Goal: Task Accomplishment & Management: Manage account settings

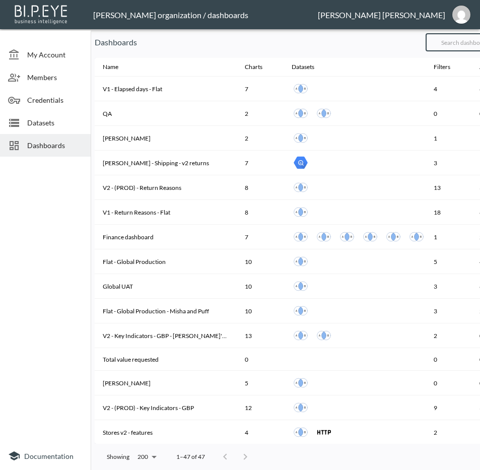
click at [467, 41] on input "text" at bounding box center [467, 42] width 82 height 25
drag, startPoint x: 160, startPoint y: 56, endPoint x: 176, endPoint y: 54, distance: 15.8
click at [160, 56] on div at bounding box center [356, 57] width 522 height 2
click at [456, 41] on input "text" at bounding box center [467, 42] width 82 height 25
type input "V2"
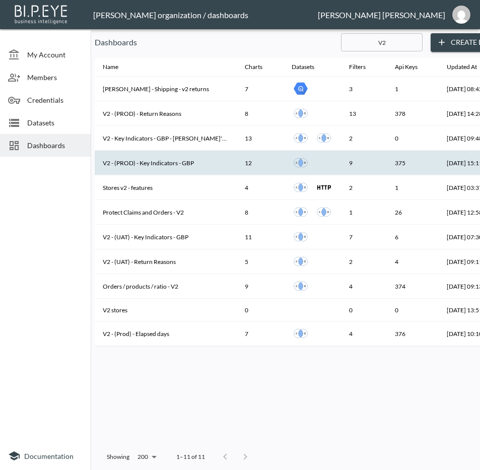
click at [116, 161] on th "V2 - (PROD) - Key Indicators - GBP" at bounding box center [166, 163] width 142 height 25
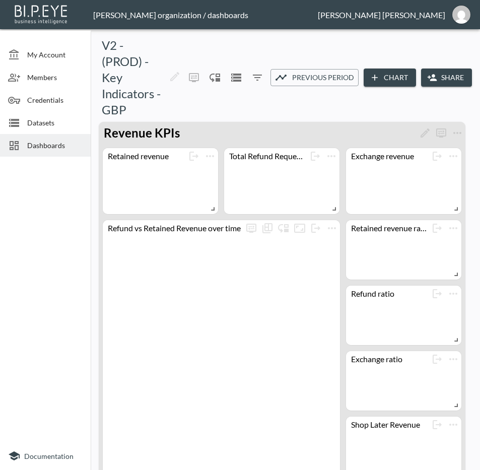
click at [441, 76] on button "Share" at bounding box center [446, 78] width 51 height 19
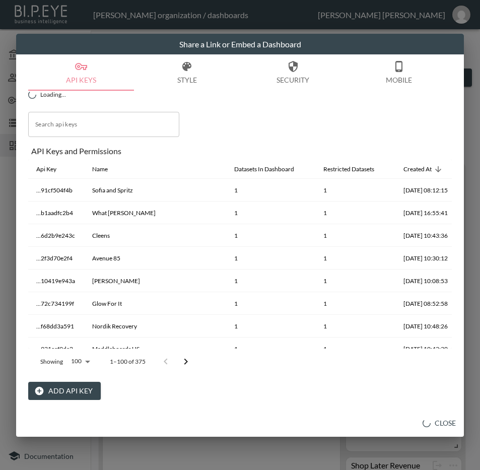
click at [88, 386] on button "Add API Key" at bounding box center [64, 391] width 73 height 19
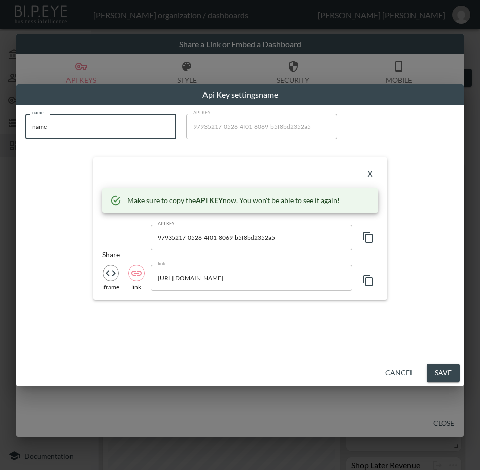
drag, startPoint x: 116, startPoint y: 118, endPoint x: 1, endPoint y: 136, distance: 116.2
click at [1, 136] on div "Api Key settings name name name name API KEY 97935217-0526-4f01-8069-b5f8bd2352…" at bounding box center [240, 235] width 480 height 470
paste input "tf4A9SFzjxDo1zyT7mQu"
drag, startPoint x: 87, startPoint y: 127, endPoint x: 1, endPoint y: 141, distance: 87.3
click at [1, 141] on div "Api Key settings tf4A9SFzjxDo1zyT7mQu name tf4A9SFzjxDo1zyT7mQu name API KEY 97…" at bounding box center [240, 235] width 480 height 470
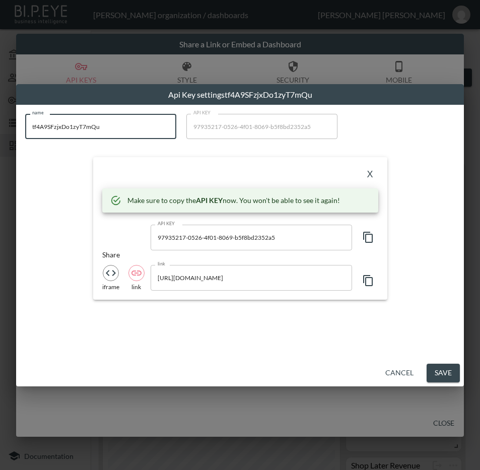
paste input "British Attire"
type input "British Attire"
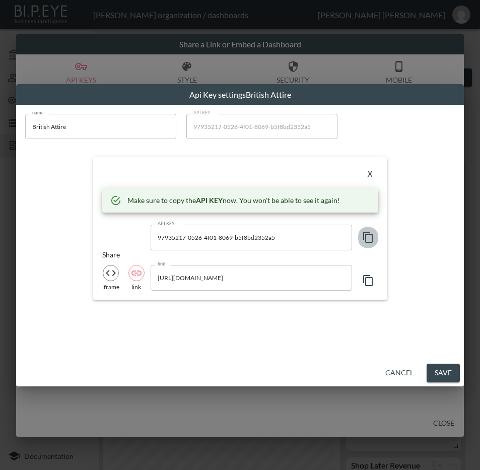
click at [373, 232] on icon "button" at bounding box center [368, 237] width 12 height 12
drag, startPoint x: 286, startPoint y: 170, endPoint x: 335, endPoint y: 172, distance: 48.9
click at [286, 170] on div "X" at bounding box center [240, 174] width 276 height 16
click at [372, 172] on button "X" at bounding box center [370, 174] width 16 height 16
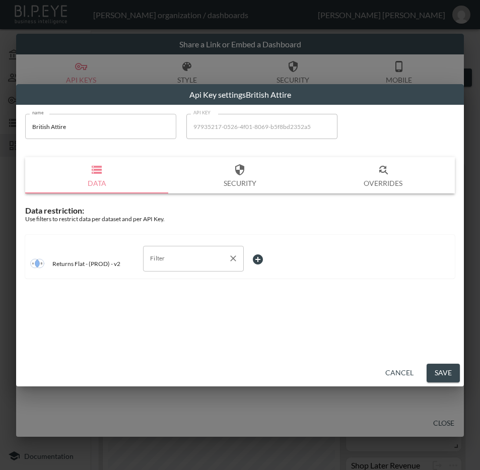
click at [180, 259] on input "Filter" at bounding box center [186, 258] width 77 height 16
click at [185, 311] on span "swap_id" at bounding box center [193, 313] width 85 height 9
type input "swap_id"
click at [287, 264] on body "BI.P.EYE, Interactive Analytics Dashboards - app [PERSON_NAME] organization / d…" at bounding box center [240, 235] width 480 height 470
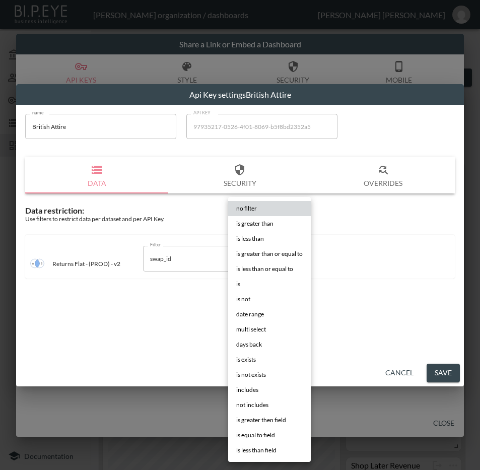
click at [262, 279] on li "is" at bounding box center [269, 284] width 83 height 15
type input "is"
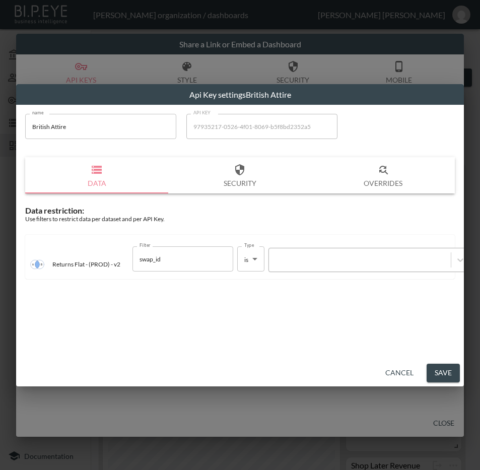
click at [320, 265] on div at bounding box center [360, 260] width 172 height 10
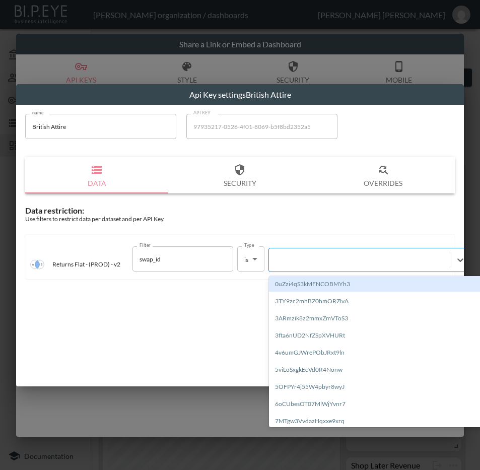
paste input "tf4A9SFzjxDo1zyT7mQu"
type input "tf4A9SFzjxDo1zyT7mQu"
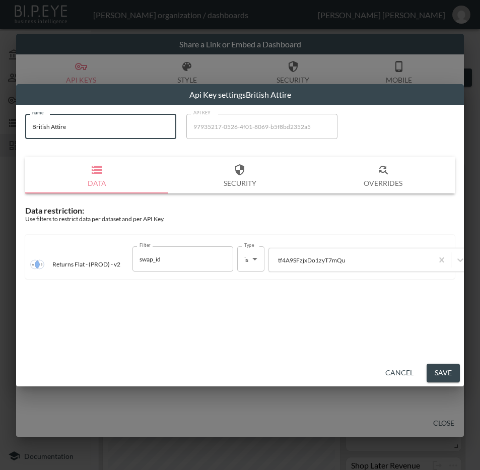
drag, startPoint x: 102, startPoint y: 137, endPoint x: 29, endPoint y: 131, distance: 73.4
click at [29, 131] on input "British Attire" at bounding box center [100, 126] width 151 height 25
click at [450, 374] on button "Save" at bounding box center [443, 373] width 33 height 19
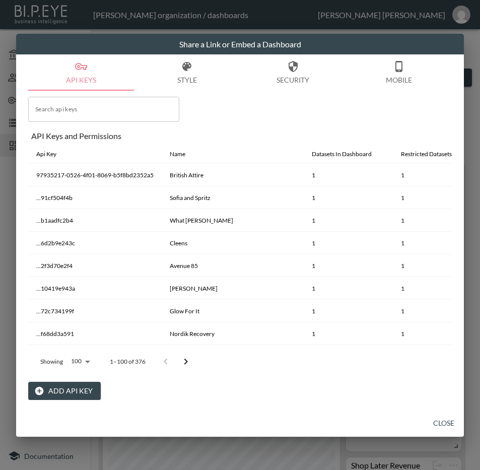
click at [451, 421] on button "Close" at bounding box center [444, 423] width 32 height 19
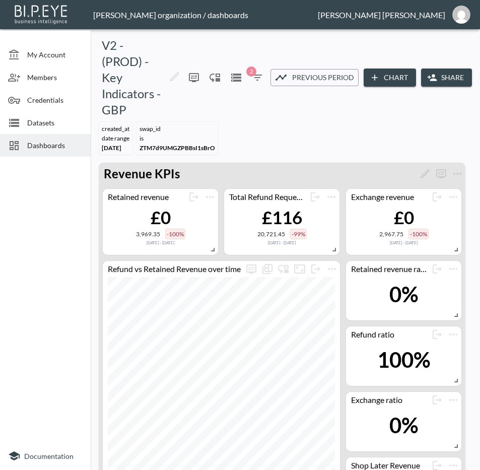
click at [48, 141] on span "Dashboards" at bounding box center [54, 145] width 55 height 11
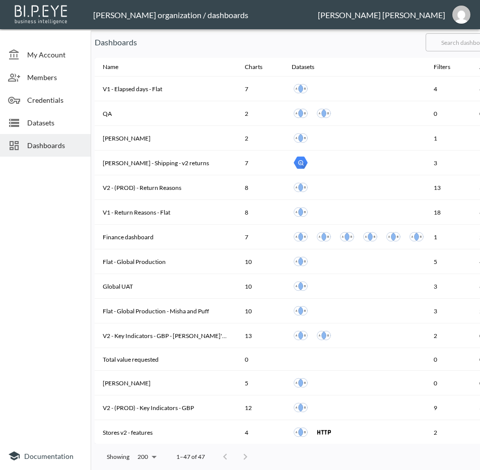
click at [467, 45] on input "text" at bounding box center [467, 42] width 82 height 25
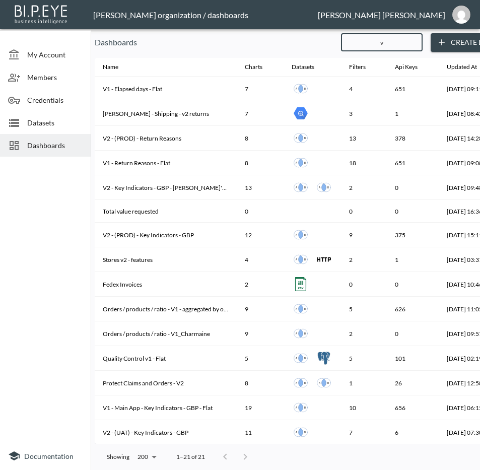
type input "v2"
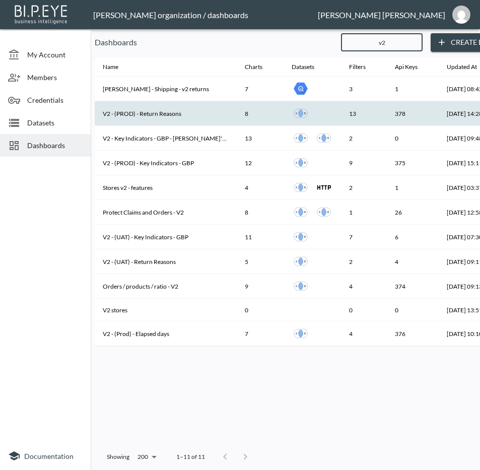
click at [160, 116] on th "V2 - (PROD) - Return Reasons" at bounding box center [166, 113] width 142 height 25
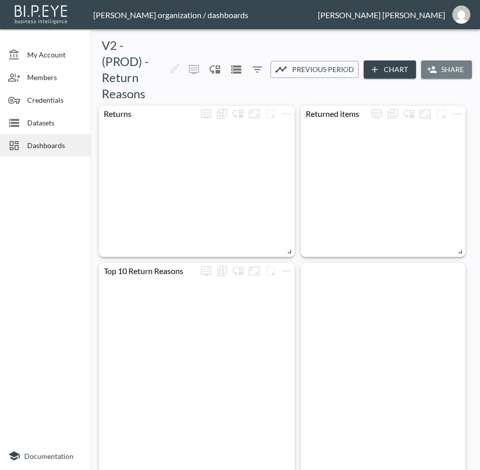
click at [448, 72] on button "Share" at bounding box center [446, 69] width 51 height 19
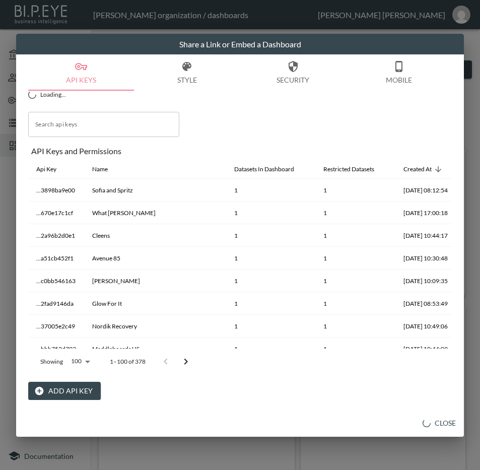
click at [66, 390] on button "Add API Key" at bounding box center [64, 391] width 73 height 19
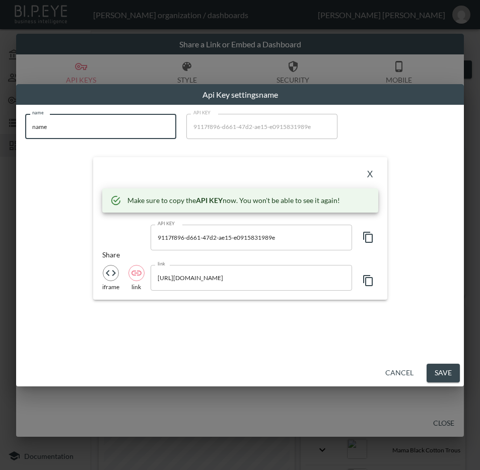
drag, startPoint x: 83, startPoint y: 130, endPoint x: 1, endPoint y: 132, distance: 81.6
click at [1, 132] on div "Api Key settings name name name name API KEY 9117f896-d661-47d2-ae15-e091583198…" at bounding box center [240, 235] width 480 height 470
paste input "British Attir"
type input "British Attire"
click at [367, 240] on icon "button" at bounding box center [368, 237] width 12 height 12
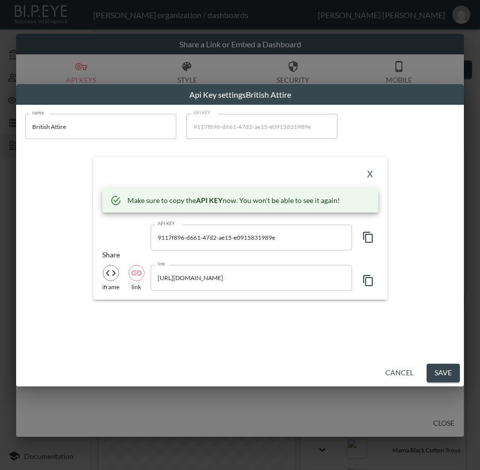
click at [299, 168] on div "X" at bounding box center [240, 174] width 276 height 16
click at [376, 168] on div "X" at bounding box center [240, 174] width 276 height 16
click at [366, 170] on button "X" at bounding box center [370, 174] width 16 height 16
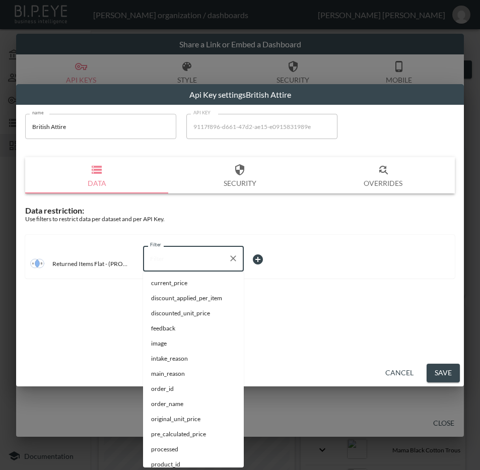
click at [194, 259] on input "Filter" at bounding box center [186, 258] width 77 height 16
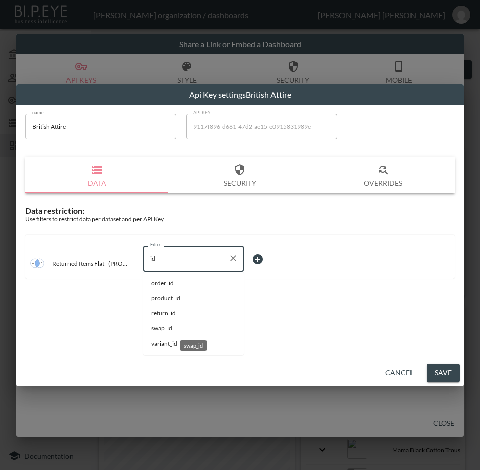
click at [176, 329] on span "swap_id" at bounding box center [193, 328] width 85 height 9
type input "swap_id"
click at [277, 264] on body "BI.P.EYE, Interactive Analytics Dashboards - app [PERSON_NAME] organization / d…" at bounding box center [240, 235] width 480 height 470
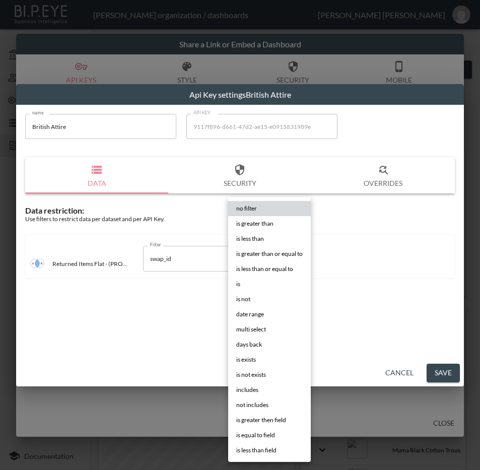
click at [257, 283] on li "is" at bounding box center [269, 284] width 83 height 15
type input "is"
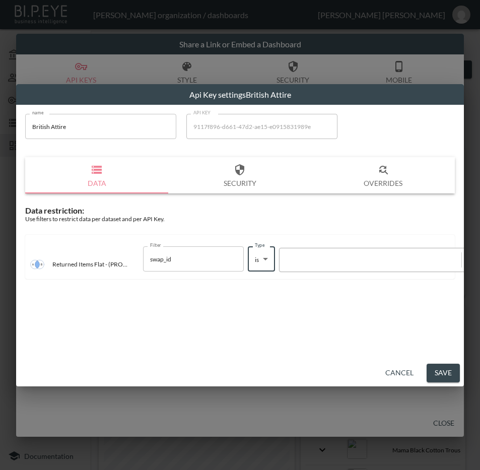
click at [321, 259] on div at bounding box center [371, 260] width 172 height 10
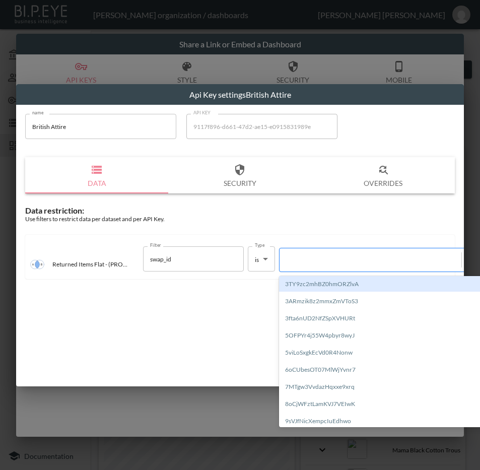
paste input "tf4A9SFzjxDo1zyT7mQu"
type input "tf4A9SFzjxDo1zyT7mQu"
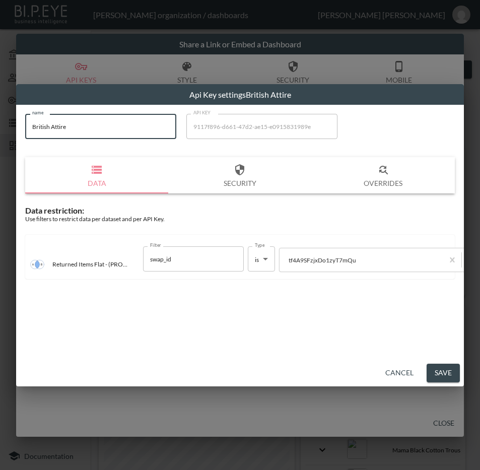
drag, startPoint x: 107, startPoint y: 131, endPoint x: 1, endPoint y: 136, distance: 106.0
click at [1, 136] on div "Api Key settings British Attire name British Attire name API KEY 9117f896-d661-…" at bounding box center [240, 235] width 480 height 470
click at [442, 375] on button "Save" at bounding box center [443, 373] width 33 height 19
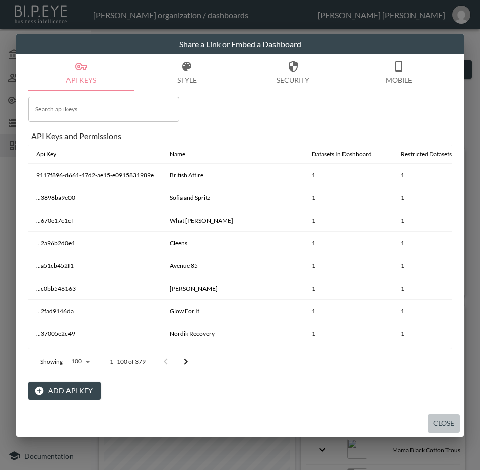
click at [437, 419] on button "Close" at bounding box center [444, 423] width 32 height 19
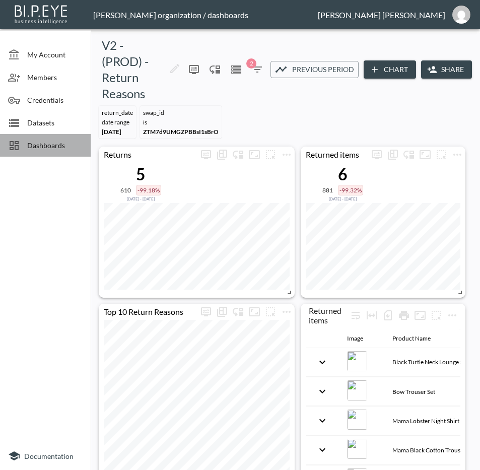
click at [63, 148] on span "Dashboards" at bounding box center [54, 145] width 55 height 11
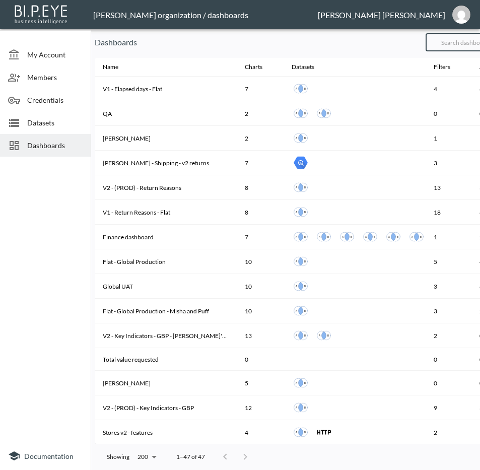
click at [462, 46] on input "text" at bounding box center [467, 42] width 82 height 25
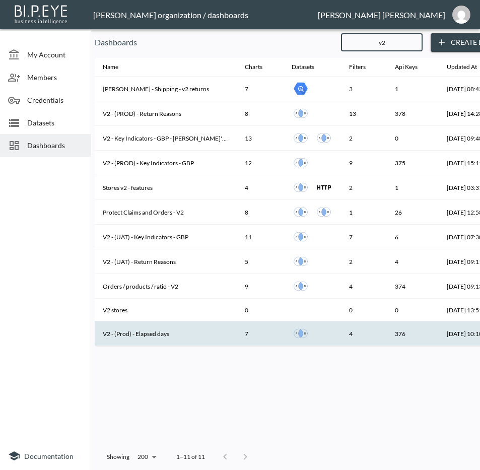
type input "v2"
click at [152, 330] on th "V2 - (Prod) - Elapsed days" at bounding box center [166, 333] width 142 height 25
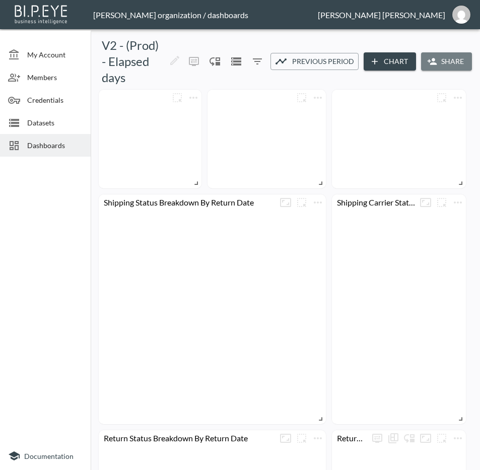
click at [458, 62] on button "Share" at bounding box center [446, 61] width 51 height 19
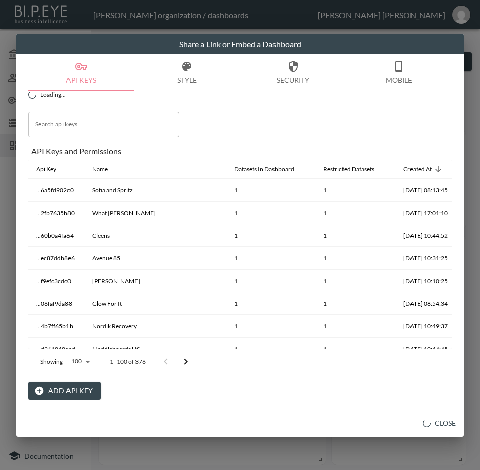
click at [68, 391] on button "Add API Key" at bounding box center [64, 391] width 73 height 19
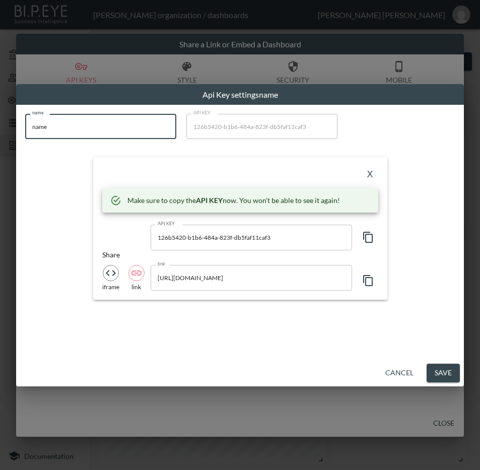
drag, startPoint x: 100, startPoint y: 133, endPoint x: 1, endPoint y: 156, distance: 101.4
click at [1, 156] on div "Api Key settings name name name name API KEY 126b5420-b1b6-484a-823f-db5faf11ca…" at bounding box center [240, 235] width 480 height 470
paste input "British Attir"
type input "British Attire"
click at [369, 235] on icon "button" at bounding box center [368, 237] width 10 height 11
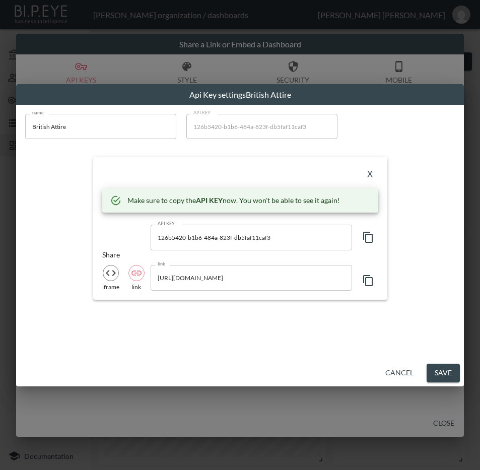
drag, startPoint x: 264, startPoint y: 174, endPoint x: 336, endPoint y: 173, distance: 72.1
click at [264, 174] on div "X" at bounding box center [240, 174] width 276 height 16
click at [370, 170] on button "X" at bounding box center [370, 174] width 16 height 16
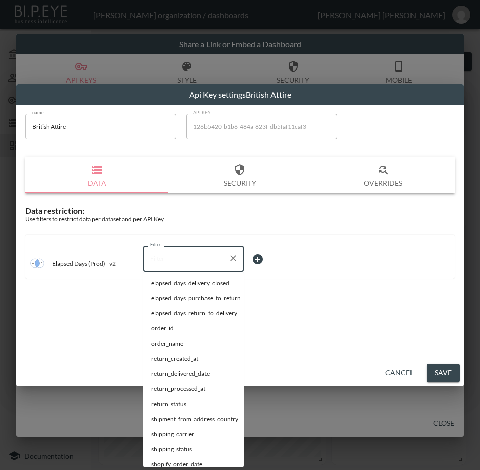
click at [205, 257] on input "Filter" at bounding box center [186, 258] width 77 height 16
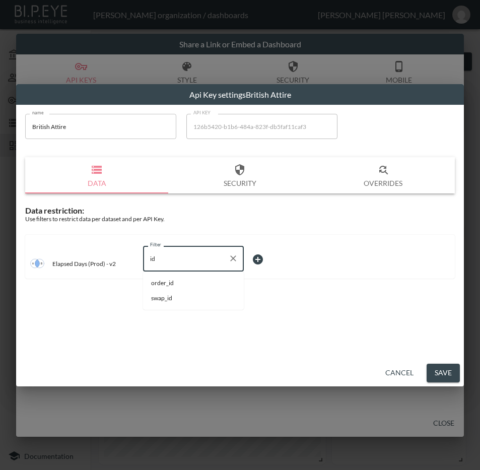
click at [184, 302] on span "swap_id" at bounding box center [193, 298] width 85 height 9
type input "swap_id"
click at [270, 266] on body "BI.P.EYE, Interactive Analytics Dashboards - app [PERSON_NAME] organization / d…" at bounding box center [240, 235] width 480 height 470
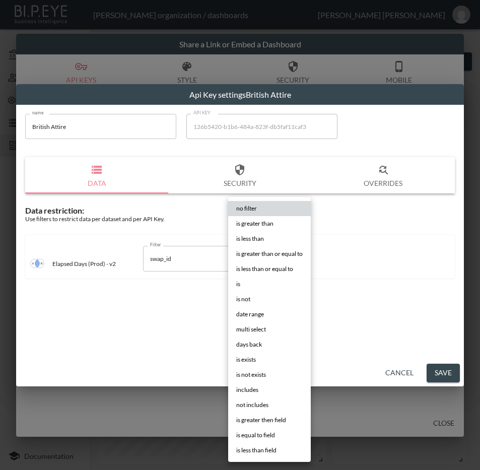
click at [245, 280] on li "is" at bounding box center [269, 284] width 83 height 15
type input "is"
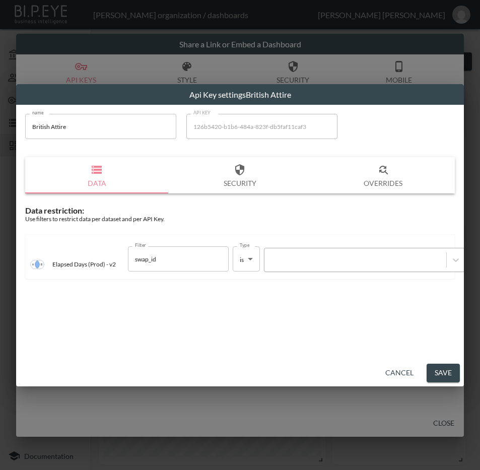
click at [316, 259] on div at bounding box center [356, 260] width 172 height 10
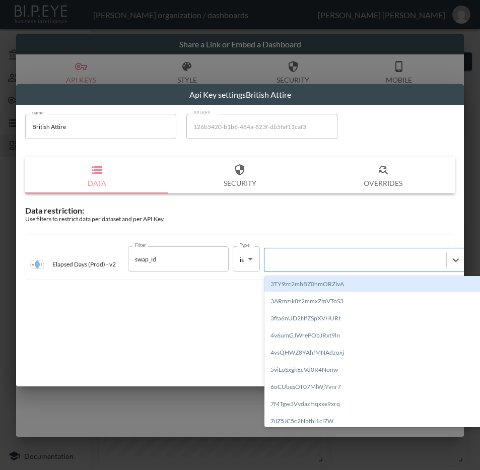
paste input "tf4A9SFzjxDo1zyT7mQu"
type input "tf4A9SFzjxDo1zyT7mQu"
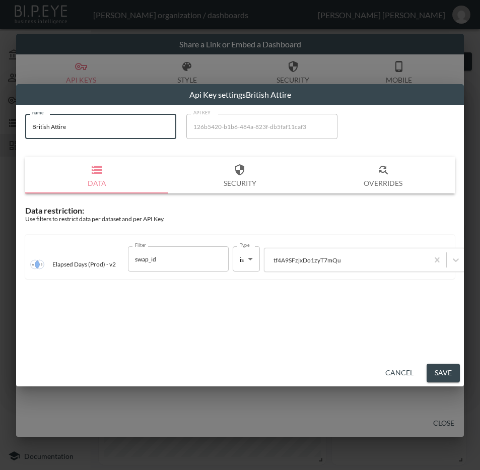
drag, startPoint x: 113, startPoint y: 134, endPoint x: 1, endPoint y: 137, distance: 112.4
click at [1, 137] on div "Api Key settings British Attire name British Attire name API KEY 126b5420-b1b6-…" at bounding box center [240, 235] width 480 height 470
click at [444, 365] on button "Save" at bounding box center [443, 373] width 33 height 19
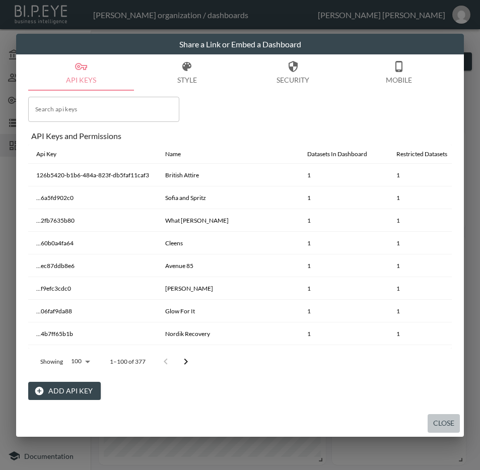
click at [432, 421] on button "Close" at bounding box center [444, 423] width 32 height 19
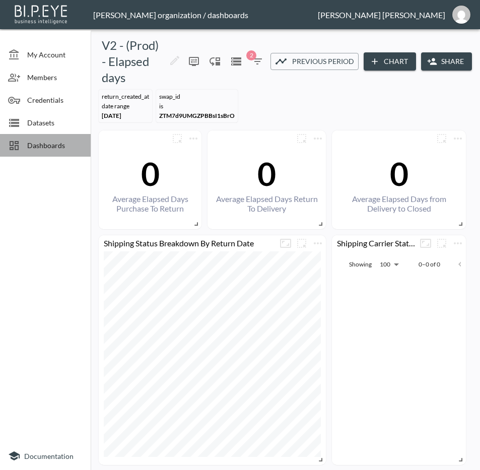
click at [36, 142] on span "Dashboards" at bounding box center [54, 145] width 55 height 11
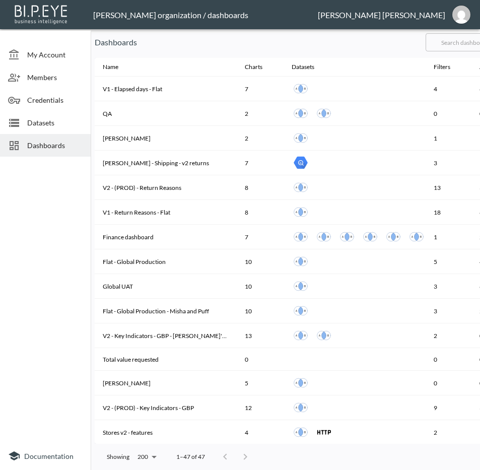
click at [455, 36] on input "text" at bounding box center [467, 42] width 82 height 25
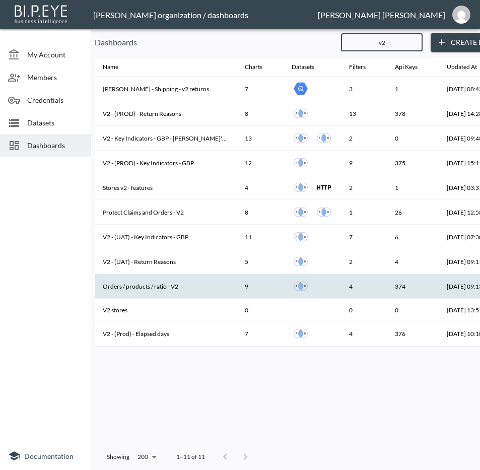
type input "v2"
click at [183, 286] on th "Orders / products / ratio - V2" at bounding box center [166, 286] width 142 height 25
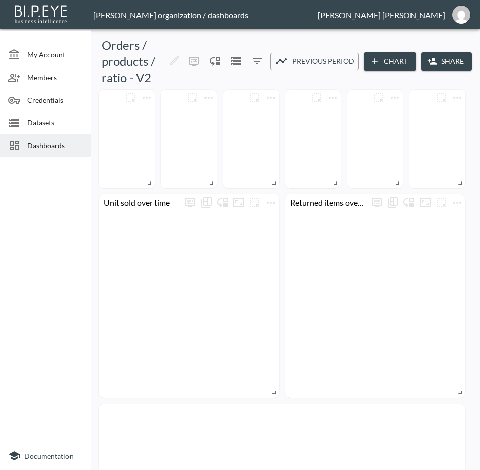
click at [439, 61] on button "Share" at bounding box center [446, 61] width 51 height 19
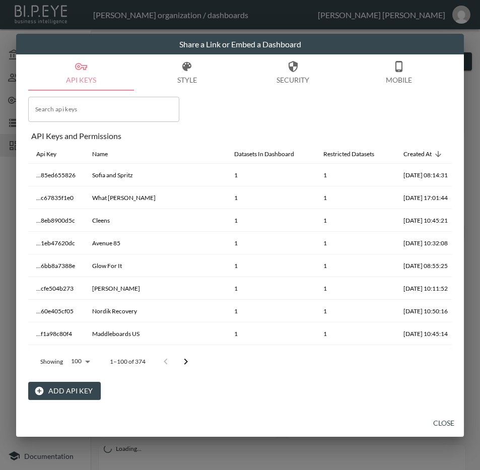
click at [69, 387] on button "Add API Key" at bounding box center [64, 391] width 73 height 19
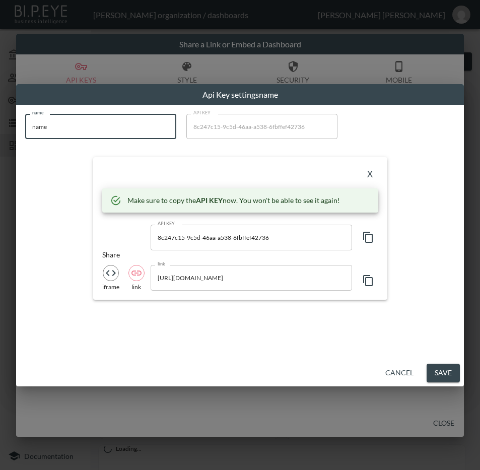
drag, startPoint x: 135, startPoint y: 132, endPoint x: 1, endPoint y: 139, distance: 133.7
click at [1, 139] on div "Api Key settings name name name name API KEY 8c247c15-9c5d-46aa-a538-6fbffef427…" at bounding box center [240, 235] width 480 height 470
paste input "British Attir"
type input "British Attire"
click at [371, 238] on icon "button" at bounding box center [368, 237] width 12 height 12
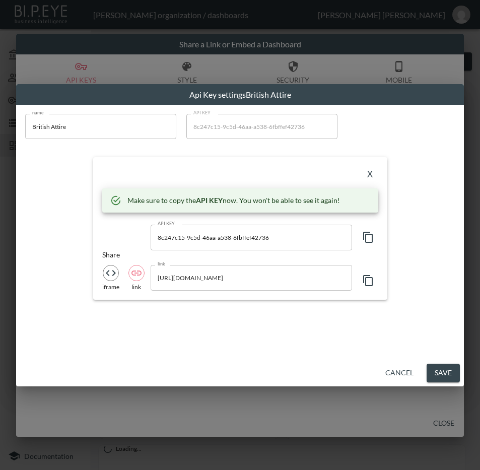
drag, startPoint x: 287, startPoint y: 169, endPoint x: 356, endPoint y: 176, distance: 69.9
click at [286, 168] on div "X" at bounding box center [240, 174] width 276 height 16
click at [367, 173] on button "X" at bounding box center [370, 174] width 16 height 16
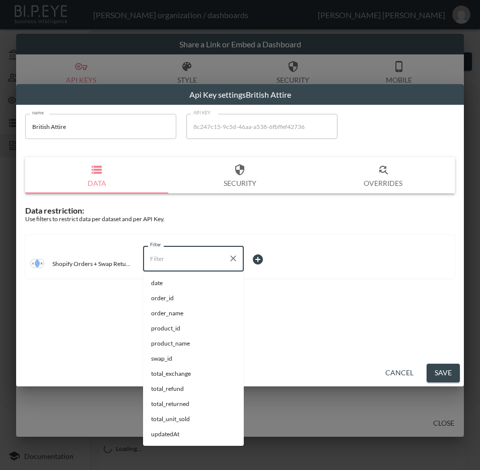
click at [168, 263] on input "Filter" at bounding box center [186, 258] width 77 height 16
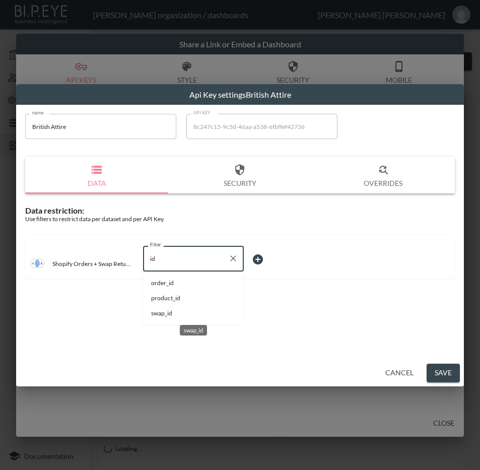
click at [170, 313] on span "swap_id" at bounding box center [193, 313] width 85 height 9
type input "swap_id"
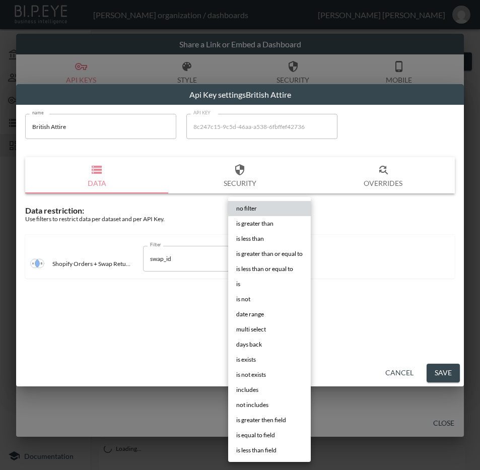
click at [272, 257] on body "BI.P.EYE, Interactive Analytics Dashboards - app [PERSON_NAME] organization / d…" at bounding box center [240, 235] width 480 height 470
click at [254, 278] on li "is" at bounding box center [269, 284] width 83 height 15
type input "is"
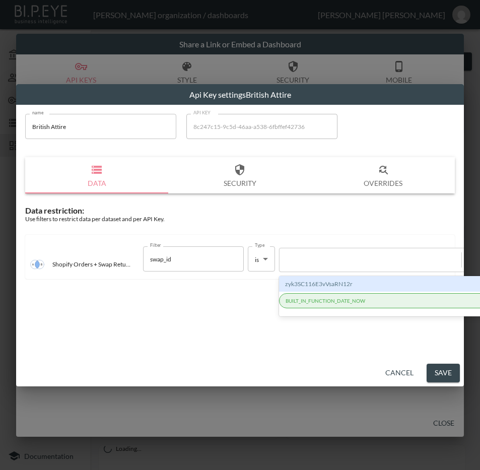
click at [312, 258] on div at bounding box center [371, 260] width 172 height 10
paste input "tf4A9SFzjxDo1zyT7mQu"
type input "tf4A9SFzjxDo1zyT7mQu"
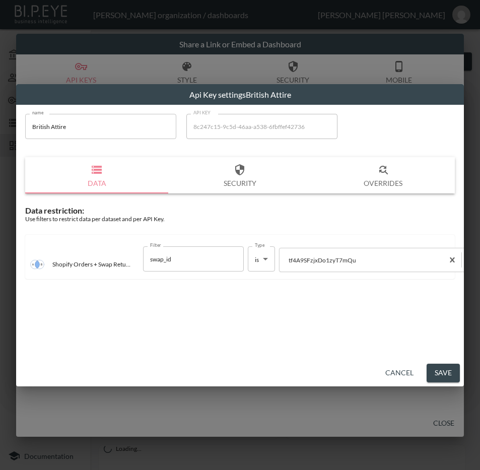
click at [446, 372] on button "Save" at bounding box center [443, 373] width 33 height 19
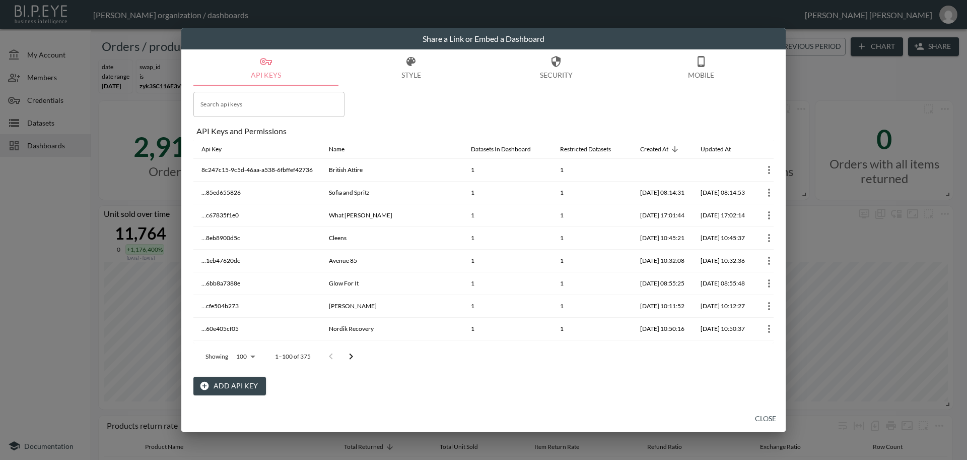
click at [832, 76] on div "Share a Link or Embed a Dashboard API Keys Style Security Mobile Search api key…" at bounding box center [483, 230] width 967 height 460
click at [53, 183] on div "Share a Link or Embed a Dashboard API Keys Style Security Mobile Search api key…" at bounding box center [483, 230] width 967 height 460
click at [771, 412] on button "Close" at bounding box center [766, 418] width 32 height 19
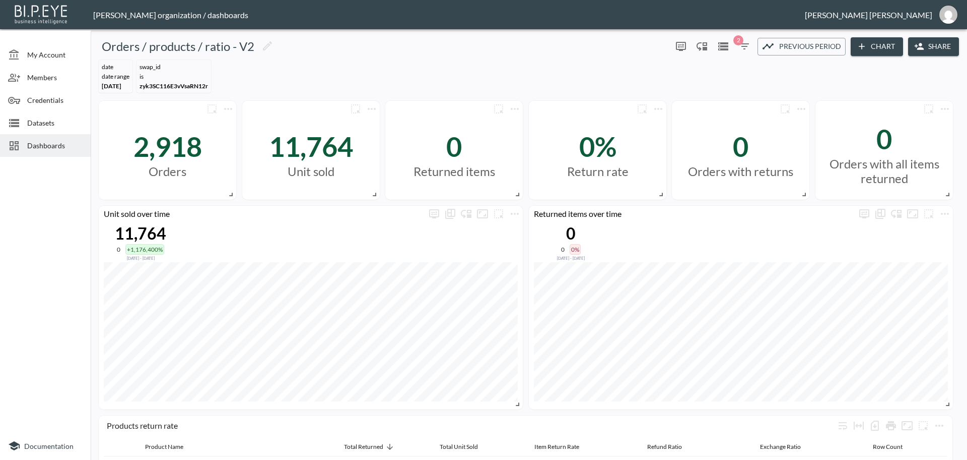
click at [61, 146] on span "Dashboards" at bounding box center [54, 145] width 55 height 11
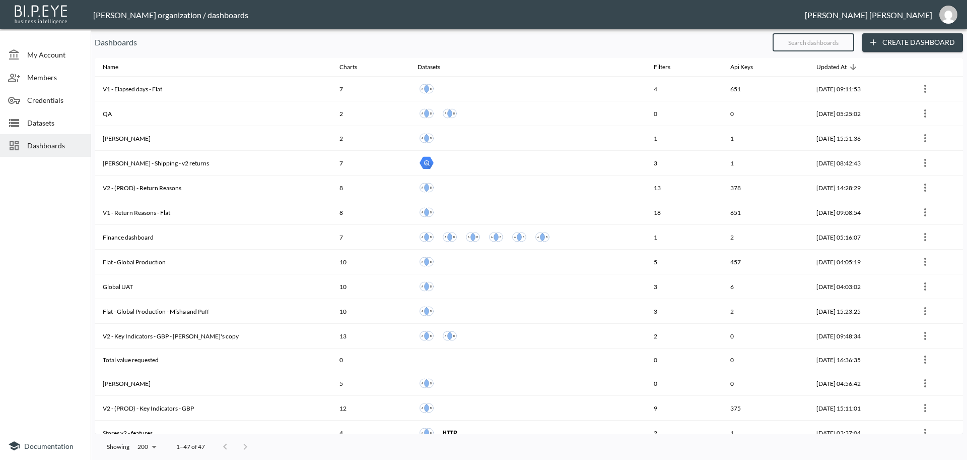
click at [817, 42] on input "text" at bounding box center [814, 42] width 82 height 25
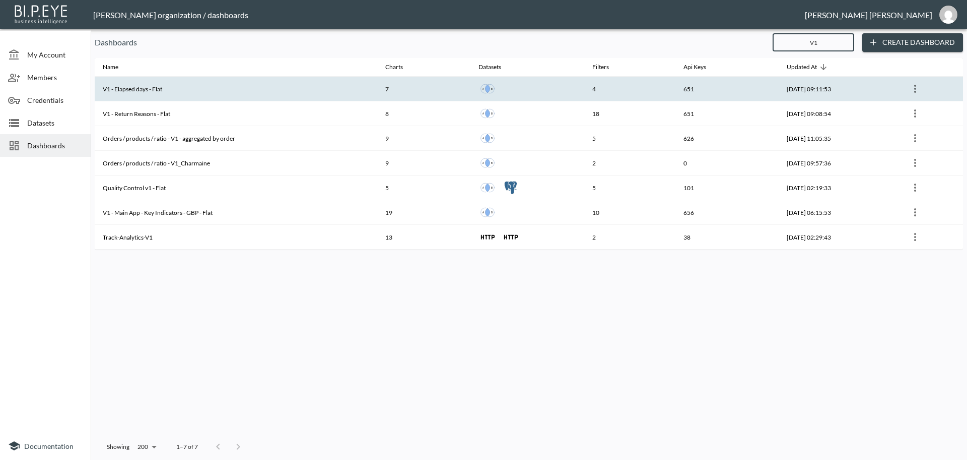
type input "V1"
click at [201, 88] on th "V1 - Elapsed days - Flat" at bounding box center [236, 89] width 283 height 25
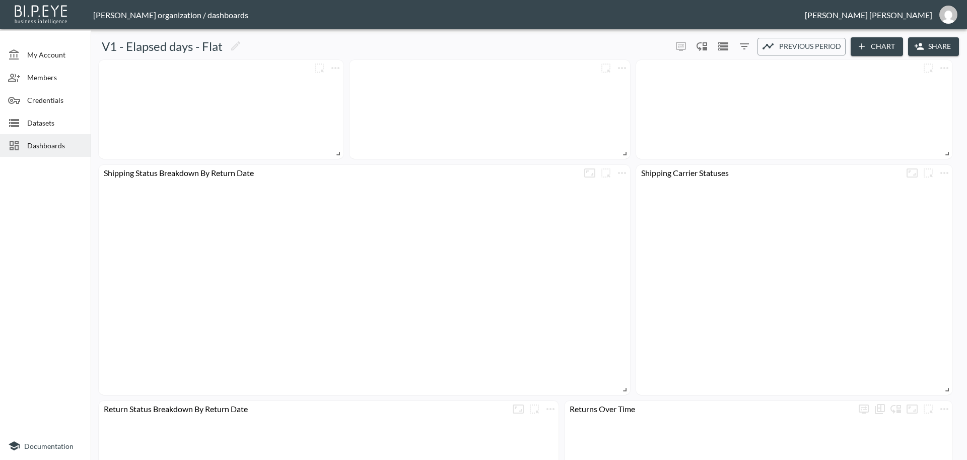
click at [931, 44] on button "Share" at bounding box center [934, 46] width 51 height 19
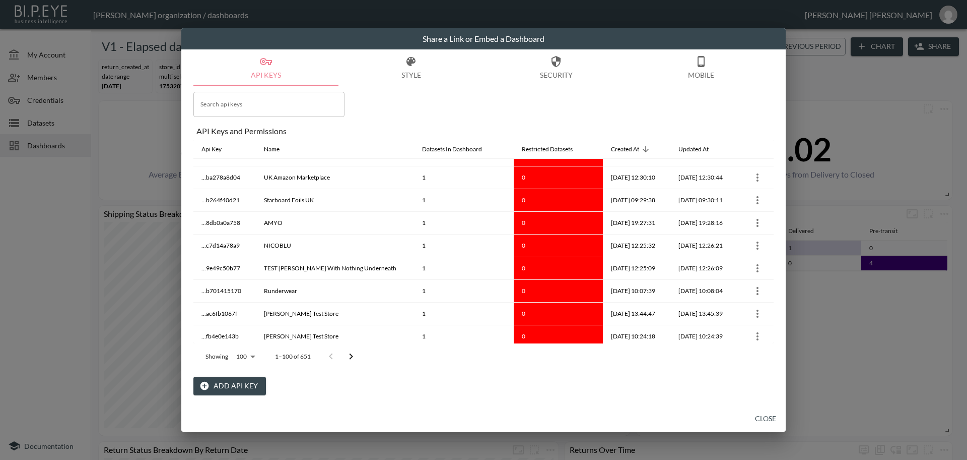
scroll to position [819, 0]
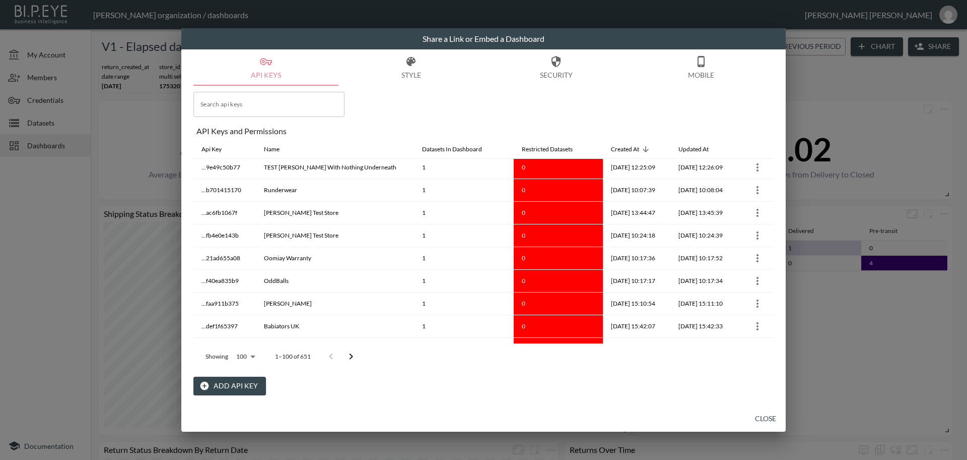
drag, startPoint x: 774, startPoint y: 221, endPoint x: 774, endPoint y: 257, distance: 36.3
click at [774, 257] on div "API Keys Style Security Mobile Search api keys Search api keys API Keys and Per…" at bounding box center [483, 227] width 605 height 356
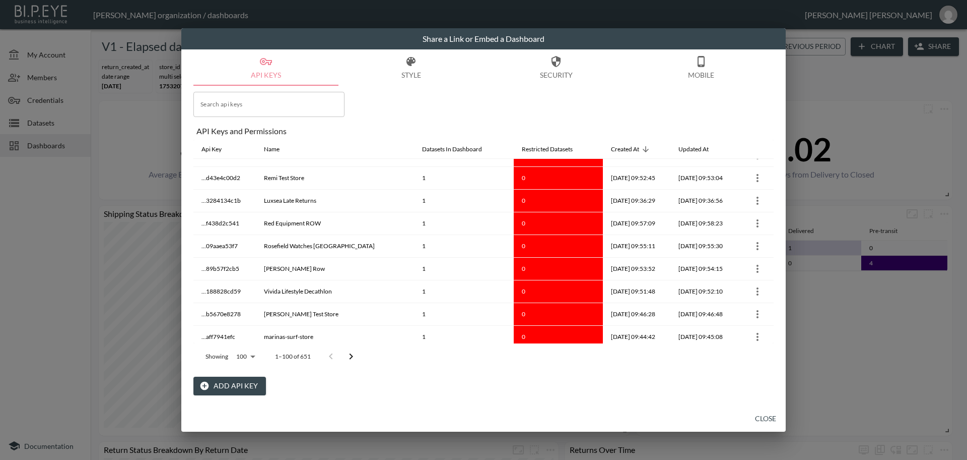
scroll to position [2083, 0]
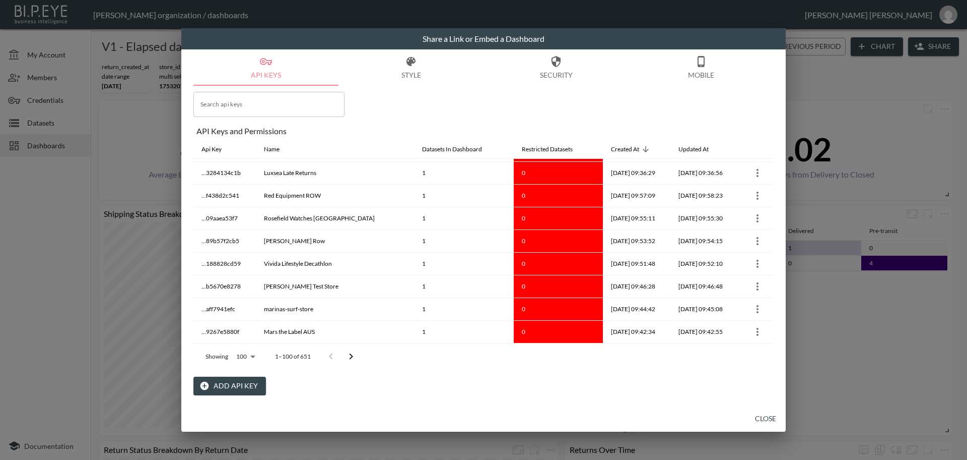
click at [347, 355] on icon "Go to next page" at bounding box center [351, 356] width 12 height 12
click at [355, 356] on icon "Go to next page" at bounding box center [358, 356] width 12 height 12
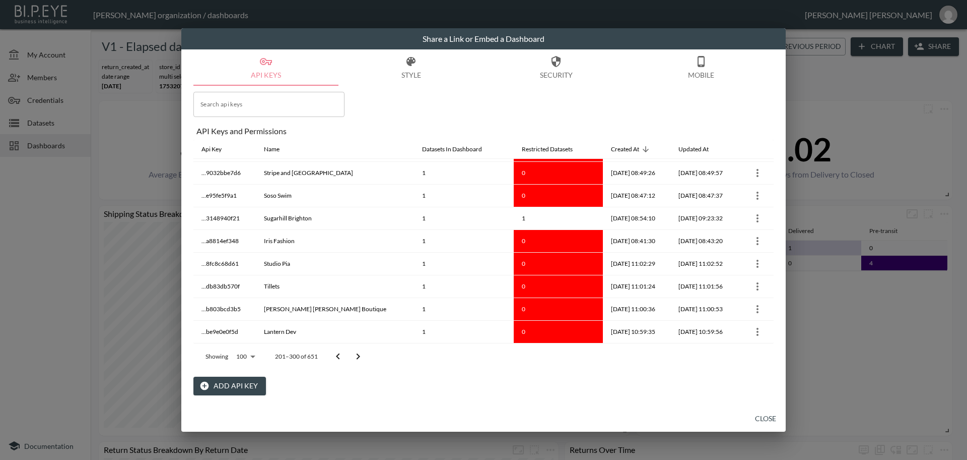
click at [355, 356] on icon "Go to next page" at bounding box center [358, 356] width 12 height 12
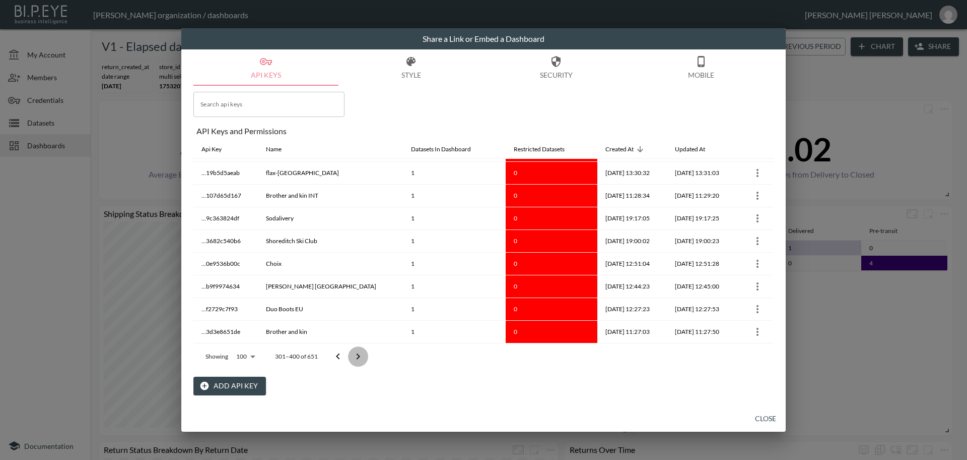
click at [355, 356] on icon "Go to next page" at bounding box center [358, 356] width 12 height 12
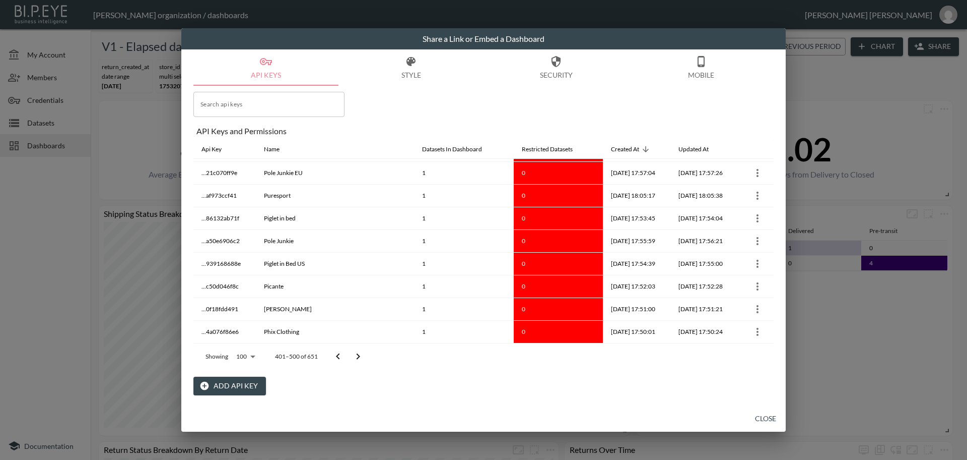
click at [355, 356] on icon "Go to next page" at bounding box center [358, 356] width 12 height 12
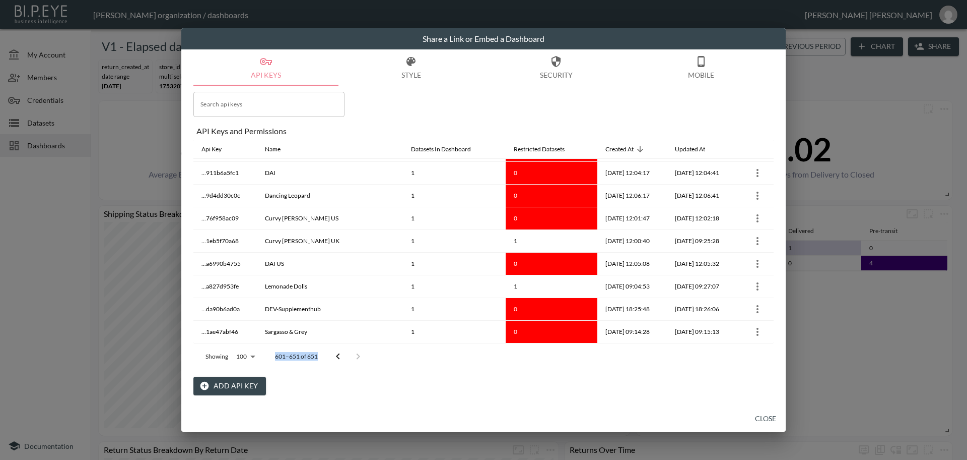
scroll to position [972, 0]
click at [355, 356] on div at bounding box center [348, 356] width 40 height 20
click at [328, 388] on div "Add API Key" at bounding box center [483, 385] width 580 height 19
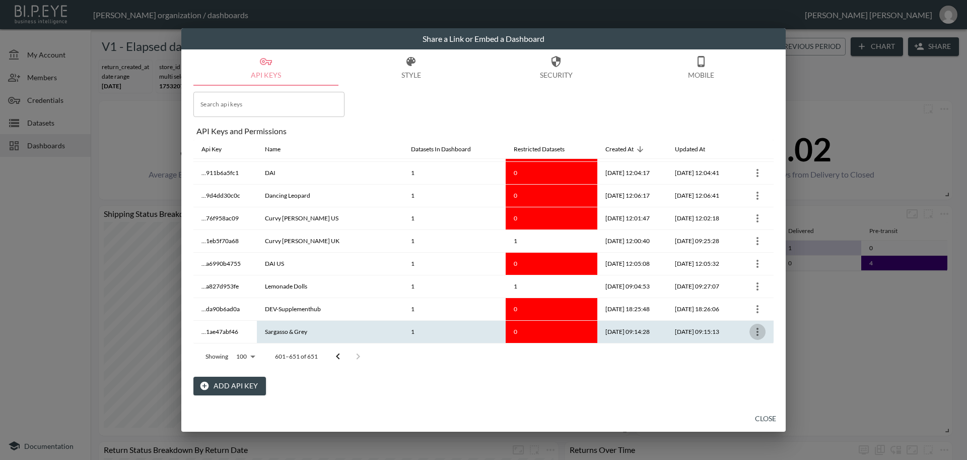
click at [756, 330] on icon "more" at bounding box center [758, 332] width 12 height 12
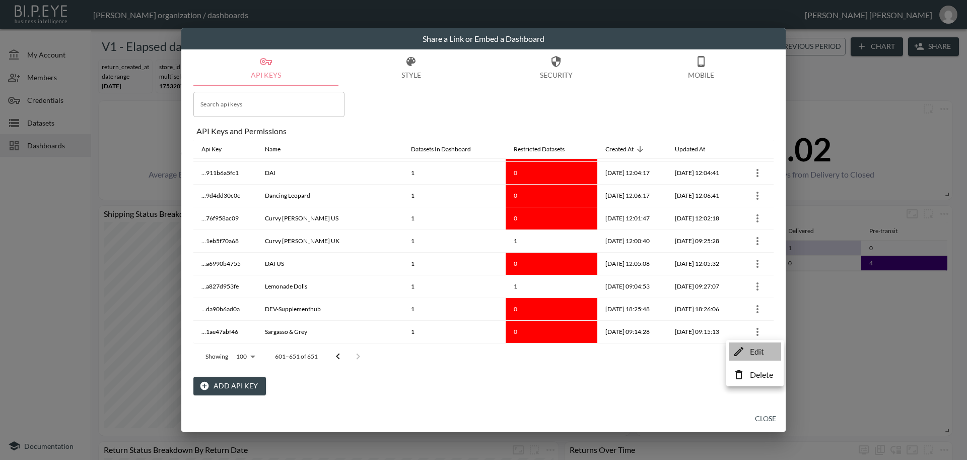
click at [754, 351] on p "Edit" at bounding box center [757, 351] width 14 height 12
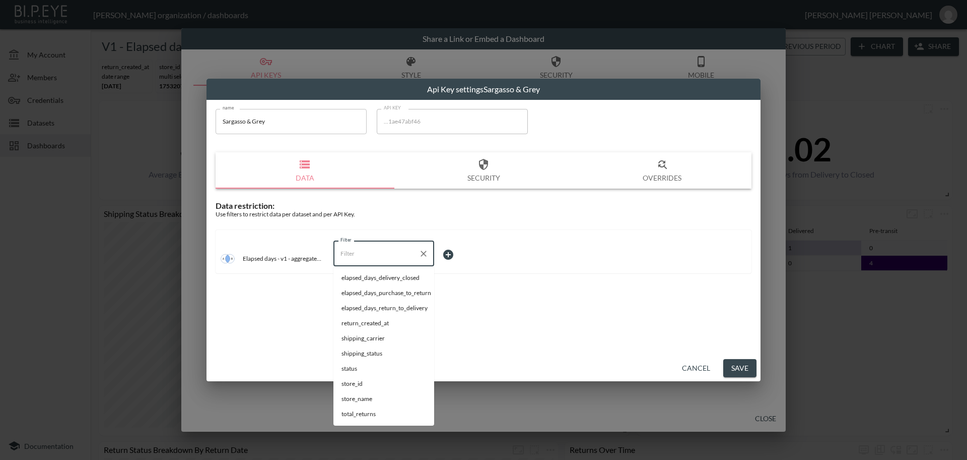
click at [397, 245] on input "Filter" at bounding box center [376, 253] width 77 height 16
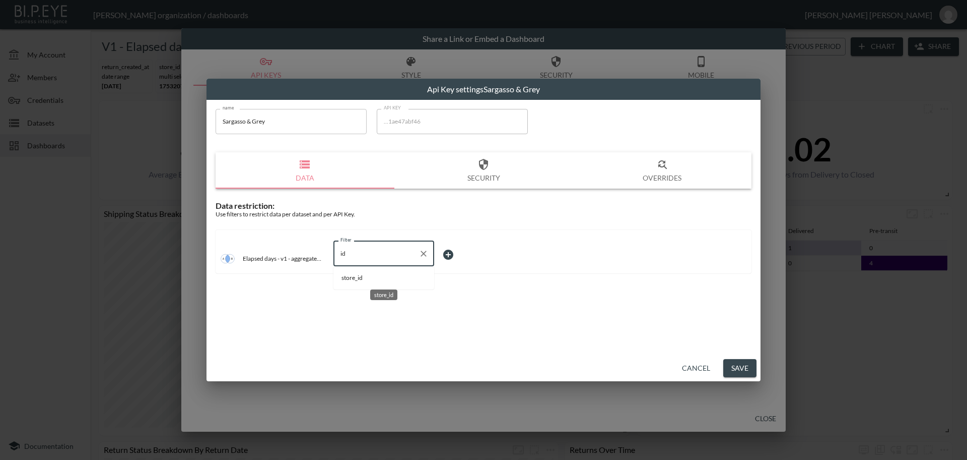
click at [367, 275] on span "store_id" at bounding box center [384, 277] width 85 height 9
type input "store_id"
click at [475, 255] on body "BI.P.EYE, Interactive Analytics Dashboards - app [PERSON_NAME] organization / d…" at bounding box center [483, 230] width 967 height 460
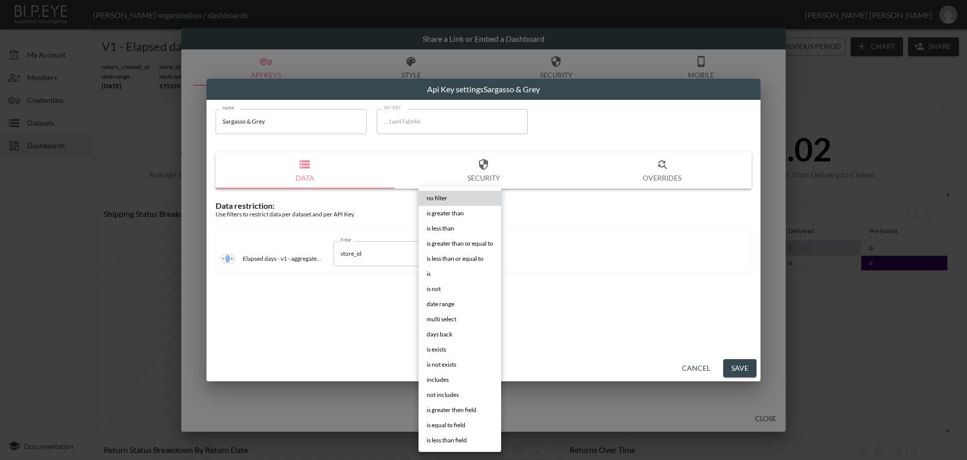
click at [460, 268] on li "is" at bounding box center [460, 273] width 83 height 15
type input "is"
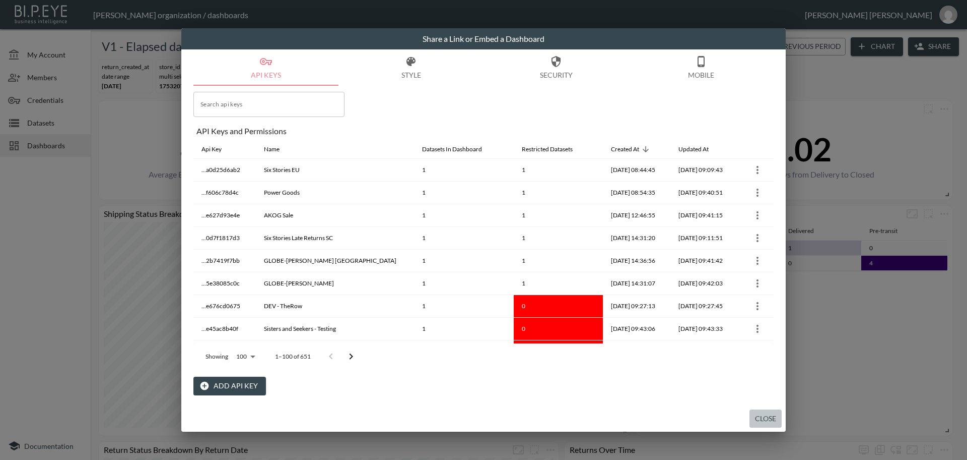
click at [765, 418] on button "Close" at bounding box center [766, 418] width 32 height 19
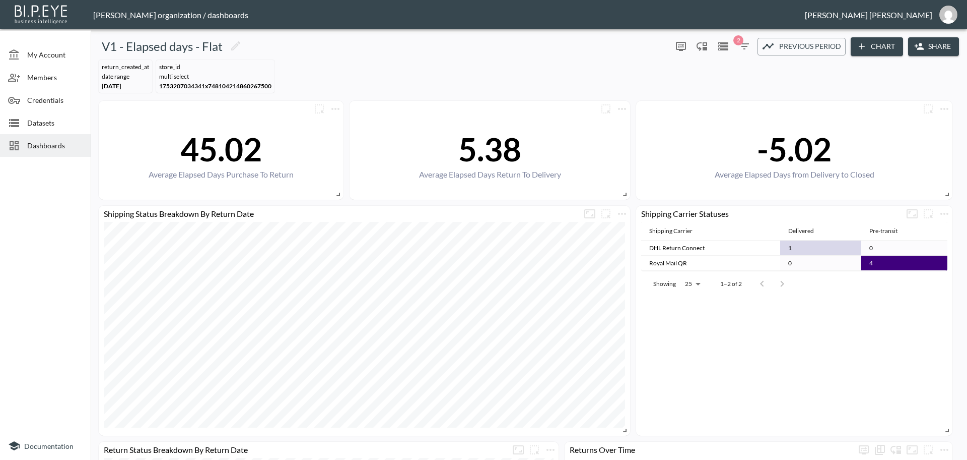
click at [66, 143] on span "Dashboards" at bounding box center [54, 145] width 55 height 11
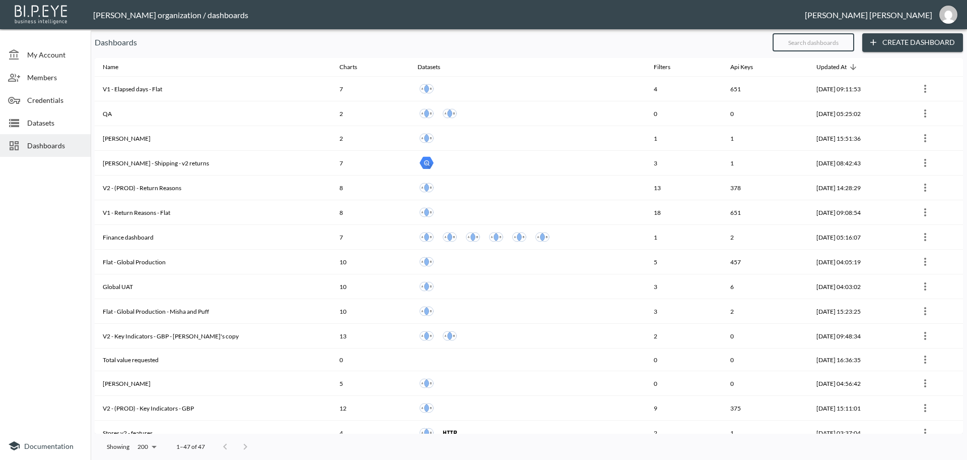
click at [790, 39] on input "text" at bounding box center [814, 42] width 82 height 25
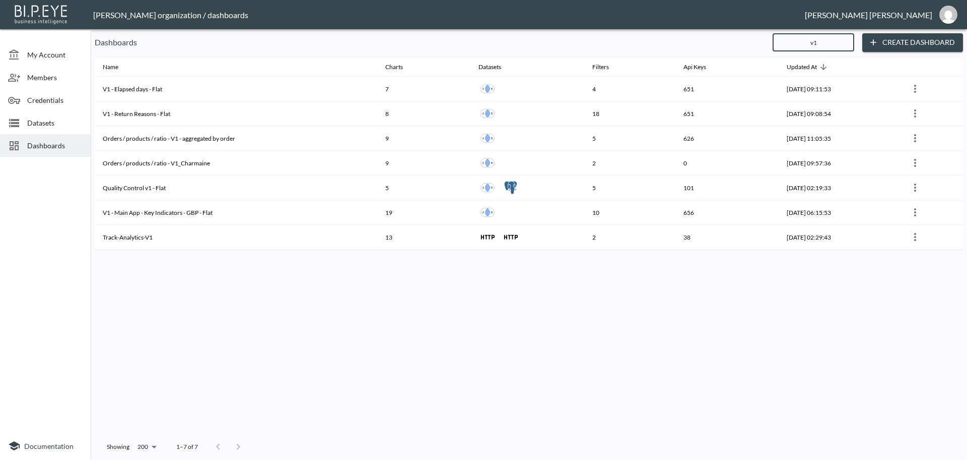
type input "v1"
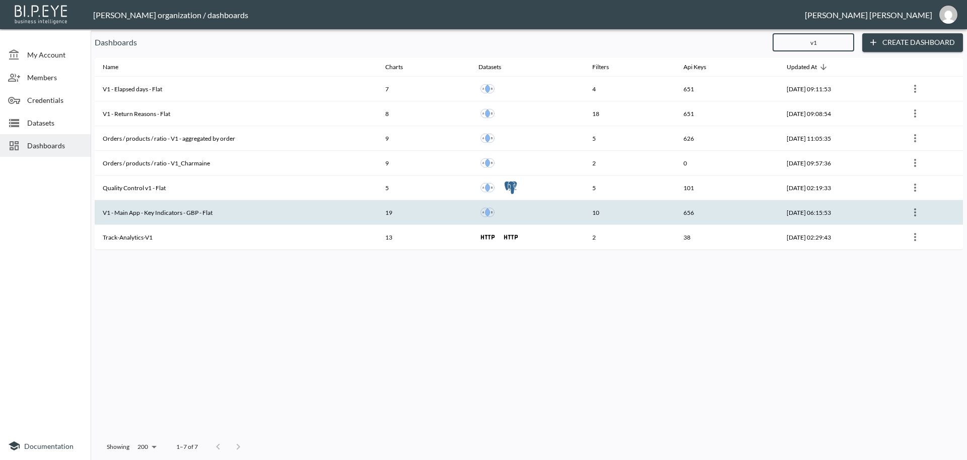
click at [198, 210] on th "V1 - Main App - Key Indicators - GBP - Flat" at bounding box center [236, 212] width 283 height 25
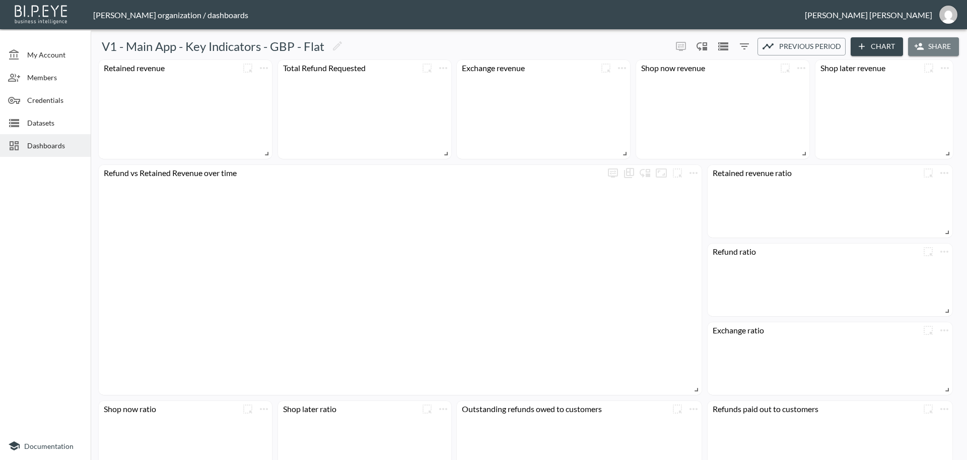
click at [929, 48] on button "Share" at bounding box center [934, 46] width 51 height 19
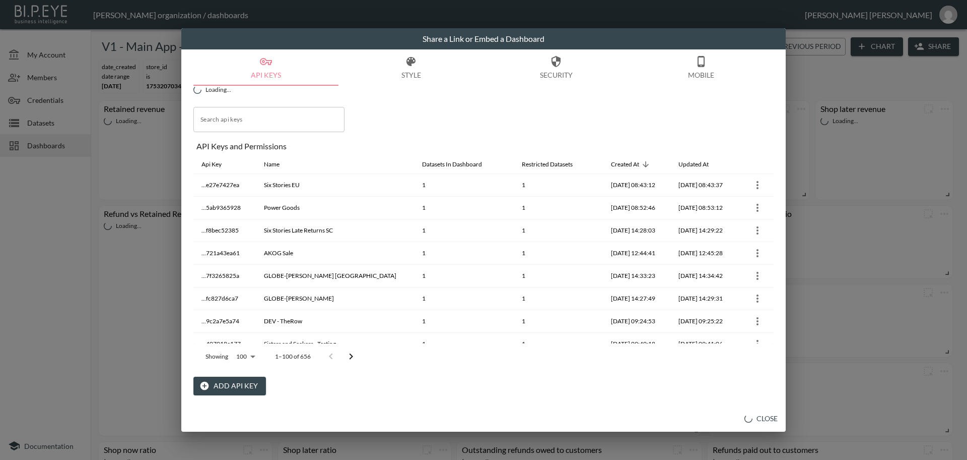
click at [234, 386] on button "Add API Key" at bounding box center [229, 385] width 73 height 19
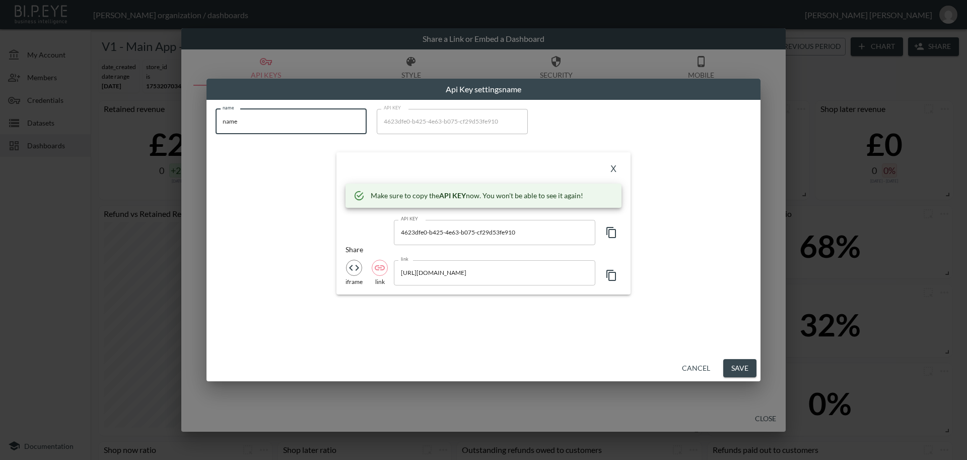
drag, startPoint x: 245, startPoint y: 127, endPoint x: 186, endPoint y: 141, distance: 60.9
click at [187, 130] on div "Api Key settings name name name name API KEY 4623dfe0-b425-4e63-b075-cf29d53fe9…" at bounding box center [483, 230] width 967 height 460
paste input "British Attir"
type input "British Attire"
click at [611, 228] on icon "button" at bounding box center [612, 232] width 12 height 12
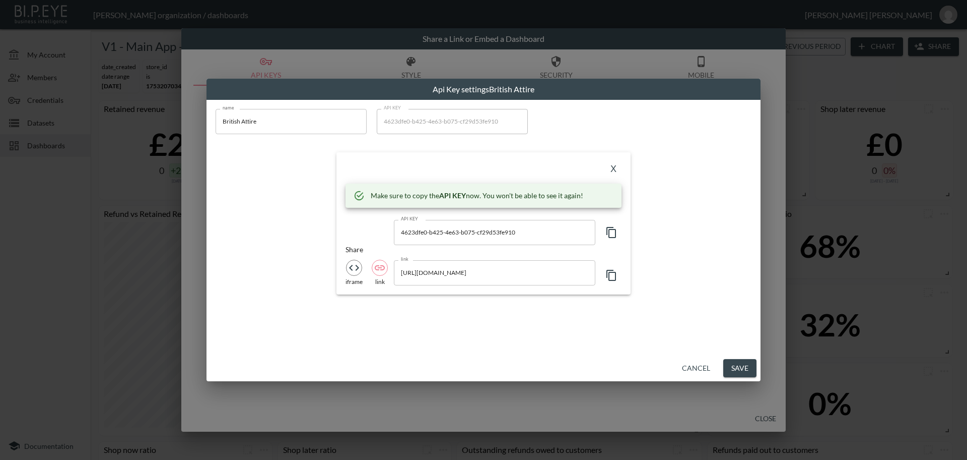
click at [610, 165] on button "X" at bounding box center [614, 169] width 16 height 16
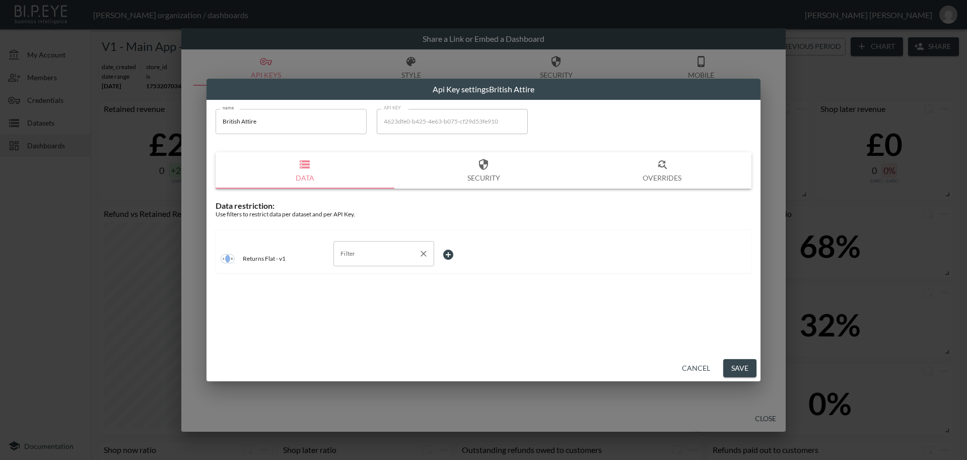
click at [368, 252] on input "Filter" at bounding box center [376, 253] width 77 height 16
click at [354, 321] on span "store_id" at bounding box center [384, 322] width 85 height 9
type input "store_id"
click at [463, 252] on body "BI.P.EYE, Interactive Analytics Dashboards - app [PERSON_NAME] organization / d…" at bounding box center [483, 230] width 967 height 460
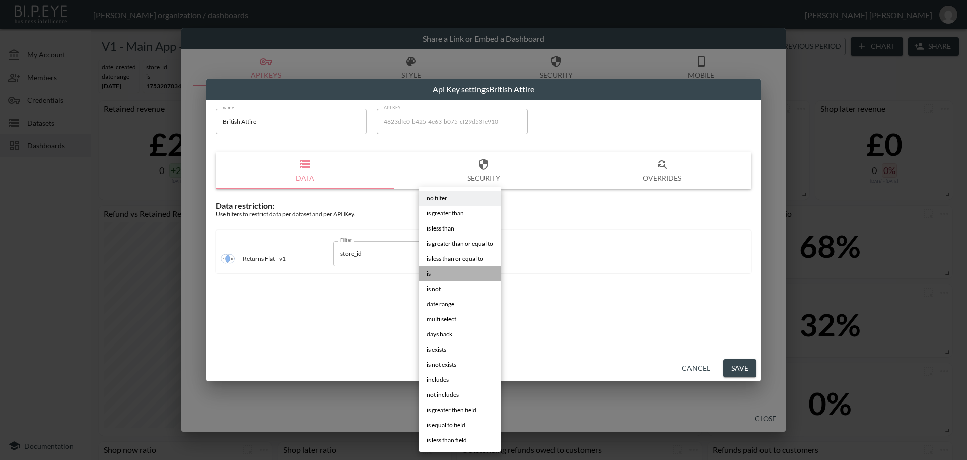
click at [455, 274] on li "is" at bounding box center [460, 273] width 83 height 15
type input "is"
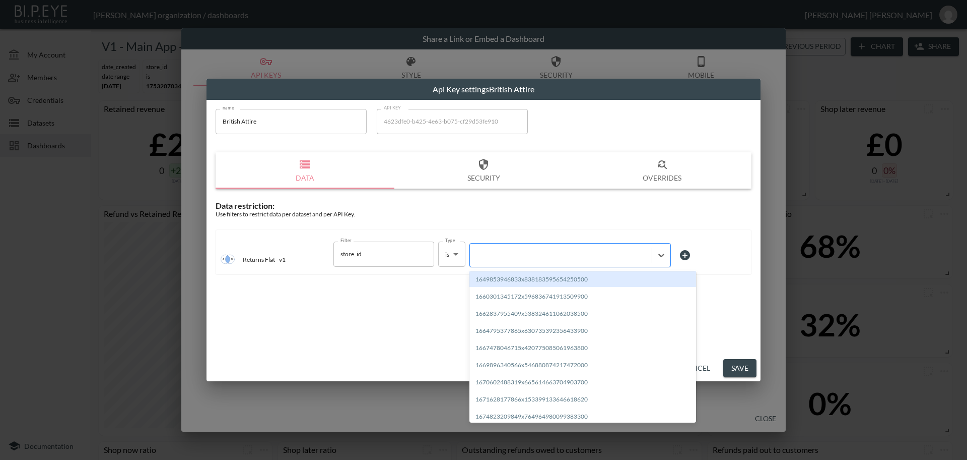
click at [515, 252] on div at bounding box center [561, 255] width 172 height 10
paste input "1755784586976x511755887858417660"
type input "1755784586976x511755887858417660"
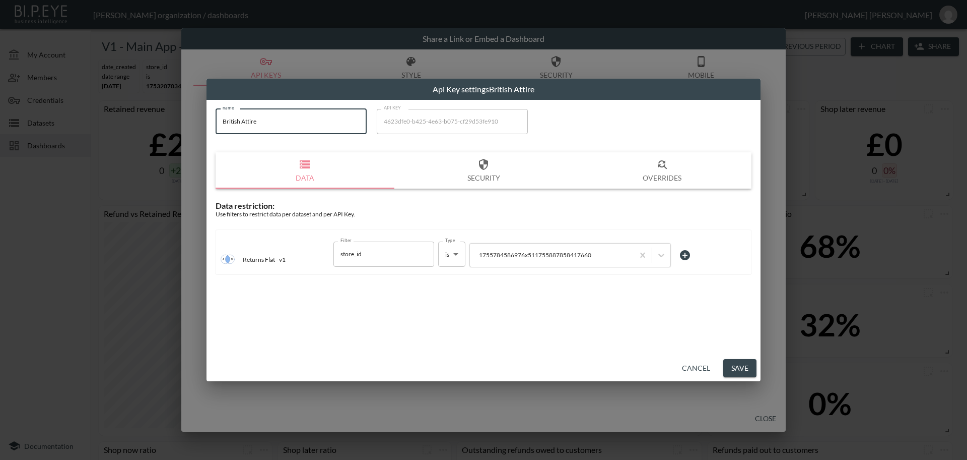
drag, startPoint x: 309, startPoint y: 129, endPoint x: 177, endPoint y: 129, distance: 132.0
click at [177, 129] on div "Api Key settings British Attire name British Attire name API KEY 4623dfe0-b425-…" at bounding box center [483, 230] width 967 height 460
click at [740, 365] on button "Save" at bounding box center [740, 368] width 33 height 19
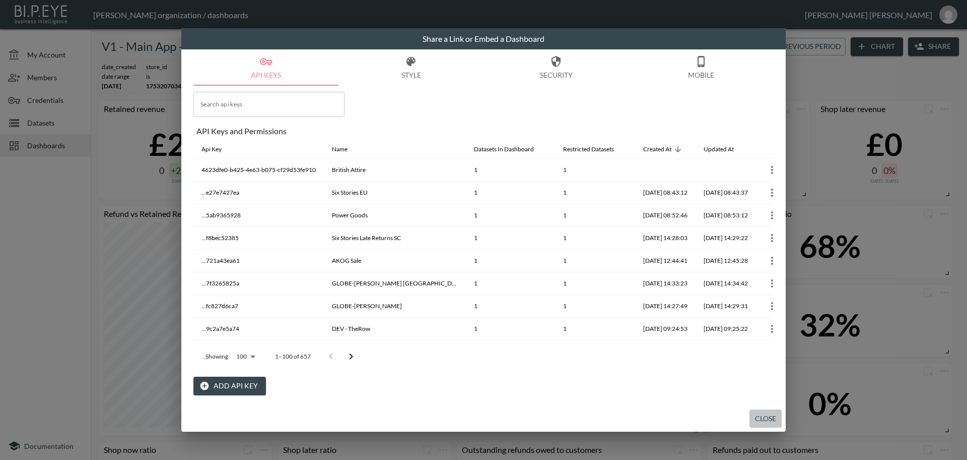
click at [764, 416] on button "Close" at bounding box center [766, 418] width 32 height 19
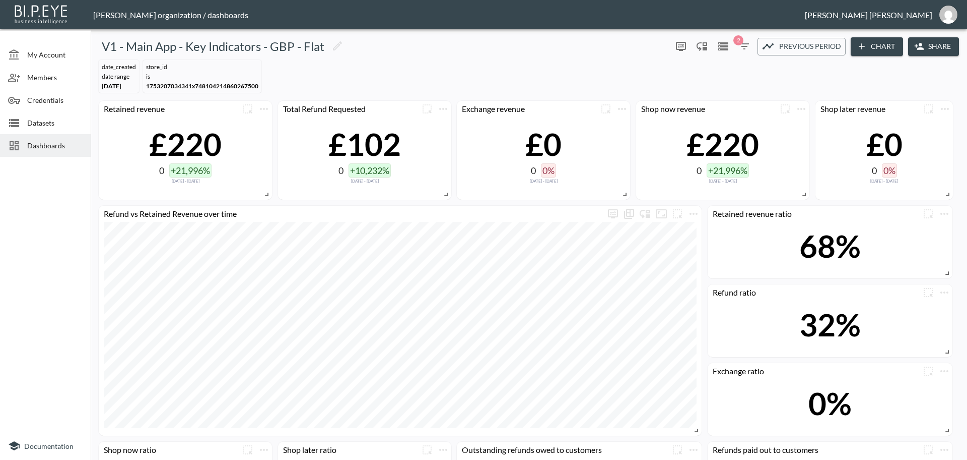
click at [55, 146] on span "Dashboards" at bounding box center [54, 145] width 55 height 11
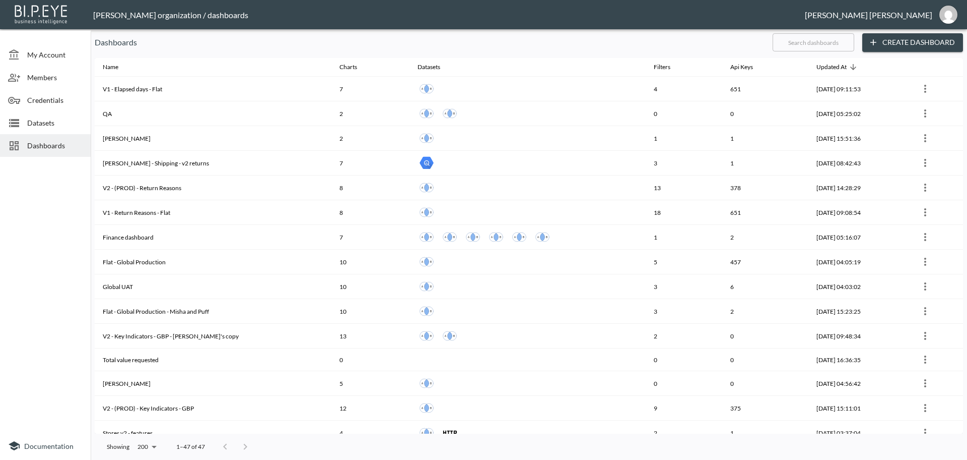
click at [813, 40] on input "text" at bounding box center [814, 42] width 82 height 25
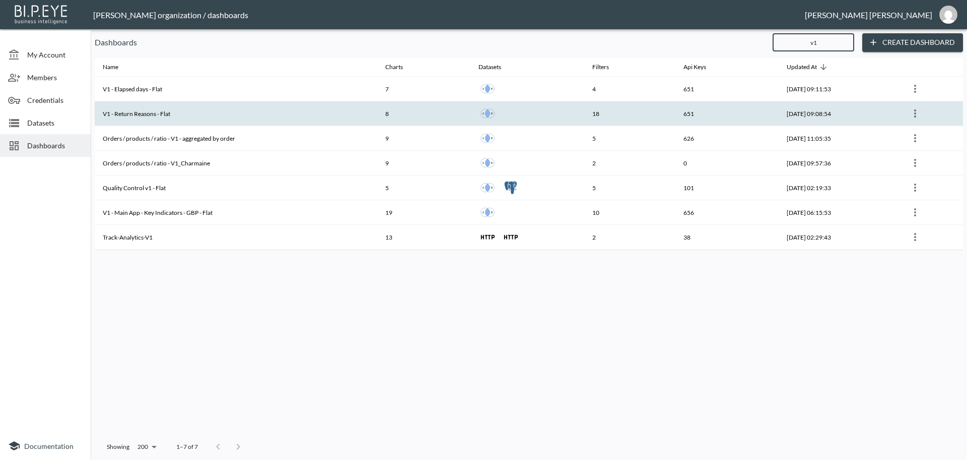
type input "v1"
click at [205, 113] on th "V1 - Return Reasons - Flat" at bounding box center [236, 113] width 283 height 25
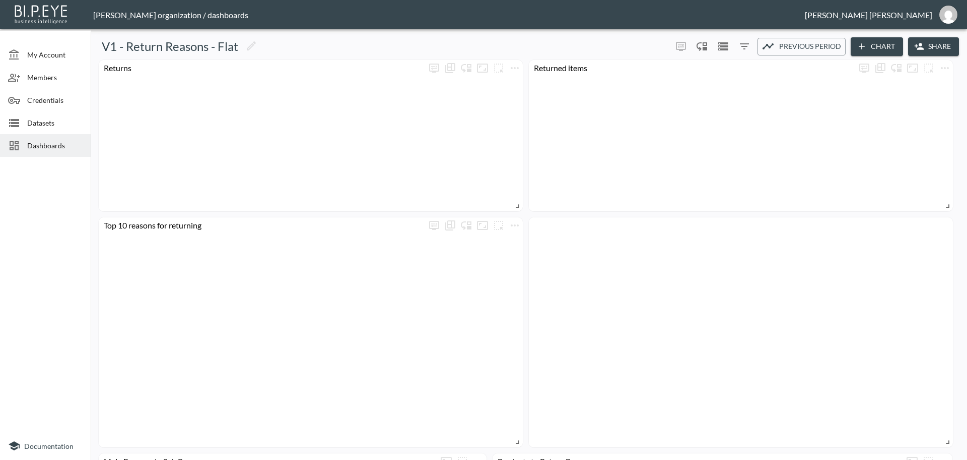
click at [927, 50] on button "Share" at bounding box center [934, 46] width 51 height 19
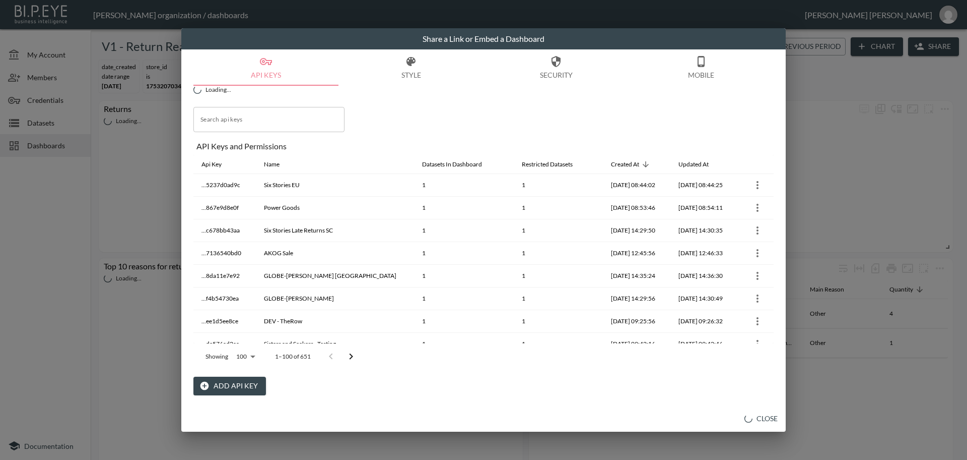
click at [252, 385] on button "Add API Key" at bounding box center [229, 385] width 73 height 19
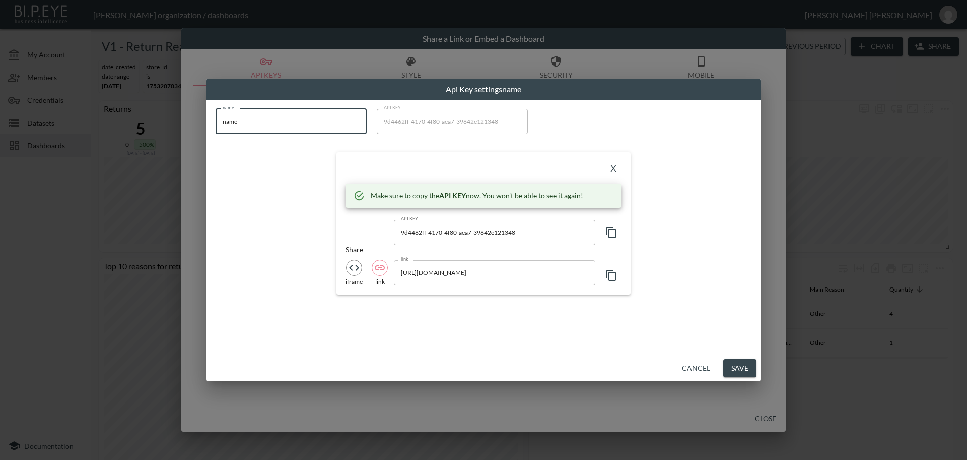
drag, startPoint x: 276, startPoint y: 119, endPoint x: 165, endPoint y: 147, distance: 114.1
click at [162, 138] on div "Api Key settings name name name name API KEY 9d4462ff-4170-4f80-aea7-39642e1213…" at bounding box center [483, 230] width 967 height 460
paste input "British Attir"
type input "British Attire"
click at [615, 235] on icon "button" at bounding box center [612, 232] width 10 height 11
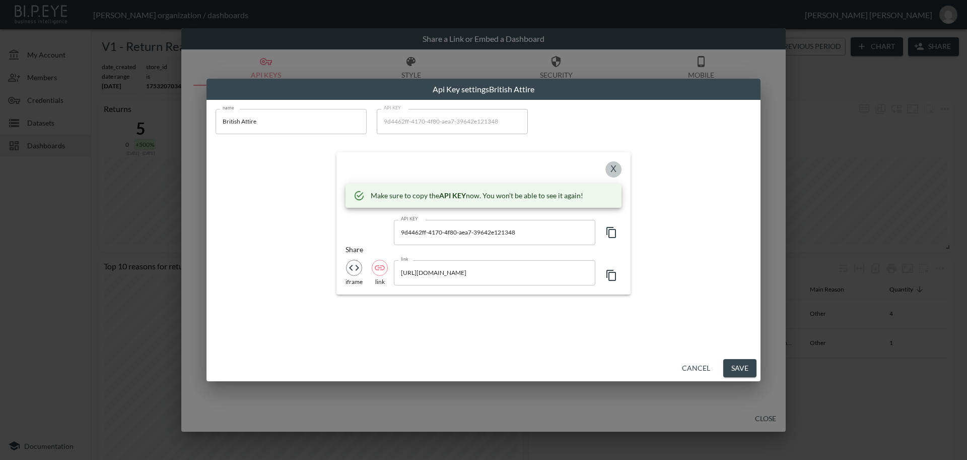
click at [611, 167] on button "X" at bounding box center [614, 169] width 16 height 16
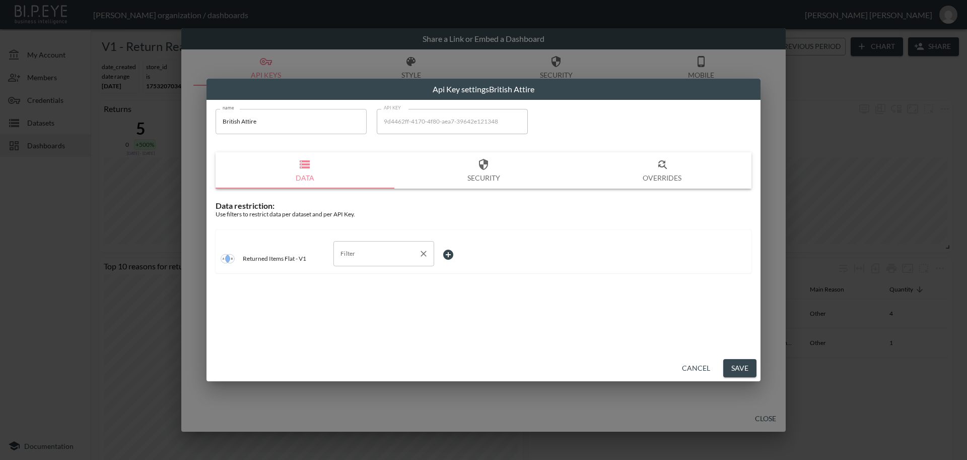
click at [370, 254] on input "Filter" at bounding box center [376, 253] width 77 height 16
click at [374, 322] on span "store_id" at bounding box center [384, 322] width 85 height 9
type input "store_id"
click at [475, 250] on body "BI.P.EYE, Interactive Analytics Dashboards - app [PERSON_NAME] organization / d…" at bounding box center [483, 230] width 967 height 460
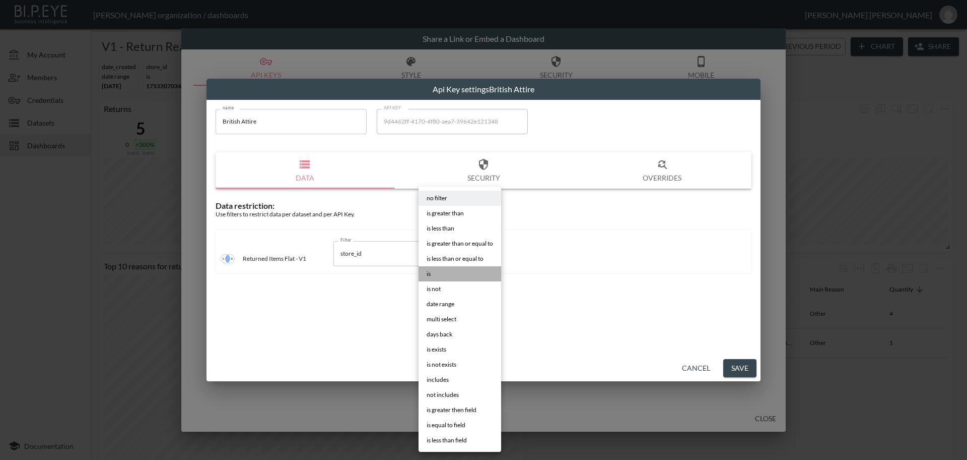
click at [461, 272] on li "is" at bounding box center [460, 273] width 83 height 15
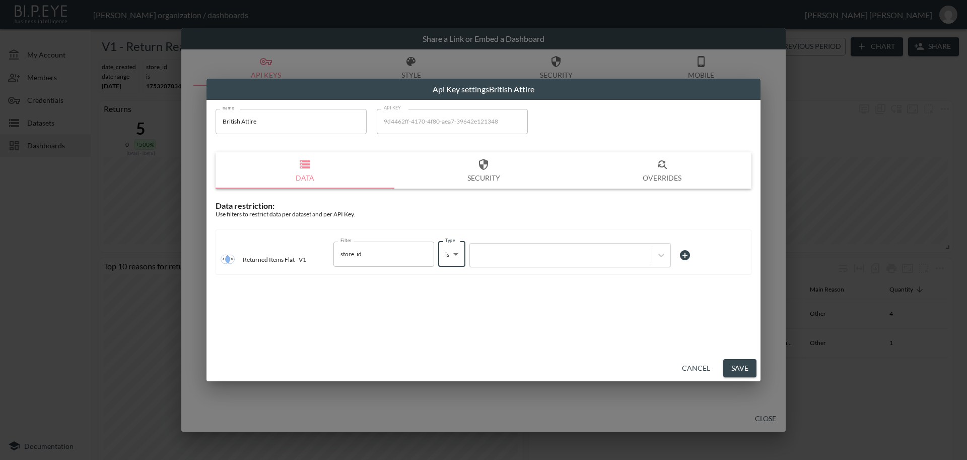
type input "is"
click at [531, 256] on div at bounding box center [561, 255] width 172 height 10
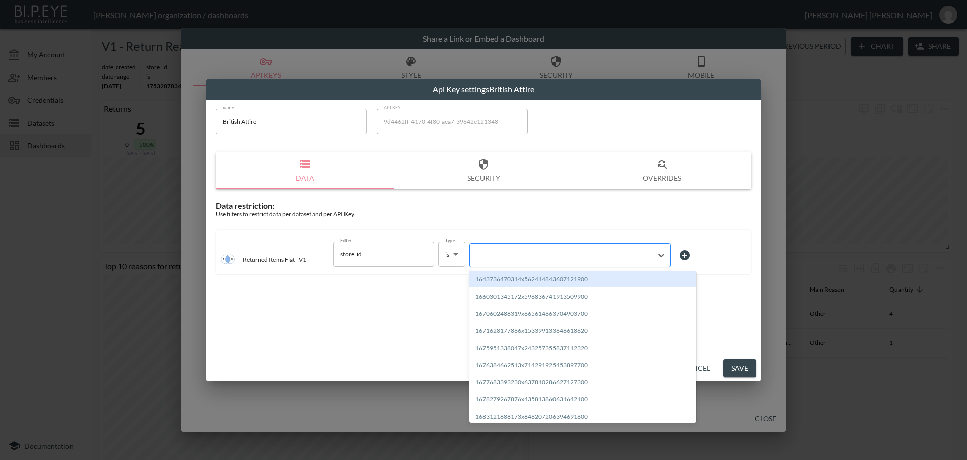
paste input "1755784586976x511755887858417660"
type input "1755784586976x511755887858417660"
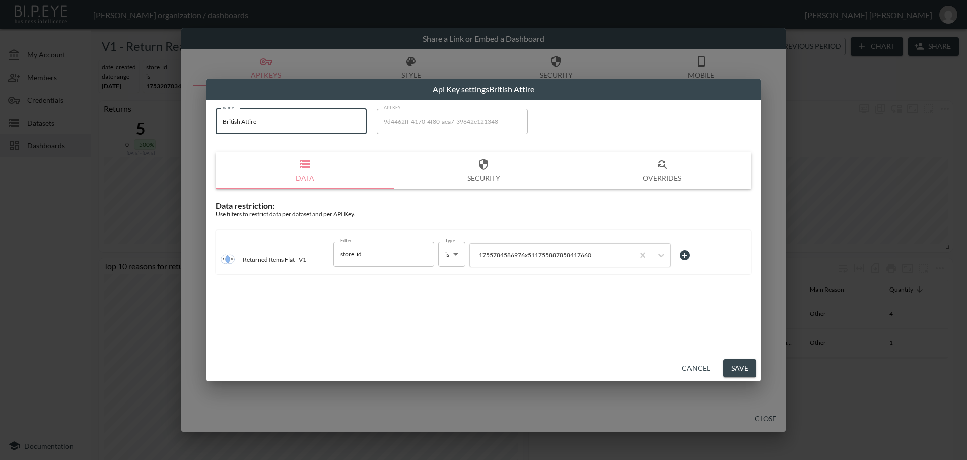
drag, startPoint x: 225, startPoint y: 124, endPoint x: 187, endPoint y: 128, distance: 38.0
click at [187, 128] on div "Api Key settings British Attire name British Attire name API KEY 9d4462ff-4170-…" at bounding box center [483, 230] width 967 height 460
click at [744, 364] on button "Save" at bounding box center [740, 368] width 33 height 19
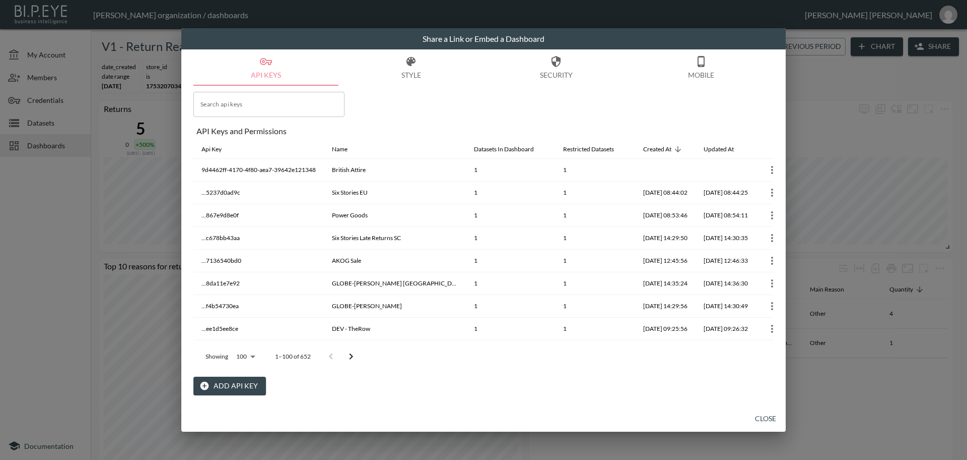
click at [765, 419] on button "Close" at bounding box center [766, 418] width 32 height 19
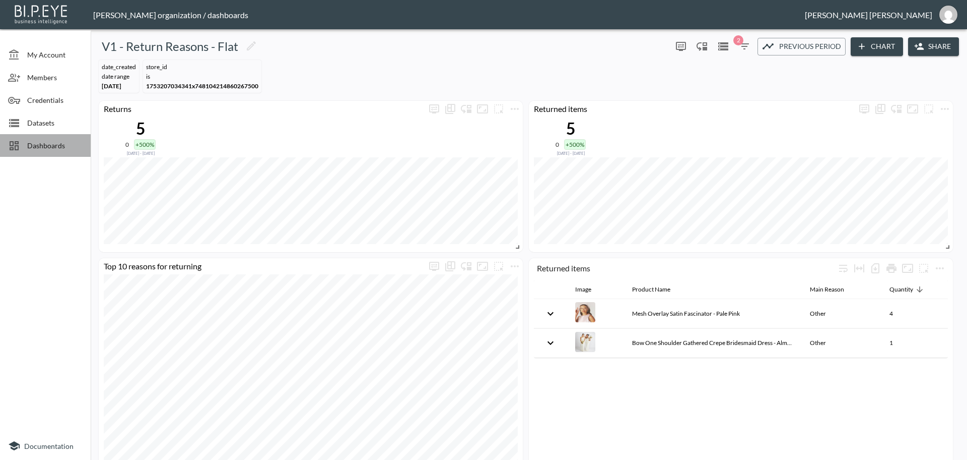
click at [39, 146] on span "Dashboards" at bounding box center [54, 145] width 55 height 11
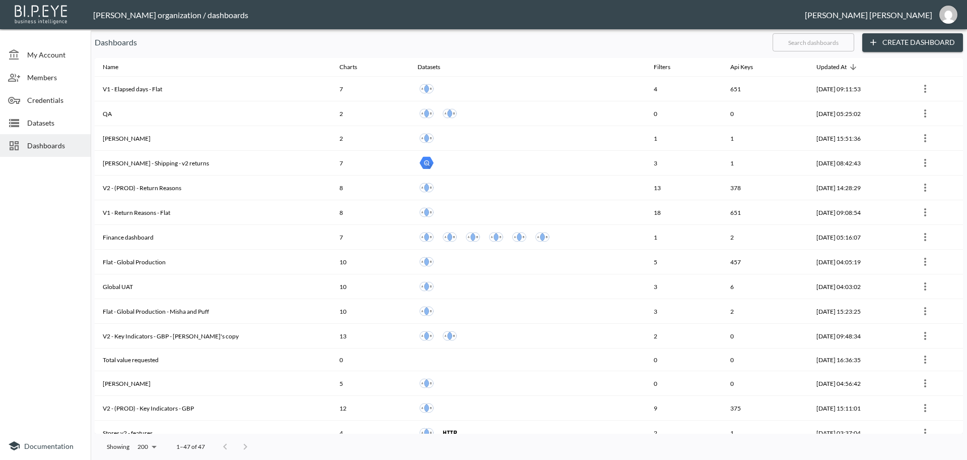
click at [830, 42] on input "text" at bounding box center [814, 42] width 82 height 25
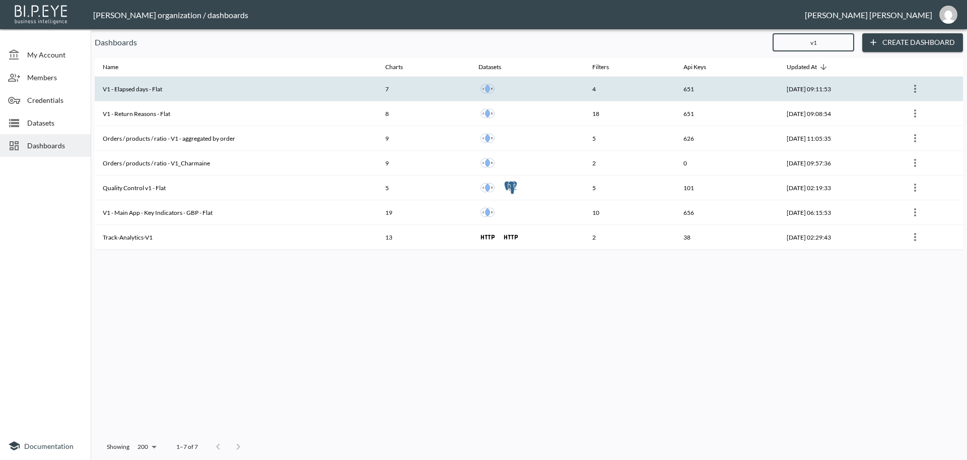
type input "v1"
click at [199, 89] on th "V1 - Elapsed days - Flat" at bounding box center [236, 89] width 283 height 25
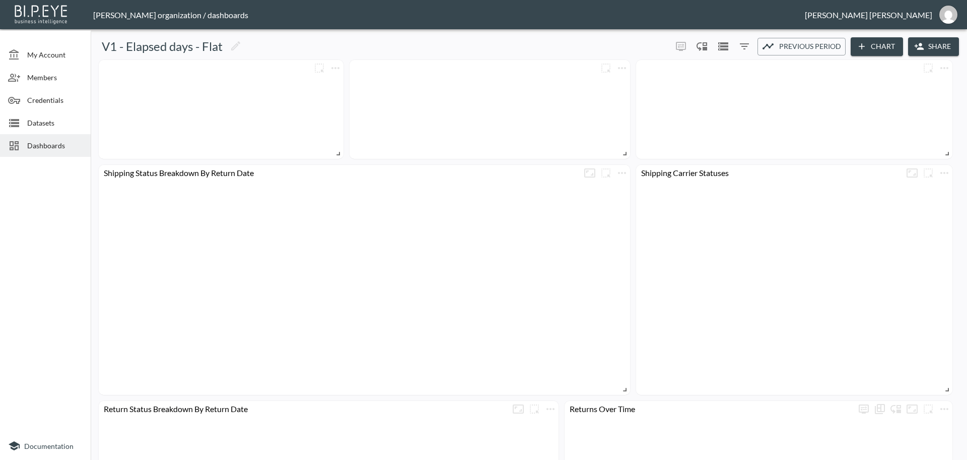
click at [925, 42] on button "Share" at bounding box center [934, 46] width 51 height 19
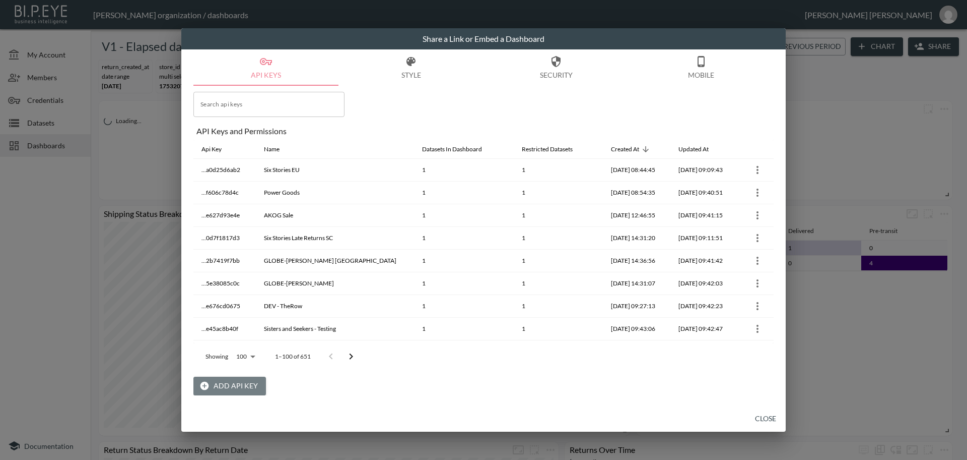
click at [242, 382] on button "Add API Key" at bounding box center [229, 385] width 73 height 19
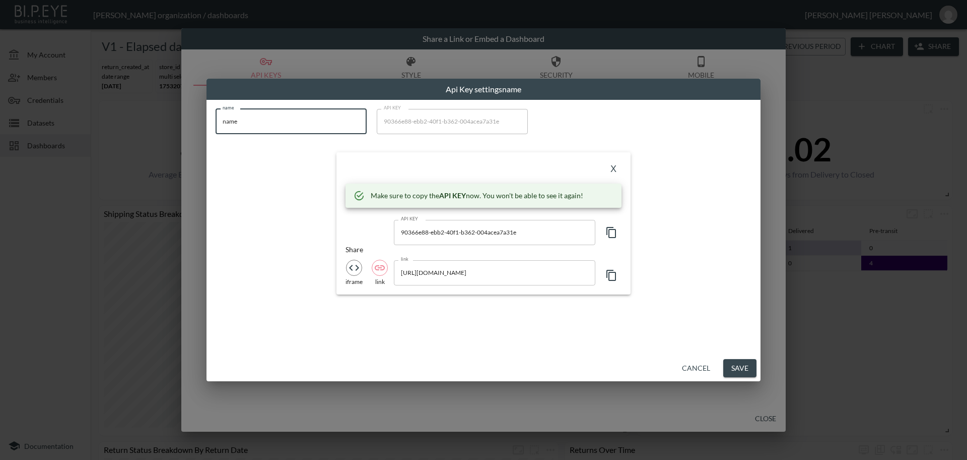
drag, startPoint x: 321, startPoint y: 126, endPoint x: 188, endPoint y: 123, distance: 133.1
click at [188, 123] on div "Api Key settings name name name name API KEY 90366e88-ebb2-40f1-b362-004acea7a3…" at bounding box center [483, 230] width 967 height 460
paste input "British Attir"
type input "British Attire"
click at [614, 229] on icon "button" at bounding box center [612, 232] width 12 height 12
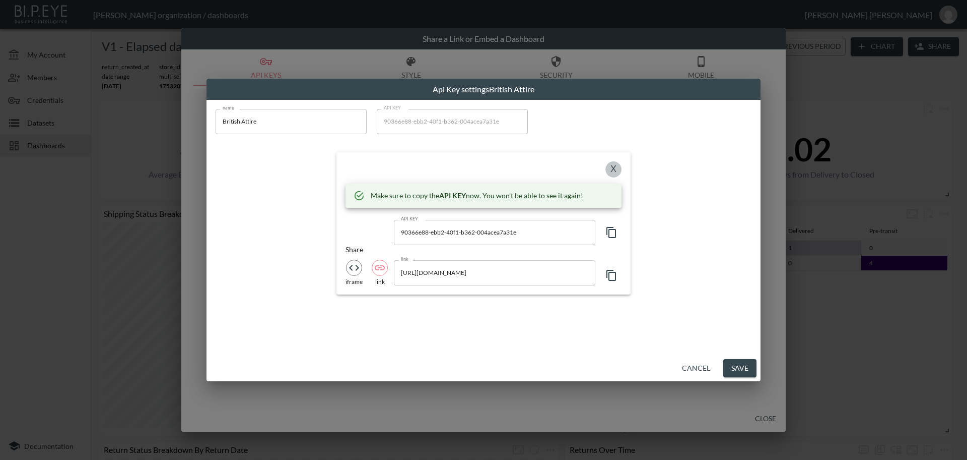
click at [616, 171] on button "X" at bounding box center [614, 169] width 16 height 16
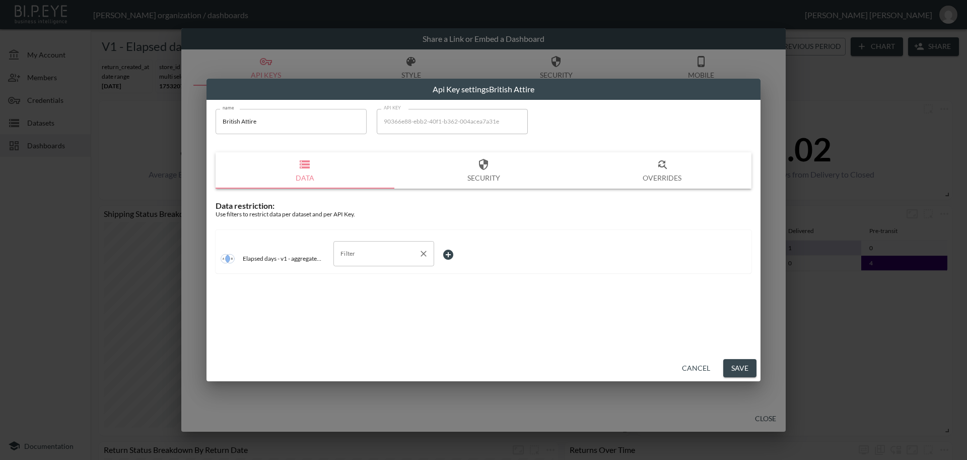
click at [347, 260] on input "Filter" at bounding box center [376, 253] width 77 height 16
click at [372, 277] on span "store_id" at bounding box center [384, 277] width 85 height 9
type input "store_id"
click at [468, 249] on body "BI.P.EYE, Interactive Analytics Dashboards - app [PERSON_NAME] organization / d…" at bounding box center [483, 230] width 967 height 460
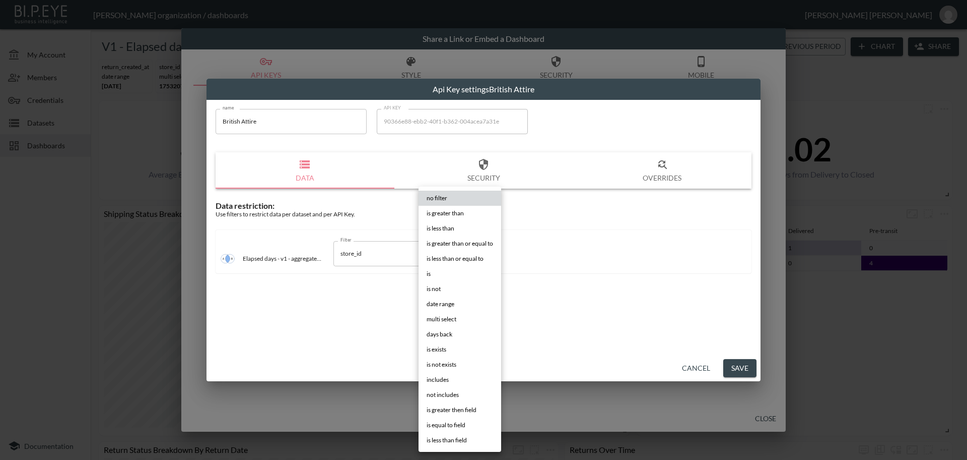
click at [444, 271] on li "is" at bounding box center [460, 273] width 83 height 15
type input "is"
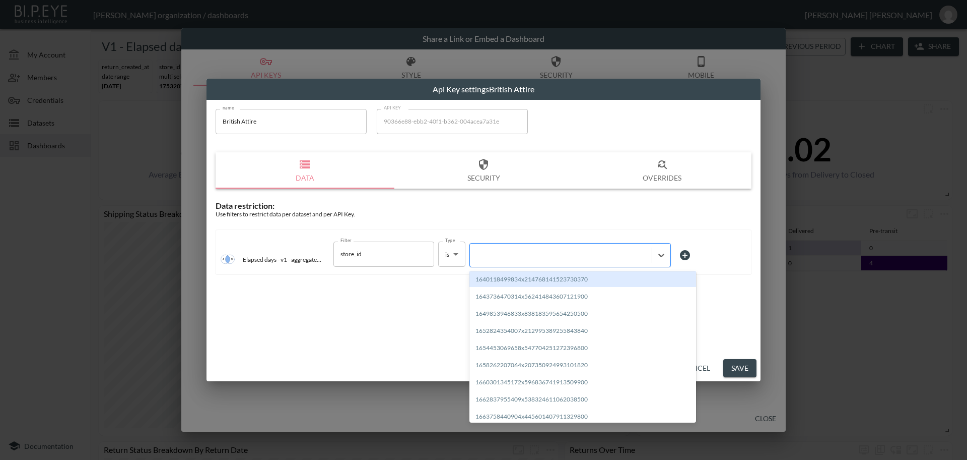
click at [510, 253] on div at bounding box center [561, 255] width 172 height 10
paste input "1755784586976x511755887858417660"
type input "1755784586976x511755887858417660"
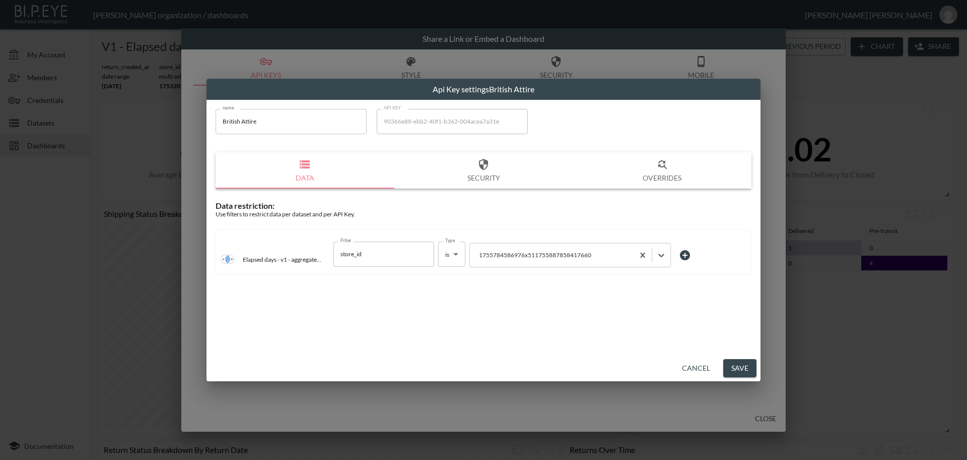
drag, startPoint x: 315, startPoint y: 123, endPoint x: 186, endPoint y: 128, distance: 128.6
click at [187, 128] on div "Api Key settings British Attire name British Attire name API KEY 90366e88-ebb2-…" at bounding box center [483, 230] width 967 height 460
click at [734, 363] on button "Save" at bounding box center [740, 368] width 33 height 19
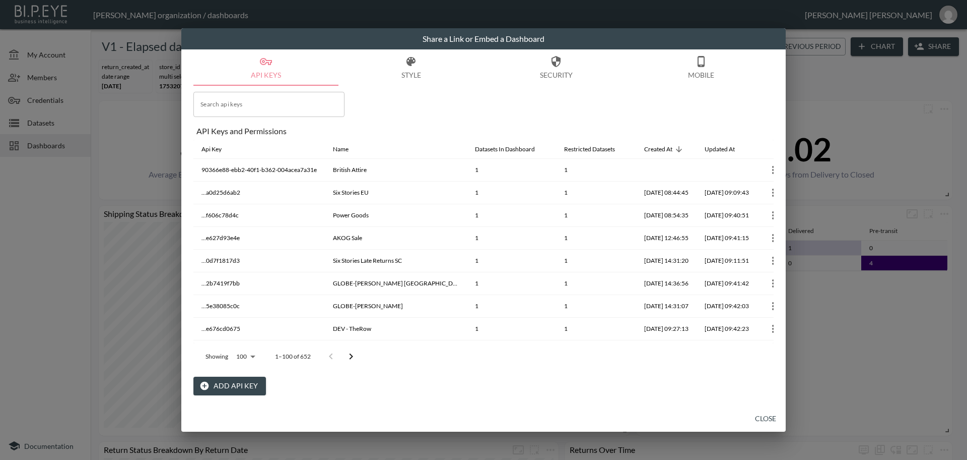
click at [759, 416] on button "Close" at bounding box center [766, 418] width 32 height 19
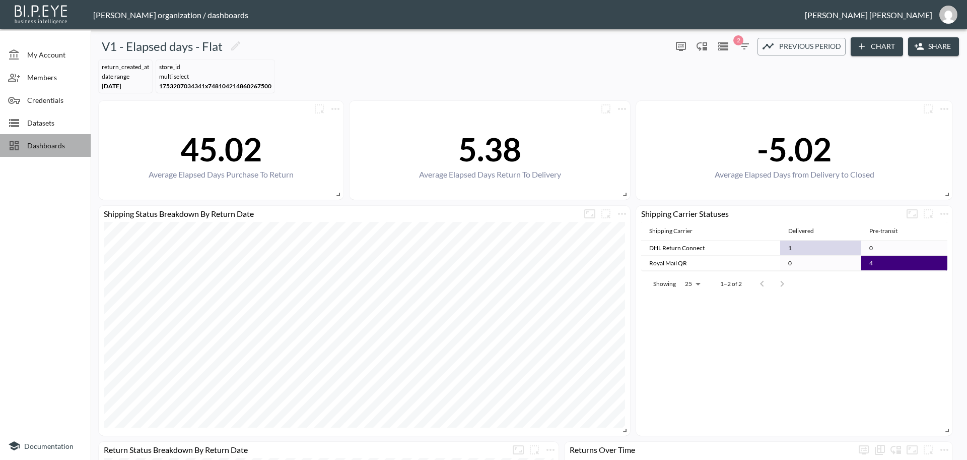
click at [35, 149] on span "Dashboards" at bounding box center [54, 145] width 55 height 11
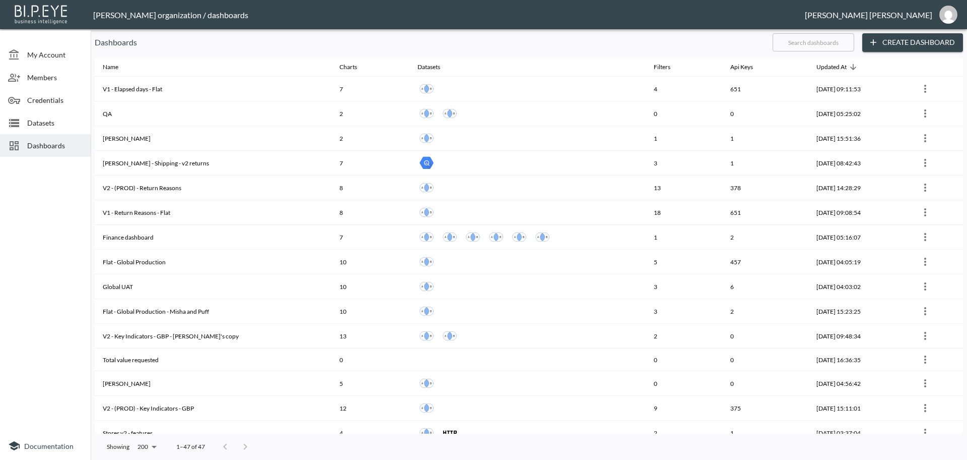
click at [822, 39] on input "text" at bounding box center [814, 42] width 82 height 25
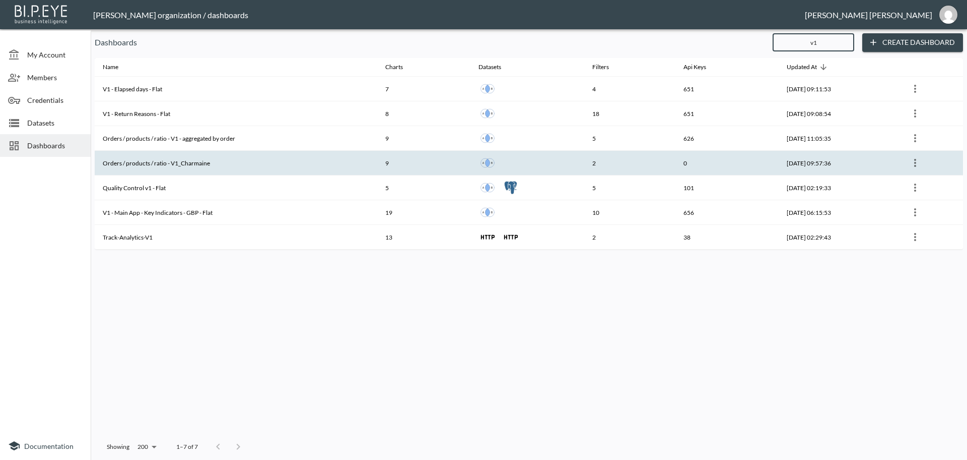
type input "v1"
click at [231, 161] on th "Orders / products / ratio - V1_Charmaine" at bounding box center [236, 163] width 283 height 25
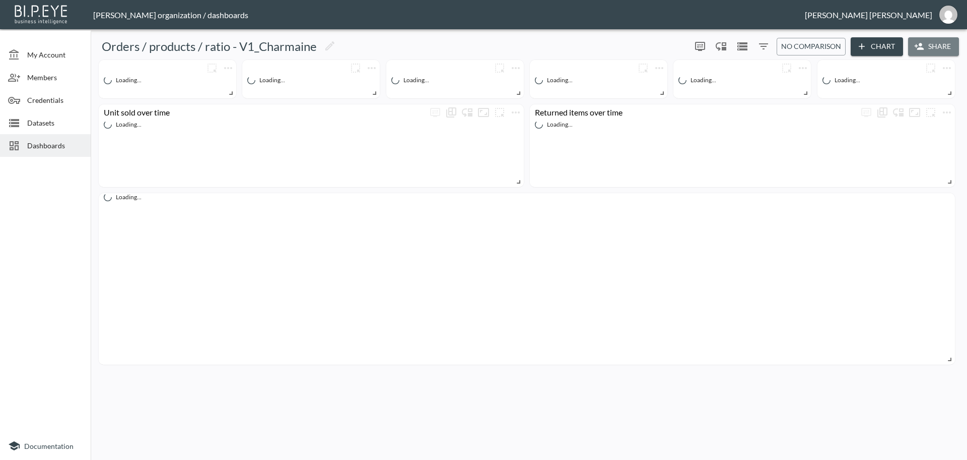
click at [938, 49] on button "Share" at bounding box center [934, 46] width 51 height 19
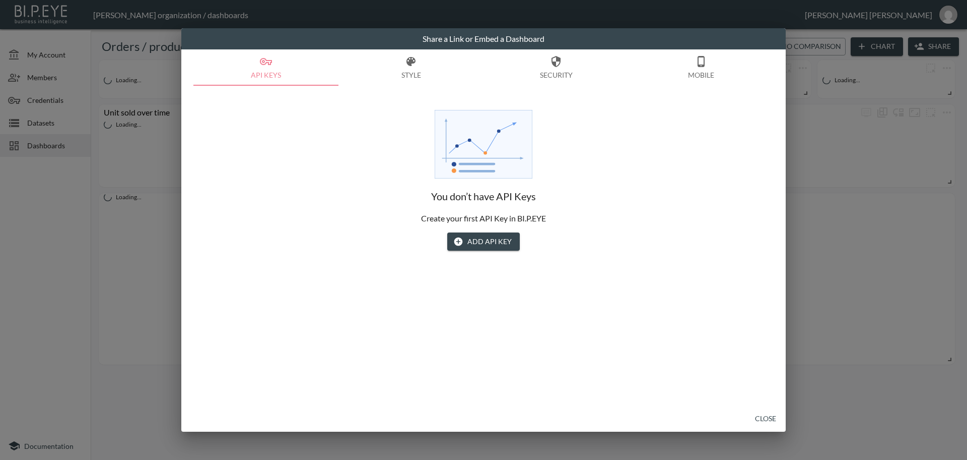
click at [768, 419] on button "Close" at bounding box center [766, 418] width 32 height 19
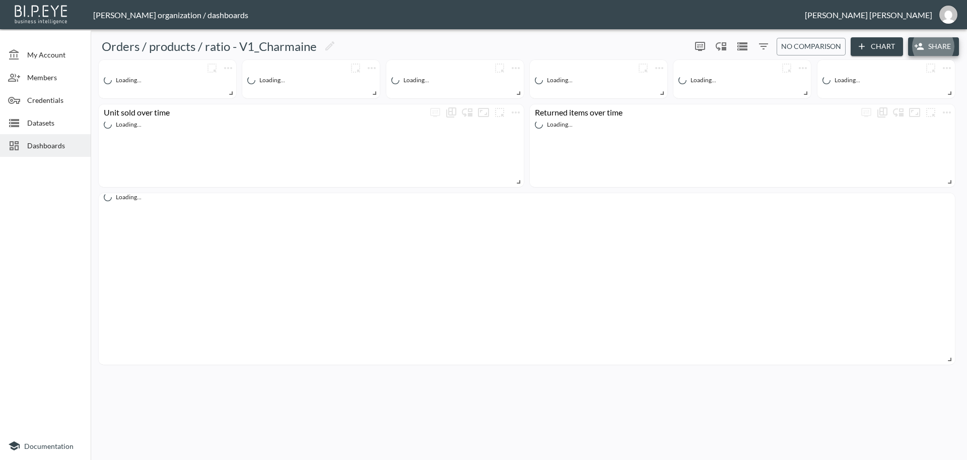
click at [42, 146] on span "Dashboards" at bounding box center [54, 145] width 55 height 11
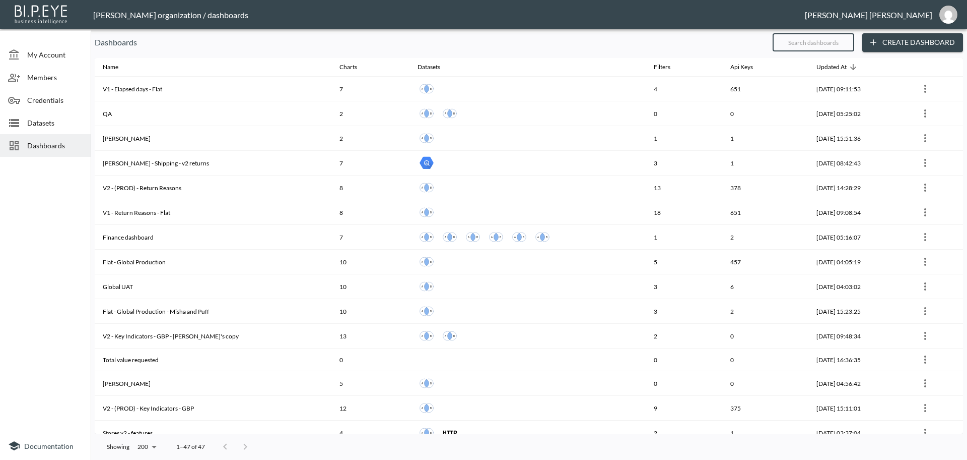
click at [801, 37] on input "text" at bounding box center [814, 42] width 82 height 25
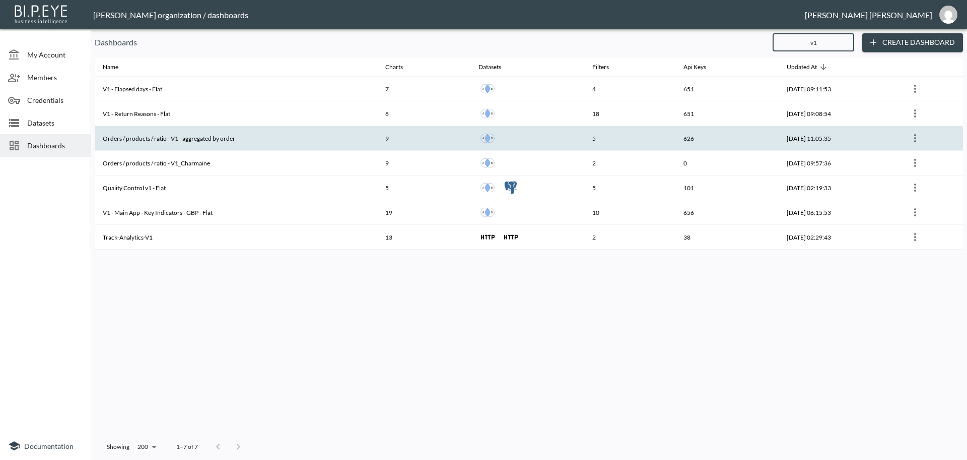
type input "v1"
click at [237, 134] on th "Orders / products / ratio - V1 - aggregated by order" at bounding box center [236, 138] width 283 height 25
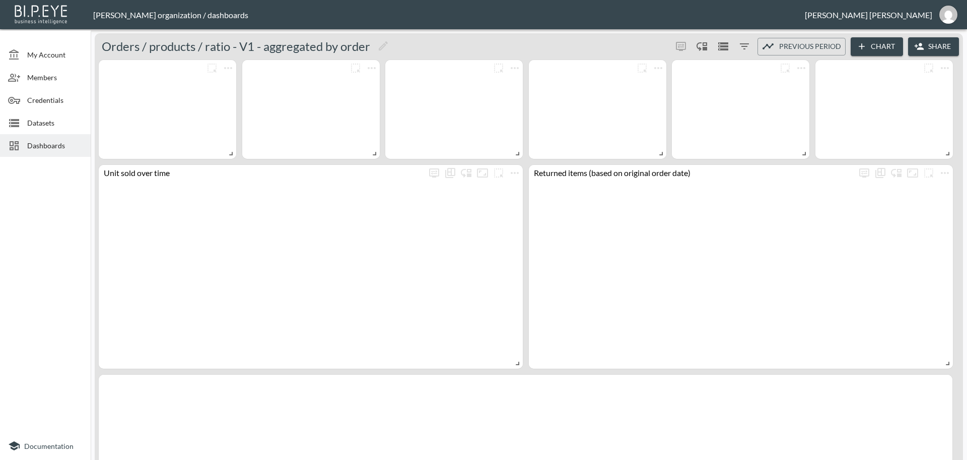
click at [932, 44] on button "Share" at bounding box center [934, 46] width 51 height 19
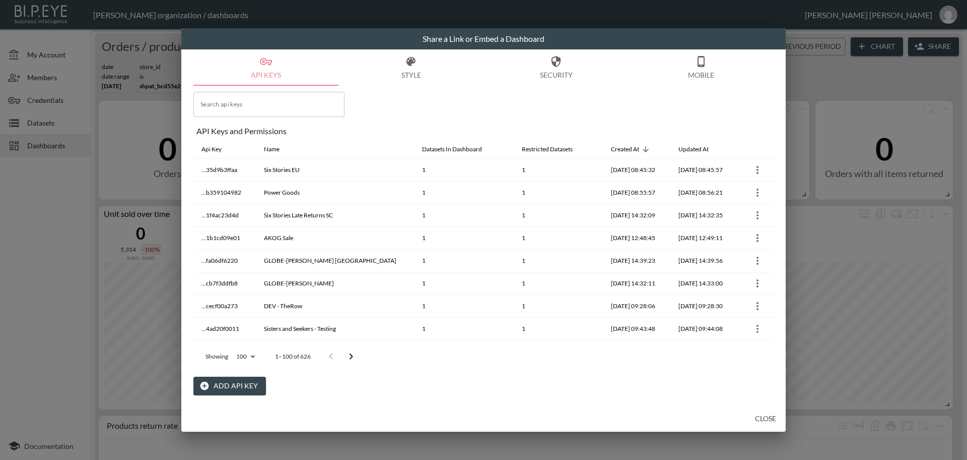
click at [241, 384] on button "Add API Key" at bounding box center [229, 385] width 73 height 19
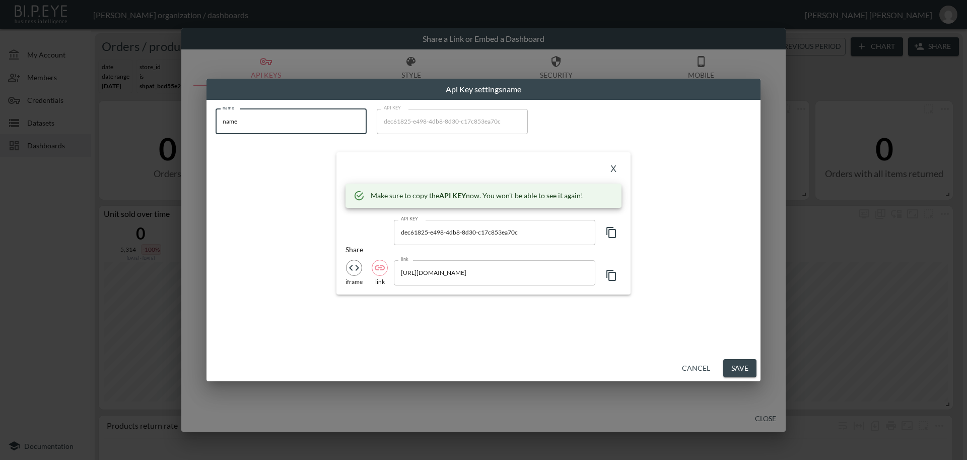
drag, startPoint x: 293, startPoint y: 130, endPoint x: 155, endPoint y: 135, distance: 137.7
click at [156, 133] on div "Api Key settings name name name name API KEY dec61825-e498-4db8-8d30-c17c853ea7…" at bounding box center [483, 230] width 967 height 460
paste input "British Attir"
type input "British Attire"
click at [607, 232] on icon "button" at bounding box center [612, 232] width 10 height 11
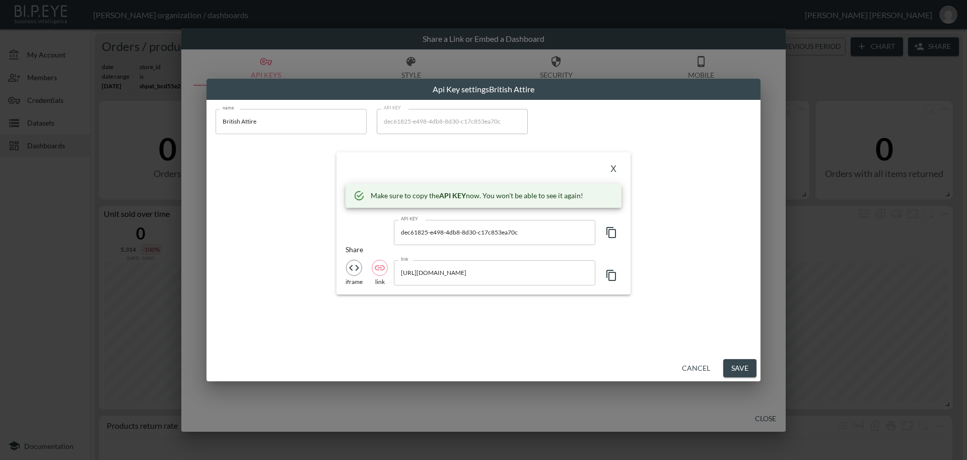
click at [615, 167] on button "X" at bounding box center [614, 169] width 16 height 16
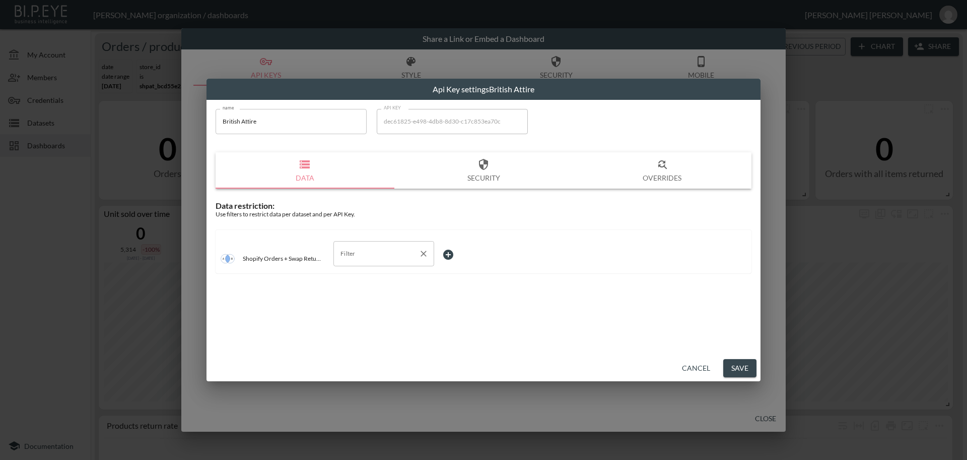
click at [394, 245] on input "Filter" at bounding box center [376, 253] width 77 height 16
click at [355, 310] on span "store_id" at bounding box center [384, 307] width 85 height 9
type input "store_id"
click at [473, 261] on body "BI.P.EYE, Interactive Analytics Dashboards - app [PERSON_NAME] organization / d…" at bounding box center [483, 230] width 967 height 460
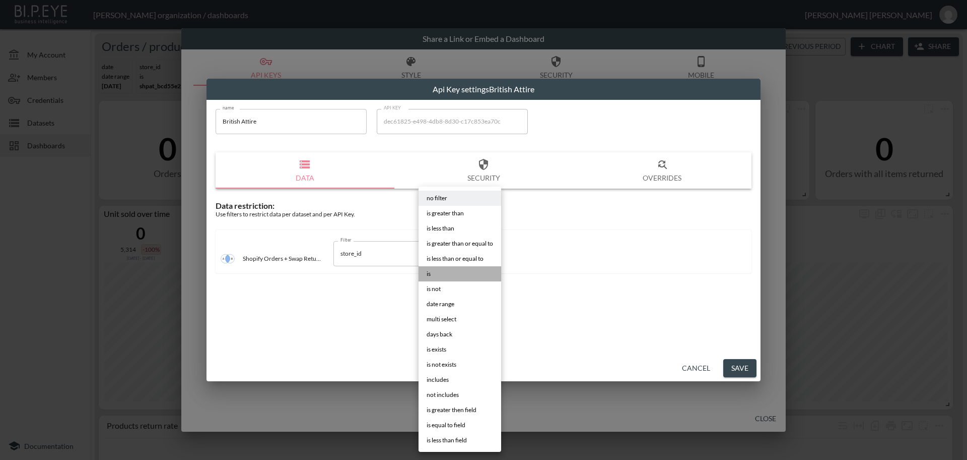
click at [460, 278] on li "is" at bounding box center [460, 273] width 83 height 15
type input "is"
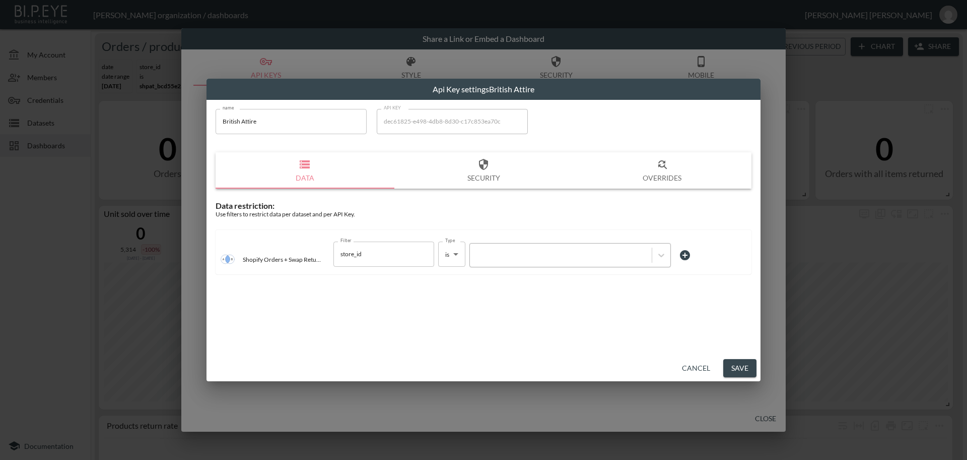
click at [527, 250] on div at bounding box center [561, 255] width 172 height 10
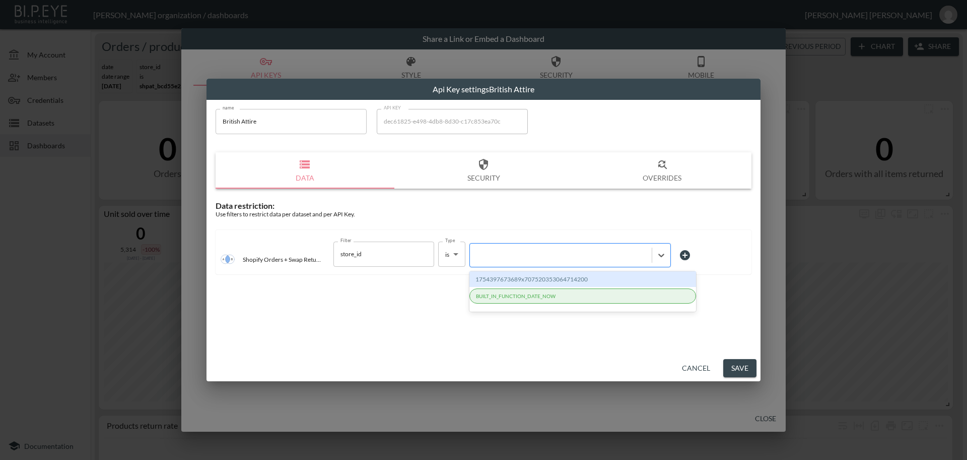
paste input "1755784586976x511755887858417660"
type input "1755784586976x511755887858417660"
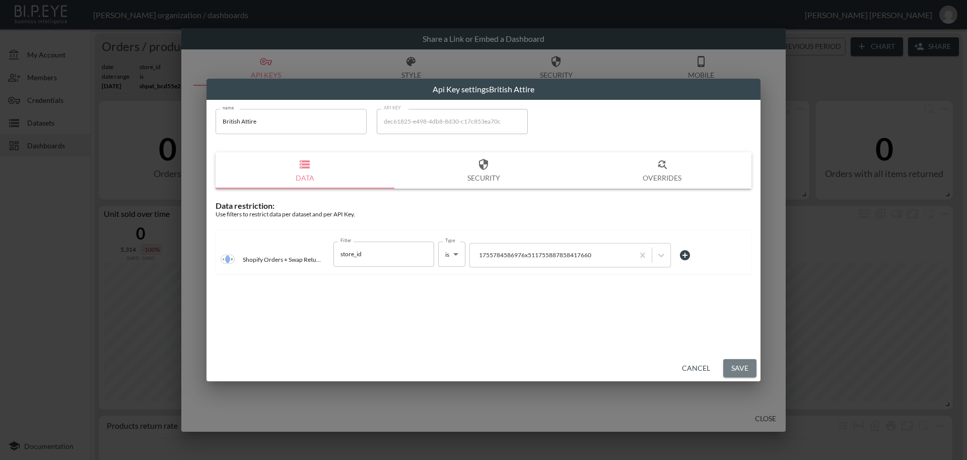
click at [744, 369] on button "Save" at bounding box center [740, 368] width 33 height 19
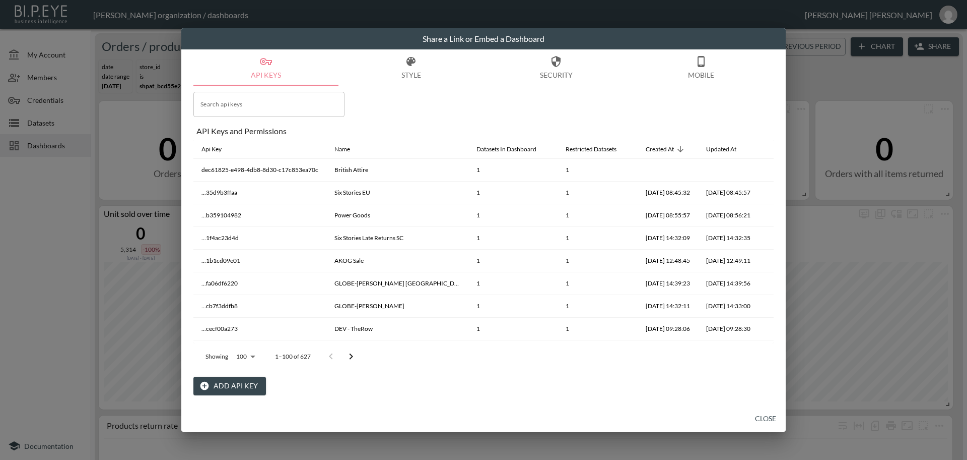
click at [768, 412] on button "Close" at bounding box center [766, 418] width 32 height 19
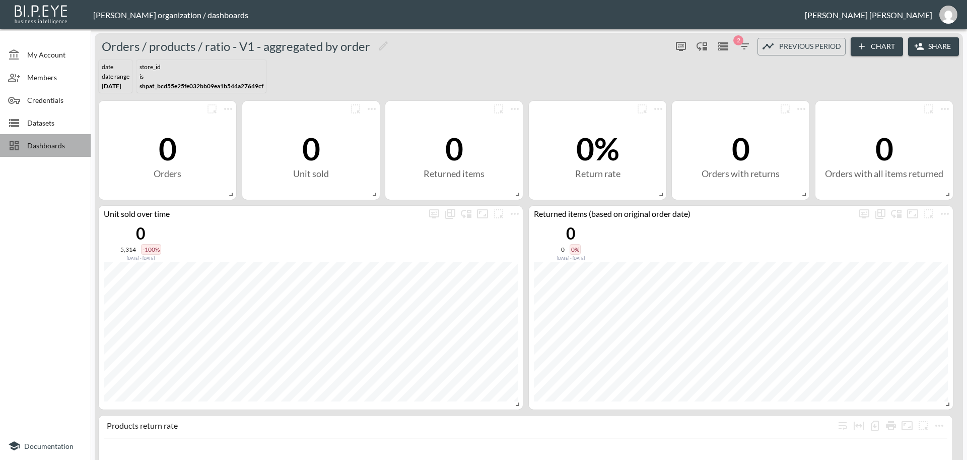
click at [51, 140] on span "Dashboards" at bounding box center [54, 145] width 55 height 11
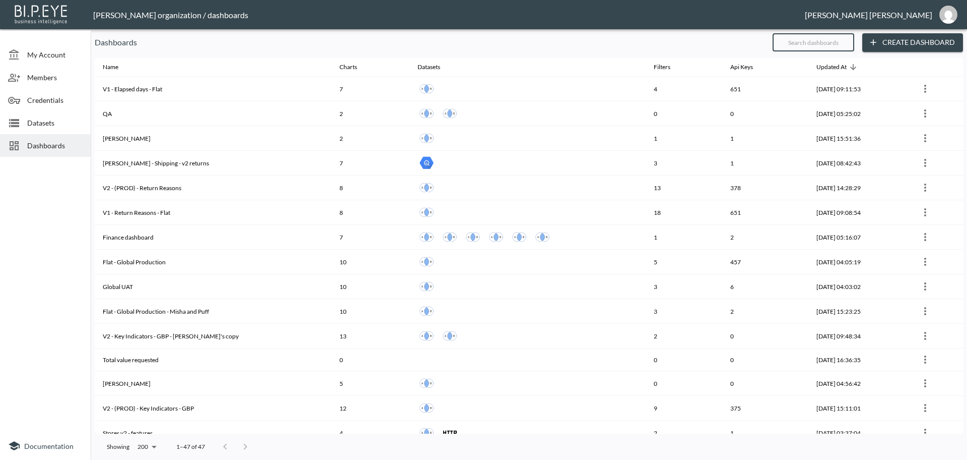
click at [836, 42] on input "text" at bounding box center [814, 42] width 82 height 25
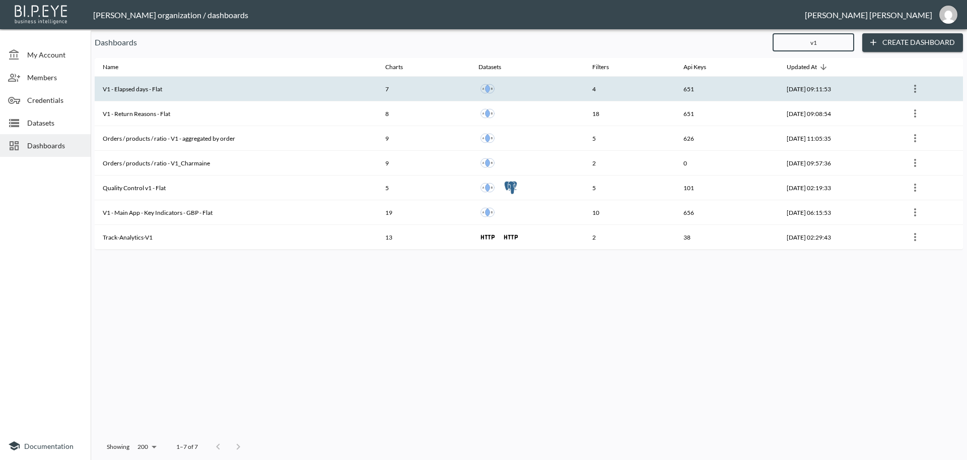
type input "v1"
click at [291, 89] on th "V1 - Elapsed days - Flat" at bounding box center [236, 89] width 283 height 25
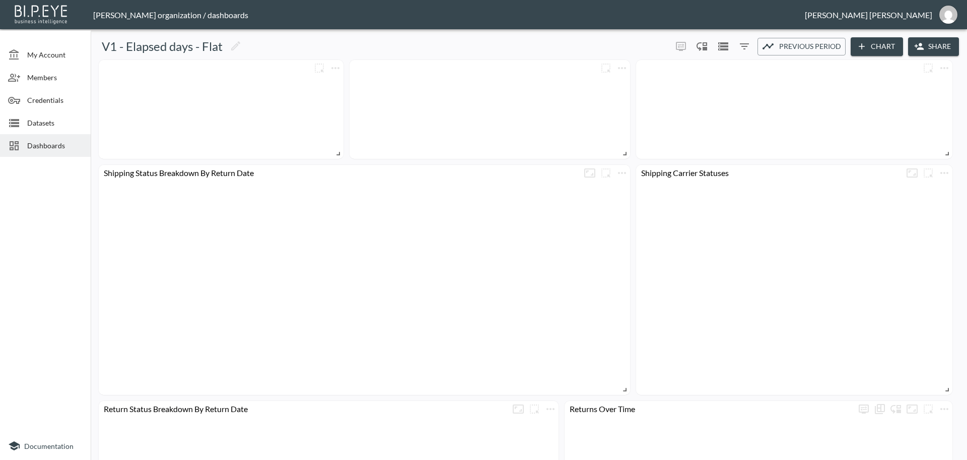
click at [927, 44] on button "Share" at bounding box center [934, 46] width 51 height 19
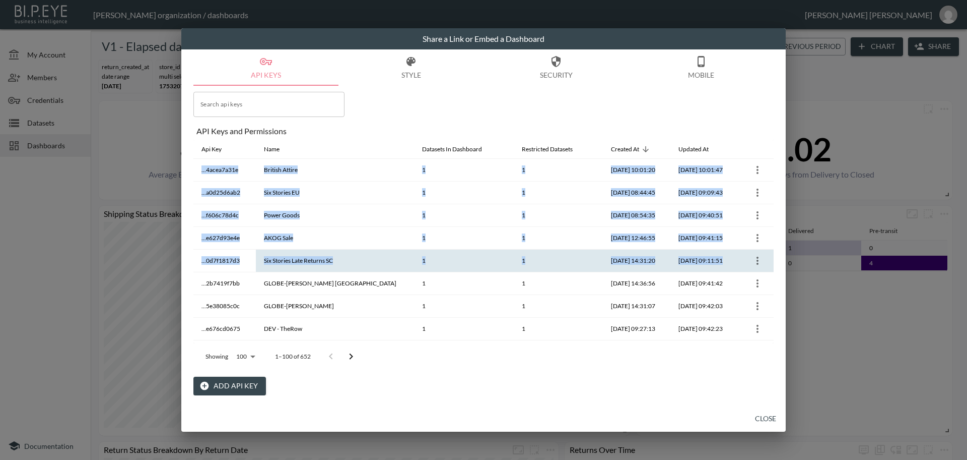
drag, startPoint x: 776, startPoint y: 149, endPoint x: 764, endPoint y: 251, distance: 103.4
click at [764, 251] on div "API Keys Style Security Mobile Search api keys Search api keys API Keys and Per…" at bounding box center [483, 227] width 605 height 356
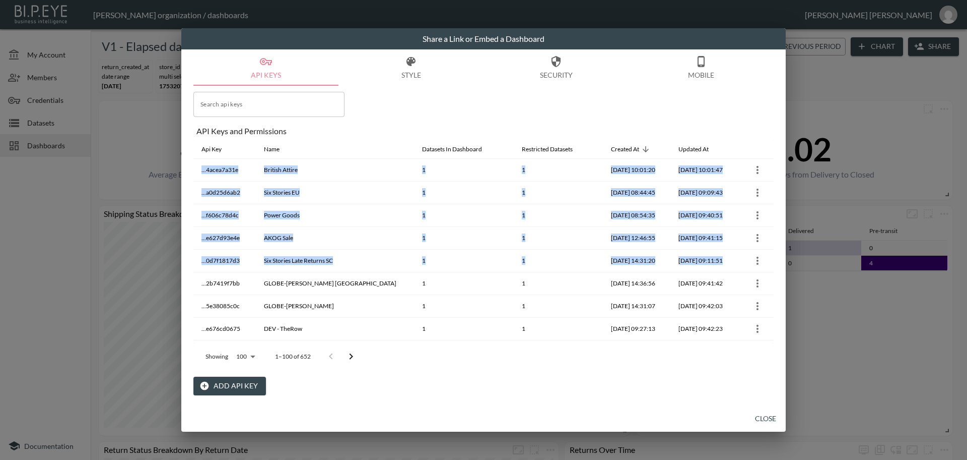
click at [776, 149] on div "API Keys Style Security Mobile Search api keys Search api keys API Keys and Per…" at bounding box center [483, 227] width 605 height 356
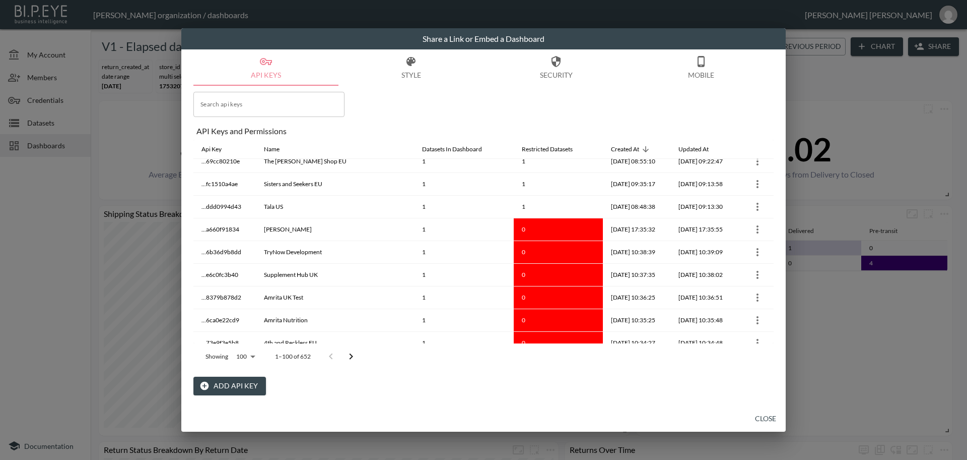
scroll to position [2083, 0]
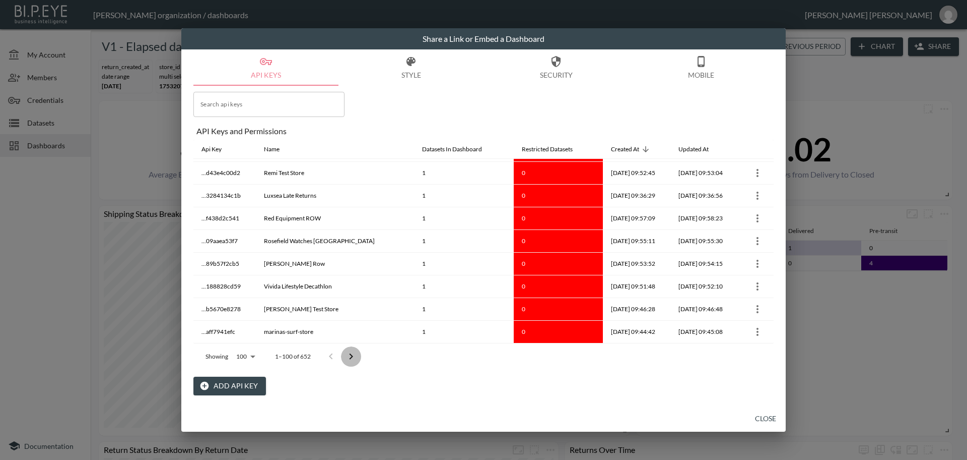
click at [350, 355] on icon "Go to next page" at bounding box center [351, 356] width 12 height 12
click at [350, 354] on button "Go to next page" at bounding box center [351, 356] width 20 height 20
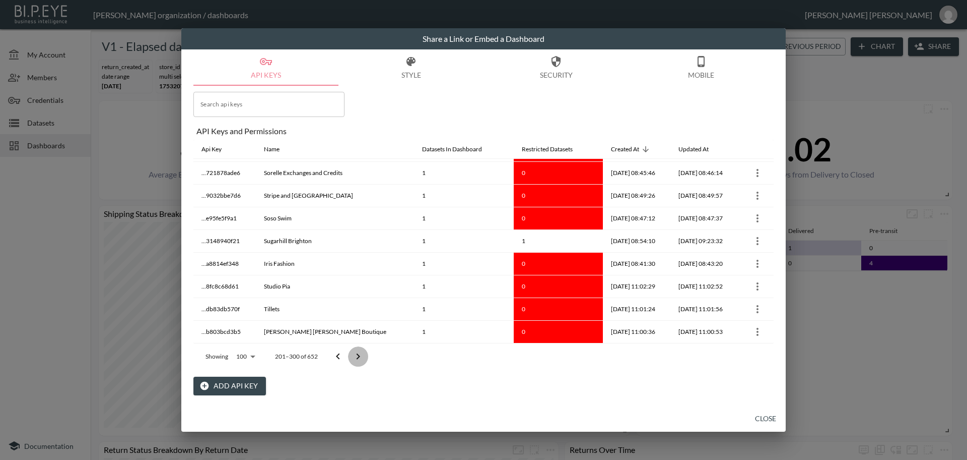
click at [350, 354] on button "Go to next page" at bounding box center [358, 356] width 20 height 20
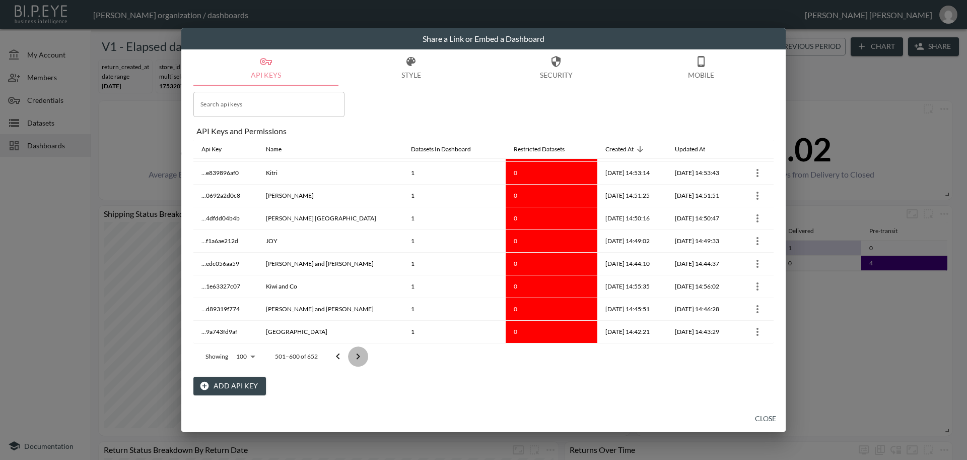
click at [350, 354] on button "Go to next page" at bounding box center [358, 356] width 20 height 20
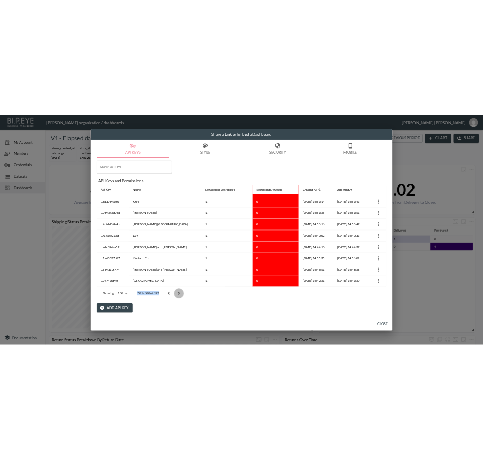
scroll to position [995, 0]
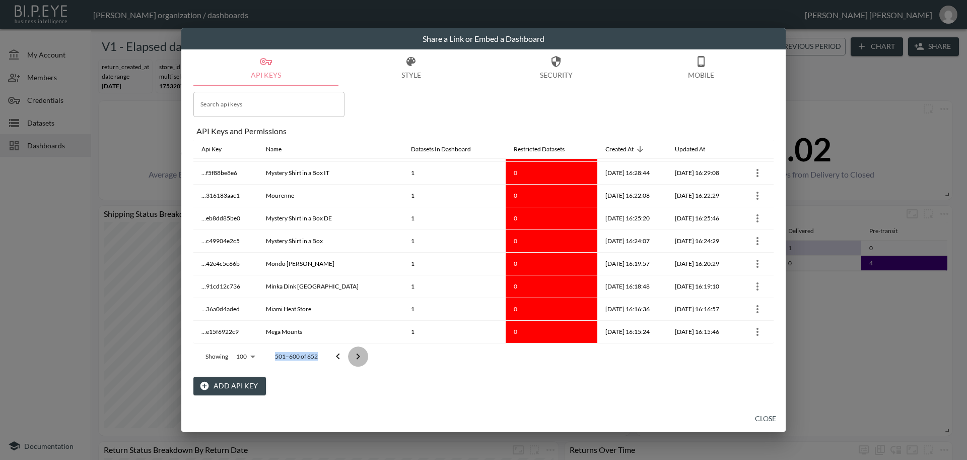
click at [350, 354] on div at bounding box center [348, 356] width 40 height 20
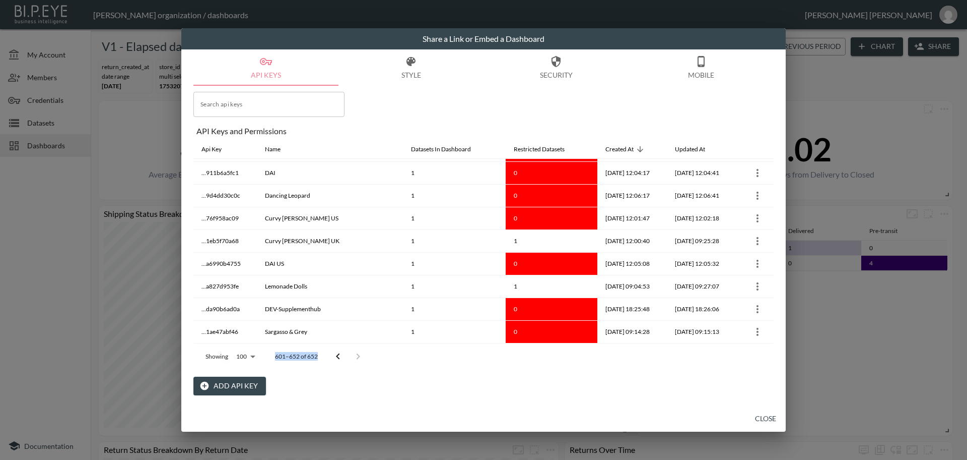
click at [350, 354] on div at bounding box center [348, 356] width 40 height 20
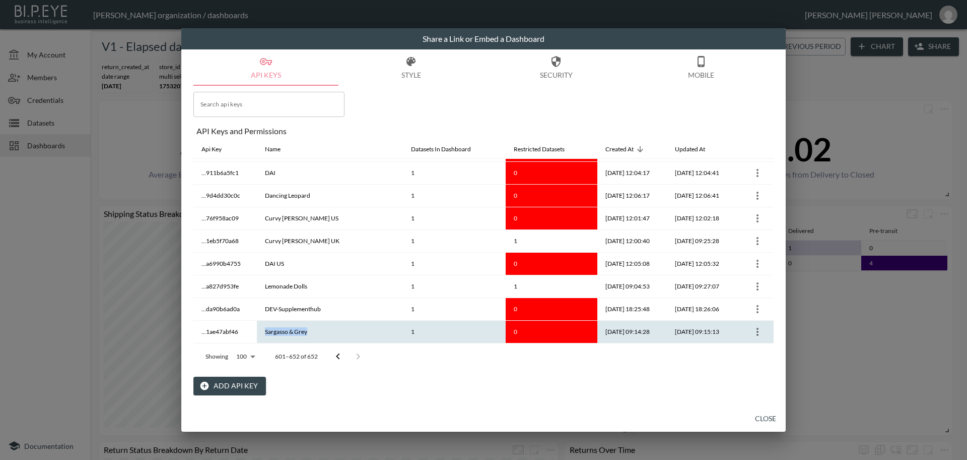
drag, startPoint x: 318, startPoint y: 334, endPoint x: 262, endPoint y: 333, distance: 56.9
click at [262, 333] on th "Sargasso & Grey" at bounding box center [330, 331] width 146 height 23
copy th "Sargasso & Grey"
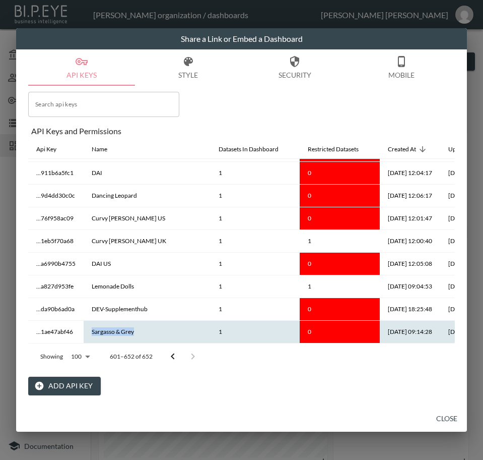
scroll to position [1000, 0]
copy th "Sargasso & Grey"
click at [440, 332] on th "[DATE] 09:15:13" at bounding box center [470, 331] width 60 height 23
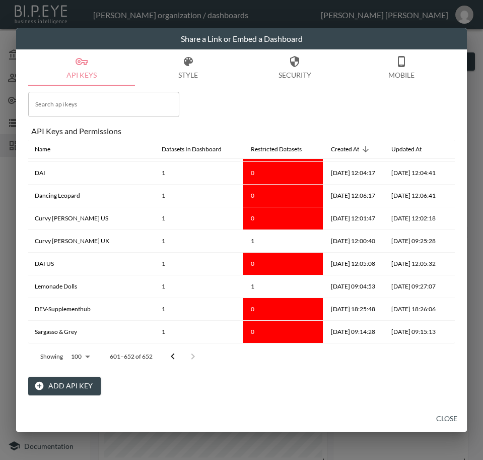
scroll to position [1000, 67]
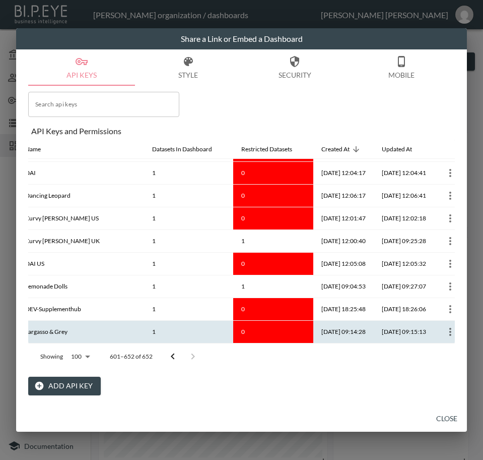
click at [444, 328] on icon "more" at bounding box center [450, 332] width 12 height 12
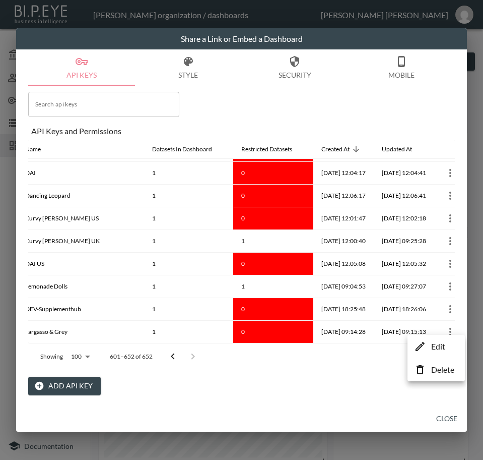
click at [438, 346] on p "Edit" at bounding box center [438, 346] width 14 height 12
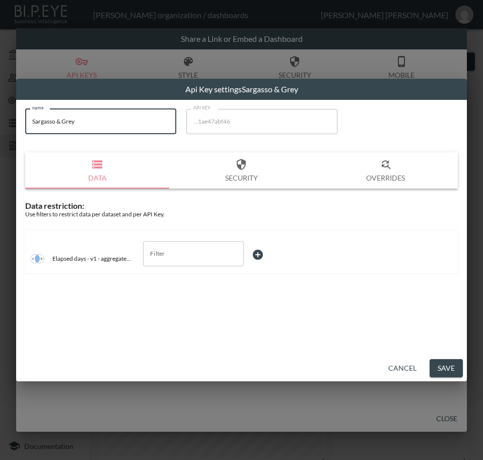
drag, startPoint x: 27, startPoint y: 126, endPoint x: -1, endPoint y: 128, distance: 27.3
click at [0, 128] on html "BI.P.EYE, Interactive Analytics Dashboards - app [PERSON_NAME] organization / d…" at bounding box center [241, 230] width 483 height 460
click at [57, 124] on input "Sargasso & Grey" at bounding box center [100, 121] width 151 height 25
click at [53, 121] on input "Sargasso & Grey" at bounding box center [100, 121] width 151 height 25
drag, startPoint x: 54, startPoint y: 120, endPoint x: 5, endPoint y: 124, distance: 49.0
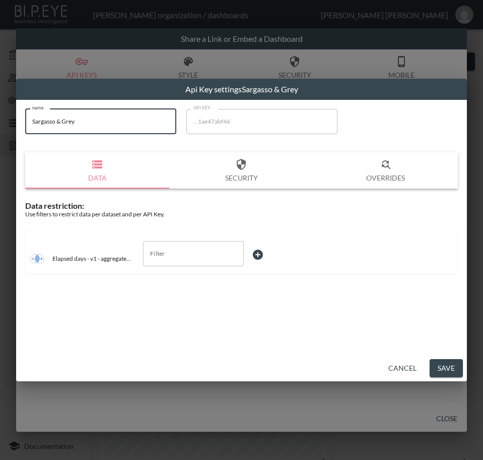
click at [5, 124] on div "Api Key settings Sargasso & Grey name [PERSON_NAME] & Grey name API KEY ...1ae4…" at bounding box center [241, 230] width 483 height 460
click at [400, 366] on button "Cancel" at bounding box center [402, 368] width 36 height 19
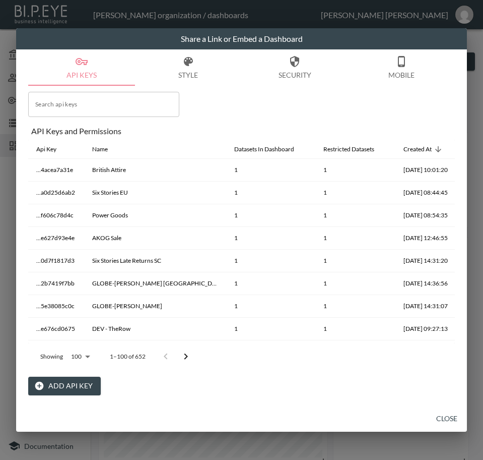
click at [184, 354] on icon "Go to next page" at bounding box center [186, 356] width 12 height 12
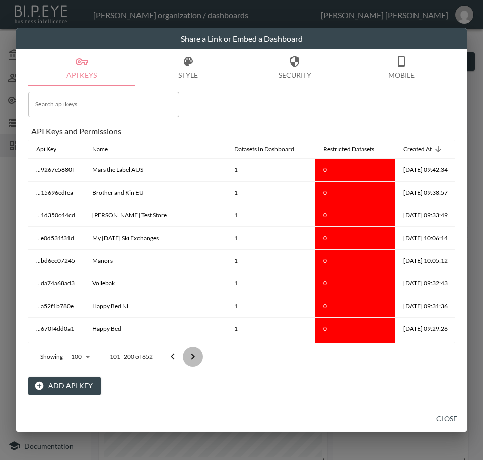
click at [184, 354] on button "Go to next page" at bounding box center [193, 356] width 20 height 20
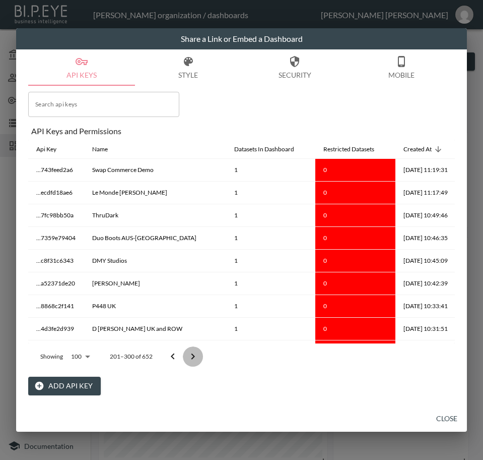
click at [184, 354] on button "Go to next page" at bounding box center [193, 356] width 20 height 20
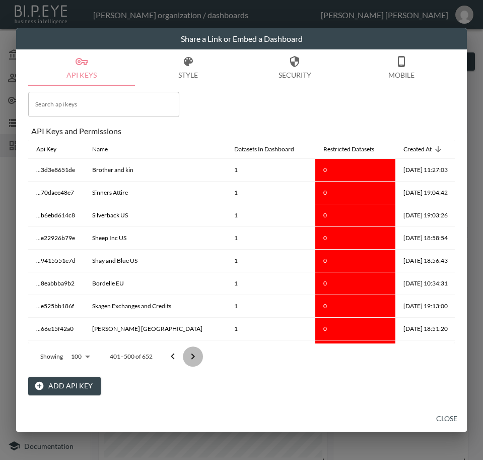
click at [184, 354] on button "Go to next page" at bounding box center [193, 356] width 20 height 20
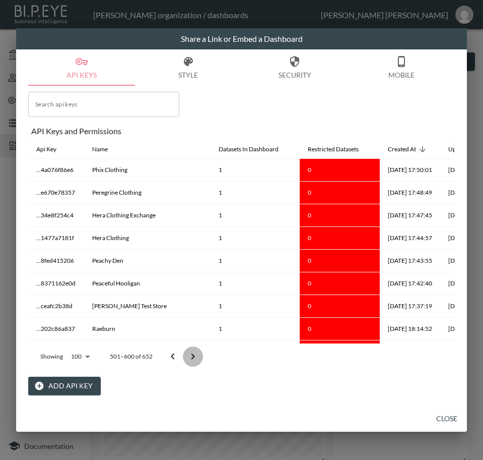
click at [184, 354] on button "Go to next page" at bounding box center [193, 356] width 20 height 20
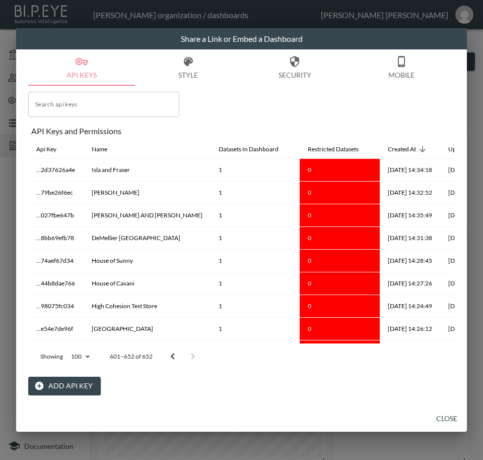
click at [184, 354] on div at bounding box center [183, 356] width 40 height 20
click at [192, 353] on div at bounding box center [183, 356] width 40 height 20
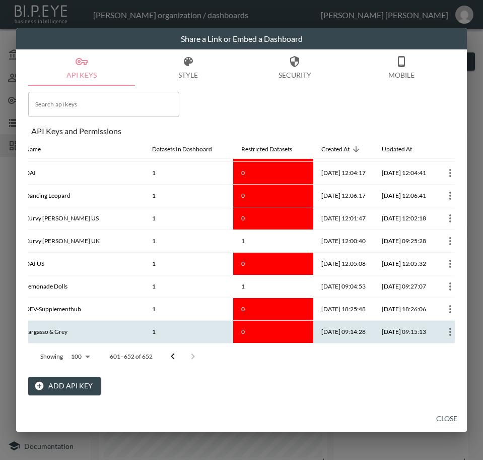
click at [435, 320] on th at bounding box center [450, 331] width 32 height 23
click at [444, 332] on icon "more" at bounding box center [450, 332] width 12 height 12
click at [434, 347] on p "Edit" at bounding box center [438, 346] width 14 height 12
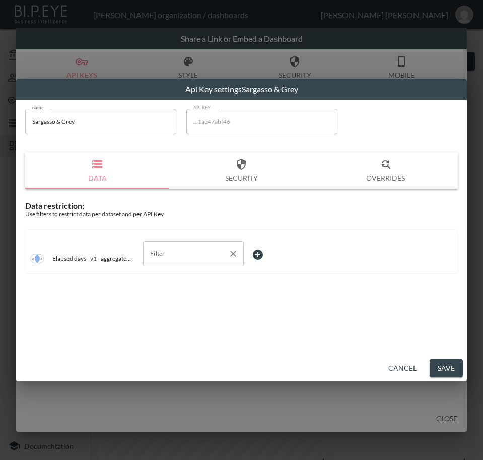
click at [168, 250] on input "Filter" at bounding box center [186, 253] width 77 height 16
click at [165, 282] on span "store_id" at bounding box center [193, 277] width 85 height 9
type input "store_id"
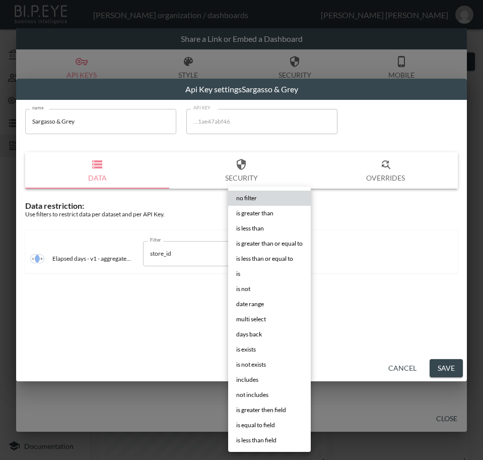
click at [268, 261] on body "BI.P.EYE, Interactive Analytics Dashboards - app [PERSON_NAME] organization / d…" at bounding box center [241, 230] width 483 height 460
click at [261, 272] on li "is" at bounding box center [269, 273] width 83 height 15
type input "is"
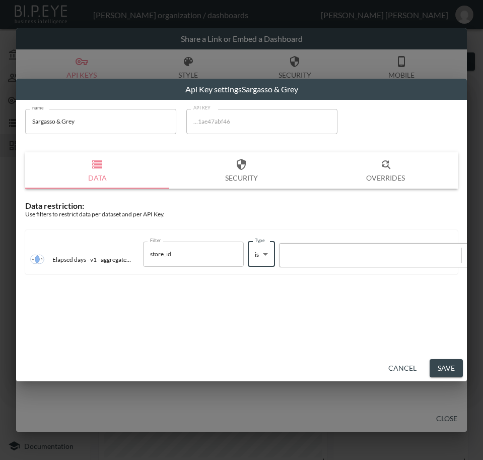
click at [311, 259] on div at bounding box center [371, 255] width 172 height 10
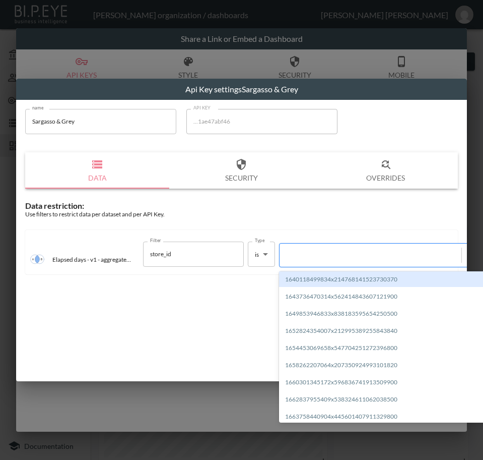
paste input "1706392993803x795045919958761500"
type input "1706392993803x795045919958761500"
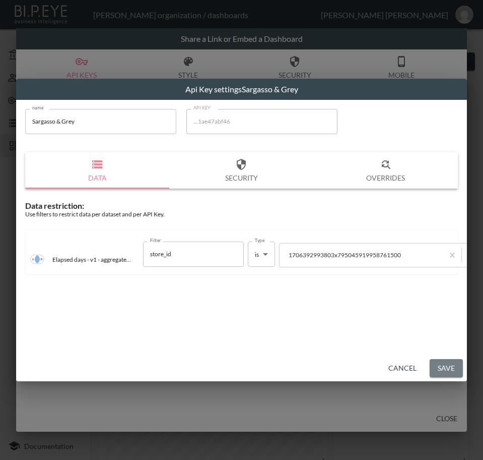
click at [443, 365] on button "Save" at bounding box center [446, 368] width 33 height 19
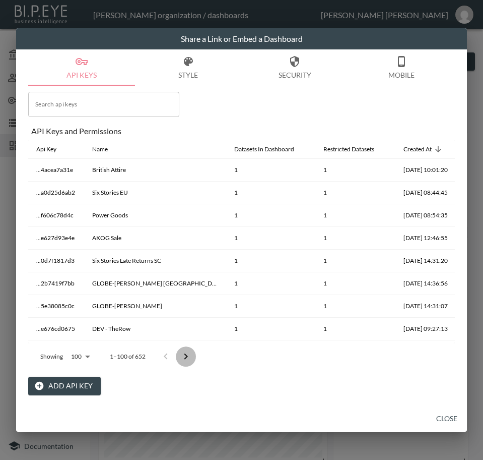
click at [184, 354] on icon "Go to next page" at bounding box center [186, 356] width 4 height 6
click at [184, 354] on button "Go to next page" at bounding box center [186, 356] width 20 height 20
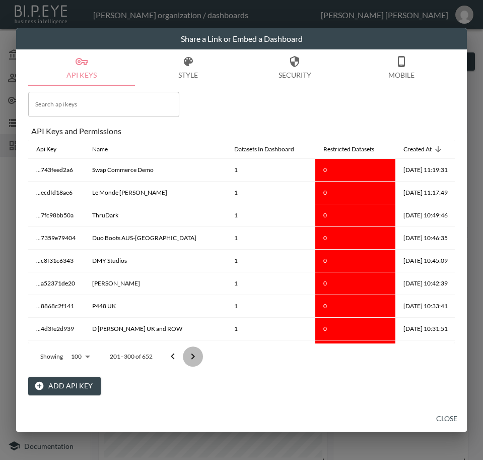
click at [184, 354] on button "Go to next page" at bounding box center [193, 356] width 20 height 20
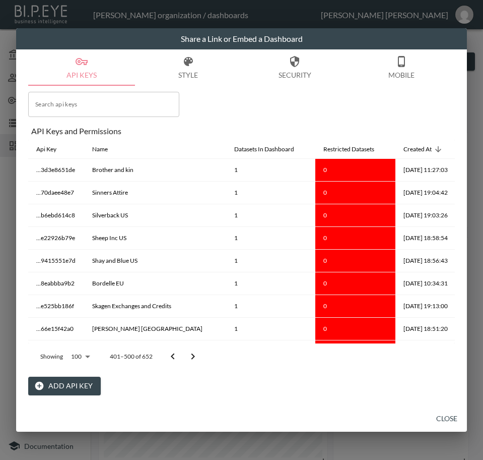
click at [184, 354] on button "Go to next page" at bounding box center [193, 356] width 20 height 20
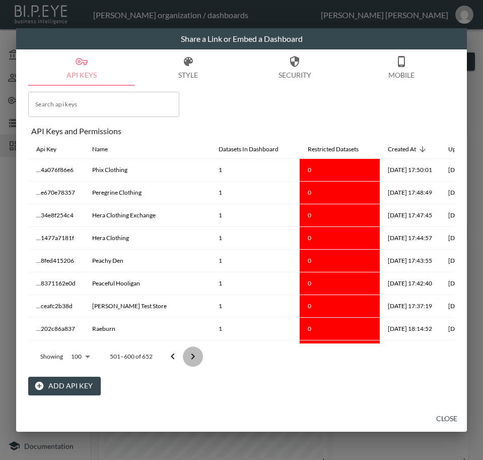
click at [184, 354] on button "Go to next page" at bounding box center [193, 356] width 20 height 20
click at [184, 354] on div at bounding box center [183, 356] width 40 height 20
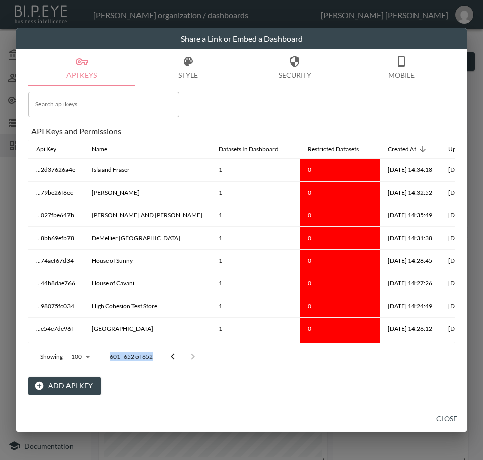
click at [184, 354] on div at bounding box center [183, 356] width 40 height 20
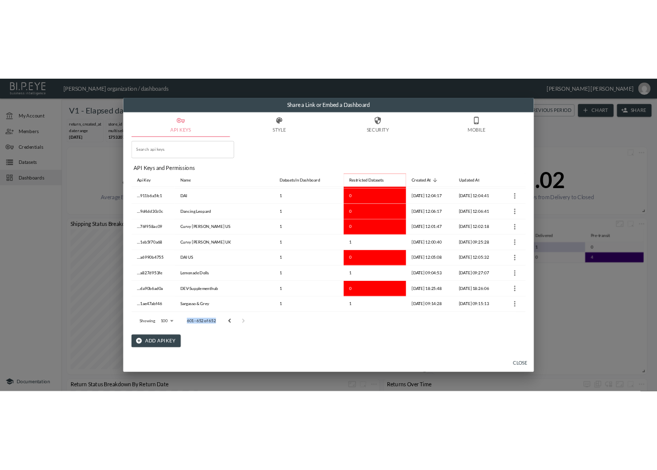
scroll to position [995, 0]
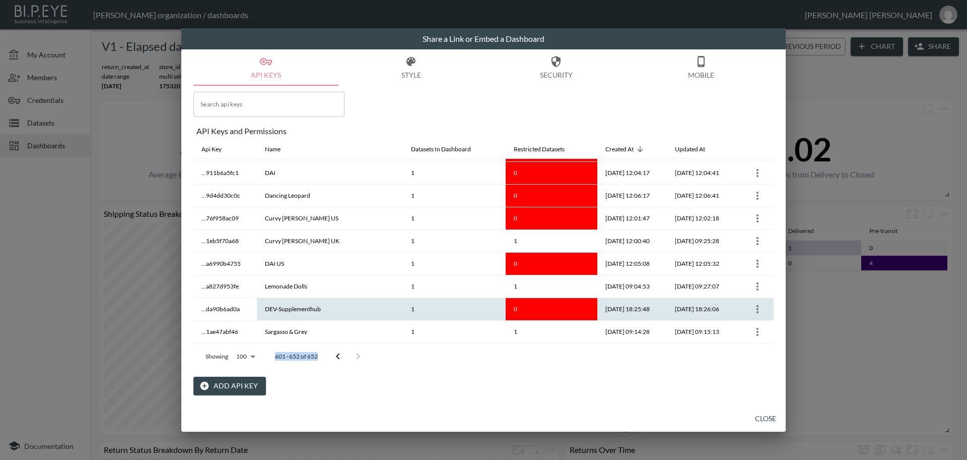
click at [753, 306] on icon "more" at bounding box center [758, 309] width 12 height 12
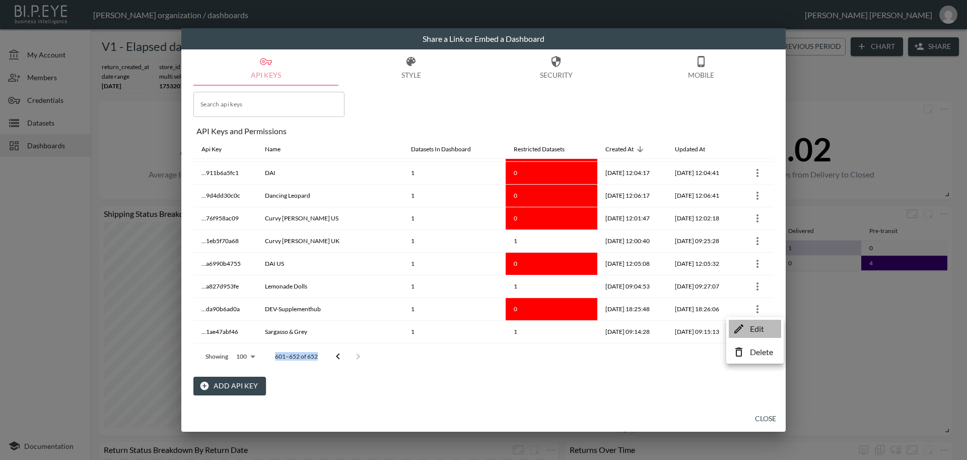
click at [753, 328] on p "Edit" at bounding box center [757, 328] width 14 height 12
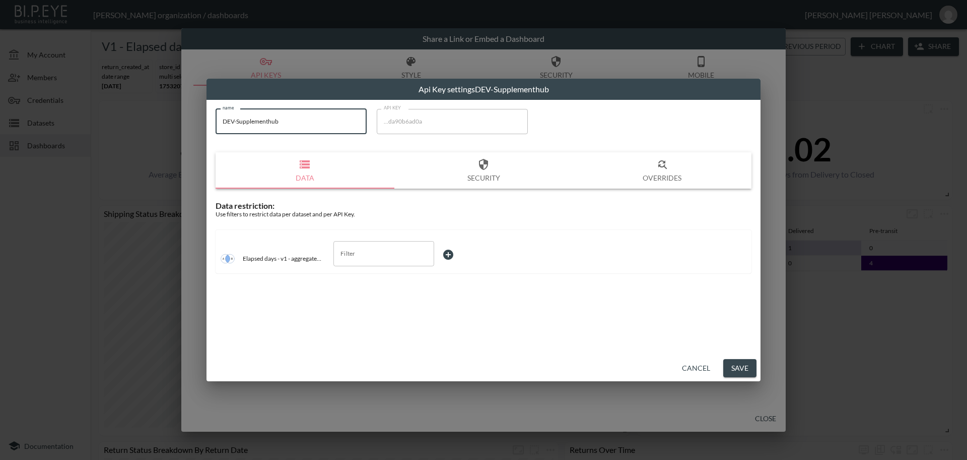
drag, startPoint x: 329, startPoint y: 108, endPoint x: 214, endPoint y: 117, distance: 115.2
click at [214, 117] on div "name DEV-Supplementhub name API KEY ...da90b6ad0a API KEY Data Security Overrid…" at bounding box center [484, 194] width 548 height 183
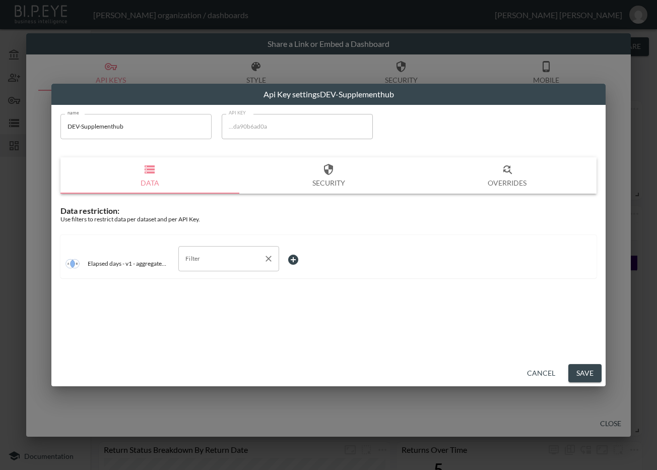
click at [212, 255] on input "Filter" at bounding box center [221, 258] width 77 height 16
click at [227, 285] on span "store_id" at bounding box center [228, 282] width 85 height 9
type input "store_id"
click at [302, 261] on body "BI.P.EYE, Interactive Analytics Dashboards - app [PERSON_NAME] organization / d…" at bounding box center [328, 235] width 657 height 470
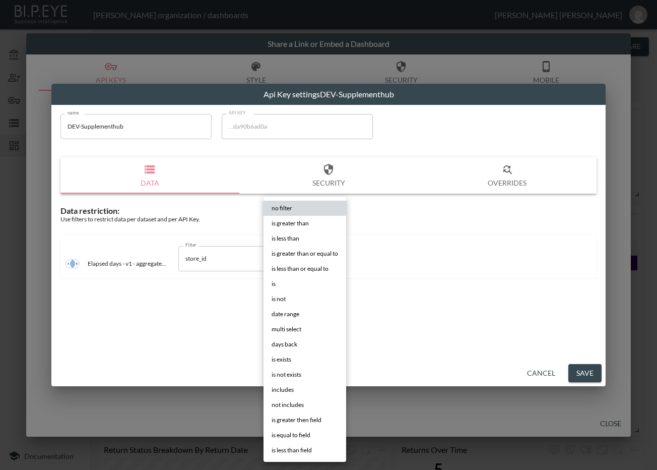
click at [285, 283] on li "is" at bounding box center [305, 283] width 83 height 15
type input "is"
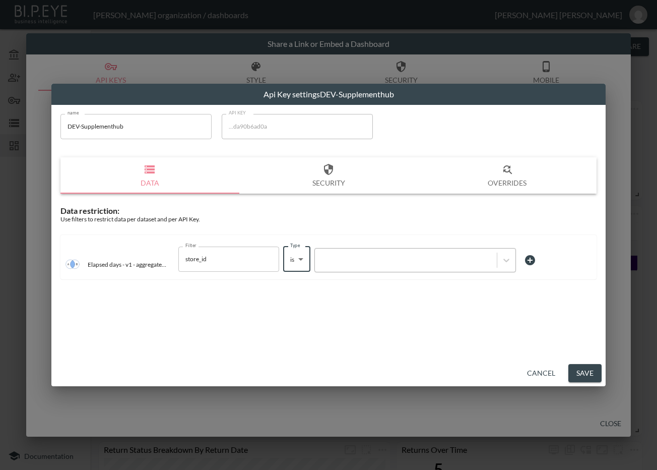
click at [375, 261] on div at bounding box center [406, 260] width 172 height 10
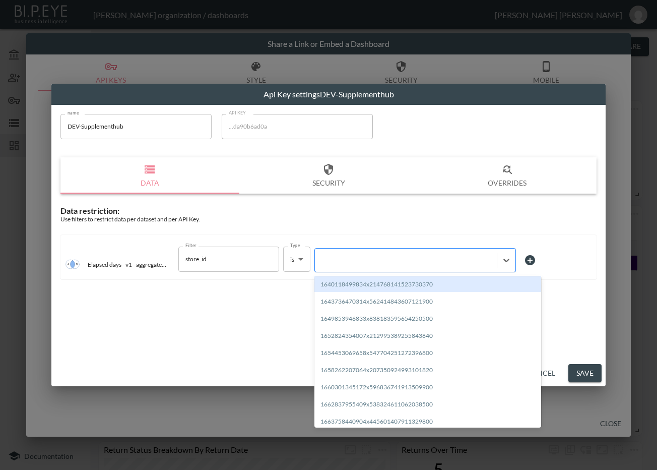
paste input "1738621228546x185021518176845820"
type input "1738621228546x185021518176845820"
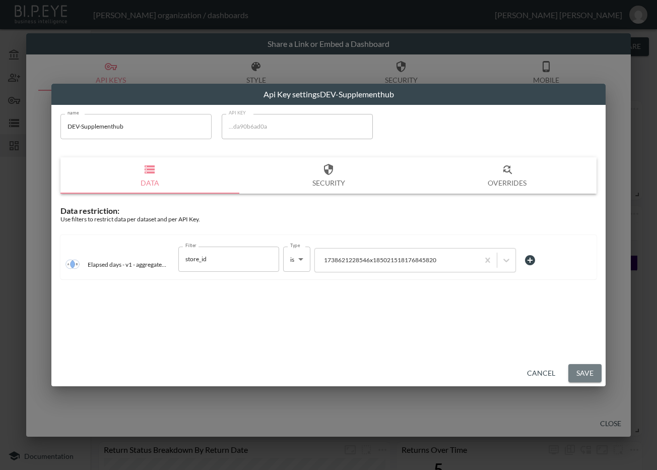
click at [585, 373] on button "Save" at bounding box center [584, 373] width 33 height 19
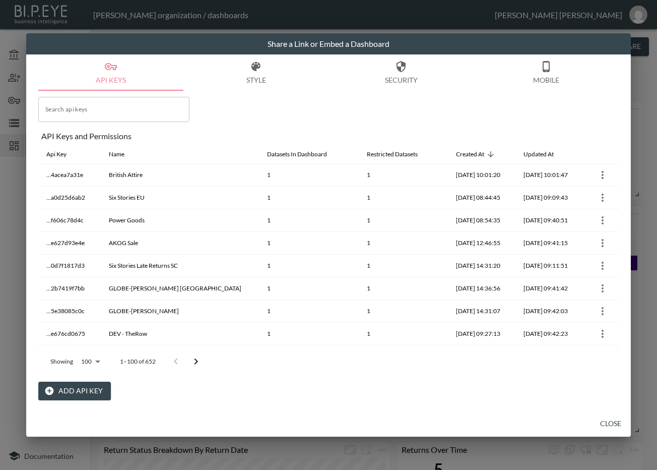
click at [197, 354] on button "Go to next page" at bounding box center [196, 361] width 20 height 20
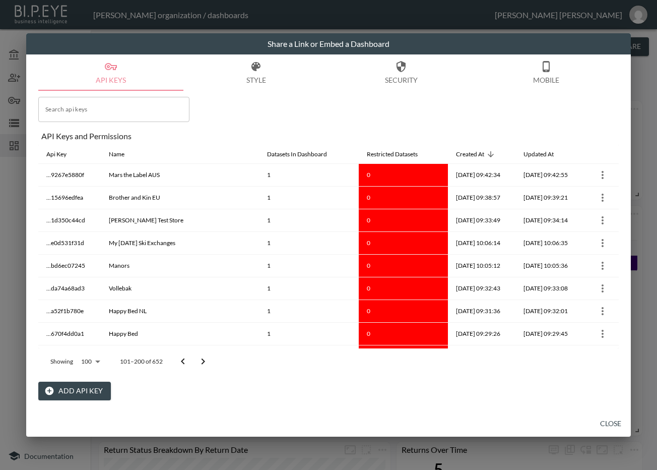
click at [197, 354] on button "Go to next page" at bounding box center [203, 361] width 20 height 20
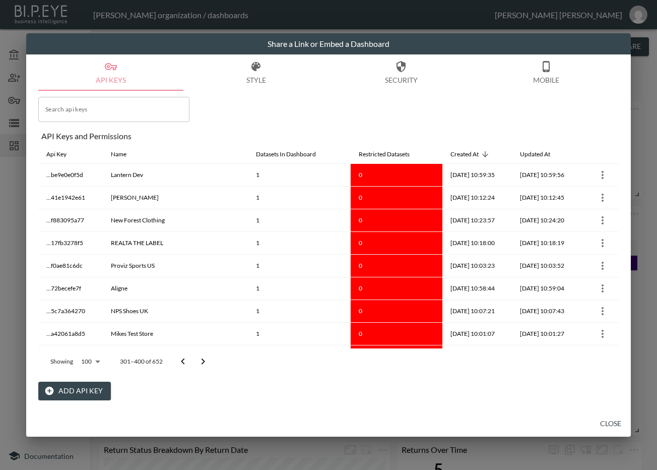
click at [197, 354] on button "Go to next page" at bounding box center [203, 361] width 20 height 20
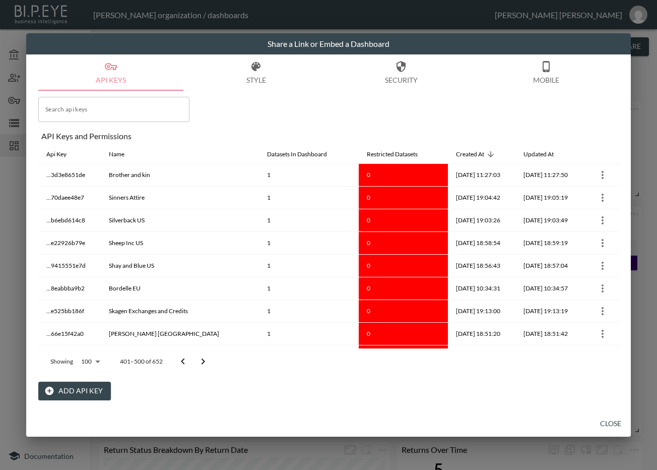
click at [199, 356] on icon "Go to next page" at bounding box center [203, 361] width 12 height 12
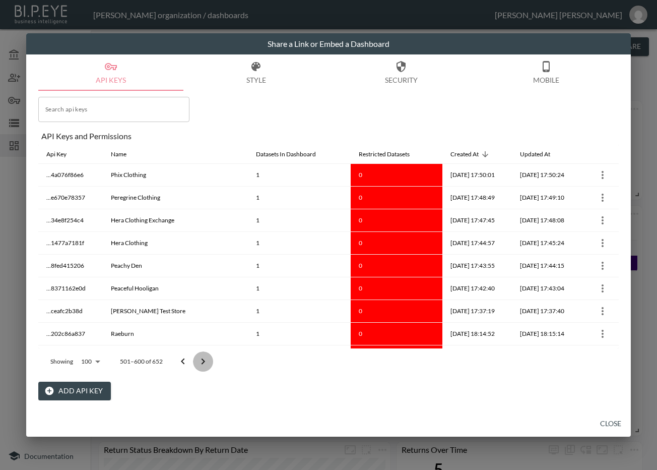
click at [199, 356] on icon "Go to next page" at bounding box center [203, 361] width 12 height 12
click at [199, 356] on div at bounding box center [193, 361] width 40 height 20
click at [199, 358] on div at bounding box center [193, 361] width 40 height 20
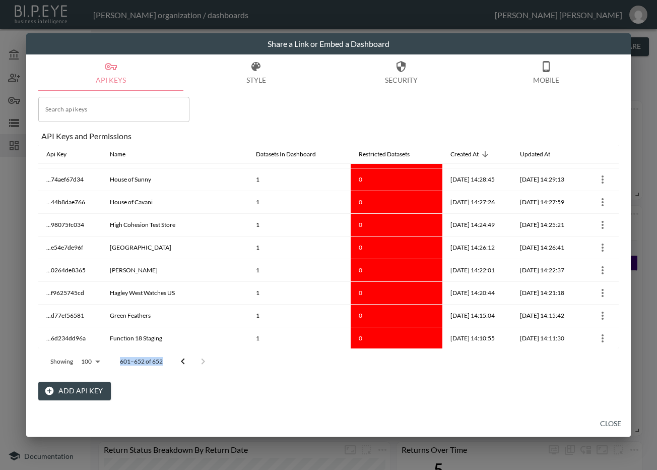
scroll to position [0, 0]
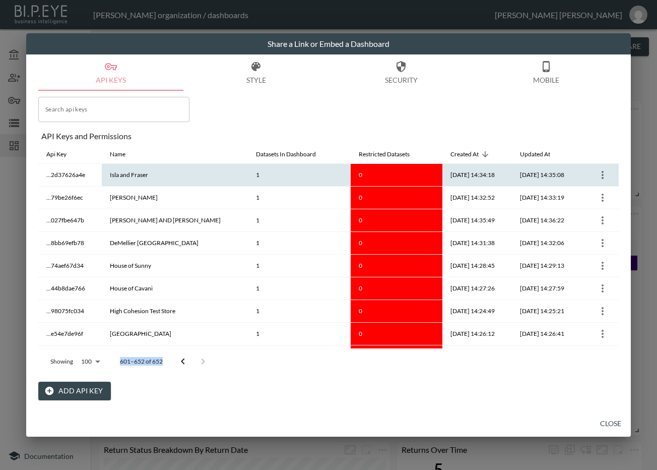
click at [603, 174] on icon "more" at bounding box center [603, 175] width 12 height 12
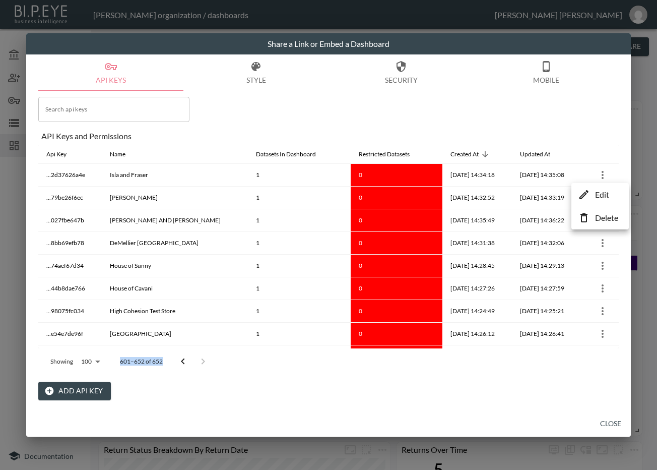
click at [608, 195] on p "Edit" at bounding box center [602, 194] width 14 height 12
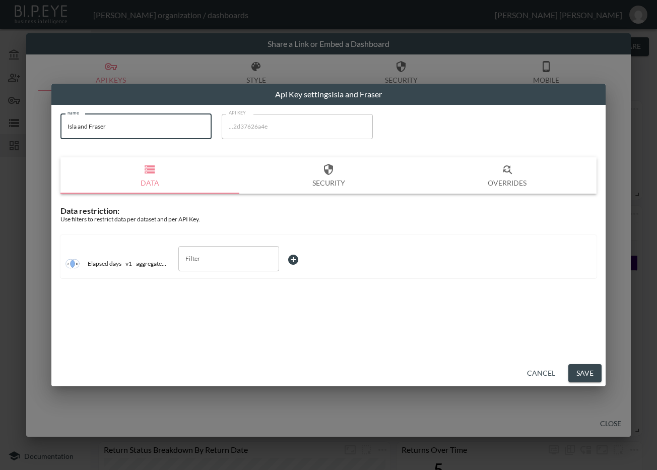
drag, startPoint x: 37, startPoint y: 119, endPoint x: 24, endPoint y: 119, distance: 13.1
click at [24, 119] on div "Api Key settings Isla and Fraser name Isla and Fraser name API KEY ...2d37626a4…" at bounding box center [328, 235] width 657 height 470
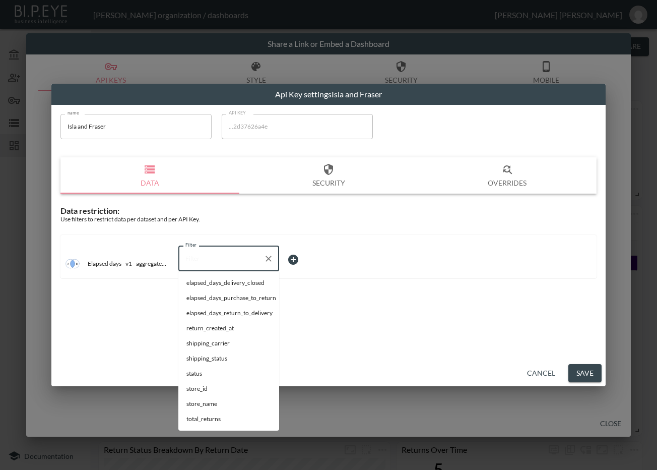
click at [227, 258] on input "Filter" at bounding box center [221, 258] width 77 height 16
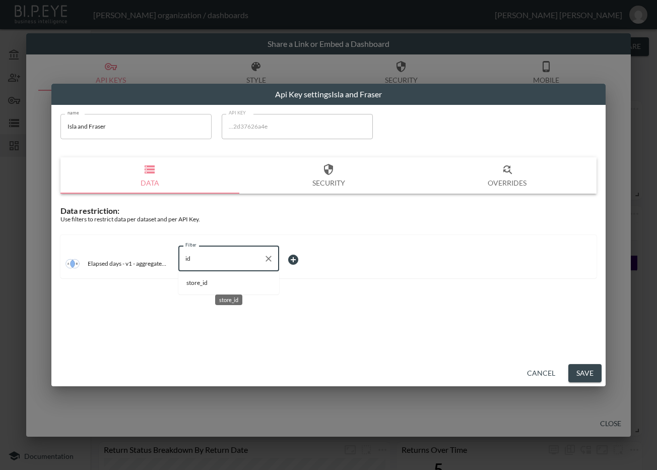
drag, startPoint x: 218, startPoint y: 283, endPoint x: 283, endPoint y: 273, distance: 65.9
click at [220, 283] on span "store_id" at bounding box center [228, 282] width 85 height 9
type input "store_id"
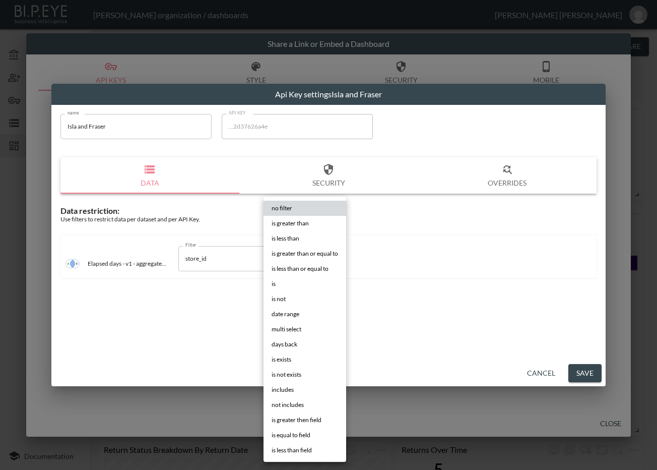
click at [315, 253] on body "BI.P.EYE, Interactive Analytics Dashboards - app Zach Bailet organization / das…" at bounding box center [328, 235] width 657 height 470
click at [286, 284] on li "is" at bounding box center [305, 283] width 83 height 15
type input "is"
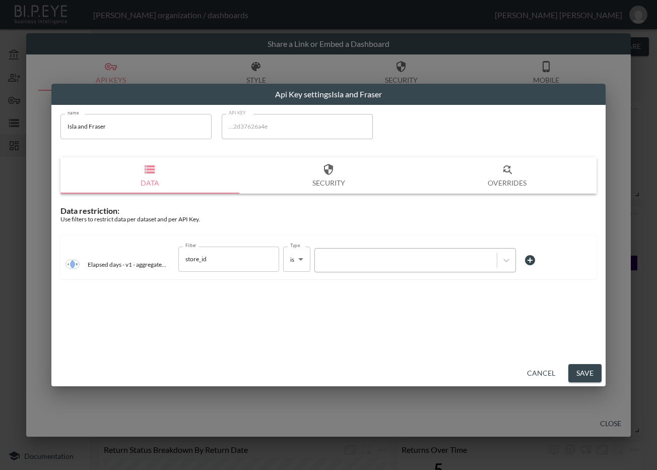
click at [396, 259] on div at bounding box center [406, 260] width 172 height 10
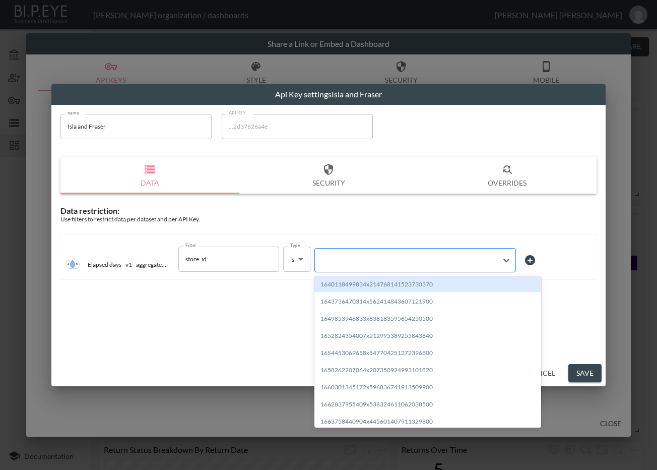
paste input "1714136208818x646970964065910800"
type input "1714136208818x646970964065910800"
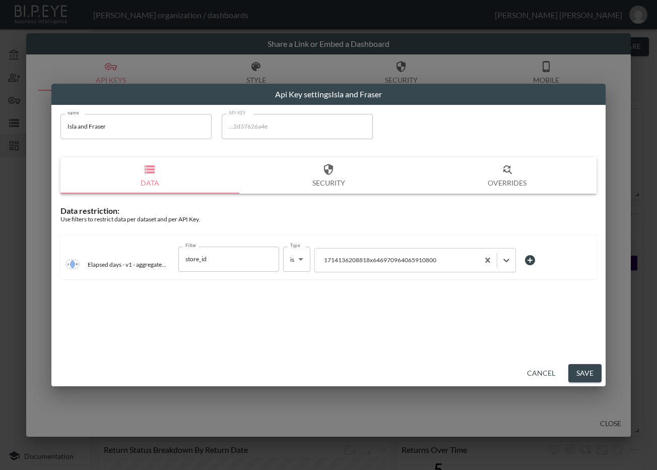
click at [583, 372] on button "Save" at bounding box center [584, 373] width 33 height 19
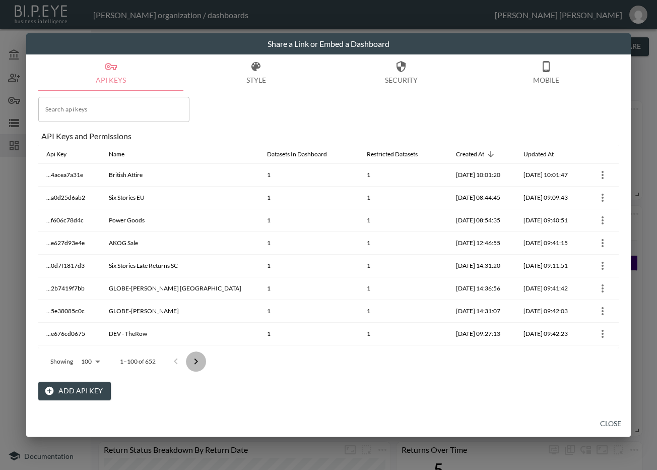
click at [191, 363] on icon "Go to next page" at bounding box center [196, 361] width 12 height 12
click at [186, 362] on button "Go to previous page" at bounding box center [176, 361] width 20 height 20
click at [191, 362] on icon "Go to next page" at bounding box center [196, 361] width 12 height 12
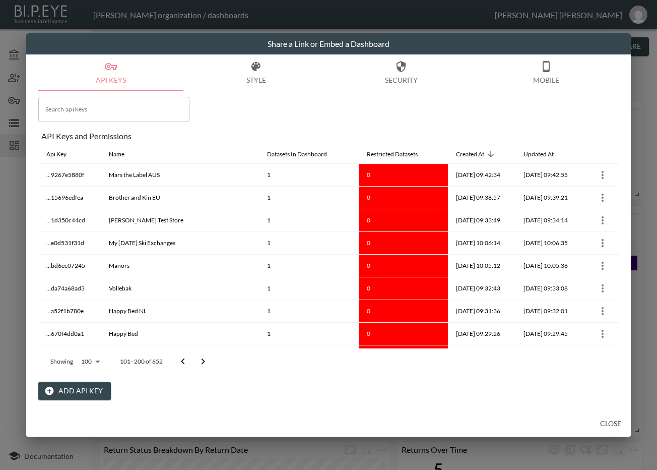
click at [192, 362] on button "Go to previous page" at bounding box center [183, 361] width 20 height 20
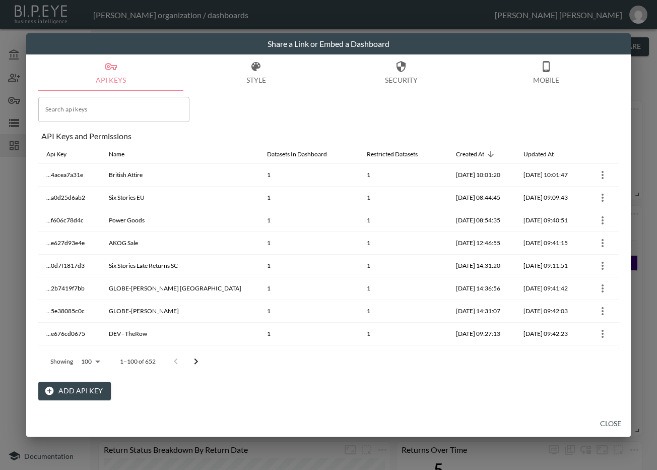
click at [201, 358] on icon "Go to next page" at bounding box center [196, 361] width 12 height 12
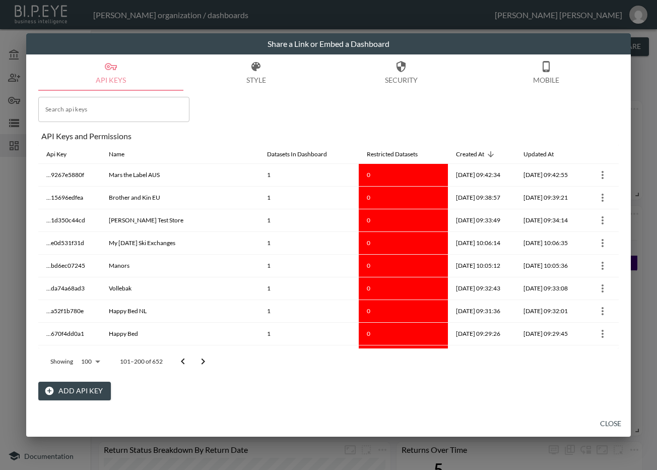
click at [201, 358] on icon "Go to next page" at bounding box center [203, 361] width 12 height 12
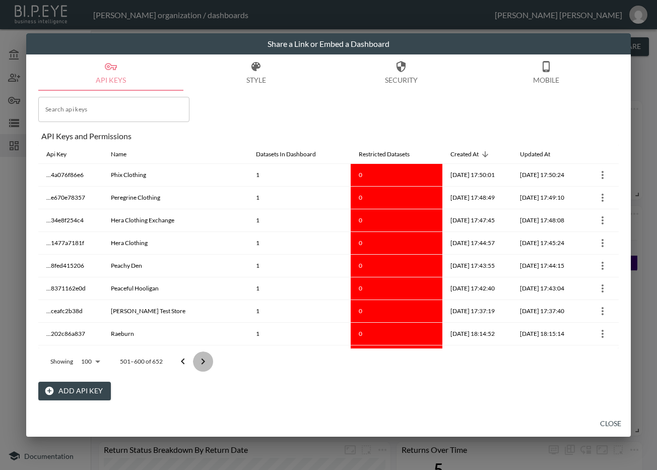
click at [201, 358] on icon "Go to next page" at bounding box center [203, 361] width 12 height 12
click at [201, 358] on div at bounding box center [193, 361] width 40 height 20
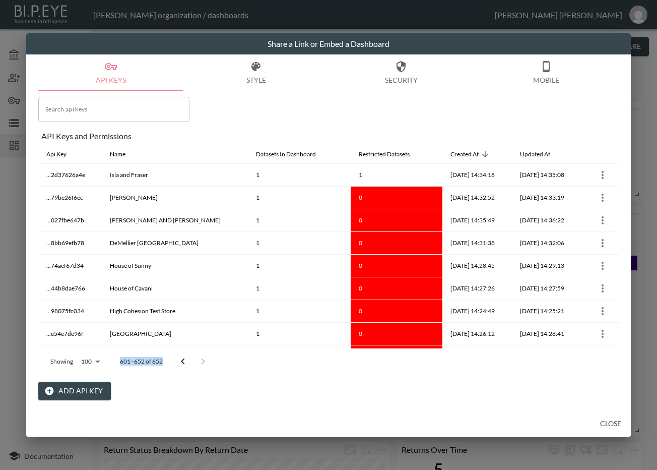
click at [201, 358] on div at bounding box center [193, 361] width 40 height 20
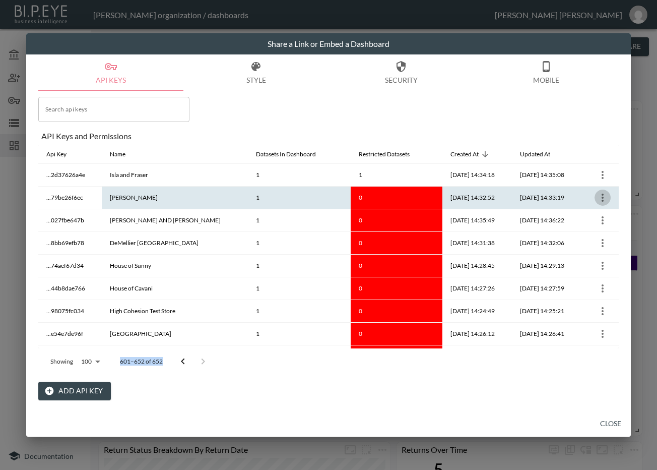
click at [598, 194] on icon "more" at bounding box center [603, 197] width 12 height 12
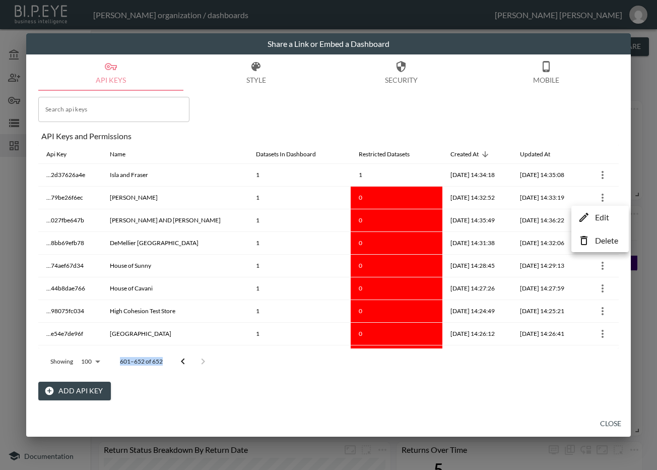
click at [590, 219] on li "Edit" at bounding box center [600, 217] width 52 height 18
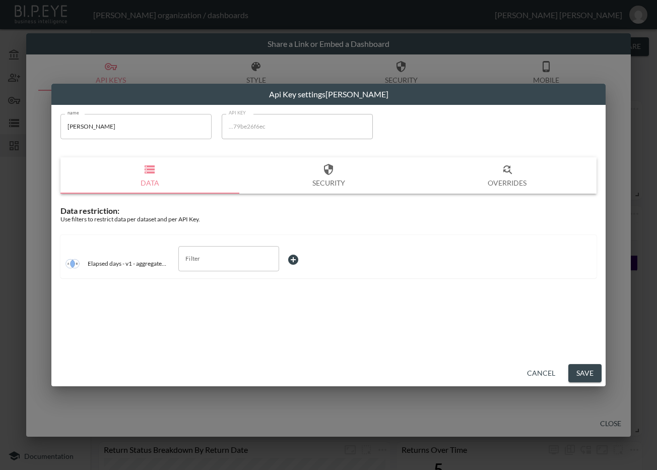
click at [185, 126] on input "[PERSON_NAME]" at bounding box center [135, 126] width 151 height 25
drag, startPoint x: 185, startPoint y: 126, endPoint x: 9, endPoint y: 140, distance: 176.9
click at [9, 136] on div "Api Key settings Isabella Oliver name Isabella Oliver name API KEY ...79be26f6e…" at bounding box center [328, 235] width 657 height 470
click at [221, 255] on input "Filter" at bounding box center [221, 258] width 77 height 16
drag, startPoint x: 215, startPoint y: 281, endPoint x: 282, endPoint y: 278, distance: 66.6
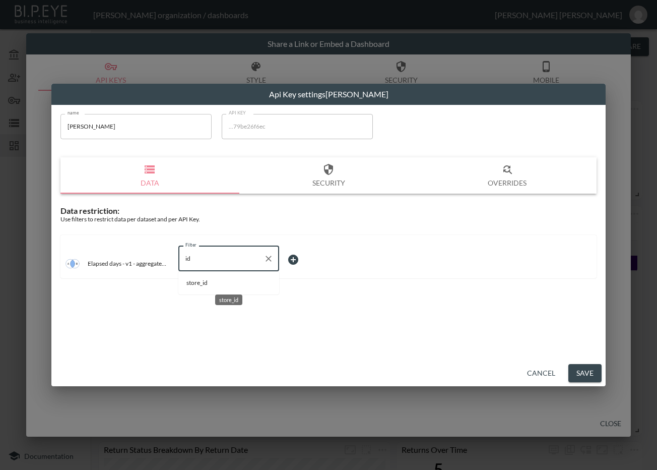
click at [216, 282] on span "store_id" at bounding box center [228, 282] width 85 height 9
type input "store_id"
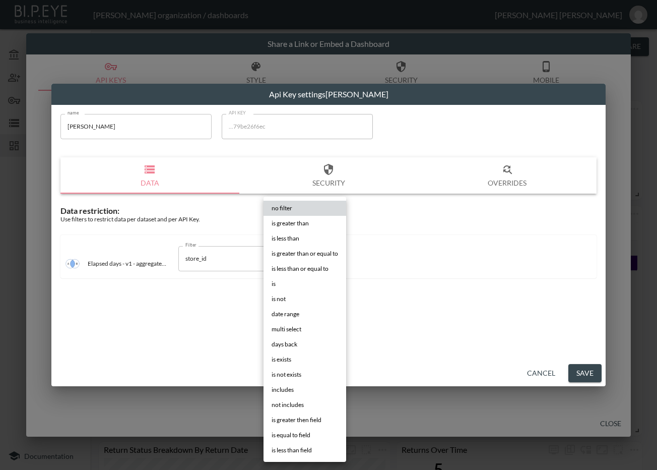
click at [316, 267] on body "BI.P.EYE, Interactive Analytics Dashboards - app Zach Bailet organization / das…" at bounding box center [328, 235] width 657 height 470
click at [299, 283] on li "is" at bounding box center [305, 283] width 83 height 15
type input "is"
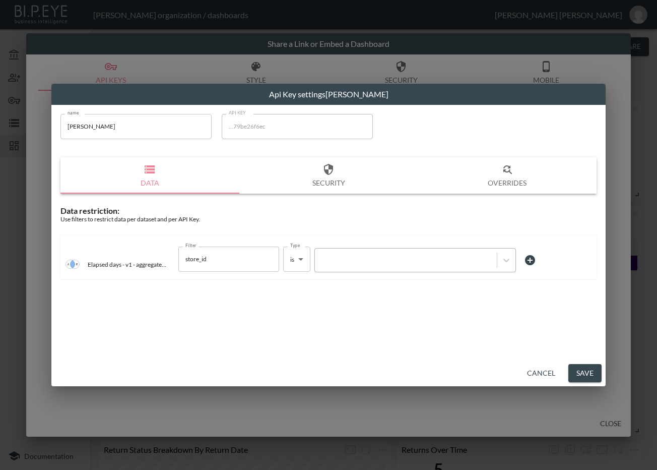
click at [401, 259] on div at bounding box center [406, 260] width 172 height 10
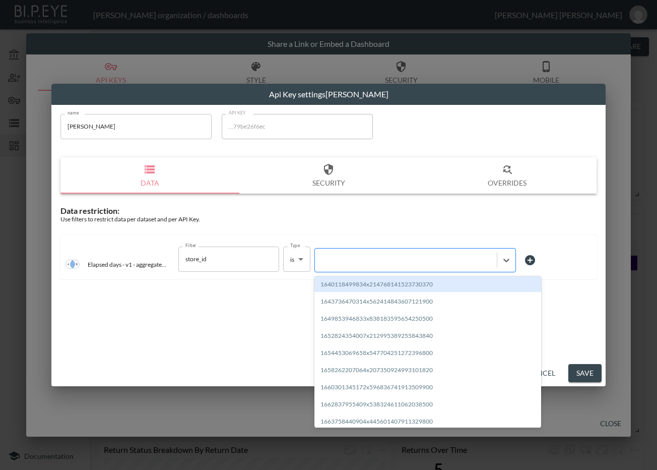
paste input "1711551131354x449903905702412300"
type input "1711551131354x449903905702412300"
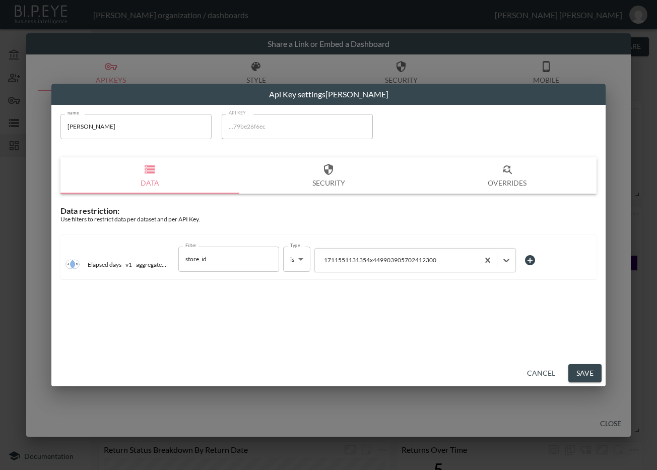
click at [578, 373] on button "Save" at bounding box center [584, 373] width 33 height 19
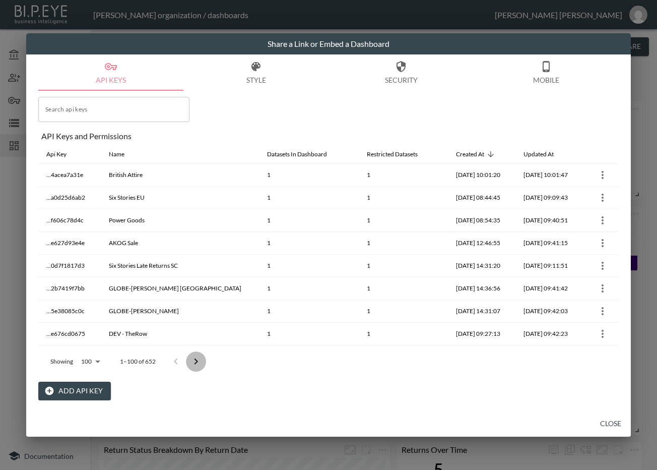
click at [197, 357] on icon "Go to next page" at bounding box center [196, 361] width 12 height 12
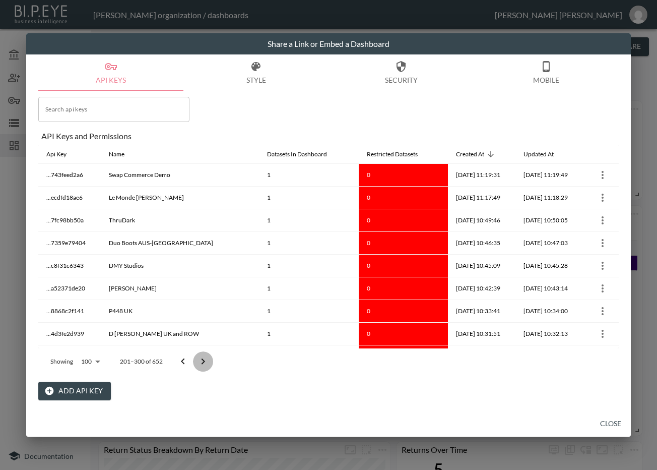
click at [197, 357] on icon "Go to next page" at bounding box center [203, 361] width 12 height 12
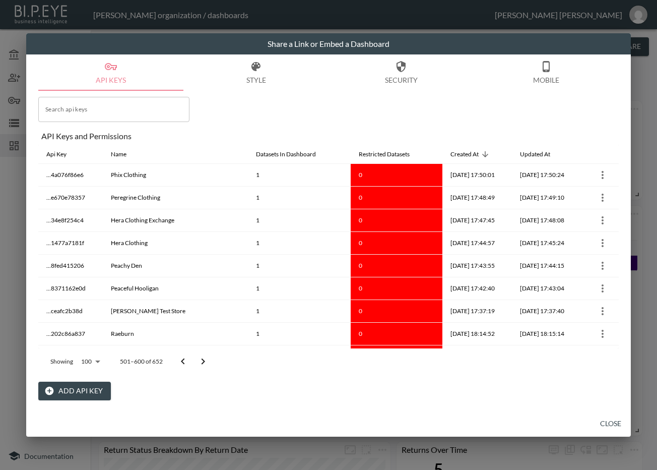
click at [197, 357] on icon "Go to next page" at bounding box center [203, 361] width 12 height 12
click at [197, 357] on div at bounding box center [193, 361] width 40 height 20
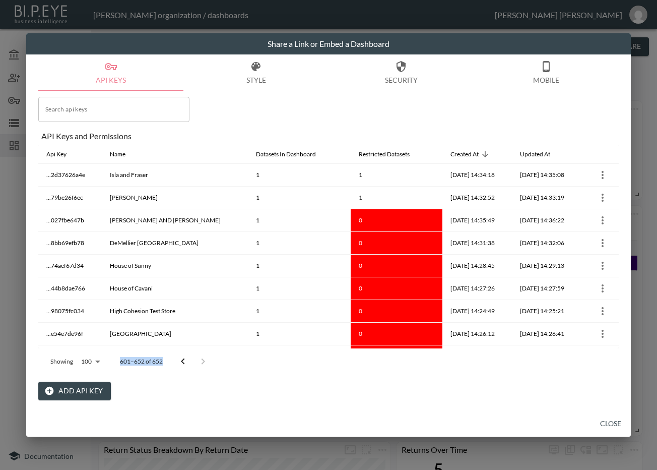
click at [197, 357] on div at bounding box center [193, 361] width 40 height 20
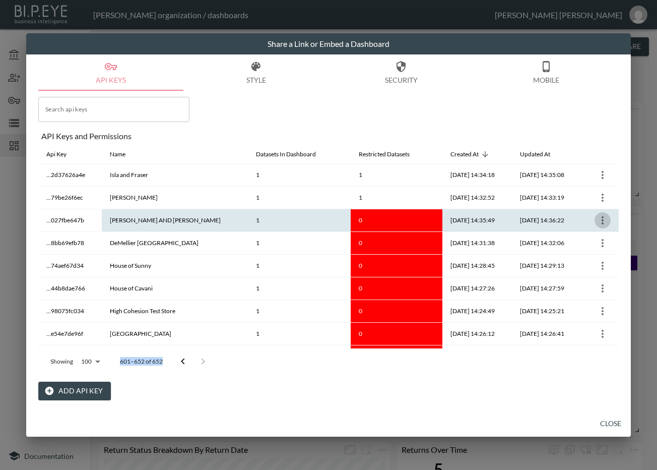
click at [601, 219] on icon "more" at bounding box center [603, 220] width 12 height 12
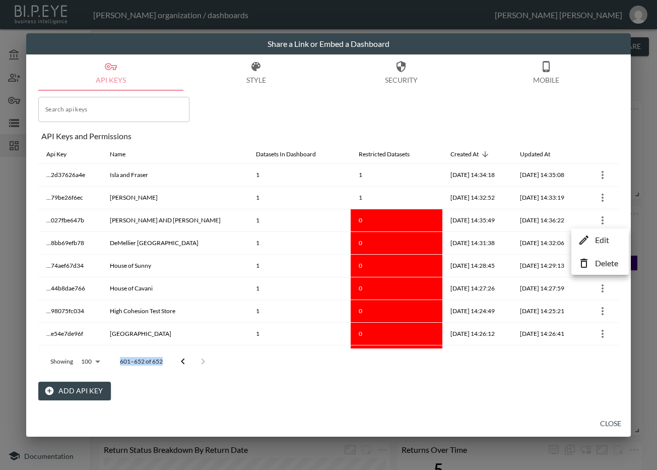
click at [619, 236] on li "Edit" at bounding box center [600, 240] width 52 height 18
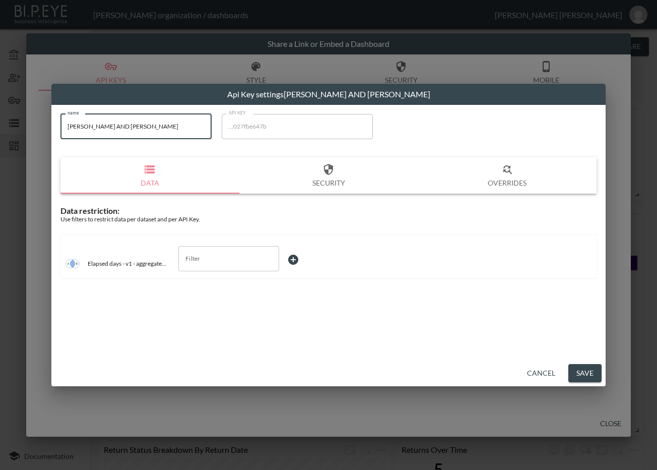
click at [170, 119] on input "[PERSON_NAME] AND [PERSON_NAME]" at bounding box center [135, 126] width 151 height 25
drag, startPoint x: 39, startPoint y: 131, endPoint x: 14, endPoint y: 149, distance: 31.0
click at [9, 139] on div "Api Key settings JANE AND TASH name JANE AND TASH name API KEY ...027fbe647b AP…" at bounding box center [328, 235] width 657 height 470
click at [229, 256] on input "Filter" at bounding box center [221, 258] width 77 height 16
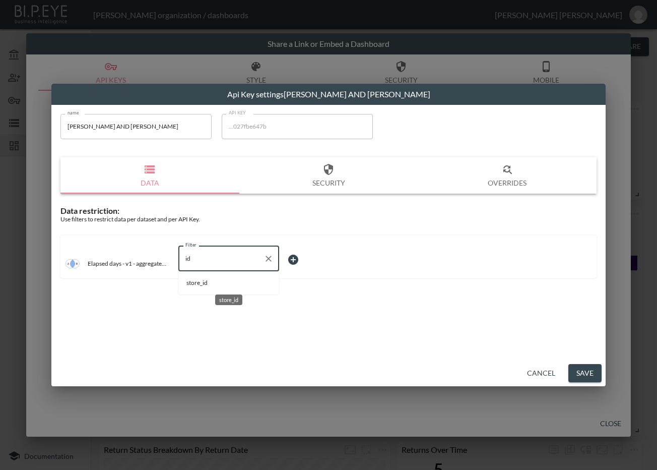
drag, startPoint x: 229, startPoint y: 281, endPoint x: 279, endPoint y: 273, distance: 50.6
click at [229, 282] on span "store_id" at bounding box center [228, 282] width 85 height 9
type input "store_id"
click at [331, 248] on div "Filter store_id Filter Type no filter no filter Type" at bounding box center [264, 259] width 173 height 27
click at [307, 257] on body "BI.P.EYE, Interactive Analytics Dashboards - app Zach Bailet organization / das…" at bounding box center [328, 235] width 657 height 470
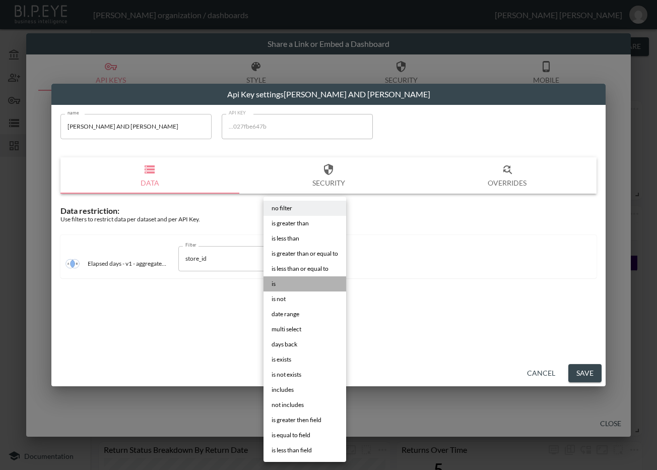
click at [314, 285] on li "is" at bounding box center [305, 283] width 83 height 15
type input "is"
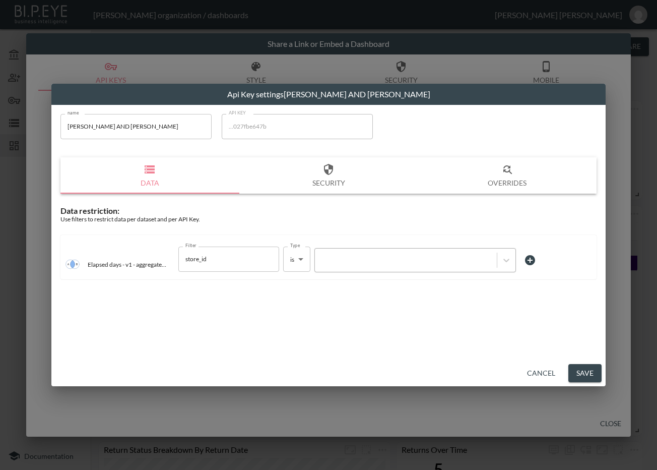
click at [358, 257] on div at bounding box center [406, 260] width 172 height 10
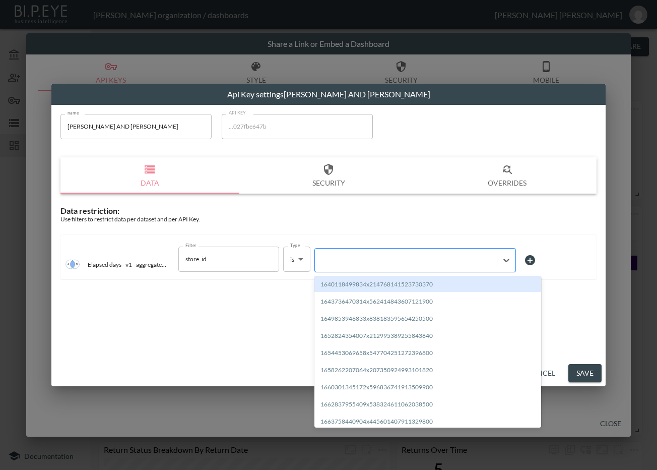
paste input "1712851949916x918683314044272600"
type input "1712851949916x918683314044272600"
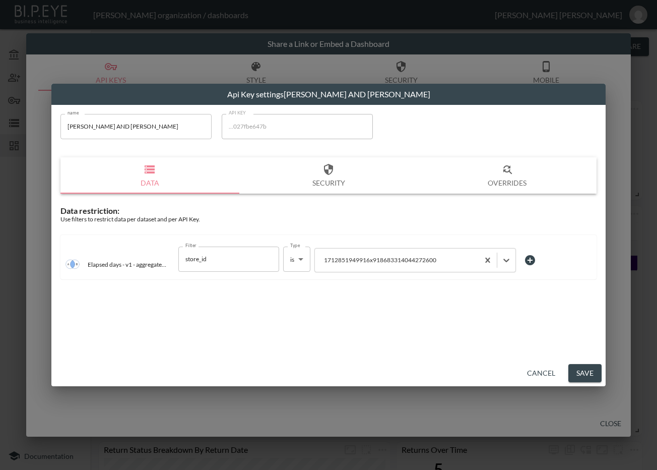
click at [587, 369] on button "Save" at bounding box center [584, 373] width 33 height 19
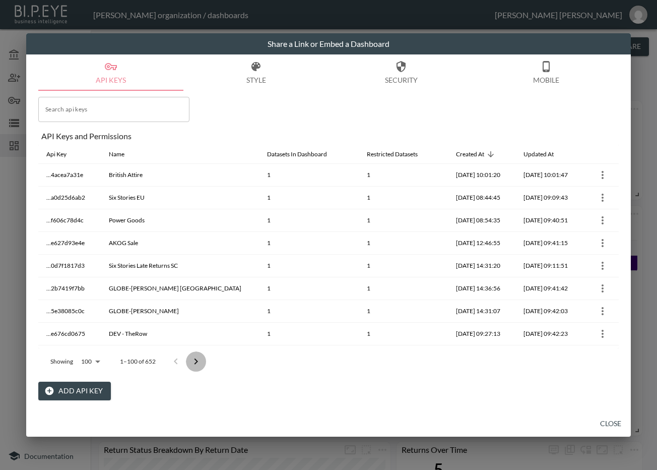
click at [195, 362] on icon "Go to next page" at bounding box center [196, 361] width 12 height 12
click at [196, 361] on button "Go to next page" at bounding box center [196, 361] width 20 height 20
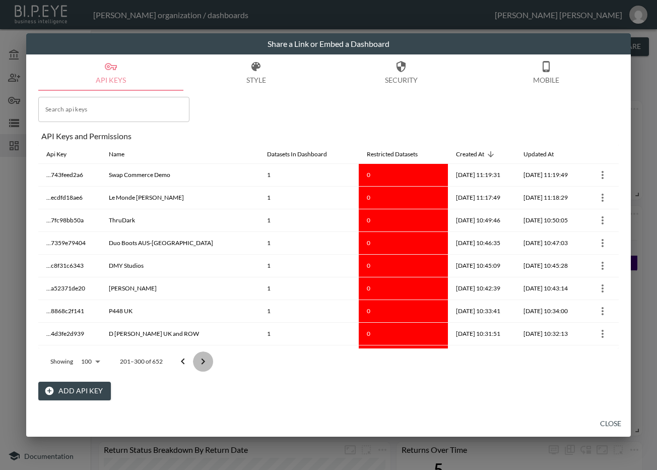
click at [197, 361] on icon "Go to next page" at bounding box center [203, 361] width 12 height 12
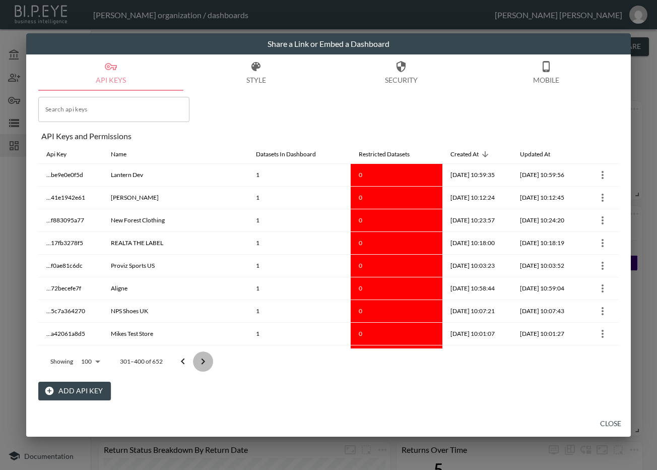
click at [197, 361] on icon "Go to next page" at bounding box center [203, 361] width 12 height 12
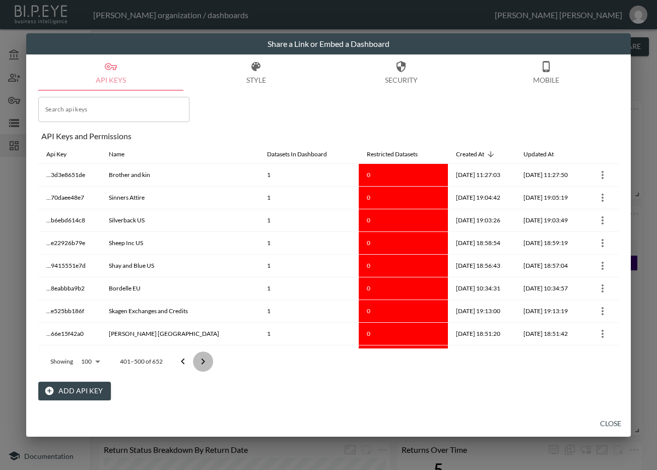
click at [197, 361] on icon "Go to next page" at bounding box center [203, 361] width 12 height 12
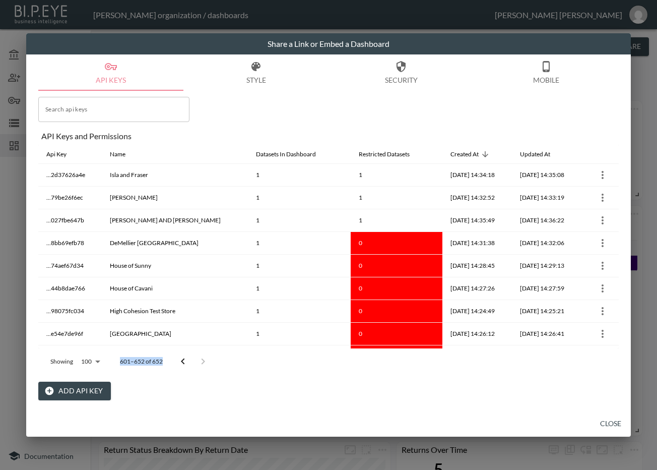
click at [197, 361] on div at bounding box center [193, 361] width 40 height 20
click at [197, 360] on div at bounding box center [193, 361] width 40 height 20
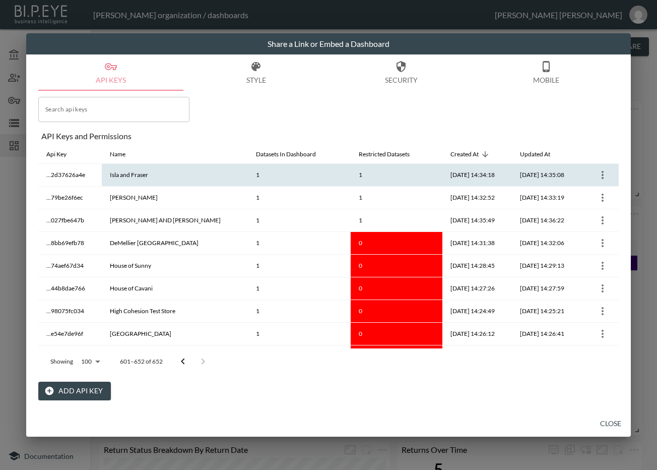
click at [153, 172] on th "Isla and Fraser" at bounding box center [175, 175] width 146 height 23
drag, startPoint x: 153, startPoint y: 172, endPoint x: 110, endPoint y: 173, distance: 43.3
click at [110, 173] on th "Isla and Fraser" at bounding box center [175, 175] width 146 height 23
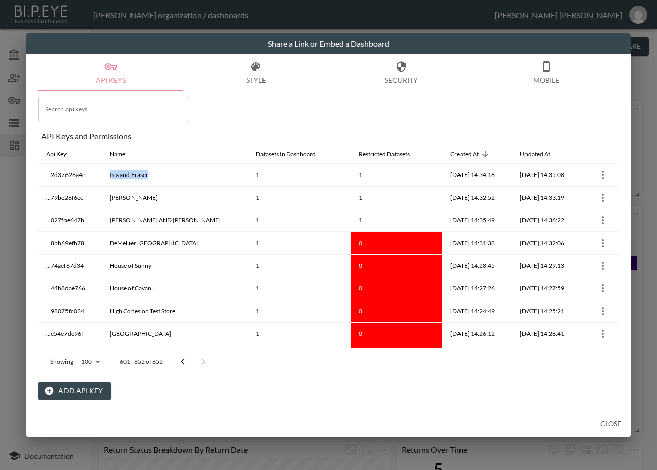
copy th "Isla and Fraser"
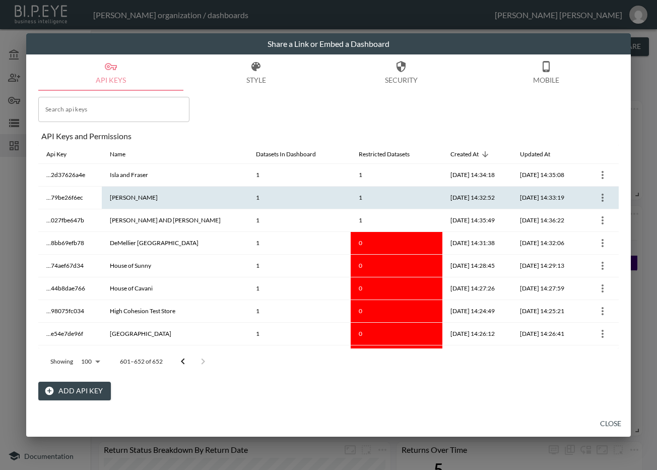
click at [152, 197] on th "[PERSON_NAME]" at bounding box center [175, 197] width 146 height 23
drag, startPoint x: 153, startPoint y: 197, endPoint x: 104, endPoint y: 206, distance: 49.7
click at [104, 202] on th "[PERSON_NAME]" at bounding box center [175, 197] width 146 height 23
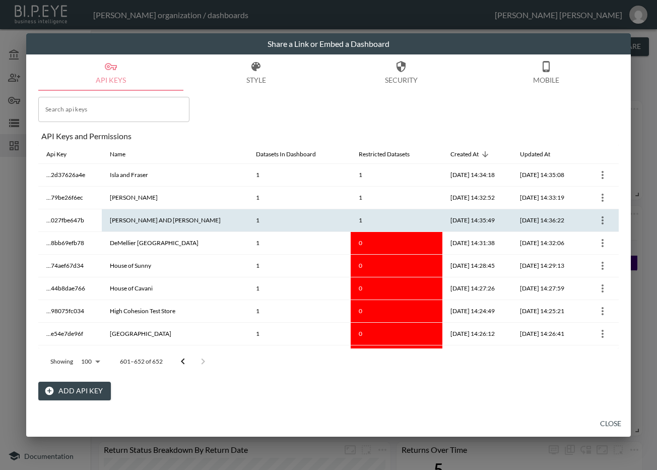
copy th "[PERSON_NAME]"
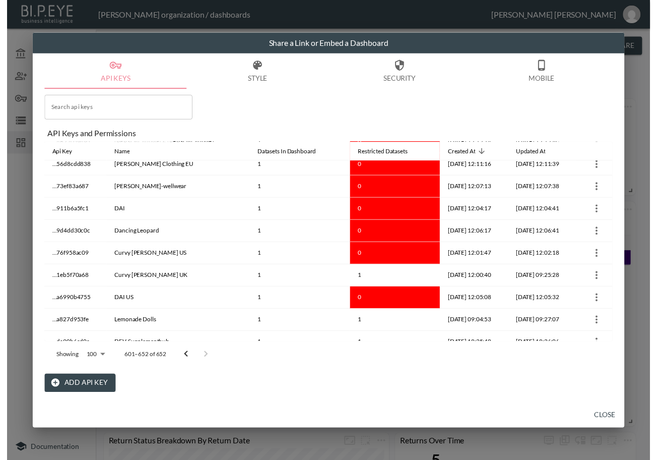
scroll to position [995, 0]
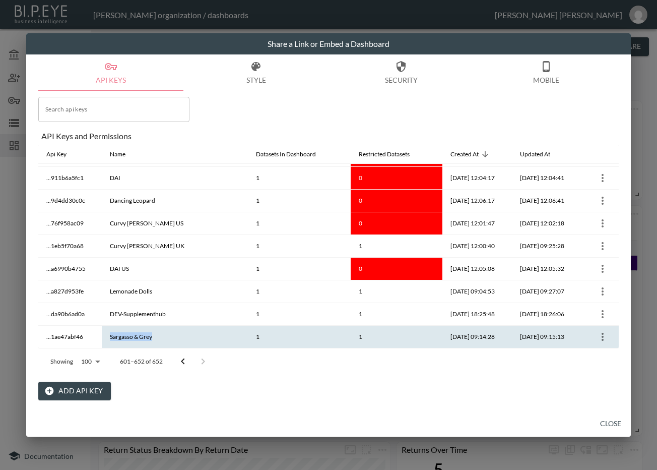
drag, startPoint x: 157, startPoint y: 336, endPoint x: 107, endPoint y: 337, distance: 50.4
click at [107, 337] on th "Sargasso & Grey" at bounding box center [175, 337] width 146 height 23
copy th "Sargasso & Grey"
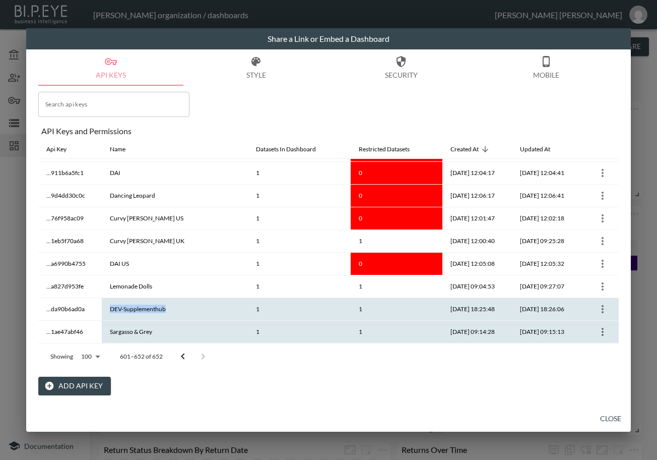
drag, startPoint x: 177, startPoint y: 309, endPoint x: 108, endPoint y: 314, distance: 69.2
click at [108, 314] on th "DEV-Supplementhub" at bounding box center [175, 309] width 146 height 23
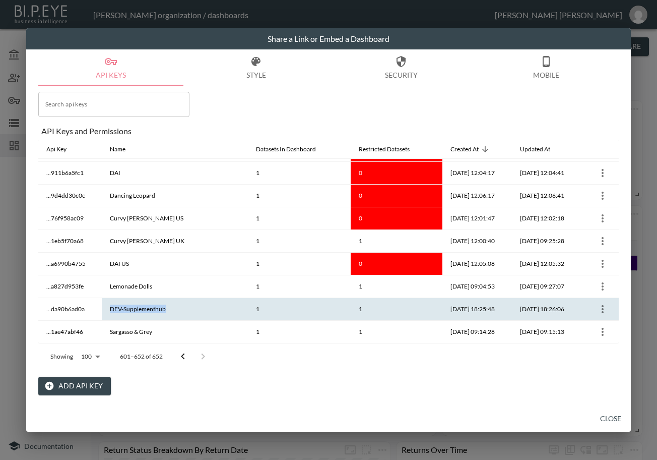
copy th "DEV-Supplementhub"
click at [602, 306] on icon "more" at bounding box center [603, 309] width 2 height 8
click at [596, 327] on p "Edit" at bounding box center [602, 328] width 14 height 12
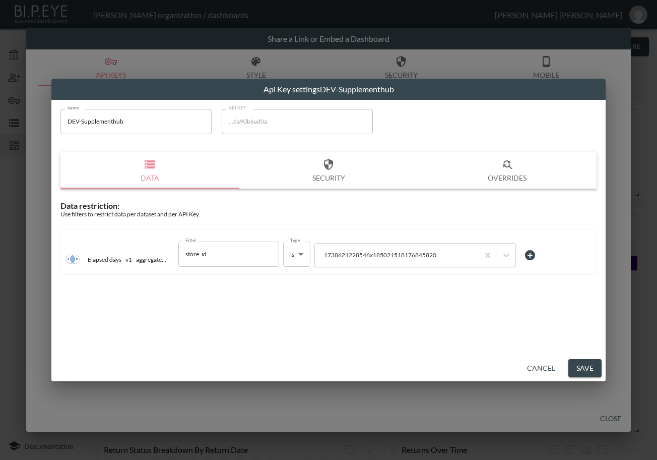
click at [282, 304] on div "name DEV-Supplementhub name API KEY ...da90b6ad0a API KEY Data Security Overrid…" at bounding box center [328, 227] width 554 height 255
click at [467, 256] on div at bounding box center [397, 255] width 154 height 10
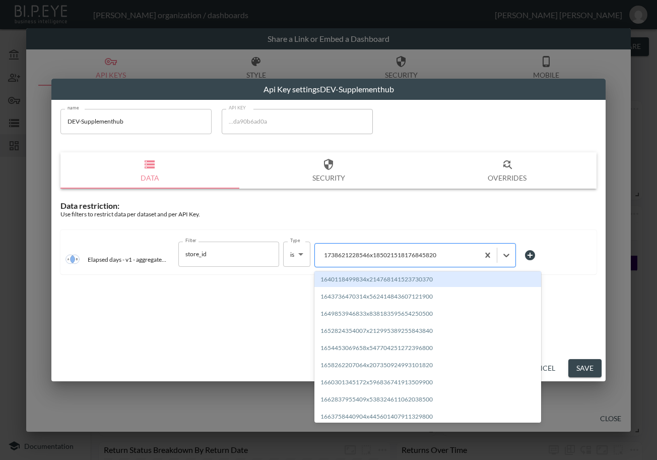
click at [444, 252] on div at bounding box center [397, 255] width 154 height 10
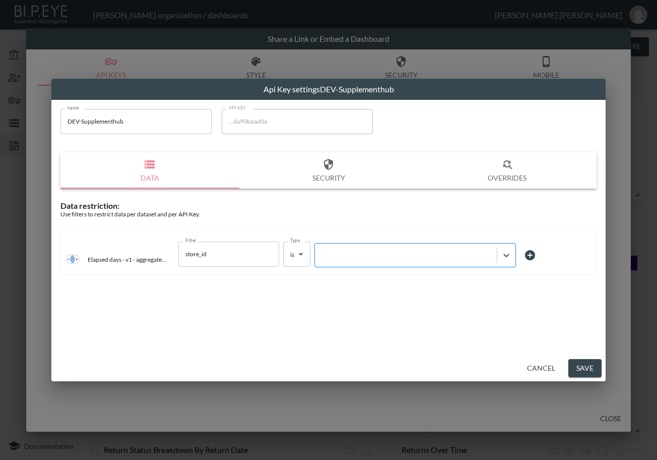
paste input "1738621228546x185021518176845820"
type input "1738621228546x185021518176845820"
click at [594, 368] on button "Save" at bounding box center [584, 368] width 33 height 19
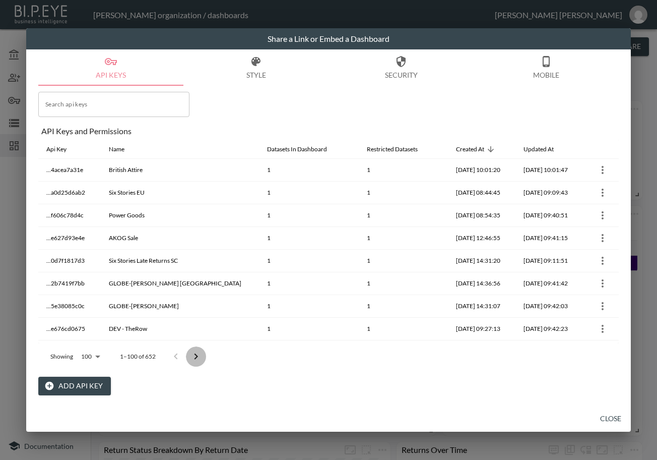
click at [198, 356] on icon "Go to next page" at bounding box center [196, 356] width 12 height 12
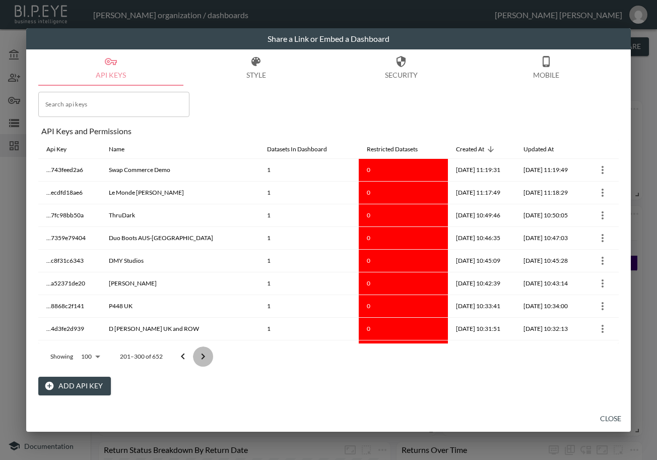
click at [198, 356] on icon "Go to next page" at bounding box center [203, 356] width 12 height 12
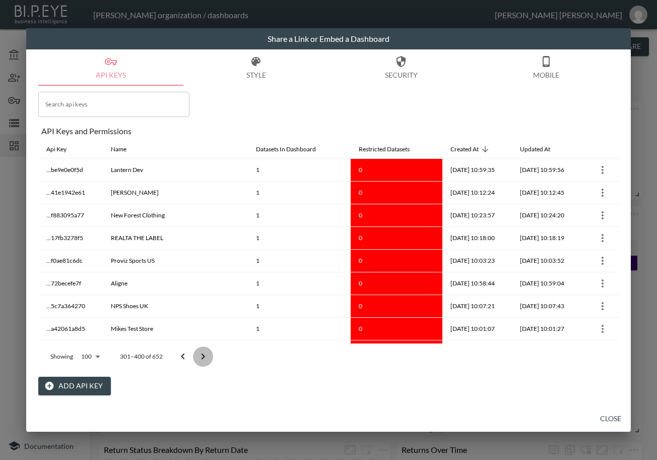
click at [198, 356] on icon "Go to next page" at bounding box center [203, 356] width 12 height 12
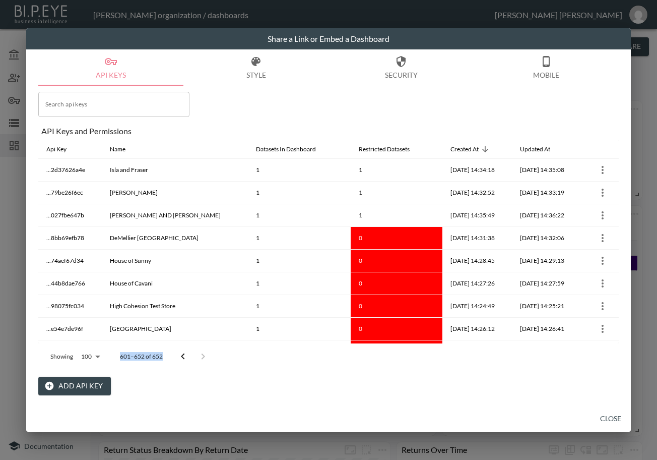
click at [198, 356] on div at bounding box center [193, 356] width 40 height 20
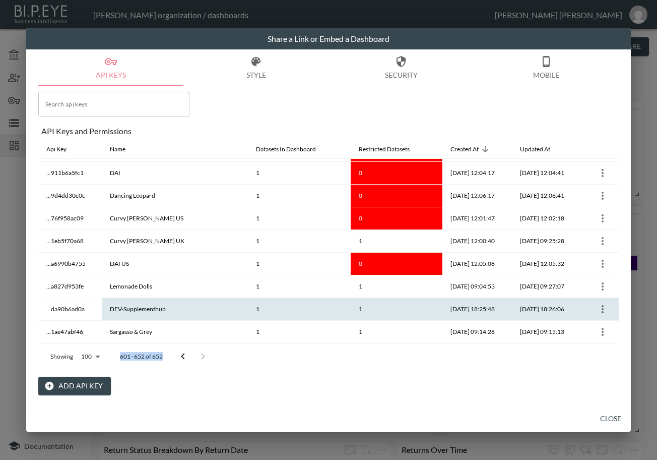
click at [602, 308] on icon "more" at bounding box center [603, 309] width 12 height 12
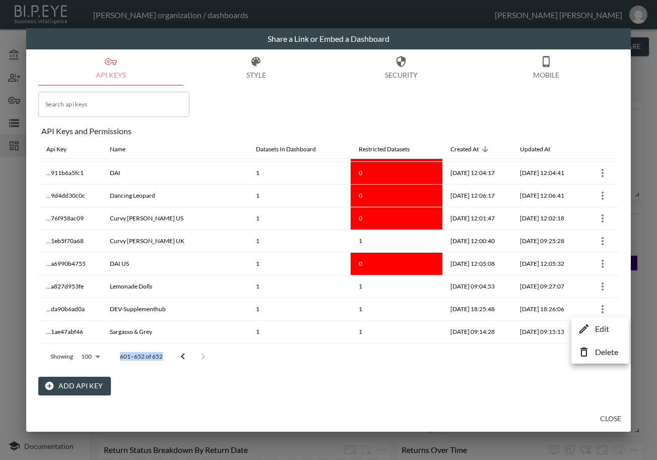
click at [596, 329] on p "Edit" at bounding box center [602, 328] width 14 height 12
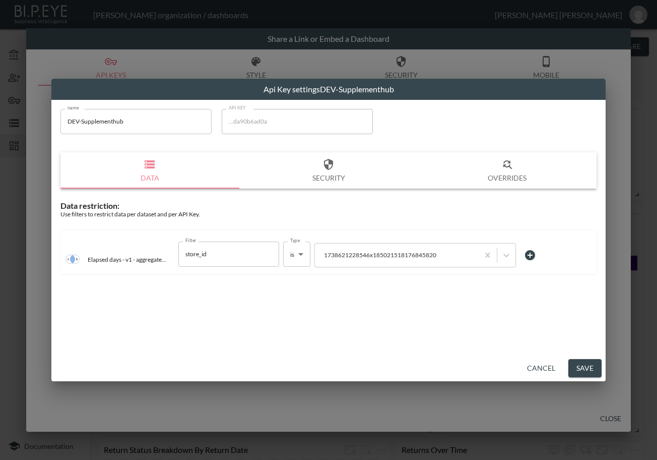
click at [244, 336] on div "name DEV-Supplementhub name API KEY ...da90b6ad0a API KEY Data Security Overrid…" at bounding box center [328, 227] width 554 height 255
click at [546, 366] on button "Cancel" at bounding box center [541, 368] width 36 height 19
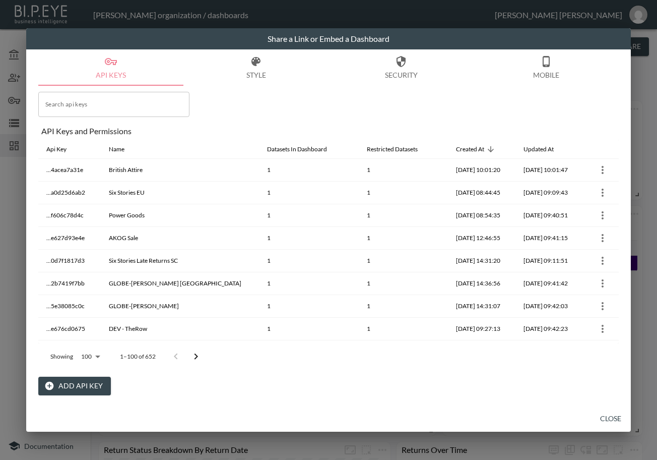
click at [194, 357] on icon "Go to next page" at bounding box center [196, 356] width 12 height 12
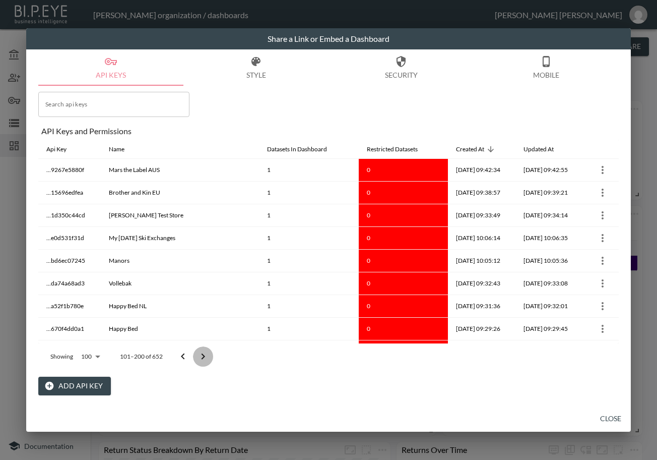
click at [193, 357] on button "Go to next page" at bounding box center [203, 356] width 20 height 20
click at [193, 355] on button "Go to next page" at bounding box center [203, 356] width 20 height 20
click at [195, 355] on button "Go to next page" at bounding box center [203, 356] width 20 height 20
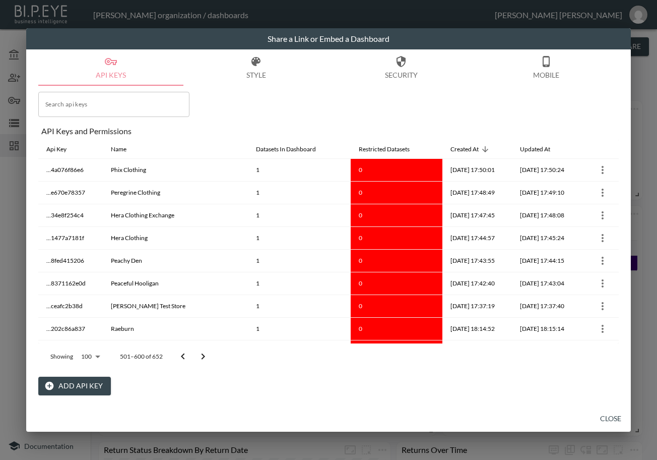
click at [197, 352] on icon "Go to next page" at bounding box center [203, 356] width 12 height 12
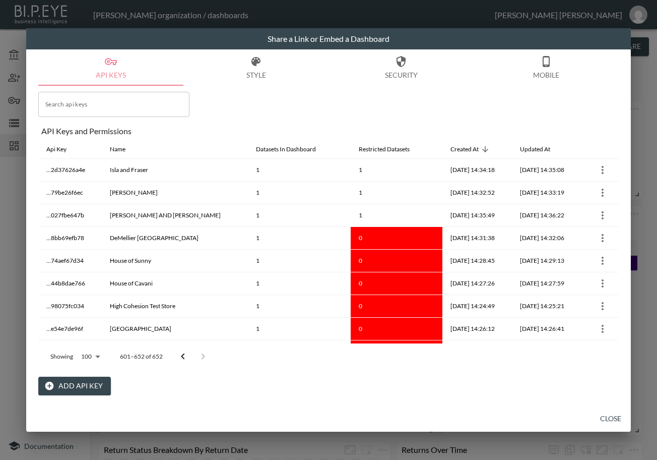
click at [199, 352] on div at bounding box center [193, 356] width 40 height 20
click at [200, 351] on div at bounding box center [193, 356] width 40 height 20
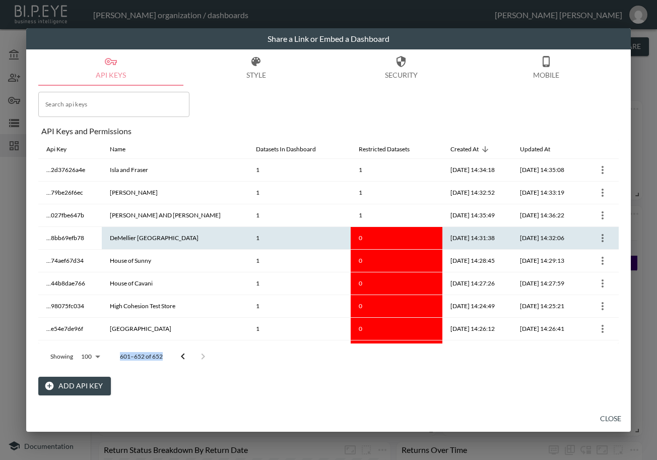
click at [599, 235] on icon "more" at bounding box center [603, 238] width 12 height 12
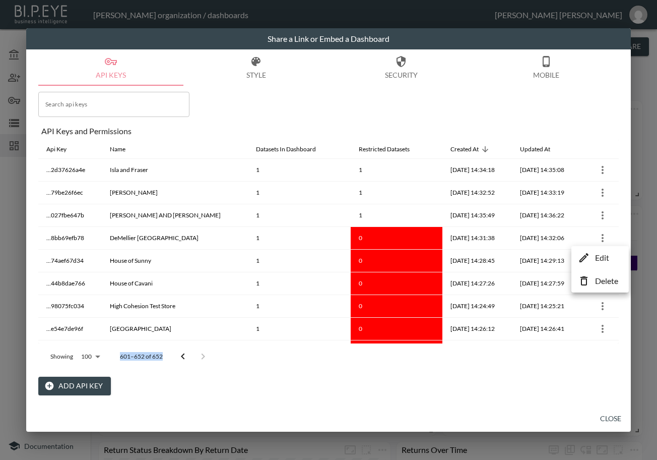
click at [602, 262] on p "Edit" at bounding box center [602, 257] width 14 height 12
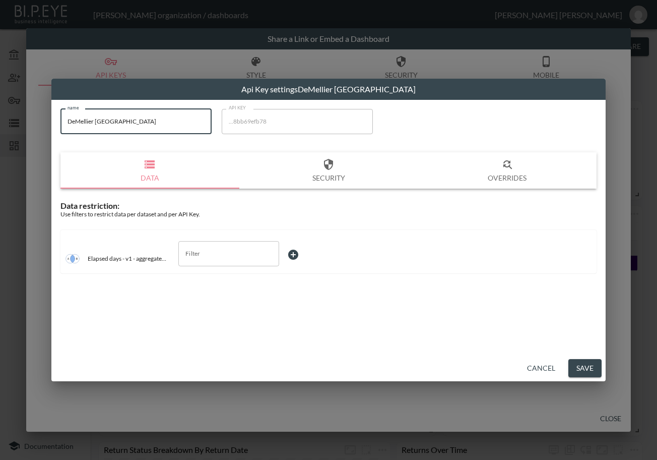
click at [135, 130] on input "DeMellier [GEOGRAPHIC_DATA]" at bounding box center [135, 121] width 151 height 25
drag, startPoint x: 101, startPoint y: 130, endPoint x: 19, endPoint y: 133, distance: 82.7
click at [19, 133] on div "Api Key settings DeMellier London name DeMellier London name API KEY ...8bb69ef…" at bounding box center [328, 230] width 657 height 460
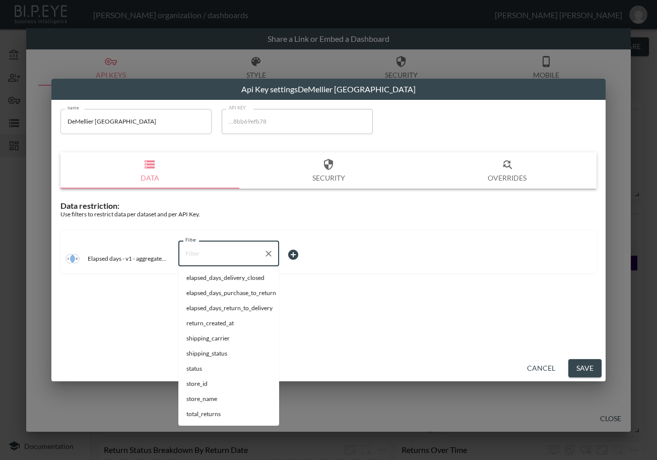
click at [240, 256] on input "Filter" at bounding box center [221, 253] width 77 height 16
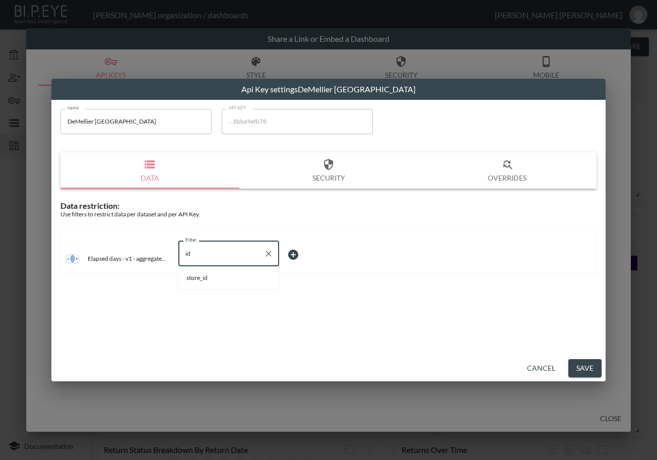
click at [233, 271] on li "store_id" at bounding box center [228, 277] width 101 height 15
type input "store_id"
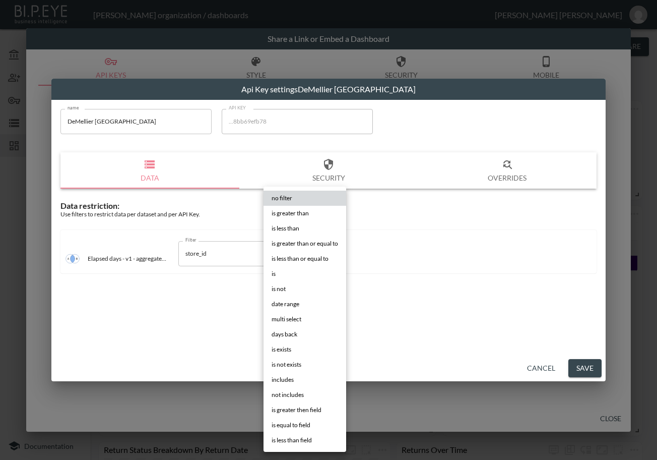
click at [319, 260] on body "BI.P.EYE, Interactive Analytics Dashboards - app Zach Bailet organization / das…" at bounding box center [328, 230] width 657 height 460
click at [303, 273] on li "is" at bounding box center [305, 273] width 83 height 15
type input "is"
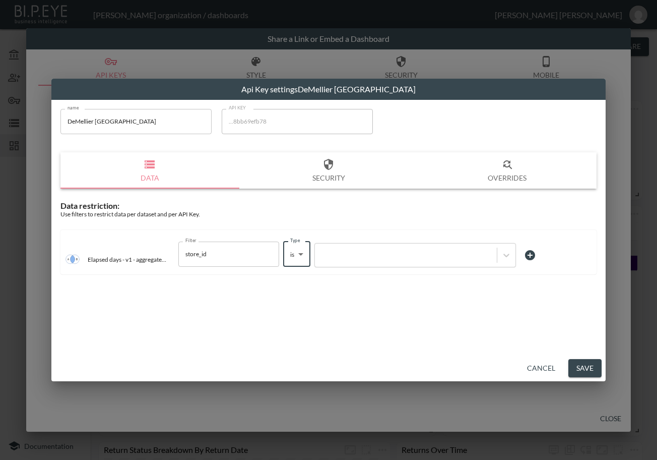
click at [357, 254] on div at bounding box center [406, 255] width 172 height 10
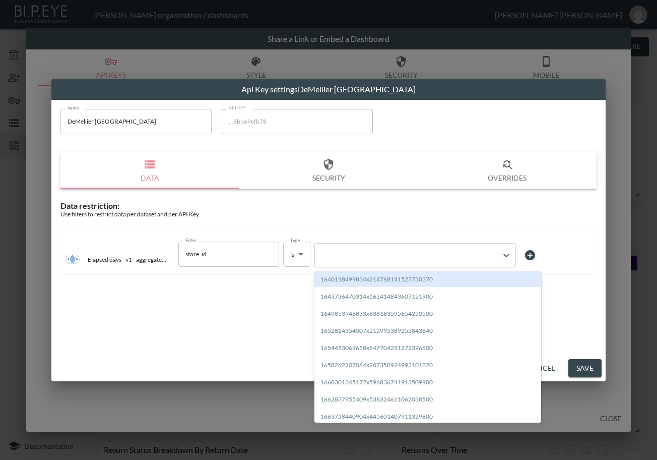
paste input "1713872288755x162050480137043970"
type input "1713872288755x162050480137043970"
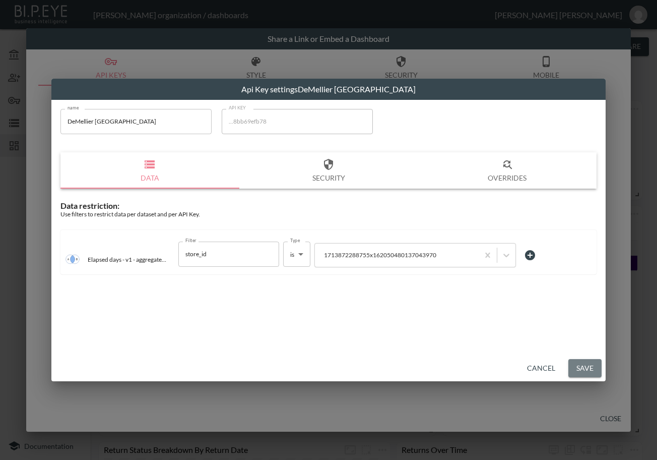
click at [586, 365] on button "Save" at bounding box center [584, 368] width 33 height 19
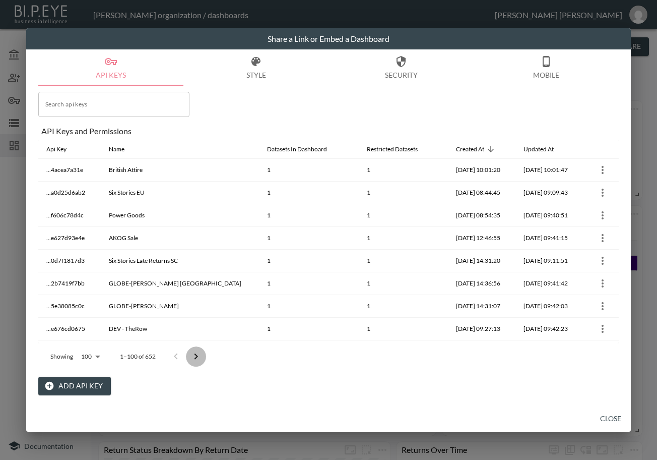
click at [197, 356] on icon "Go to next page" at bounding box center [197, 356] width 4 height 6
click at [197, 356] on icon "Go to next page" at bounding box center [196, 356] width 12 height 12
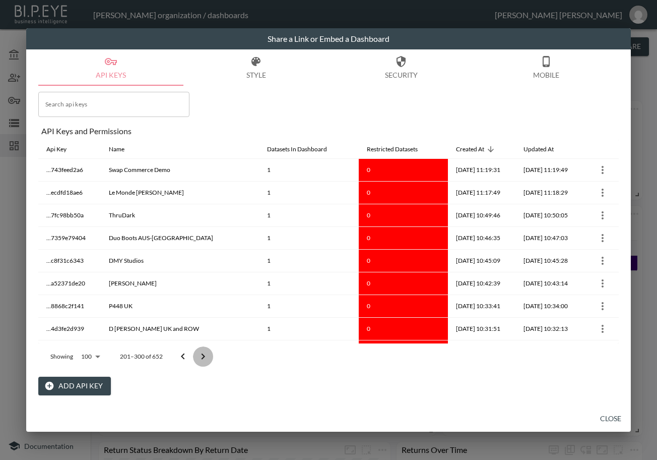
click at [197, 356] on icon "Go to next page" at bounding box center [203, 356] width 12 height 12
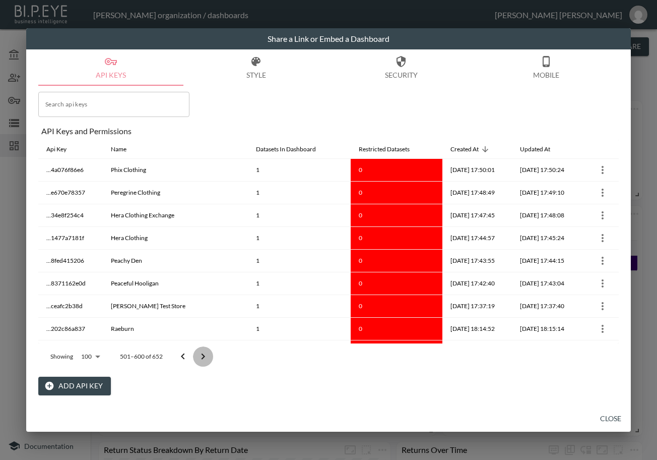
click at [197, 356] on icon "Go to next page" at bounding box center [203, 356] width 12 height 12
click at [197, 356] on div at bounding box center [193, 356] width 40 height 20
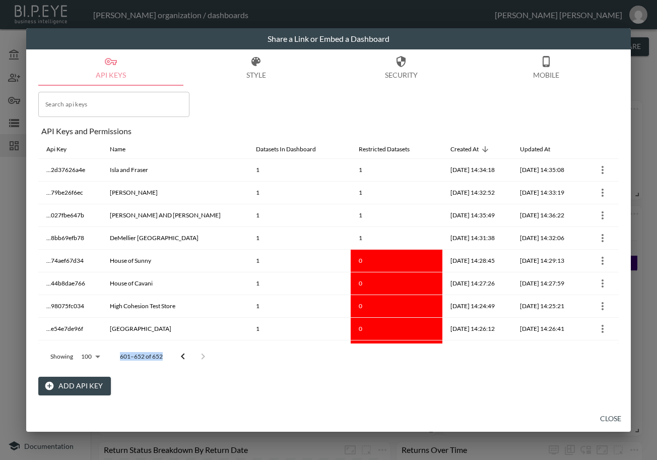
click at [197, 356] on div at bounding box center [193, 356] width 40 height 20
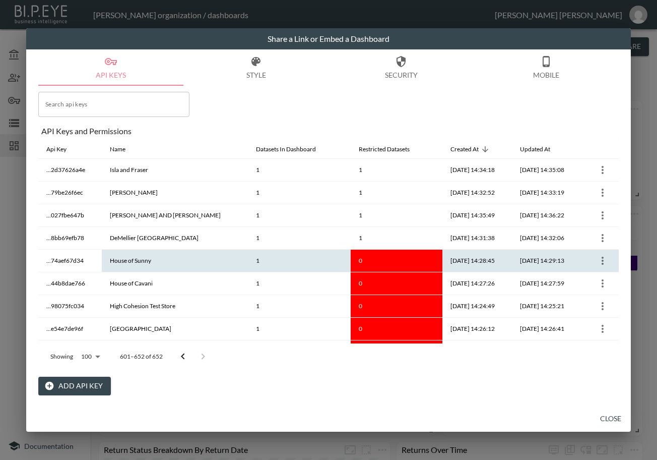
click at [603, 260] on icon "more" at bounding box center [603, 260] width 12 height 12
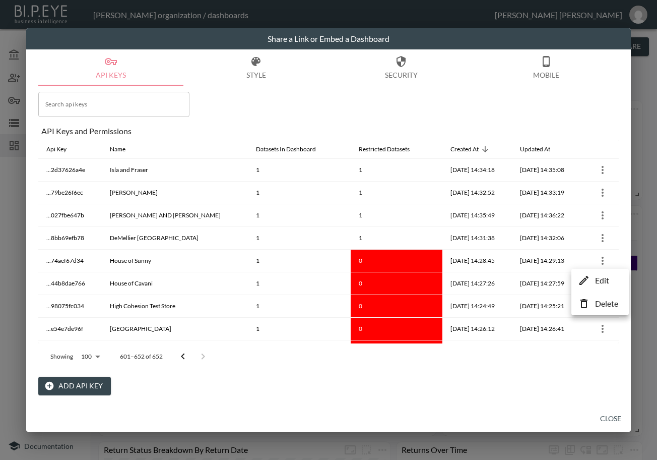
click at [593, 280] on li "Edit" at bounding box center [600, 280] width 52 height 18
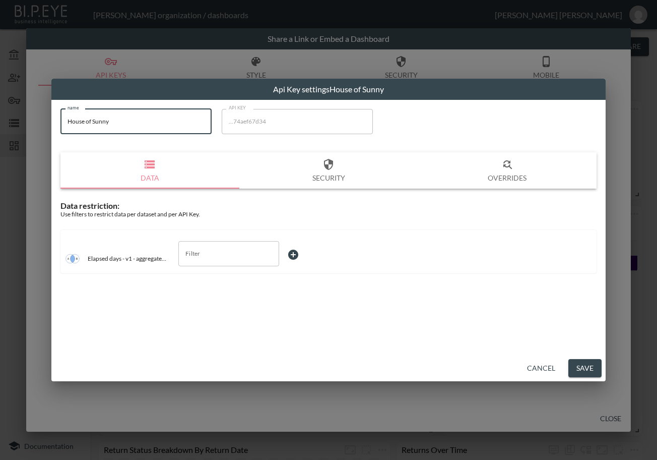
drag, startPoint x: 150, startPoint y: 128, endPoint x: 42, endPoint y: 133, distance: 107.9
click at [42, 133] on div "Api Key settings House of Sunny name House of Sunny name API KEY ...74aef67d34 …" at bounding box center [328, 230] width 657 height 460
click at [228, 256] on input "Filter" at bounding box center [221, 253] width 77 height 16
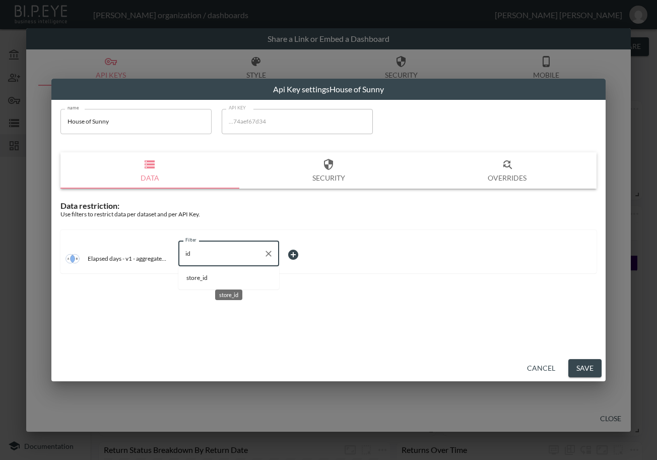
click at [225, 274] on span "store_id" at bounding box center [228, 277] width 85 height 9
type input "store_id"
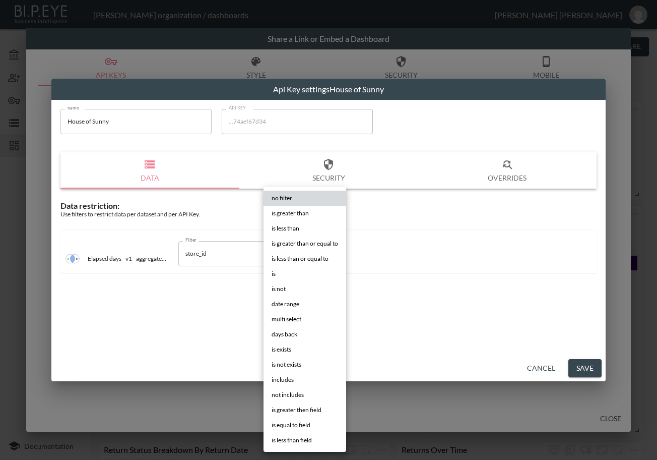
click at [291, 259] on body "BI.P.EYE, Interactive Analytics Dashboards - app Zach Bailet organization / das…" at bounding box center [328, 230] width 657 height 460
click at [312, 271] on li "is" at bounding box center [305, 273] width 83 height 15
type input "is"
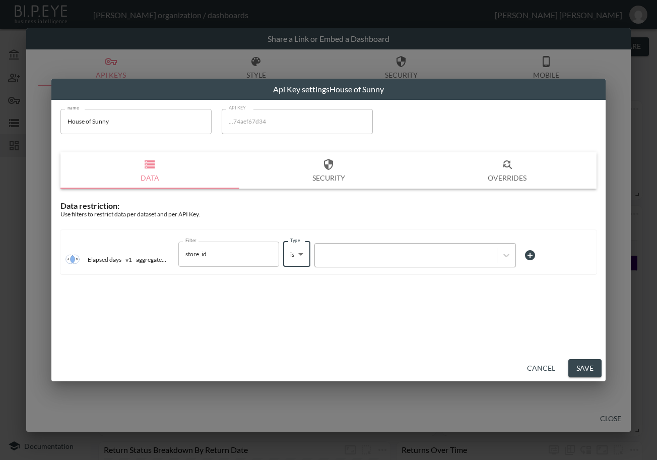
click at [374, 256] on div at bounding box center [406, 255] width 172 height 10
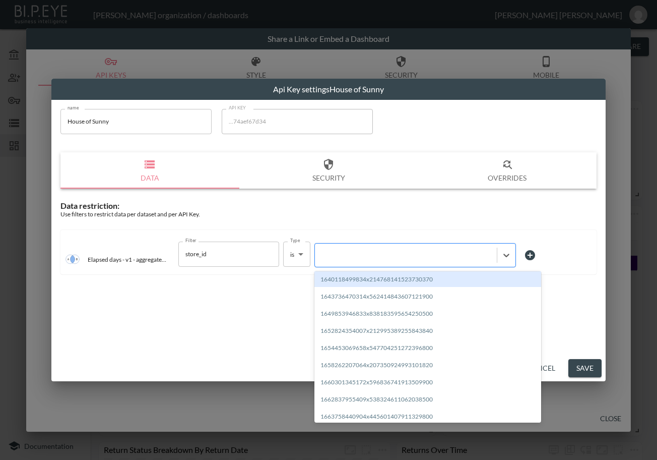
paste input "1708521522972x606523650082603000"
type input "1708521522972x606523650082603000"
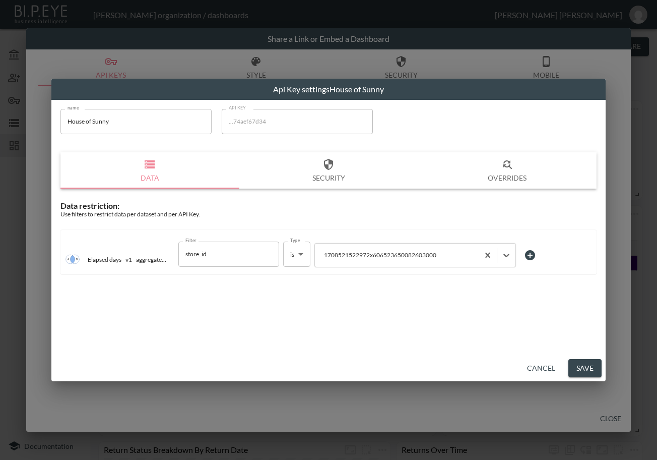
click at [582, 366] on button "Save" at bounding box center [584, 368] width 33 height 19
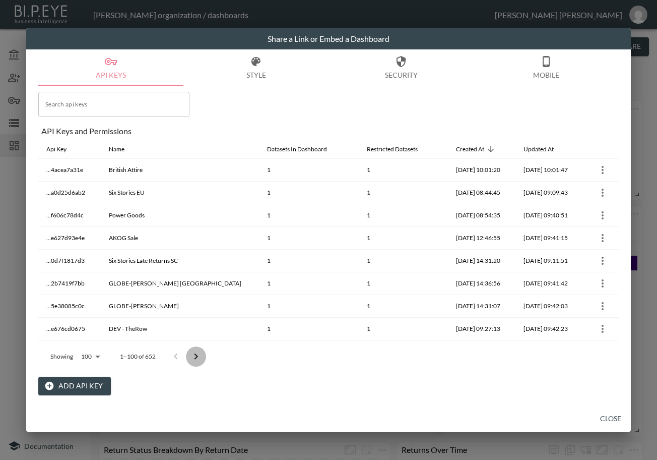
click at [198, 359] on icon "Go to next page" at bounding box center [196, 356] width 12 height 12
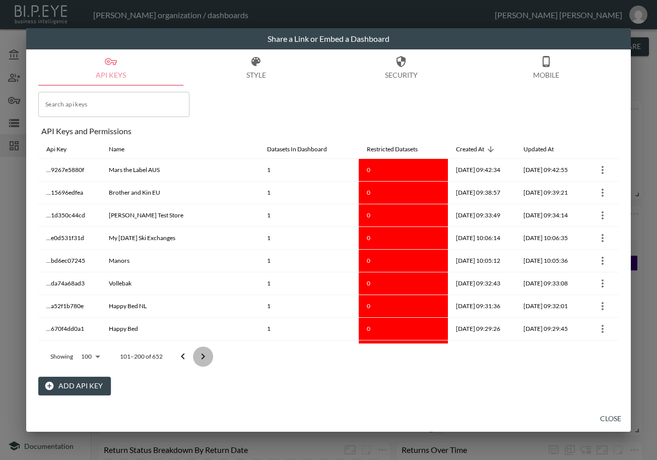
click at [198, 359] on icon "Go to next page" at bounding box center [203, 356] width 12 height 12
click at [198, 358] on icon "Go to next page" at bounding box center [203, 356] width 12 height 12
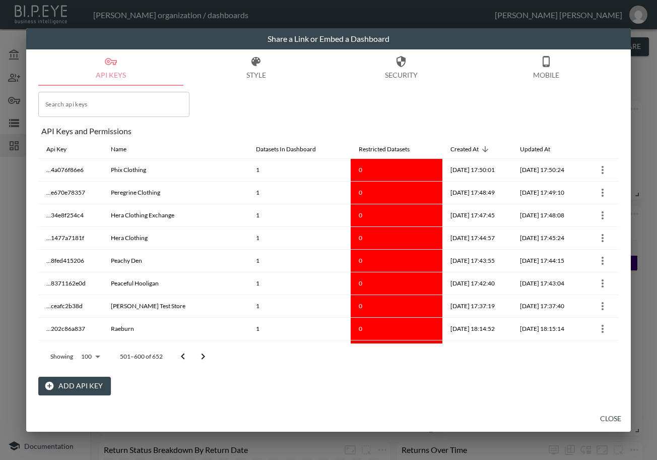
click at [198, 358] on icon "Go to next page" at bounding box center [203, 356] width 12 height 12
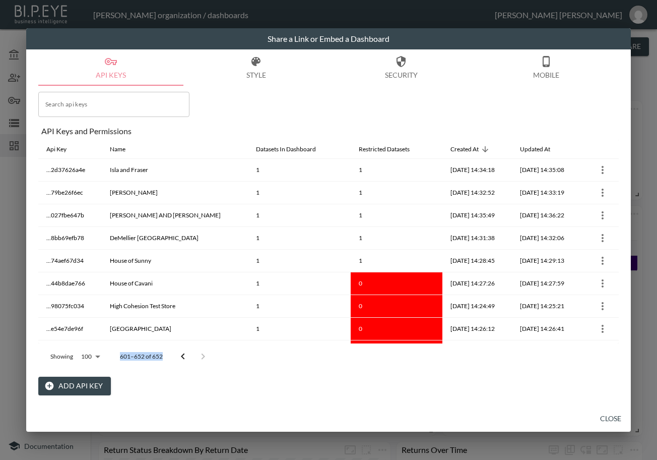
click at [198, 358] on div at bounding box center [193, 356] width 40 height 20
click at [200, 357] on div at bounding box center [193, 356] width 40 height 20
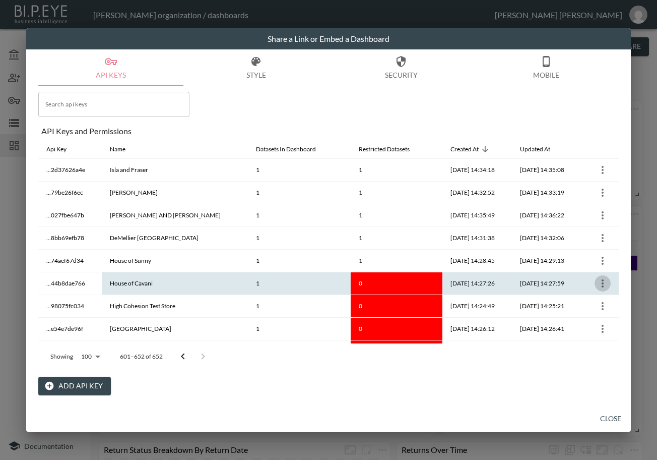
click at [602, 284] on icon "more" at bounding box center [603, 283] width 12 height 12
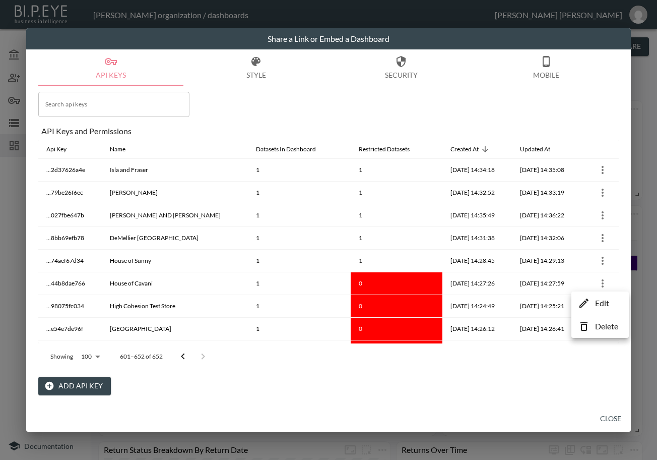
click at [593, 303] on li "Edit" at bounding box center [600, 303] width 52 height 18
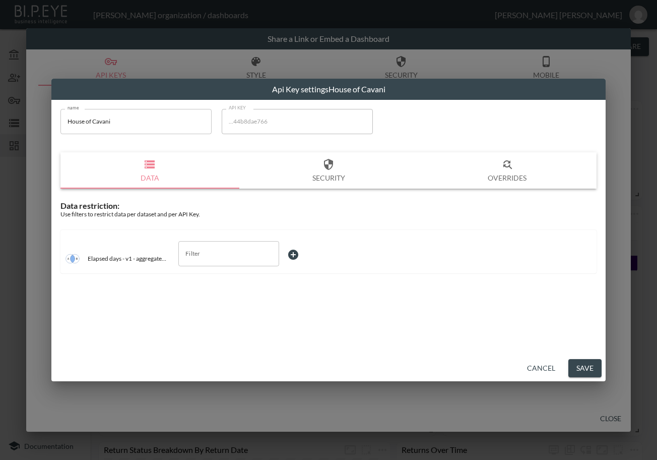
click at [165, 123] on input "House of Cavani" at bounding box center [135, 121] width 151 height 25
drag, startPoint x: 165, startPoint y: 123, endPoint x: 34, endPoint y: 137, distance: 131.7
click at [34, 137] on div "Api Key settings House of Cavani name House of Cavani name API KEY ...44b8dae76…" at bounding box center [328, 230] width 657 height 460
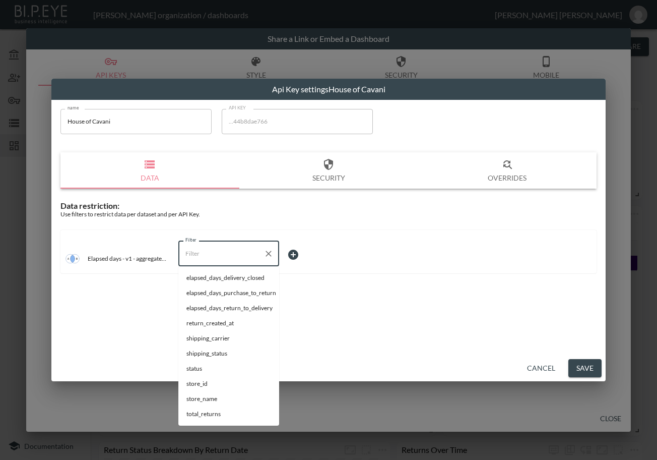
click at [221, 251] on input "Filter" at bounding box center [221, 253] width 77 height 16
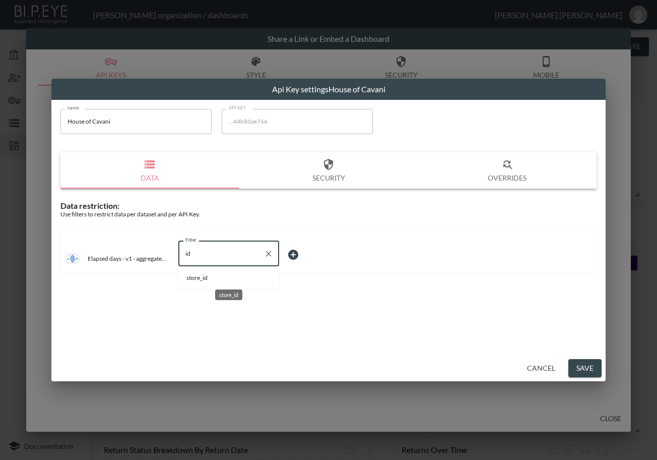
click at [225, 273] on span "store_id" at bounding box center [228, 277] width 85 height 9
type input "store_id"
click at [300, 250] on body "BI.P.EYE, Interactive Analytics Dashboards - app Zach Bailet organization / das…" at bounding box center [328, 230] width 657 height 460
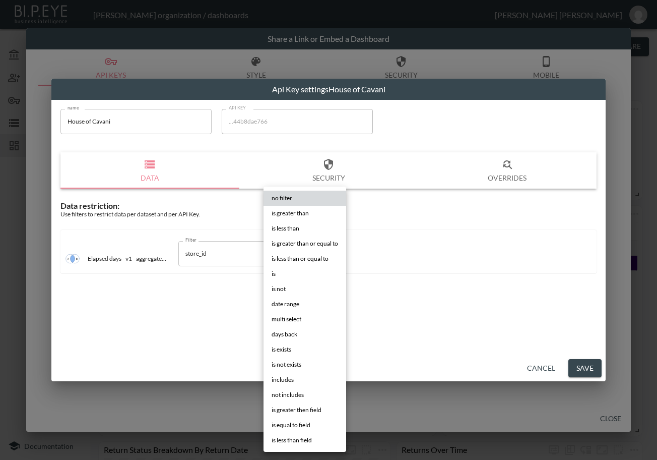
click at [293, 275] on li "is" at bounding box center [305, 273] width 83 height 15
type input "is"
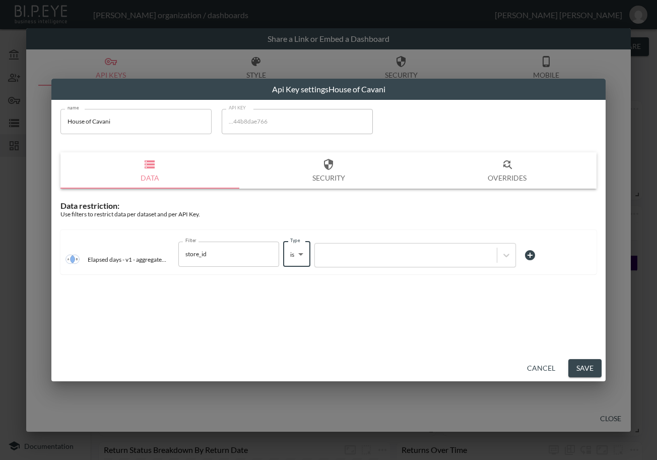
click at [355, 257] on div at bounding box center [406, 255] width 172 height 10
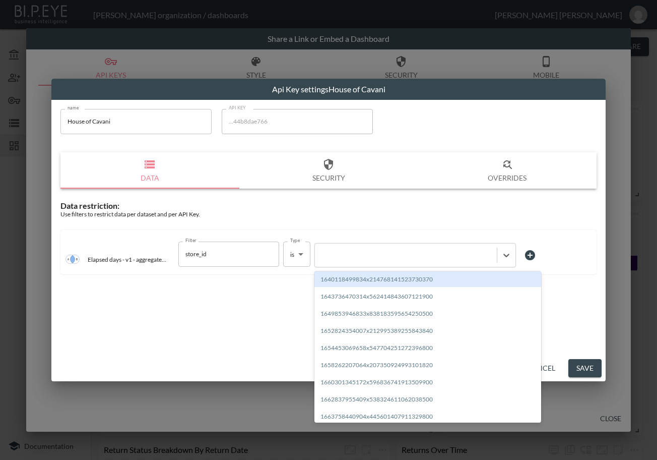
paste input "1713444874923x948132701301637100"
type input "1713444874923x948132701301637100"
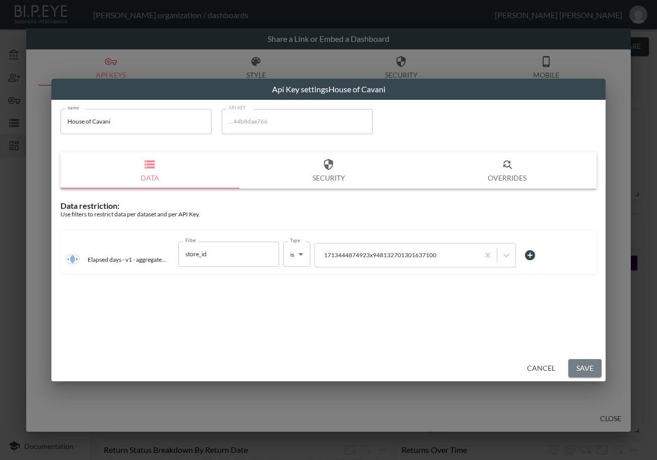
click at [590, 370] on button "Save" at bounding box center [584, 368] width 33 height 19
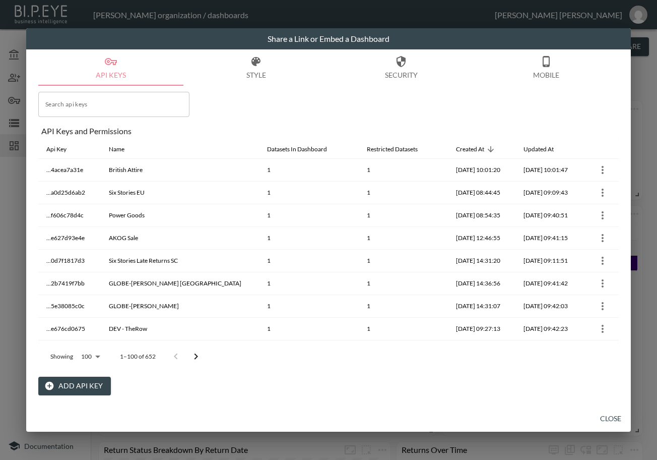
click at [194, 355] on icon "Go to next page" at bounding box center [196, 356] width 12 height 12
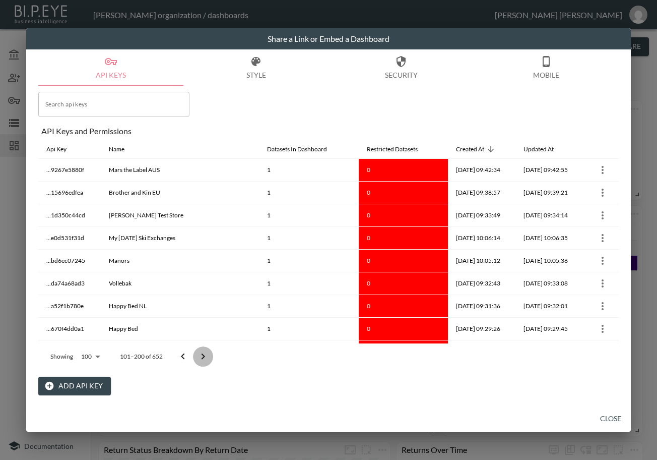
click at [194, 355] on button "Go to next page" at bounding box center [203, 356] width 20 height 20
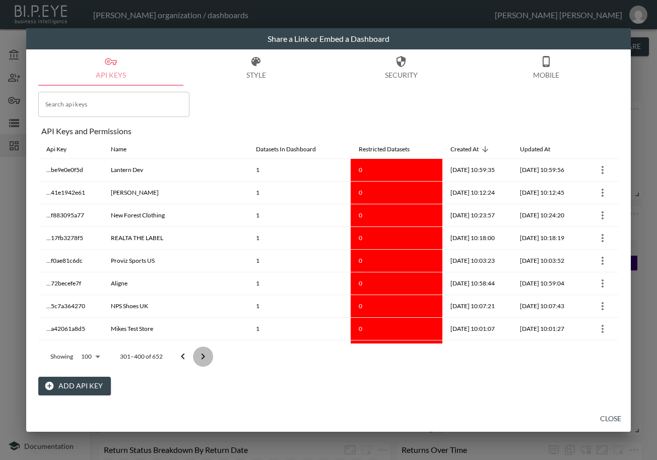
click at [197, 356] on icon "Go to next page" at bounding box center [203, 356] width 12 height 12
click at [198, 356] on icon "Go to next page" at bounding box center [203, 356] width 12 height 12
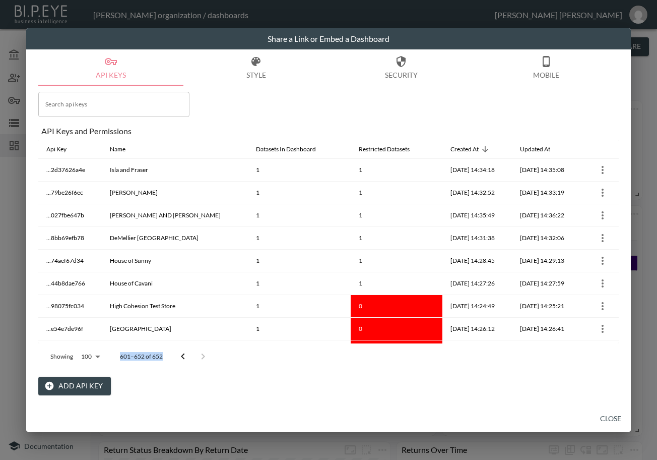
click at [198, 356] on div at bounding box center [193, 356] width 40 height 20
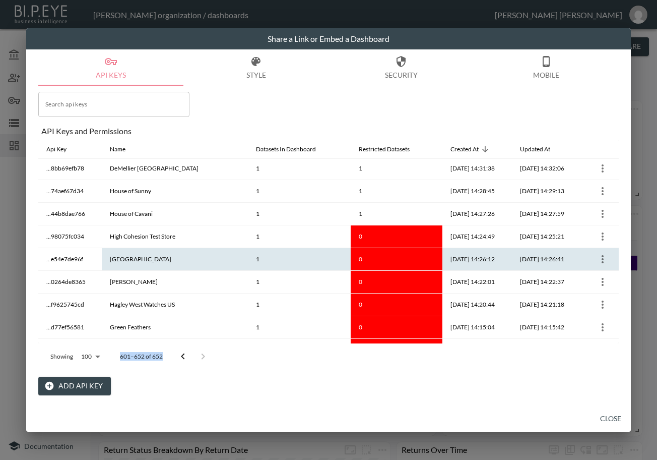
scroll to position [63, 0]
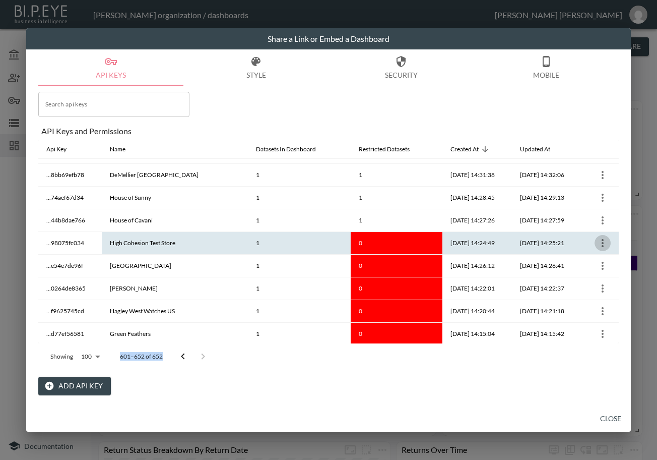
click at [597, 244] on icon "more" at bounding box center [603, 243] width 12 height 12
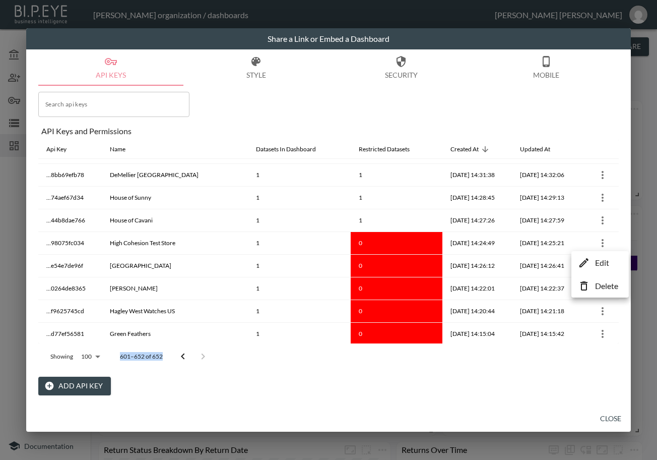
click at [589, 260] on icon at bounding box center [584, 262] width 12 height 12
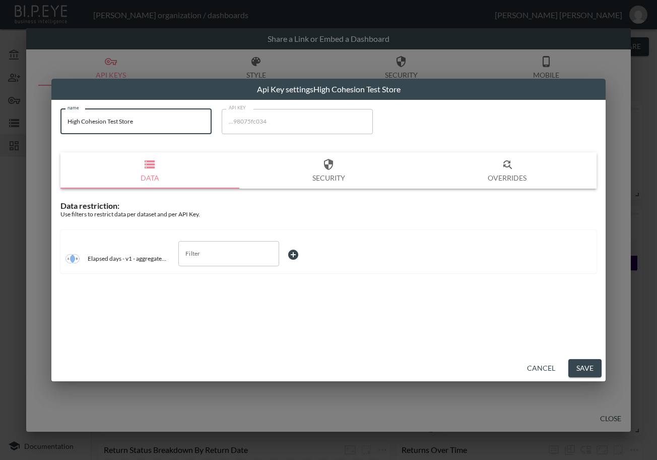
drag, startPoint x: 170, startPoint y: 123, endPoint x: 28, endPoint y: 122, distance: 142.1
click at [28, 122] on div "Api Key settings High Cohesion Test Store name High Cohesion Test Store name AP…" at bounding box center [328, 230] width 657 height 460
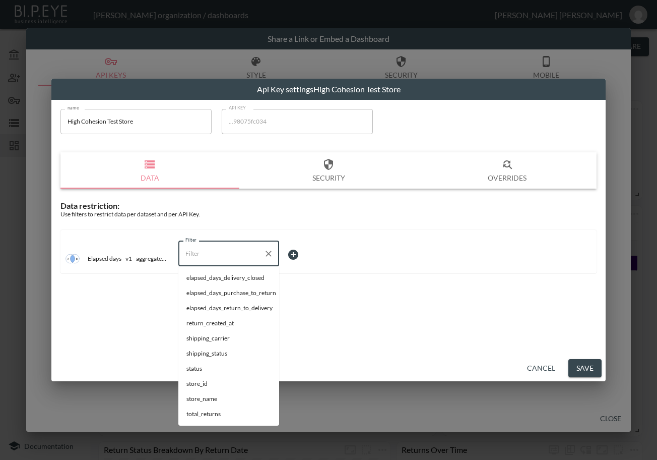
click at [221, 251] on input "Filter" at bounding box center [221, 253] width 77 height 16
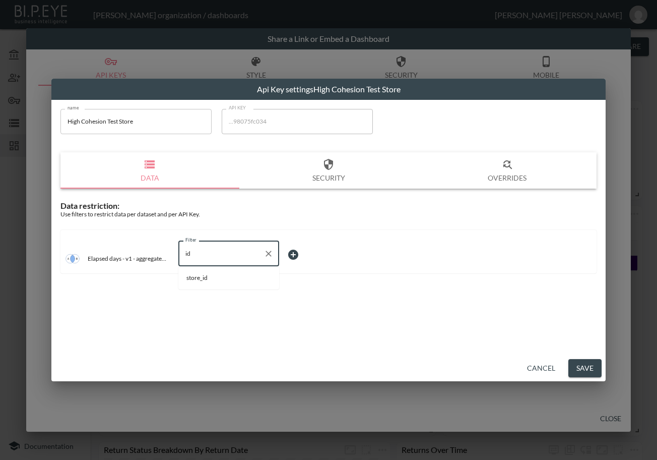
click at [205, 272] on li "store_id" at bounding box center [228, 277] width 101 height 15
type input "store_id"
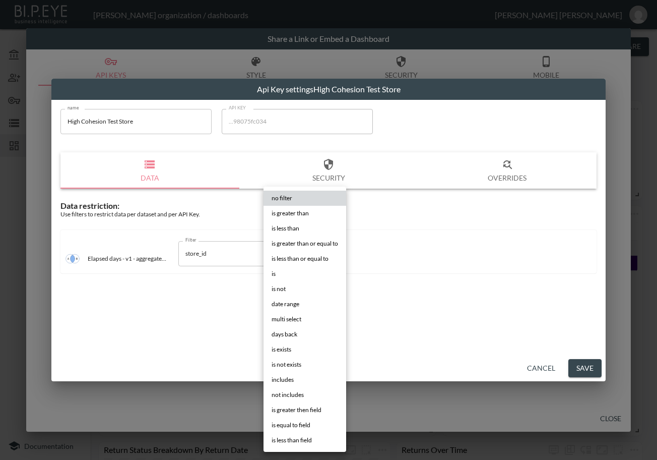
click at [314, 251] on body "BI.P.EYE, Interactive Analytics Dashboards - app Zach Bailet organization / das…" at bounding box center [328, 230] width 657 height 460
click at [299, 272] on li "is" at bounding box center [305, 273] width 83 height 15
type input "is"
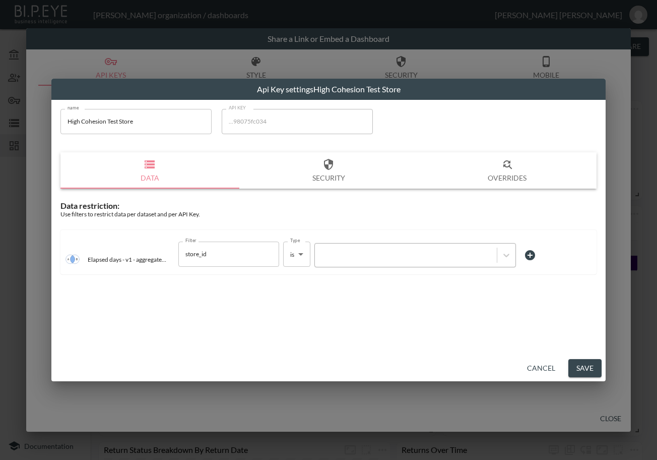
click at [357, 255] on div at bounding box center [406, 255] width 172 height 10
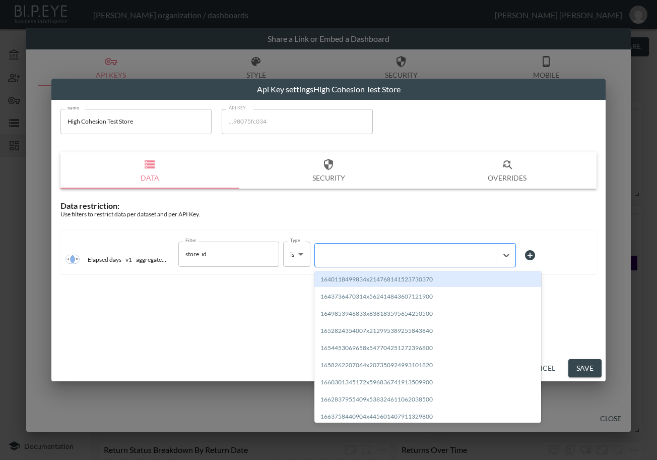
paste input "1710364569346x197638071668703230"
type input "1710364569346x197638071668703230"
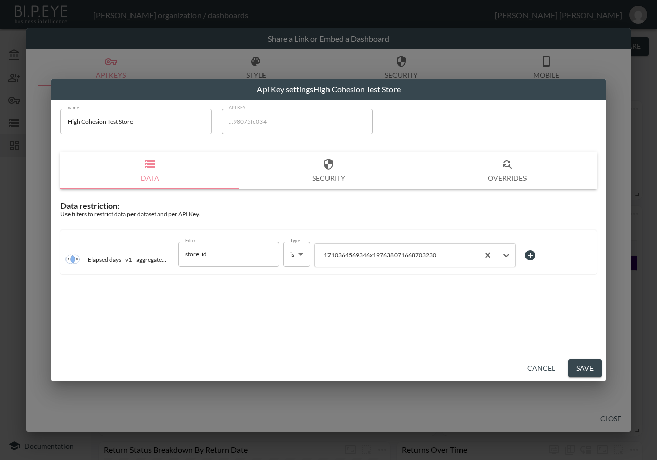
click at [589, 365] on button "Save" at bounding box center [584, 368] width 33 height 19
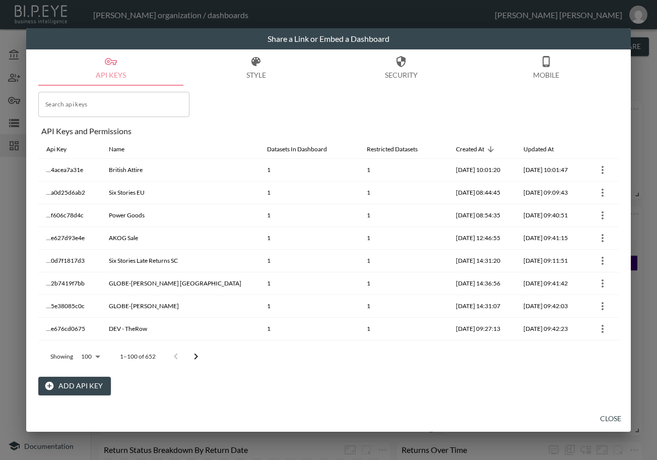
click at [199, 357] on icon "Go to next page" at bounding box center [196, 356] width 12 height 12
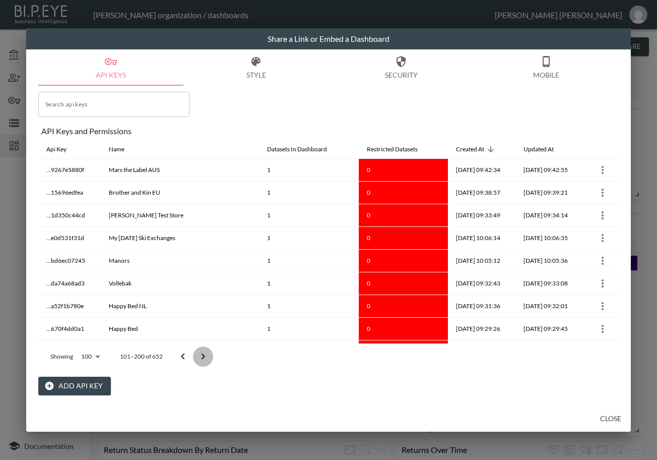
click at [199, 357] on icon "Go to next page" at bounding box center [203, 356] width 12 height 12
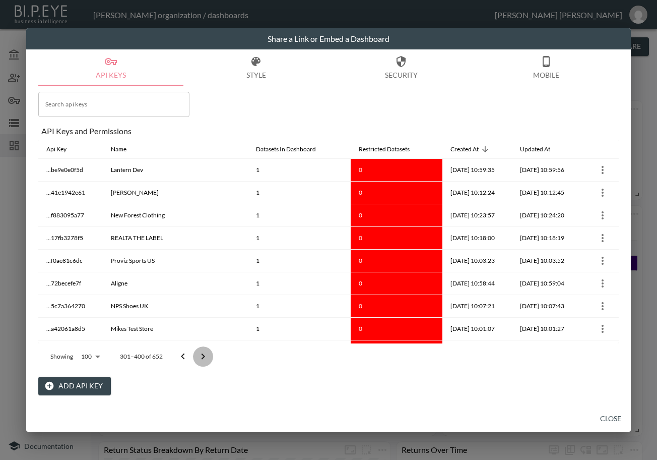
click at [199, 357] on icon "Go to next page" at bounding box center [203, 356] width 12 height 12
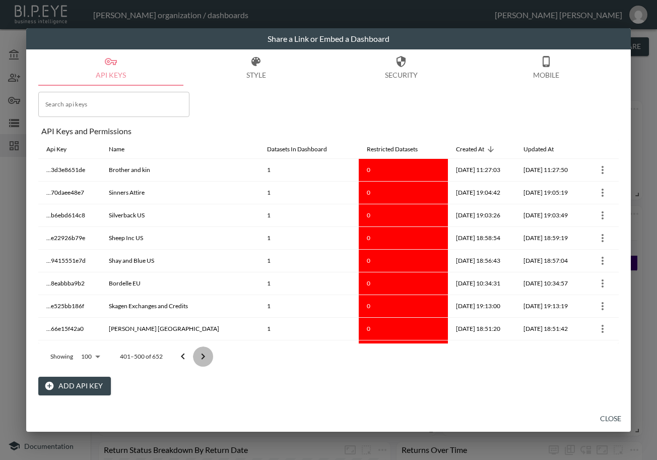
click at [198, 357] on icon "Go to next page" at bounding box center [203, 356] width 12 height 12
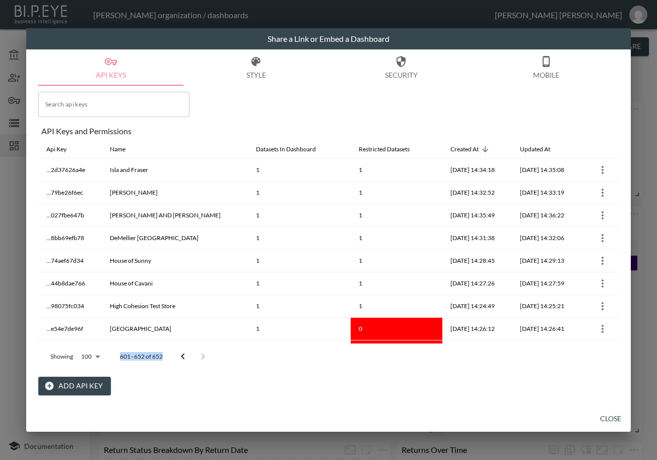
click at [198, 357] on div at bounding box center [193, 356] width 40 height 20
click at [240, 38] on h2 "Share a Link or Embed a Dashboard" at bounding box center [328, 38] width 605 height 21
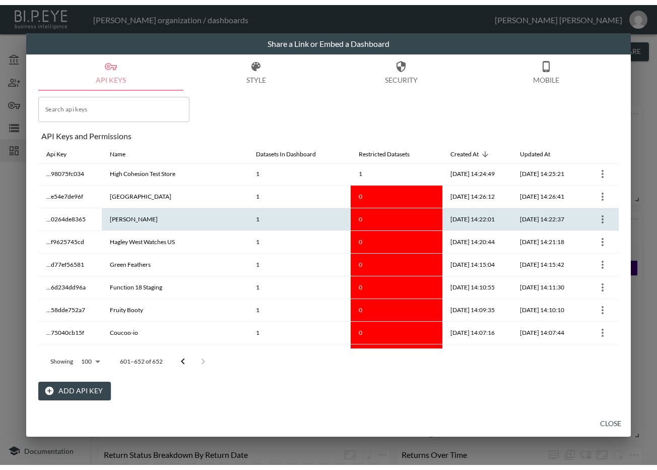
scroll to position [147, 0]
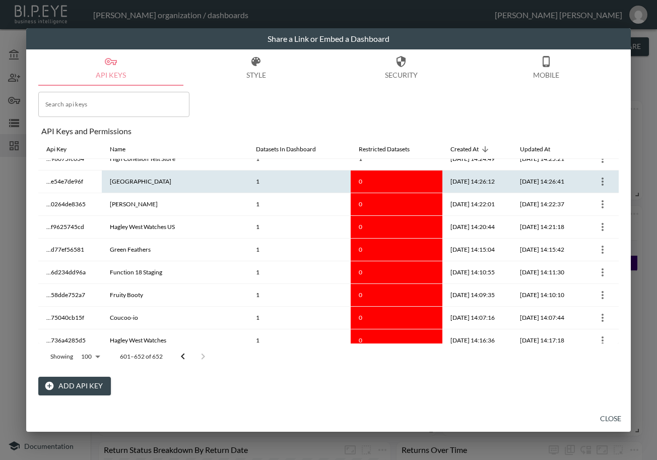
click at [601, 180] on icon "more" at bounding box center [603, 181] width 12 height 12
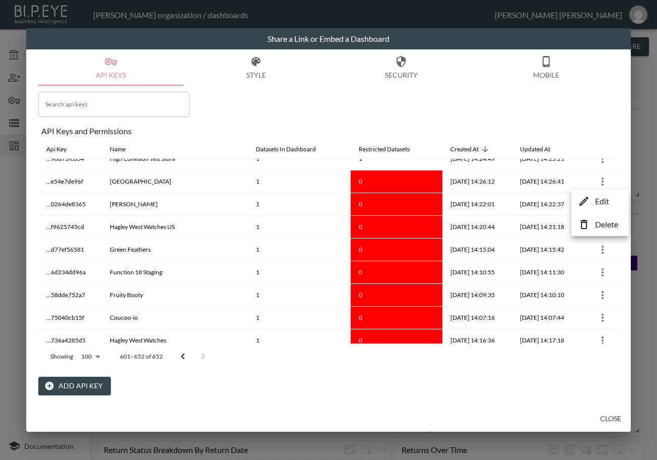
click at [605, 199] on p "Edit" at bounding box center [602, 201] width 14 height 12
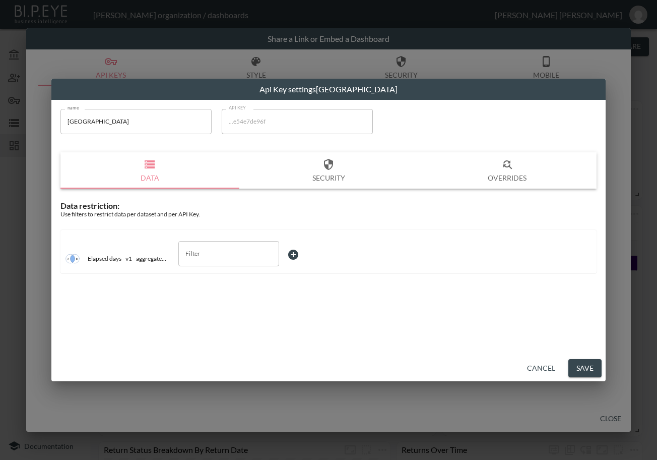
click at [226, 310] on div "name Hill House name API KEY ...e54e7de96f API KEY Data Security Overrides Data…" at bounding box center [328, 227] width 554 height 255
drag, startPoint x: 98, startPoint y: 124, endPoint x: 63, endPoint y: 131, distance: 35.3
click at [63, 131] on input "[GEOGRAPHIC_DATA]" at bounding box center [135, 121] width 151 height 25
click at [219, 252] on input "Filter" at bounding box center [221, 253] width 77 height 16
click at [220, 281] on span "store_id" at bounding box center [228, 277] width 85 height 9
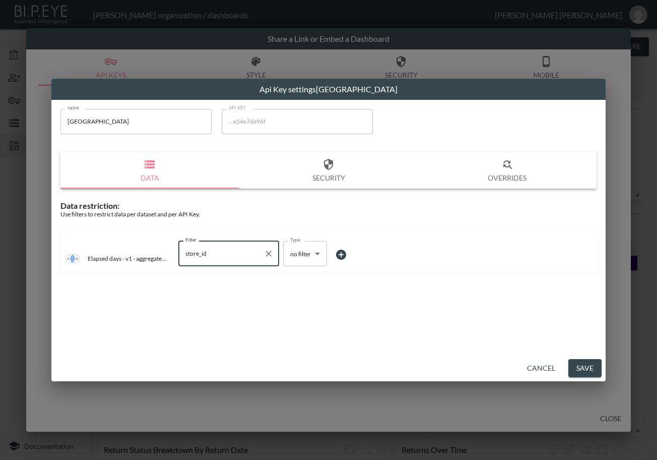
type input "store_id"
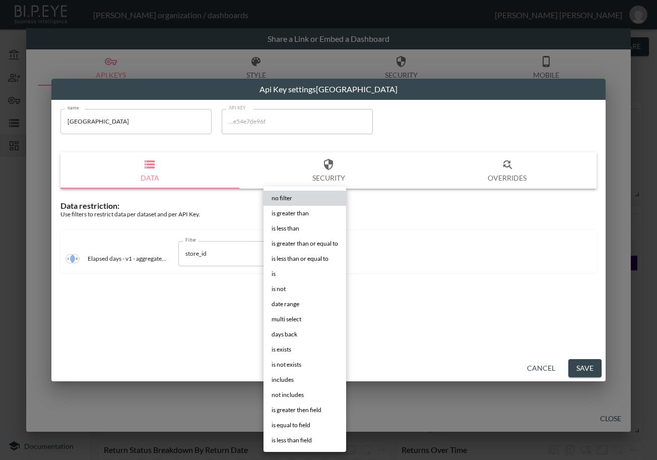
click at [305, 257] on body "BI.P.EYE, Interactive Analytics Dashboards - app Zach Bailet organization / das…" at bounding box center [328, 230] width 657 height 460
drag, startPoint x: 297, startPoint y: 270, endPoint x: 304, endPoint y: 270, distance: 6.6
click at [296, 270] on li "is" at bounding box center [305, 273] width 83 height 15
type input "is"
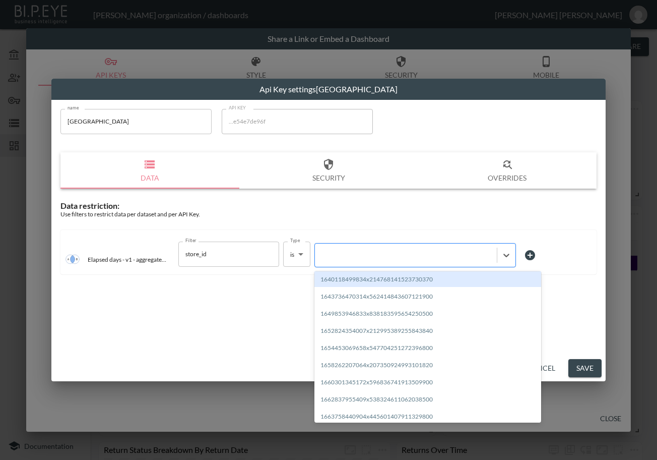
click at [355, 253] on div at bounding box center [406, 255] width 172 height 10
paste input "1701871159408x390440778821795800"
type input "1701871159408x390440778821795800"
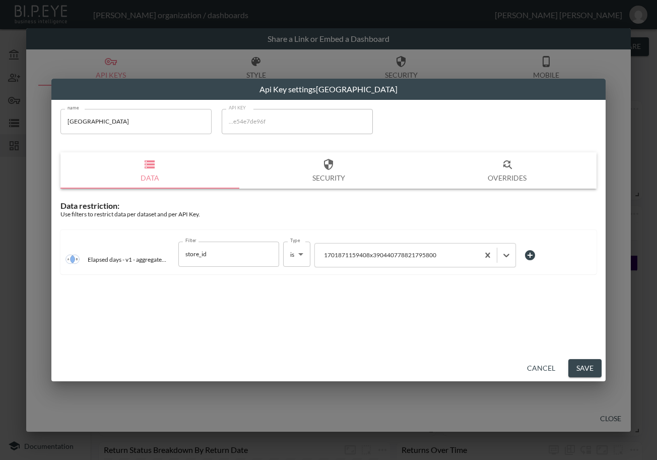
click at [589, 365] on button "Save" at bounding box center [584, 368] width 33 height 19
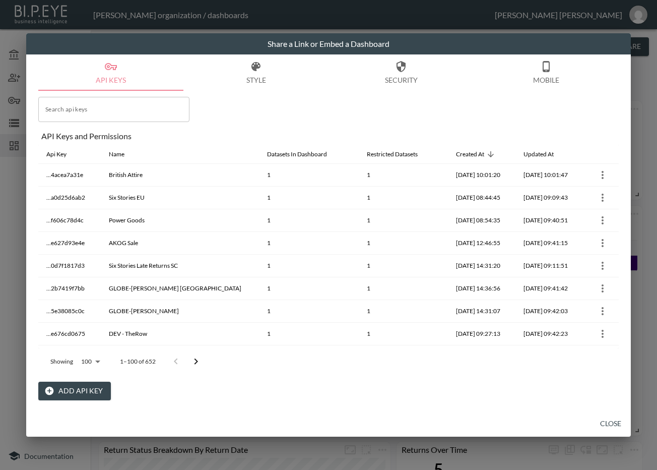
click at [195, 363] on icon "Go to next page" at bounding box center [197, 361] width 4 height 6
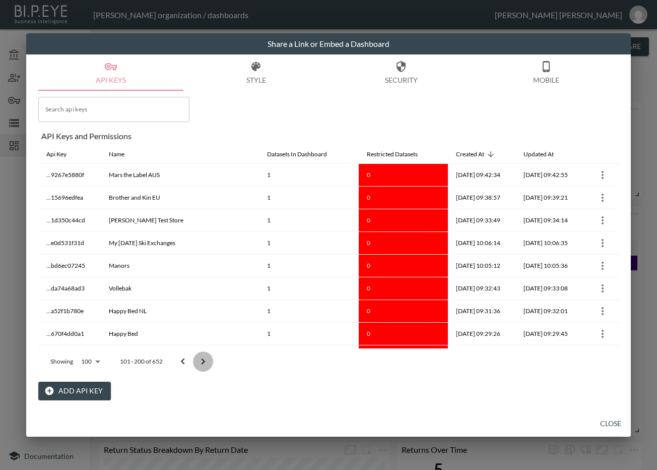
click at [195, 363] on button "Go to next page" at bounding box center [203, 361] width 20 height 20
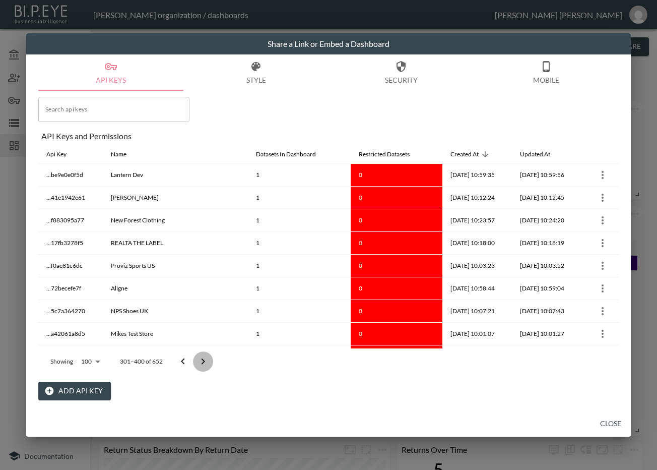
click at [195, 363] on button "Go to next page" at bounding box center [203, 361] width 20 height 20
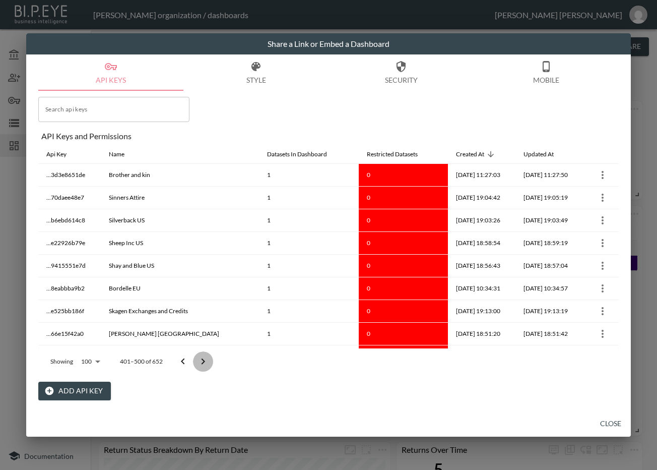
click at [195, 363] on button "Go to next page" at bounding box center [203, 361] width 20 height 20
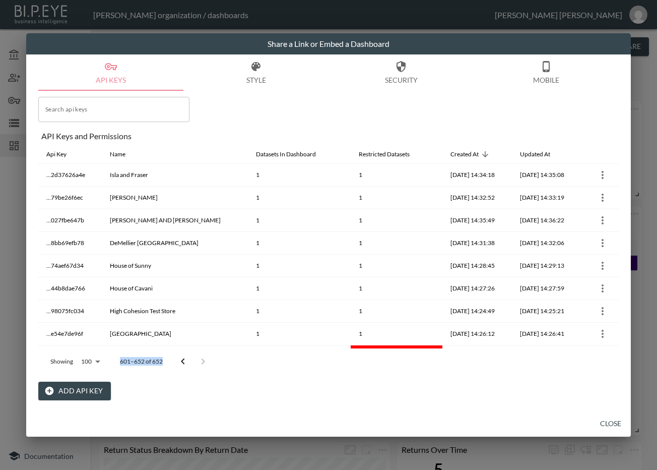
click at [195, 363] on div at bounding box center [193, 361] width 40 height 20
click at [199, 359] on div at bounding box center [193, 361] width 40 height 20
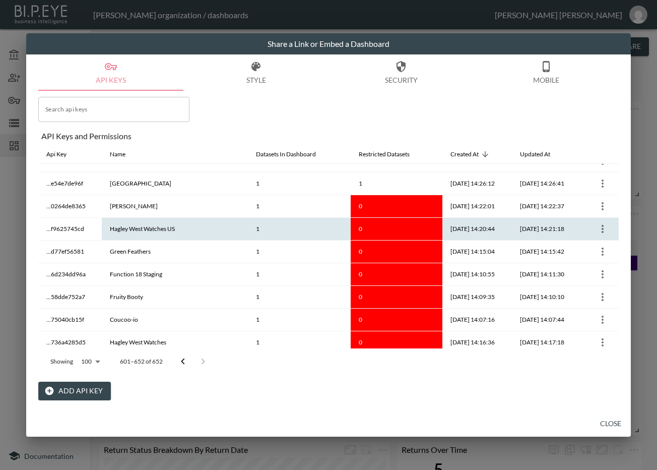
scroll to position [126, 0]
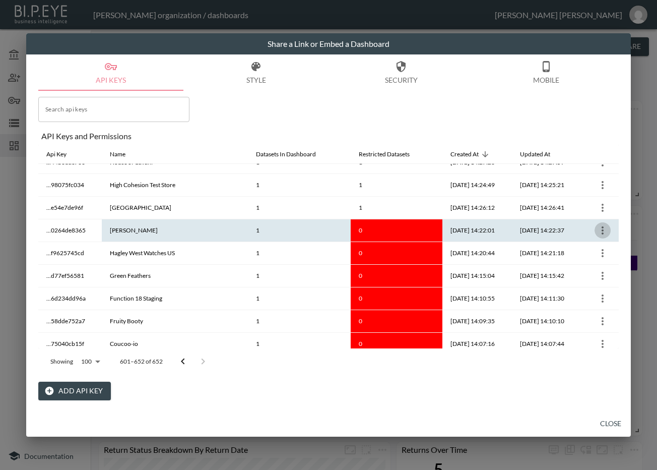
click at [603, 228] on icon "more" at bounding box center [603, 230] width 12 height 12
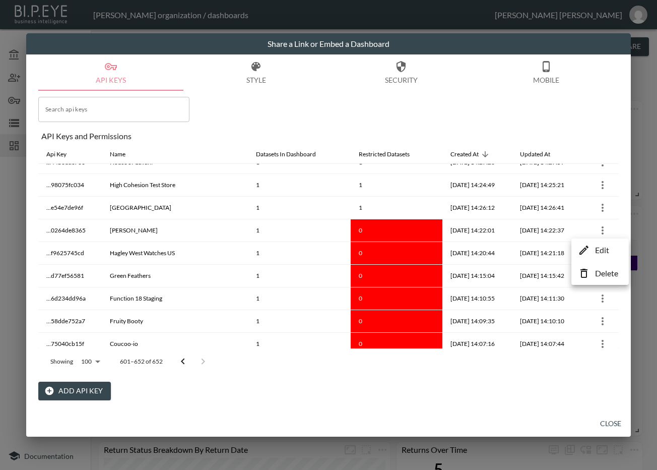
click at [609, 251] on p "Edit" at bounding box center [602, 250] width 14 height 12
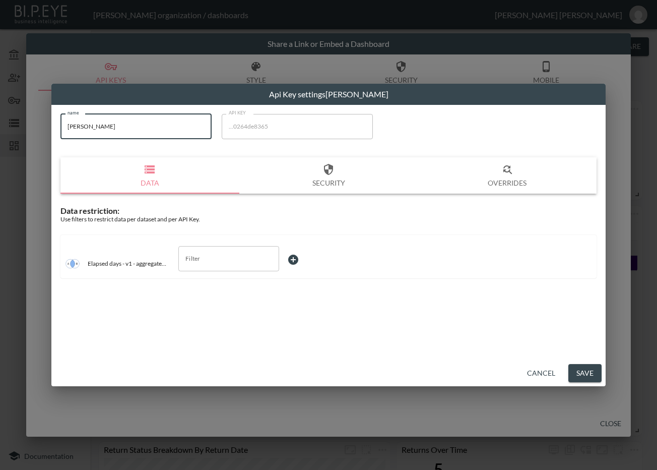
drag, startPoint x: 161, startPoint y: 133, endPoint x: 81, endPoint y: 131, distance: 80.1
click at [81, 131] on input "[PERSON_NAME]" at bounding box center [135, 126] width 151 height 25
click at [119, 134] on input "[PERSON_NAME]" at bounding box center [135, 126] width 151 height 25
drag, startPoint x: 126, startPoint y: 127, endPoint x: 9, endPoint y: 124, distance: 117.4
click at [9, 124] on div "Api Key settings Cynthia Rowley name Cynthia Rowley name API KEY ...0264de8365 …" at bounding box center [328, 235] width 657 height 470
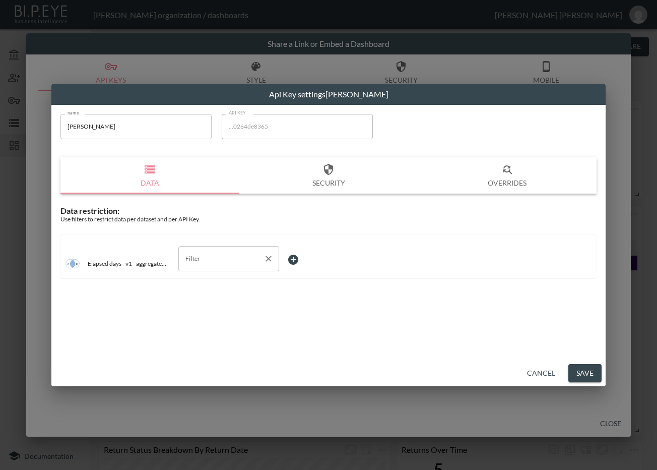
click at [224, 263] on input "Filter" at bounding box center [221, 258] width 77 height 16
click at [225, 288] on li "store_id" at bounding box center [228, 282] width 101 height 15
type input "store_id"
click at [318, 255] on body "BI.P.EYE, Interactive Analytics Dashboards - app Zach Bailet organization / das…" at bounding box center [328, 235] width 657 height 470
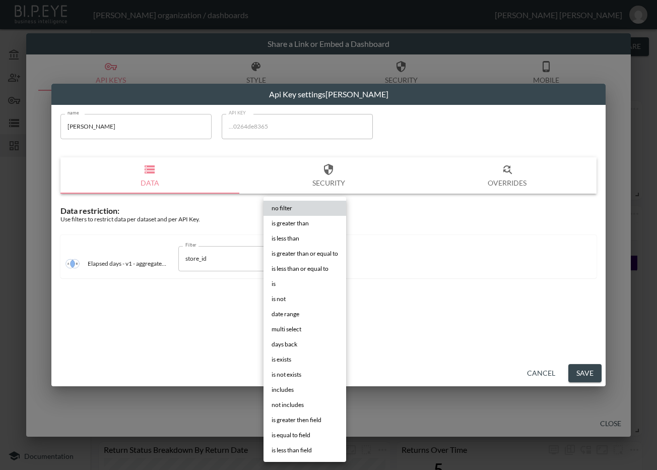
click at [282, 280] on li "is" at bounding box center [305, 283] width 83 height 15
type input "is"
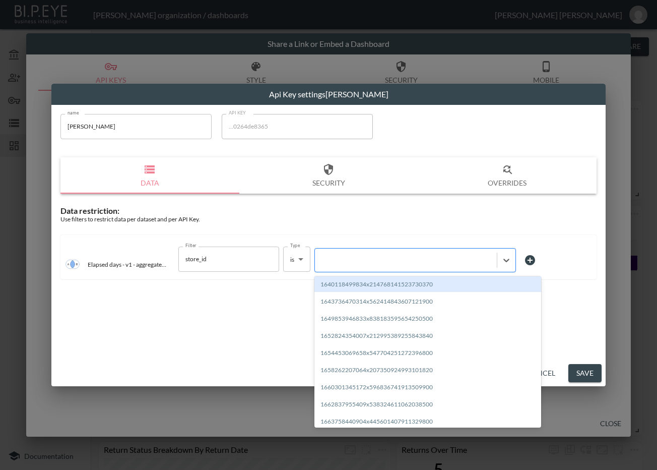
click at [366, 260] on div at bounding box center [406, 260] width 172 height 10
paste input "1730467784296x154475766637133820"
type input "1730467784296x154475766637133820"
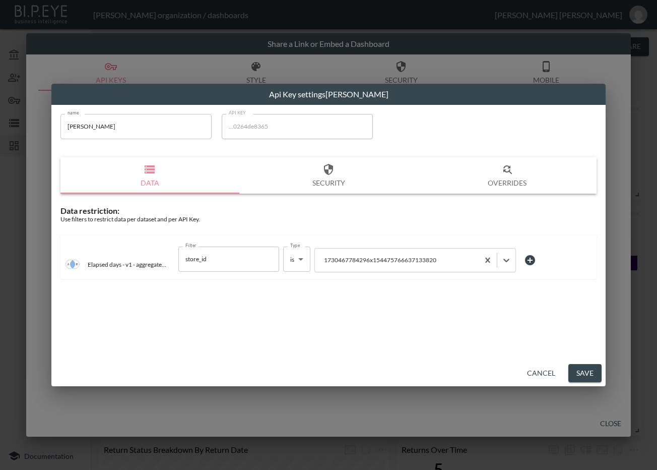
click at [580, 373] on button "Save" at bounding box center [584, 373] width 33 height 19
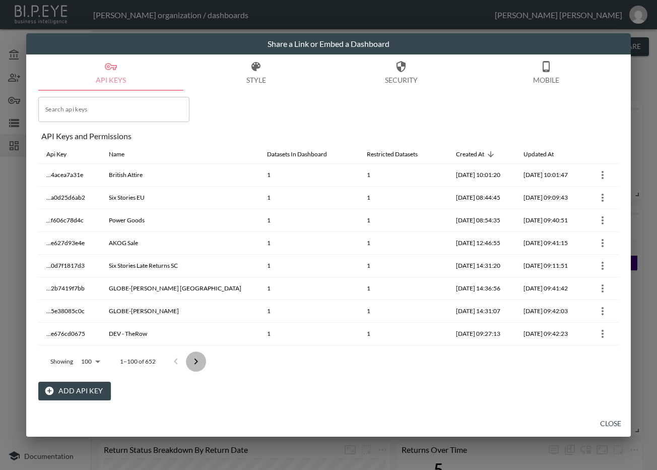
click at [200, 359] on icon "Go to next page" at bounding box center [196, 361] width 12 height 12
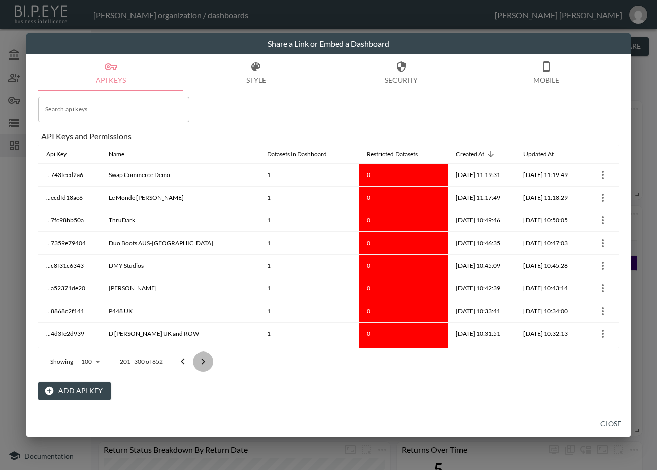
click at [200, 359] on icon "Go to next page" at bounding box center [203, 361] width 12 height 12
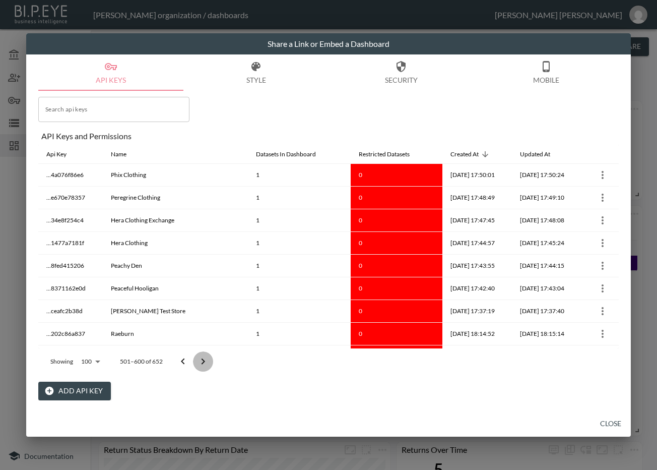
click at [200, 359] on icon "Go to next page" at bounding box center [203, 361] width 12 height 12
click at [200, 359] on div at bounding box center [193, 361] width 40 height 20
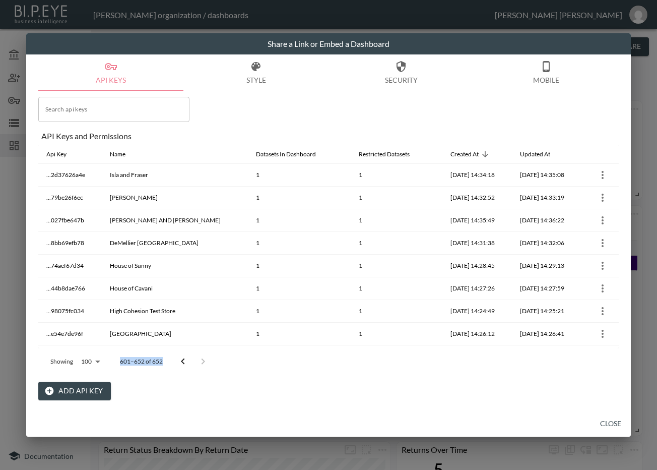
click at [200, 359] on div at bounding box center [193, 361] width 40 height 20
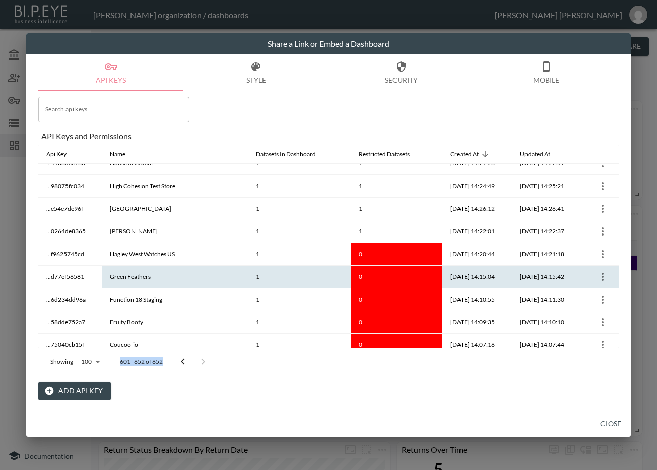
scroll to position [147, 0]
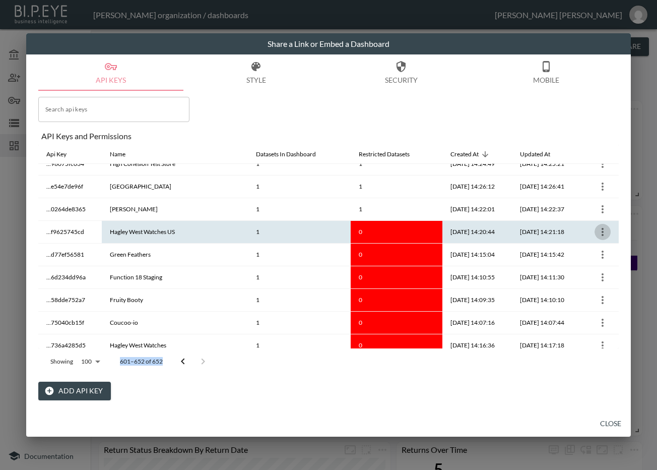
click at [602, 231] on icon "more" at bounding box center [603, 232] width 12 height 12
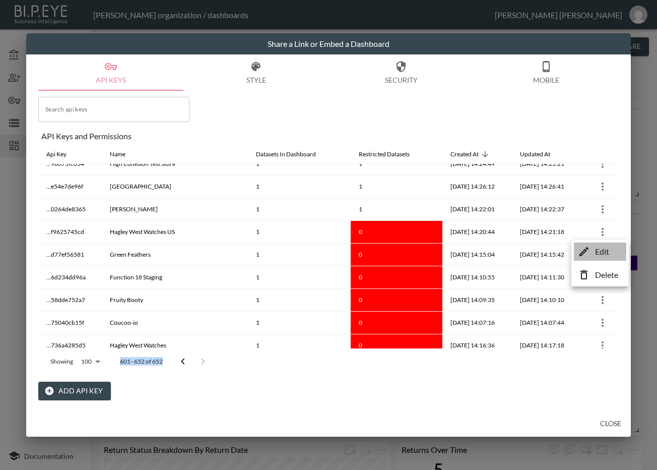
click at [593, 251] on li "Edit" at bounding box center [600, 251] width 52 height 18
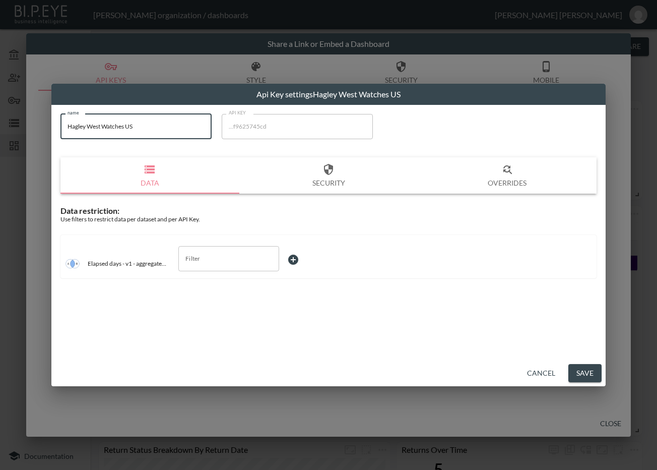
drag, startPoint x: 176, startPoint y: 132, endPoint x: 51, endPoint y: 129, distance: 125.5
click at [51, 129] on div "Api Key settings Hagley West Watches US name Hagley West Watches US name API KE…" at bounding box center [328, 235] width 657 height 470
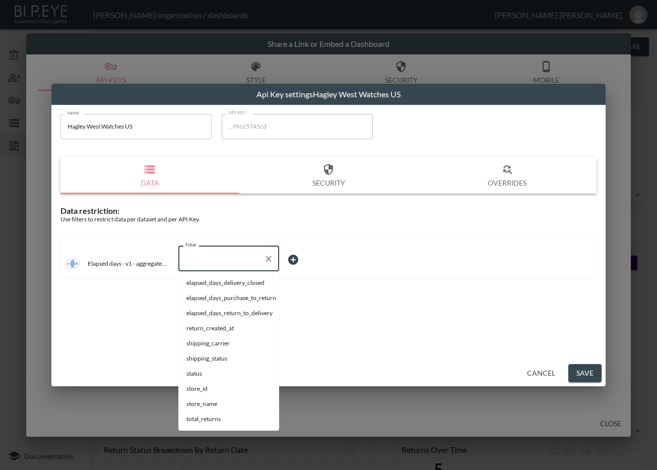
click at [212, 256] on input "Filter" at bounding box center [221, 258] width 77 height 16
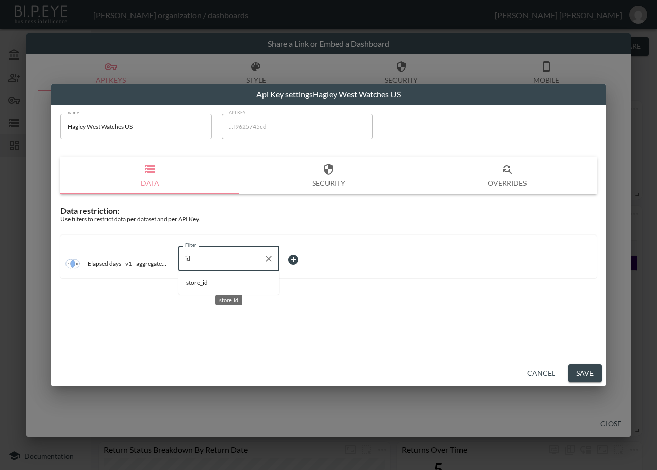
click at [203, 280] on span "store_id" at bounding box center [228, 282] width 85 height 9
type input "store_id"
click at [309, 262] on body "BI.P.EYE, Interactive Analytics Dashboards - app Zach Bailet organization / das…" at bounding box center [328, 235] width 657 height 470
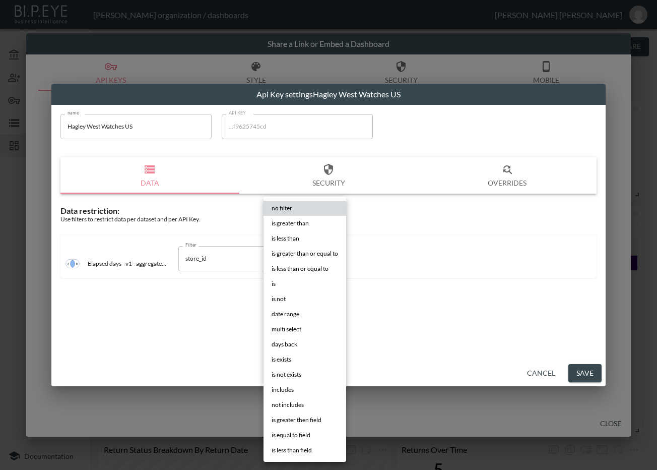
click at [294, 279] on li "is" at bounding box center [305, 283] width 83 height 15
type input "is"
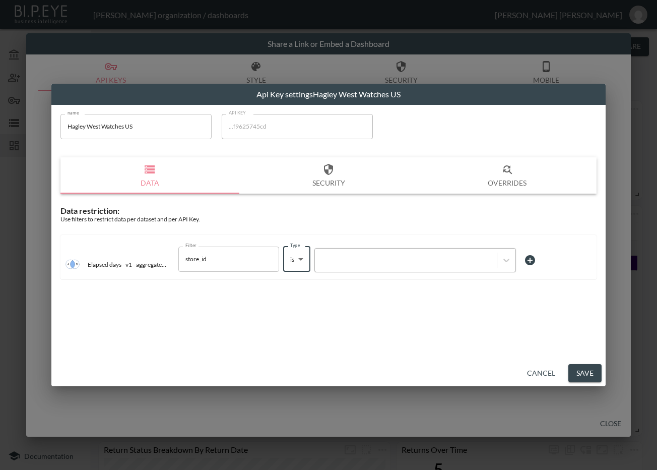
click at [356, 267] on div at bounding box center [415, 260] width 202 height 24
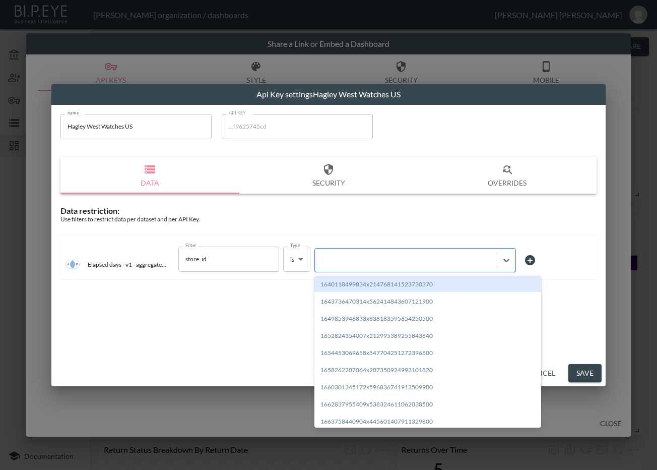
paste input "1678712603698x471930117700976600"
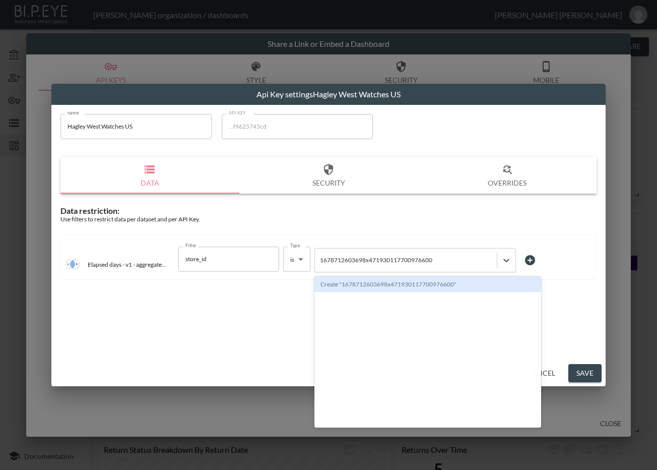
type input "1678712603698x471930117700976600"
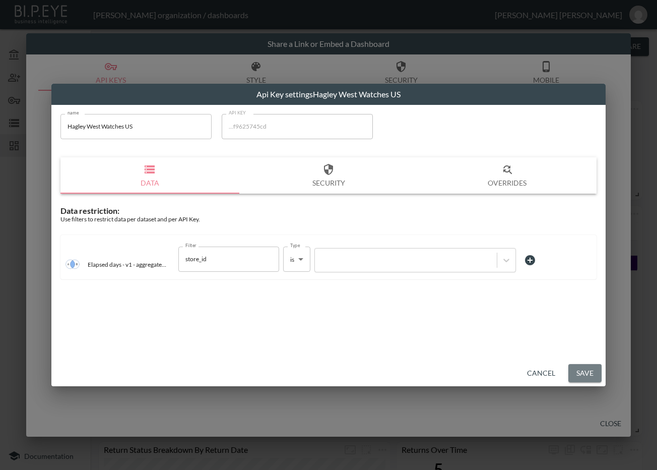
click at [588, 372] on button "Save" at bounding box center [584, 373] width 33 height 19
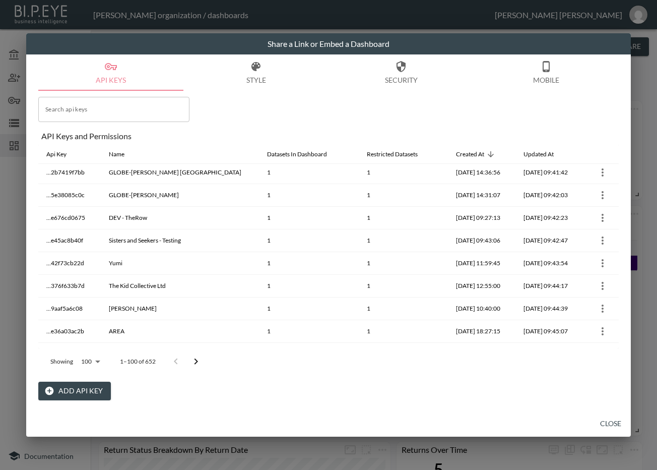
scroll to position [126, 0]
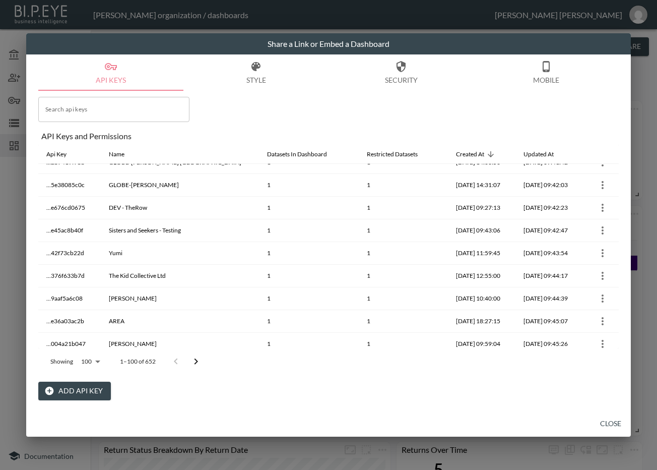
click at [193, 360] on icon "Go to next page" at bounding box center [196, 361] width 12 height 12
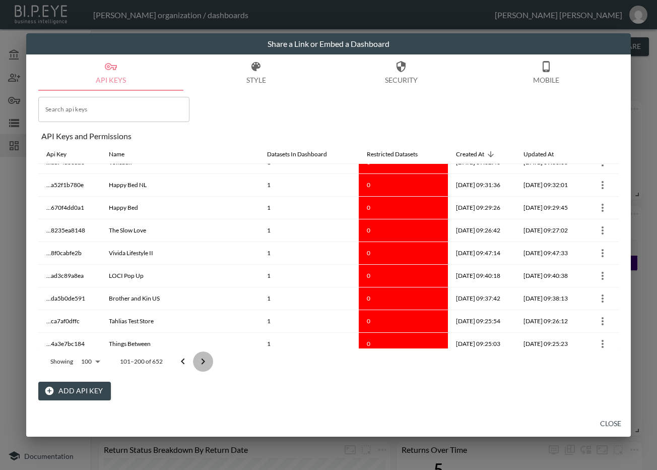
click at [193, 360] on button "Go to next page" at bounding box center [203, 361] width 20 height 20
click at [195, 360] on button "Go to next page" at bounding box center [203, 361] width 20 height 20
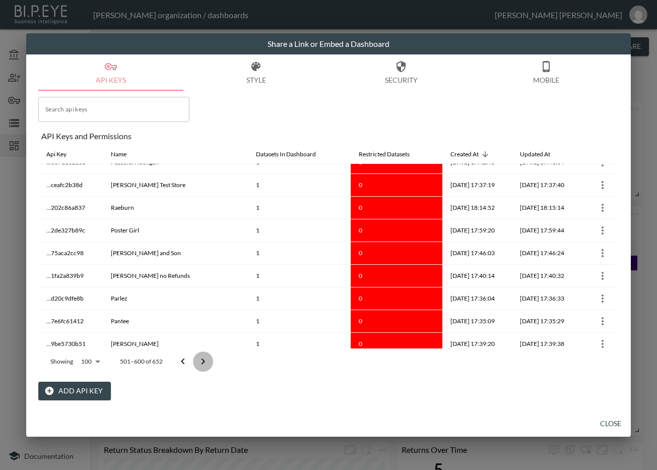
click at [195, 360] on button "Go to next page" at bounding box center [203, 361] width 20 height 20
click at [195, 360] on div at bounding box center [193, 361] width 40 height 20
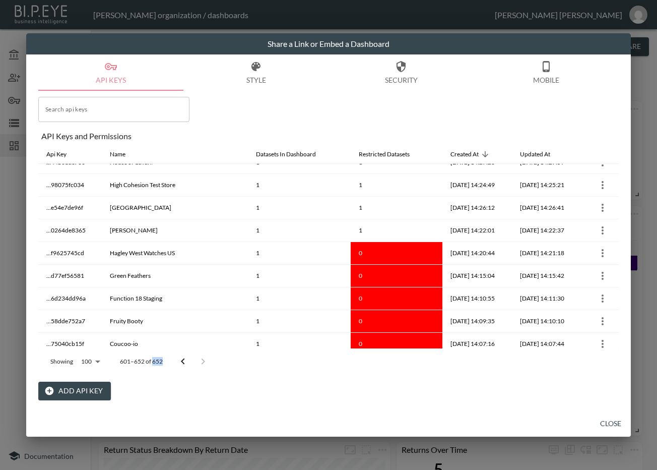
click at [195, 360] on div at bounding box center [193, 361] width 40 height 20
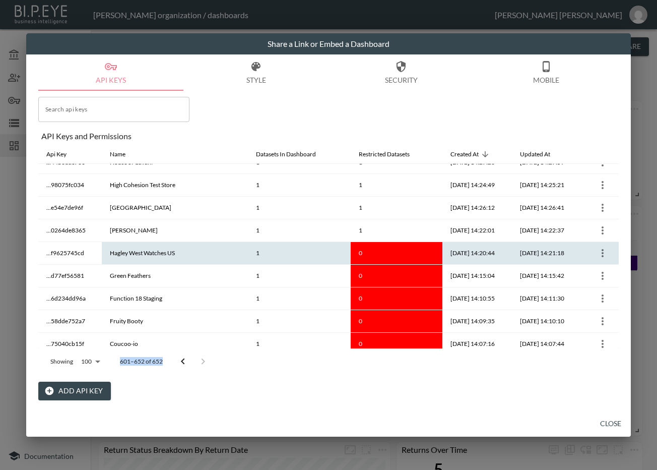
click at [595, 250] on button "more" at bounding box center [603, 253] width 16 height 16
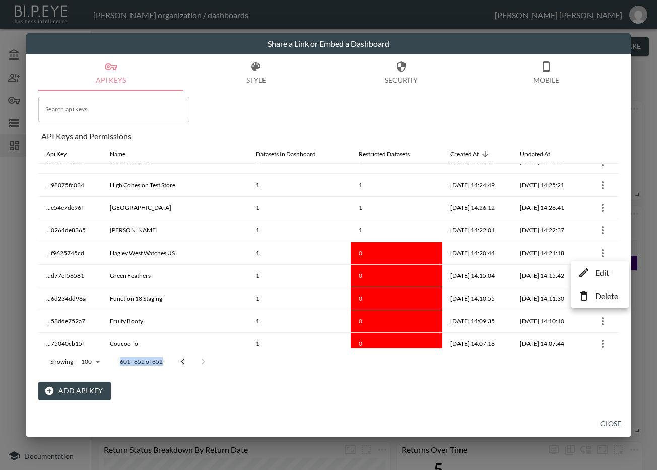
click at [598, 275] on p "Edit" at bounding box center [602, 273] width 14 height 12
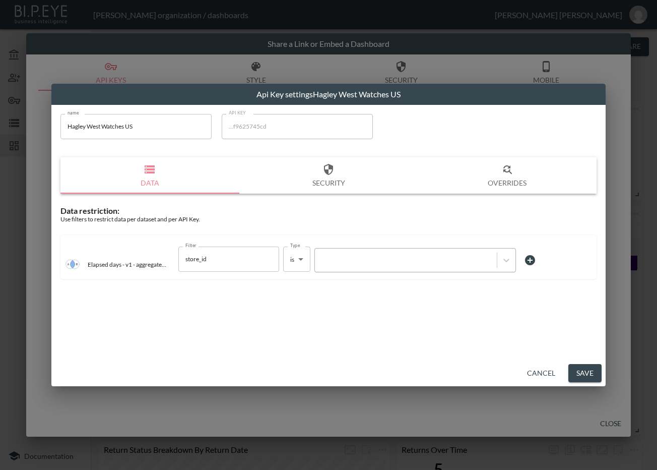
click at [375, 261] on div at bounding box center [406, 260] width 172 height 10
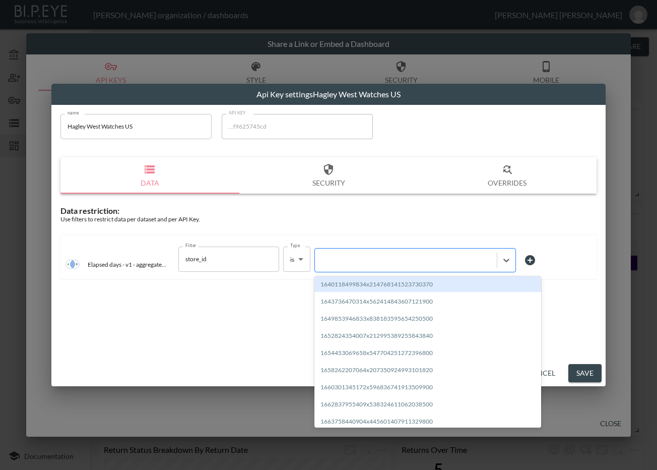
paste input "1678712603698x471930117700976600"
type input "1678712603698x471930117700976600"
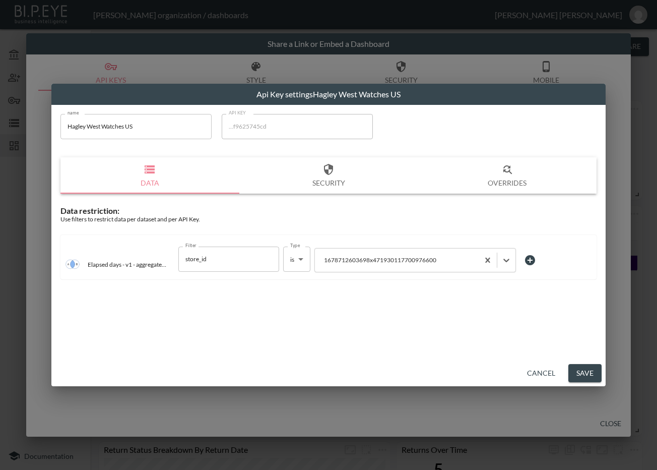
click at [578, 370] on button "Save" at bounding box center [584, 373] width 33 height 19
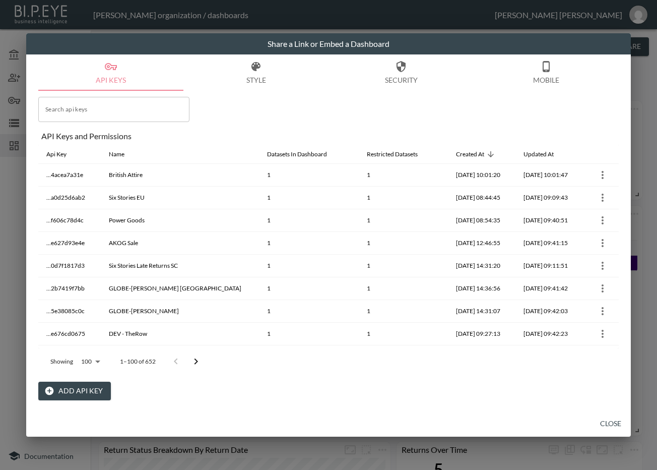
click at [197, 357] on icon "Go to next page" at bounding box center [196, 361] width 12 height 12
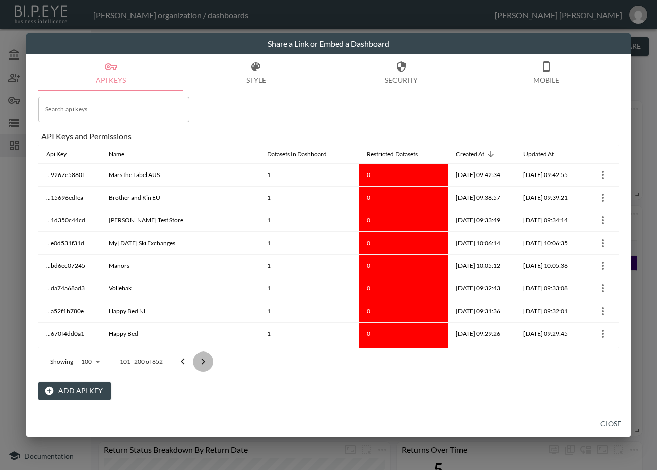
click at [197, 357] on icon "Go to next page" at bounding box center [203, 361] width 12 height 12
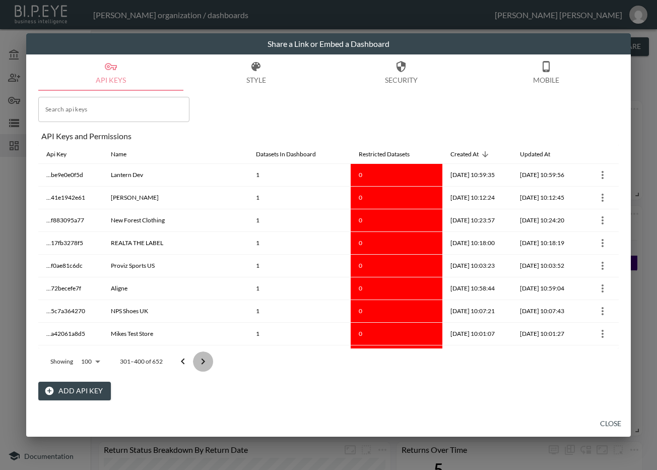
click at [197, 355] on icon "Go to next page" at bounding box center [203, 361] width 12 height 12
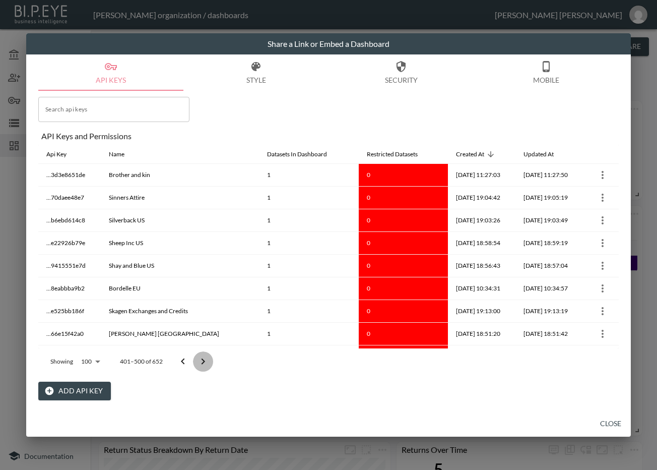
click at [197, 355] on icon "Go to next page" at bounding box center [203, 361] width 12 height 12
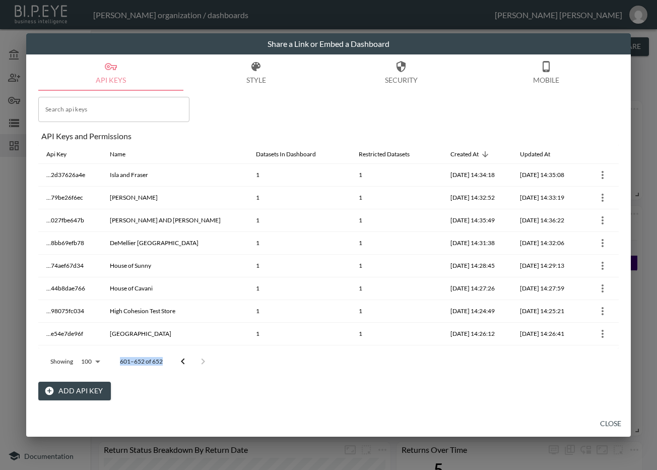
click at [197, 355] on div at bounding box center [193, 361] width 40 height 20
click at [201, 358] on div at bounding box center [193, 361] width 40 height 20
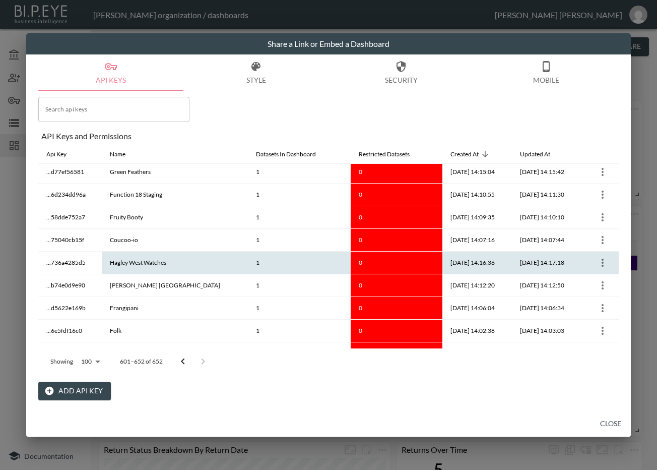
scroll to position [231, 0]
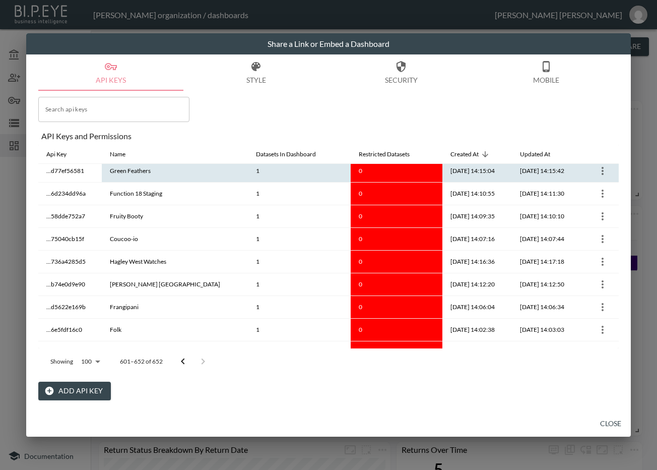
click at [598, 172] on icon "more" at bounding box center [603, 171] width 12 height 12
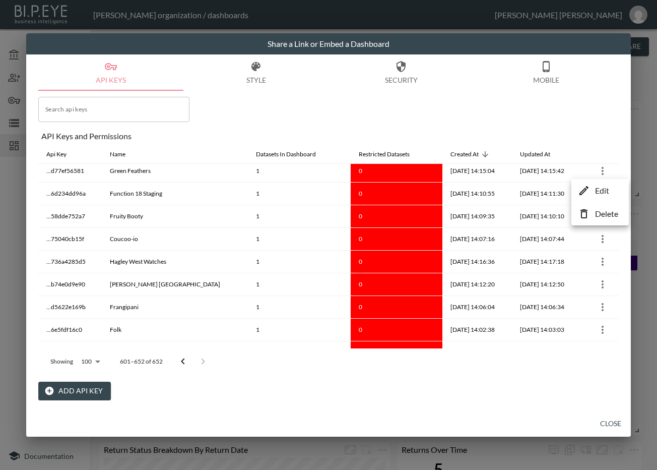
click at [267, 209] on div at bounding box center [328, 235] width 657 height 470
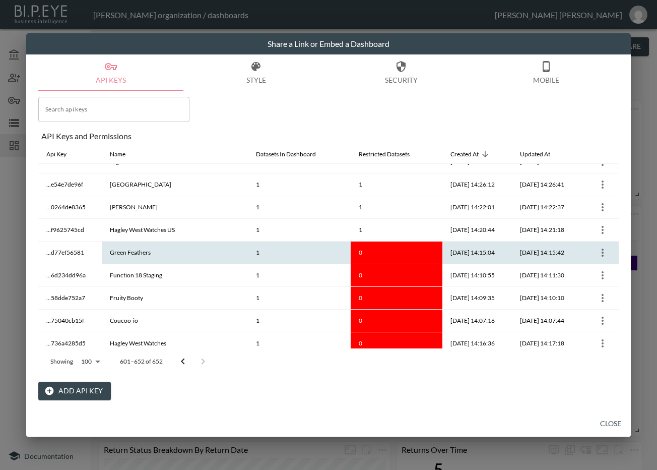
scroll to position [147, 0]
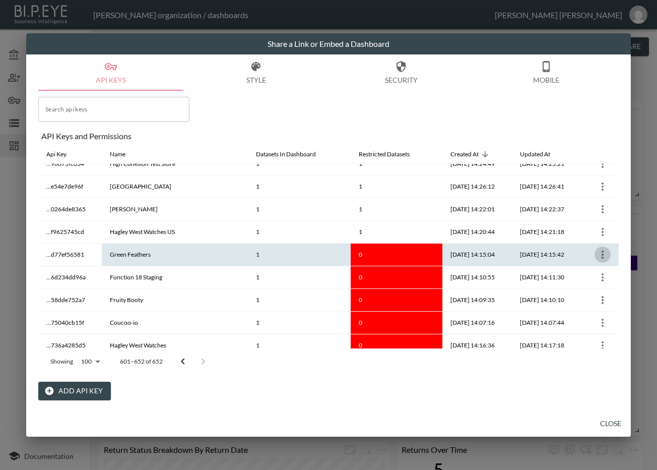
click at [597, 253] on icon "more" at bounding box center [603, 254] width 12 height 12
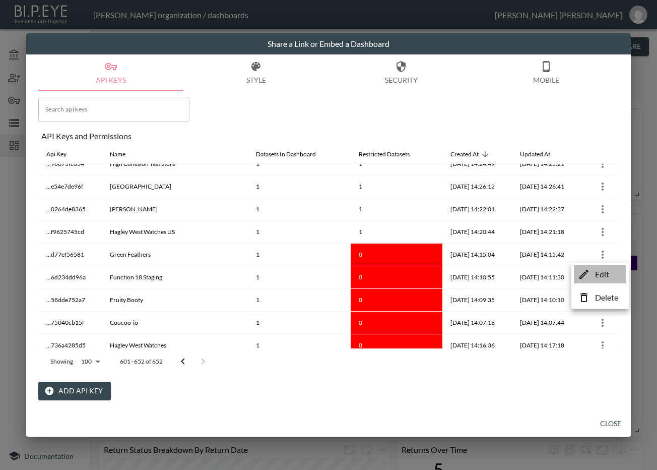
click at [586, 274] on icon at bounding box center [583, 274] width 9 height 9
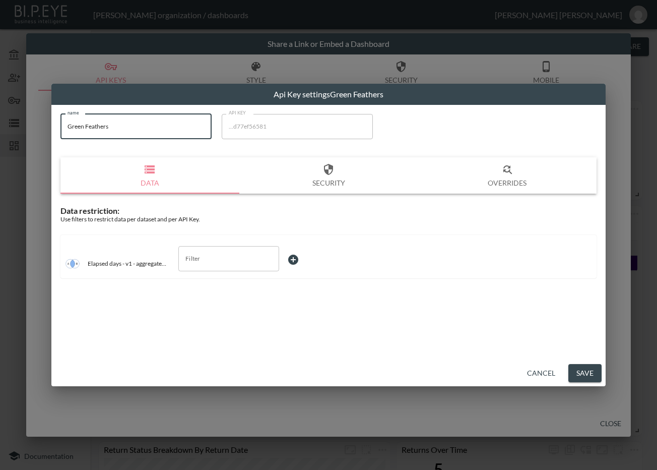
drag, startPoint x: 143, startPoint y: 136, endPoint x: 19, endPoint y: 136, distance: 124.0
click at [14, 136] on div "Api Key settings Green Feathers name Green Feathers name API KEY ...d77ef56581 …" at bounding box center [328, 235] width 657 height 470
click at [199, 264] on input "Filter" at bounding box center [221, 258] width 77 height 16
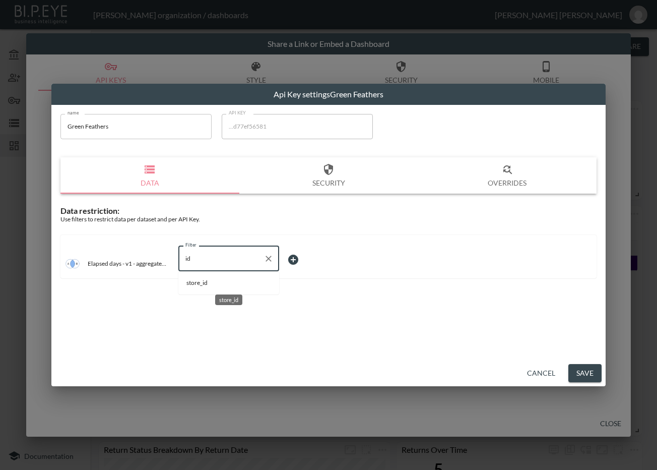
click at [220, 289] on div "store_id" at bounding box center [228, 296] width 29 height 19
type input "store_id"
click at [300, 259] on body "BI.P.EYE, Interactive Analytics Dashboards - app Zach Bailet organization / das…" at bounding box center [328, 235] width 657 height 470
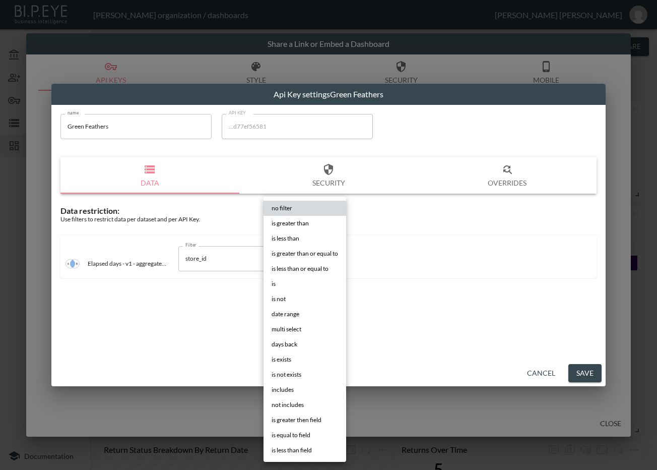
click at [301, 288] on li "is" at bounding box center [305, 283] width 83 height 15
type input "is"
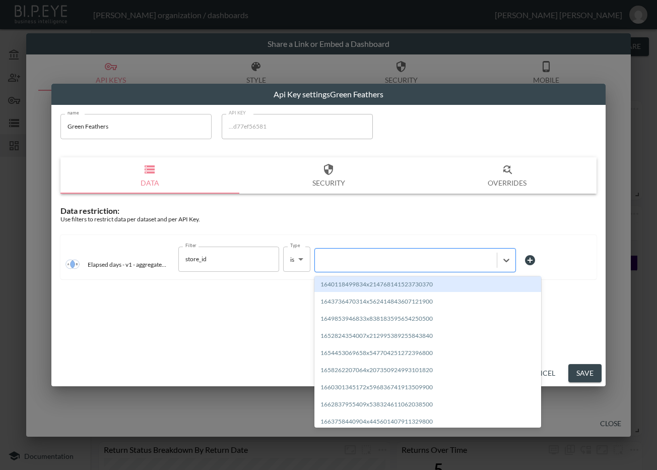
click at [372, 265] on div at bounding box center [406, 260] width 172 height 10
paste input "1716192291486x884544972276105200"
type input "1716192291486x884544972276105200"
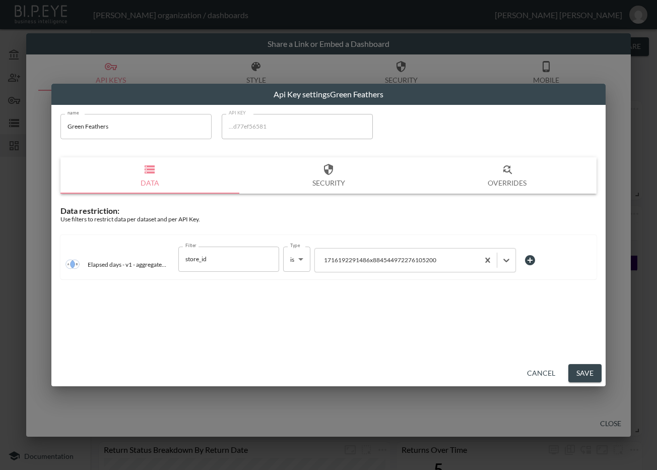
click at [591, 372] on button "Save" at bounding box center [584, 373] width 33 height 19
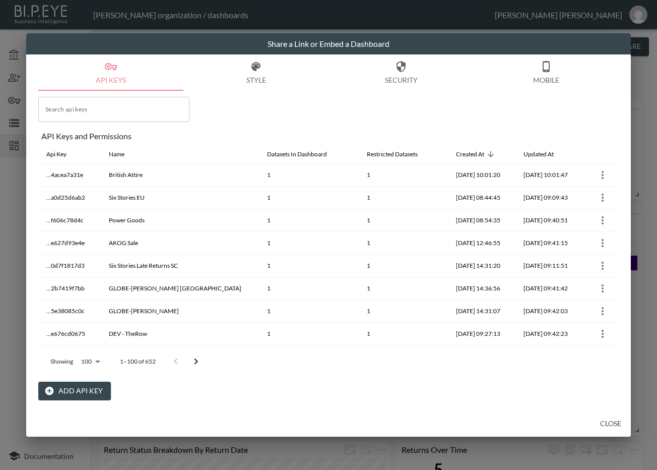
click at [199, 360] on icon "Go to next page" at bounding box center [196, 361] width 12 height 12
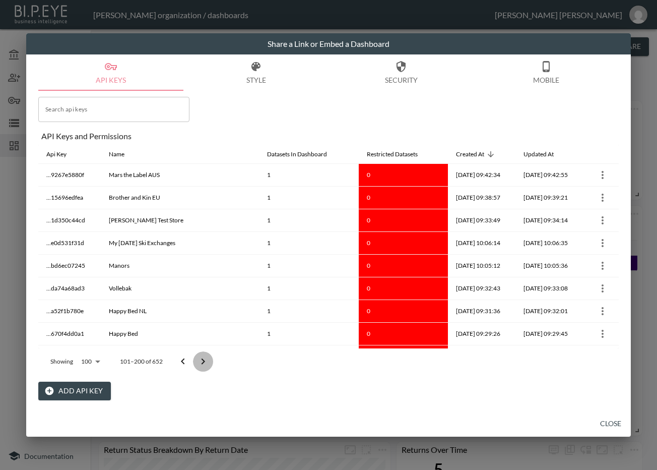
click at [199, 360] on icon "Go to next page" at bounding box center [203, 361] width 12 height 12
click at [199, 359] on icon "Go to next page" at bounding box center [203, 361] width 12 height 12
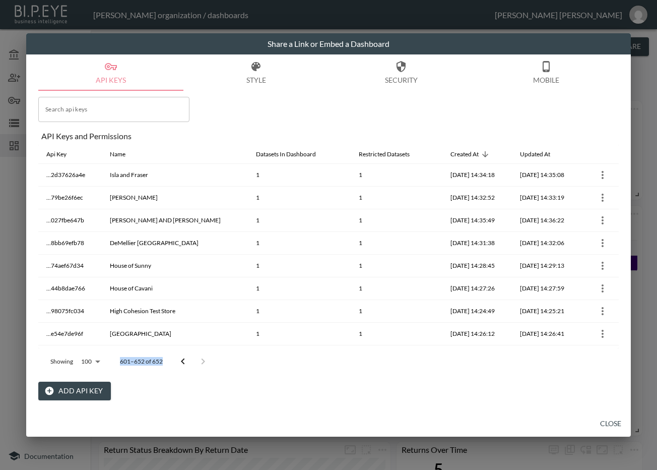
click at [199, 359] on div at bounding box center [193, 361] width 40 height 20
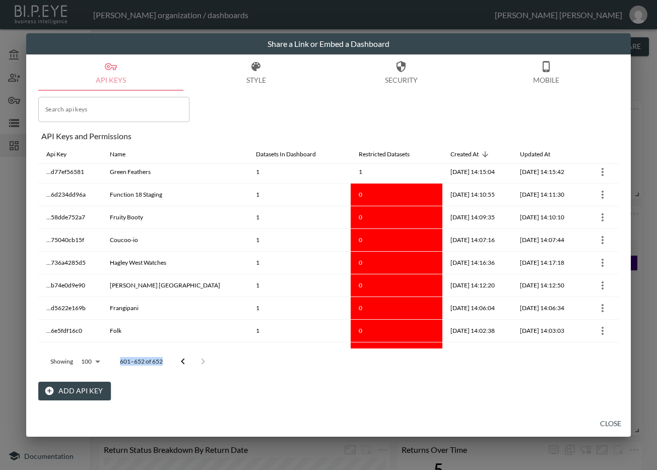
scroll to position [231, 0]
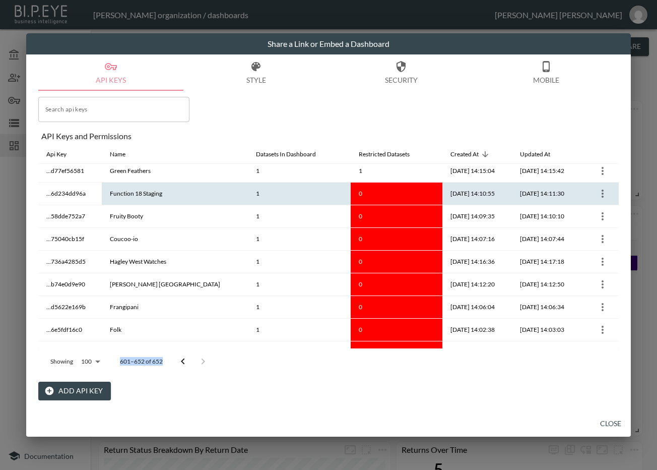
click at [600, 192] on icon "more" at bounding box center [603, 193] width 12 height 12
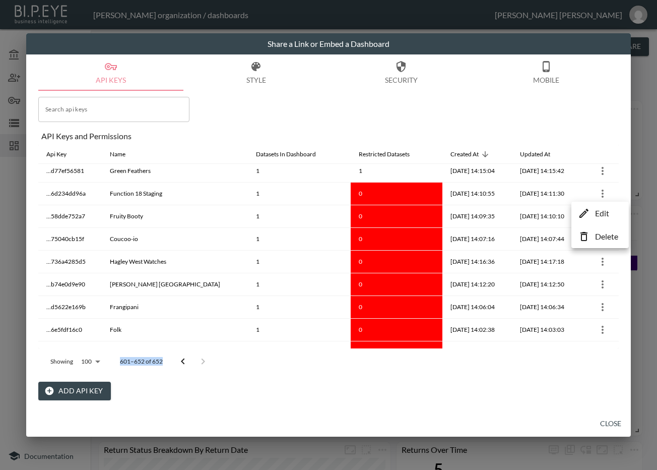
click at [615, 216] on li "Edit" at bounding box center [600, 213] width 52 height 18
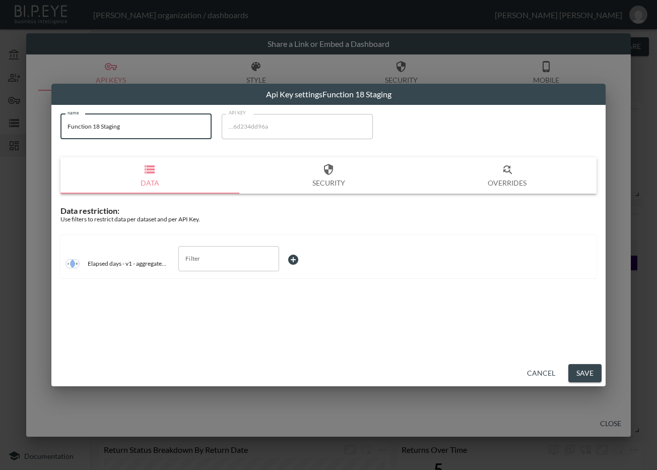
drag, startPoint x: 139, startPoint y: 124, endPoint x: 66, endPoint y: 139, distance: 74.5
click at [45, 128] on div "Api Key settings Function 18 Staging name Function 18 Staging name API KEY ...6…" at bounding box center [328, 235] width 657 height 470
click at [240, 239] on div "Elapsed days - v1 - aggregated by day Filter Filter" at bounding box center [328, 256] width 536 height 43
click at [226, 254] on input "Filter" at bounding box center [221, 258] width 77 height 16
click at [223, 277] on li "store_id" at bounding box center [228, 282] width 101 height 15
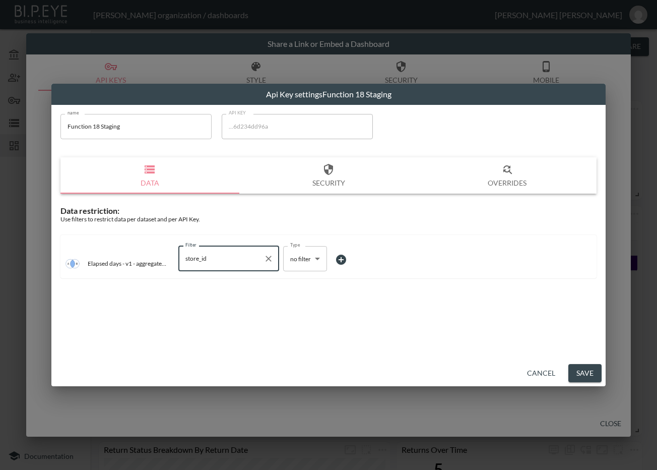
type input "store_id"
click at [293, 256] on body "BI.P.EYE, Interactive Analytics Dashboards - app Zach Bailet organization / das…" at bounding box center [328, 235] width 657 height 470
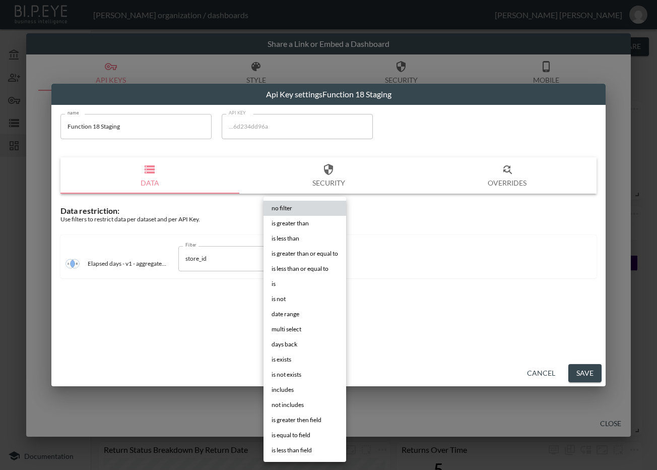
click at [294, 283] on li "is" at bounding box center [305, 283] width 83 height 15
type input "is"
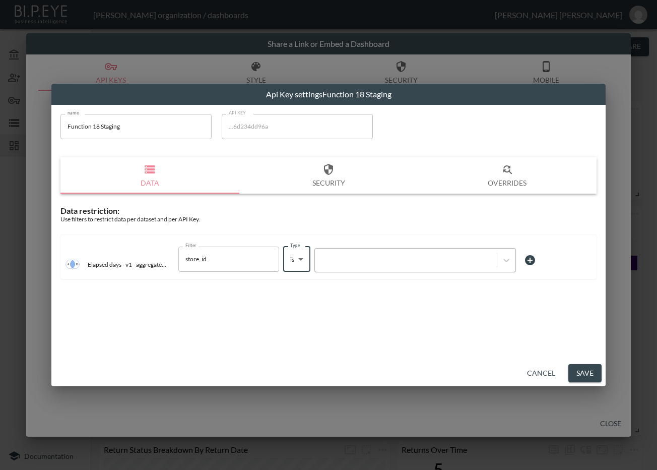
click at [373, 260] on div at bounding box center [406, 260] width 172 height 10
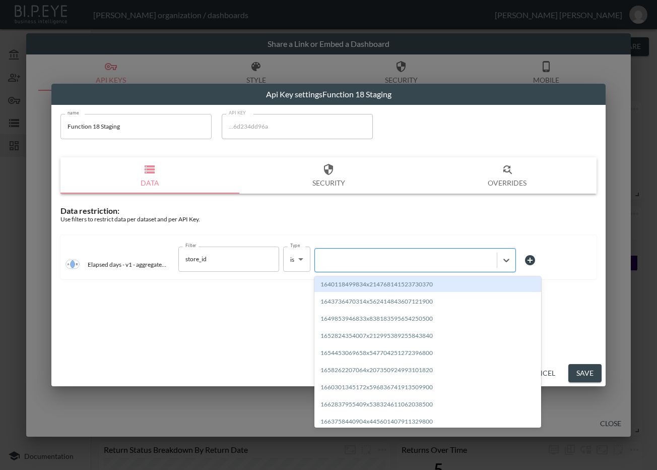
paste input "1699978599222x193687283591020540"
type input "1699978599222x193687283591020540"
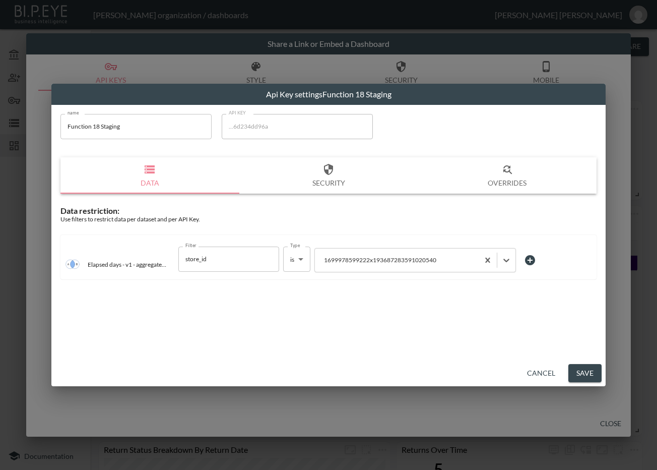
click at [579, 371] on button "Save" at bounding box center [584, 373] width 33 height 19
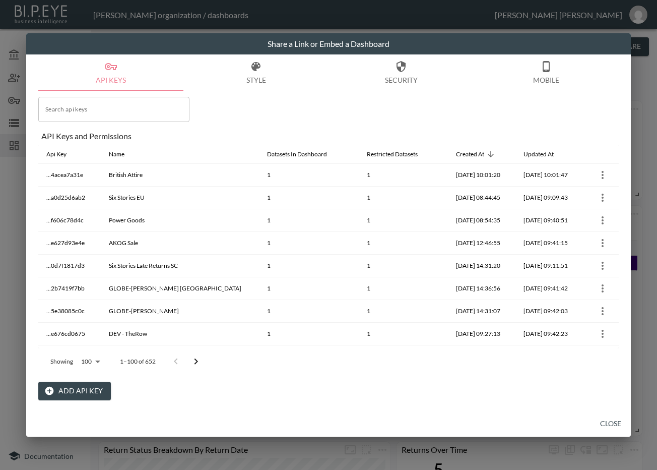
click at [191, 360] on icon "Go to next page" at bounding box center [196, 361] width 12 height 12
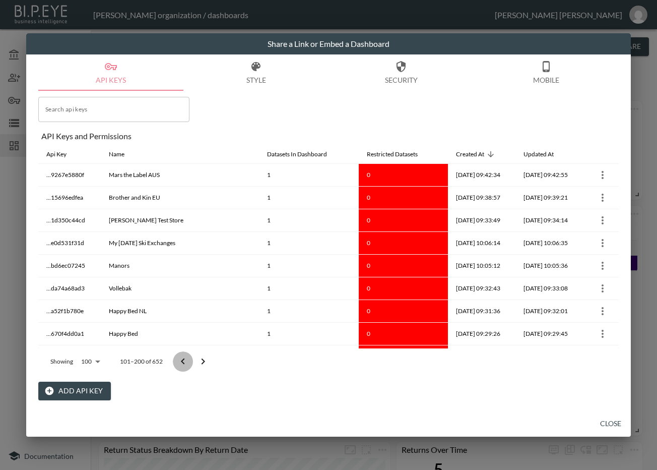
click at [191, 360] on button "Go to previous page" at bounding box center [183, 361] width 20 height 20
click at [197, 360] on icon "Go to next page" at bounding box center [203, 361] width 12 height 12
click at [191, 360] on button "Go to previous page" at bounding box center [183, 361] width 20 height 20
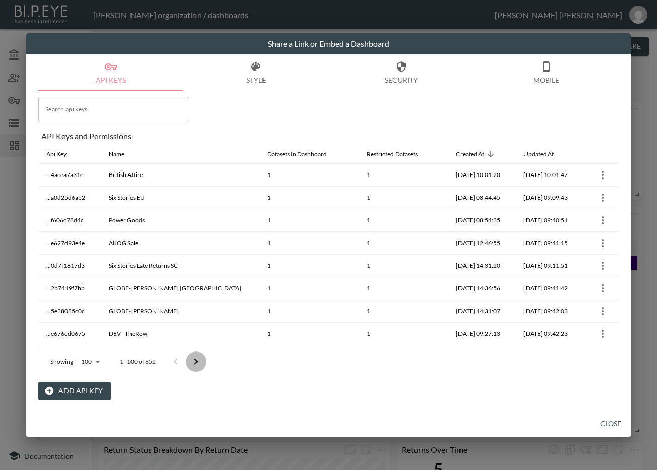
click at [191, 360] on icon "Go to next page" at bounding box center [196, 361] width 12 height 12
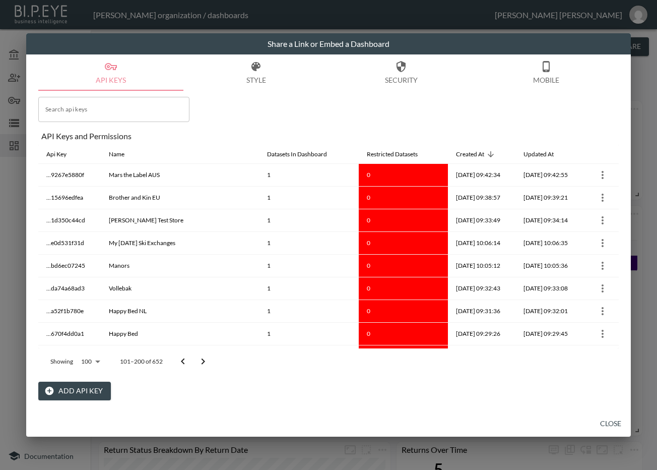
click at [196, 357] on button "Go to next page" at bounding box center [203, 361] width 20 height 20
click at [199, 357] on icon "Go to next page" at bounding box center [203, 361] width 12 height 12
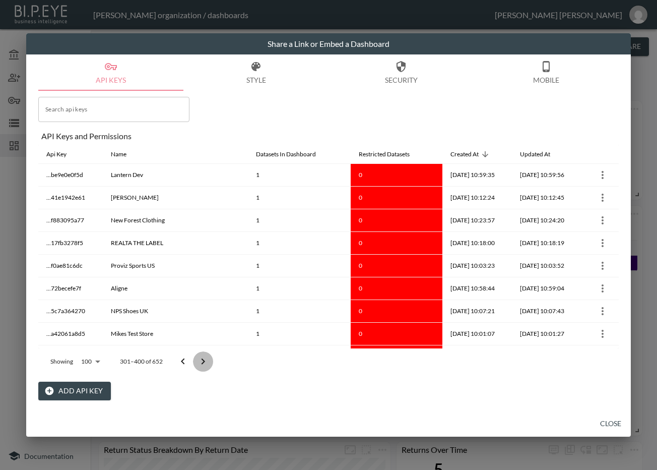
click at [199, 357] on icon "Go to next page" at bounding box center [203, 361] width 12 height 12
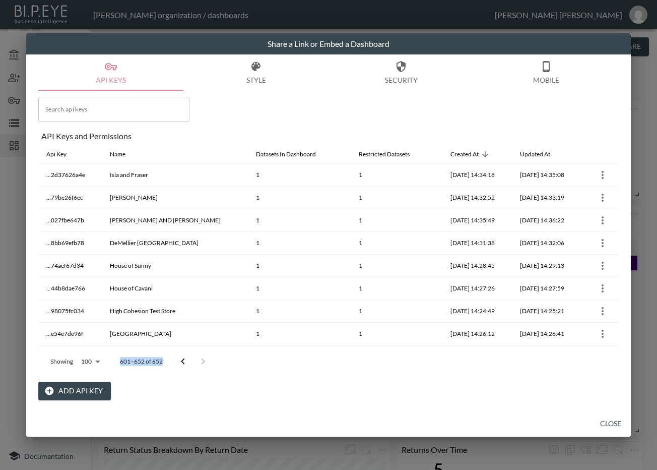
click at [199, 357] on div at bounding box center [193, 361] width 40 height 20
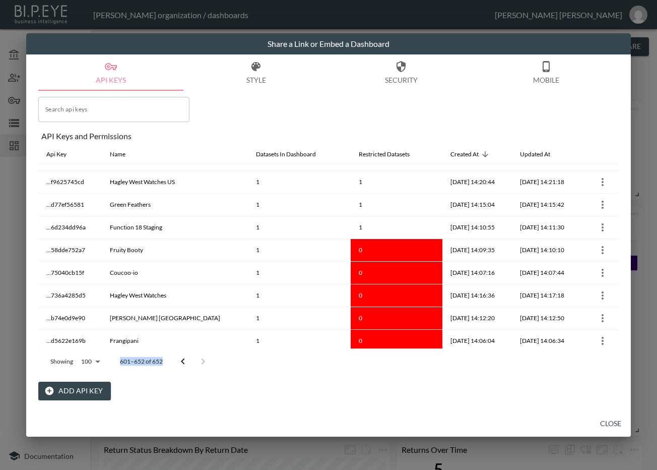
scroll to position [210, 0]
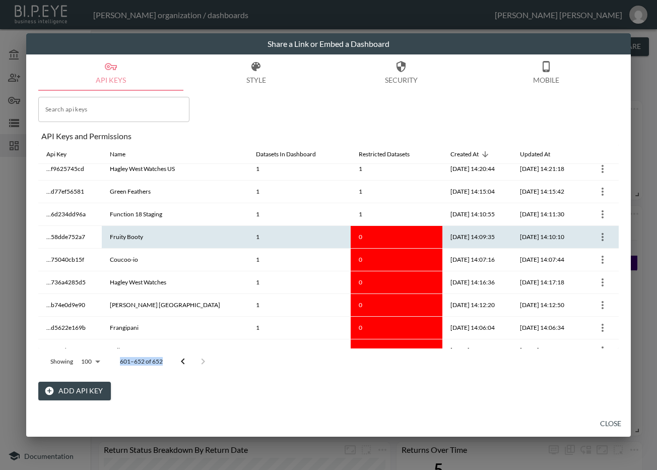
click at [597, 236] on icon "more" at bounding box center [603, 237] width 12 height 12
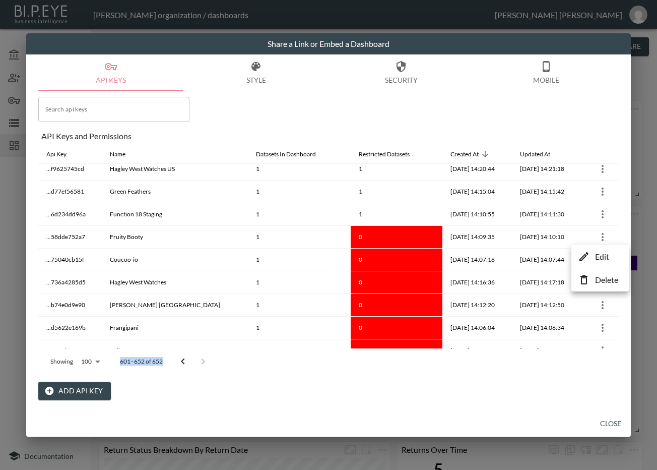
click at [612, 262] on li "Edit" at bounding box center [600, 256] width 52 height 18
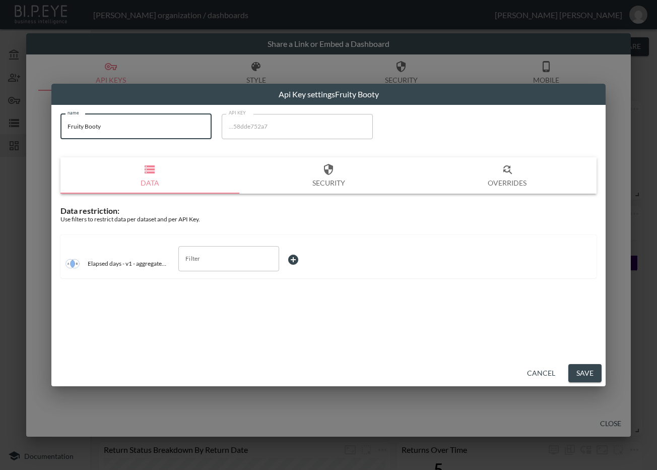
drag, startPoint x: 142, startPoint y: 136, endPoint x: 60, endPoint y: 133, distance: 81.2
click at [60, 133] on input "Fruity Booty" at bounding box center [135, 126] width 151 height 25
click at [213, 255] on input "Filter" at bounding box center [221, 258] width 77 height 16
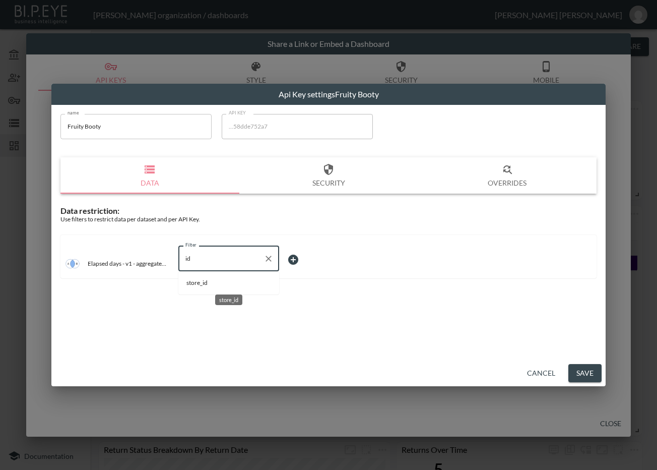
drag, startPoint x: 221, startPoint y: 281, endPoint x: 269, endPoint y: 280, distance: 48.4
click at [221, 280] on span "store_id" at bounding box center [228, 282] width 85 height 9
type input "store_id"
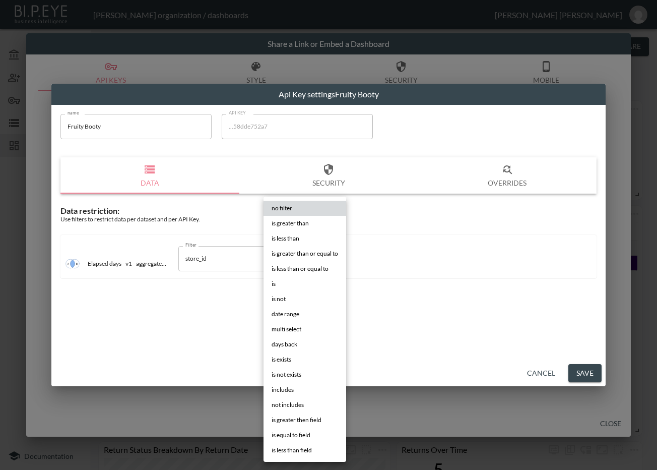
click at [304, 260] on body "BI.P.EYE, Interactive Analytics Dashboards - app Zach Bailet organization / das…" at bounding box center [328, 235] width 657 height 470
click at [287, 280] on li "is" at bounding box center [305, 283] width 83 height 15
type input "is"
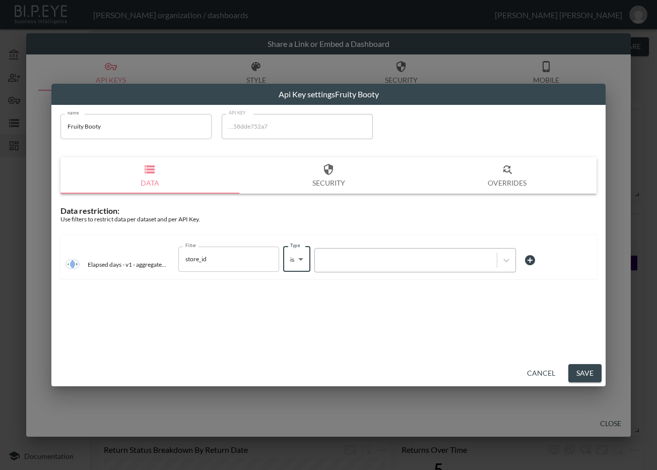
click at [345, 264] on div at bounding box center [406, 260] width 172 height 10
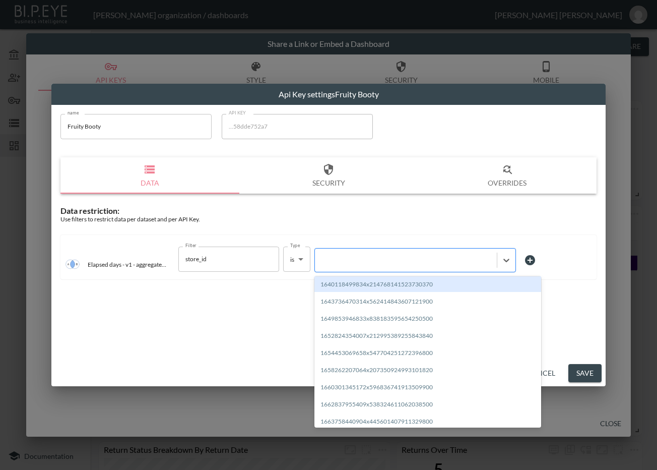
paste input "1694440185944x993835677972430800"
type input "1694440185944x993835677972430800"
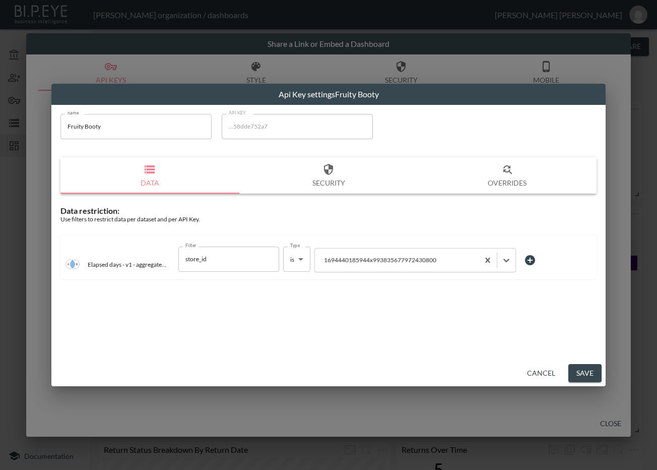
click at [574, 369] on button "Save" at bounding box center [584, 373] width 33 height 19
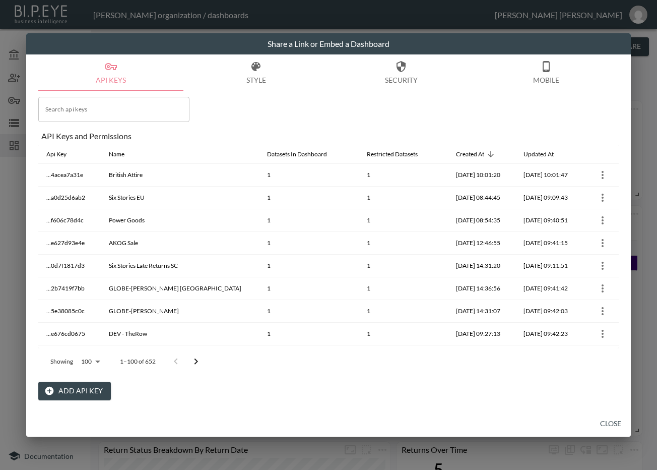
click at [200, 357] on icon "Go to next page" at bounding box center [196, 361] width 12 height 12
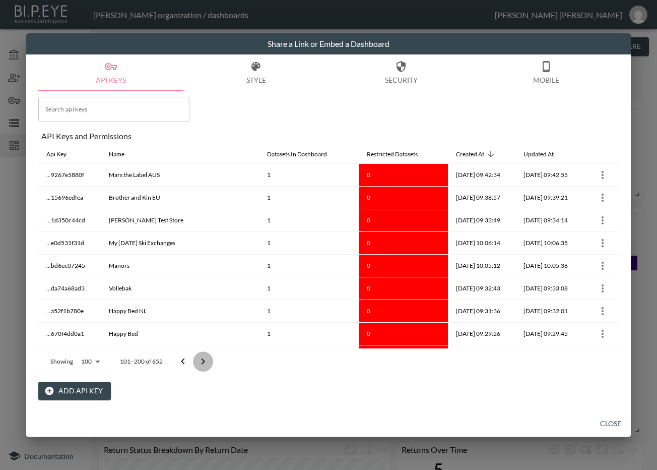
click at [199, 357] on icon "Go to next page" at bounding box center [203, 361] width 12 height 12
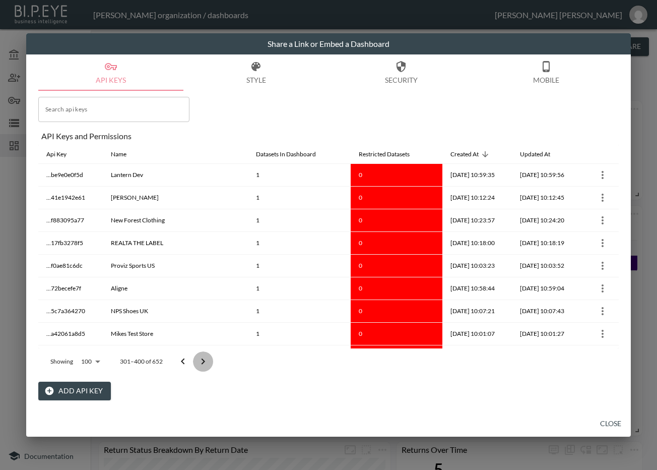
click at [199, 357] on icon "Go to next page" at bounding box center [203, 361] width 12 height 12
click at [199, 356] on icon "Go to next page" at bounding box center [203, 361] width 12 height 12
click at [199, 356] on div at bounding box center [193, 361] width 40 height 20
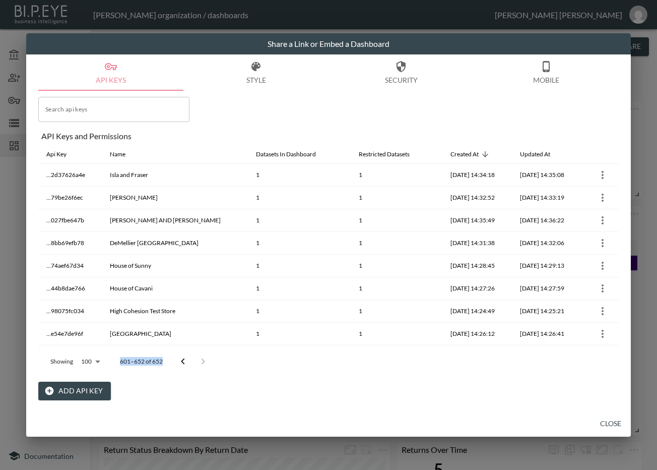
click at [199, 356] on div at bounding box center [193, 361] width 40 height 20
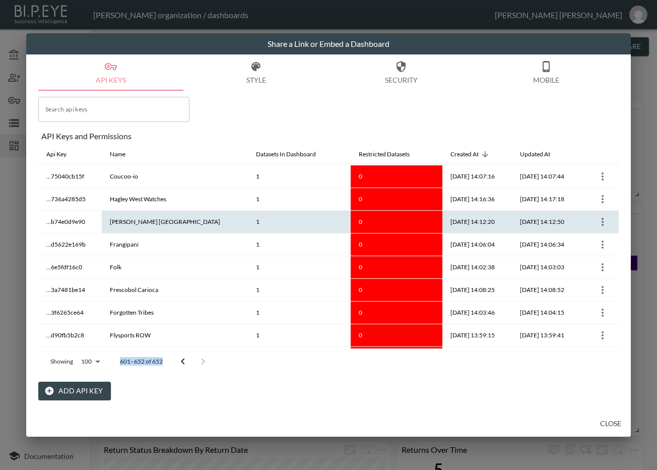
scroll to position [294, 0]
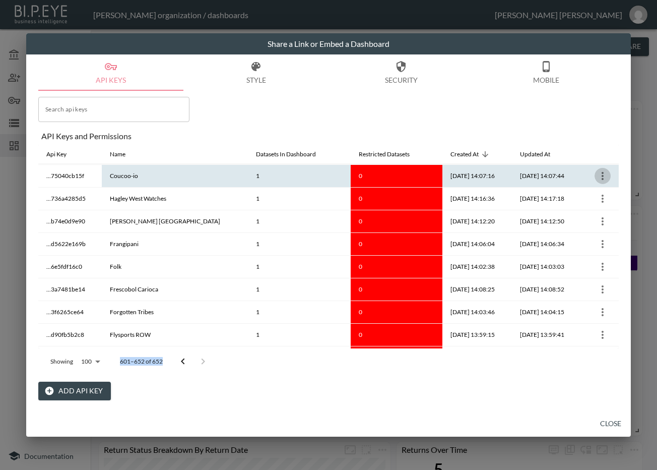
click at [602, 175] on icon "more" at bounding box center [603, 176] width 2 height 8
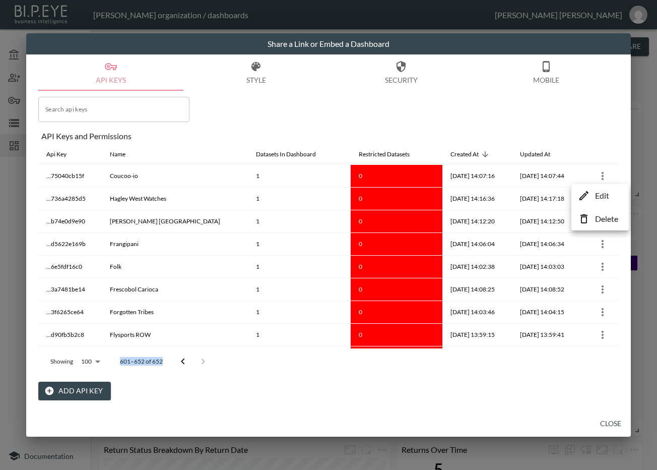
click at [601, 194] on p "Edit" at bounding box center [602, 195] width 14 height 12
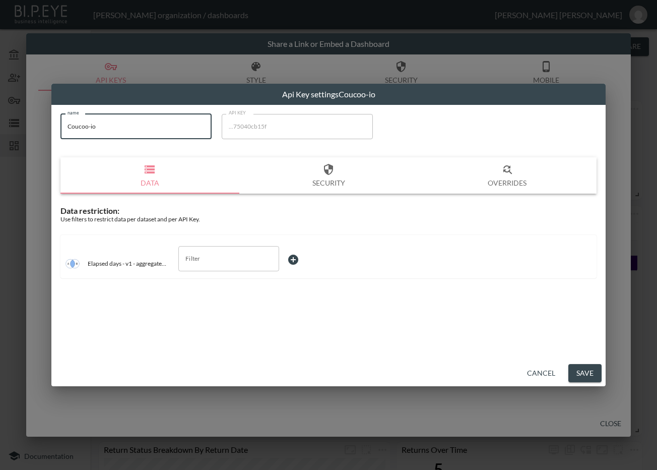
drag, startPoint x: 147, startPoint y: 135, endPoint x: 59, endPoint y: 129, distance: 87.9
click at [59, 129] on div "name Coucoo-io name API KEY ...75040cb15f API KEY Data Security Overrides Data …" at bounding box center [328, 199] width 548 height 183
click at [226, 253] on input "Filter" at bounding box center [221, 258] width 77 height 16
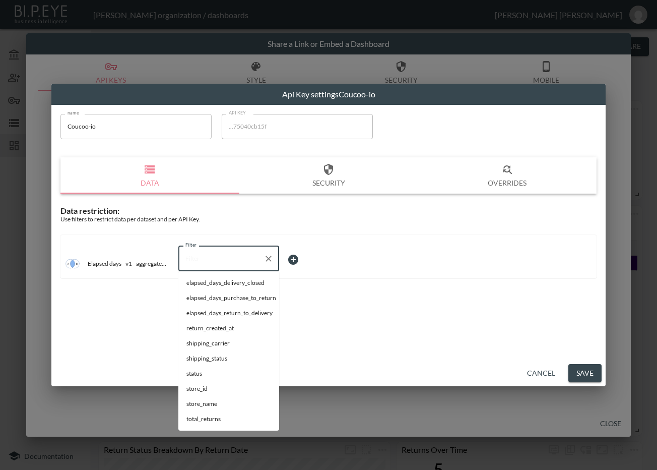
type input "u"
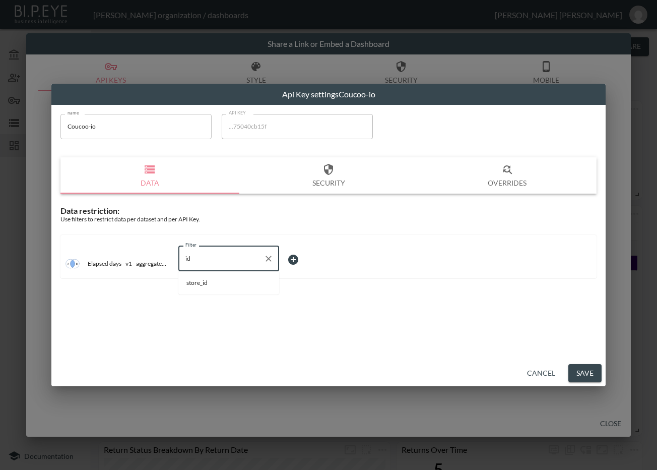
click at [216, 282] on span "store_id" at bounding box center [228, 282] width 85 height 9
type input "store_id"
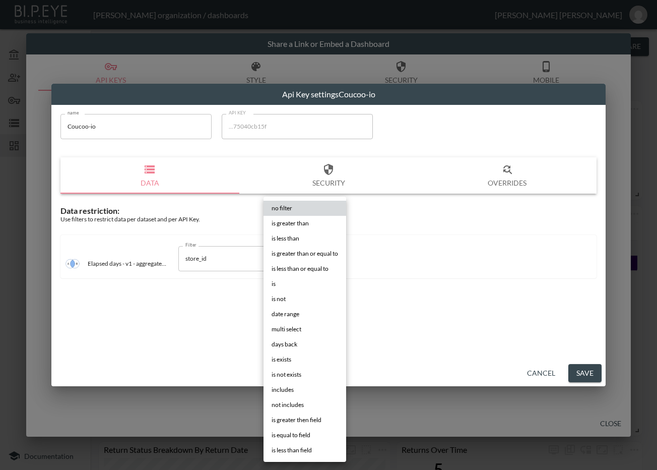
click at [299, 264] on body "BI.P.EYE, Interactive Analytics Dashboards - app Zach Bailet organization / das…" at bounding box center [328, 235] width 657 height 470
click at [292, 277] on li "is" at bounding box center [305, 283] width 83 height 15
type input "is"
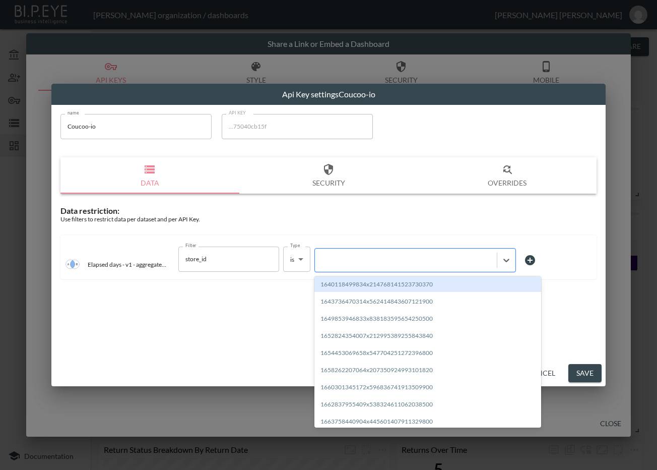
click at [343, 261] on div at bounding box center [406, 260] width 172 height 10
paste input "1698430966461x700821383838433300"
type input "1698430966461x700821383838433300"
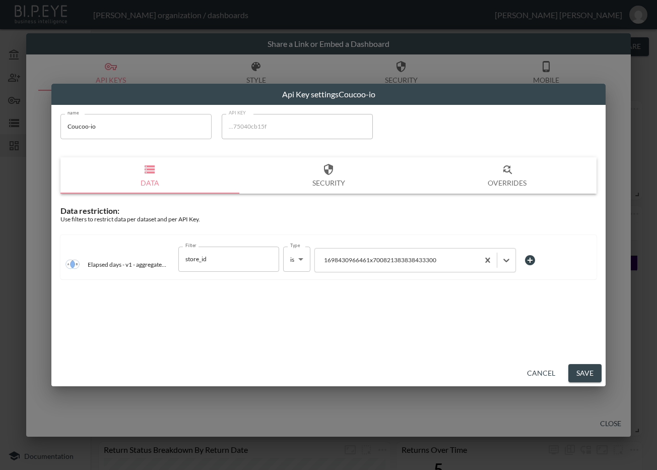
click at [589, 371] on button "Save" at bounding box center [584, 373] width 33 height 19
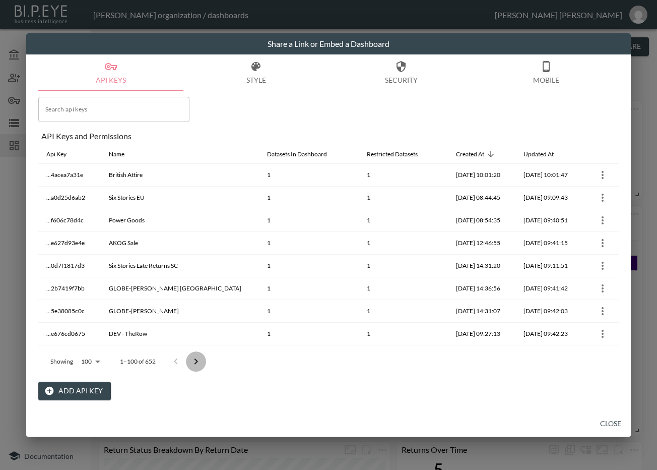
click at [203, 361] on button "Go to next page" at bounding box center [196, 361] width 20 height 20
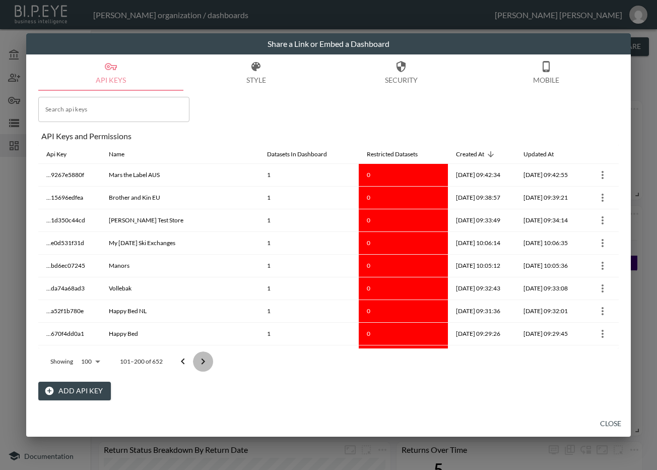
click at [202, 361] on icon "Go to next page" at bounding box center [203, 361] width 12 height 12
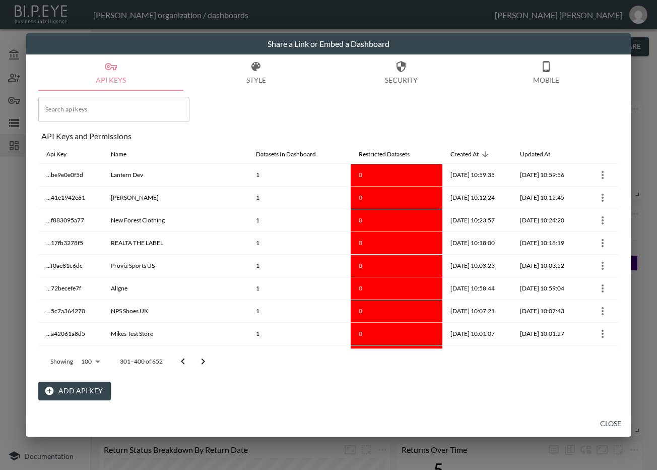
click at [202, 361] on icon "Go to next page" at bounding box center [203, 361] width 12 height 12
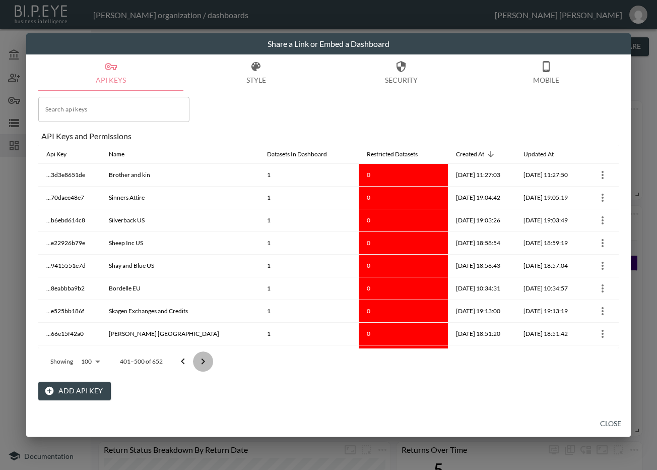
click at [202, 360] on icon "Go to next page" at bounding box center [203, 361] width 12 height 12
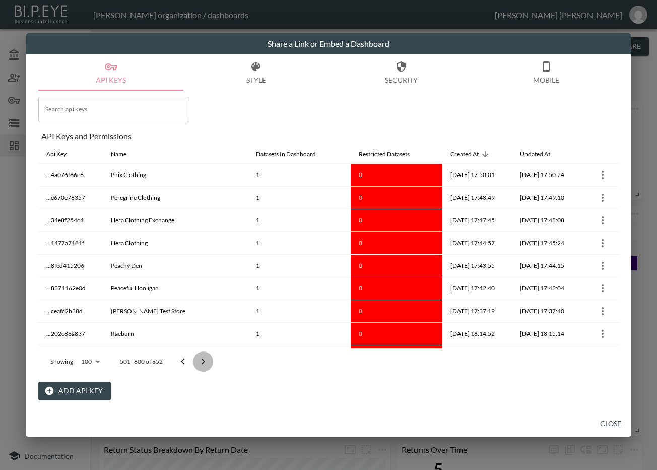
click at [202, 360] on icon "Go to next page" at bounding box center [203, 361] width 12 height 12
click at [202, 359] on div at bounding box center [193, 361] width 40 height 20
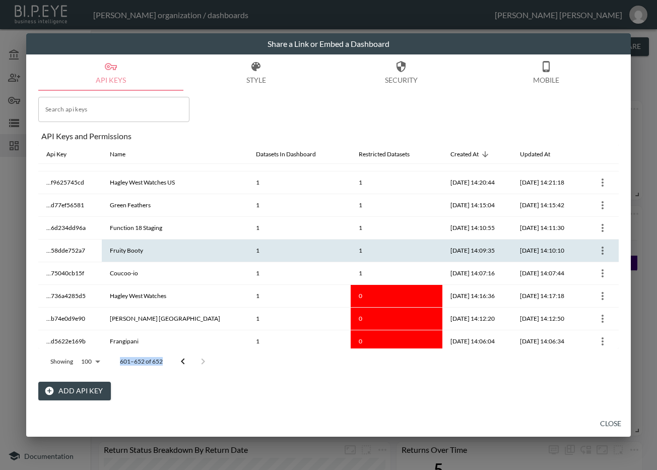
scroll to position [231, 0]
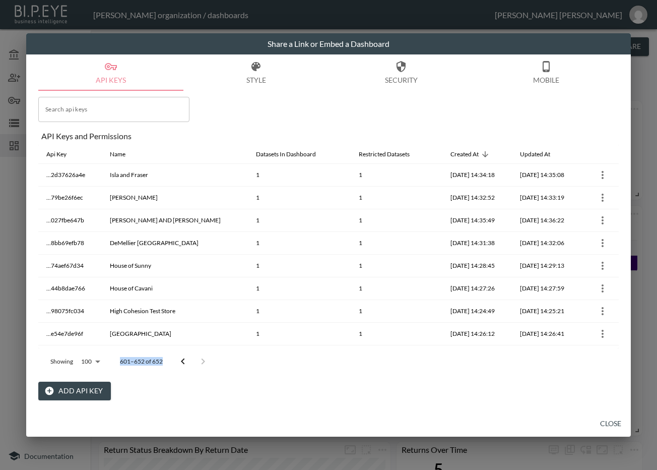
scroll to position [231, 0]
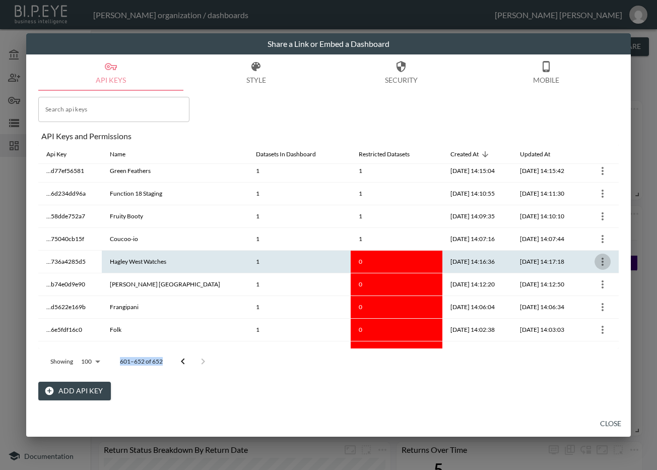
click at [597, 256] on icon "more" at bounding box center [603, 261] width 12 height 12
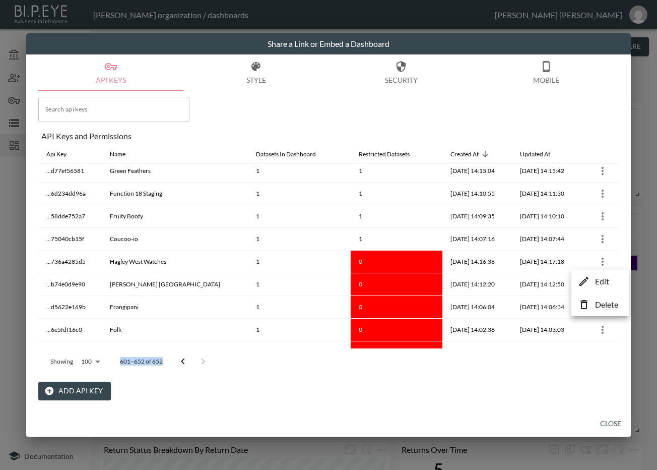
click at [600, 277] on p "Edit" at bounding box center [602, 281] width 14 height 12
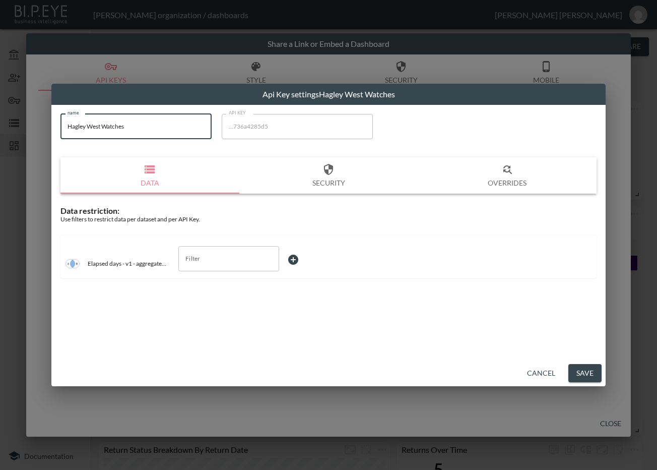
drag, startPoint x: 139, startPoint y: 128, endPoint x: 60, endPoint y: 135, distance: 78.9
click at [60, 135] on div "name Hagley West Watches name API KEY ...736a4285d5 API KEY Data Security Overr…" at bounding box center [328, 199] width 548 height 183
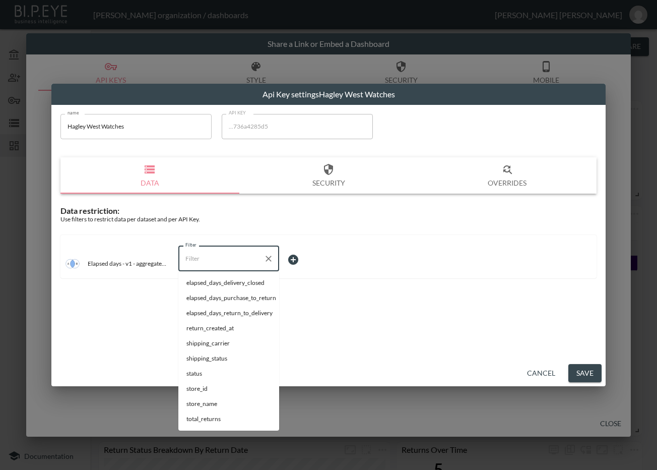
click at [219, 263] on input "Filter" at bounding box center [221, 258] width 77 height 16
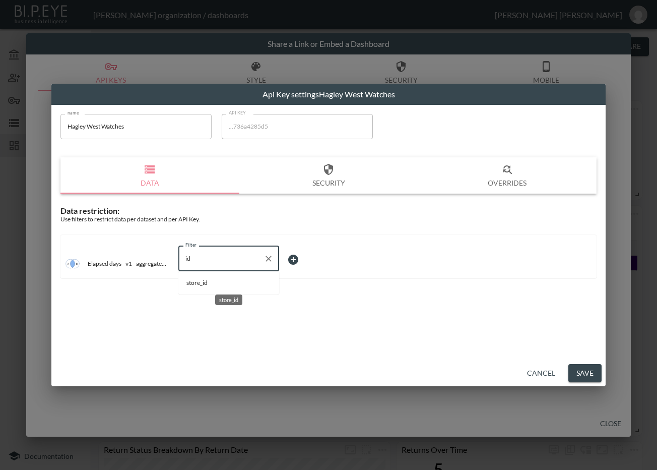
click at [221, 285] on span "store_id" at bounding box center [228, 282] width 85 height 9
type input "store_id"
click at [294, 259] on body "BI.P.EYE, Interactive Analytics Dashboards - app Zach Bailet organization / das…" at bounding box center [328, 235] width 657 height 470
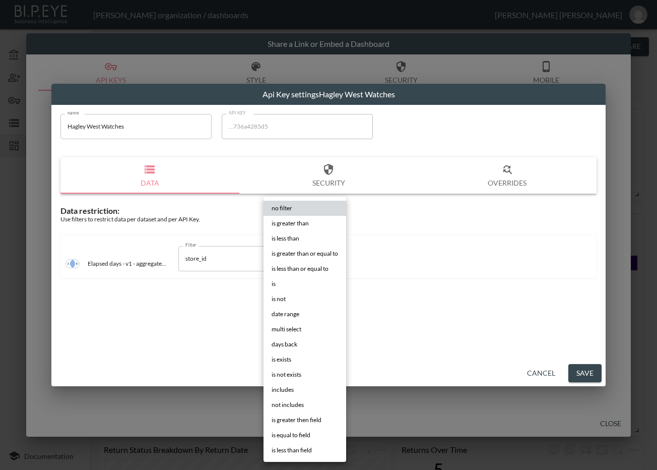
click at [293, 276] on li "is" at bounding box center [305, 283] width 83 height 15
type input "is"
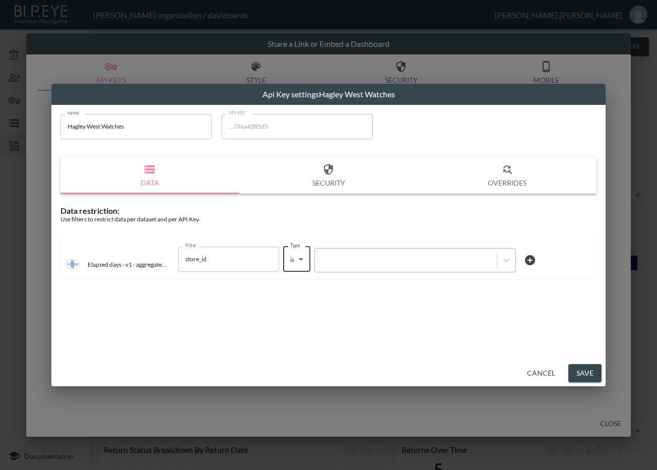
click at [342, 263] on div at bounding box center [406, 260] width 172 height 10
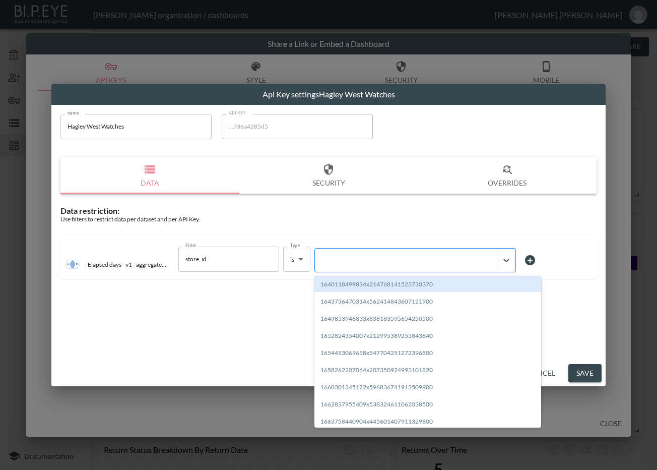
paste input "1678710421491x129788936313372670"
type input "1678710421491x129788936313372670"
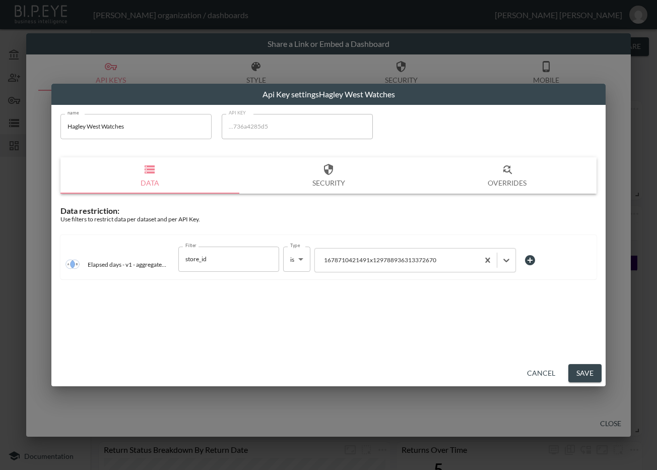
click at [592, 371] on button "Save" at bounding box center [584, 373] width 33 height 19
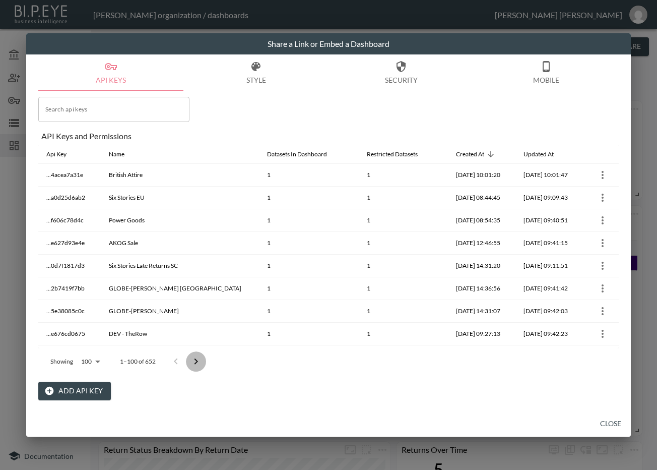
click at [196, 359] on icon "Go to next page" at bounding box center [196, 361] width 12 height 12
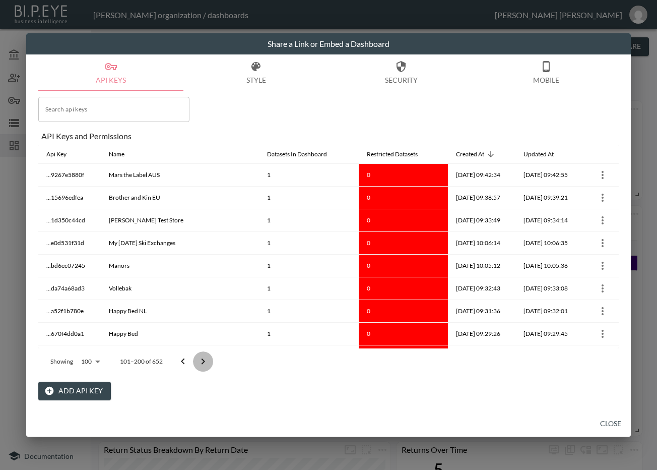
click at [196, 359] on button "Go to next page" at bounding box center [203, 361] width 20 height 20
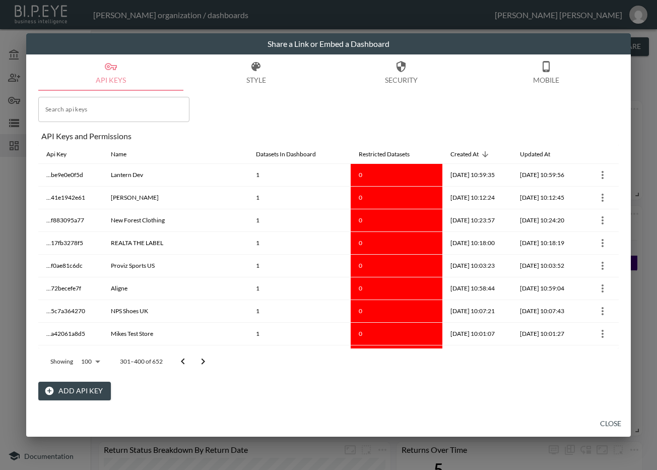
click at [196, 361] on button "Go to next page" at bounding box center [203, 361] width 20 height 20
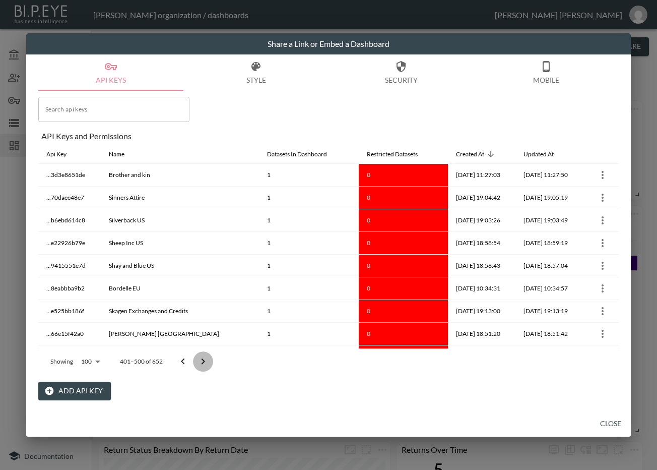
click at [196, 361] on button "Go to next page" at bounding box center [203, 361] width 20 height 20
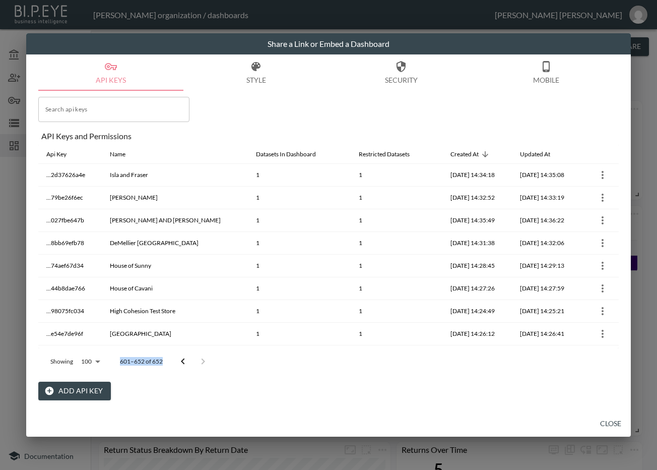
click at [196, 361] on div at bounding box center [193, 361] width 40 height 20
click at [195, 361] on div at bounding box center [193, 361] width 40 height 20
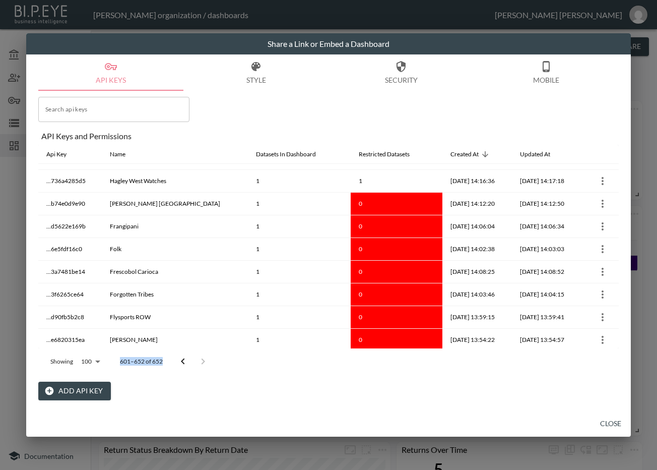
scroll to position [315, 0]
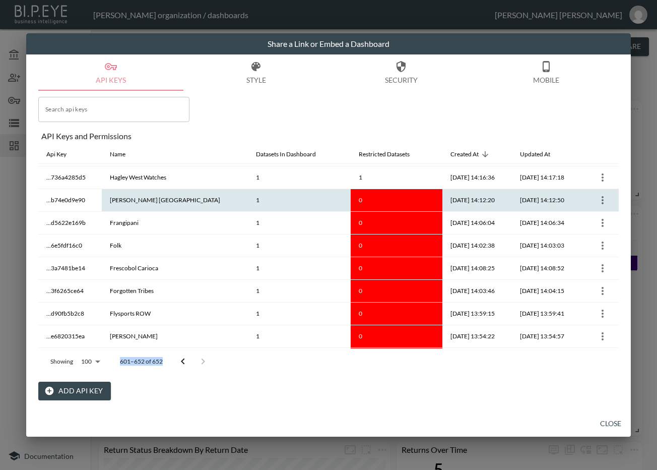
click at [601, 199] on icon "more" at bounding box center [603, 200] width 12 height 12
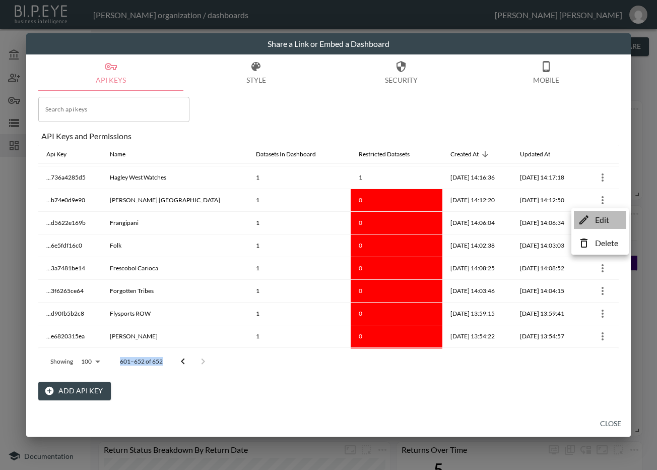
click at [609, 224] on p "Edit" at bounding box center [602, 220] width 14 height 12
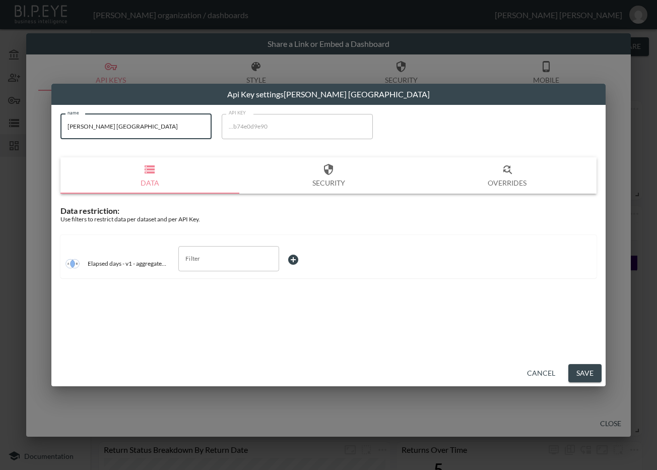
drag, startPoint x: 162, startPoint y: 134, endPoint x: 59, endPoint y: 141, distance: 103.5
click at [59, 141] on div "name Galvan London name API KEY ...b74e0d9e90 API KEY Data Security Overrides D…" at bounding box center [328, 199] width 548 height 183
click at [223, 262] on input "Filter" at bounding box center [221, 258] width 77 height 16
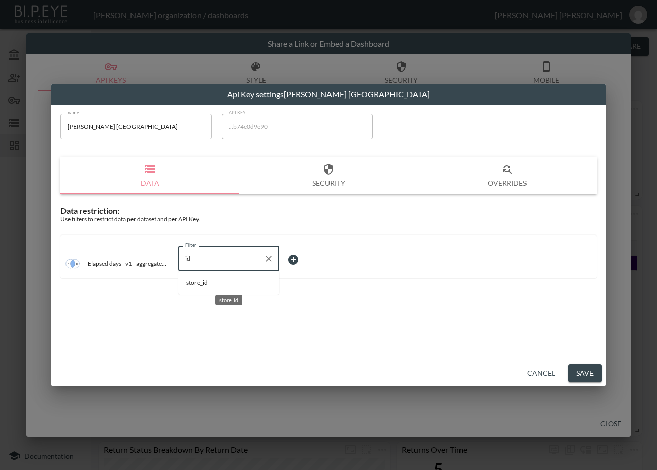
click at [256, 277] on li "store_id" at bounding box center [228, 282] width 101 height 15
type input "store_id"
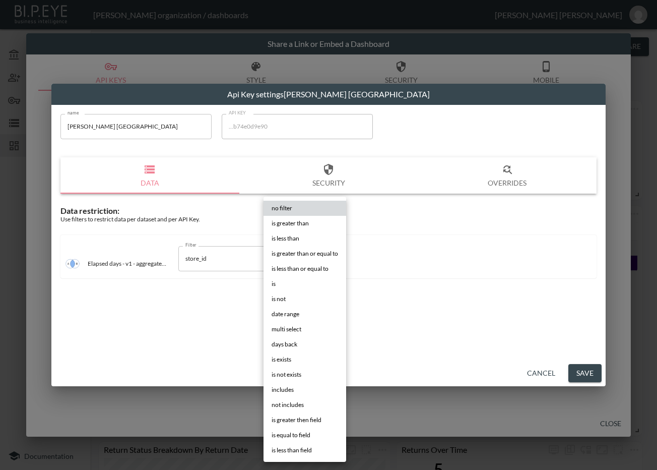
click at [294, 256] on body "BI.P.EYE, Interactive Analytics Dashboards - app Zach Bailet organization / das…" at bounding box center [328, 235] width 657 height 470
click at [283, 280] on li "is" at bounding box center [305, 283] width 83 height 15
type input "is"
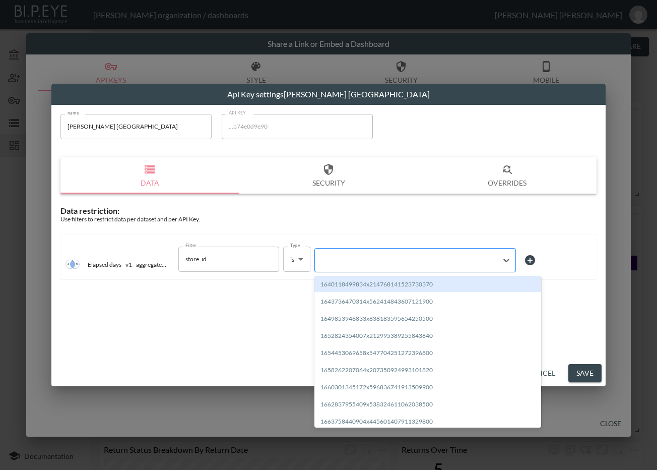
click at [346, 263] on div at bounding box center [406, 260] width 172 height 10
paste input "1674470546803x791078829682589700"
type input "1674470546803x791078829682589700"
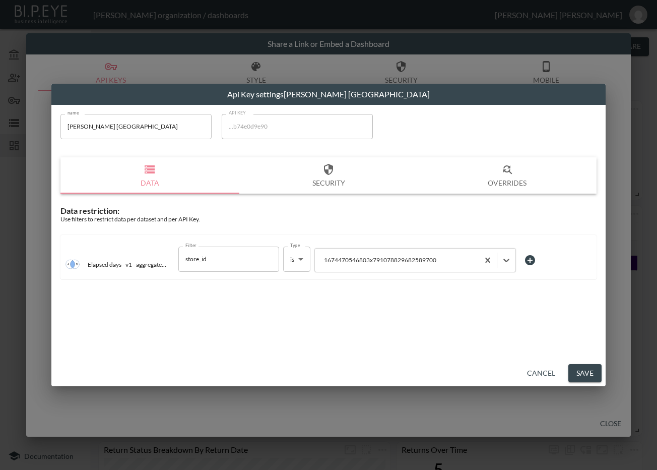
drag, startPoint x: 584, startPoint y: 370, endPoint x: 586, endPoint y: 376, distance: 5.7
click at [586, 371] on button "Save" at bounding box center [584, 373] width 33 height 19
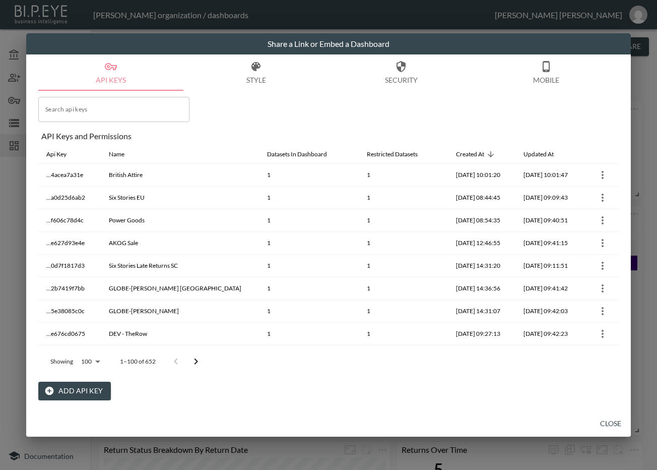
click at [198, 360] on icon "Go to next page" at bounding box center [196, 361] width 12 height 12
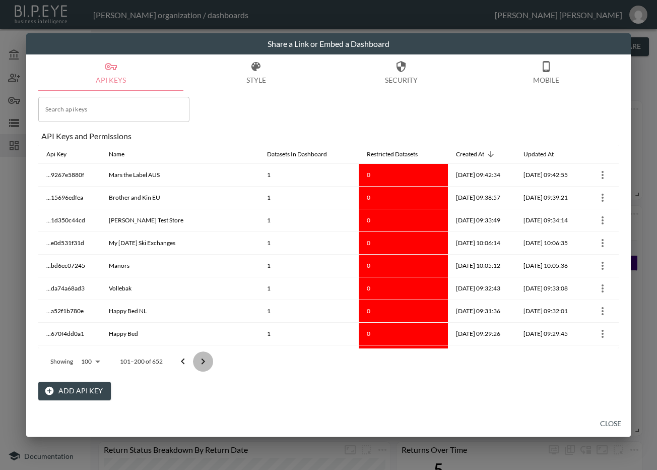
click at [199, 360] on icon "Go to next page" at bounding box center [203, 361] width 12 height 12
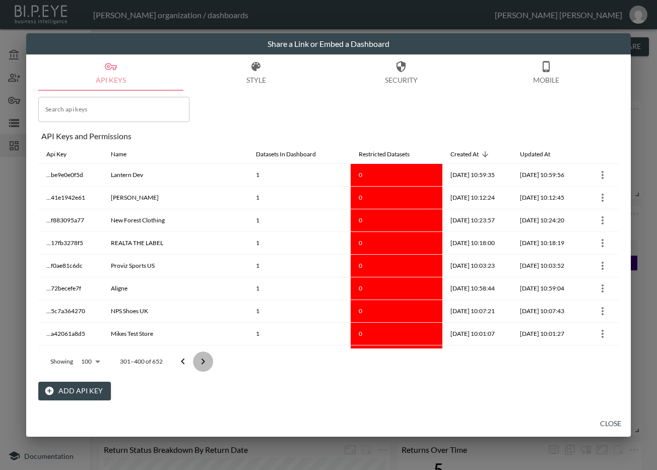
drag, startPoint x: 199, startPoint y: 360, endPoint x: 195, endPoint y: 366, distance: 7.7
click at [195, 366] on button "Go to next page" at bounding box center [203, 361] width 20 height 20
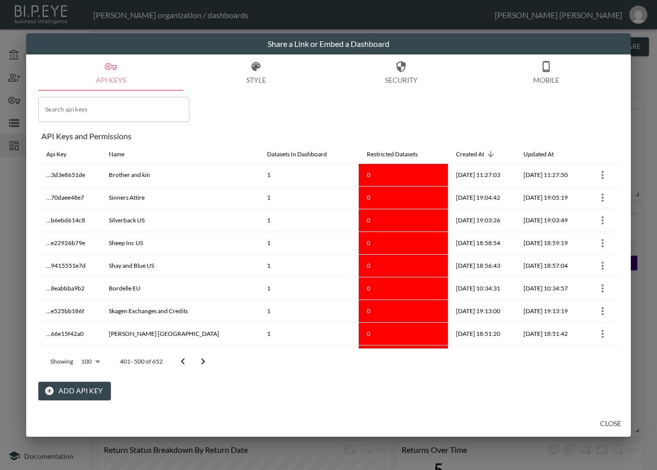
click at [197, 361] on button "Go to next page" at bounding box center [203, 361] width 20 height 20
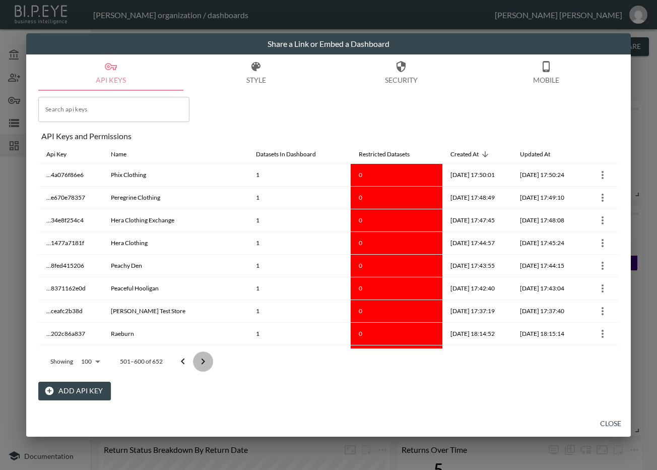
click at [197, 361] on icon "Go to next page" at bounding box center [203, 361] width 12 height 12
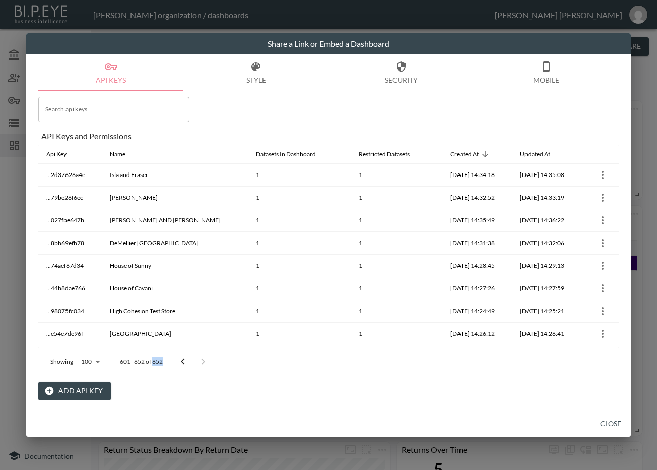
click at [197, 361] on div at bounding box center [193, 361] width 40 height 20
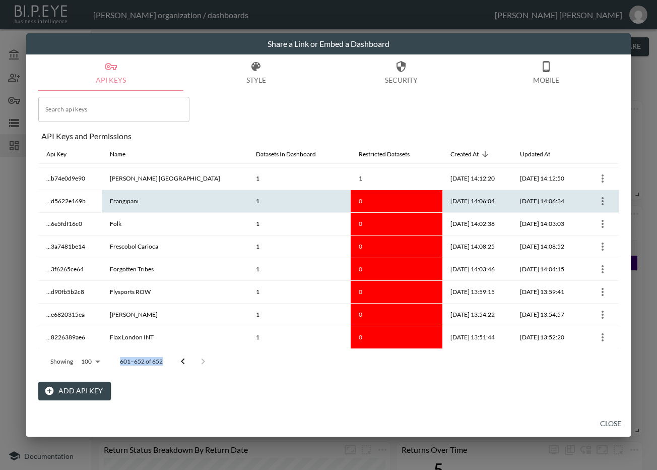
scroll to position [336, 0]
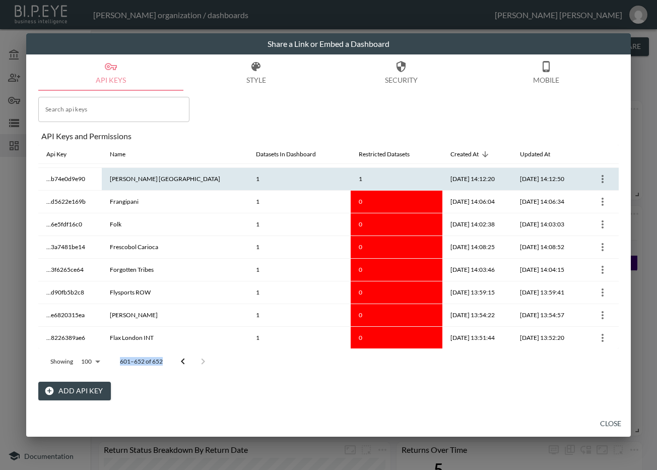
click at [602, 175] on icon "more" at bounding box center [603, 179] width 12 height 12
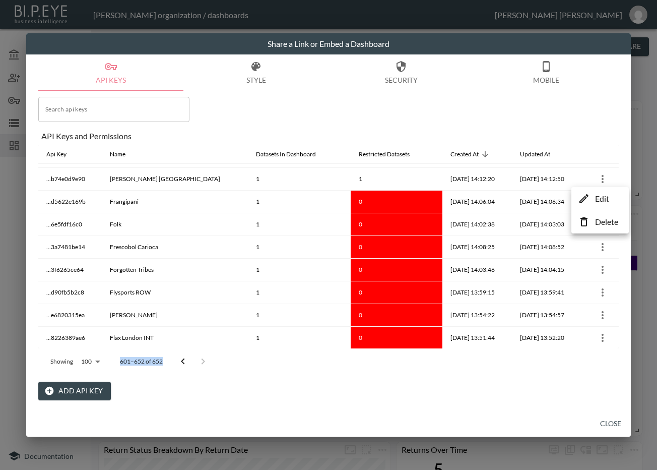
click at [603, 204] on p "Edit" at bounding box center [602, 198] width 14 height 12
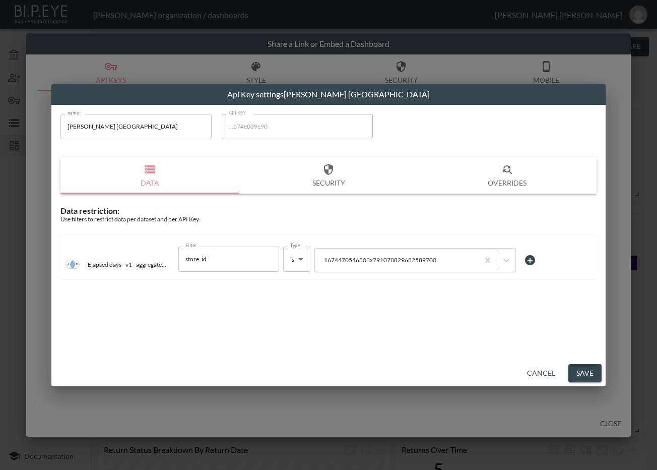
click at [536, 369] on button "Cancel" at bounding box center [541, 373] width 36 height 19
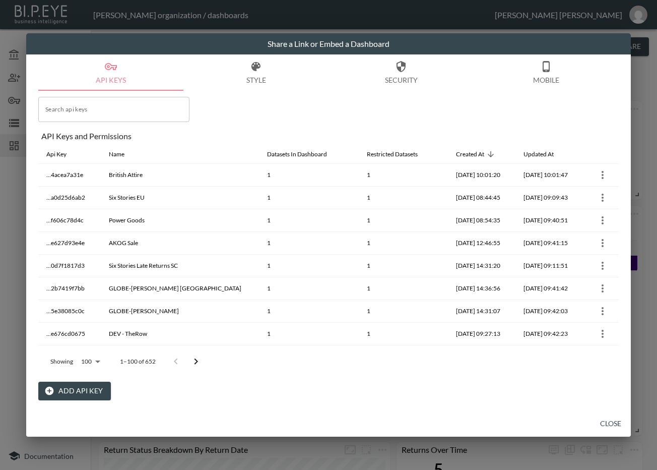
click at [198, 360] on icon "Go to next page" at bounding box center [196, 361] width 12 height 12
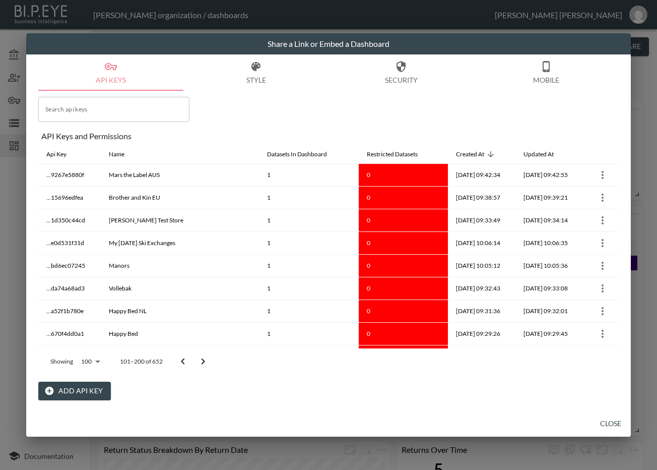
click at [198, 360] on icon "Go to next page" at bounding box center [203, 361] width 12 height 12
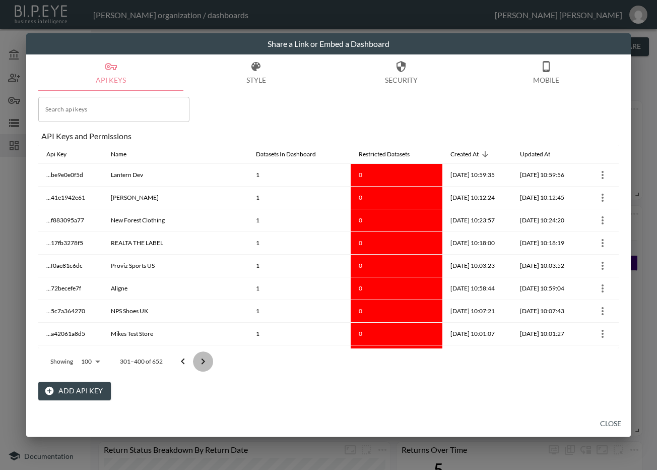
click at [198, 360] on icon "Go to next page" at bounding box center [203, 361] width 12 height 12
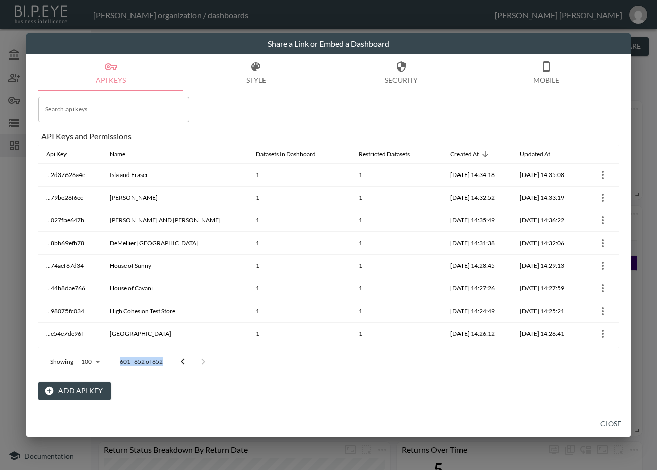
click at [198, 360] on div at bounding box center [193, 361] width 40 height 20
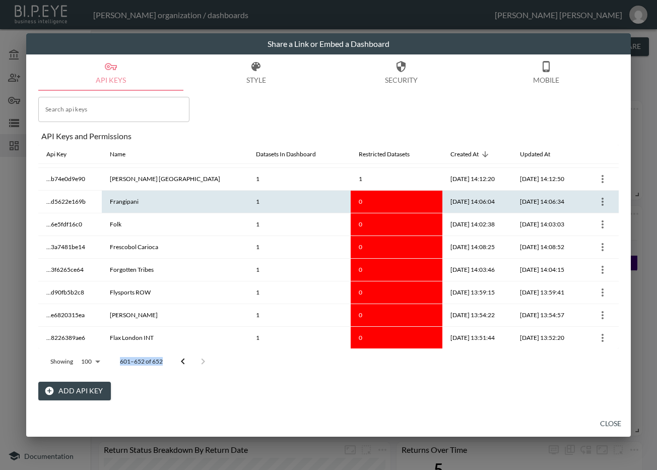
click at [599, 201] on icon "more" at bounding box center [603, 202] width 12 height 12
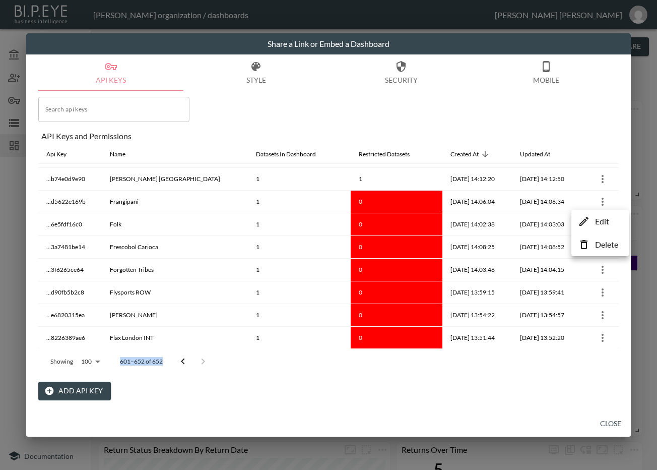
click at [607, 223] on p "Edit" at bounding box center [602, 221] width 14 height 12
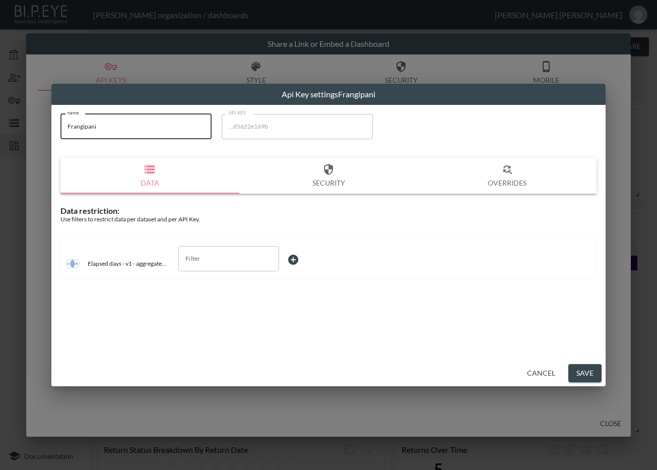
drag, startPoint x: 131, startPoint y: 121, endPoint x: 46, endPoint y: 126, distance: 84.8
click at [46, 126] on div "Api Key settings Frangipani name Frangipani name API KEY ...d5622e169b API KEY …" at bounding box center [328, 235] width 657 height 470
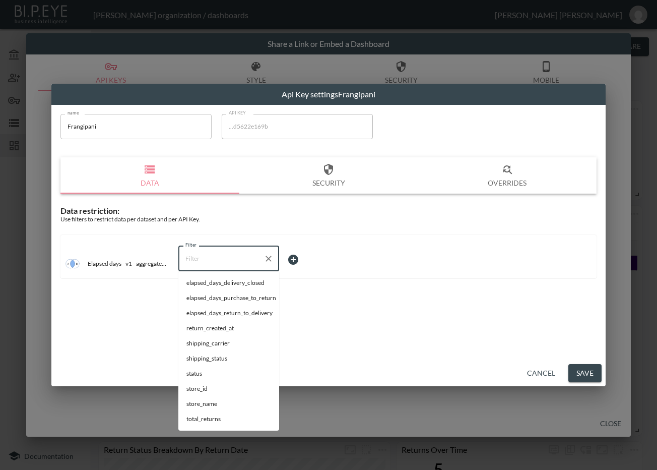
click at [241, 253] on input "Filter" at bounding box center [221, 258] width 77 height 16
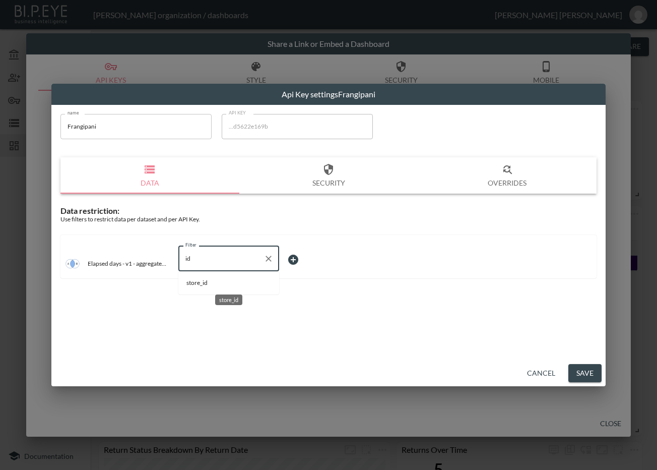
click at [225, 278] on span "store_id" at bounding box center [228, 282] width 85 height 9
type input "store_id"
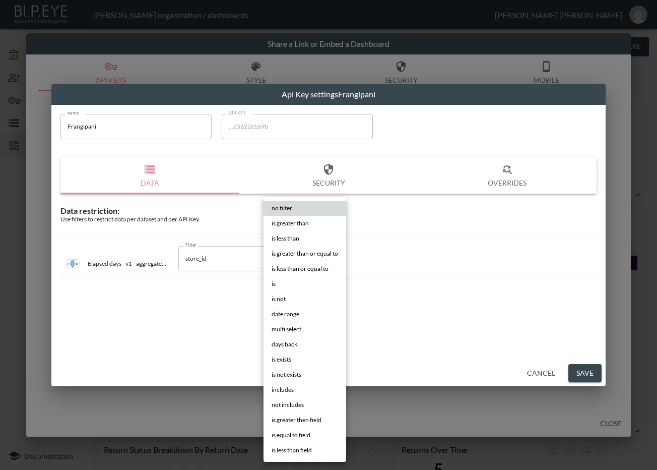
click at [309, 260] on body "BI.P.EYE, Interactive Analytics Dashboards - app Zach Bailet organization / das…" at bounding box center [328, 235] width 657 height 470
drag, startPoint x: 286, startPoint y: 281, endPoint x: 343, endPoint y: 275, distance: 56.8
click at [286, 282] on li "is" at bounding box center [305, 283] width 83 height 15
type input "is"
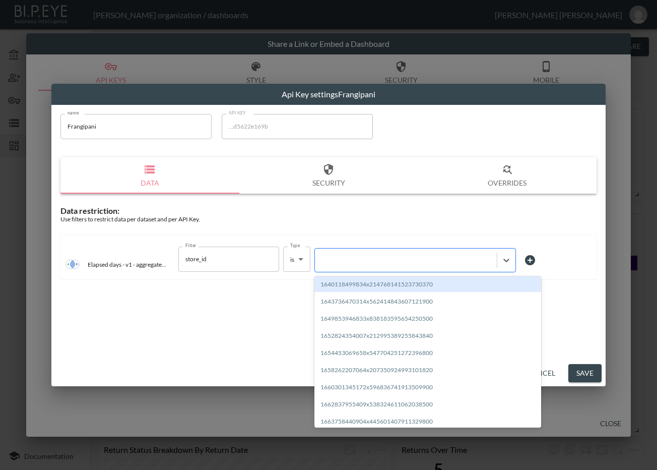
click at [391, 256] on div at bounding box center [406, 260] width 172 height 10
paste input "1702323168953x886286115423387600"
type input "1702323168953x886286115423387600"
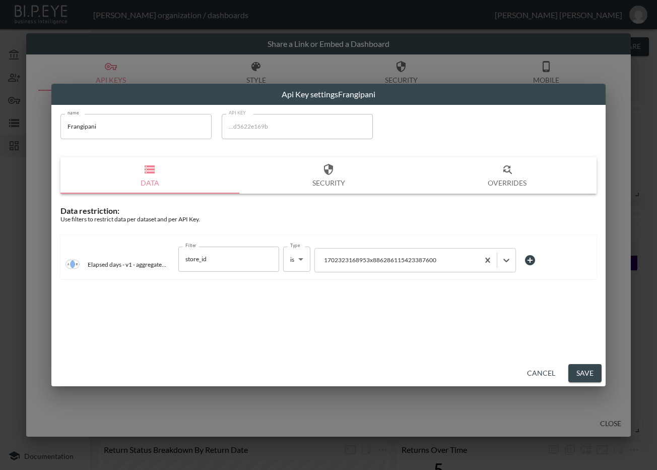
click at [580, 372] on button "Save" at bounding box center [584, 373] width 33 height 19
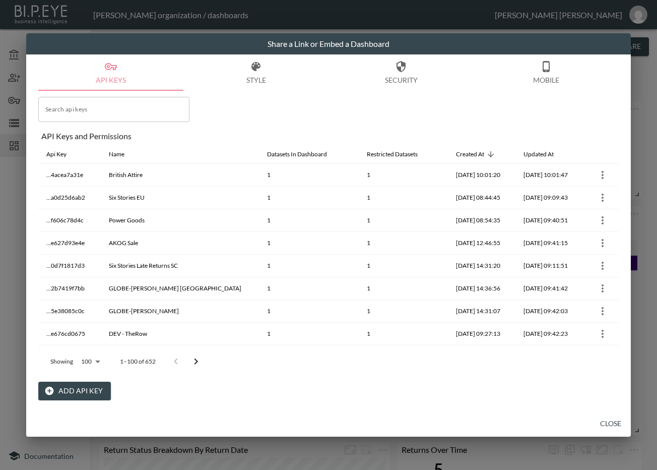
click at [201, 362] on icon "Go to next page" at bounding box center [196, 361] width 12 height 12
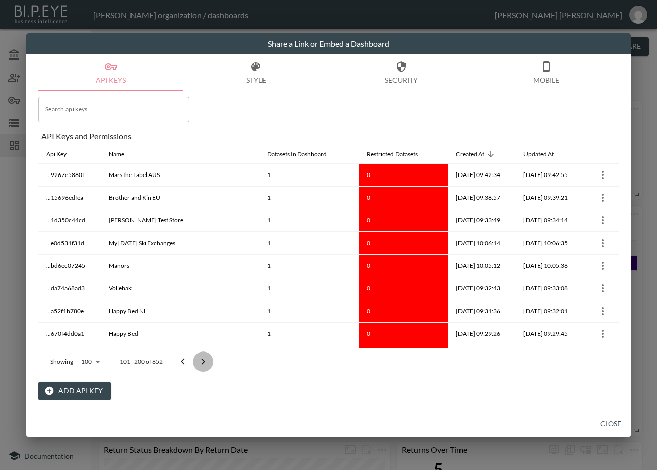
click at [201, 362] on icon "Go to next page" at bounding box center [203, 361] width 12 height 12
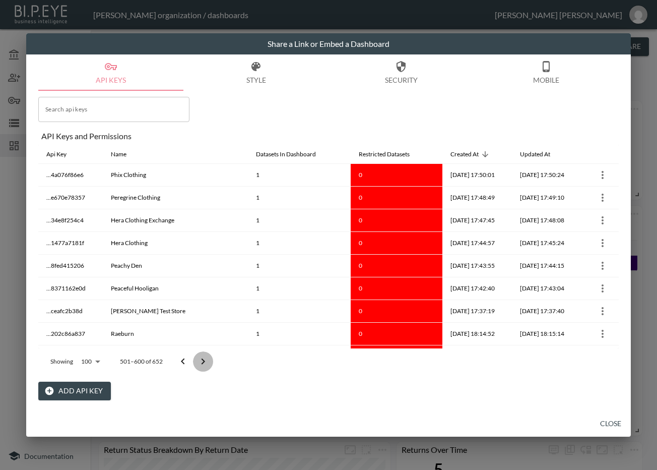
click at [201, 362] on icon "Go to next page" at bounding box center [203, 361] width 12 height 12
click at [201, 362] on div at bounding box center [193, 361] width 40 height 20
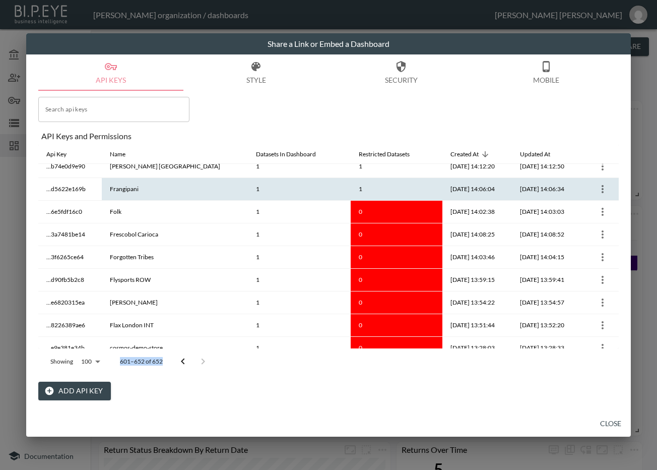
scroll to position [357, 0]
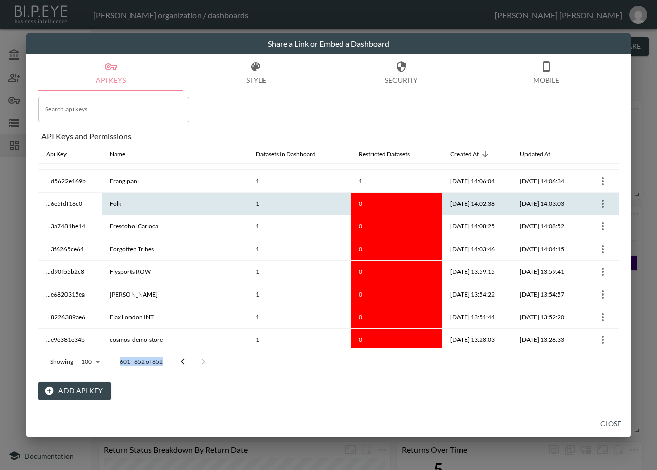
click at [598, 202] on icon "more" at bounding box center [603, 204] width 12 height 12
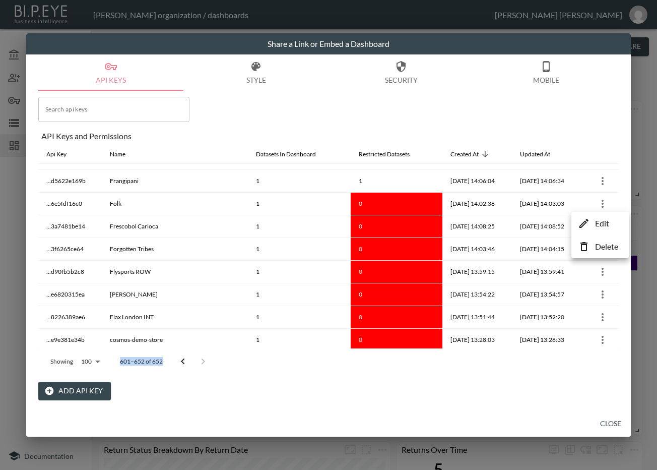
click at [594, 226] on li "Edit" at bounding box center [600, 223] width 52 height 18
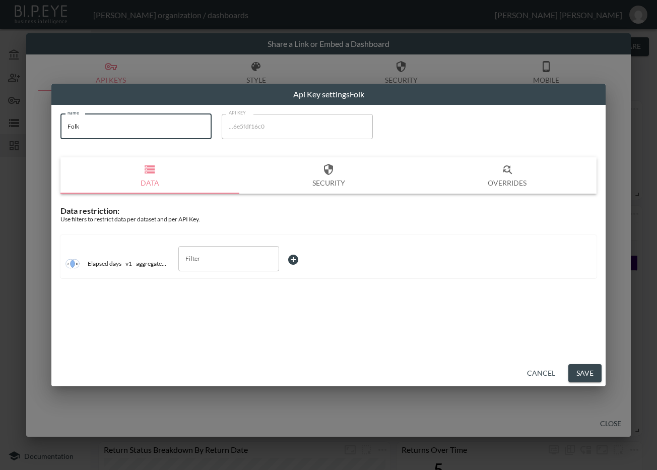
drag, startPoint x: 130, startPoint y: 133, endPoint x: 51, endPoint y: 145, distance: 79.5
click at [51, 145] on div "Api Key settings Folk name Folk name API KEY ...6e5fdf16c0 API KEY Data Securit…" at bounding box center [328, 235] width 657 height 470
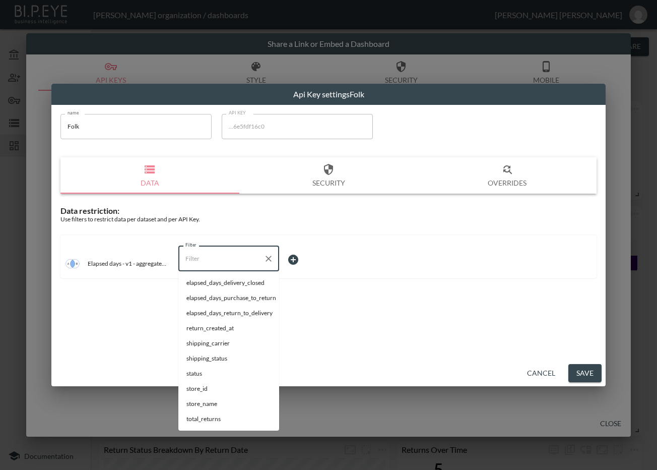
click at [209, 260] on input "Filter" at bounding box center [221, 258] width 77 height 16
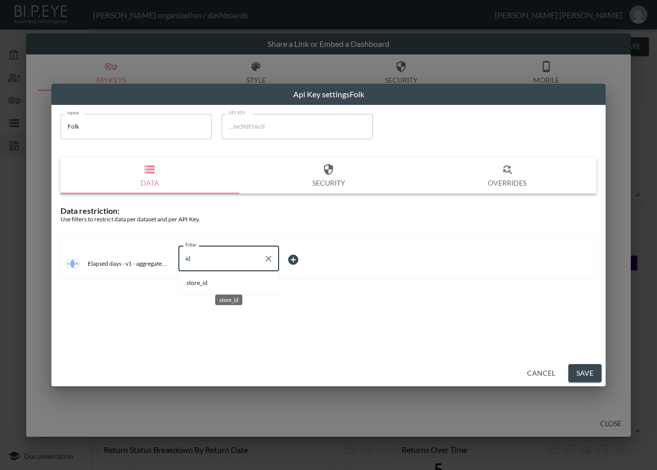
click at [206, 281] on span "store_id" at bounding box center [228, 282] width 85 height 9
type input "store_id"
click at [302, 263] on body "BI.P.EYE, Interactive Analytics Dashboards - app Zach Bailet organization / das…" at bounding box center [328, 235] width 657 height 470
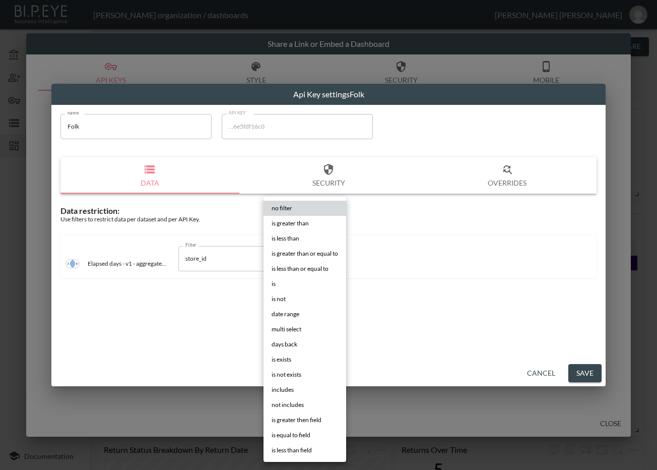
click at [288, 282] on li "is" at bounding box center [305, 283] width 83 height 15
type input "is"
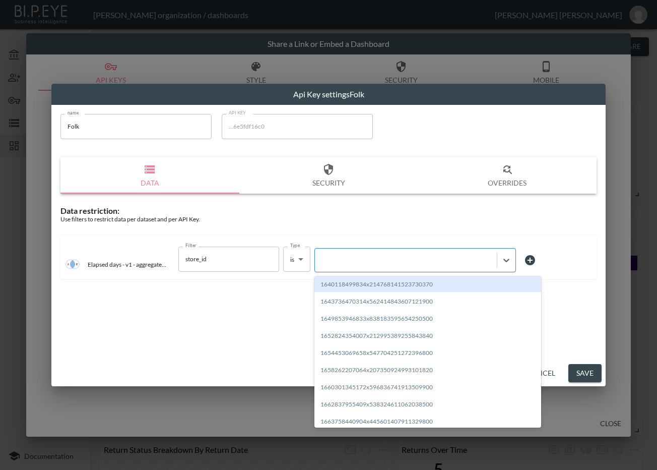
click at [353, 257] on div at bounding box center [406, 260] width 172 height 10
paste input "1689174477120x737678941160472600"
type input "1689174477120x737678941160472600"
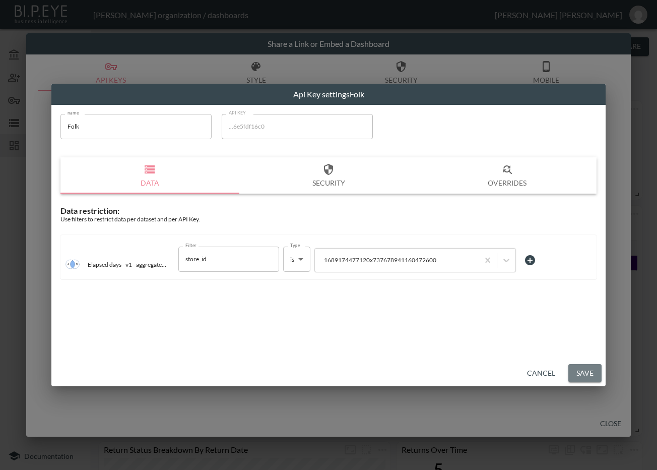
click at [592, 372] on button "Save" at bounding box center [584, 373] width 33 height 19
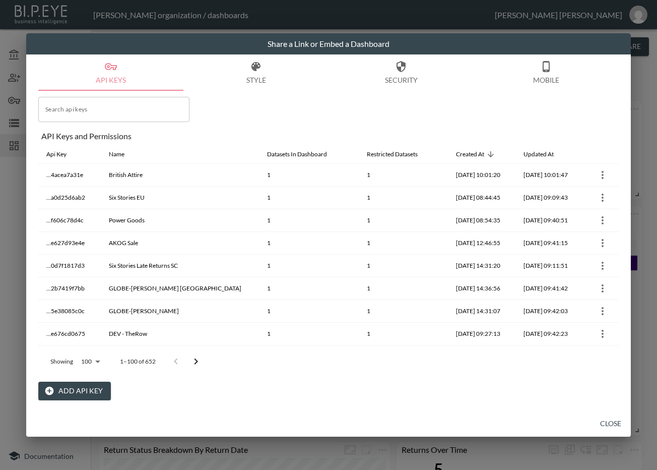
click at [193, 360] on icon "Go to next page" at bounding box center [196, 361] width 12 height 12
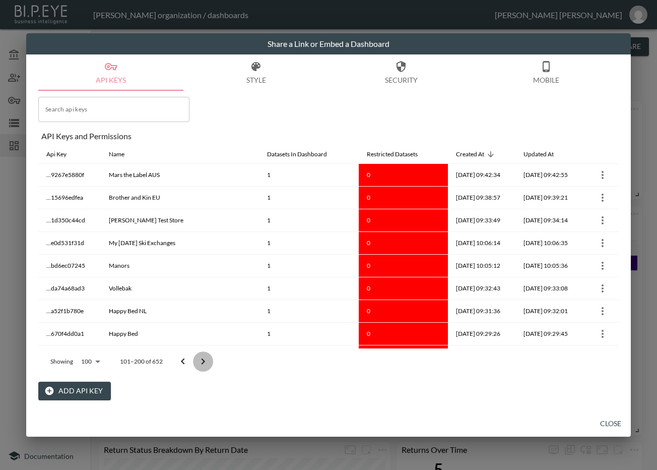
click at [193, 360] on button "Go to next page" at bounding box center [203, 361] width 20 height 20
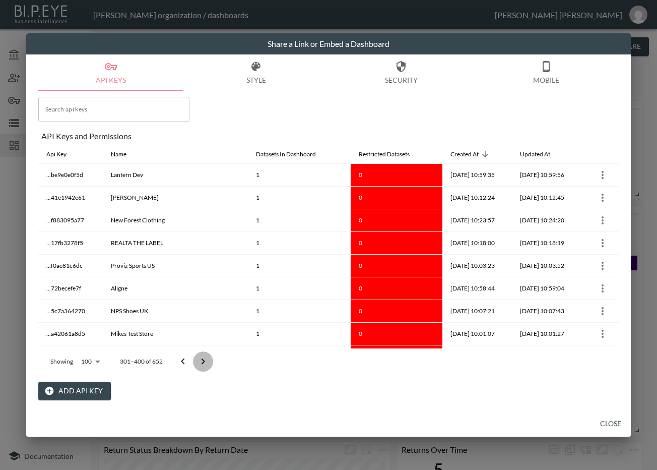
click at [194, 362] on button "Go to next page" at bounding box center [203, 361] width 20 height 20
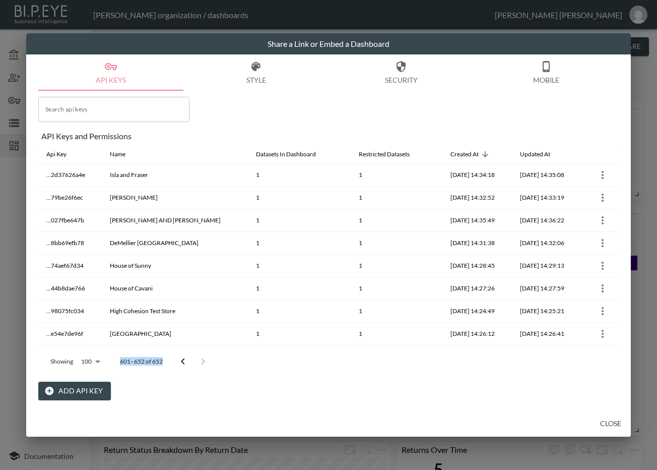
click at [194, 362] on div at bounding box center [193, 361] width 40 height 20
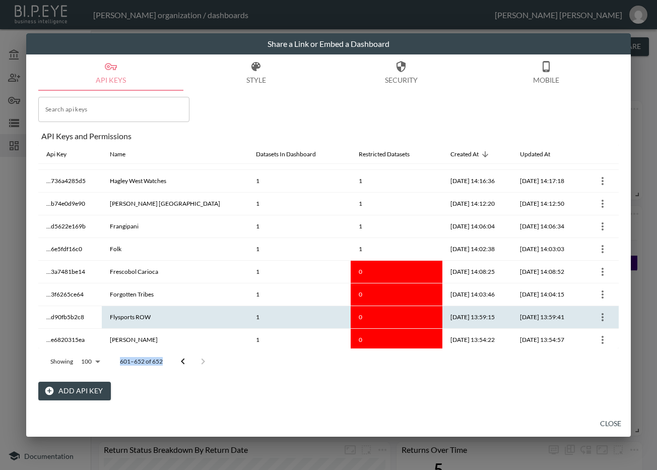
scroll to position [378, 0]
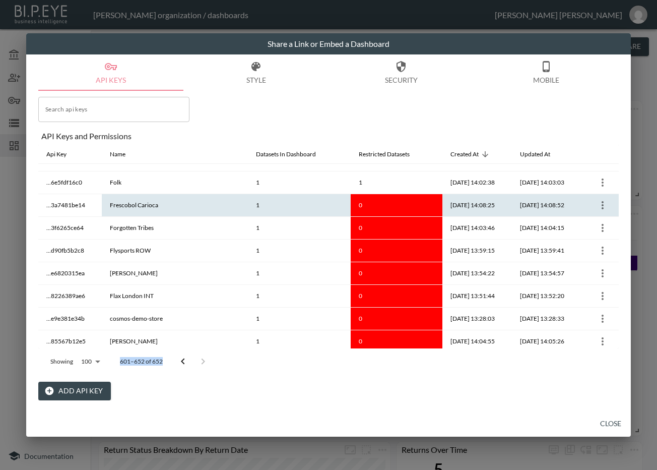
click at [597, 206] on icon "more" at bounding box center [603, 205] width 12 height 12
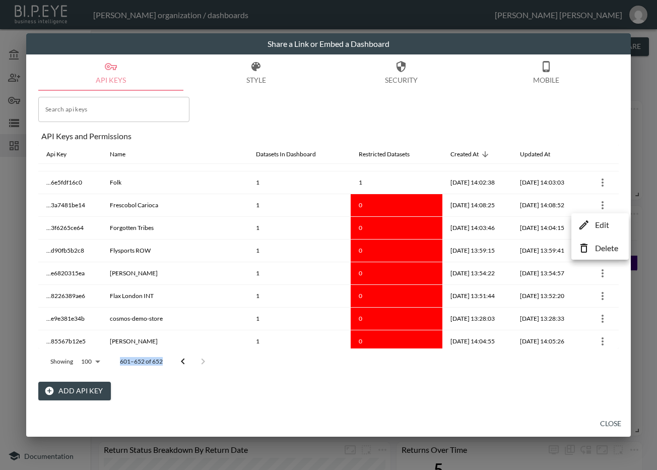
click at [591, 224] on li "Edit" at bounding box center [600, 225] width 52 height 18
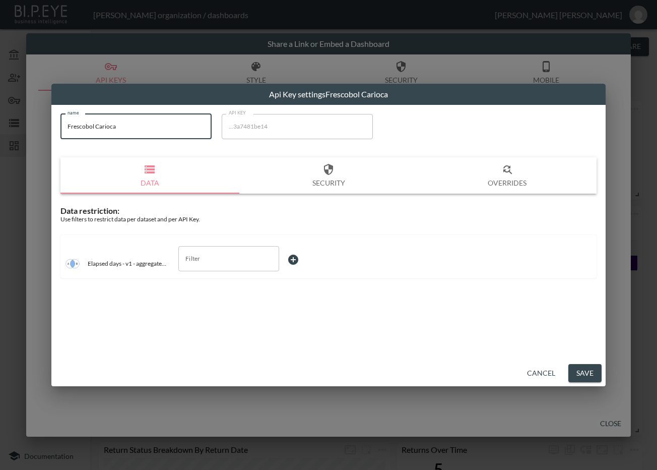
drag, startPoint x: 150, startPoint y: 125, endPoint x: 53, endPoint y: 121, distance: 96.9
click at [53, 121] on div "name Frescobol Carioca name API KEY ...3a7481be14 API KEY Data Security Overrid…" at bounding box center [328, 232] width 554 height 255
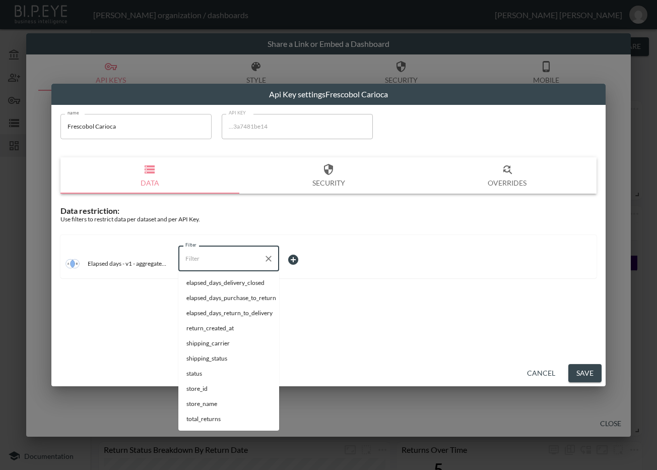
click at [233, 252] on input "Filter" at bounding box center [221, 258] width 77 height 16
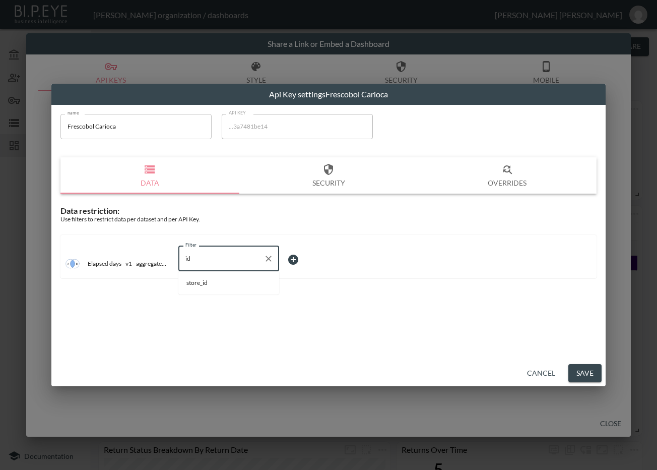
click at [227, 289] on li "store_id" at bounding box center [228, 282] width 101 height 15
type input "store_id"
click at [313, 252] on body "BI.P.EYE, Interactive Analytics Dashboards - app Zach Bailet organization / das…" at bounding box center [328, 235] width 657 height 470
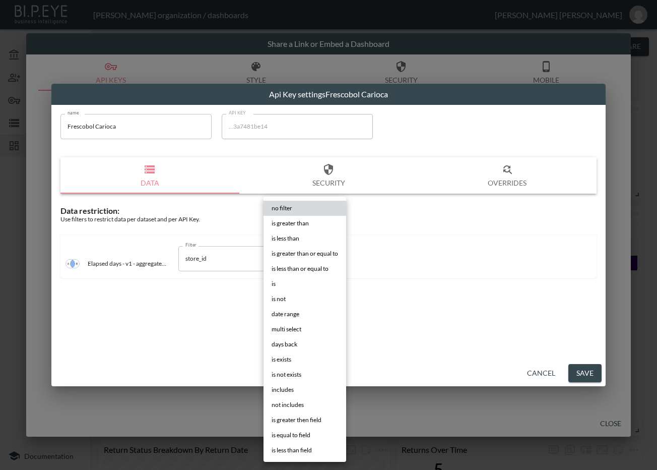
click at [306, 282] on li "is" at bounding box center [305, 283] width 83 height 15
type input "is"
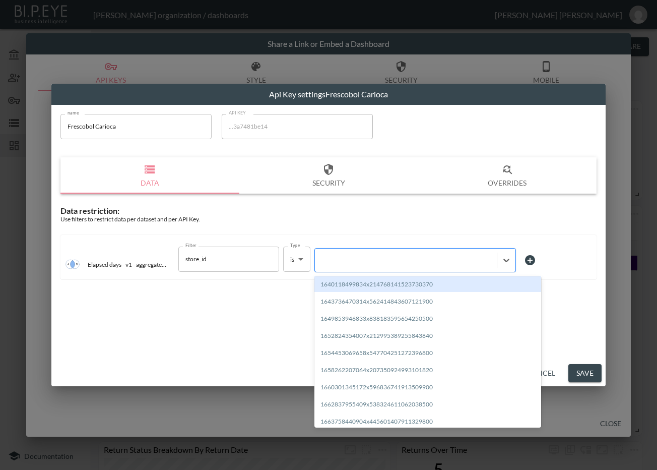
click at [354, 263] on div at bounding box center [406, 260] width 172 height 10
paste input "1698250635823x719437096907178000"
type input "1698250635823x719437096907178000"
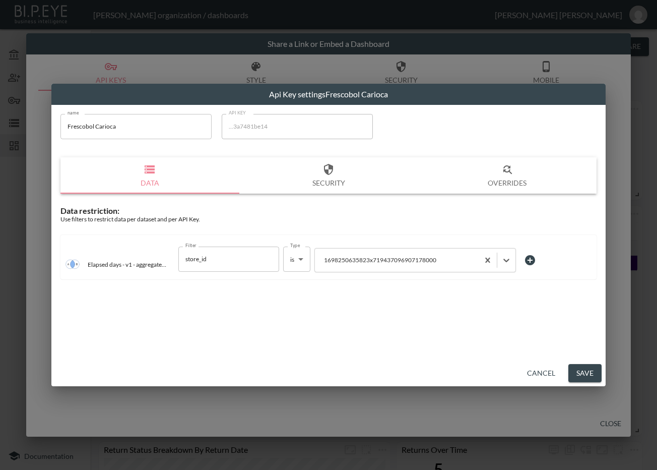
click at [580, 374] on button "Save" at bounding box center [584, 373] width 33 height 19
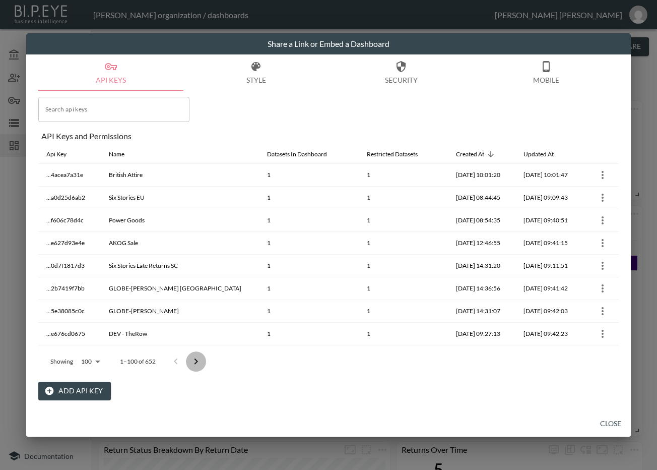
click at [198, 361] on icon "Go to next page" at bounding box center [196, 361] width 12 height 12
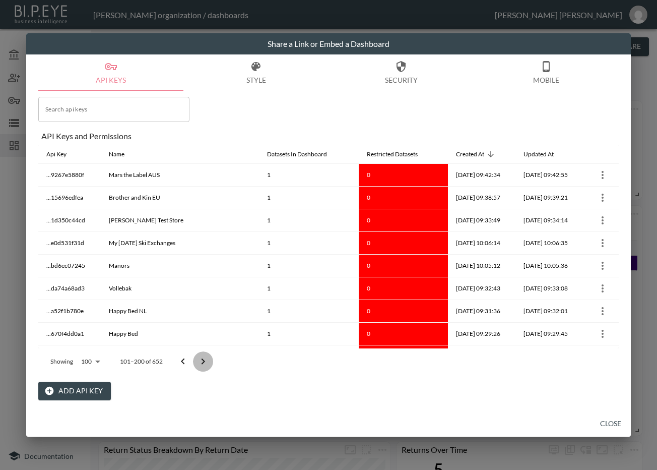
click at [198, 361] on icon "Go to next page" at bounding box center [203, 361] width 12 height 12
click at [202, 356] on icon "Go to next page" at bounding box center [203, 361] width 12 height 12
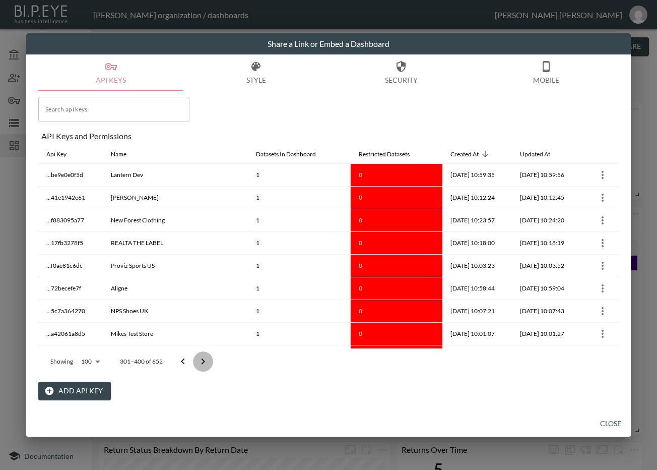
click at [202, 356] on icon "Go to next page" at bounding box center [203, 361] width 12 height 12
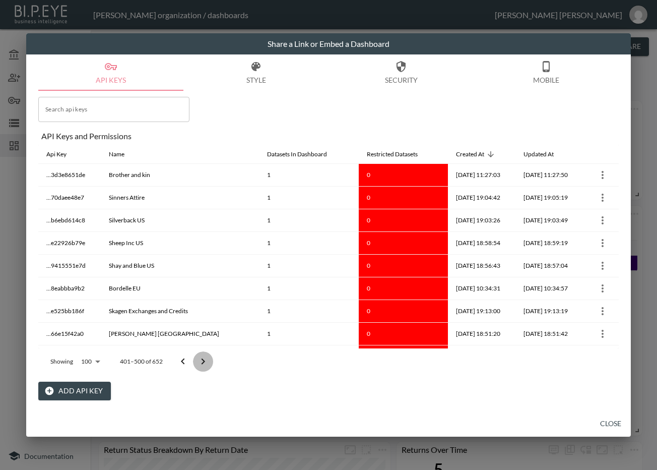
click at [202, 356] on icon "Go to next page" at bounding box center [203, 361] width 12 height 12
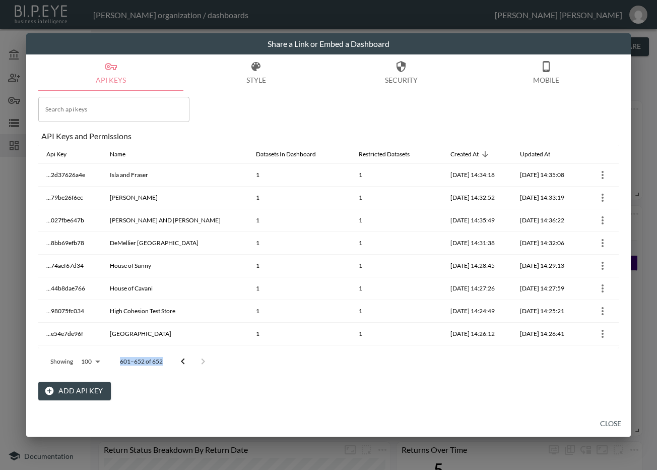
click at [202, 356] on div at bounding box center [193, 361] width 40 height 20
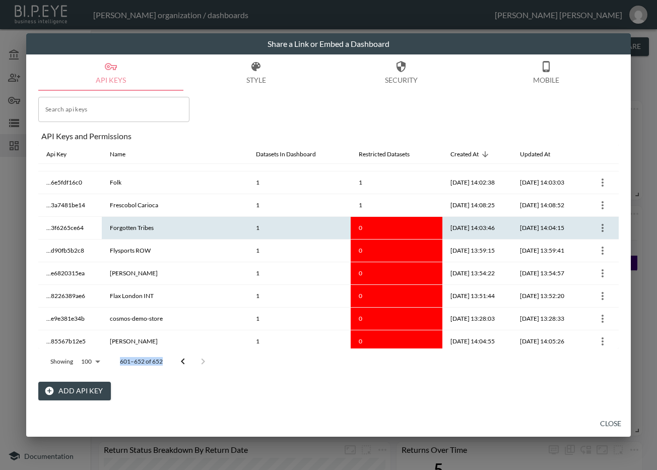
click at [597, 226] on icon "more" at bounding box center [603, 228] width 12 height 12
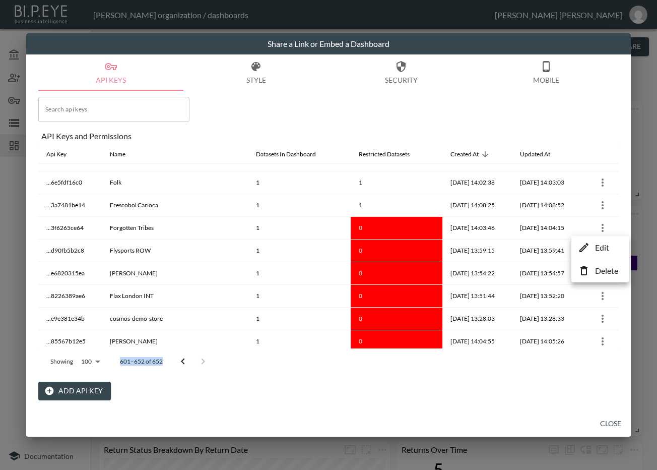
click at [597, 249] on p "Edit" at bounding box center [602, 247] width 14 height 12
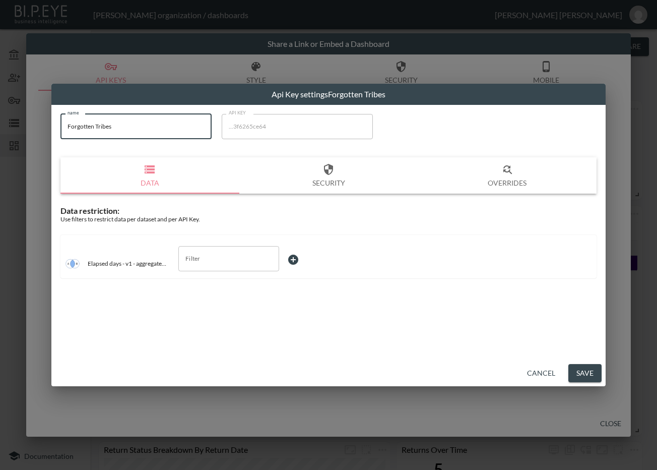
drag, startPoint x: 159, startPoint y: 125, endPoint x: 42, endPoint y: 122, distance: 116.9
click at [42, 122] on div "Api Key settings Forgotten Tribes name Forgotten Tribes name API KEY ...3f6265c…" at bounding box center [328, 235] width 657 height 470
click at [254, 257] on input "Filter" at bounding box center [221, 258] width 77 height 16
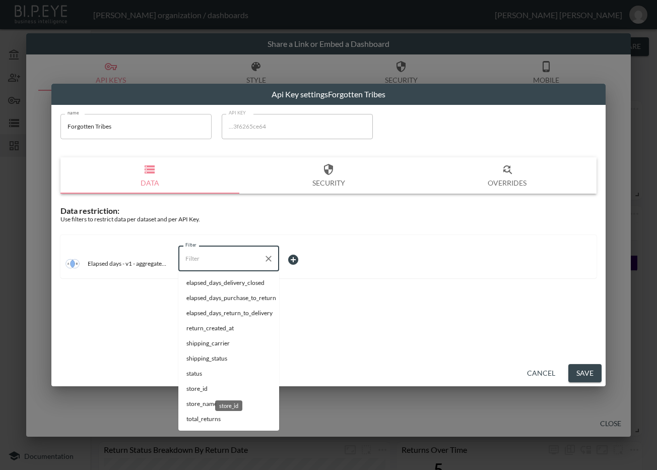
click at [209, 384] on span "store_id" at bounding box center [228, 388] width 85 height 9
type input "store_id"
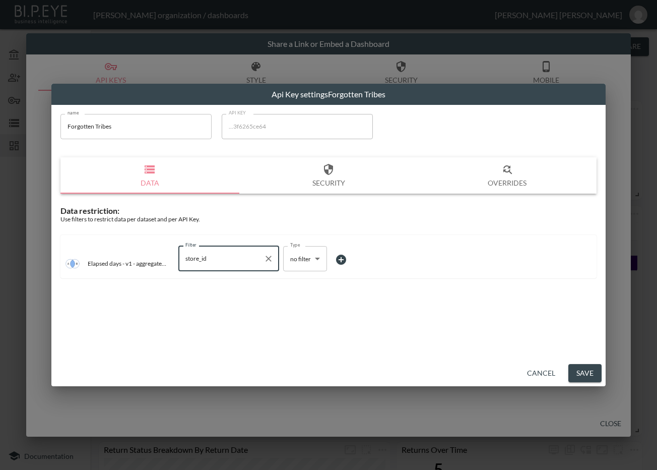
click at [299, 257] on body "BI.P.EYE, Interactive Analytics Dashboards - app Zach Bailet organization / das…" at bounding box center [328, 235] width 657 height 470
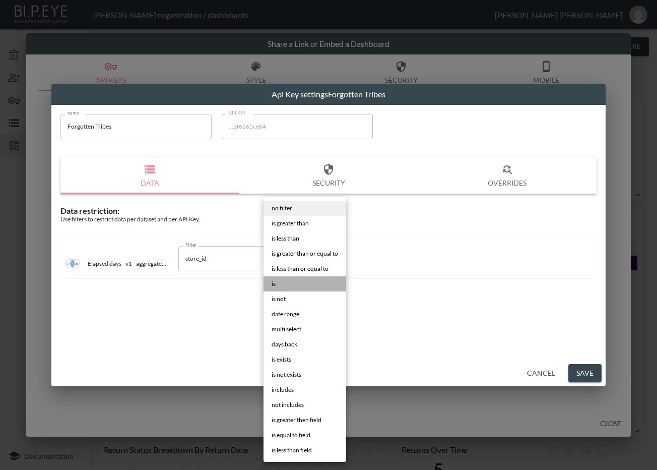
click at [297, 285] on li "is" at bounding box center [305, 283] width 83 height 15
type input "is"
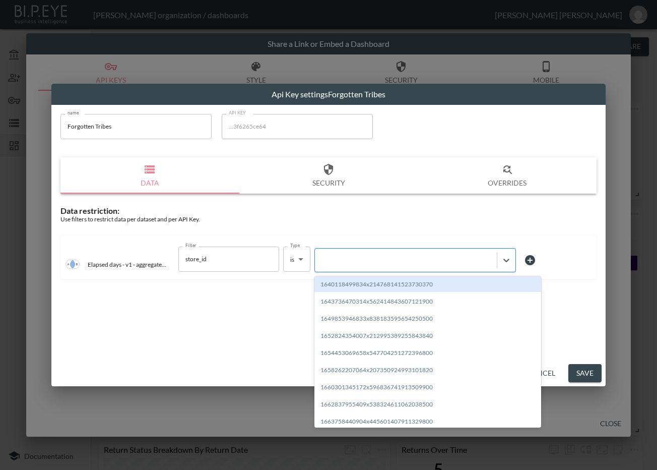
click at [362, 260] on div at bounding box center [406, 260] width 172 height 10
paste input "1673394205643x825552946732728300"
type input "1673394205643x825552946732728300"
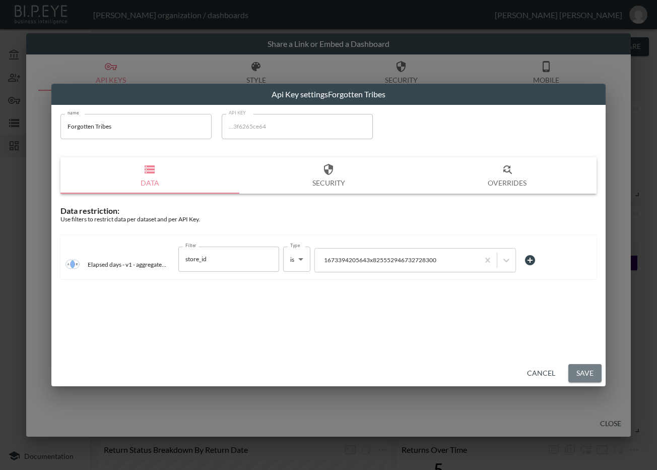
click at [586, 372] on button "Save" at bounding box center [584, 373] width 33 height 19
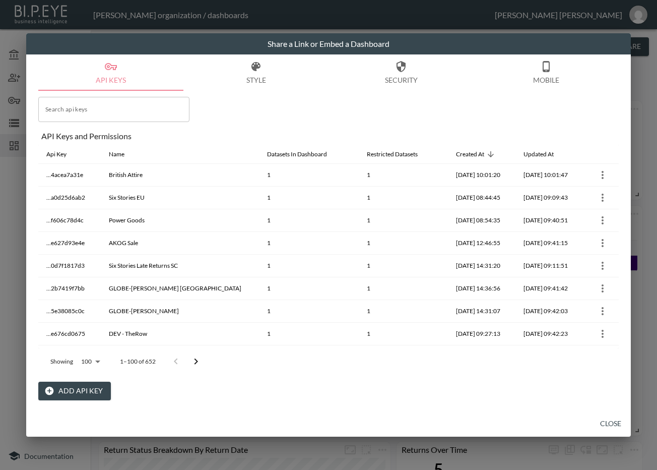
click at [192, 363] on icon "Go to next page" at bounding box center [196, 361] width 12 height 12
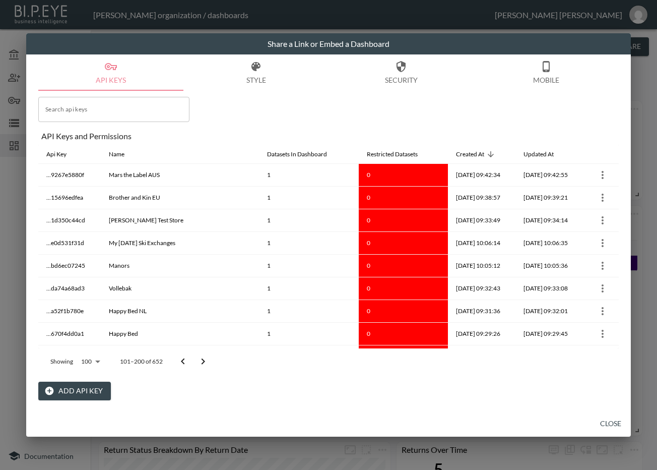
click at [193, 363] on button "Go to next page" at bounding box center [203, 361] width 20 height 20
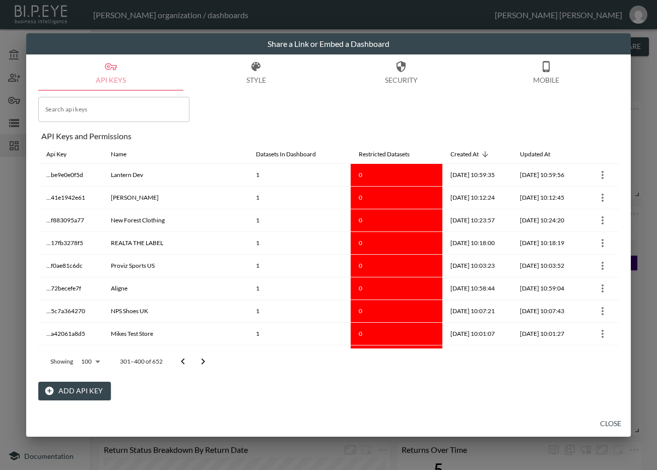
click at [199, 363] on icon "Go to next page" at bounding box center [203, 361] width 12 height 12
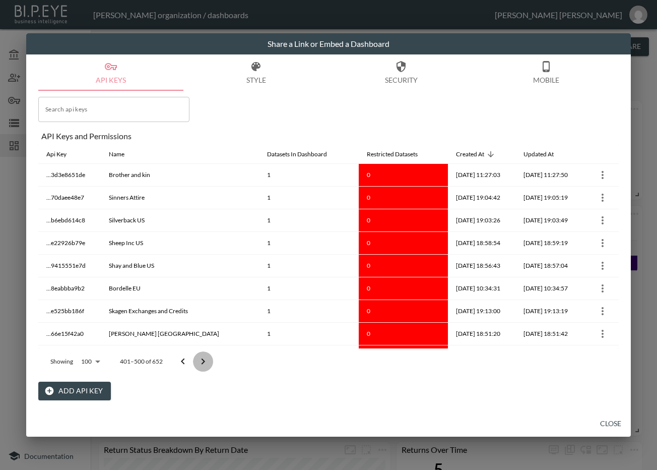
click at [199, 363] on icon "Go to next page" at bounding box center [203, 361] width 12 height 12
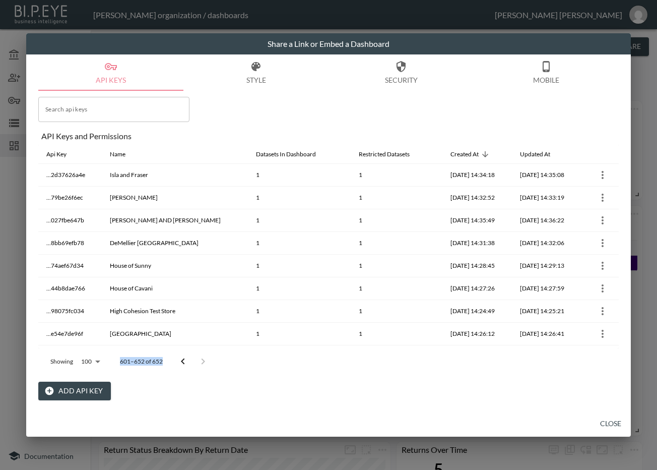
click at [199, 363] on div at bounding box center [193, 361] width 40 height 20
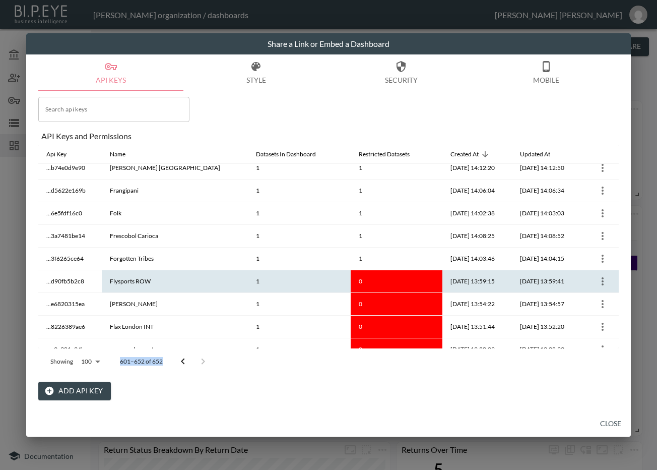
scroll to position [357, 0]
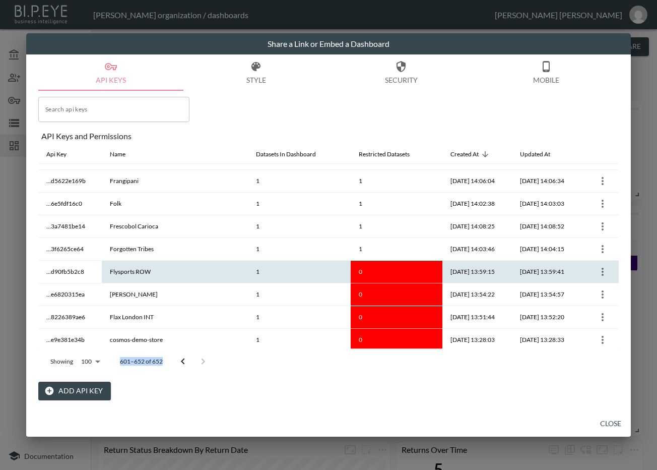
click at [597, 270] on icon "more" at bounding box center [603, 272] width 12 height 12
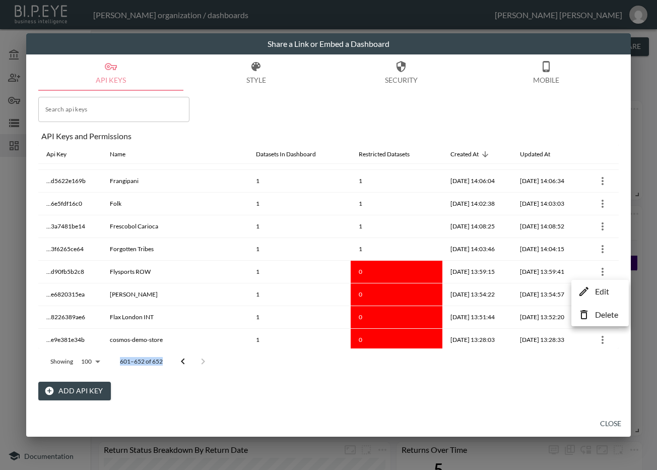
click at [604, 291] on p "Edit" at bounding box center [602, 291] width 14 height 12
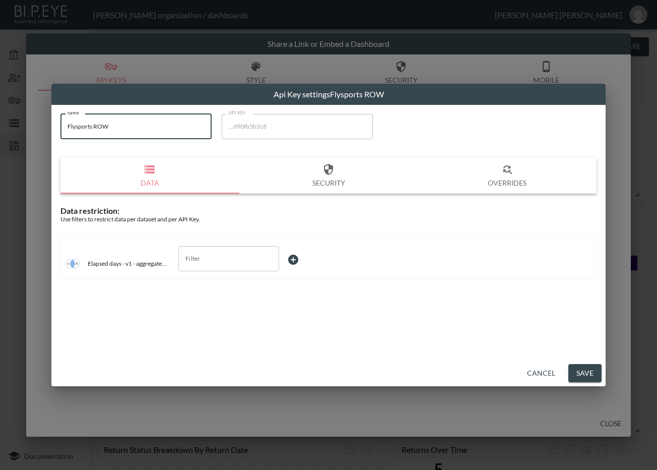
drag, startPoint x: 145, startPoint y: 133, endPoint x: 63, endPoint y: 136, distance: 81.7
click at [64, 134] on input "Flysports ROW" at bounding box center [135, 126] width 151 height 25
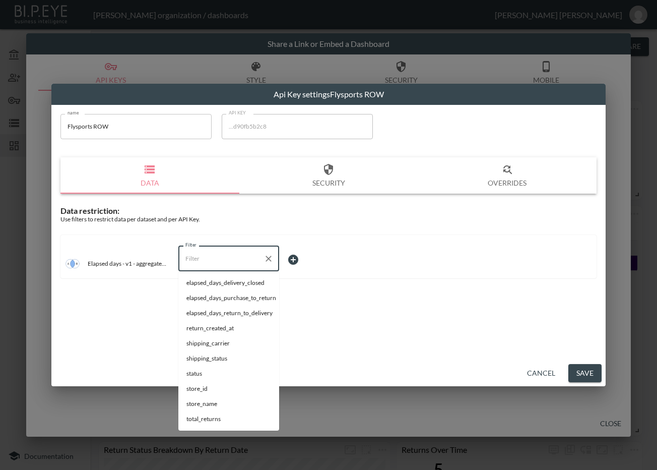
click at [205, 265] on input "Filter" at bounding box center [221, 258] width 77 height 16
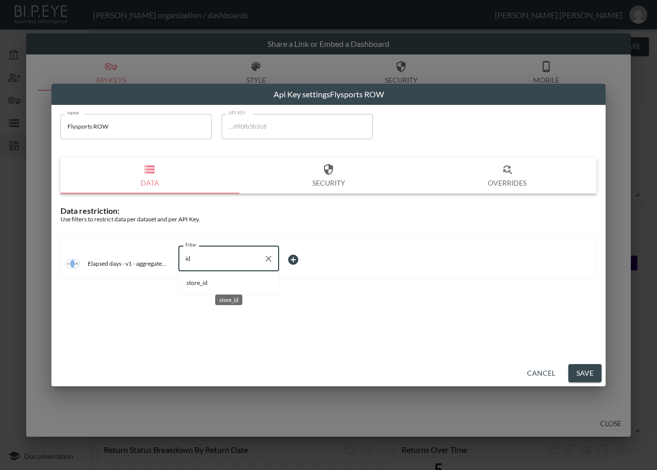
click at [215, 280] on span "store_id" at bounding box center [228, 282] width 85 height 9
type input "store_id"
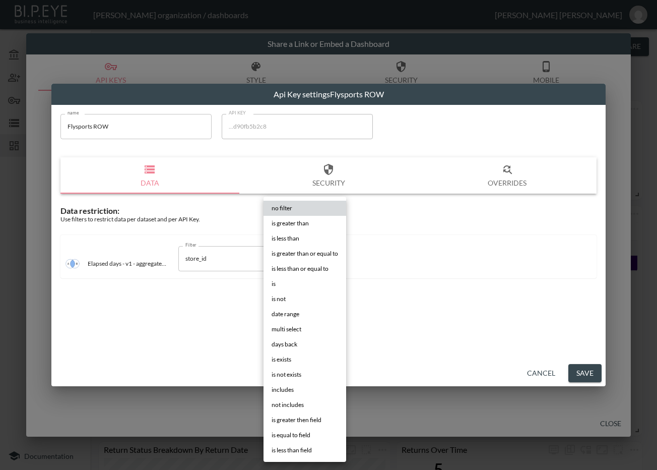
click at [314, 255] on body "BI.P.EYE, Interactive Analytics Dashboards - app Zach Bailet organization / das…" at bounding box center [328, 235] width 657 height 470
click at [281, 281] on li "is" at bounding box center [305, 283] width 83 height 15
type input "is"
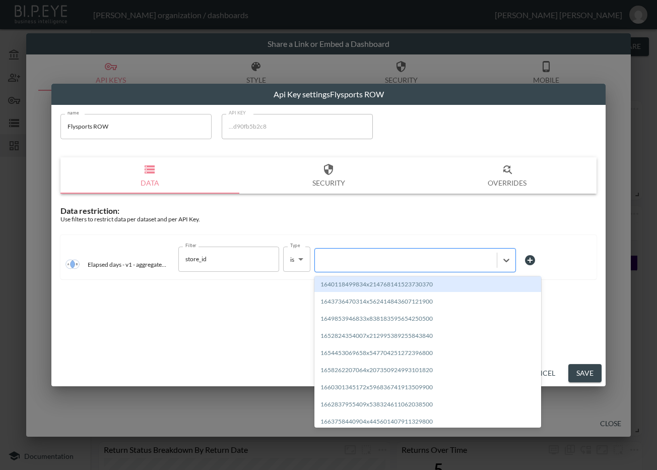
click at [360, 259] on div at bounding box center [406, 260] width 172 height 10
paste input "1705692606658x785877132559515600"
type input "1705692606658x785877132559515600"
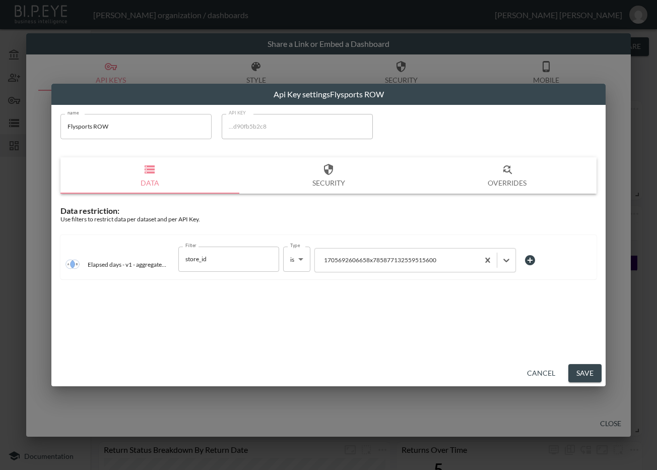
click at [590, 373] on button "Save" at bounding box center [584, 373] width 33 height 19
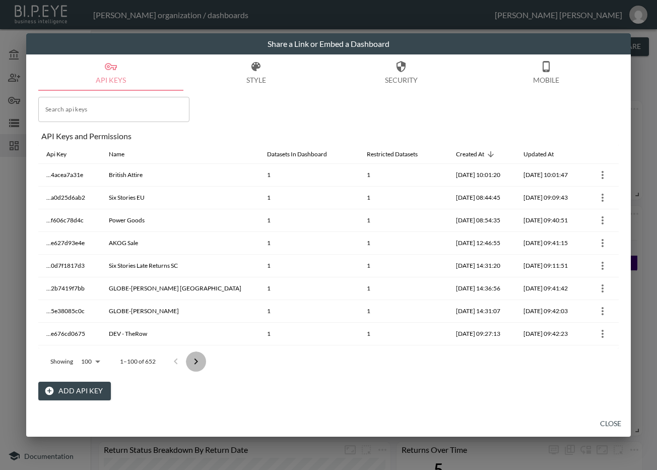
click at [195, 359] on icon "Go to next page" at bounding box center [196, 361] width 12 height 12
click at [195, 359] on button "Go to next page" at bounding box center [196, 361] width 20 height 20
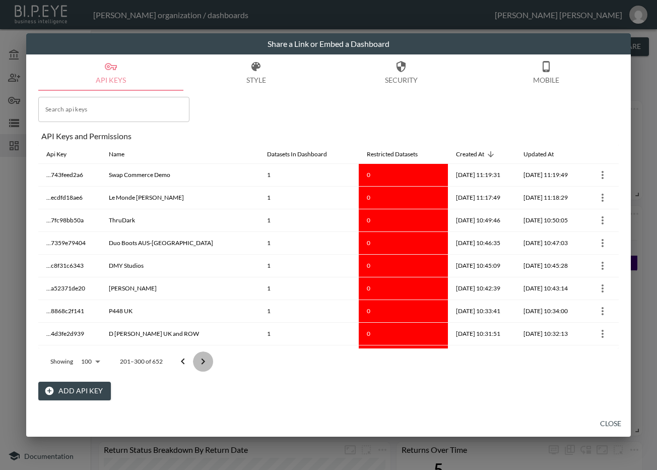
click at [195, 359] on button "Go to next page" at bounding box center [203, 361] width 20 height 20
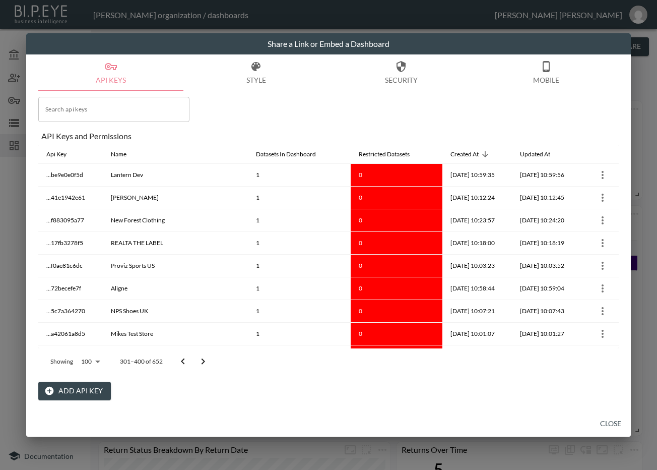
click at [199, 357] on icon "Go to next page" at bounding box center [203, 361] width 12 height 12
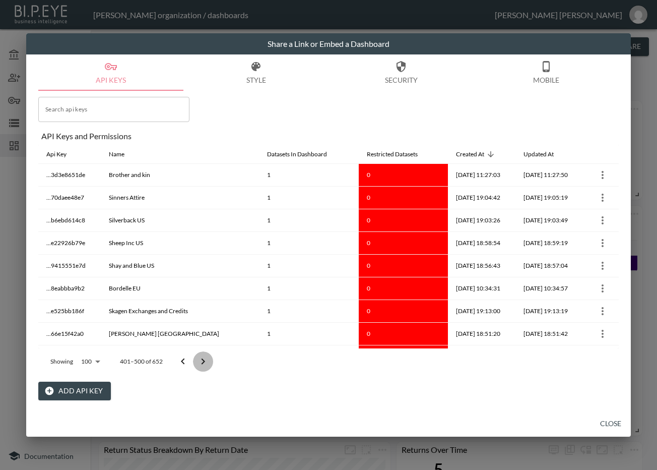
click at [199, 357] on icon "Go to next page" at bounding box center [203, 361] width 12 height 12
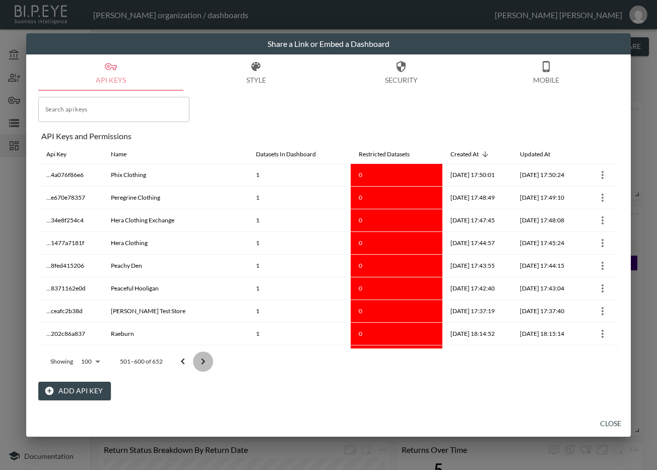
click at [199, 357] on icon "Go to next page" at bounding box center [203, 361] width 12 height 12
click at [199, 357] on div at bounding box center [193, 361] width 40 height 20
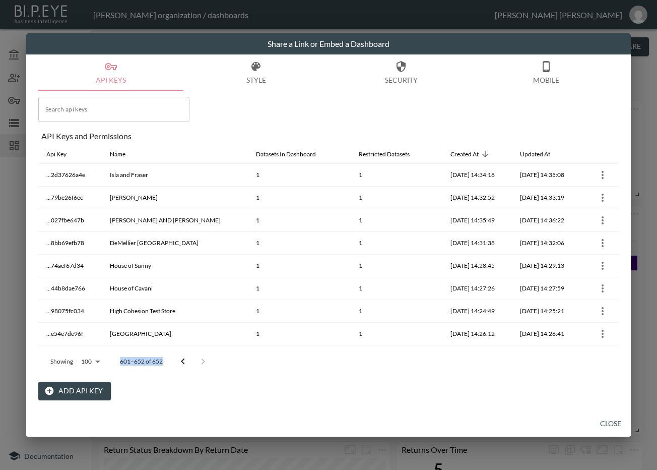
click at [199, 357] on div at bounding box center [193, 361] width 40 height 20
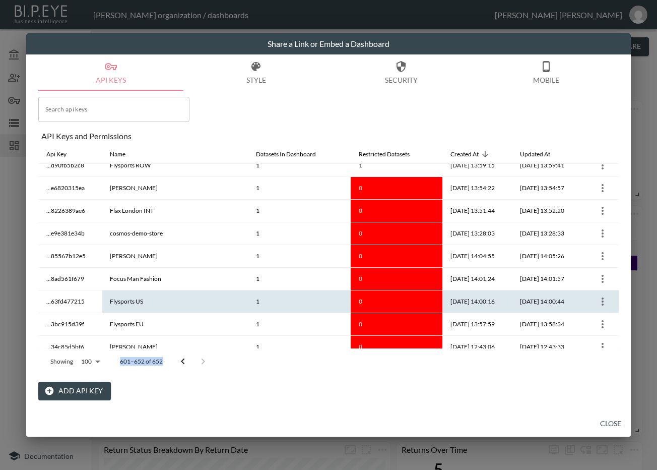
scroll to position [462, 0]
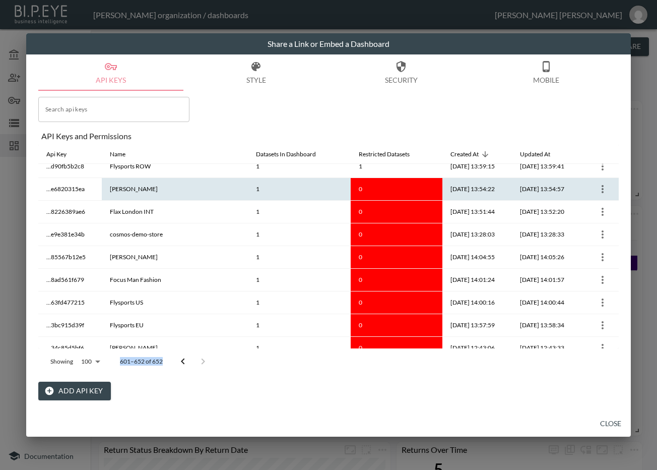
click at [599, 188] on icon "more" at bounding box center [603, 189] width 12 height 12
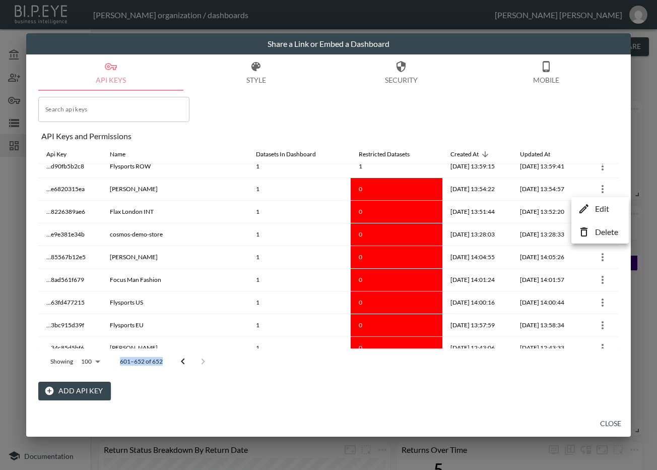
click at [593, 207] on li "Edit" at bounding box center [600, 209] width 52 height 18
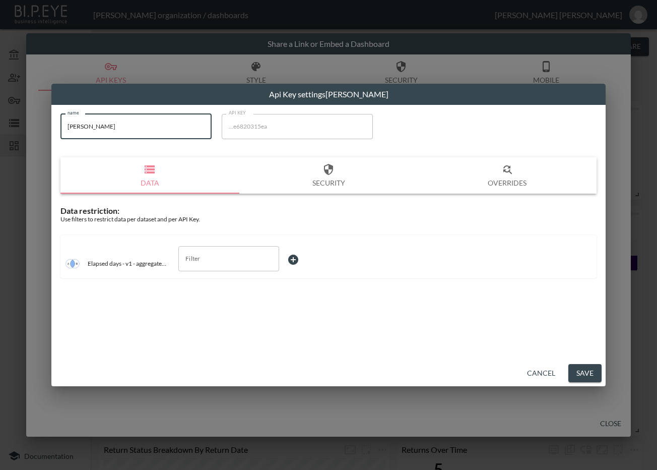
drag, startPoint x: 144, startPoint y: 128, endPoint x: 52, endPoint y: 126, distance: 91.7
click at [52, 126] on div "name Florence Black name API KEY ...e6820315ea API KEY Data Security Overrides …" at bounding box center [328, 232] width 554 height 255
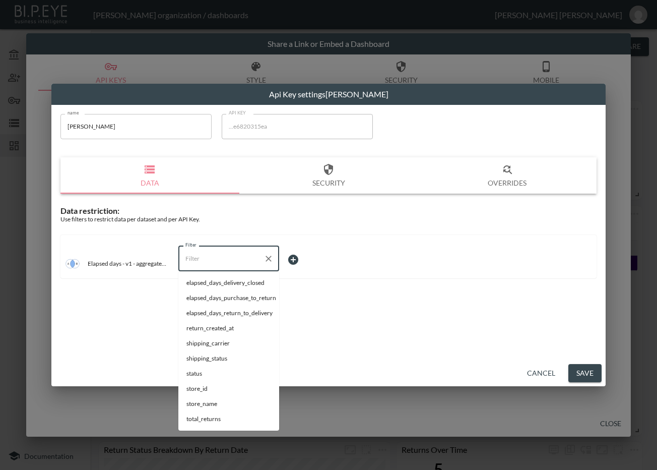
click at [248, 257] on input "Filter" at bounding box center [221, 258] width 77 height 16
click at [200, 384] on span "store_id" at bounding box center [228, 388] width 85 height 9
type input "store_id"
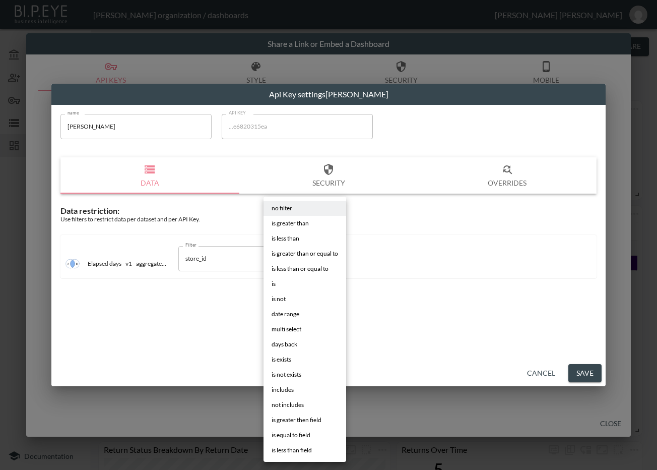
click at [298, 257] on body "BI.P.EYE, Interactive Analytics Dashboards - app Zach Bailet organization / das…" at bounding box center [328, 235] width 657 height 470
click at [286, 280] on li "is" at bounding box center [305, 283] width 83 height 15
type input "is"
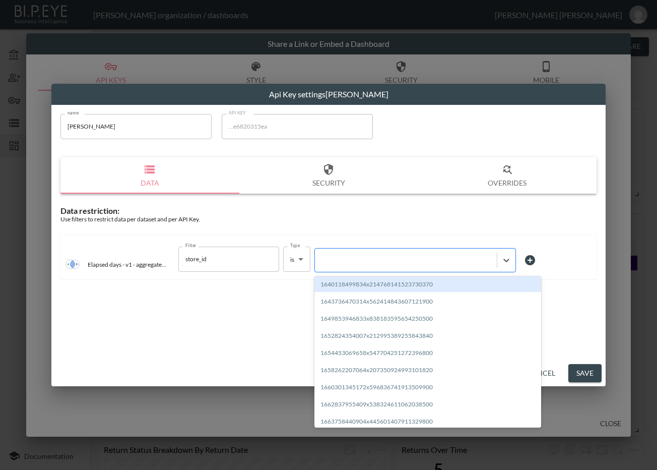
click at [363, 260] on div at bounding box center [406, 260] width 172 height 10
paste input "1713449852084x183576753827217400"
type input "1713449852084x183576753827217400"
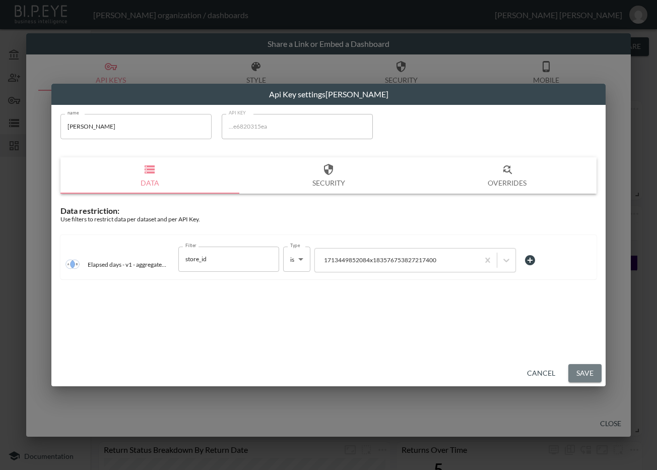
click at [583, 372] on button "Save" at bounding box center [584, 373] width 33 height 19
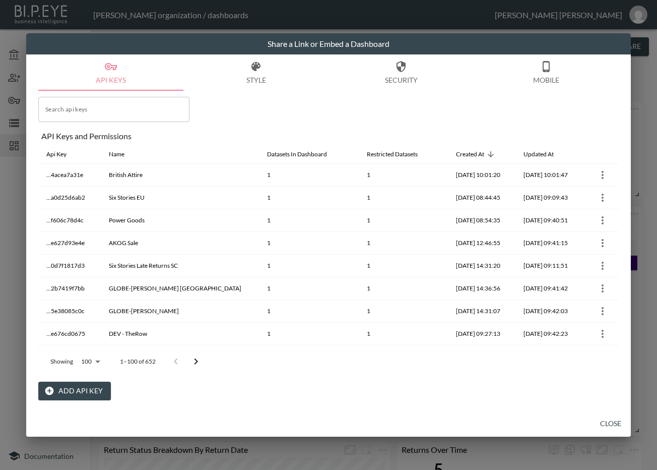
click at [196, 361] on icon "Go to next page" at bounding box center [196, 361] width 12 height 12
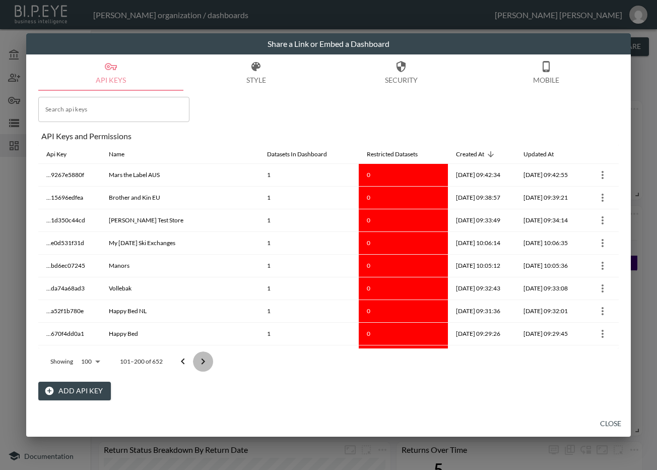
click at [196, 361] on button "Go to next page" at bounding box center [203, 361] width 20 height 20
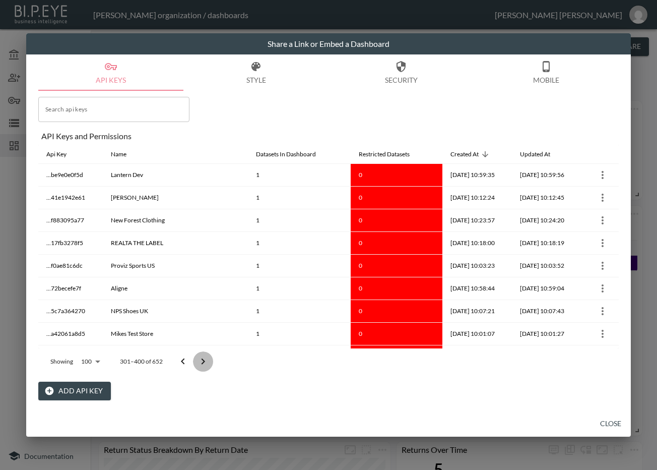
click at [196, 360] on button "Go to next page" at bounding box center [203, 361] width 20 height 20
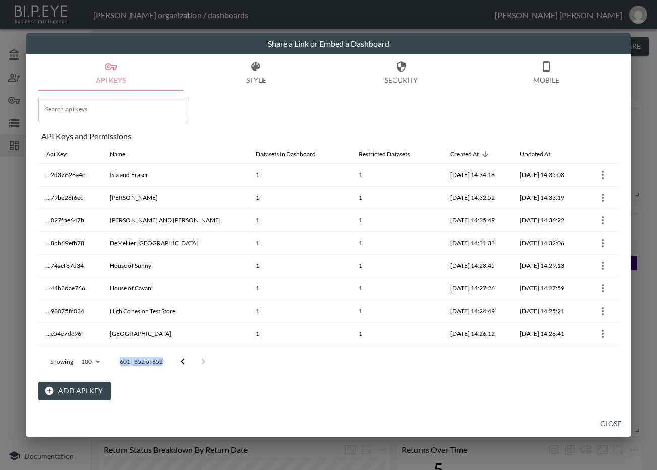
click at [196, 360] on div at bounding box center [193, 361] width 40 height 20
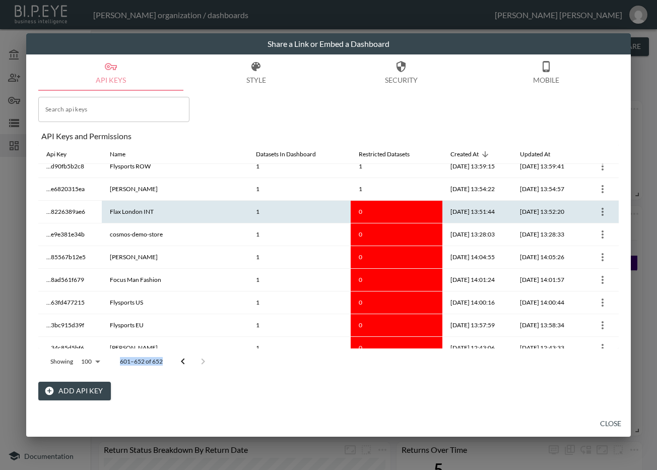
click at [597, 209] on icon "more" at bounding box center [603, 212] width 12 height 12
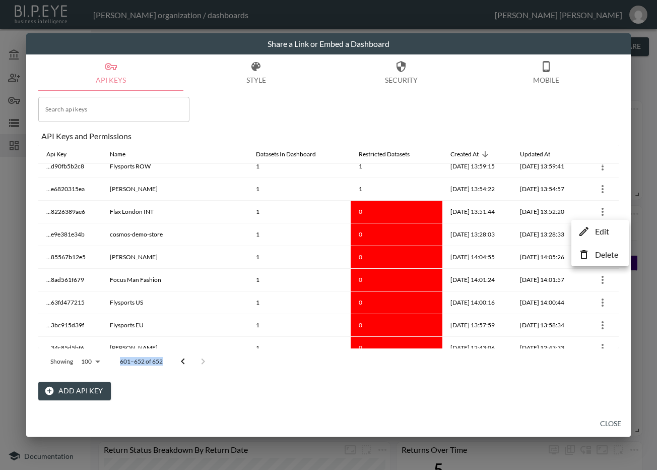
click at [606, 229] on p "Edit" at bounding box center [602, 231] width 14 height 12
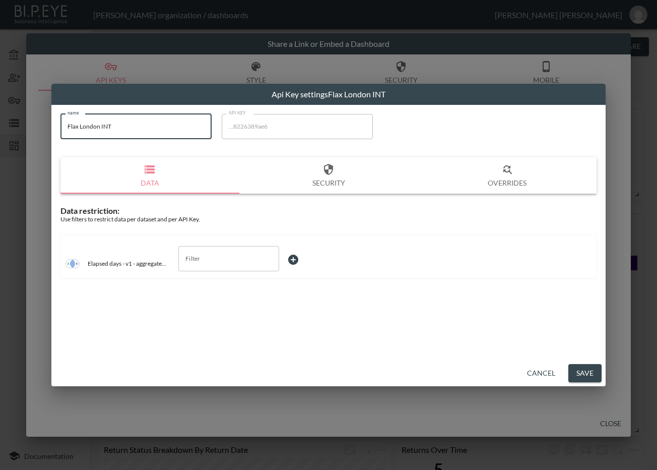
drag, startPoint x: 96, startPoint y: 127, endPoint x: 22, endPoint y: 144, distance: 75.4
click at [9, 130] on div "Api Key settings Flax London INT name Flax London INT name API KEY ...8226389ae…" at bounding box center [328, 235] width 657 height 470
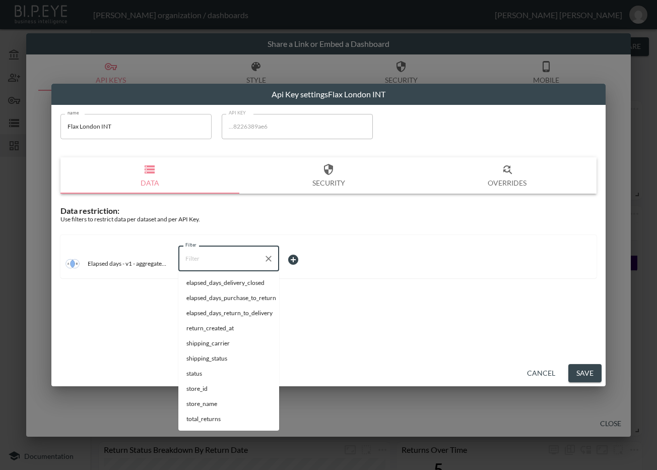
click at [203, 253] on input "Filter" at bounding box center [221, 258] width 77 height 16
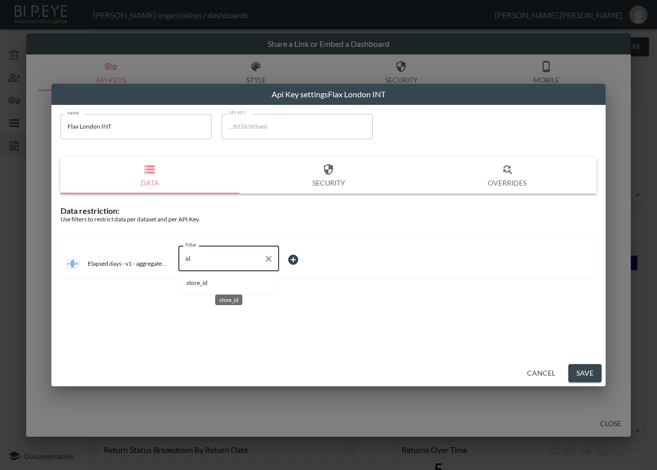
click at [234, 285] on span "store_id" at bounding box center [228, 282] width 85 height 9
type input "store_id"
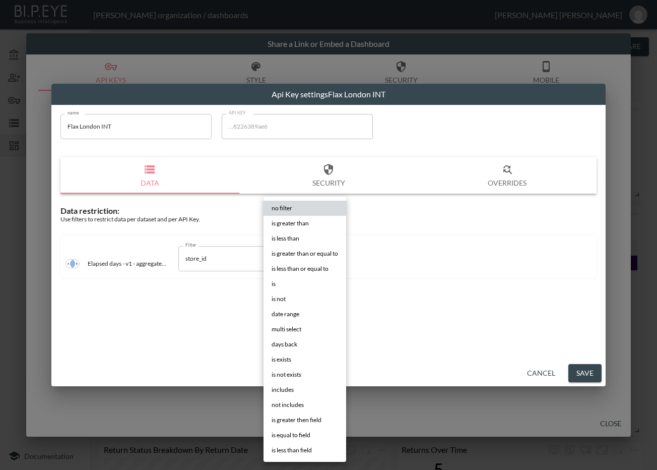
click at [306, 258] on body "BI.P.EYE, Interactive Analytics Dashboards - app Zach Bailet organization / das…" at bounding box center [328, 235] width 657 height 470
click at [289, 281] on li "is" at bounding box center [305, 283] width 83 height 15
type input "is"
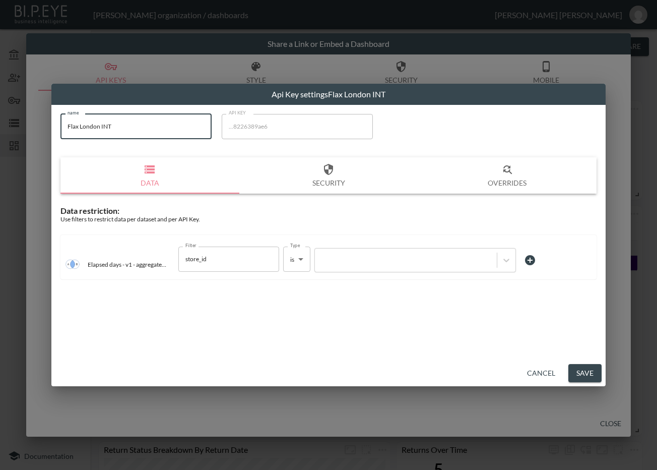
click at [154, 124] on input "Flax London INT" at bounding box center [135, 126] width 151 height 25
click at [254, 289] on div "name Flax London INT name API KEY ...8226389ae6 API KEY Data Security Overrides…" at bounding box center [328, 199] width 548 height 183
drag, startPoint x: 204, startPoint y: 307, endPoint x: 357, endPoint y: 266, distance: 158.7
click at [204, 307] on div "name Flax London INT name API KEY ...8226389ae6 API KEY Data Security Overrides…" at bounding box center [328, 232] width 554 height 255
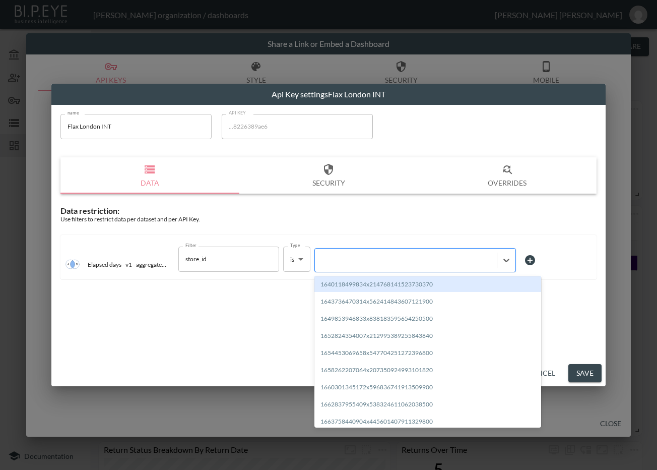
click at [384, 254] on div at bounding box center [406, 260] width 182 height 14
paste input "1682599423861x998146025753411600"
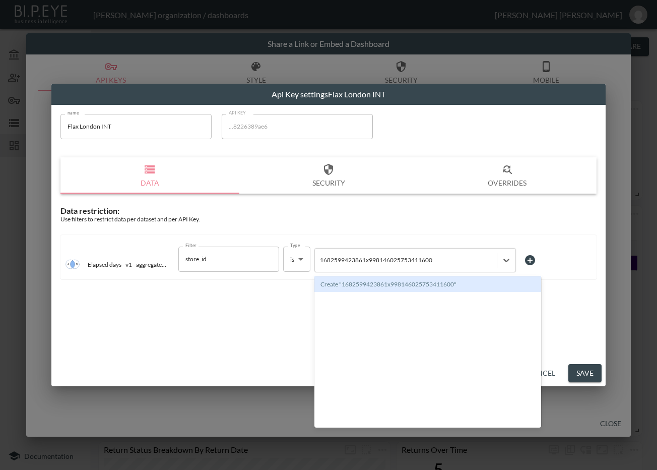
type input "1682599423861x998146025753411600"
click at [430, 222] on div "Use filters to restrict data per dataset and per API Key." at bounding box center [328, 219] width 536 height 8
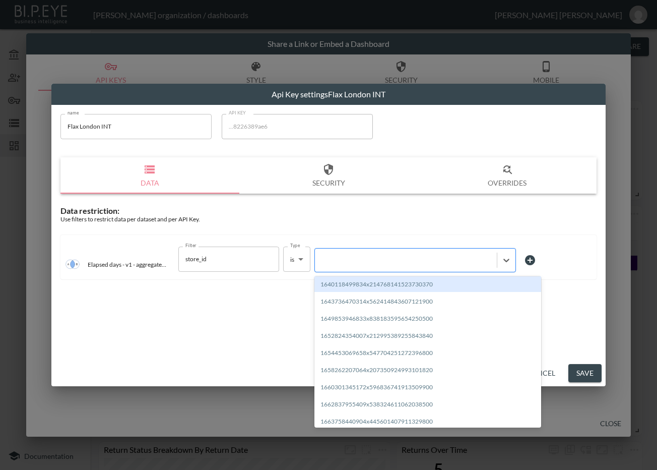
click at [418, 259] on div at bounding box center [406, 260] width 172 height 10
paste input "1682599423861x998146025753411600"
type input "1682599423861x998146025753411600"
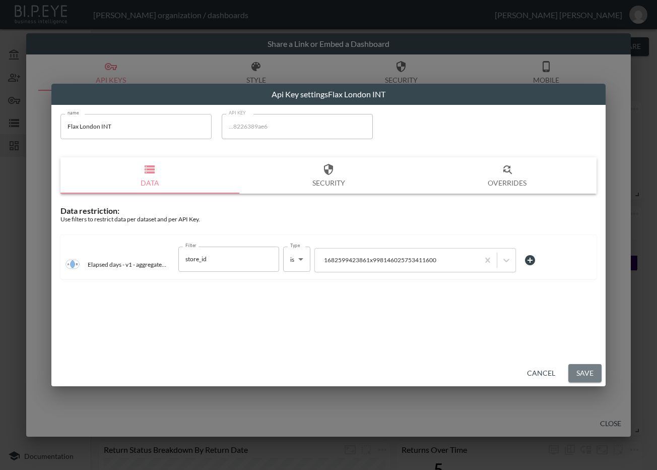
click at [594, 373] on button "Save" at bounding box center [584, 373] width 33 height 19
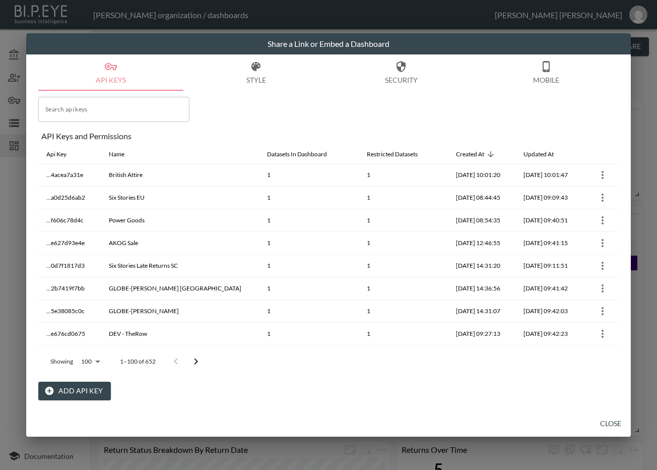
click at [197, 359] on icon "Go to next page" at bounding box center [196, 361] width 12 height 12
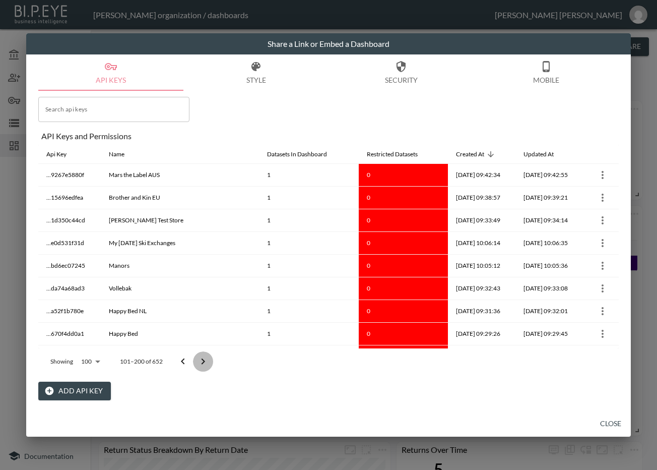
click at [197, 361] on icon "Go to next page" at bounding box center [203, 361] width 12 height 12
click at [199, 359] on icon "Go to next page" at bounding box center [203, 361] width 12 height 12
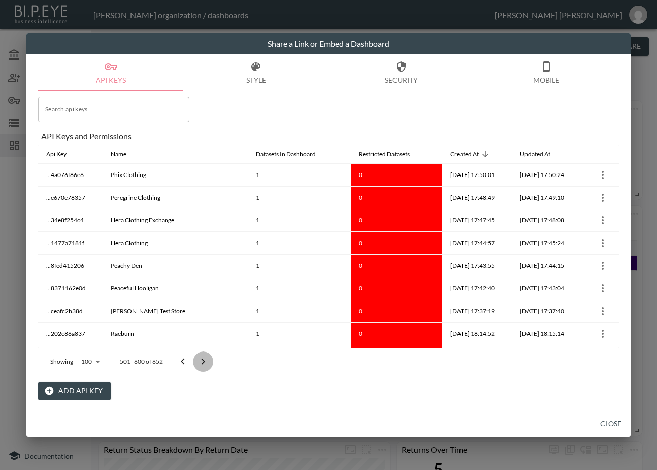
click at [199, 359] on icon "Go to next page" at bounding box center [203, 361] width 12 height 12
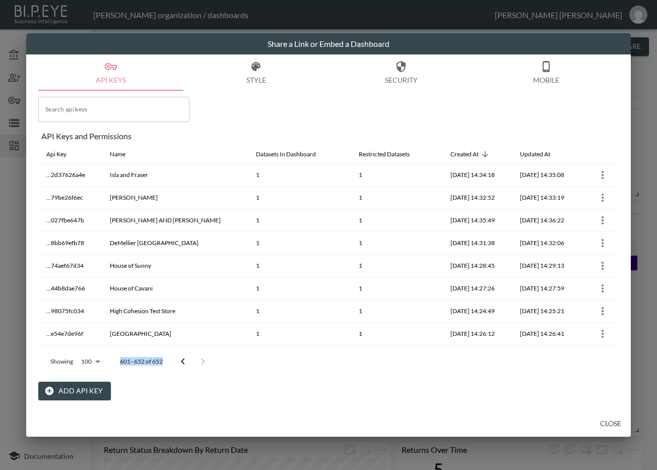
click at [199, 359] on div at bounding box center [193, 361] width 40 height 20
click at [185, 358] on icon "Go to previous page" at bounding box center [183, 361] width 12 height 12
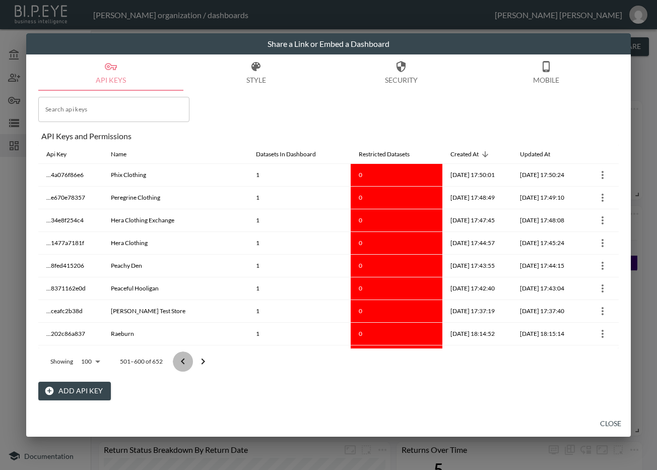
click at [185, 358] on icon "Go to previous page" at bounding box center [183, 361] width 12 height 12
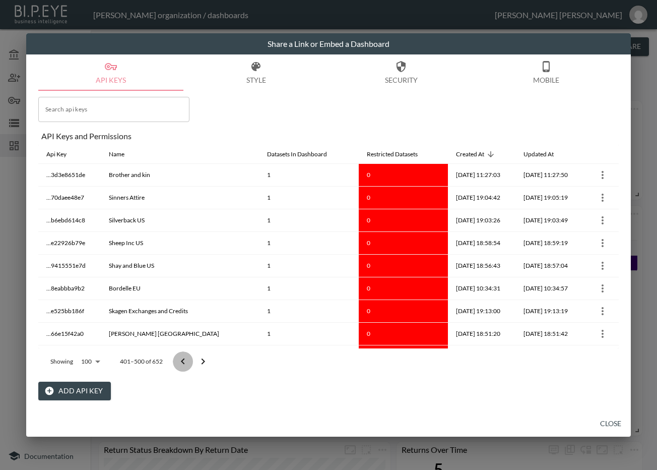
click at [185, 358] on icon "Go to previous page" at bounding box center [183, 361] width 12 height 12
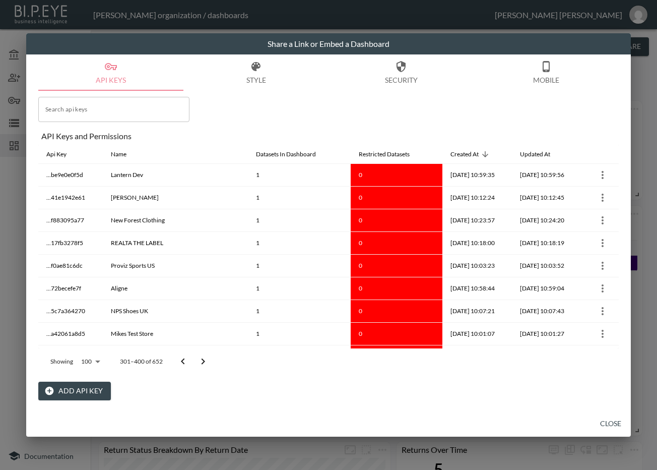
click at [209, 358] on icon "Go to next page" at bounding box center [203, 361] width 12 height 12
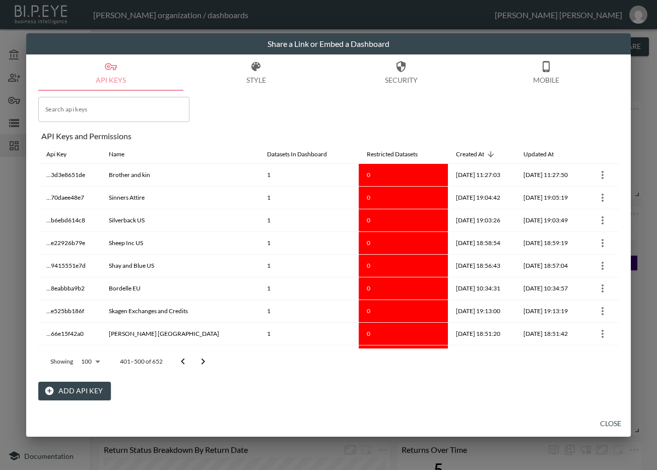
click at [209, 358] on icon "Go to next page" at bounding box center [203, 361] width 12 height 12
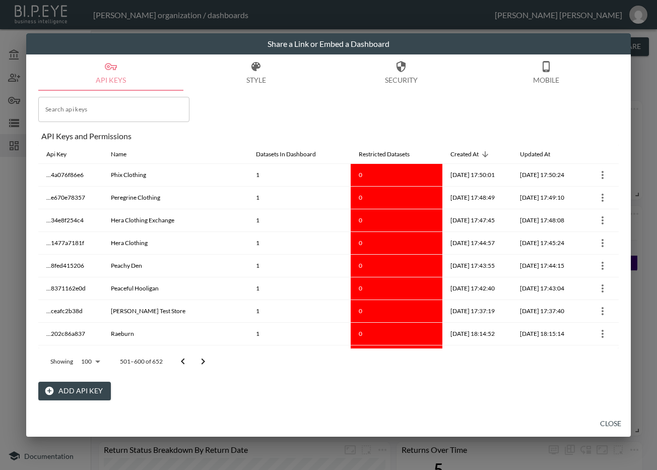
click at [209, 358] on icon "Go to next page" at bounding box center [203, 361] width 12 height 12
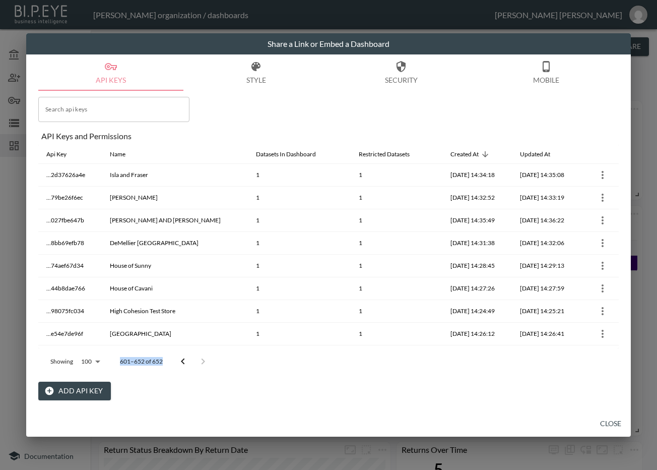
click at [209, 358] on div at bounding box center [193, 361] width 40 height 20
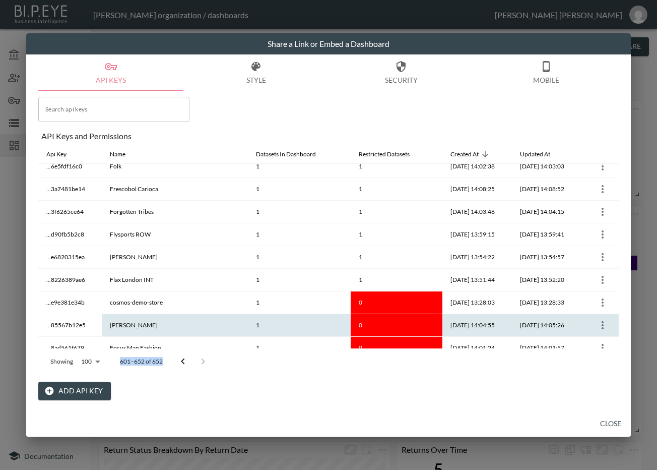
scroll to position [483, 0]
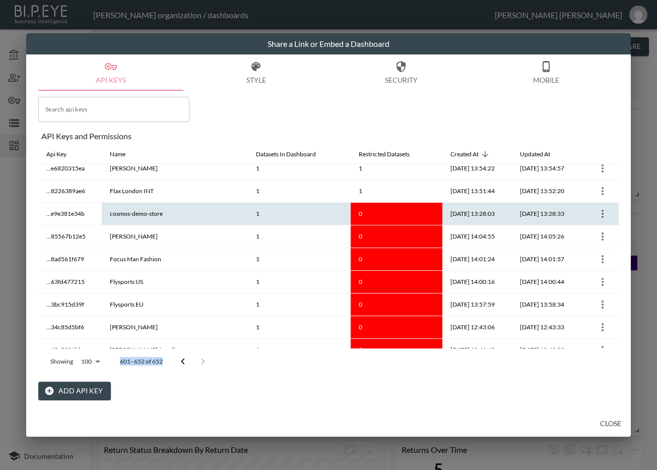
click at [599, 209] on icon "more" at bounding box center [603, 214] width 12 height 12
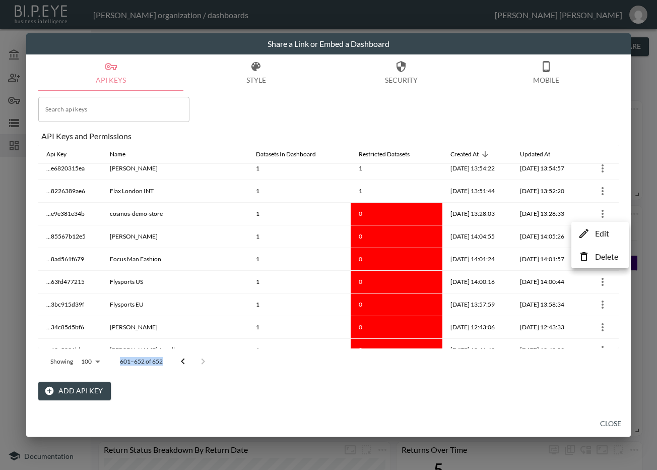
click at [597, 235] on p "Edit" at bounding box center [602, 233] width 14 height 12
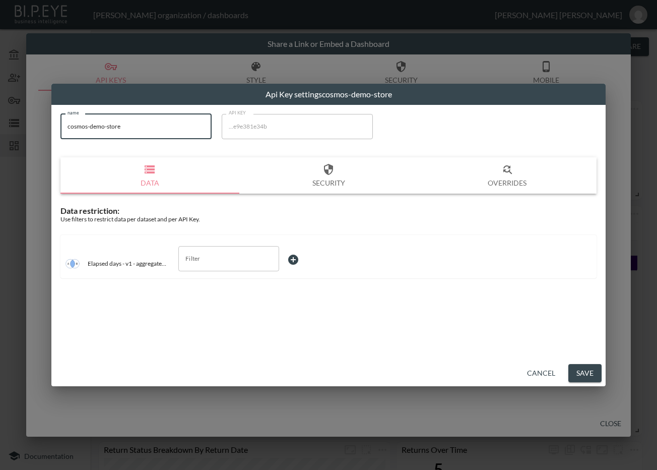
drag, startPoint x: 142, startPoint y: 131, endPoint x: 54, endPoint y: 145, distance: 89.2
click at [54, 145] on div "name cosmos-demo-store name API KEY ...e9e381e34b API KEY Data Security Overrid…" at bounding box center [328, 232] width 554 height 255
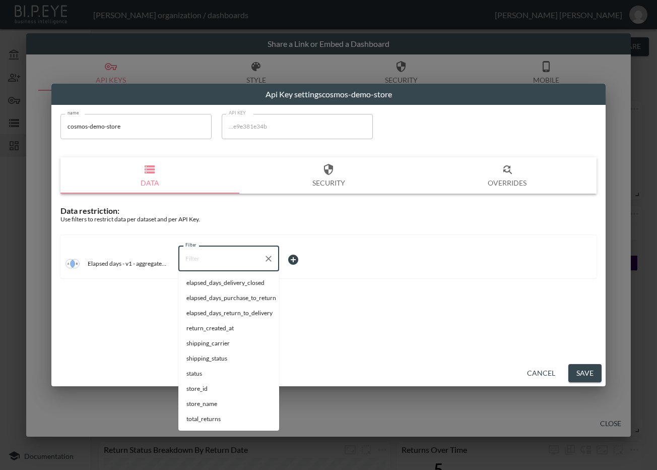
click at [214, 257] on input "Filter" at bounding box center [221, 258] width 77 height 16
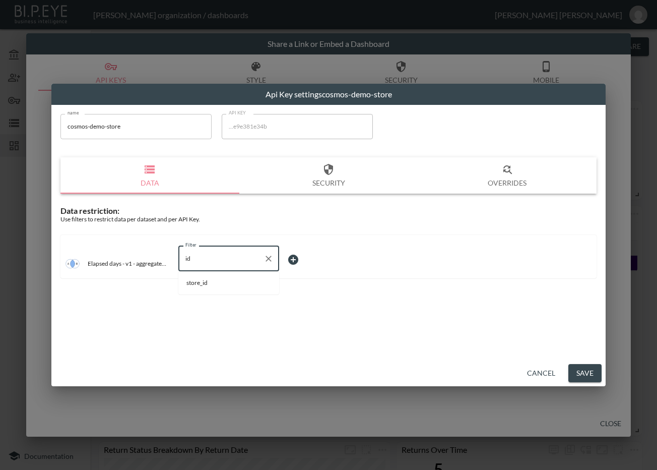
click at [230, 282] on span "store_id" at bounding box center [228, 282] width 85 height 9
type input "store_id"
click at [304, 262] on body "BI.P.EYE, Interactive Analytics Dashboards - app Zach Bailet organization / das…" at bounding box center [328, 235] width 657 height 470
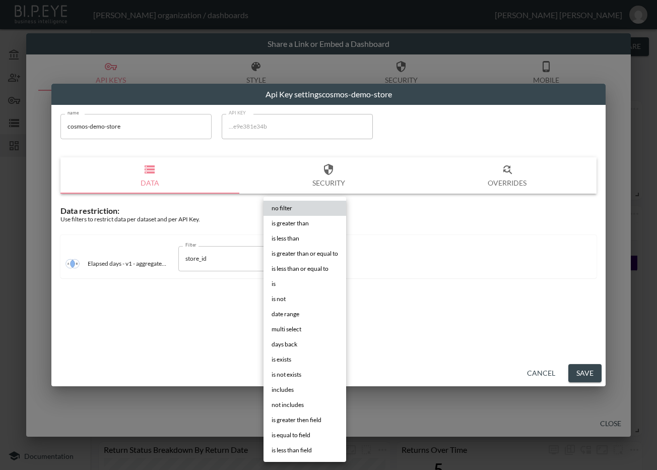
click at [292, 280] on li "is" at bounding box center [305, 283] width 83 height 15
type input "is"
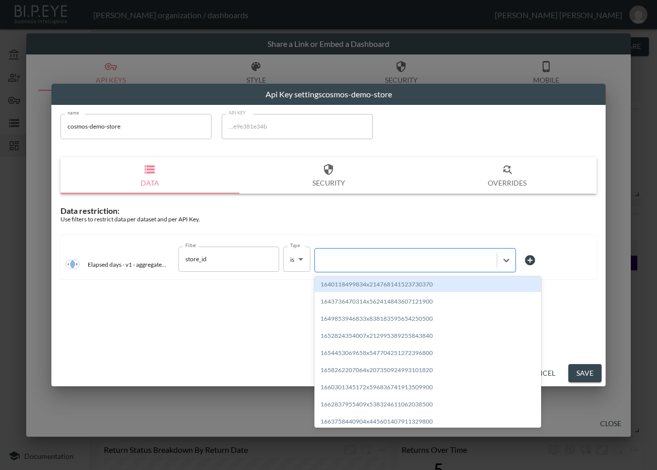
click at [372, 255] on div at bounding box center [406, 260] width 172 height 10
paste input "1720202462355x113612940393054200"
type input "1720202462355x113612940393054200"
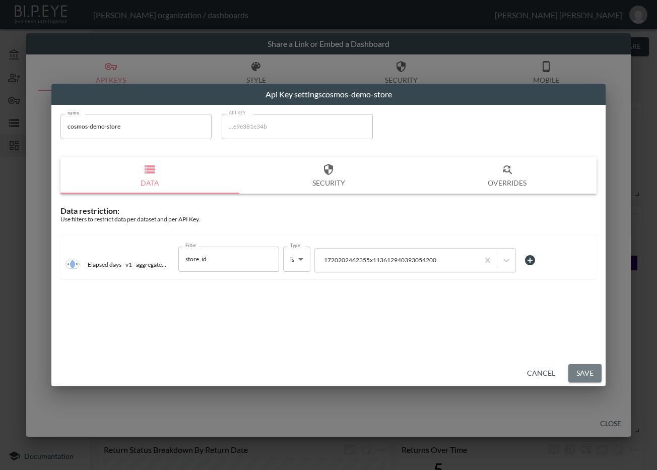
click at [577, 370] on button "Save" at bounding box center [584, 373] width 33 height 19
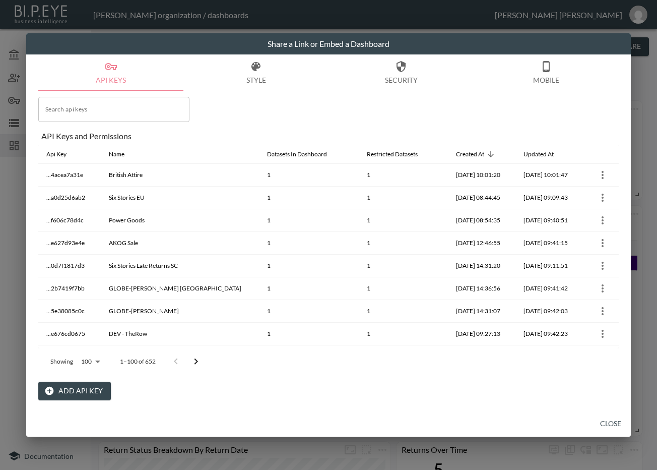
click at [196, 361] on icon "Go to next page" at bounding box center [196, 361] width 12 height 12
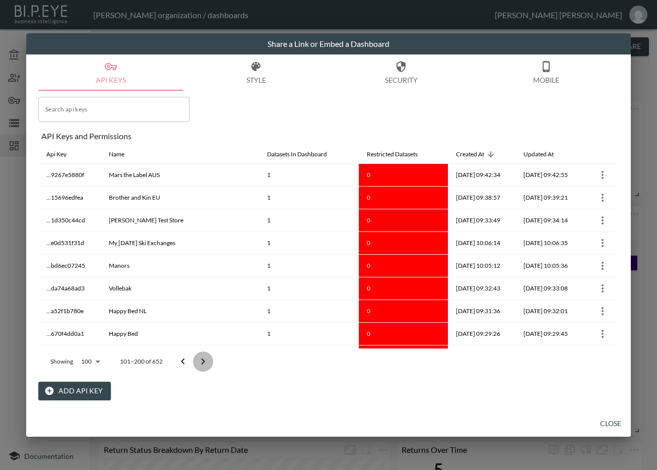
click at [196, 361] on button "Go to next page" at bounding box center [203, 361] width 20 height 20
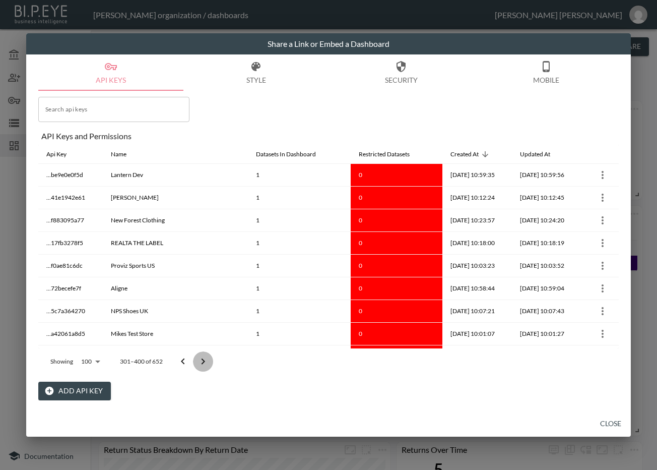
click at [196, 361] on button "Go to next page" at bounding box center [203, 361] width 20 height 20
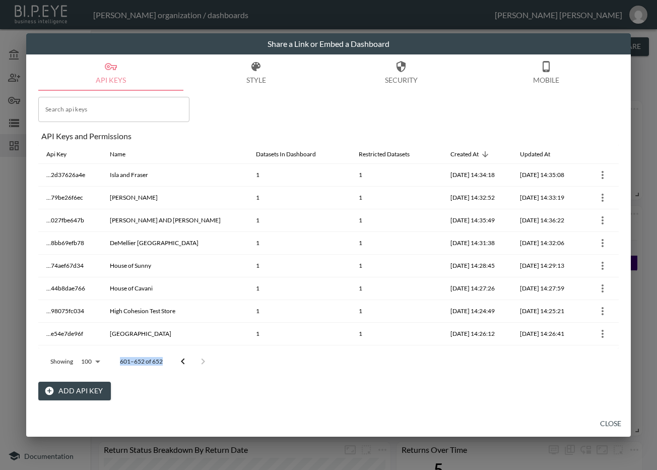
click at [196, 361] on div at bounding box center [193, 361] width 40 height 20
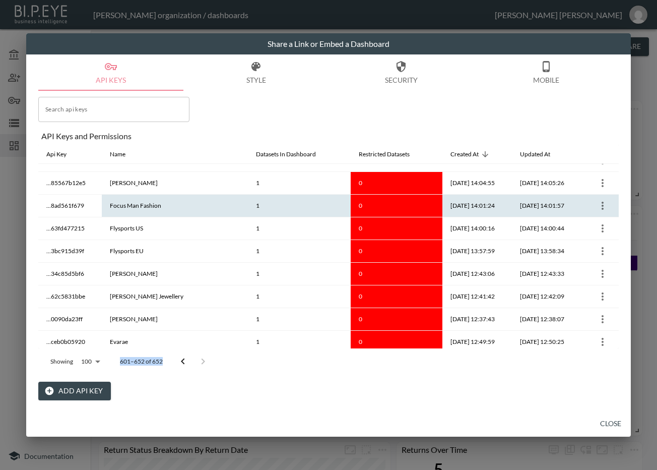
scroll to position [504, 0]
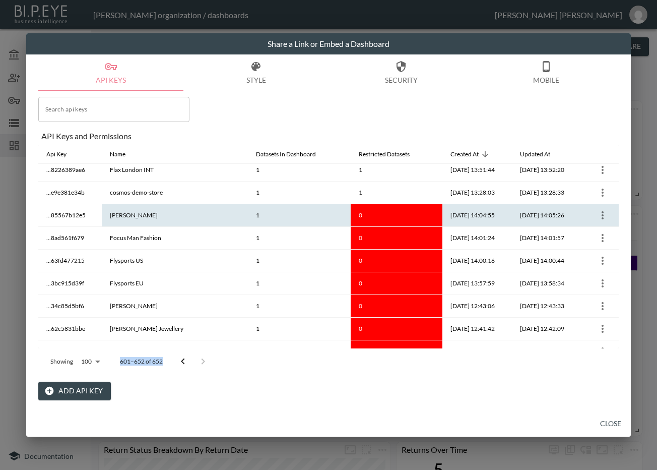
click at [597, 216] on icon "more" at bounding box center [603, 215] width 12 height 12
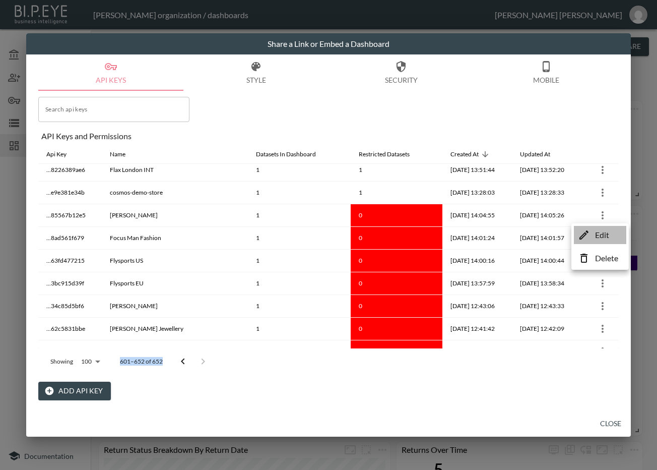
click at [599, 231] on p "Edit" at bounding box center [602, 235] width 14 height 12
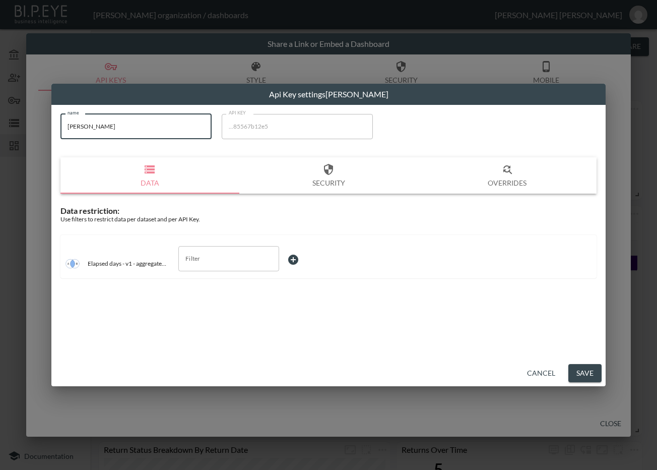
drag, startPoint x: 153, startPoint y: 133, endPoint x: 20, endPoint y: 136, distance: 133.6
click at [20, 136] on div "Api Key settings Frahm name Frahm name API KEY ...85567b12e5 API KEY Data Secur…" at bounding box center [328, 235] width 657 height 470
click at [215, 256] on input "Filter" at bounding box center [221, 258] width 77 height 16
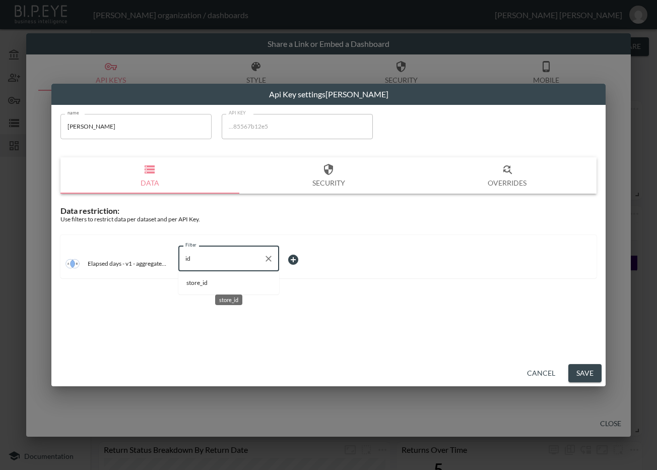
click at [202, 282] on span "store_id" at bounding box center [228, 282] width 85 height 9
type input "store_id"
click at [306, 258] on body "BI.P.EYE, Interactive Analytics Dashboards - app Zach Bailet organization / das…" at bounding box center [328, 235] width 657 height 470
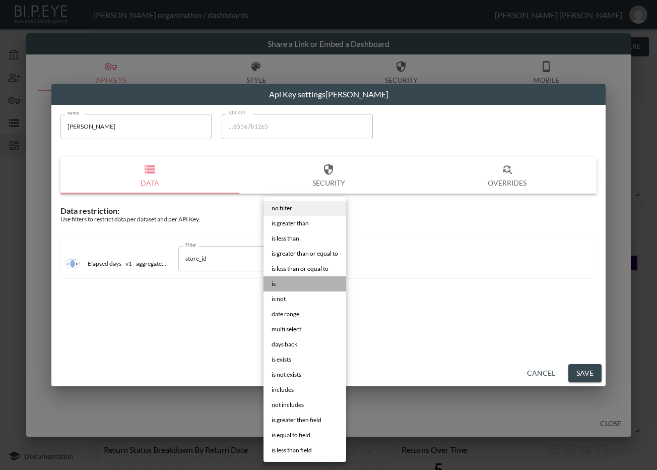
click at [297, 278] on li "is" at bounding box center [305, 283] width 83 height 15
type input "is"
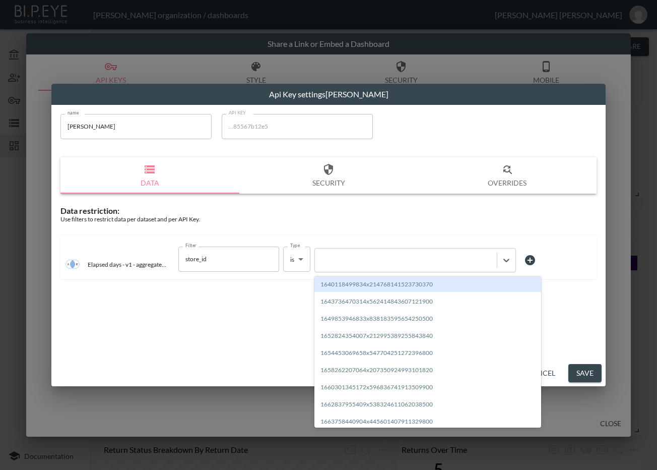
click at [352, 259] on div at bounding box center [406, 260] width 172 height 10
paste input "1682353761382x487814377555886100"
type input "1682353761382x487814377555886100"
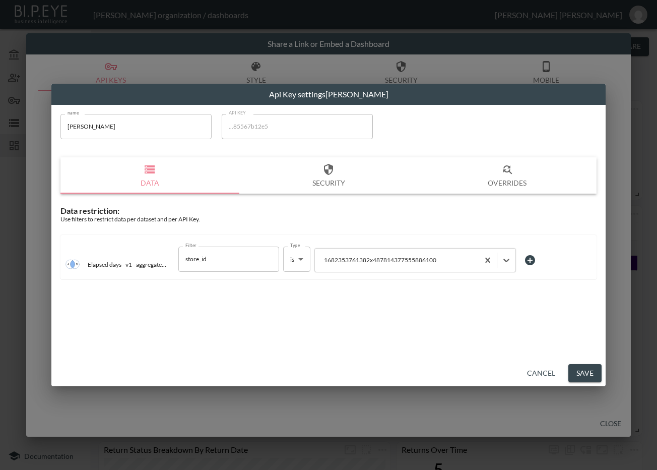
click at [584, 374] on button "Save" at bounding box center [584, 373] width 33 height 19
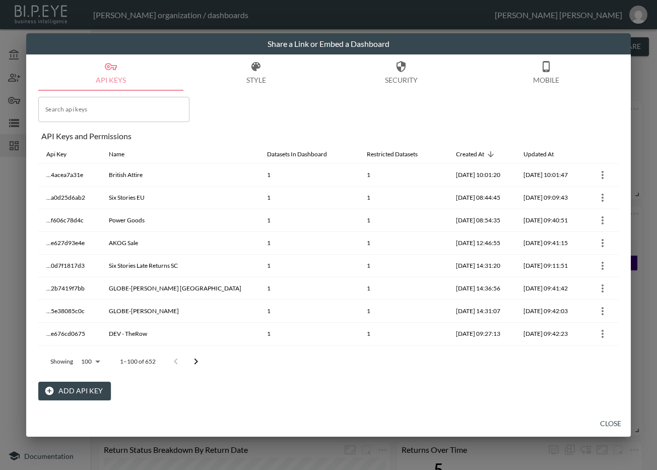
click at [194, 358] on icon "Go to next page" at bounding box center [196, 361] width 12 height 12
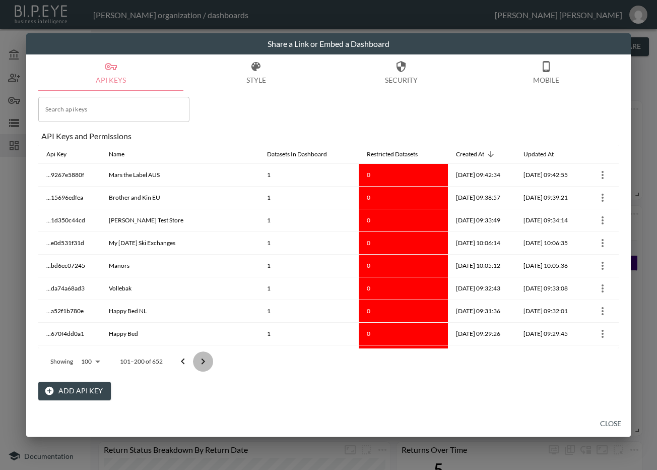
click at [200, 360] on icon "Go to next page" at bounding box center [203, 361] width 12 height 12
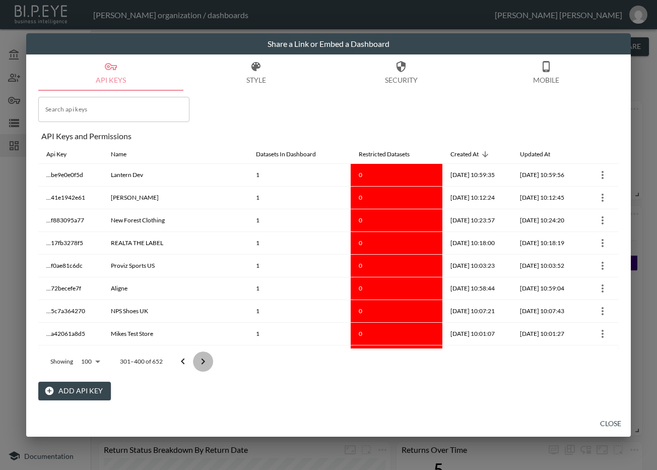
click at [200, 360] on icon "Go to next page" at bounding box center [203, 361] width 12 height 12
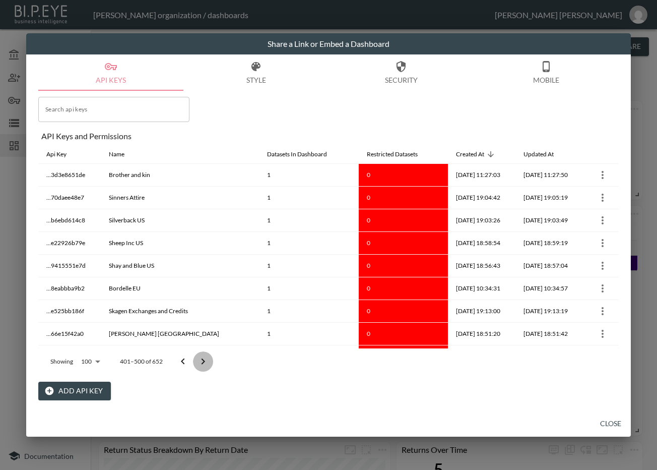
click at [200, 360] on icon "Go to next page" at bounding box center [203, 361] width 12 height 12
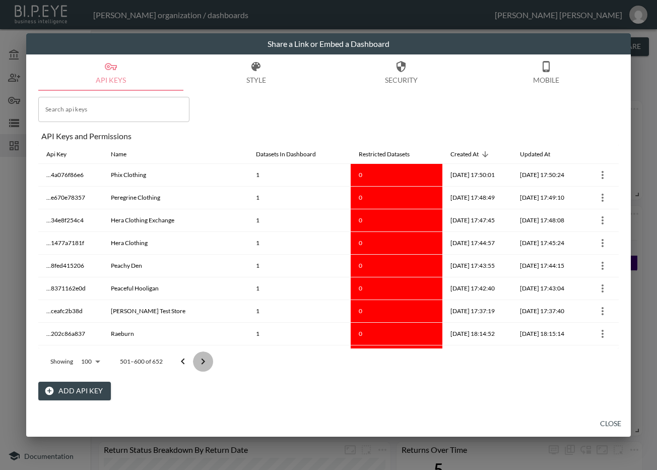
click at [200, 360] on icon "Go to next page" at bounding box center [203, 361] width 12 height 12
click at [200, 360] on div at bounding box center [193, 361] width 40 height 20
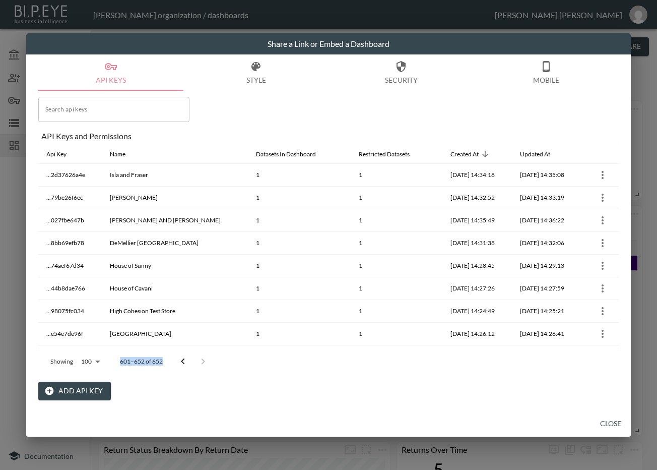
click at [200, 360] on div at bounding box center [193, 361] width 40 height 20
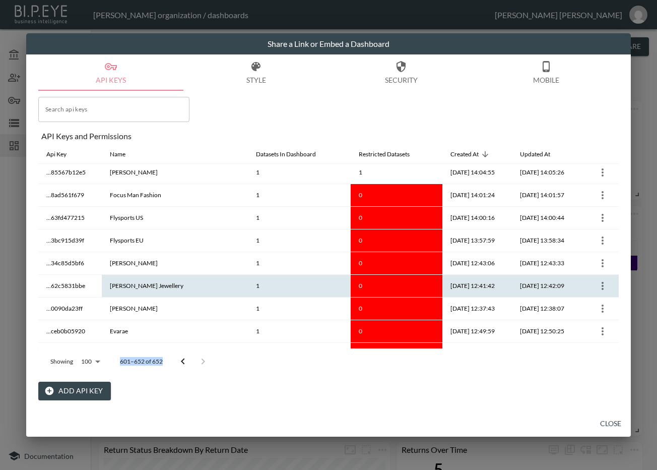
scroll to position [546, 0]
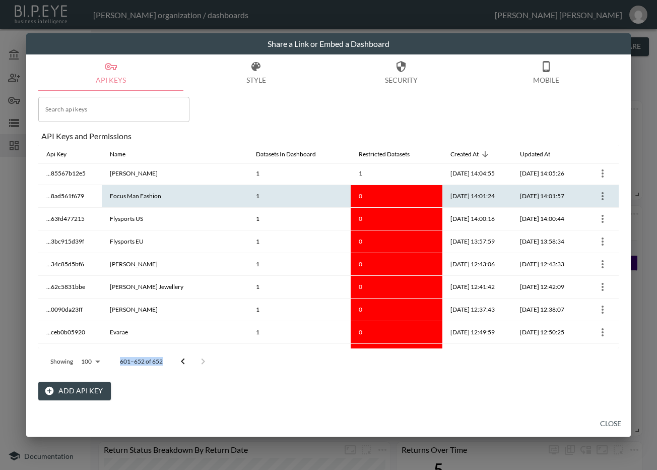
click at [597, 194] on icon "more" at bounding box center [603, 196] width 12 height 12
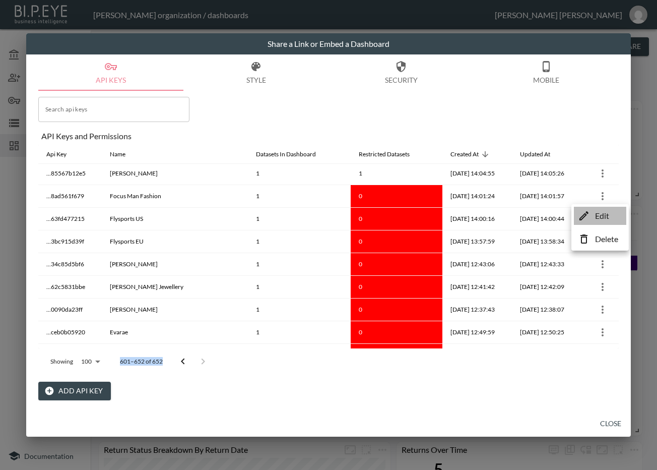
click at [591, 218] on li "Edit" at bounding box center [600, 216] width 52 height 18
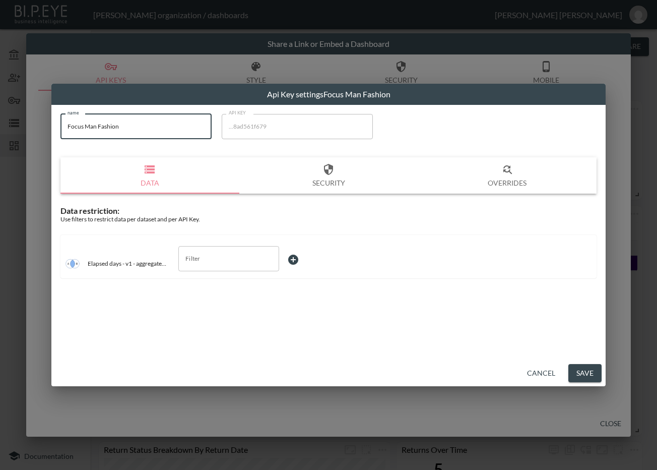
drag, startPoint x: 170, startPoint y: 125, endPoint x: 64, endPoint y: 143, distance: 107.3
click at [64, 143] on div "name Focus Man Fashion name" at bounding box center [135, 129] width 151 height 31
click at [227, 257] on input "Filter" at bounding box center [221, 258] width 77 height 16
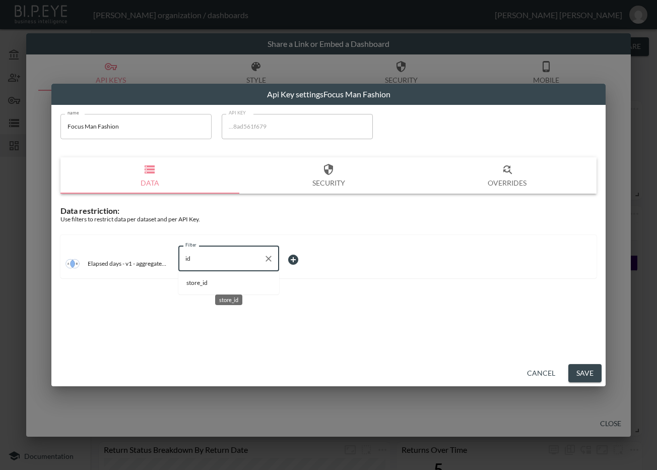
click at [228, 286] on span "store_id" at bounding box center [228, 282] width 85 height 9
type input "store_id"
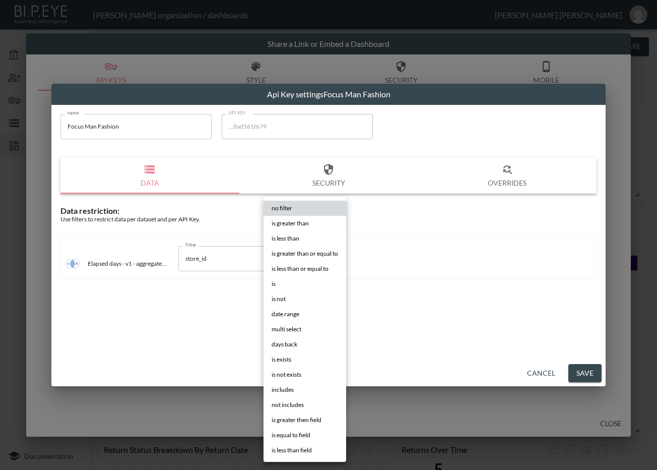
click at [295, 254] on body "BI.P.EYE, Interactive Analytics Dashboards - app Zach Bailet organization / das…" at bounding box center [328, 235] width 657 height 470
click at [313, 287] on li "is" at bounding box center [305, 283] width 83 height 15
type input "is"
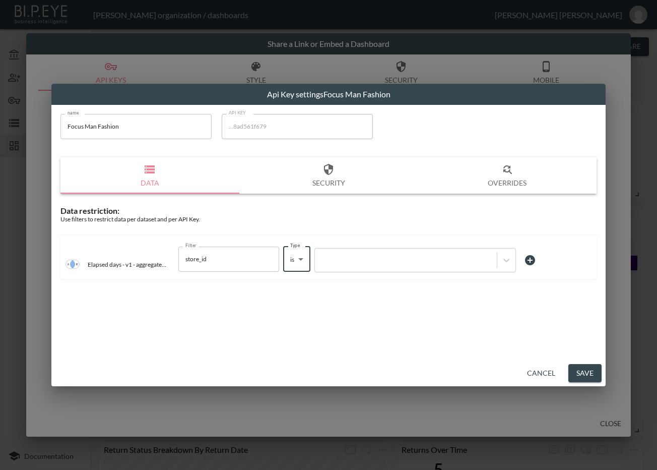
click at [356, 268] on div at bounding box center [415, 260] width 202 height 24
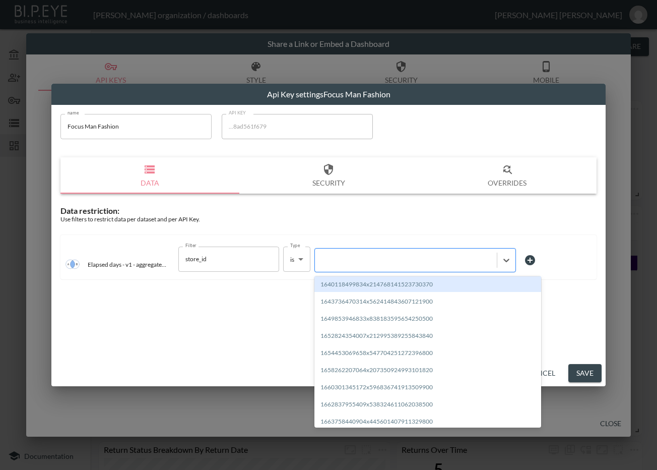
paste input "1695739227865x485897472793903100"
type input "1695739227865x485897472793903100"
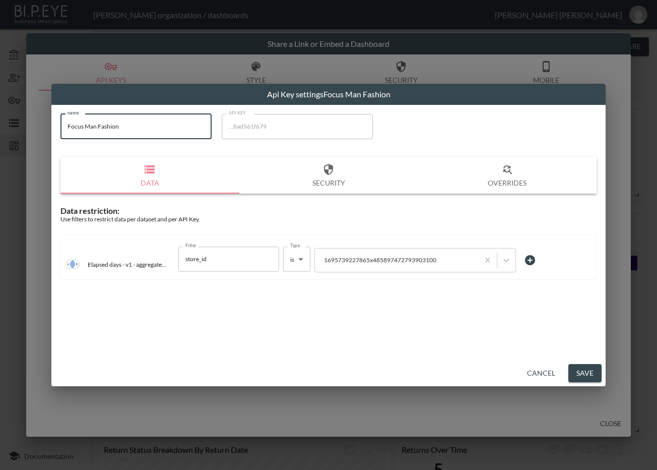
drag, startPoint x: 162, startPoint y: 124, endPoint x: 10, endPoint y: 113, distance: 153.1
click at [10, 113] on div "Api Key settings Focus Man Fashion name Focus Man Fashion name API KEY ...8ad56…" at bounding box center [328, 235] width 657 height 470
click at [580, 373] on button "Save" at bounding box center [584, 373] width 33 height 19
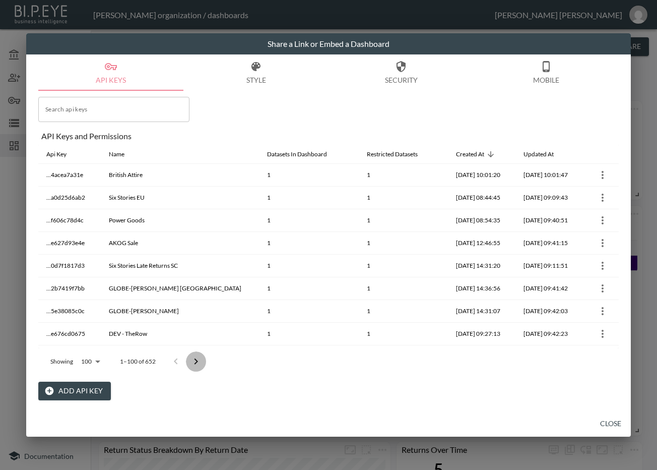
click at [197, 361] on icon "Go to next page" at bounding box center [197, 361] width 4 height 6
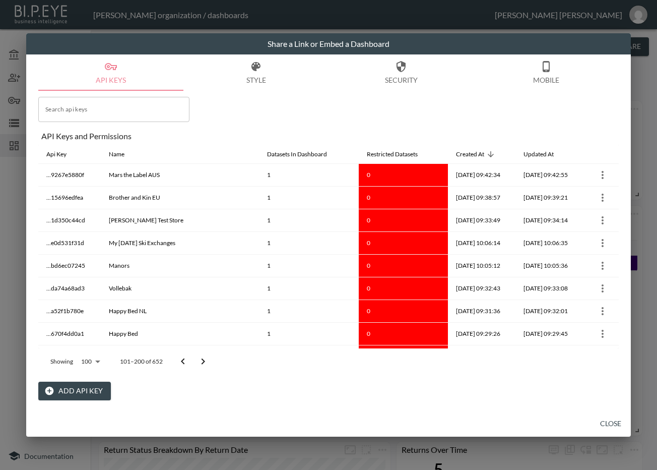
click at [180, 360] on icon "Go to previous page" at bounding box center [183, 361] width 12 height 12
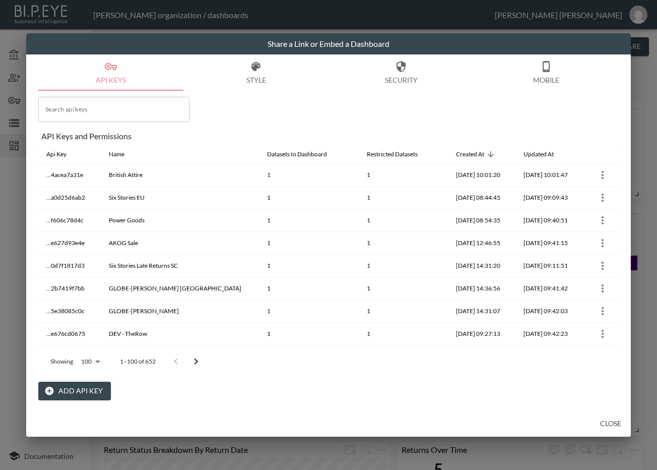
click at [195, 362] on icon "Go to next page" at bounding box center [196, 361] width 12 height 12
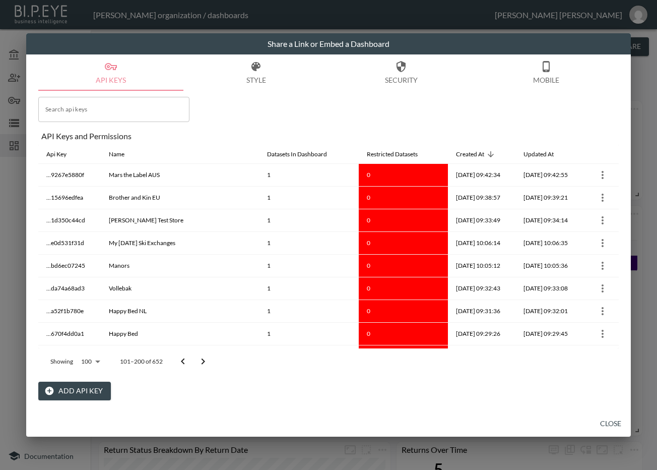
click at [199, 360] on icon "Go to next page" at bounding box center [203, 361] width 12 height 12
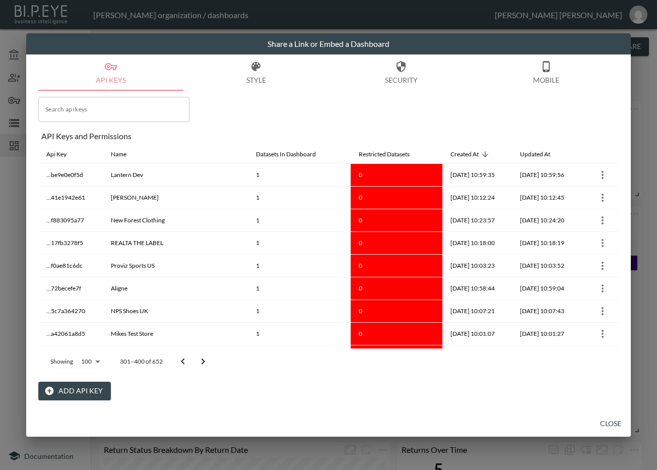
click at [199, 360] on icon "Go to next page" at bounding box center [203, 361] width 12 height 12
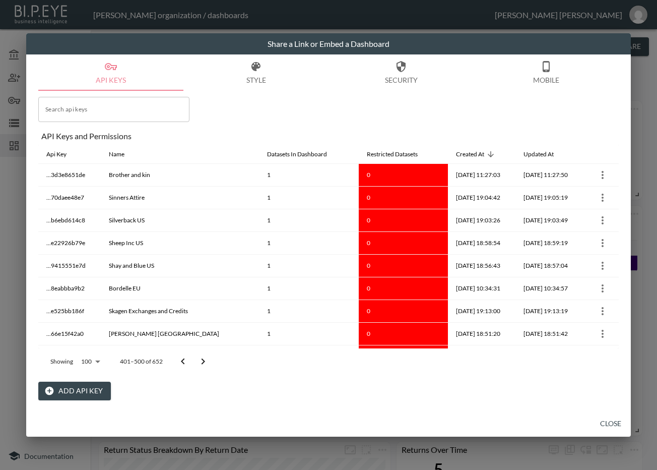
click at [199, 360] on icon "Go to next page" at bounding box center [203, 361] width 12 height 12
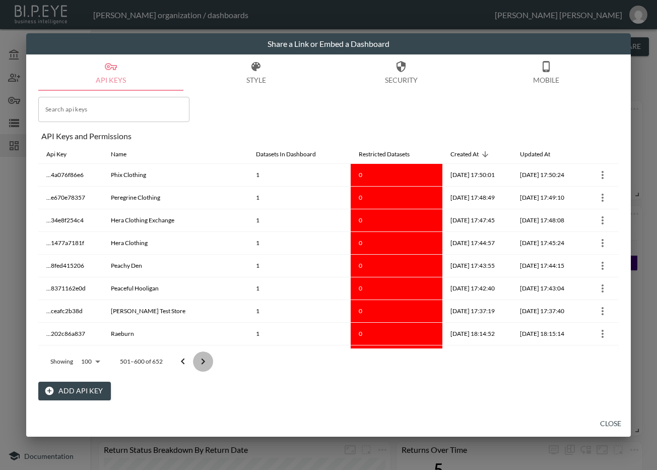
click at [199, 360] on icon "Go to next page" at bounding box center [203, 361] width 12 height 12
click at [199, 360] on div at bounding box center [193, 361] width 40 height 20
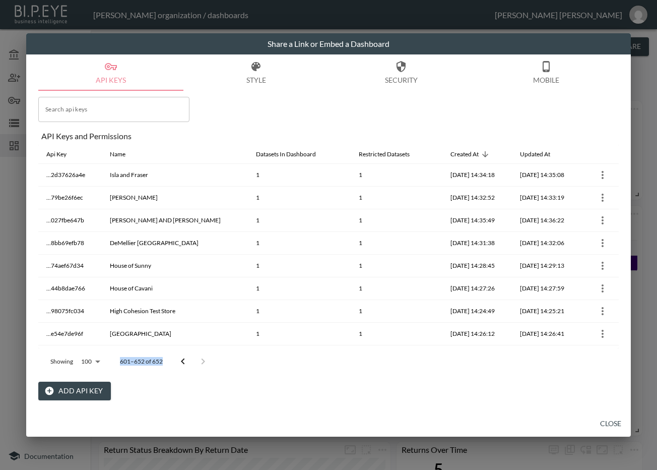
click at [199, 360] on div at bounding box center [193, 361] width 40 height 20
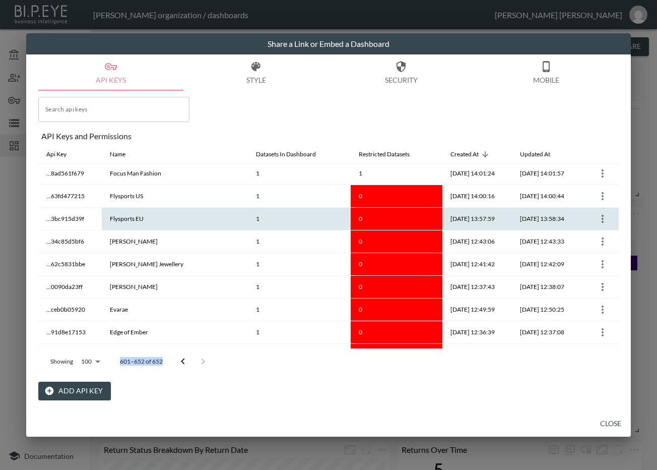
scroll to position [567, 0]
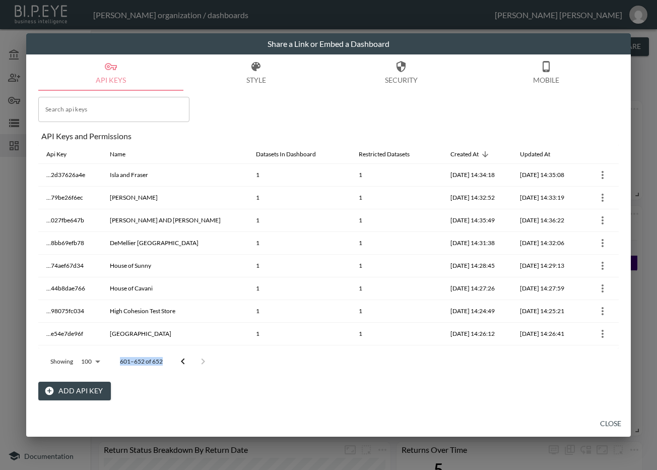
scroll to position [567, 0]
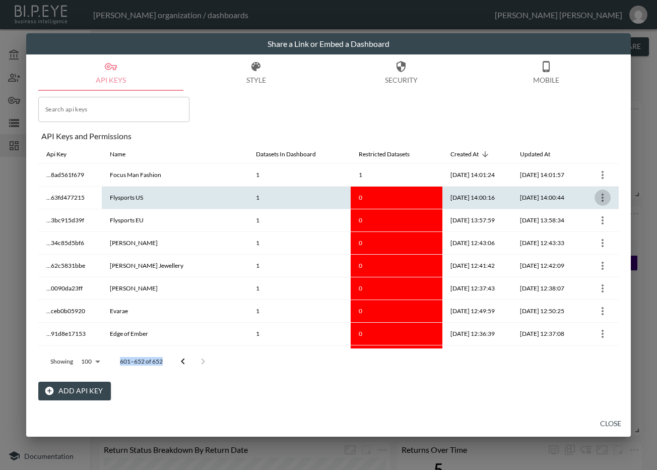
drag, startPoint x: 0, startPoint y: 0, endPoint x: 602, endPoint y: 197, distance: 633.4
click at [602, 197] on icon "more" at bounding box center [603, 197] width 12 height 12
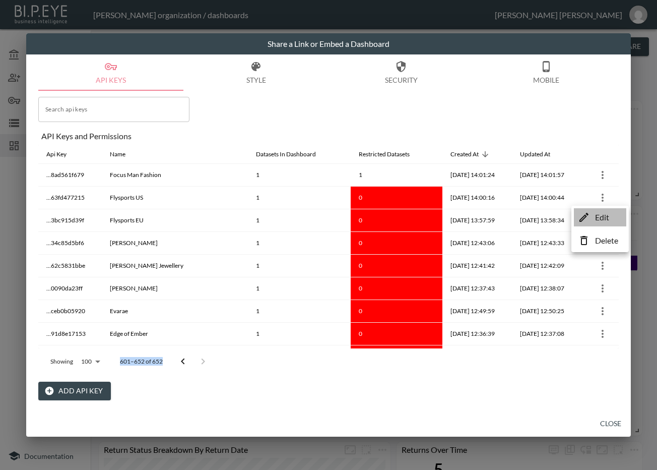
click at [594, 216] on li "Edit" at bounding box center [600, 217] width 52 height 18
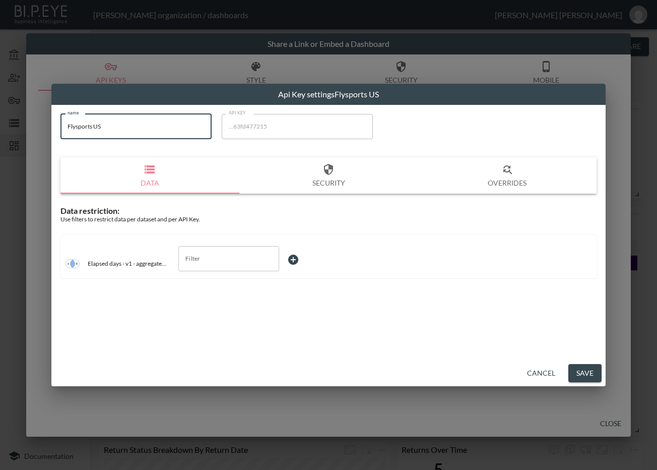
drag, startPoint x: 92, startPoint y: 123, endPoint x: 43, endPoint y: 135, distance: 50.2
click at [44, 132] on div "Api Key settings Flysports US name Flysports US name API KEY ...63fd477215 API …" at bounding box center [328, 235] width 657 height 470
click at [219, 266] on input "Filter" at bounding box center [221, 258] width 77 height 16
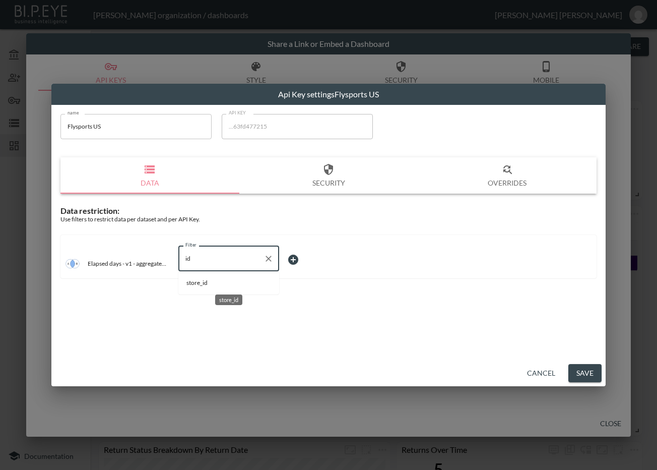
click at [221, 282] on span "store_id" at bounding box center [228, 282] width 85 height 9
type input "store_id"
click at [303, 265] on body "BI.P.EYE, Interactive Analytics Dashboards - app Zach Bailet organization / das…" at bounding box center [328, 235] width 657 height 470
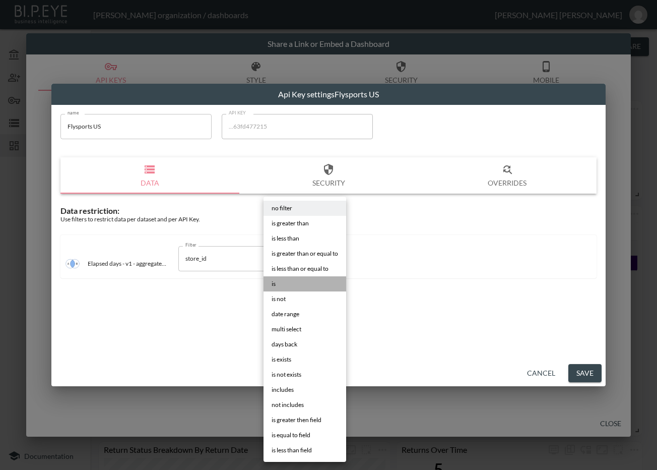
click at [298, 283] on li "is" at bounding box center [305, 283] width 83 height 15
type input "is"
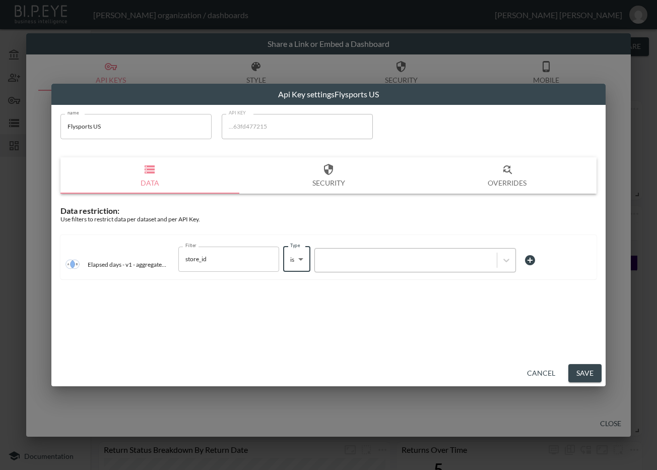
click at [343, 262] on div at bounding box center [406, 260] width 172 height 10
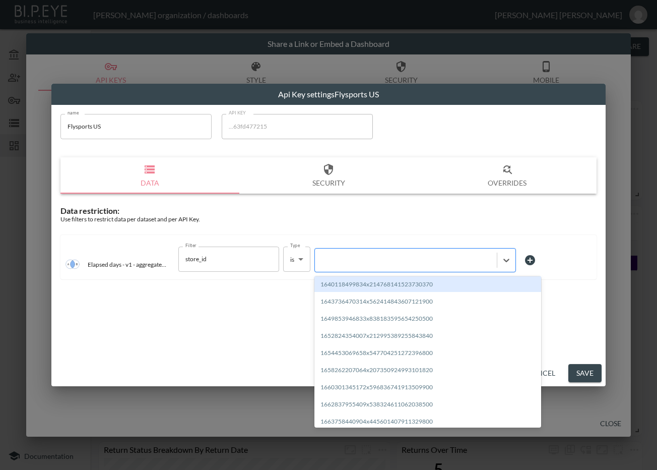
click at [351, 262] on div at bounding box center [406, 260] width 172 height 10
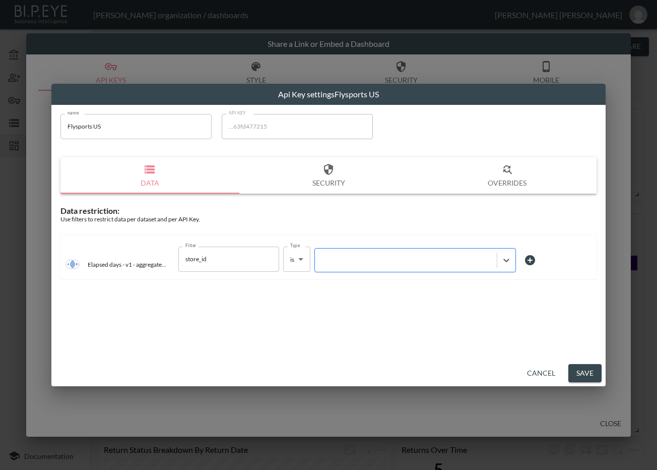
paste input "1705692138169x586939624473231400"
type input "1705692138169x586939624473231400"
click at [580, 371] on button "Save" at bounding box center [584, 373] width 33 height 19
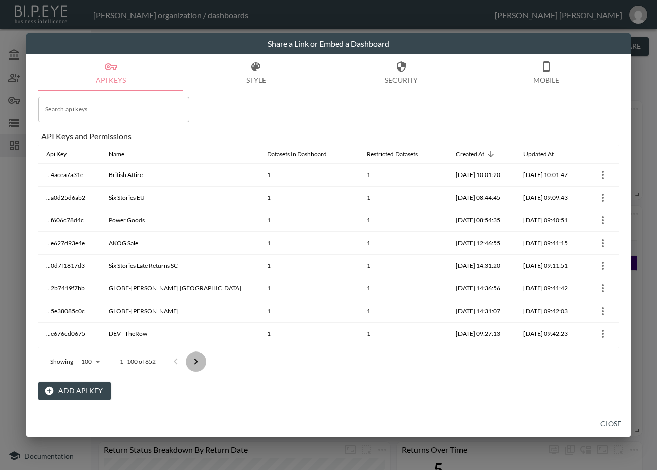
click at [197, 360] on icon "Go to next page" at bounding box center [197, 361] width 4 height 6
click at [197, 360] on icon "Go to next page" at bounding box center [196, 361] width 12 height 12
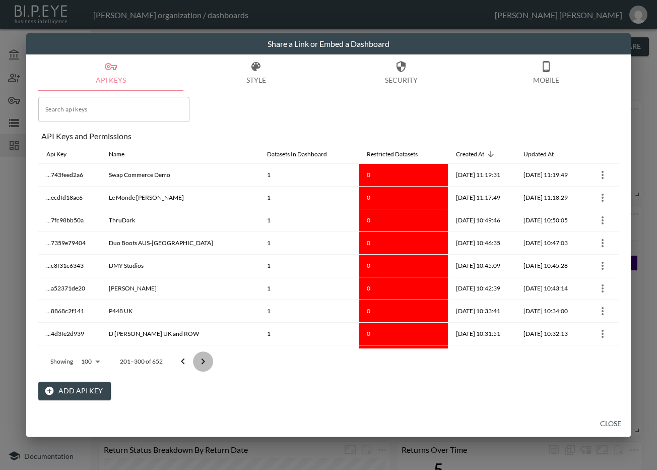
click at [197, 360] on icon "Go to next page" at bounding box center [203, 361] width 12 height 12
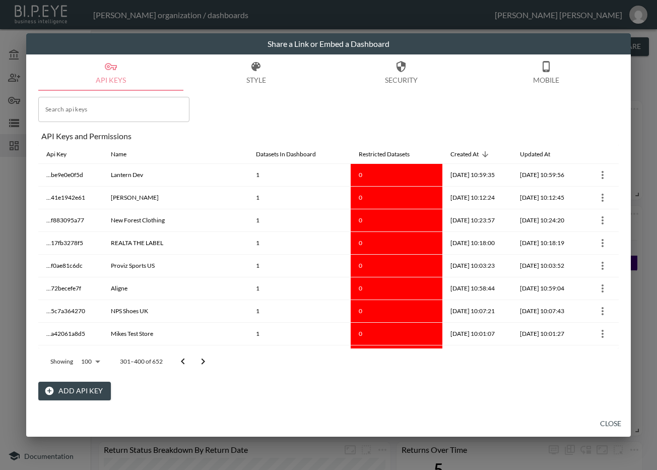
click at [197, 360] on icon "Go to next page" at bounding box center [203, 361] width 12 height 12
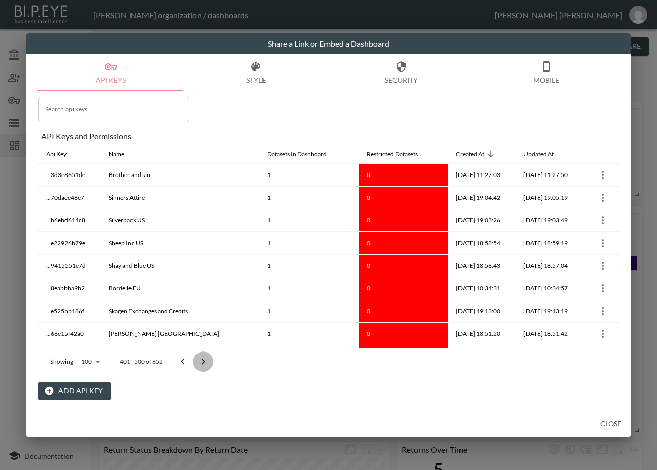
click at [197, 360] on icon "Go to next page" at bounding box center [203, 361] width 12 height 12
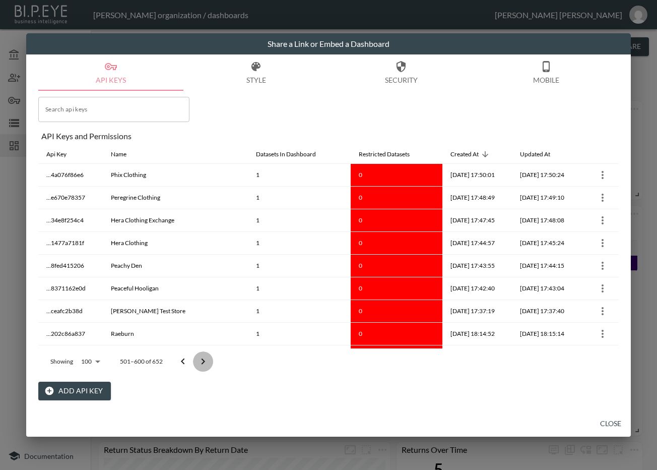
click at [197, 360] on icon "Go to next page" at bounding box center [203, 361] width 12 height 12
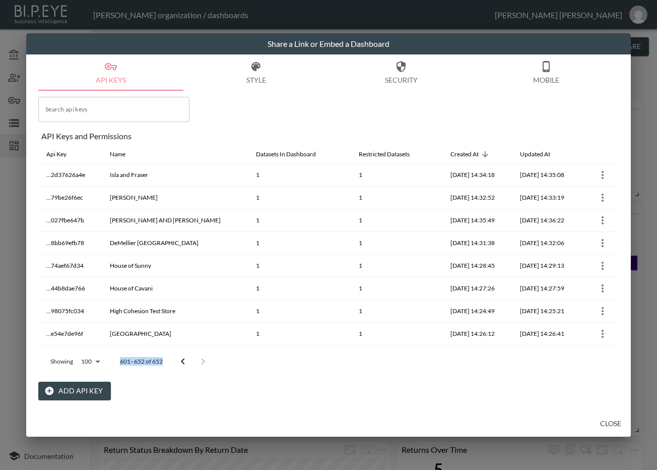
click at [197, 360] on div at bounding box center [193, 361] width 40 height 20
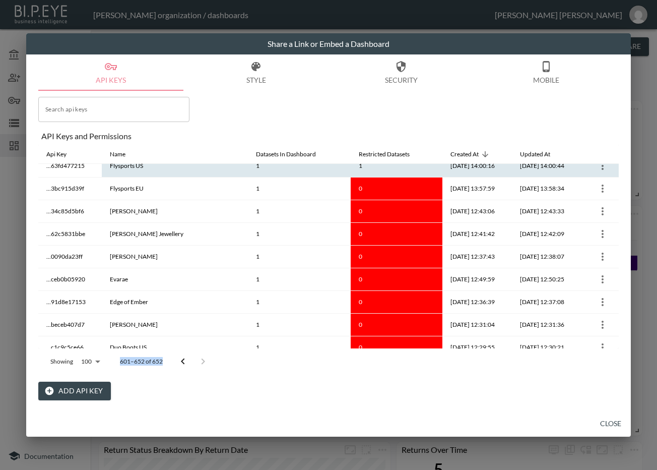
scroll to position [588, 0]
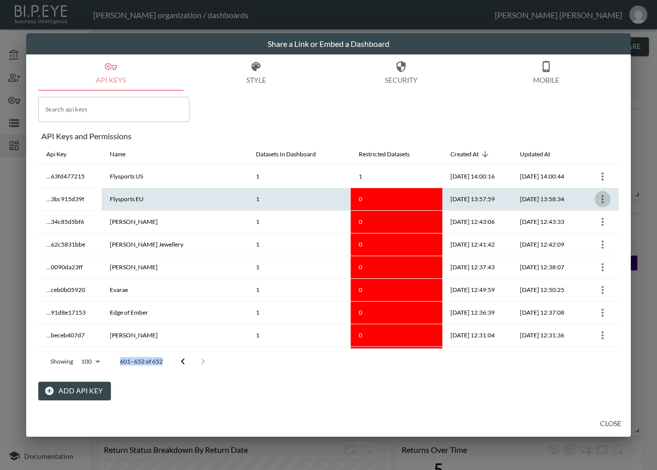
click at [603, 203] on icon "more" at bounding box center [603, 199] width 12 height 12
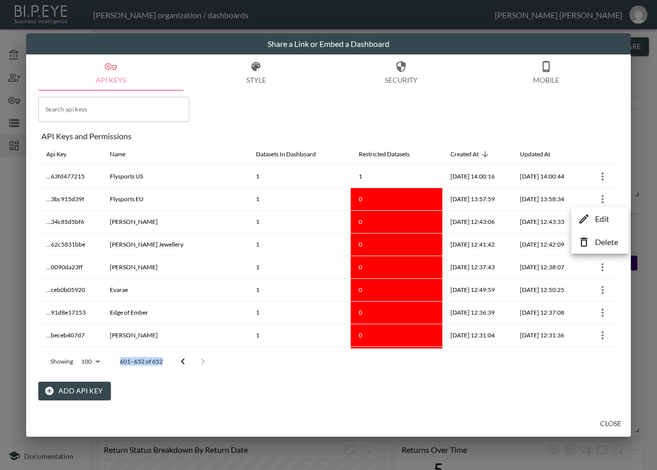
click at [596, 222] on p "Edit" at bounding box center [602, 219] width 14 height 12
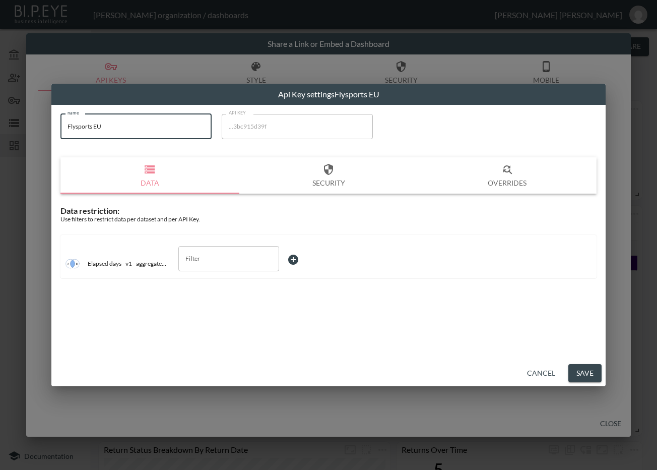
drag, startPoint x: 126, startPoint y: 130, endPoint x: 31, endPoint y: 156, distance: 99.3
click at [30, 150] on div "Api Key settings Flysports EU name Flysports EU name API KEY ...3bc915d39f API …" at bounding box center [328, 235] width 657 height 470
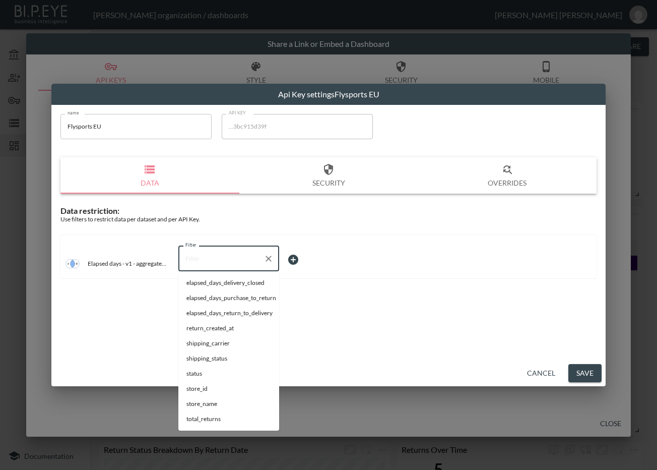
click at [229, 255] on input "Filter" at bounding box center [221, 258] width 77 height 16
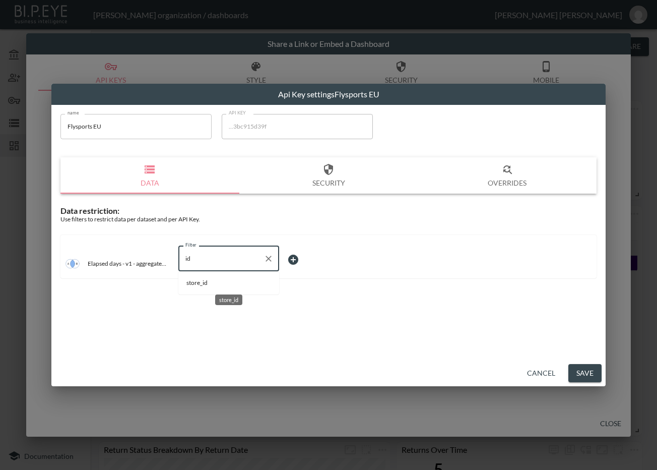
click at [245, 283] on span "store_id" at bounding box center [228, 282] width 85 height 9
type input "store_id"
click at [309, 260] on body "BI.P.EYE, Interactive Analytics Dashboards - app Zach Bailet organization / das…" at bounding box center [328, 235] width 657 height 470
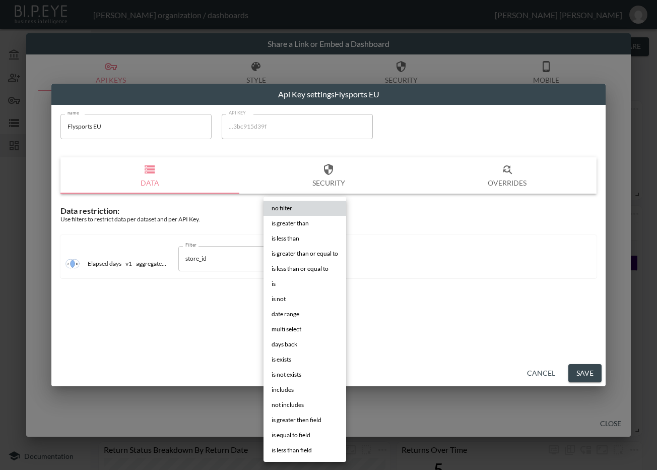
click at [290, 283] on li "is" at bounding box center [305, 283] width 83 height 15
type input "is"
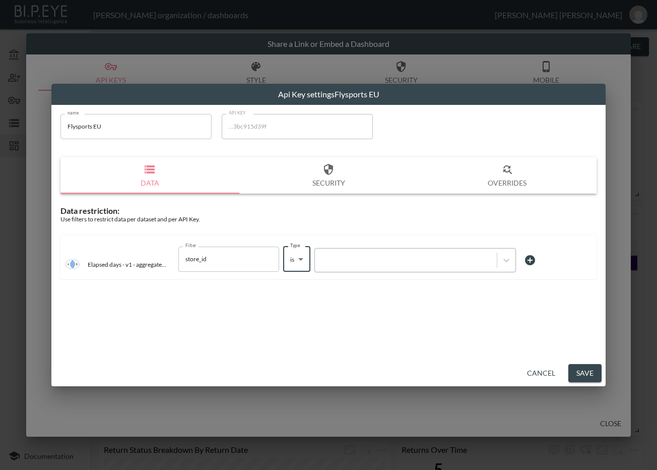
click at [374, 265] on div at bounding box center [406, 260] width 182 height 14
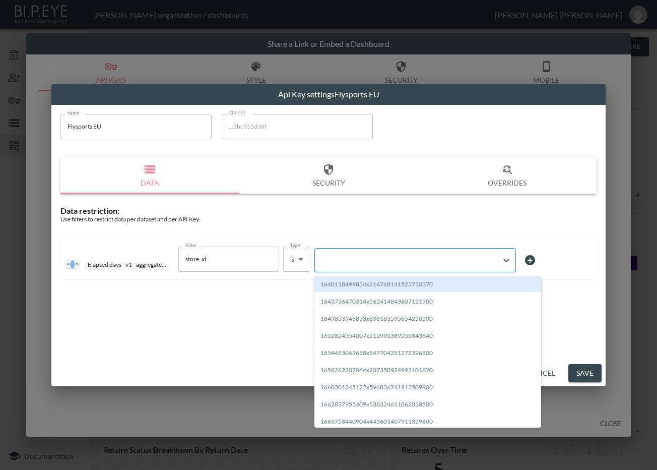
paste input "1705691036772x484495491109486600"
type input "1705691036772x484495491109486600"
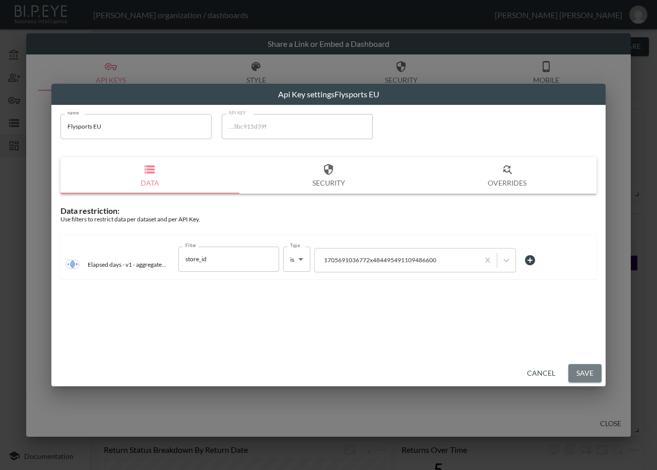
click at [584, 372] on button "Save" at bounding box center [584, 373] width 33 height 19
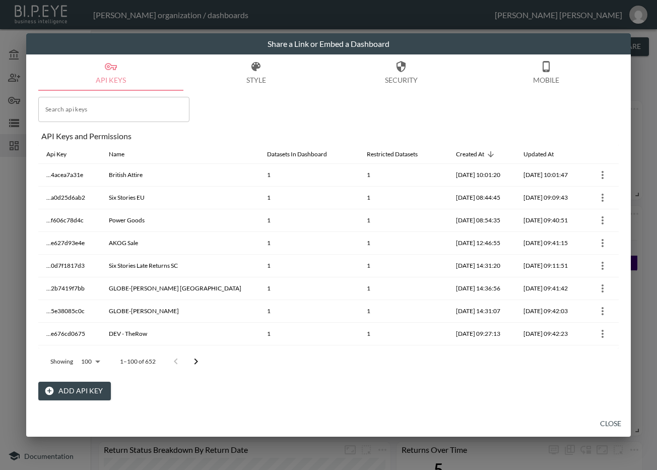
click at [201, 364] on icon "Go to next page" at bounding box center [196, 361] width 12 height 12
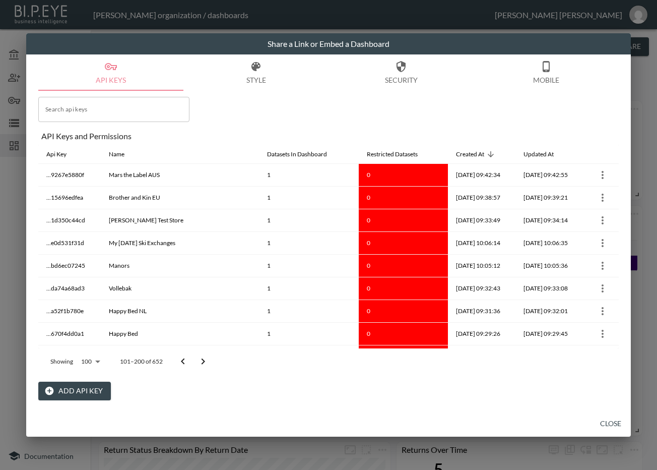
click at [200, 364] on icon "Go to next page" at bounding box center [203, 361] width 12 height 12
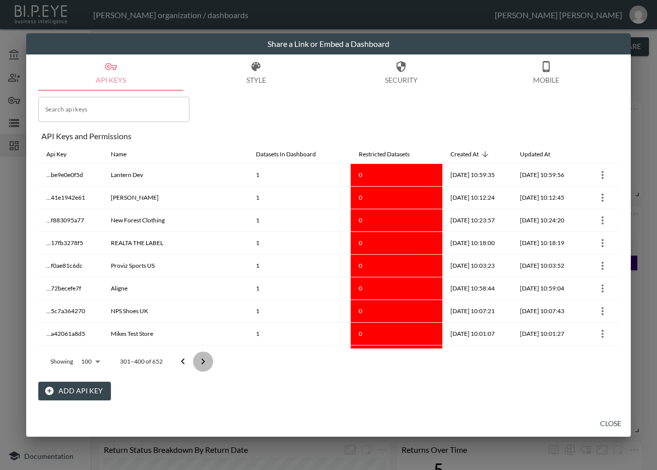
click at [200, 364] on icon "Go to next page" at bounding box center [203, 361] width 12 height 12
click at [200, 364] on div at bounding box center [193, 361] width 40 height 20
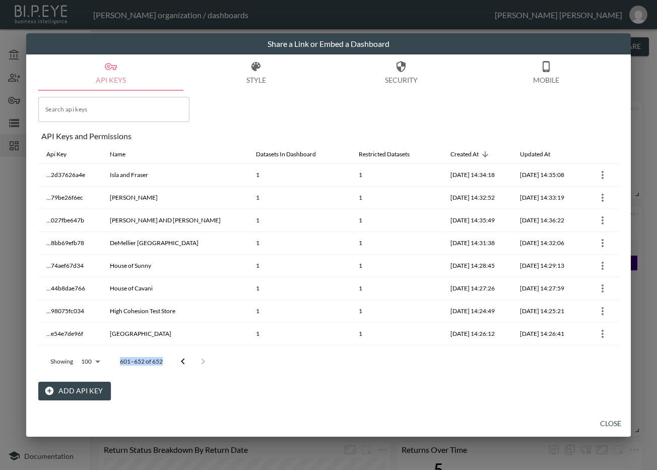
click at [200, 364] on div at bounding box center [193, 361] width 40 height 20
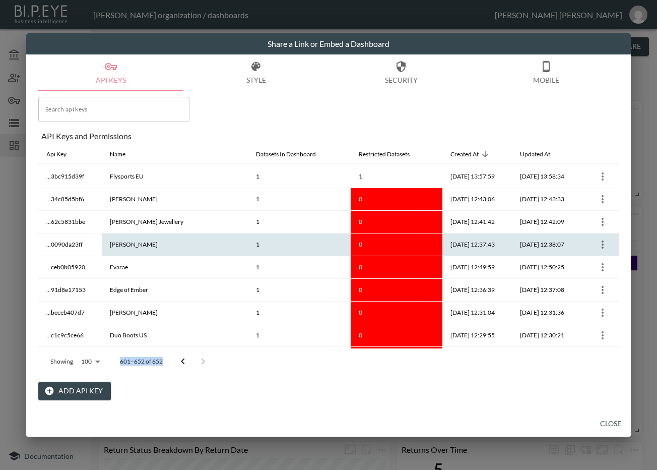
scroll to position [609, 0]
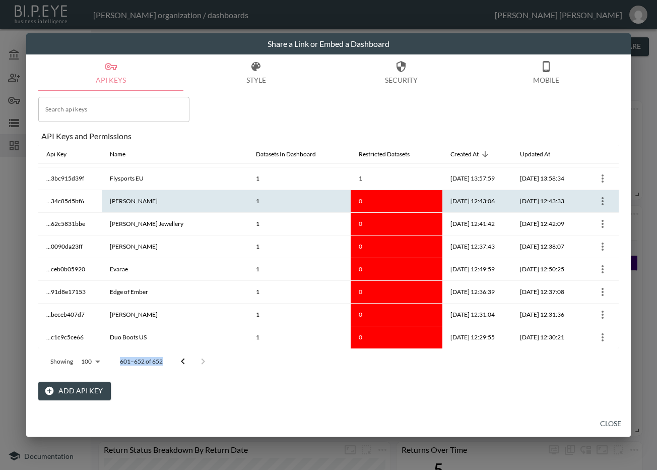
click at [602, 205] on icon "more" at bounding box center [603, 201] width 12 height 12
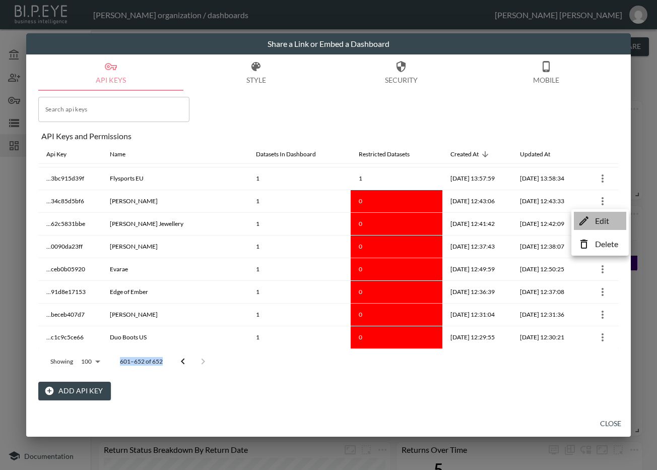
click at [600, 224] on p "Edit" at bounding box center [602, 221] width 14 height 12
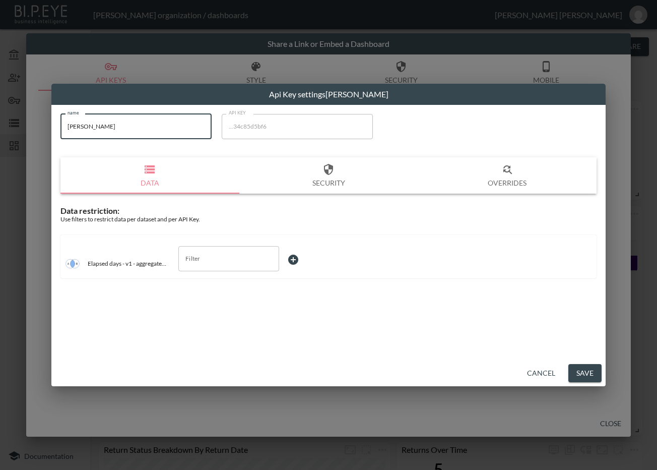
drag, startPoint x: 137, startPoint y: 122, endPoint x: 40, endPoint y: 141, distance: 98.6
click at [40, 141] on div "Api Key settings Emma J Shipley name Emma J Shipley name API KEY ...34c85d5bf6 …" at bounding box center [328, 235] width 657 height 470
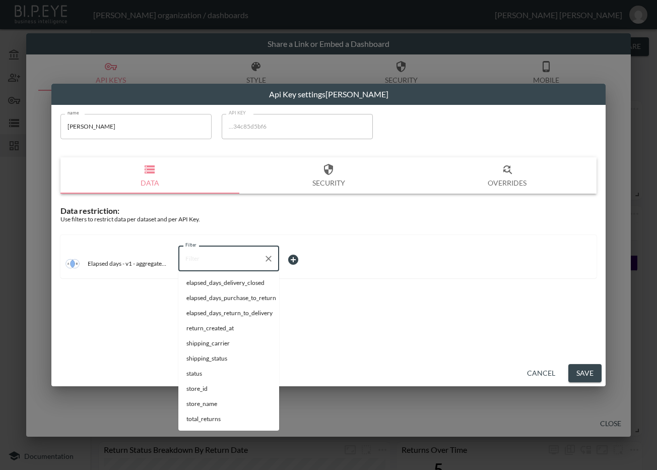
click at [225, 254] on input "Filter" at bounding box center [221, 258] width 77 height 16
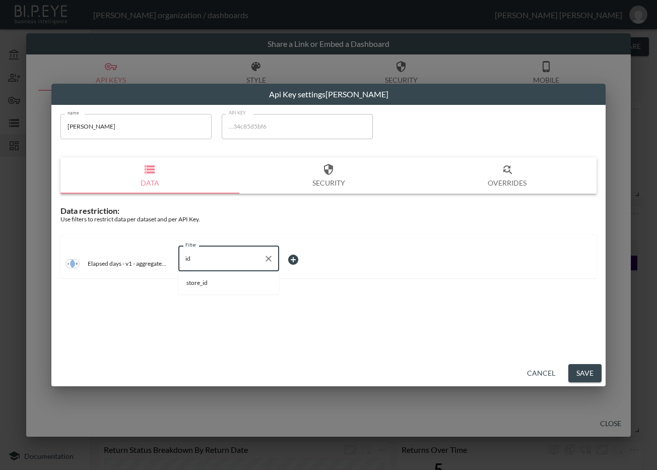
click at [229, 285] on span "store_id" at bounding box center [228, 282] width 85 height 9
type input "store_id"
click at [295, 267] on body "BI.P.EYE, Interactive Analytics Dashboards - app Zach Bailet organization / das…" at bounding box center [328, 235] width 657 height 470
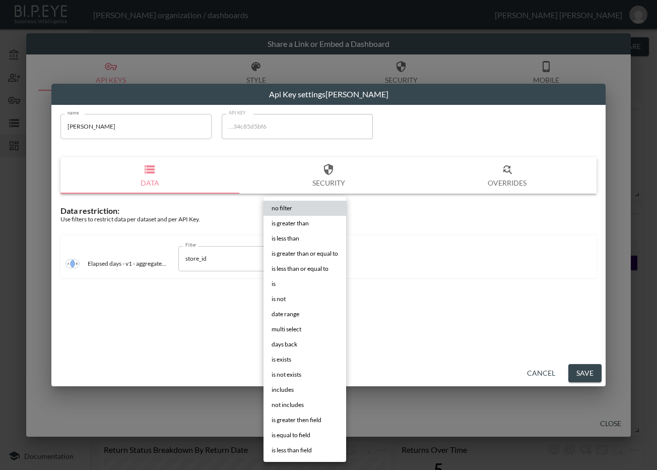
drag, startPoint x: 288, startPoint y: 285, endPoint x: 307, endPoint y: 272, distance: 23.3
click at [288, 284] on li "is" at bounding box center [305, 283] width 83 height 15
type input "is"
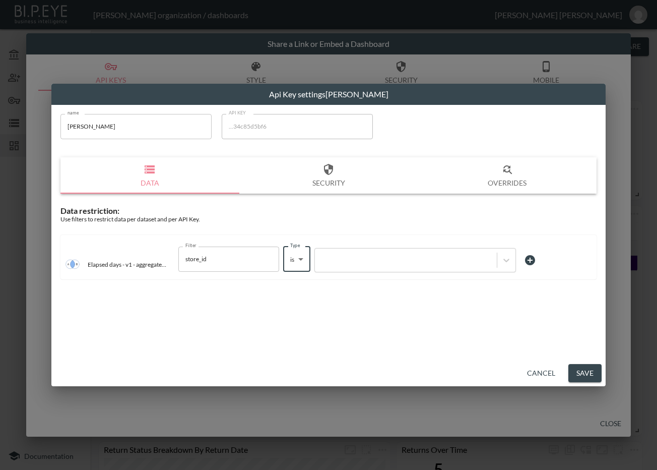
click at [357, 257] on div at bounding box center [406, 260] width 172 height 10
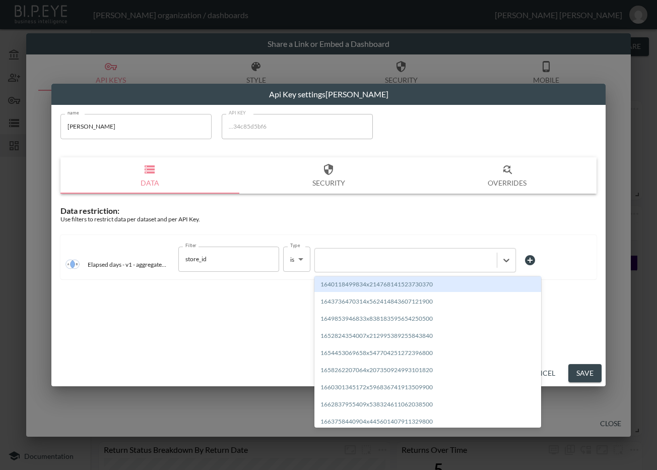
paste input "1671193049445x913779637065089000"
type input "1671193049445x913779637065089000"
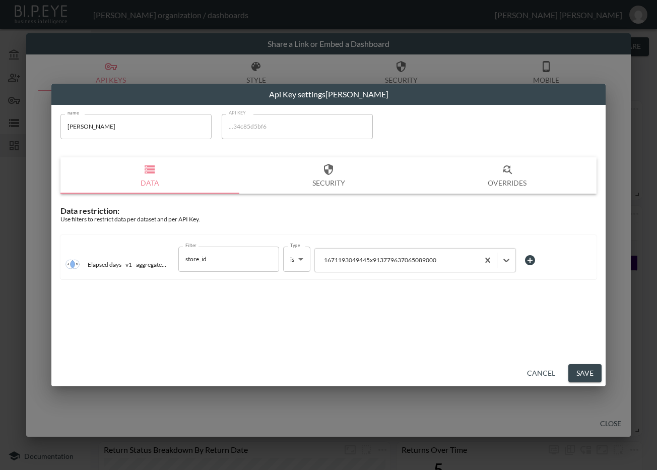
click at [583, 371] on button "Save" at bounding box center [584, 373] width 33 height 19
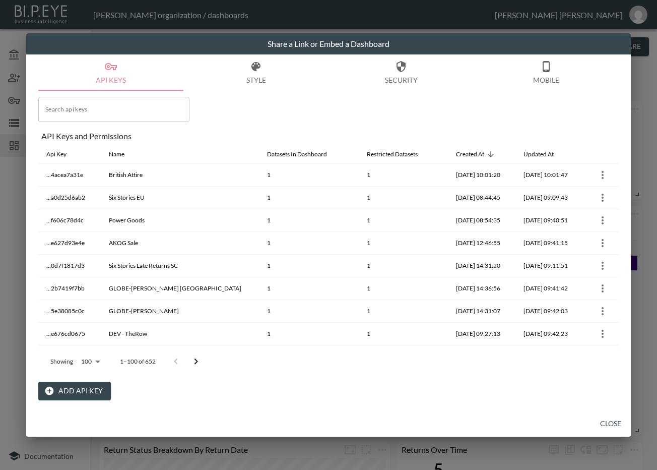
click at [198, 361] on icon "Go to next page" at bounding box center [196, 361] width 12 height 12
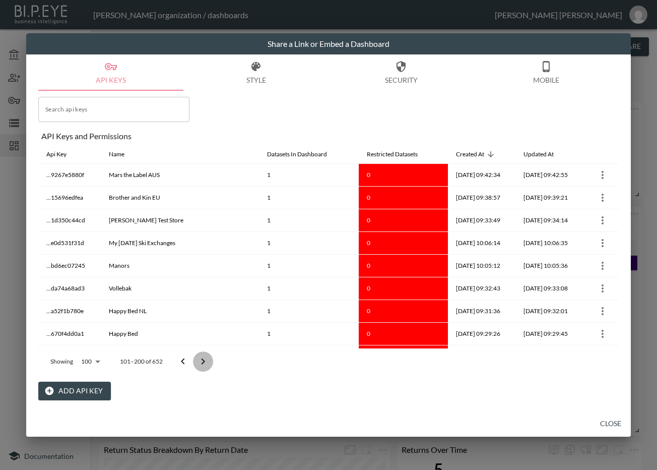
click at [197, 361] on icon "Go to next page" at bounding box center [203, 361] width 12 height 12
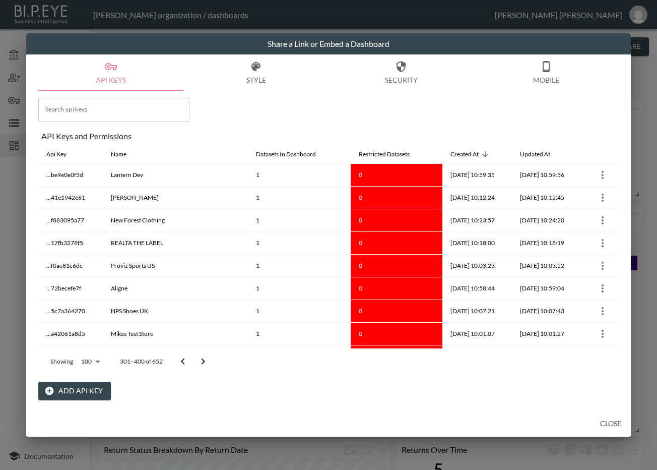
click at [197, 361] on icon "Go to next page" at bounding box center [203, 361] width 12 height 12
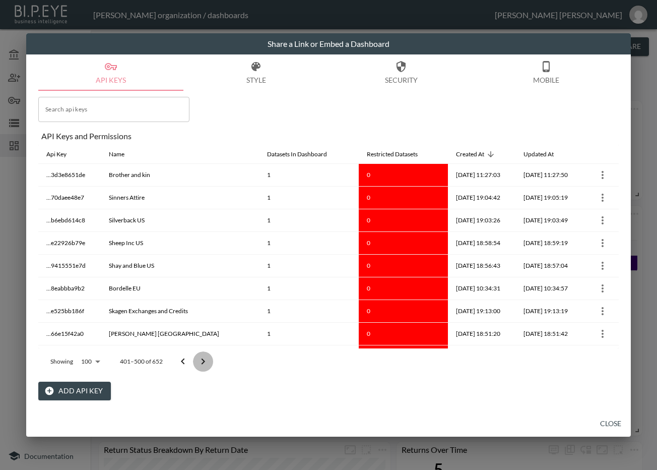
click at [197, 360] on icon "Go to next page" at bounding box center [203, 361] width 12 height 12
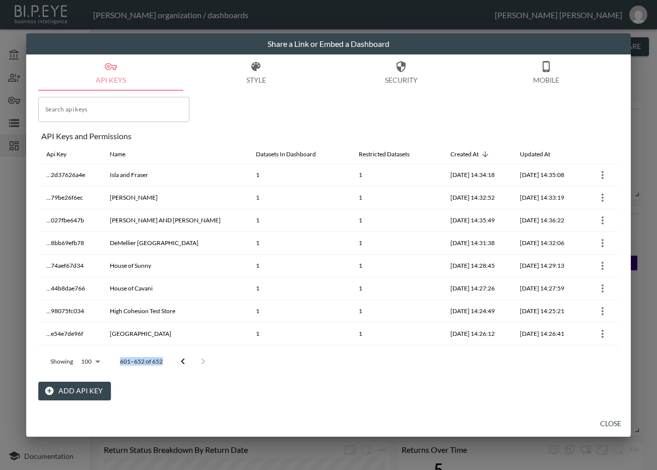
click at [197, 360] on div at bounding box center [193, 361] width 40 height 20
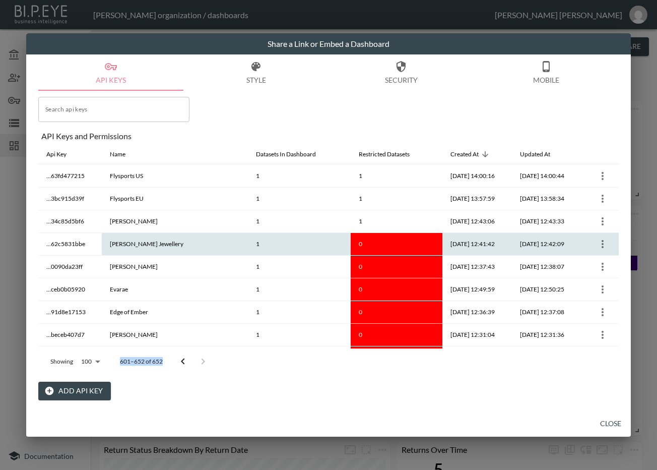
scroll to position [588, 0]
click at [602, 248] on icon "more" at bounding box center [603, 244] width 12 height 12
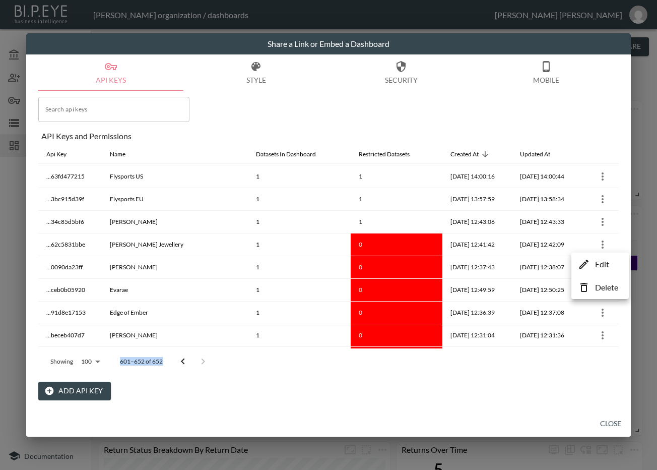
click at [602, 264] on p "Edit" at bounding box center [602, 264] width 14 height 12
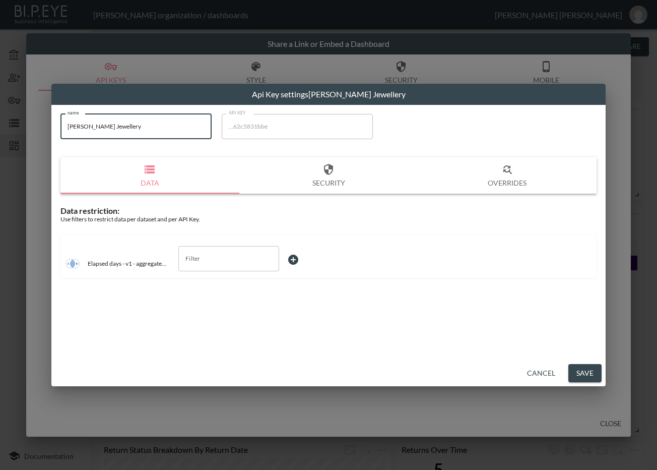
drag, startPoint x: 153, startPoint y: 134, endPoint x: 9, endPoint y: 130, distance: 144.2
click at [9, 130] on div "Api Key settings Cadena Jewellery name Cadena Jewellery name API KEY ...62c5831…" at bounding box center [328, 235] width 657 height 470
click at [215, 258] on input "Filter" at bounding box center [221, 258] width 77 height 16
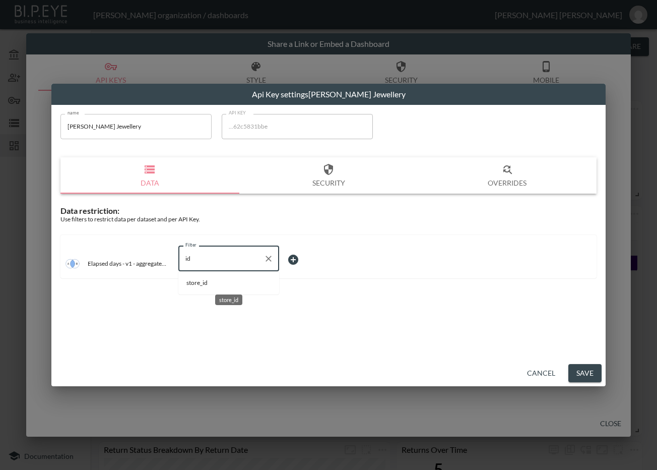
click at [236, 284] on span "store_id" at bounding box center [228, 282] width 85 height 9
type input "store_id"
click at [302, 260] on body "BI.P.EYE, Interactive Analytics Dashboards - app Zach Bailet organization / das…" at bounding box center [328, 235] width 657 height 470
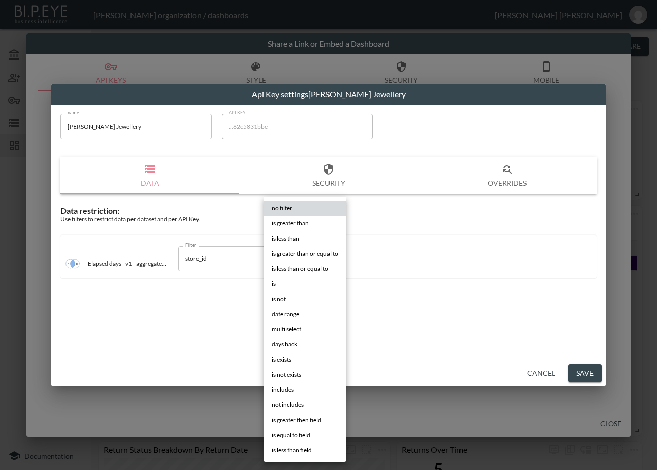
click at [295, 276] on li "is" at bounding box center [305, 283] width 83 height 15
type input "is"
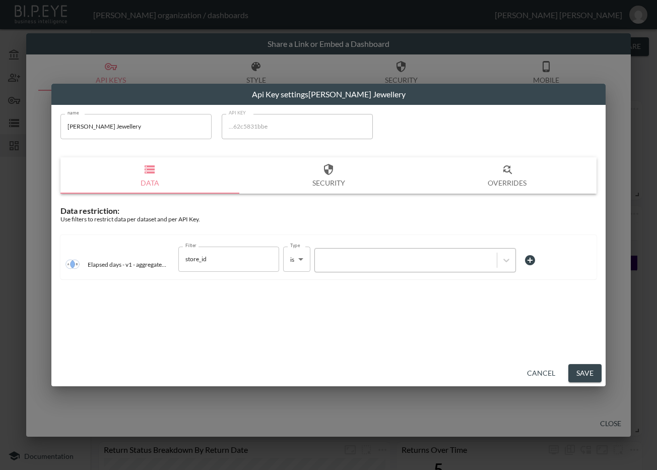
click at [343, 255] on div at bounding box center [406, 260] width 172 height 10
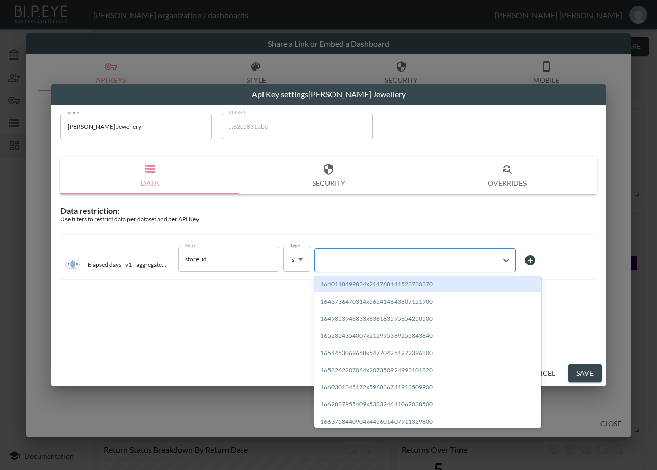
paste input "1724168134580x466998607916564500"
type input "1724168134580x466998607916564500"
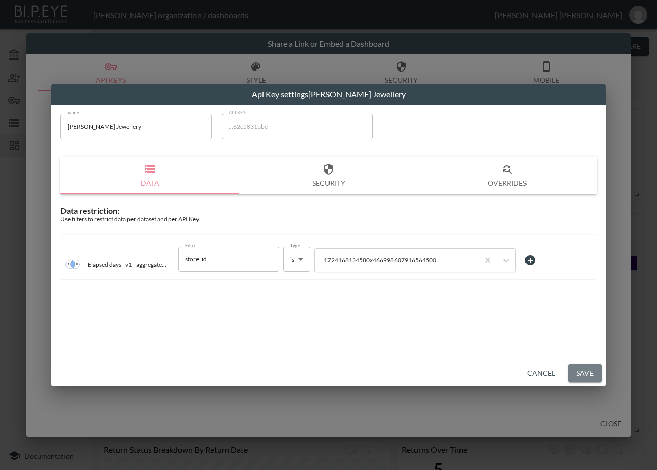
click at [583, 368] on button "Save" at bounding box center [584, 373] width 33 height 19
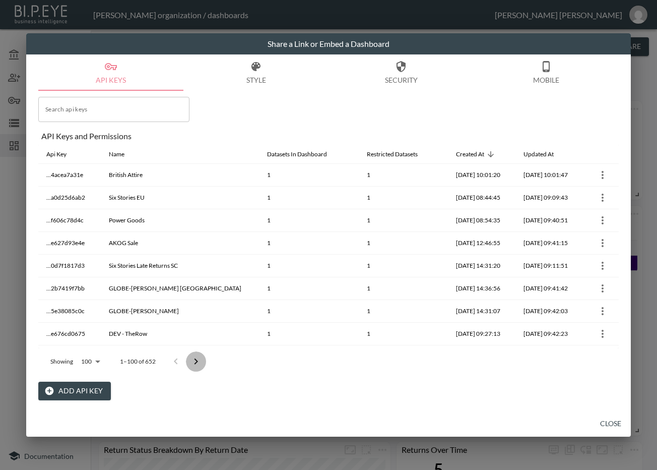
click at [199, 361] on icon "Go to next page" at bounding box center [196, 361] width 12 height 12
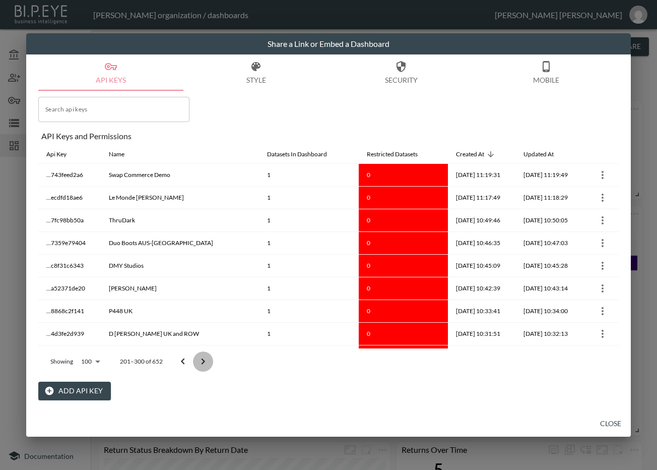
click at [199, 361] on icon "Go to next page" at bounding box center [203, 361] width 12 height 12
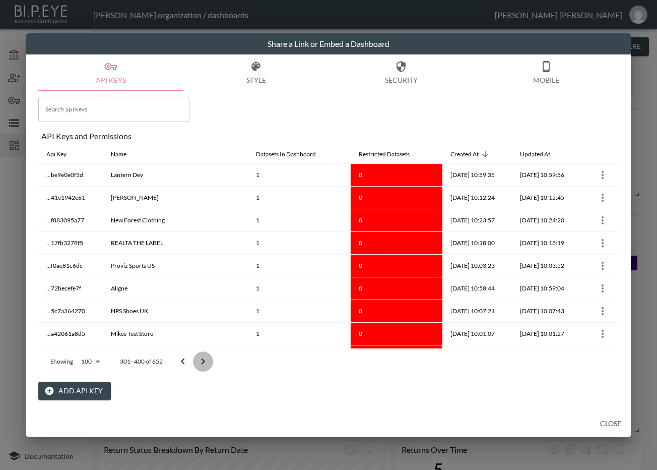
click at [199, 361] on icon "Go to next page" at bounding box center [203, 361] width 12 height 12
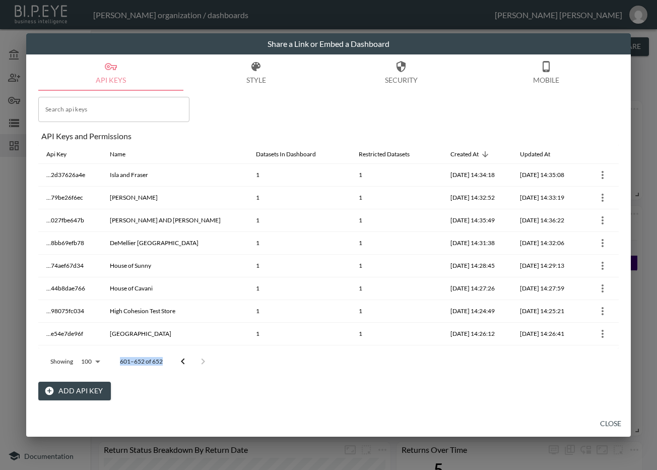
click at [199, 361] on div at bounding box center [193, 361] width 40 height 20
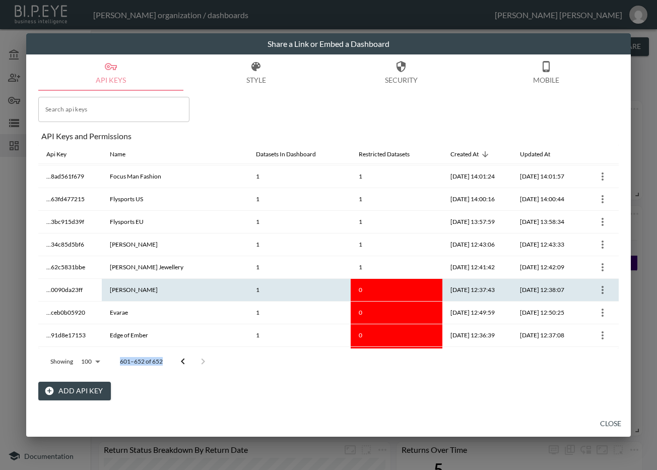
scroll to position [630, 0]
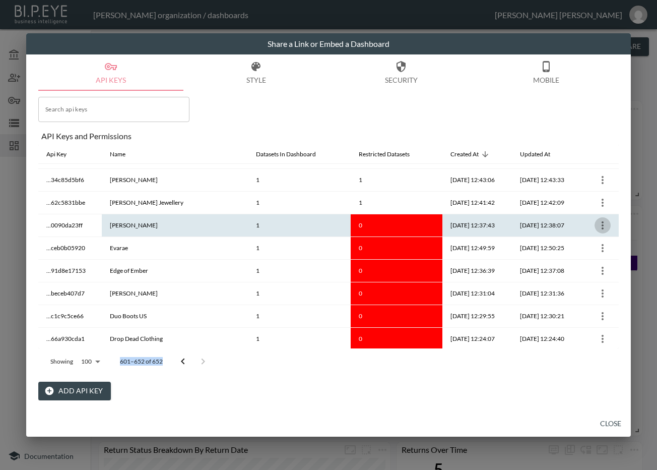
click at [602, 221] on icon "more" at bounding box center [603, 225] width 2 height 8
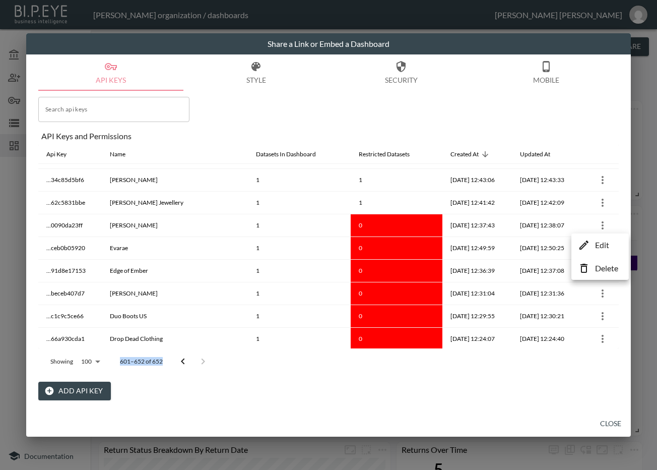
click at [602, 250] on p "Edit" at bounding box center [602, 245] width 14 height 12
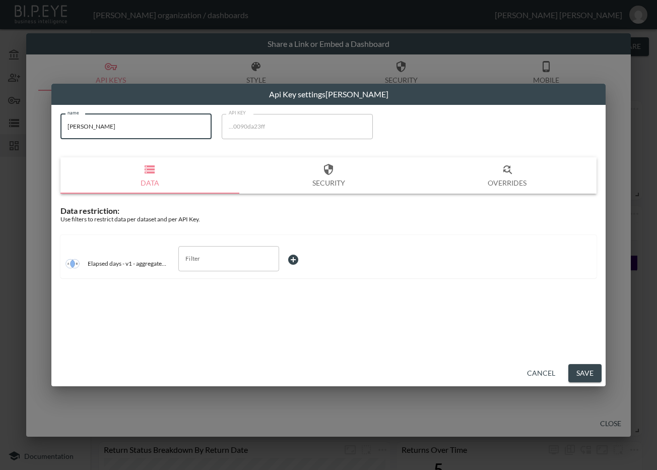
drag, startPoint x: 135, startPoint y: 130, endPoint x: 42, endPoint y: 164, distance: 98.8
click at [21, 150] on div "Api Key settings Edward Sexton name Edward Sexton name API KEY ...0090da23ff AP…" at bounding box center [328, 235] width 657 height 470
click at [239, 268] on div "Filter" at bounding box center [228, 258] width 101 height 25
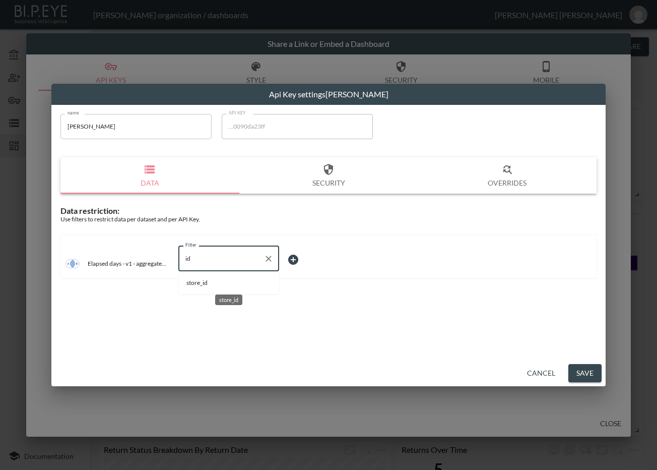
click at [219, 283] on span "store_id" at bounding box center [228, 282] width 85 height 9
type input "store_id"
click at [308, 256] on body "BI.P.EYE, Interactive Analytics Dashboards - app Zach Bailet organization / das…" at bounding box center [328, 235] width 657 height 470
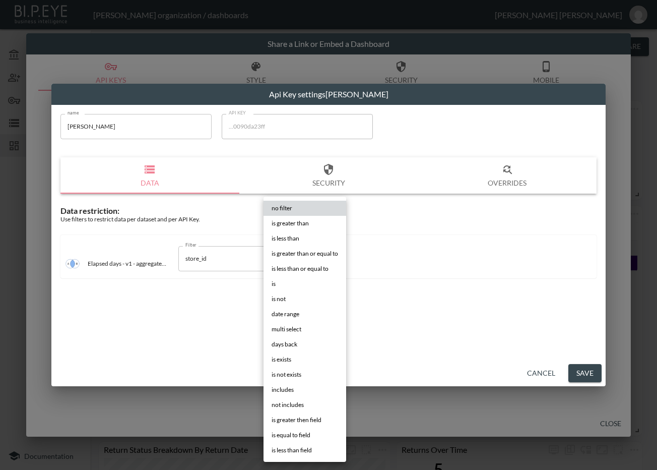
click at [280, 280] on li "is" at bounding box center [305, 283] width 83 height 15
type input "is"
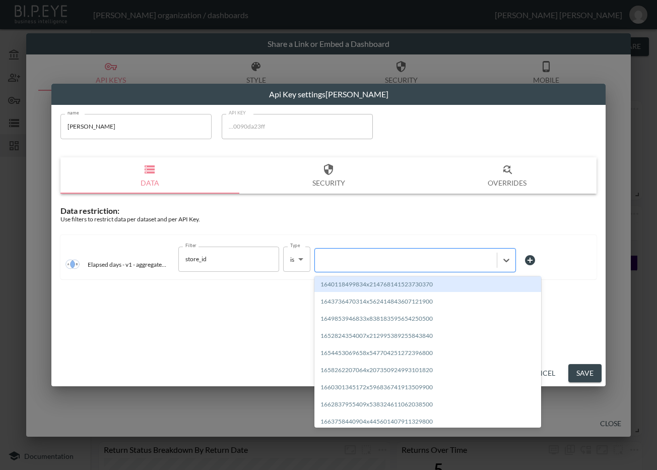
click at [360, 256] on div at bounding box center [406, 260] width 172 height 10
paste input "1714592079007x658828034602172400"
type input "1714592079007x658828034602172400"
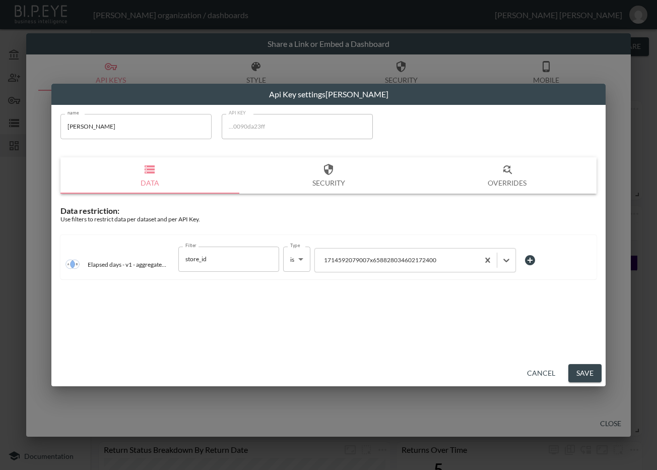
click at [576, 370] on button "Save" at bounding box center [584, 373] width 33 height 19
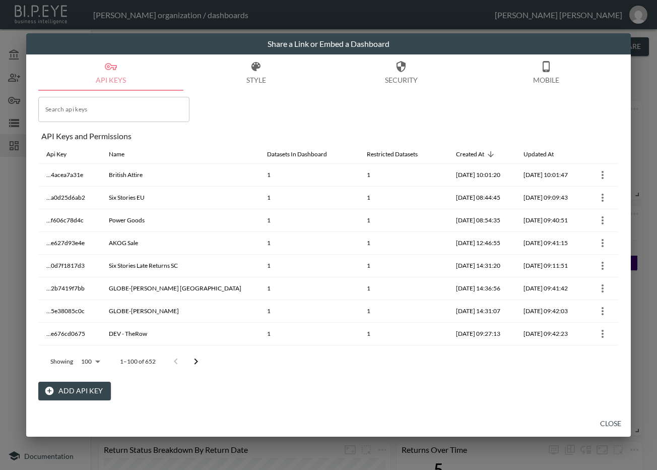
click at [201, 363] on icon "Go to next page" at bounding box center [196, 361] width 12 height 12
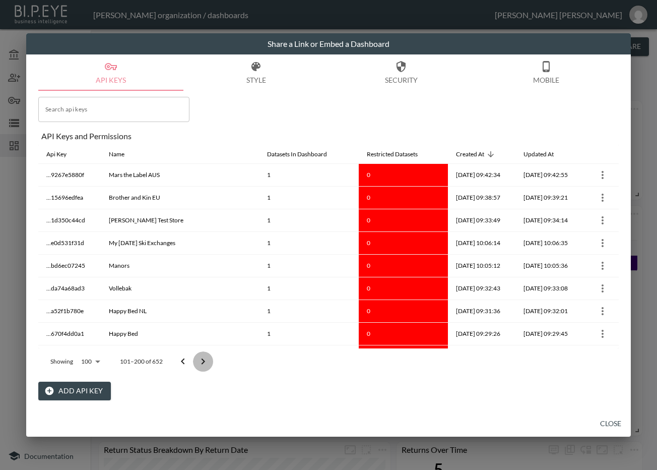
click at [201, 363] on icon "Go to next page" at bounding box center [203, 361] width 12 height 12
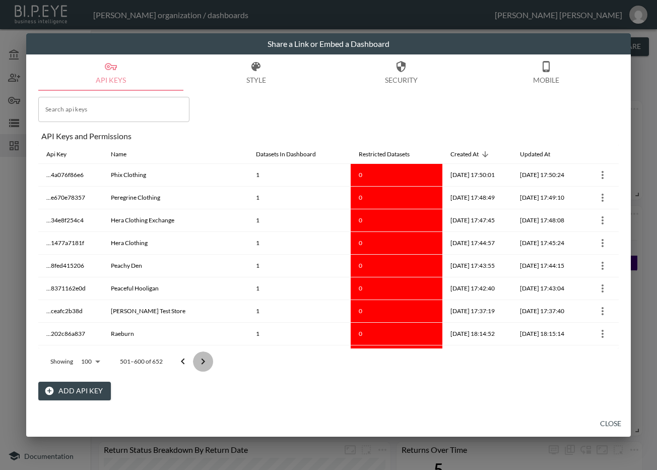
click at [201, 363] on icon "Go to next page" at bounding box center [203, 361] width 12 height 12
click at [201, 363] on div at bounding box center [193, 361] width 40 height 20
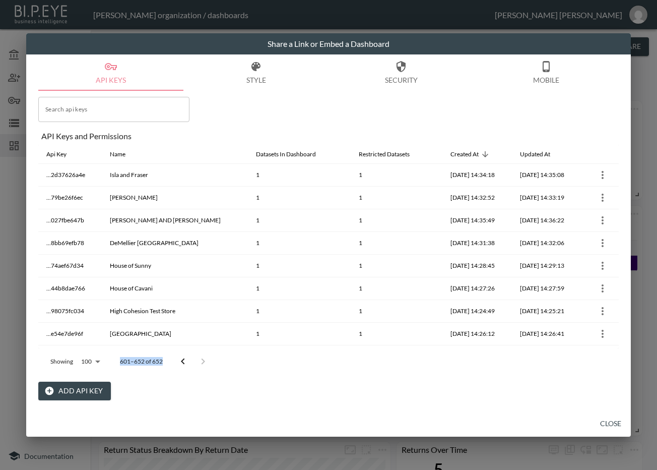
click at [201, 363] on div at bounding box center [193, 361] width 40 height 20
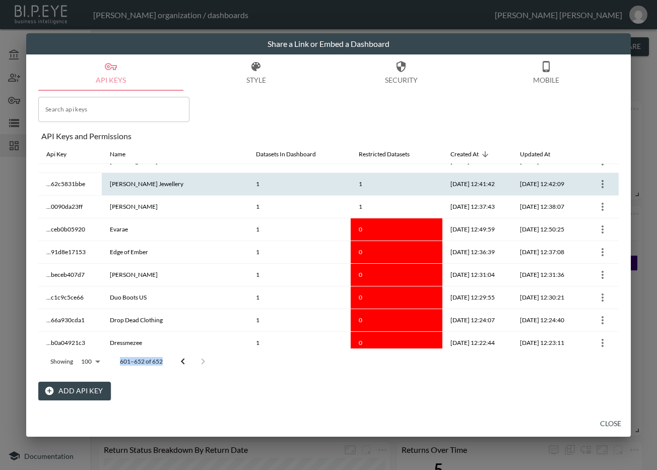
scroll to position [651, 0]
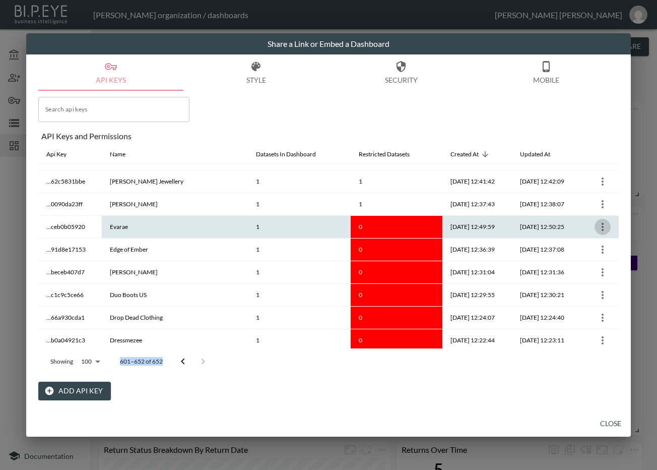
click at [602, 229] on icon "more" at bounding box center [603, 227] width 12 height 12
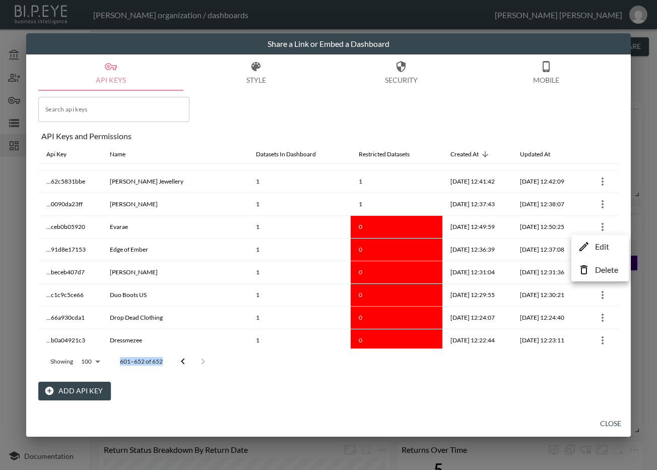
click at [602, 247] on p "Edit" at bounding box center [602, 246] width 14 height 12
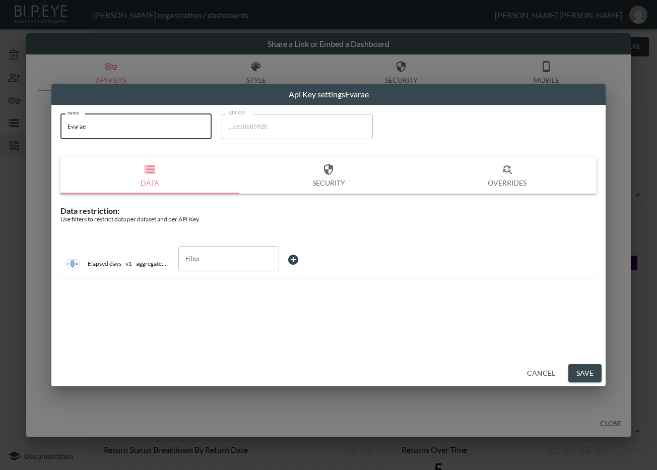
drag, startPoint x: 115, startPoint y: 133, endPoint x: 44, endPoint y: 143, distance: 72.3
click at [44, 142] on div "Api Key settings Evarae name Evarae name API KEY ...ceb0b05920 API KEY Data Sec…" at bounding box center [328, 235] width 657 height 470
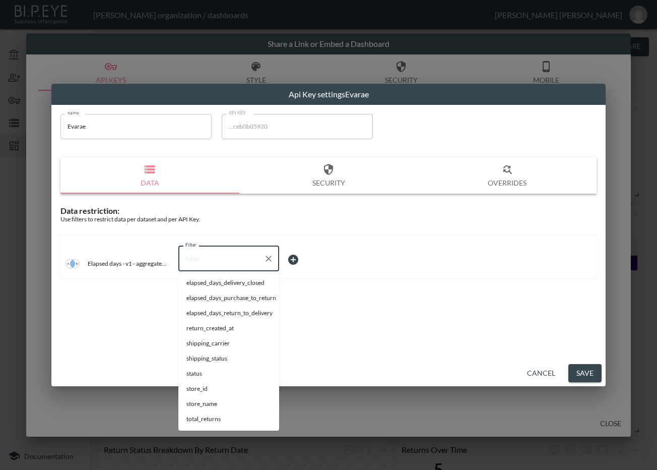
click at [219, 261] on input "Filter" at bounding box center [221, 258] width 77 height 16
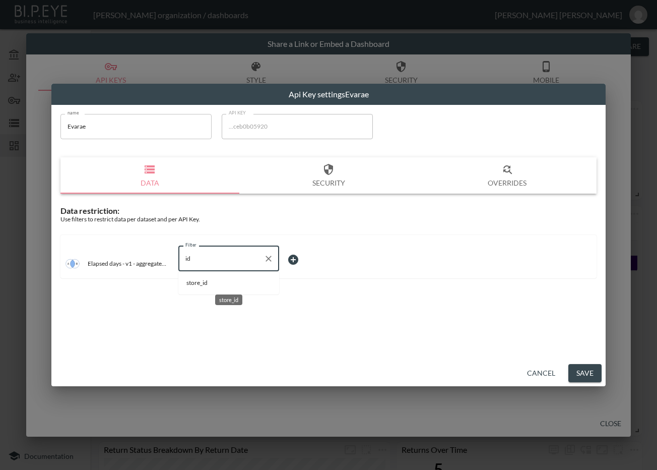
click at [209, 284] on span "store_id" at bounding box center [228, 282] width 85 height 9
type input "store_id"
click at [306, 270] on body "BI.P.EYE, Interactive Analytics Dashboards - app Zach Bailet organization / das…" at bounding box center [328, 235] width 657 height 470
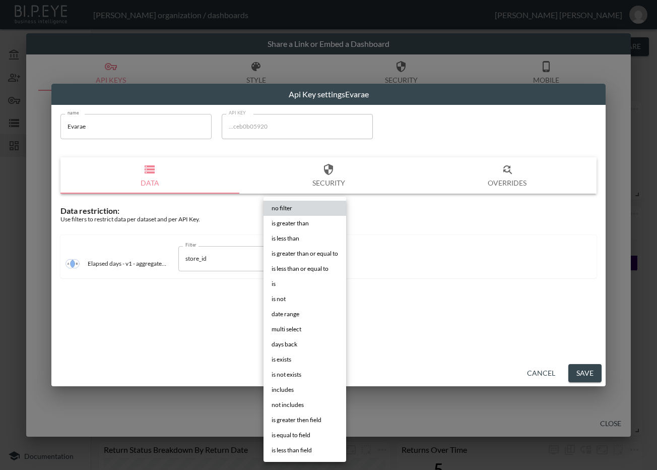
click at [291, 286] on li "is" at bounding box center [305, 283] width 83 height 15
type input "is"
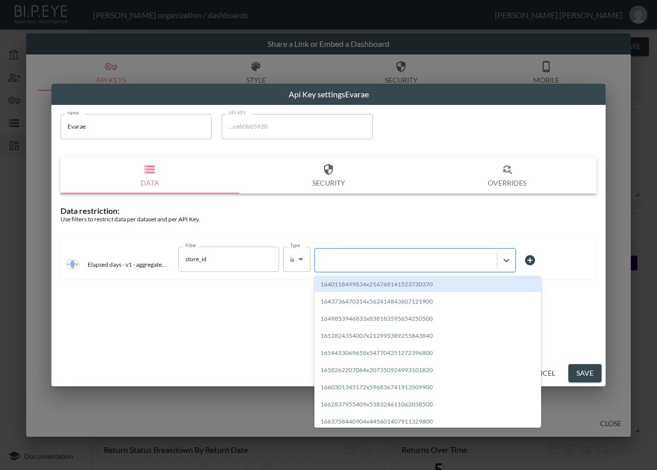
click at [349, 267] on div at bounding box center [415, 260] width 202 height 24
paste input "1715181190561x629578757612503000"
type input "1715181190561x629578757612503000"
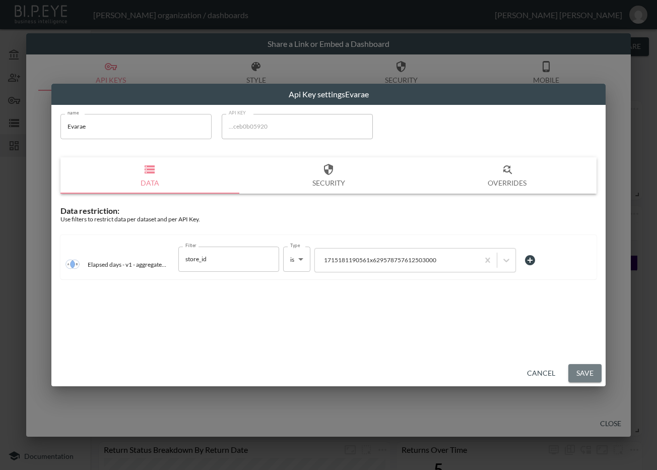
click at [587, 372] on button "Save" at bounding box center [584, 373] width 33 height 19
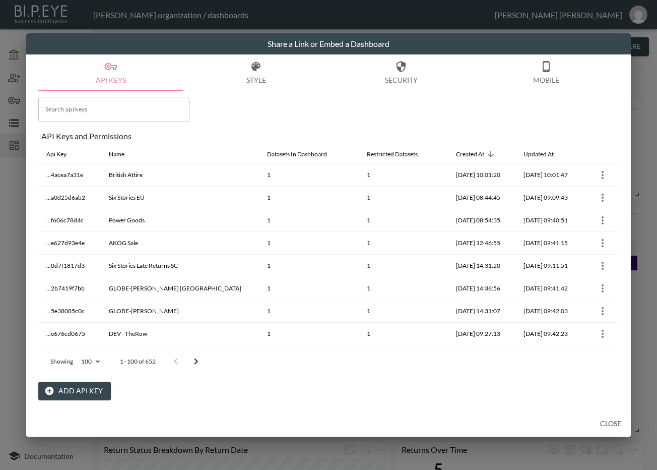
click at [193, 359] on icon "Go to next page" at bounding box center [196, 361] width 12 height 12
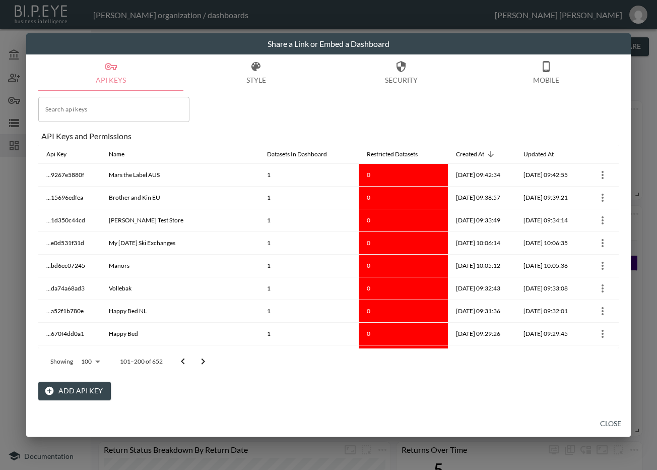
click at [203, 362] on icon "Go to next page" at bounding box center [204, 361] width 4 height 6
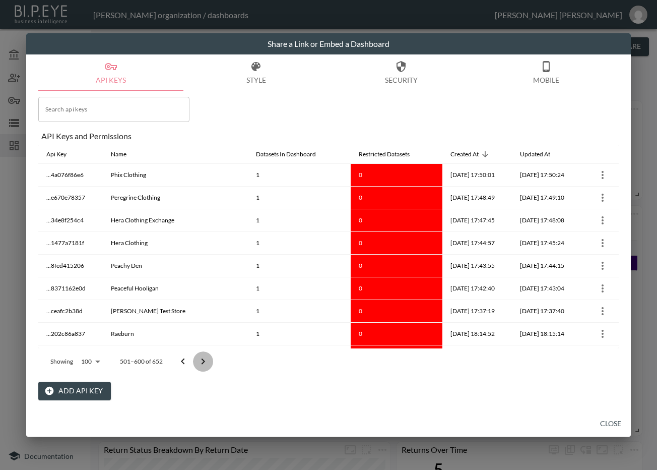
click at [203, 362] on icon "Go to next page" at bounding box center [204, 361] width 4 height 6
click at [203, 362] on div at bounding box center [193, 361] width 40 height 20
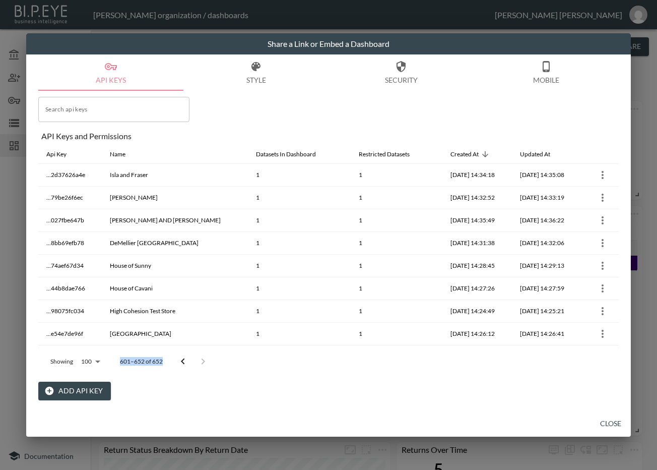
click at [203, 362] on div at bounding box center [193, 361] width 40 height 20
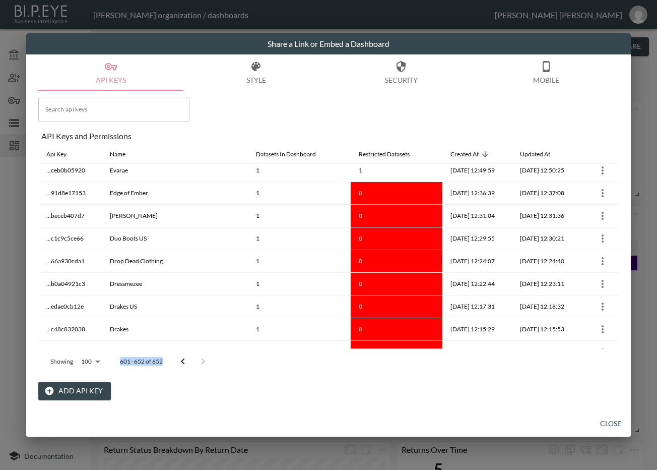
scroll to position [714, 0]
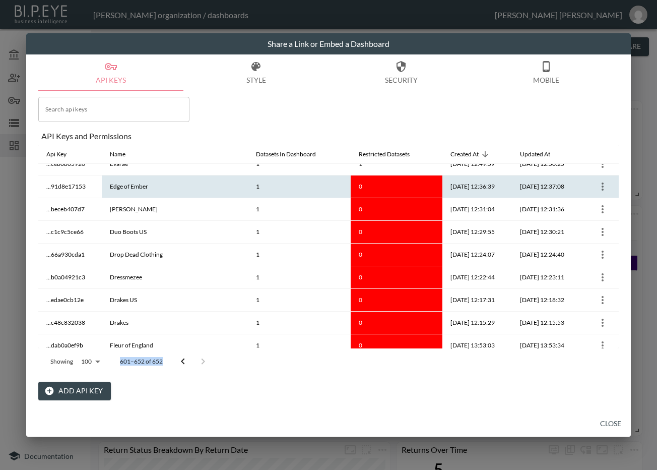
click at [600, 184] on icon "more" at bounding box center [603, 186] width 12 height 12
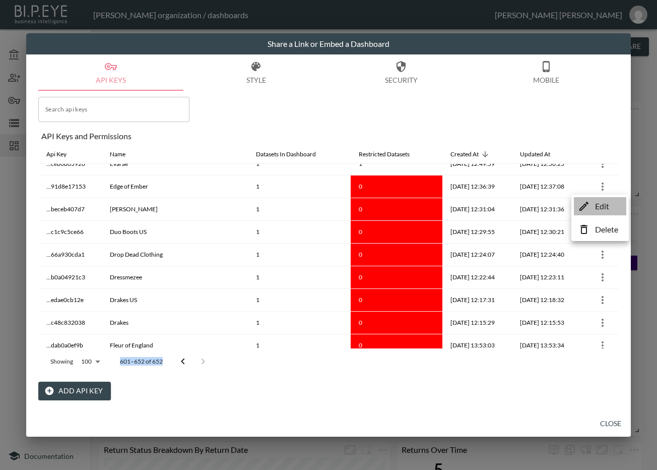
click at [595, 203] on li "Edit" at bounding box center [600, 206] width 52 height 18
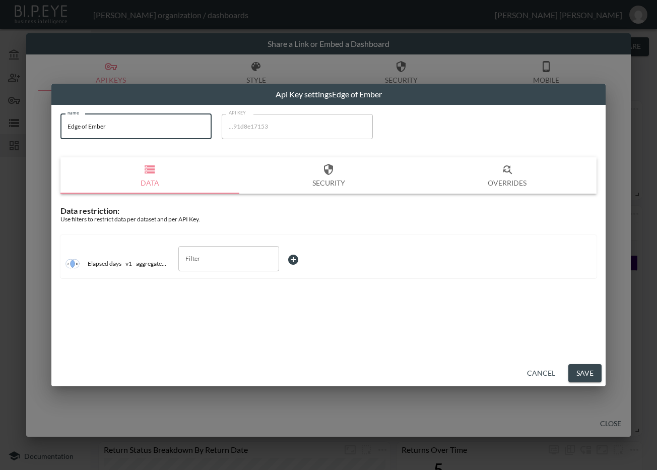
drag, startPoint x: 162, startPoint y: 131, endPoint x: 67, endPoint y: 127, distance: 95.3
click at [67, 127] on input "Edge of Ember" at bounding box center [135, 126] width 151 height 25
click at [248, 264] on input "Filter" at bounding box center [221, 258] width 77 height 16
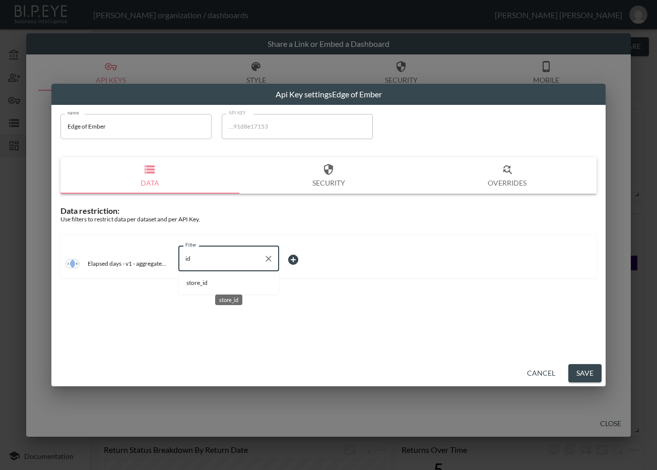
drag, startPoint x: 227, startPoint y: 286, endPoint x: 245, endPoint y: 283, distance: 17.9
click at [226, 286] on span "store_id" at bounding box center [228, 282] width 85 height 9
type input "store_id"
click at [302, 265] on body "BI.P.EYE, Interactive Analytics Dashboards - app Zach Bailet organization / das…" at bounding box center [328, 235] width 657 height 470
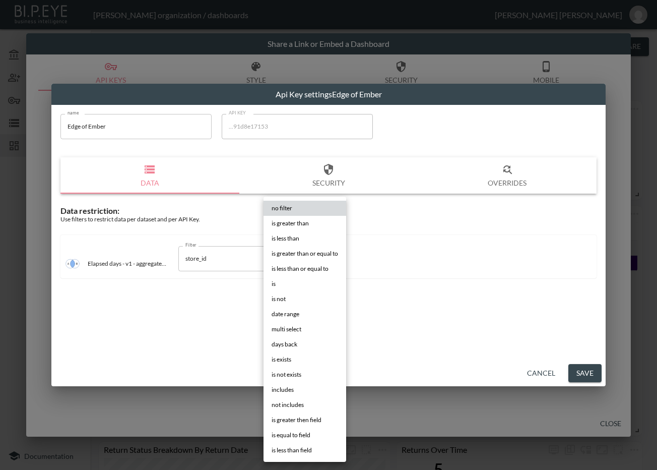
drag, startPoint x: 286, startPoint y: 282, endPoint x: 309, endPoint y: 273, distance: 24.4
click at [285, 282] on li "is" at bounding box center [305, 283] width 83 height 15
type input "is"
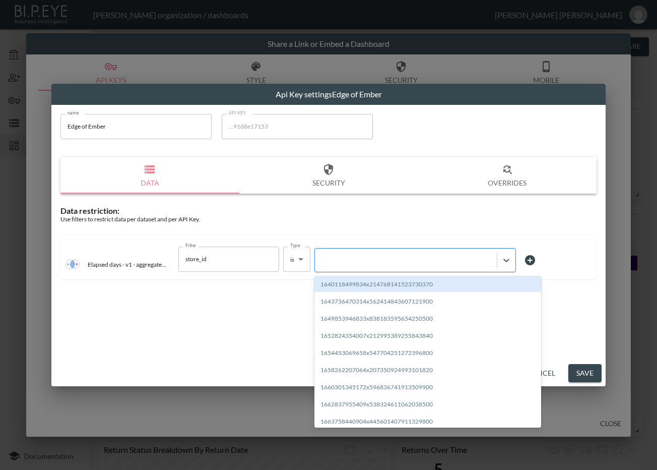
click at [373, 257] on div at bounding box center [406, 260] width 172 height 10
paste input "1706911947671x489048588950700000"
type input "1706911947671x489048588950700000"
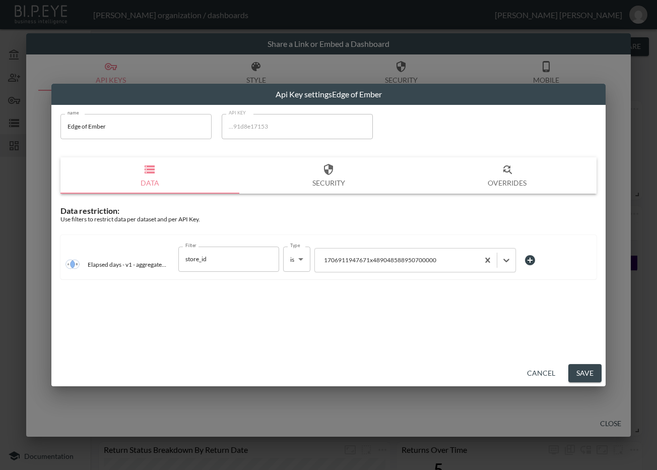
click at [575, 376] on button "Save" at bounding box center [584, 373] width 33 height 19
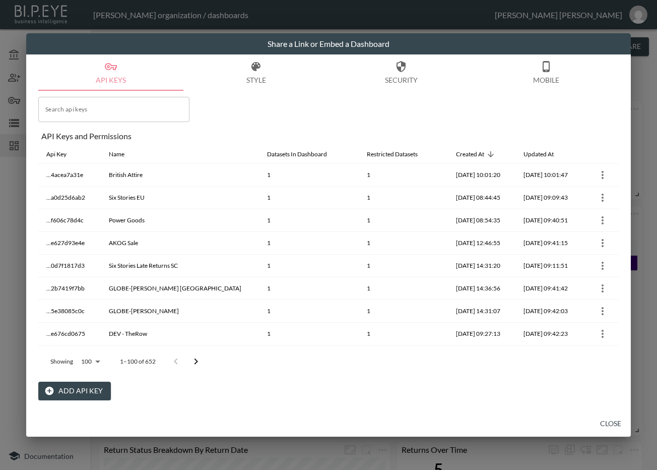
click at [196, 362] on icon "Go to next page" at bounding box center [196, 361] width 12 height 12
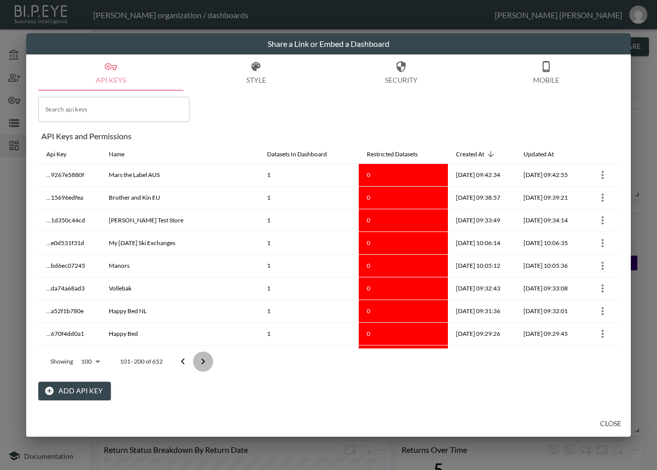
click at [195, 362] on button "Go to next page" at bounding box center [203, 361] width 20 height 20
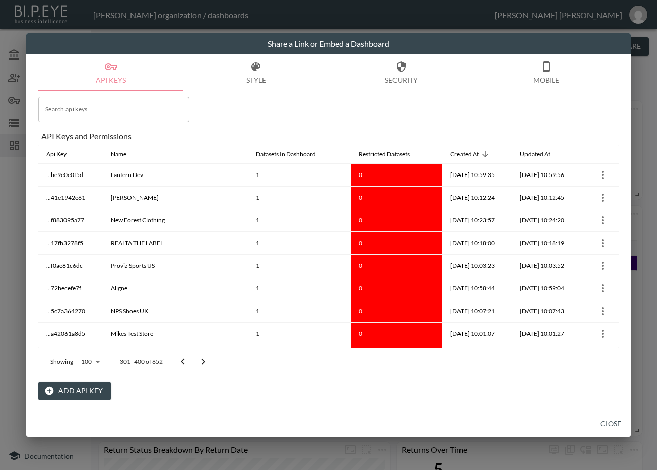
click at [195, 362] on button "Go to next page" at bounding box center [203, 361] width 20 height 20
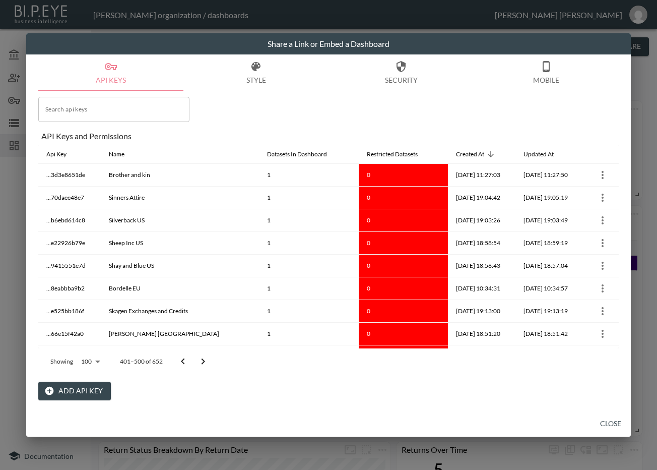
click at [195, 362] on button "Go to next page" at bounding box center [203, 361] width 20 height 20
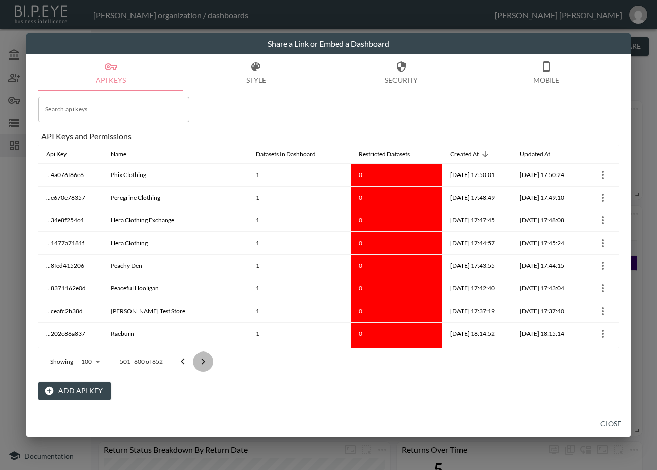
click at [195, 362] on button "Go to next page" at bounding box center [203, 361] width 20 height 20
click at [195, 362] on div at bounding box center [193, 361] width 40 height 20
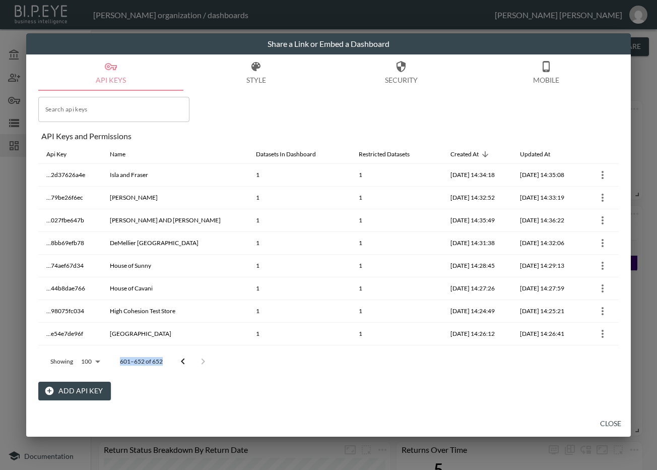
click at [195, 362] on div at bounding box center [193, 361] width 40 height 20
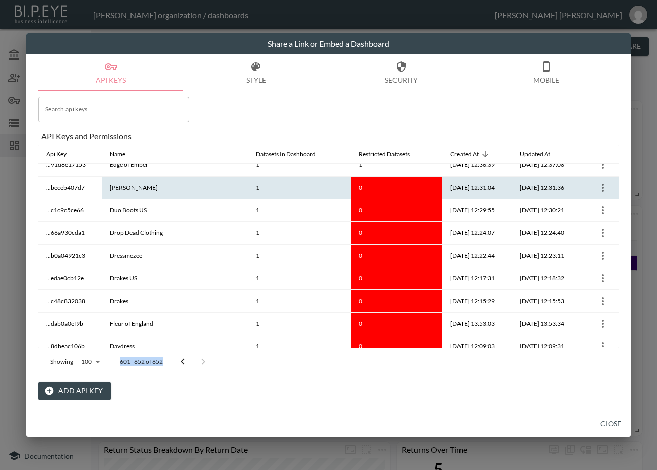
scroll to position [735, 0]
click at [597, 189] on icon "more" at bounding box center [603, 188] width 12 height 12
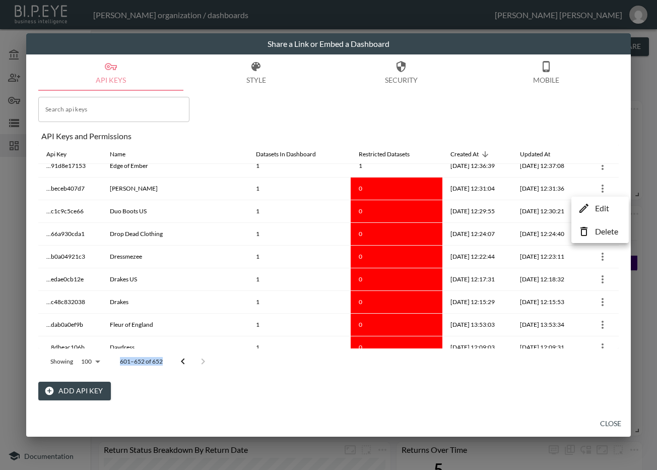
click at [593, 208] on li "Edit" at bounding box center [600, 208] width 52 height 18
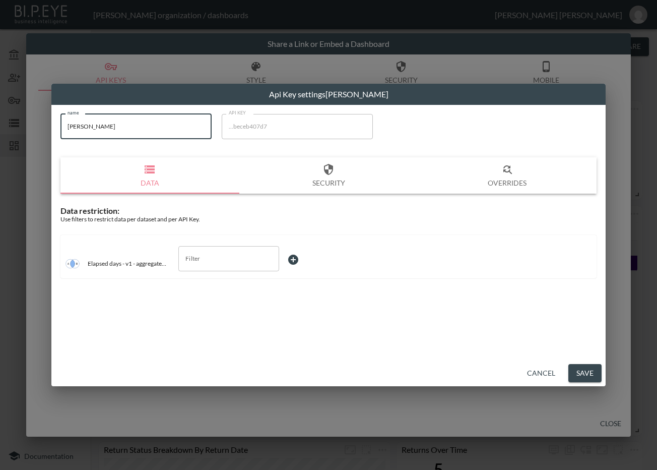
drag, startPoint x: 123, startPoint y: 132, endPoint x: 44, endPoint y: 131, distance: 79.1
click at [44, 131] on div "Api Key settings Ed Hardy name Ed Hardy name API KEY ...beceb407d7 API KEY Data…" at bounding box center [328, 235] width 657 height 470
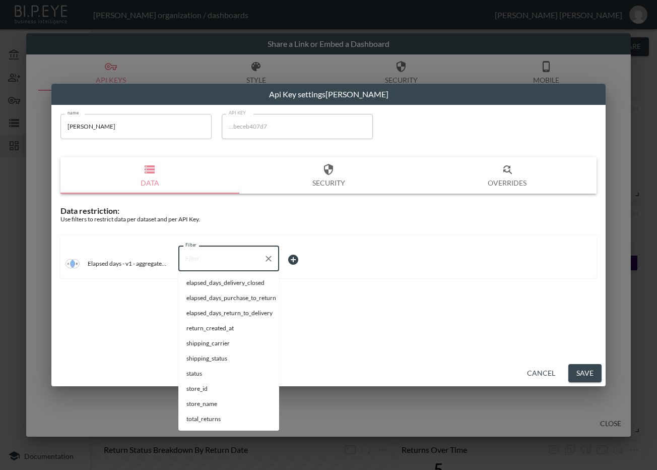
click at [234, 260] on input "Filter" at bounding box center [221, 258] width 77 height 16
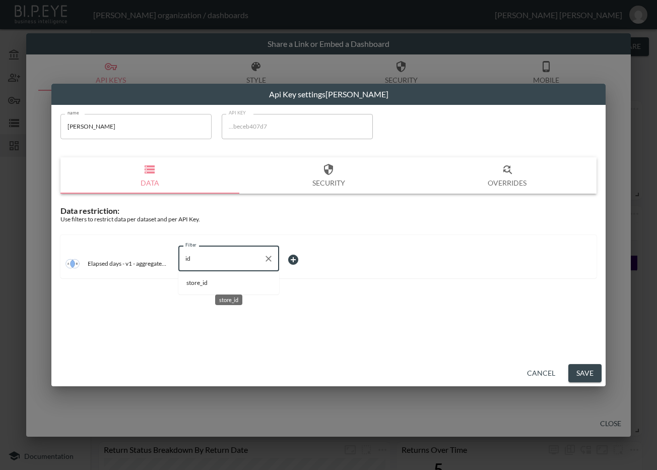
click at [216, 283] on span "store_id" at bounding box center [228, 282] width 85 height 9
type input "store_id"
click at [305, 259] on body "BI.P.EYE, Interactive Analytics Dashboards - app Zach Bailet organization / das…" at bounding box center [328, 235] width 657 height 470
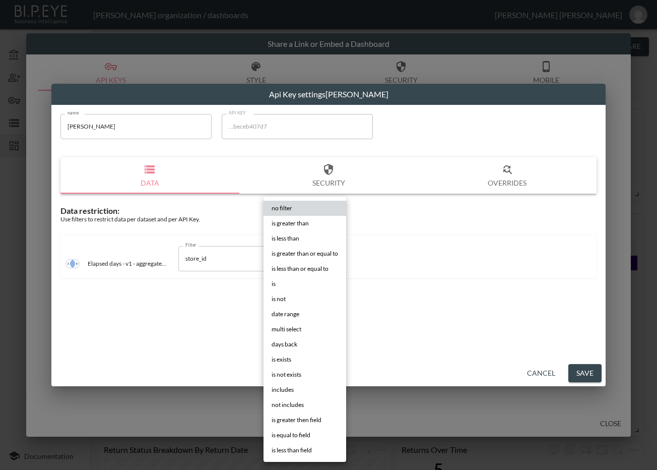
click at [295, 283] on li "is" at bounding box center [305, 283] width 83 height 15
type input "is"
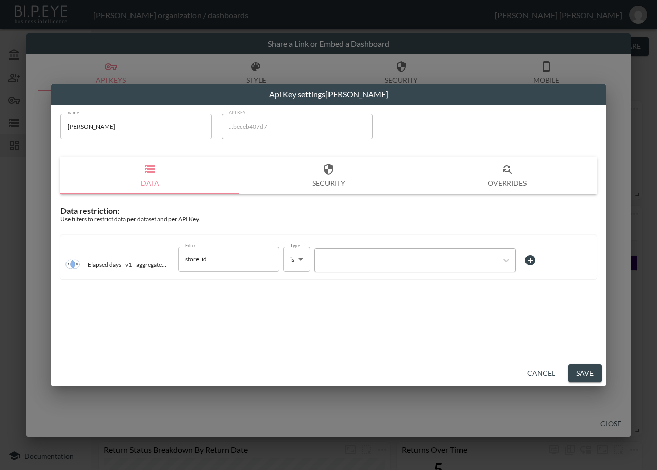
click at [355, 261] on div at bounding box center [406, 260] width 172 height 10
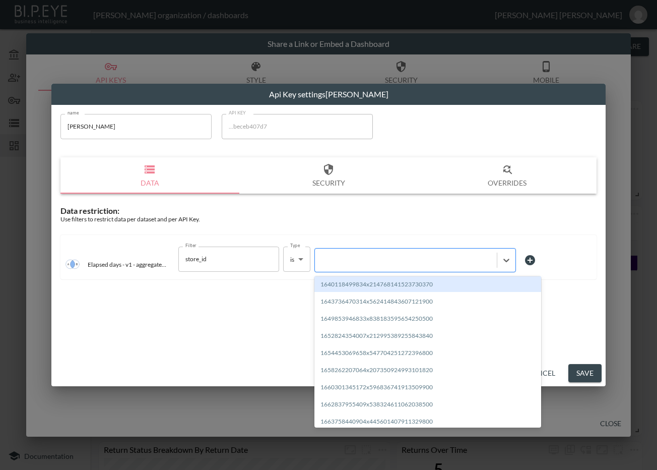
paste input "1701973520154x884837985109934100"
type input "1701973520154x884837985109934100"
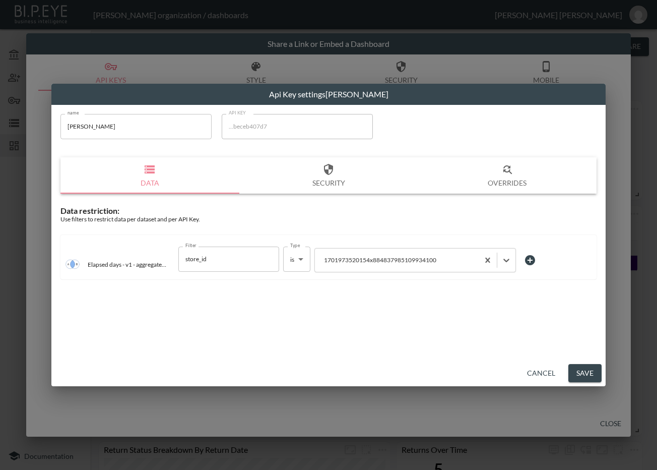
click at [580, 370] on button "Save" at bounding box center [584, 373] width 33 height 19
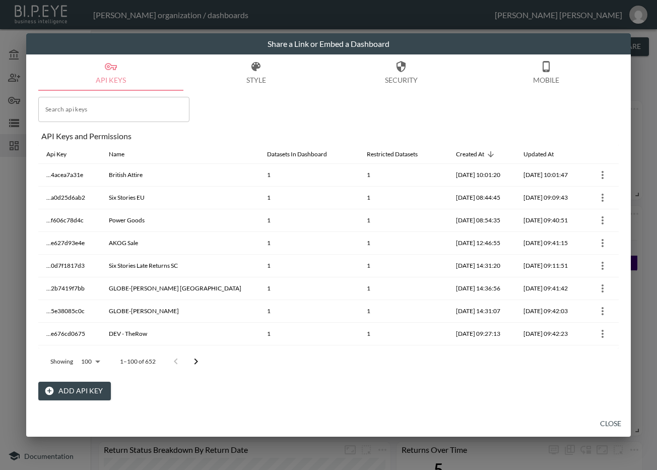
click at [198, 355] on icon "Go to next page" at bounding box center [196, 361] width 12 height 12
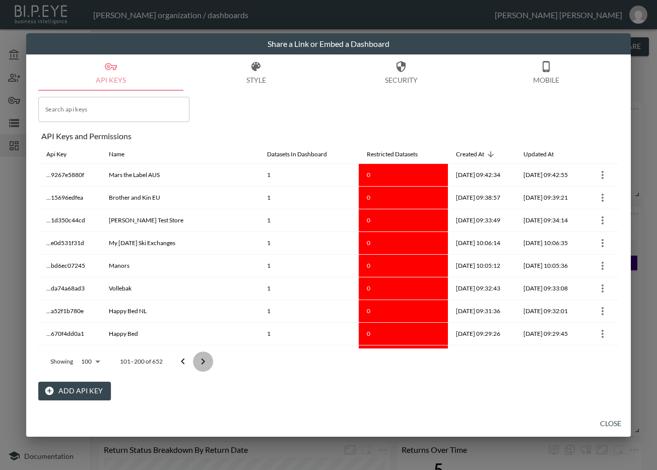
click at [198, 355] on icon "Go to next page" at bounding box center [203, 361] width 12 height 12
click at [199, 356] on icon "Go to next page" at bounding box center [203, 361] width 12 height 12
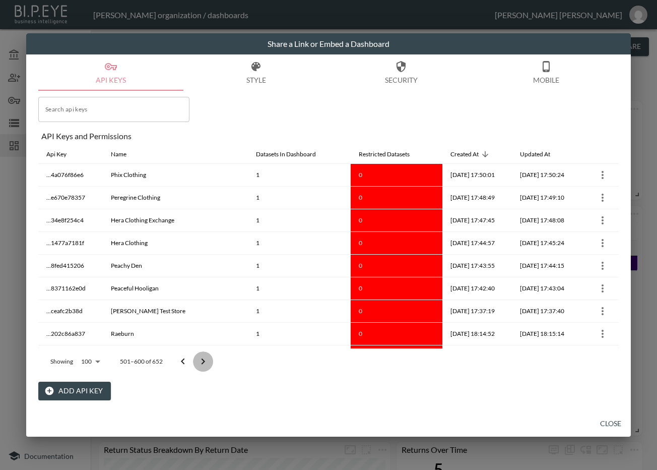
click at [199, 356] on icon "Go to next page" at bounding box center [203, 361] width 12 height 12
click at [199, 356] on div at bounding box center [193, 361] width 40 height 20
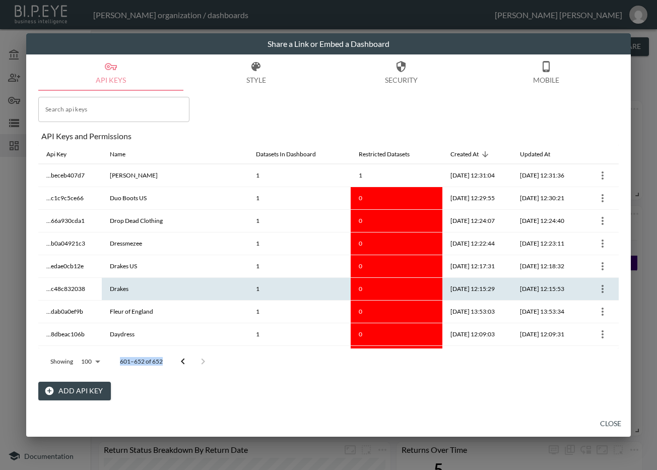
scroll to position [756, 0]
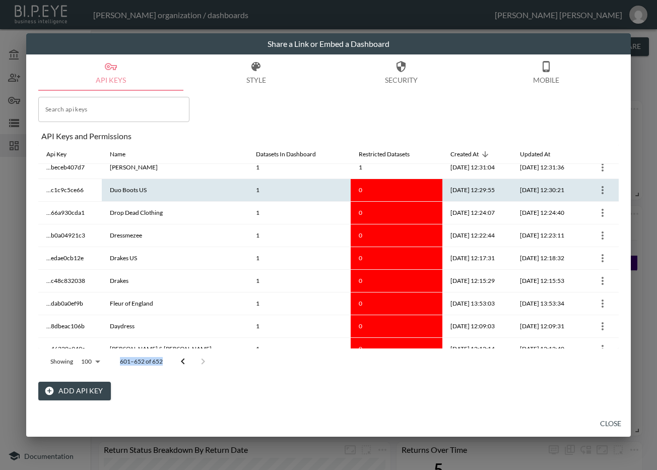
click at [599, 190] on icon "more" at bounding box center [603, 190] width 12 height 12
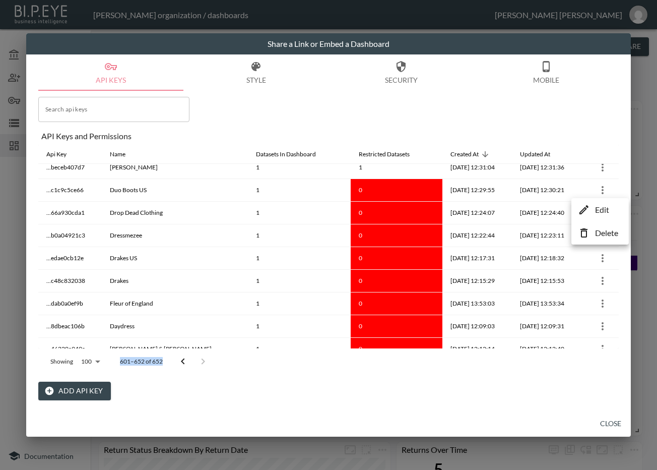
click at [607, 208] on p "Edit" at bounding box center [602, 210] width 14 height 12
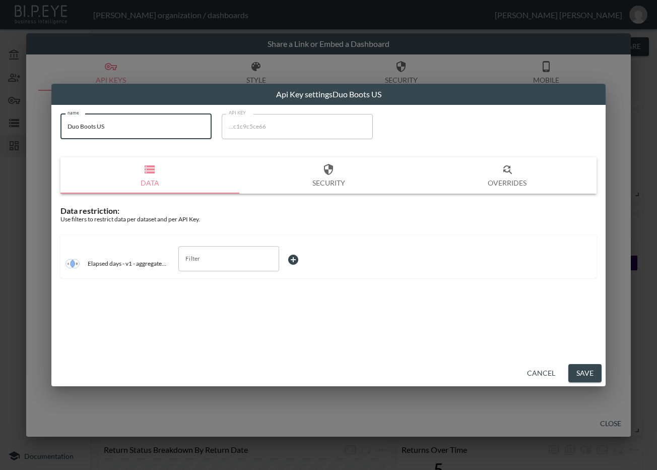
drag, startPoint x: 119, startPoint y: 127, endPoint x: 55, endPoint y: 140, distance: 64.7
click at [55, 139] on div "name Duo Boots US name API KEY ...c1c9c5ce66 API KEY Data Security Overrides Da…" at bounding box center [328, 199] width 548 height 183
click at [240, 262] on input "Filter" at bounding box center [221, 258] width 77 height 16
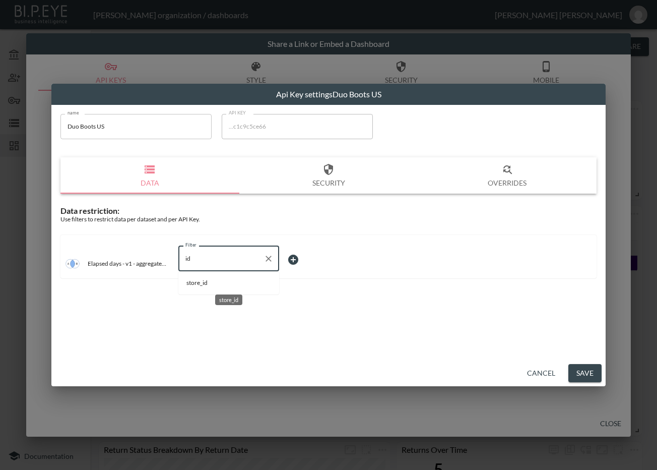
click at [229, 281] on span "store_id" at bounding box center [228, 282] width 85 height 9
type input "store_id"
click at [304, 257] on body "BI.P.EYE, Interactive Analytics Dashboards - app Zach Bailet organization / das…" at bounding box center [328, 235] width 657 height 470
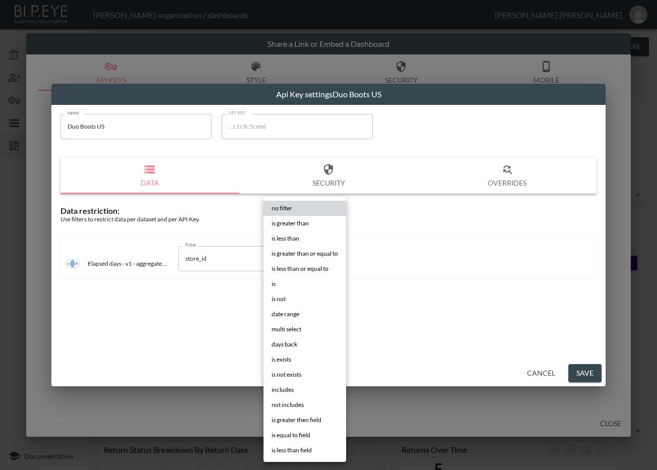
click at [303, 280] on li "is" at bounding box center [305, 283] width 83 height 15
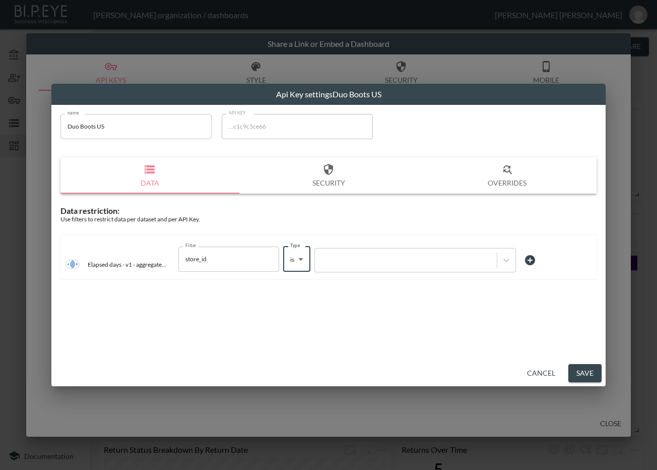
type input "is"
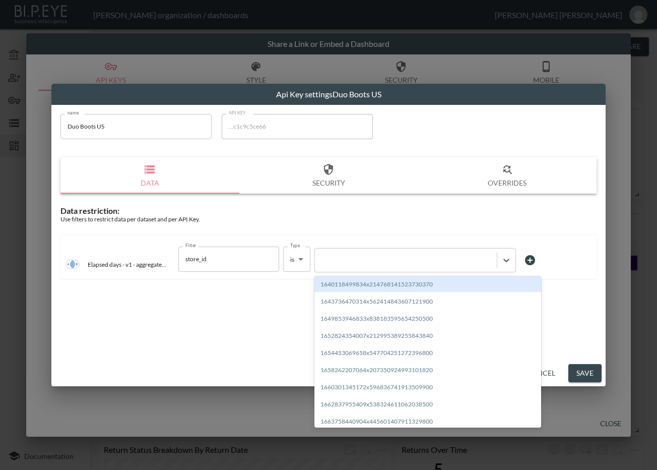
click at [364, 268] on div at bounding box center [415, 260] width 202 height 24
paste input "1716811635656x424614507171282940"
type input "1716811635656x424614507171282940"
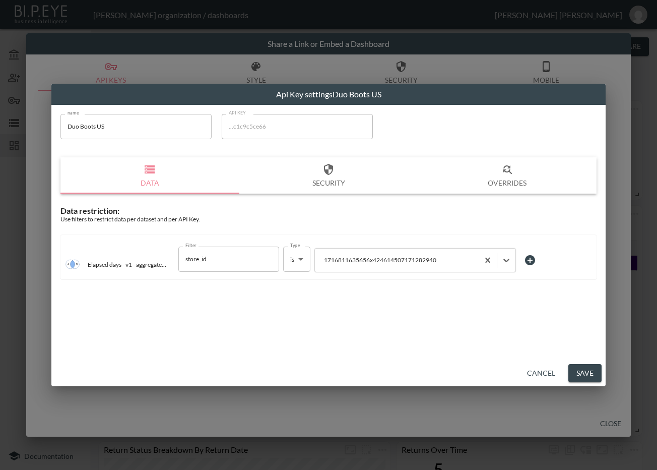
click at [587, 371] on button "Save" at bounding box center [584, 373] width 33 height 19
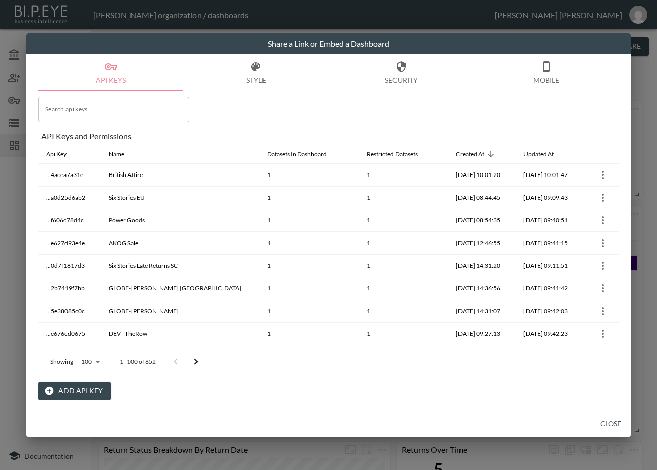
click at [192, 361] on icon "Go to next page" at bounding box center [196, 361] width 12 height 12
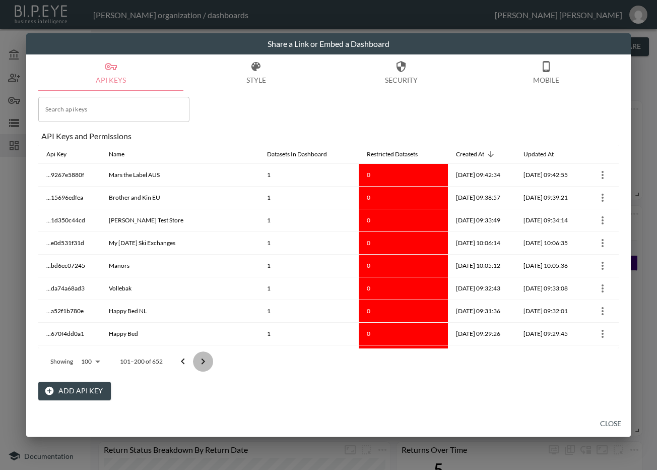
click at [193, 361] on button "Go to next page" at bounding box center [203, 361] width 20 height 20
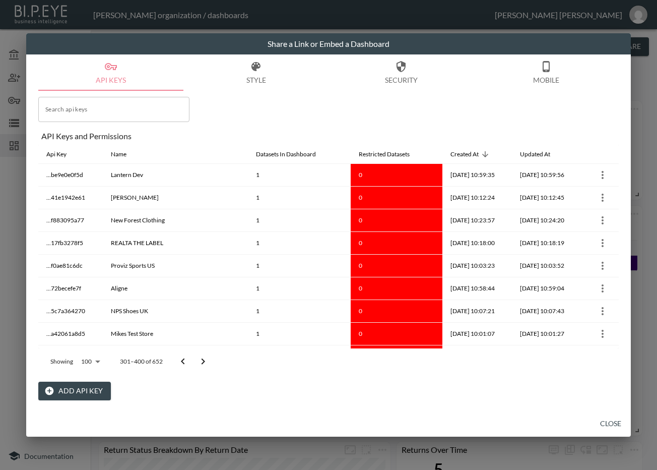
click at [198, 361] on icon "Go to next page" at bounding box center [203, 361] width 12 height 12
click at [198, 361] on div at bounding box center [193, 361] width 40 height 20
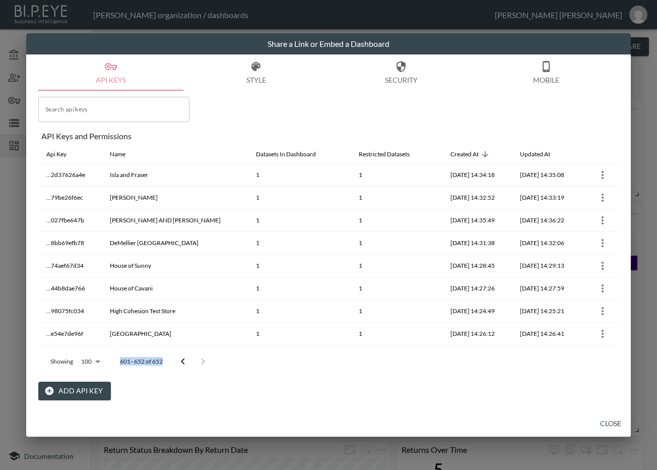
click at [198, 361] on div at bounding box center [193, 361] width 40 height 20
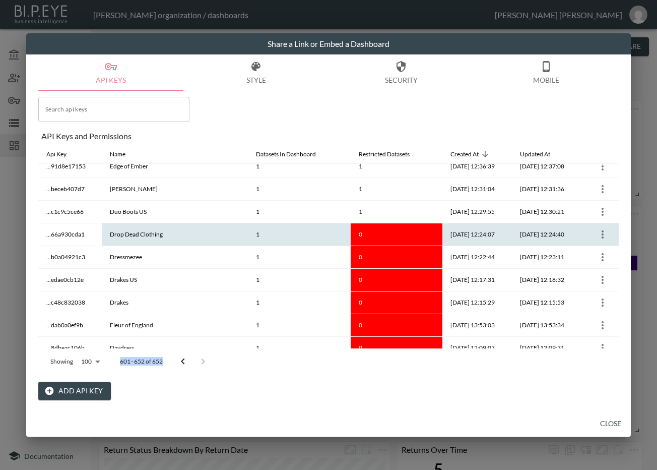
scroll to position [735, 0]
click at [604, 234] on icon "more" at bounding box center [603, 234] width 12 height 12
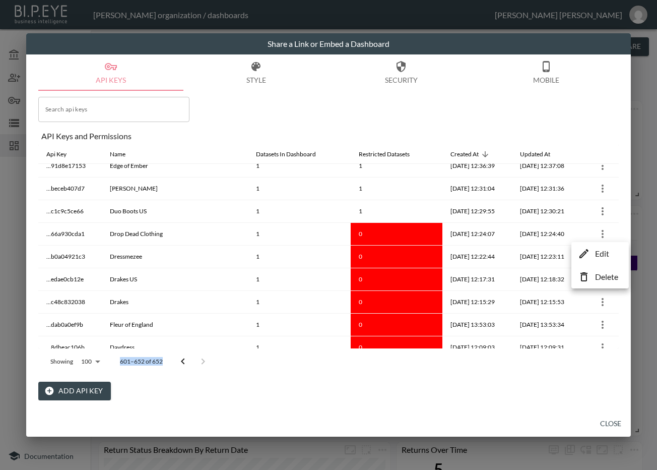
click at [597, 253] on p "Edit" at bounding box center [602, 253] width 14 height 12
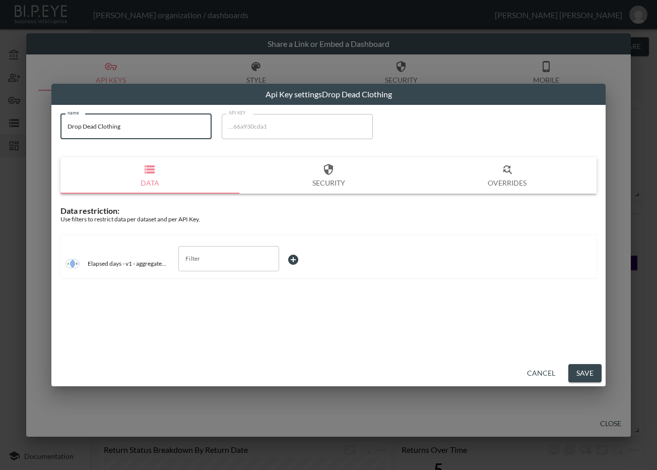
drag, startPoint x: 159, startPoint y: 131, endPoint x: 32, endPoint y: 141, distance: 126.9
click at [32, 141] on div "Api Key settings Drop Dead Clothing name Drop Dead Clothing name API KEY ...66a…" at bounding box center [328, 235] width 657 height 470
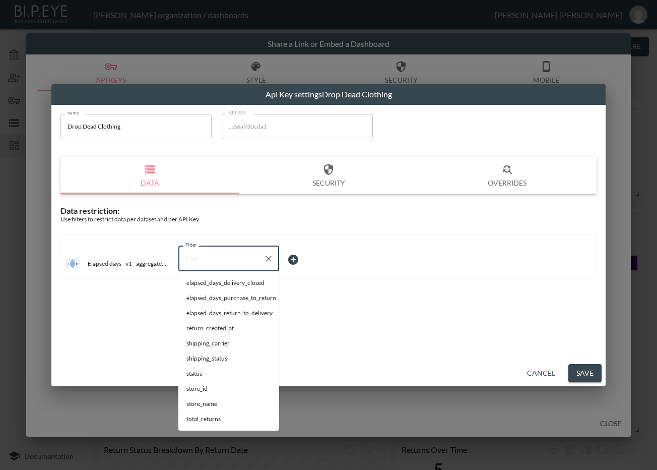
click at [213, 254] on input "Filter" at bounding box center [221, 258] width 77 height 16
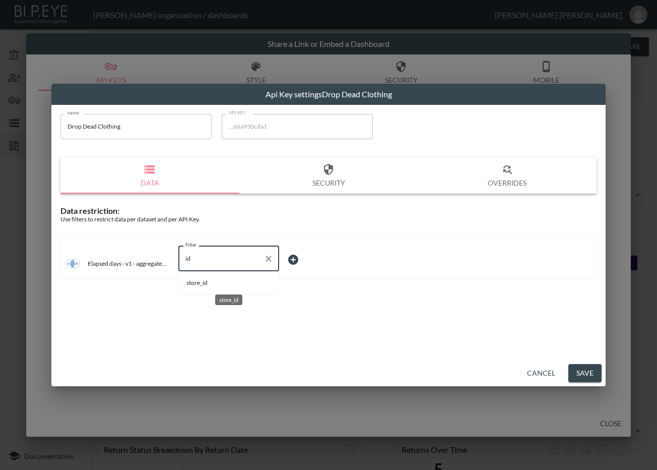
click at [201, 281] on span "store_id" at bounding box center [228, 282] width 85 height 9
type input "store_id"
click at [298, 259] on body "BI.P.EYE, Interactive Analytics Dashboards - app Zach Bailet organization / das…" at bounding box center [328, 235] width 657 height 470
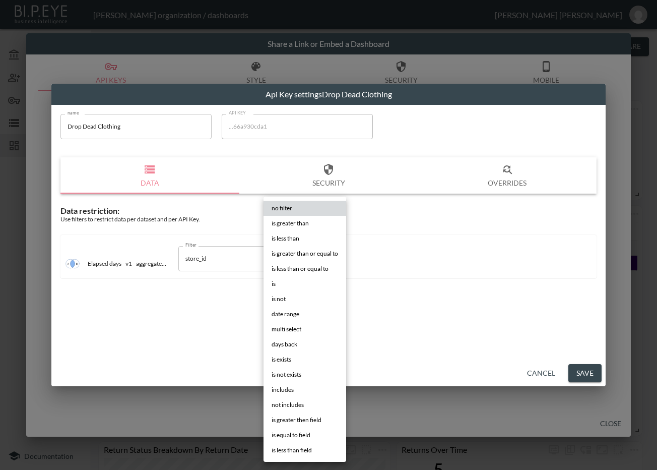
click at [293, 277] on li "is" at bounding box center [305, 283] width 83 height 15
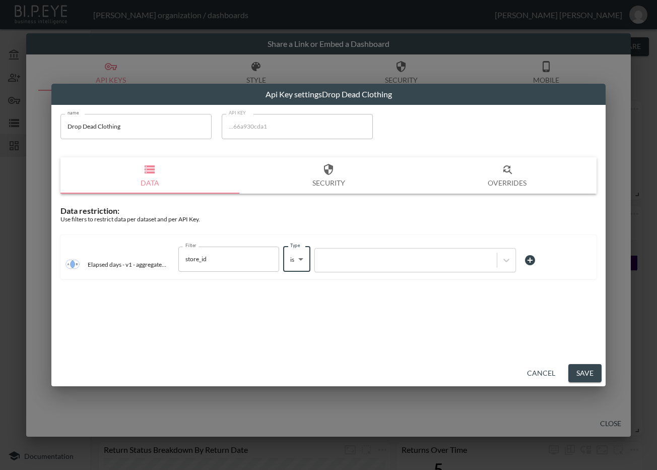
type input "is"
click at [348, 262] on div at bounding box center [406, 260] width 172 height 10
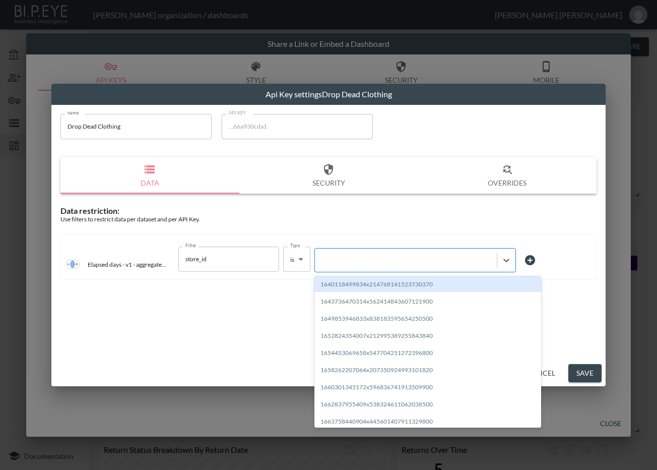
paste input "1716504945535x196543138587213820"
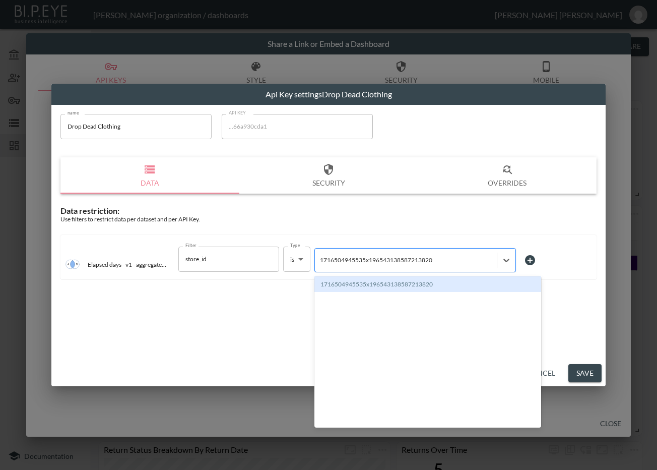
type input "1716504945535x196543138587213820"
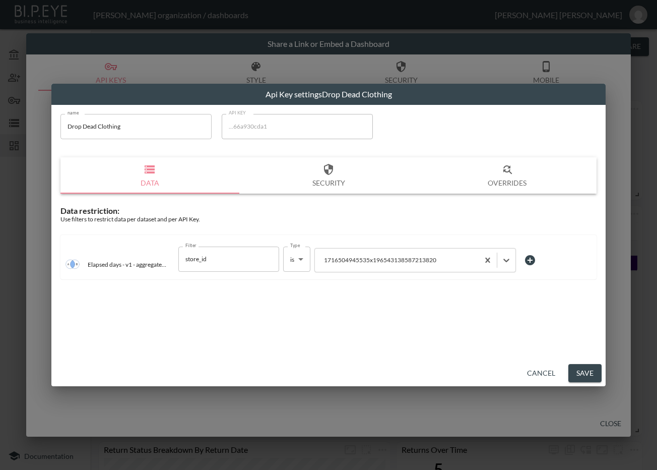
click at [581, 368] on button "Save" at bounding box center [584, 373] width 33 height 19
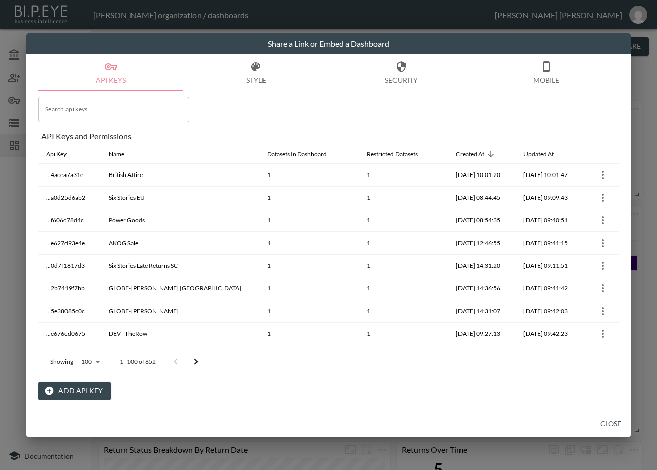
drag, startPoint x: 608, startPoint y: 423, endPoint x: 175, endPoint y: 387, distance: 434.8
click at [177, 391] on div "Share a Link or Embed a Dashboard API Keys Style Security Mobile Search api key…" at bounding box center [328, 234] width 605 height 403
click at [195, 359] on icon "Go to next page" at bounding box center [197, 361] width 4 height 6
click at [195, 359] on button "Go to next page" at bounding box center [196, 361] width 20 height 20
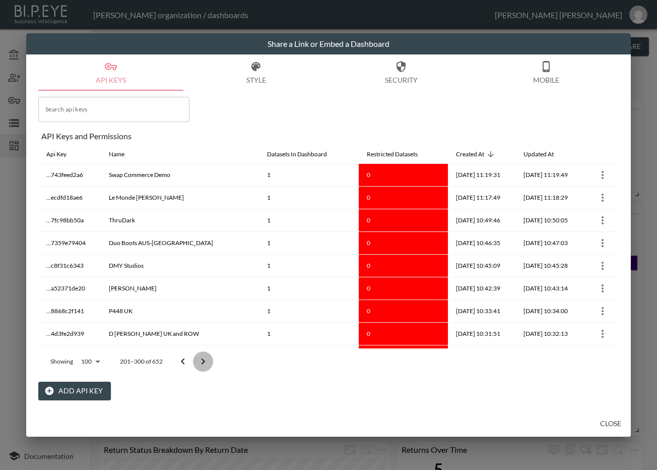
click at [195, 359] on button "Go to next page" at bounding box center [203, 361] width 20 height 20
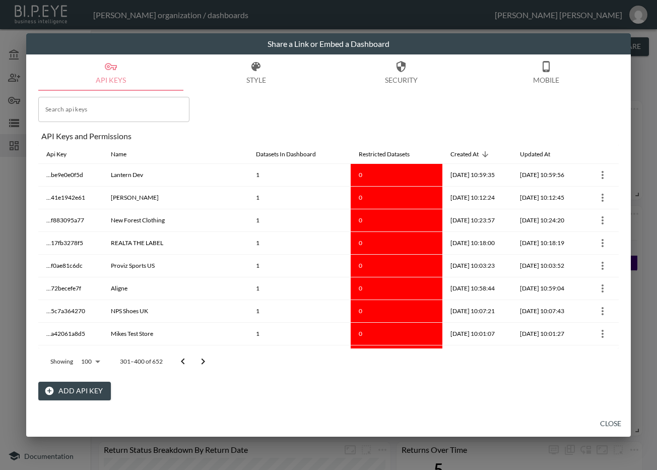
click at [195, 359] on button "Go to next page" at bounding box center [203, 361] width 20 height 20
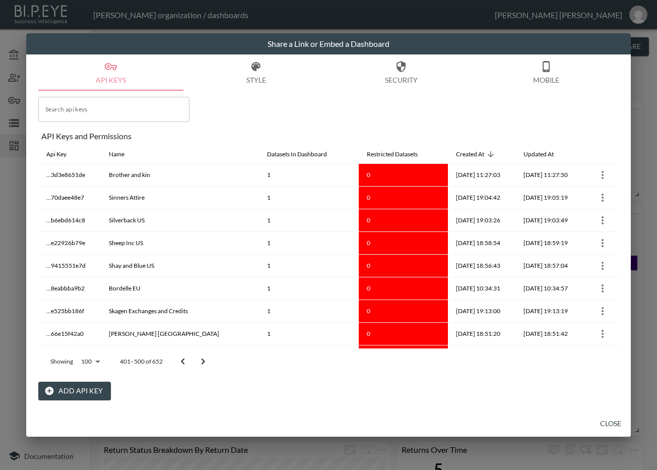
click at [196, 359] on button "Go to next page" at bounding box center [203, 361] width 20 height 20
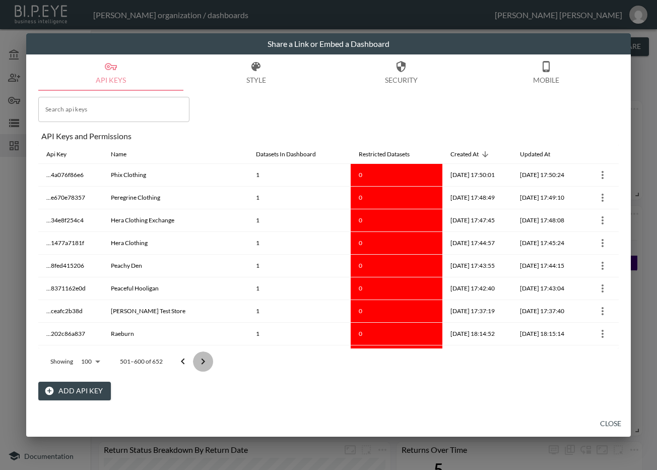
click at [196, 359] on button "Go to next page" at bounding box center [203, 361] width 20 height 20
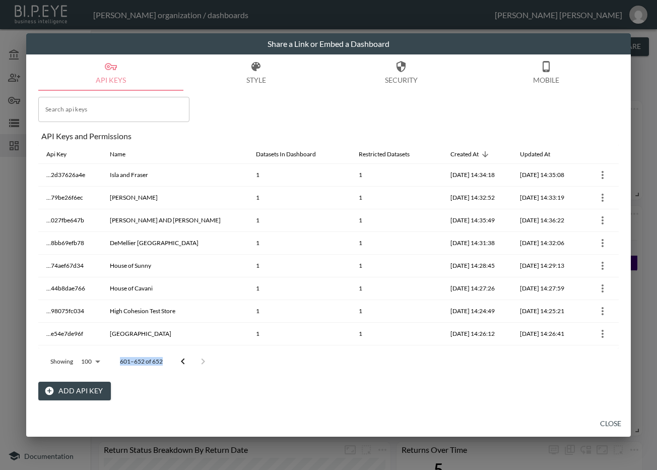
click at [197, 359] on div at bounding box center [193, 361] width 40 height 20
click at [186, 364] on icon "Go to previous page" at bounding box center [183, 361] width 12 height 12
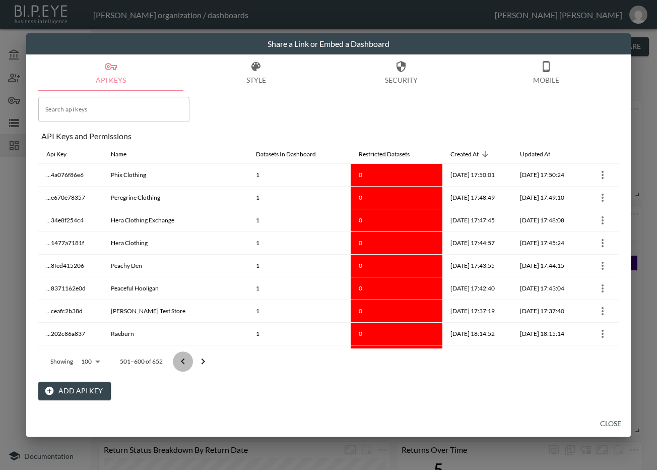
click at [186, 364] on icon "Go to previous page" at bounding box center [183, 361] width 12 height 12
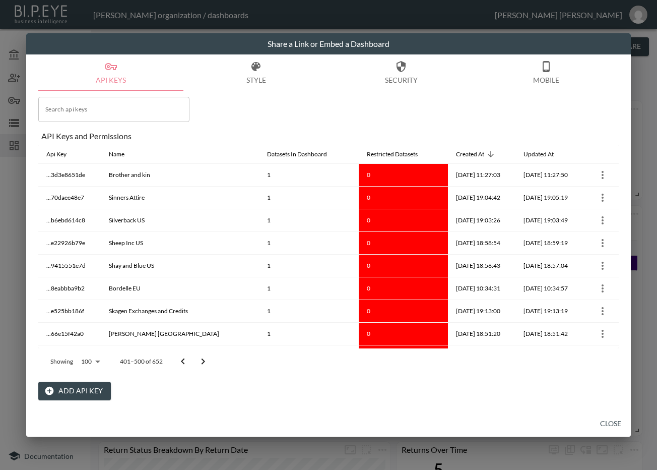
click at [181, 366] on icon "Go to previous page" at bounding box center [183, 361] width 12 height 12
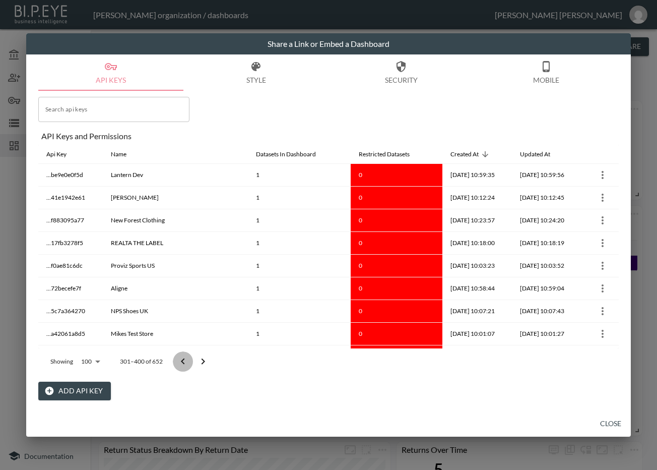
click at [181, 366] on icon "Go to previous page" at bounding box center [183, 361] width 12 height 12
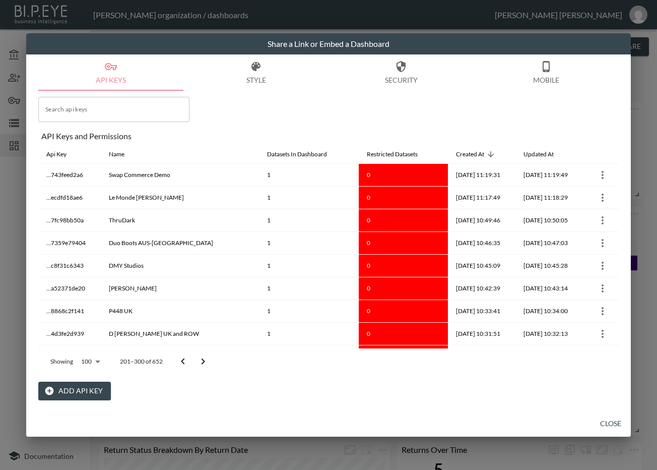
click at [181, 366] on icon "Go to previous page" at bounding box center [183, 361] width 12 height 12
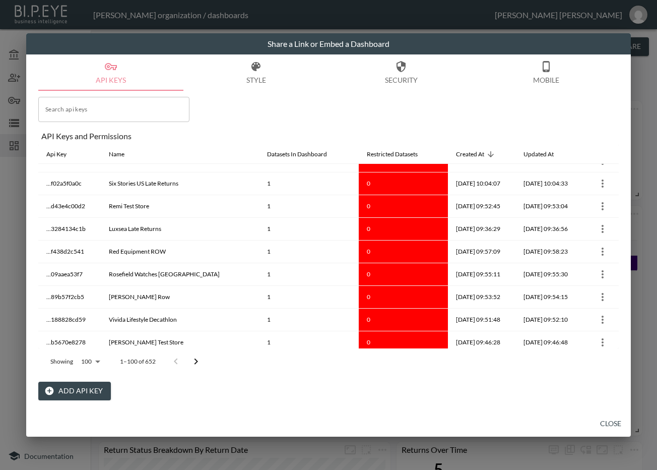
scroll to position [2083, 0]
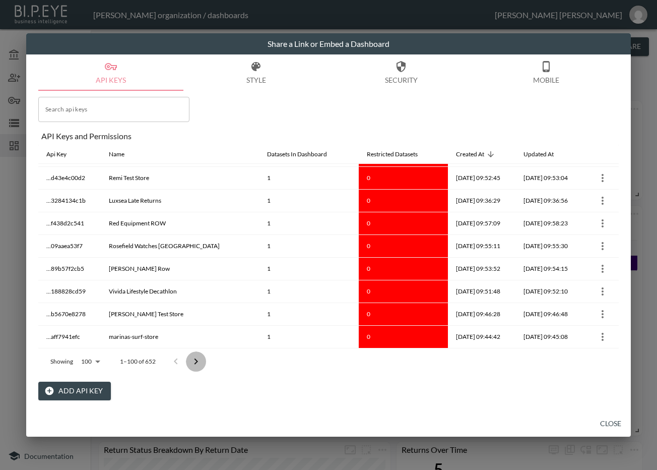
click at [195, 362] on icon "Go to next page" at bounding box center [196, 361] width 12 height 12
click at [201, 357] on icon "Go to next page" at bounding box center [203, 361] width 12 height 12
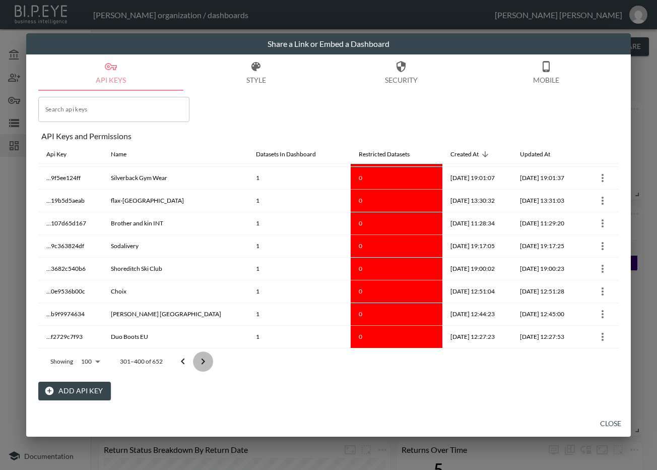
click at [201, 357] on icon "Go to next page" at bounding box center [203, 361] width 12 height 12
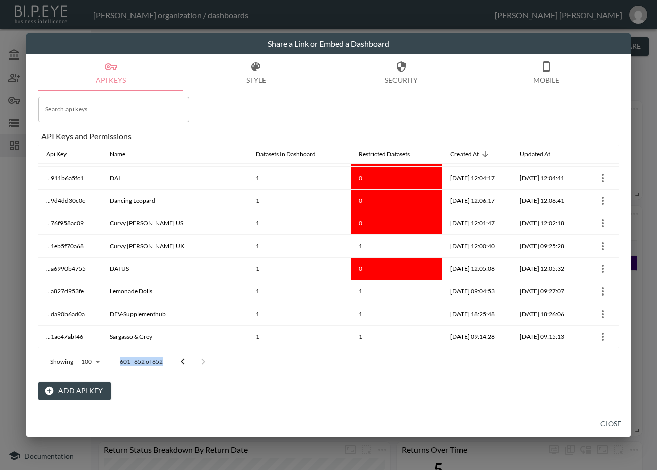
click at [201, 357] on div at bounding box center [193, 361] width 40 height 20
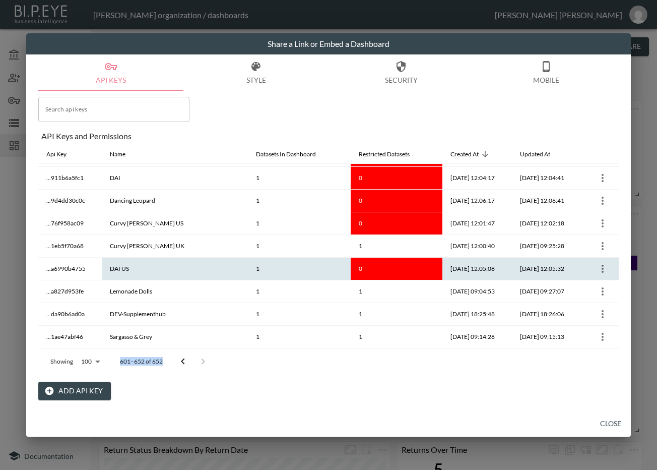
click at [598, 269] on icon "more" at bounding box center [603, 269] width 12 height 12
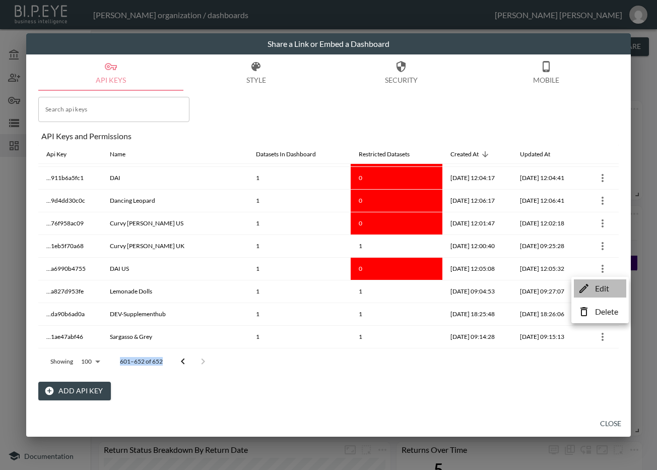
click at [600, 293] on p "Edit" at bounding box center [602, 288] width 14 height 12
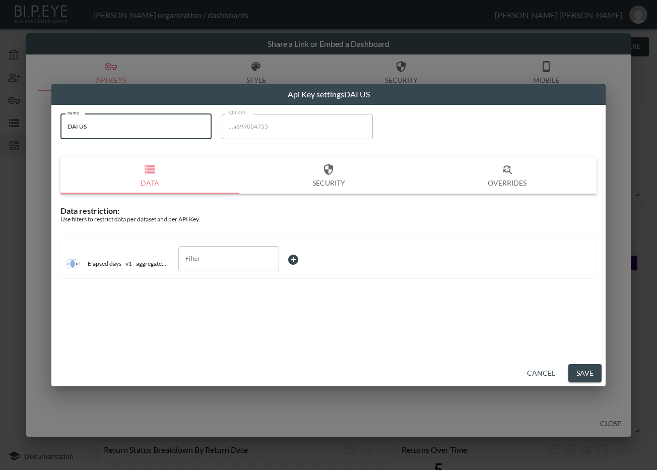
drag, startPoint x: 127, startPoint y: 133, endPoint x: 44, endPoint y: 131, distance: 83.2
click at [44, 131] on div "Api Key settings DAI US name DAI US name API KEY ...a6990b4755 API KEY Data Sec…" at bounding box center [328, 235] width 657 height 470
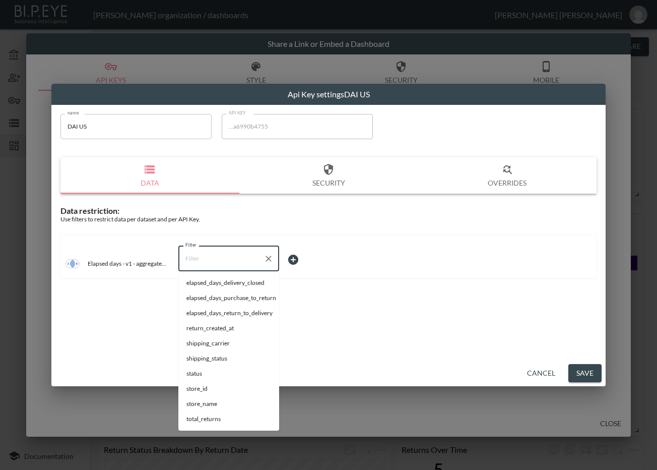
click at [210, 250] on input "Filter" at bounding box center [221, 258] width 77 height 16
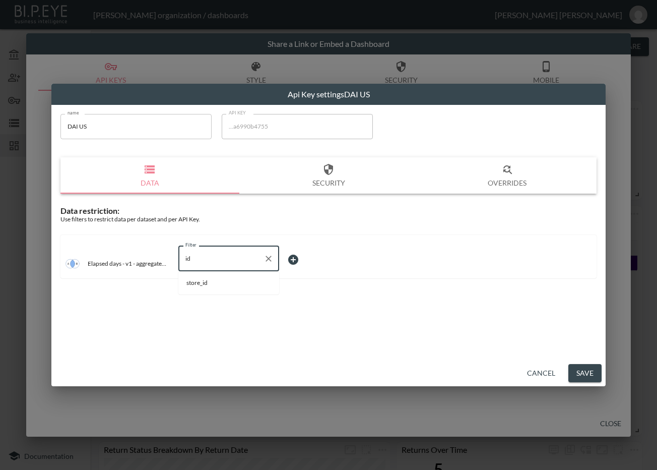
click at [216, 284] on span "store_id" at bounding box center [228, 282] width 85 height 9
type input "store_id"
click at [314, 259] on body "BI.P.EYE, Interactive Analytics Dashboards - app Zach Bailet organization / das…" at bounding box center [328, 235] width 657 height 470
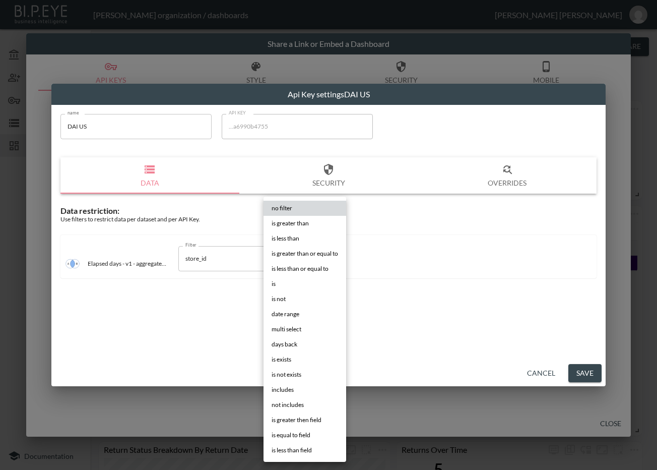
click at [278, 281] on li "is" at bounding box center [305, 283] width 83 height 15
type input "is"
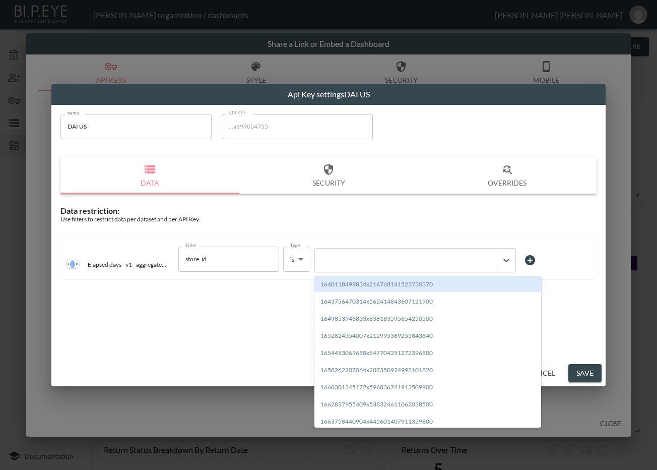
click at [346, 265] on div at bounding box center [406, 260] width 182 height 14
paste input "1669847019382x646478758554632200"
type input "1669847019382x646478758554632200"
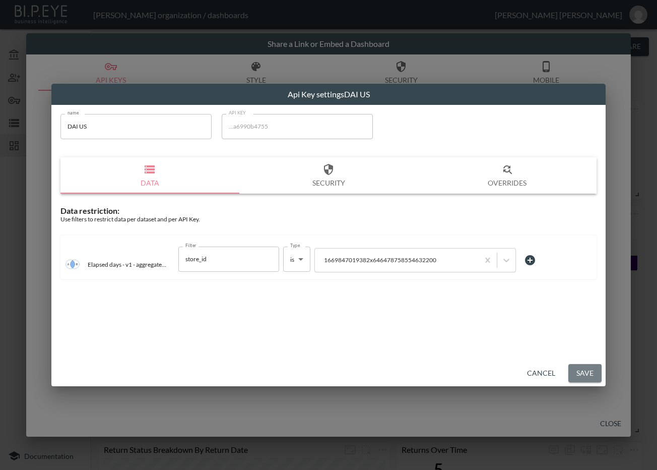
click at [578, 372] on button "Save" at bounding box center [584, 373] width 33 height 19
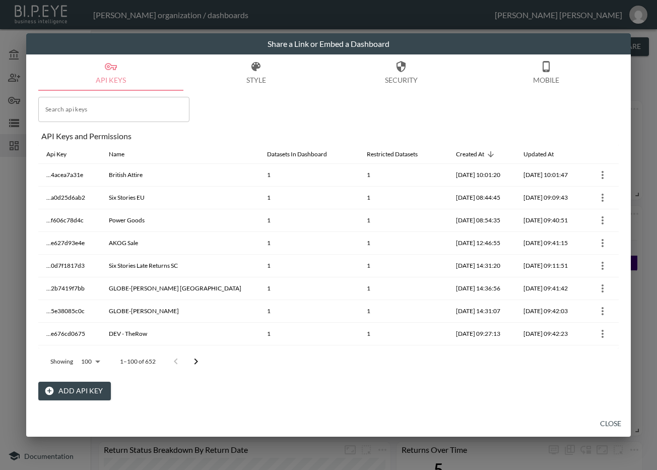
click at [190, 362] on icon "Go to next page" at bounding box center [196, 361] width 12 height 12
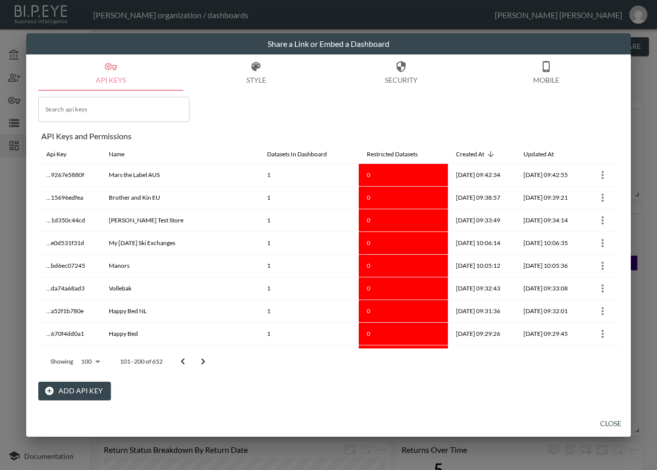
click at [190, 362] on button "Go to previous page" at bounding box center [183, 361] width 20 height 20
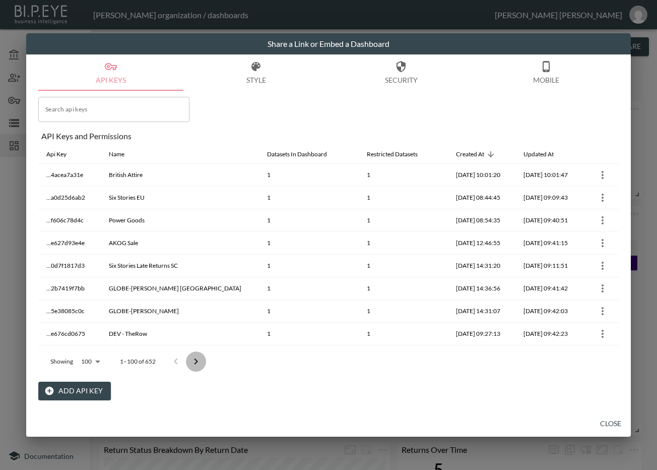
click at [192, 362] on icon "Go to next page" at bounding box center [196, 361] width 12 height 12
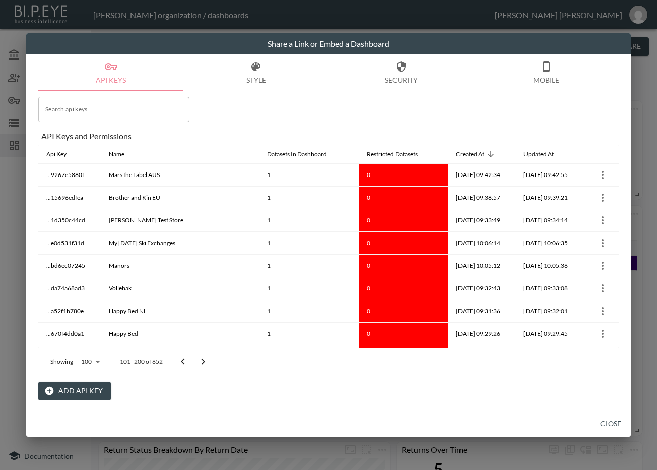
click at [196, 363] on button "Go to next page" at bounding box center [203, 361] width 20 height 20
click at [200, 361] on icon "Go to next page" at bounding box center [203, 361] width 12 height 12
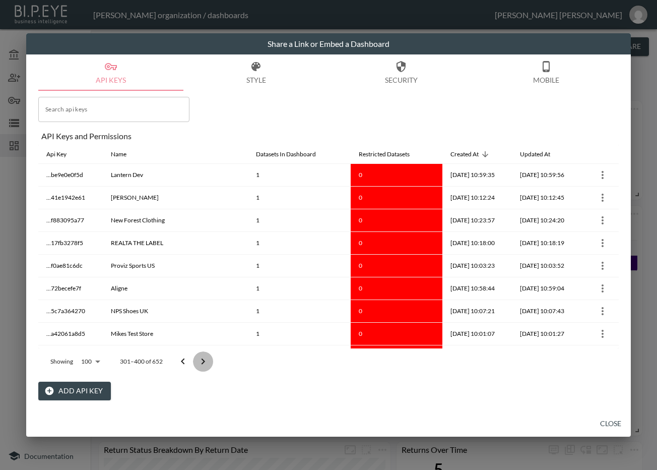
click at [202, 360] on icon "Go to next page" at bounding box center [203, 361] width 12 height 12
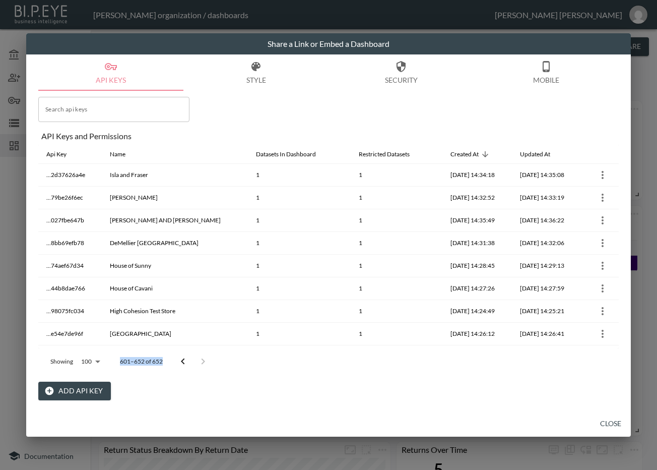
click at [202, 360] on div at bounding box center [193, 361] width 40 height 20
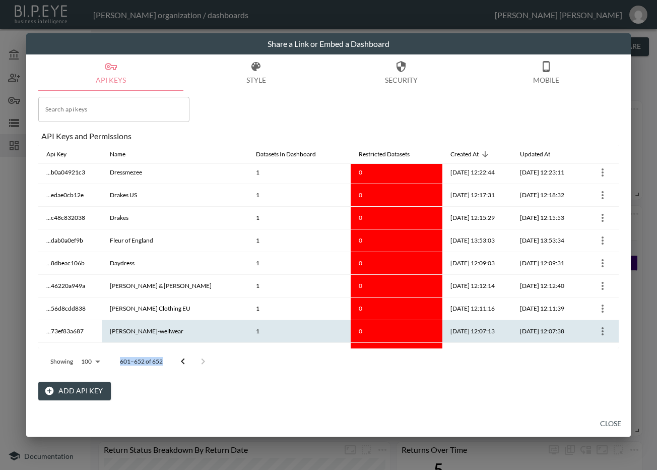
scroll to position [798, 0]
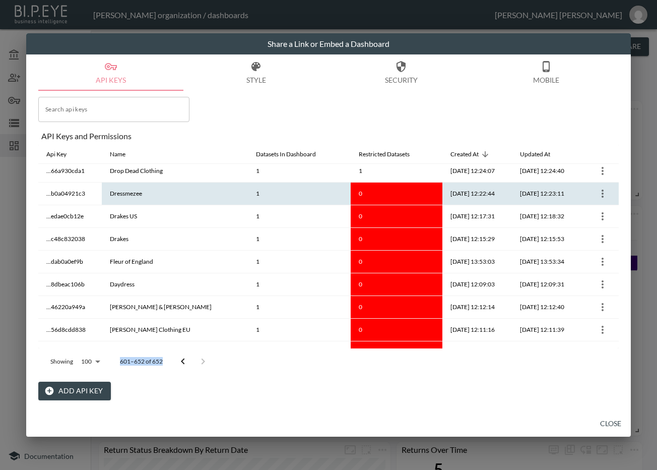
click at [598, 192] on icon "more" at bounding box center [603, 193] width 12 height 12
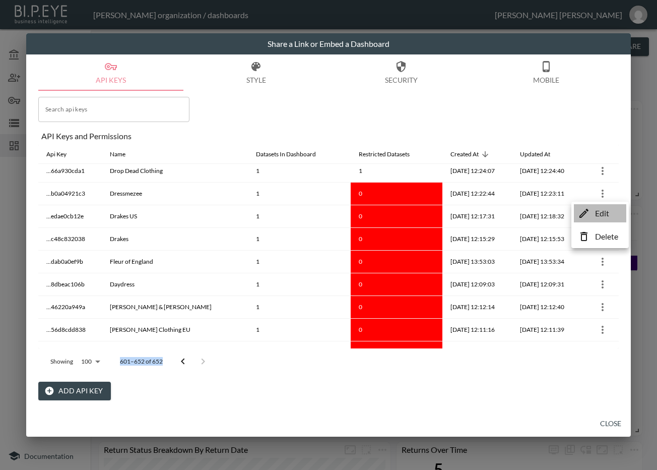
click at [579, 211] on icon at bounding box center [584, 213] width 12 height 12
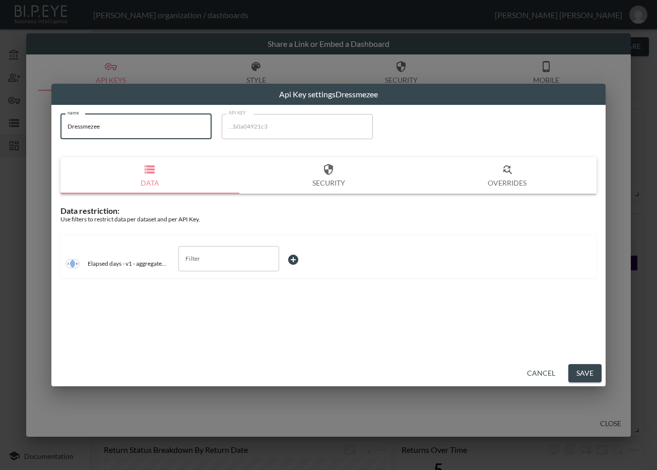
drag, startPoint x: 141, startPoint y: 129, endPoint x: 23, endPoint y: 142, distance: 119.1
click at [23, 142] on div "Api Key settings Dressmezee name Dressmezee name API KEY ...b0a04921c3 API KEY …" at bounding box center [328, 235] width 657 height 470
click at [227, 256] on input "Filter" at bounding box center [221, 258] width 77 height 16
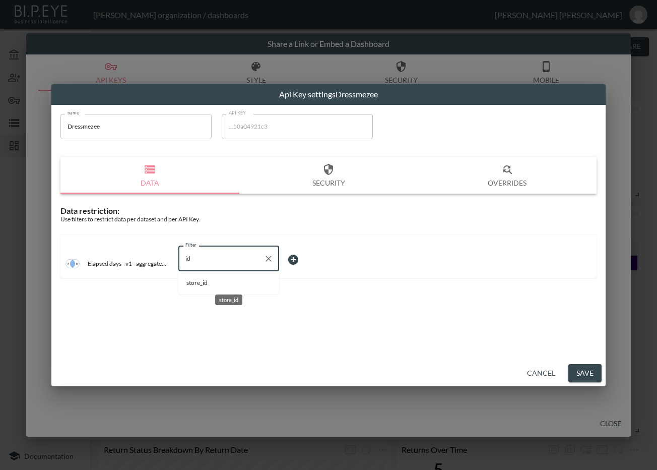
click at [226, 281] on span "store_id" at bounding box center [228, 282] width 85 height 9
type input "store_id"
click at [315, 259] on body "BI.P.EYE, Interactive Analytics Dashboards - app Zach Bailet organization / das…" at bounding box center [328, 235] width 657 height 470
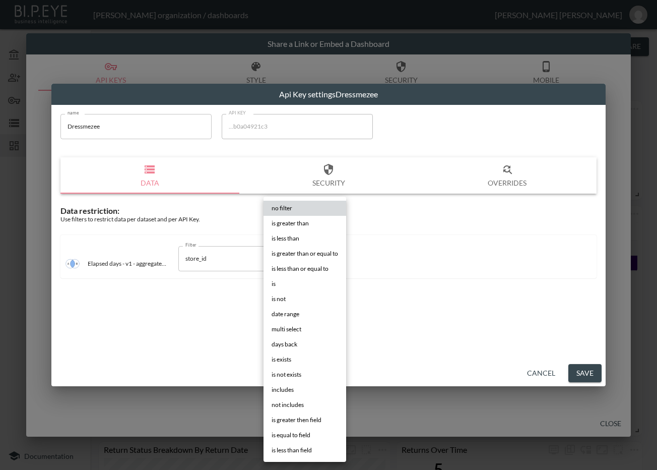
click at [291, 280] on li "is" at bounding box center [305, 283] width 83 height 15
type input "is"
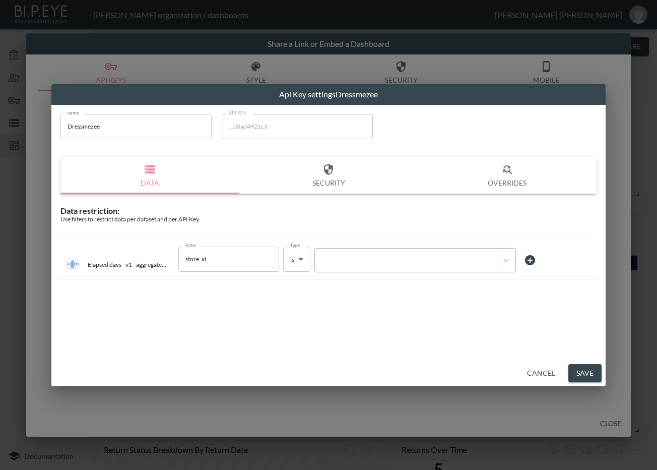
click at [355, 259] on div at bounding box center [406, 260] width 172 height 10
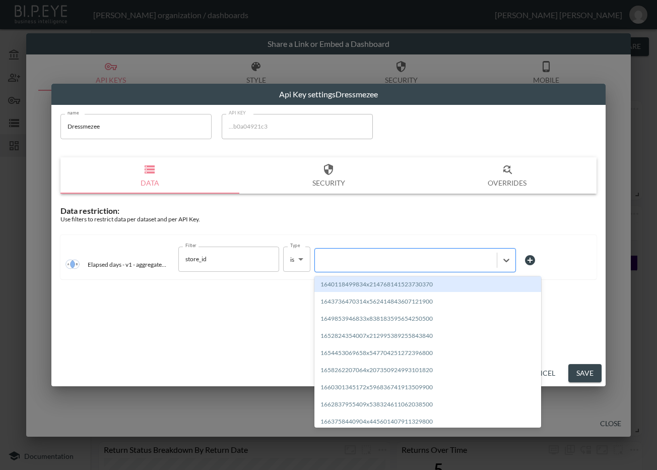
paste input "1699277308245x112123110744915970"
type input "1699277308245x112123110744915970"
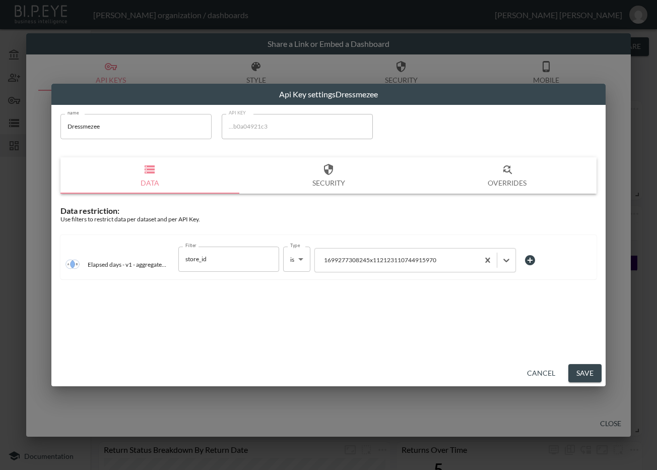
click at [593, 371] on button "Save" at bounding box center [584, 373] width 33 height 19
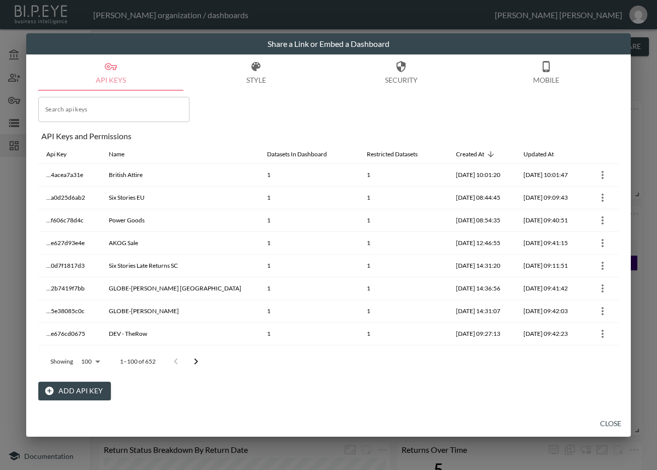
click at [196, 361] on icon "Go to next page" at bounding box center [196, 361] width 12 height 12
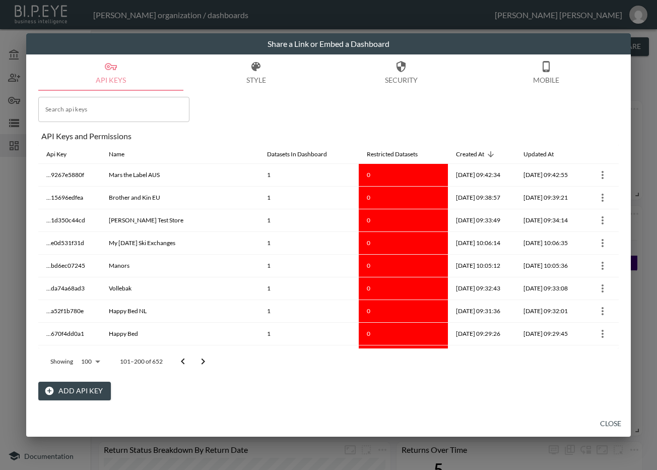
click at [207, 359] on icon "Go to next page" at bounding box center [203, 361] width 12 height 12
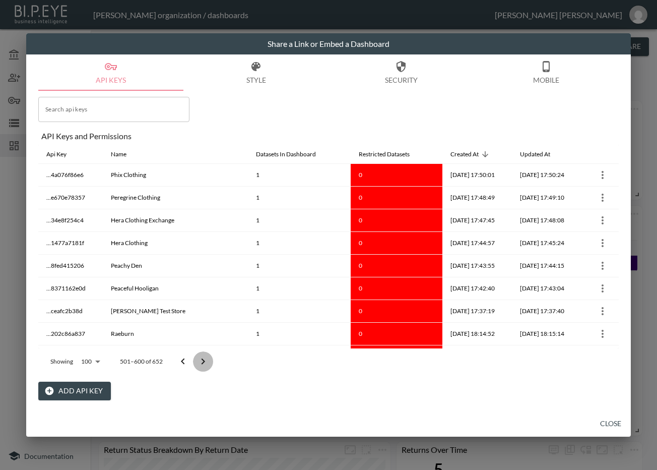
click at [207, 359] on icon "Go to next page" at bounding box center [203, 361] width 12 height 12
click at [207, 359] on div at bounding box center [193, 361] width 40 height 20
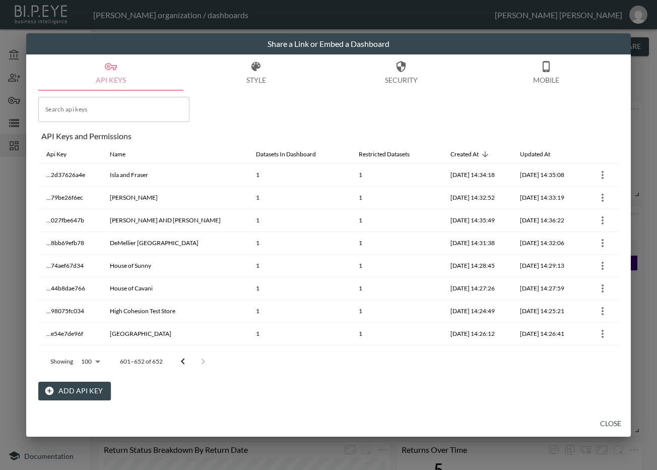
click at [207, 359] on div at bounding box center [193, 361] width 40 height 20
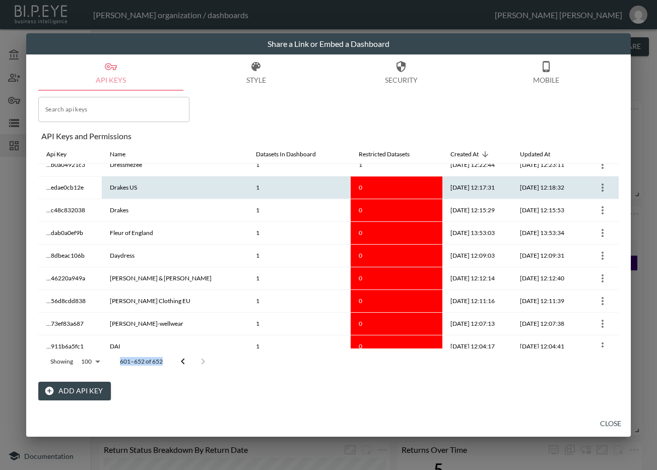
scroll to position [813, 0]
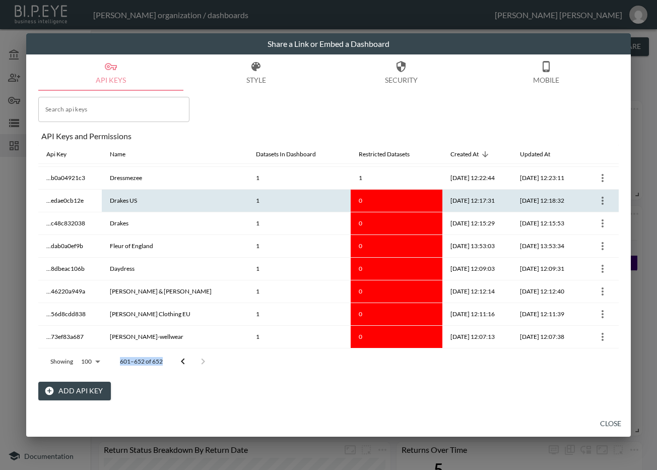
click at [597, 200] on icon "more" at bounding box center [603, 201] width 12 height 12
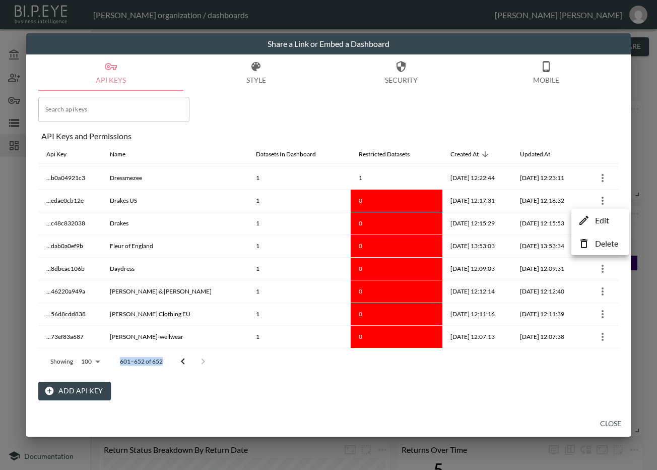
click at [588, 223] on icon at bounding box center [584, 220] width 12 height 12
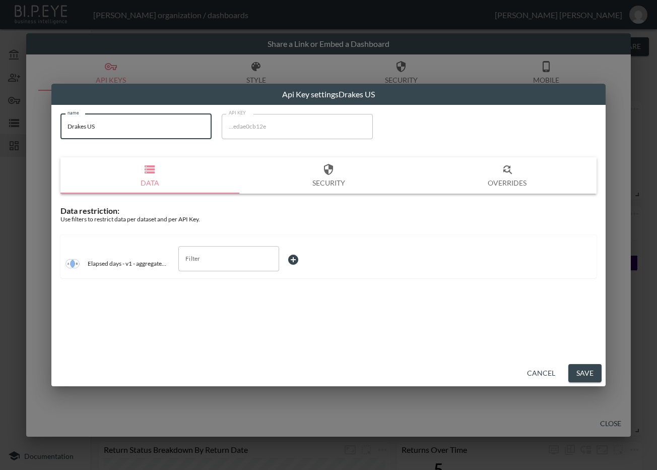
drag, startPoint x: 117, startPoint y: 130, endPoint x: 25, endPoint y: 130, distance: 92.2
click at [25, 130] on div "Api Key settings Drakes US name Drakes US name API KEY ...edae0cb12e API KEY Da…" at bounding box center [328, 235] width 657 height 470
click at [222, 266] on input "Filter" at bounding box center [221, 258] width 77 height 16
click at [218, 278] on span "store_id" at bounding box center [228, 282] width 85 height 9
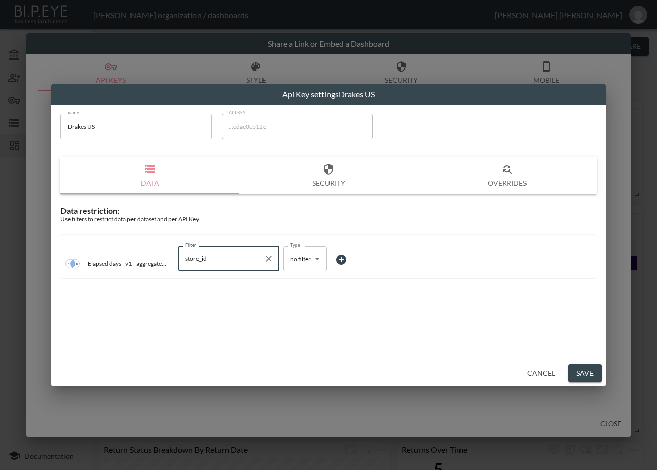
type input "store_id"
click at [305, 258] on body "BI.P.EYE, Interactive Analytics Dashboards - app Zach Bailet organization / das…" at bounding box center [328, 235] width 657 height 470
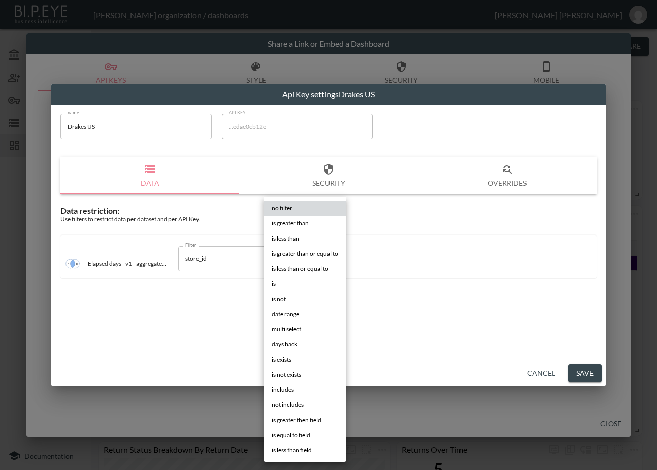
click at [304, 277] on li "is" at bounding box center [305, 283] width 83 height 15
type input "is"
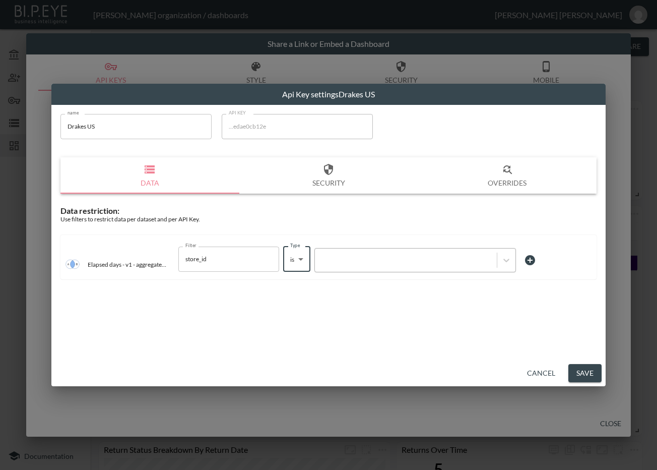
click at [337, 259] on div at bounding box center [406, 260] width 172 height 10
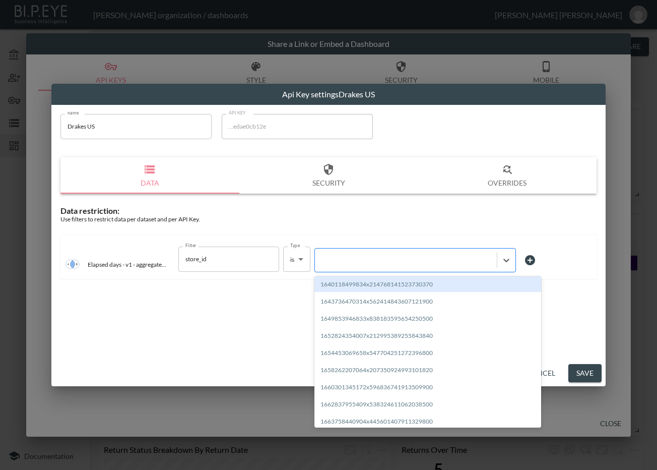
paste input "1662837955409x538324611062038500"
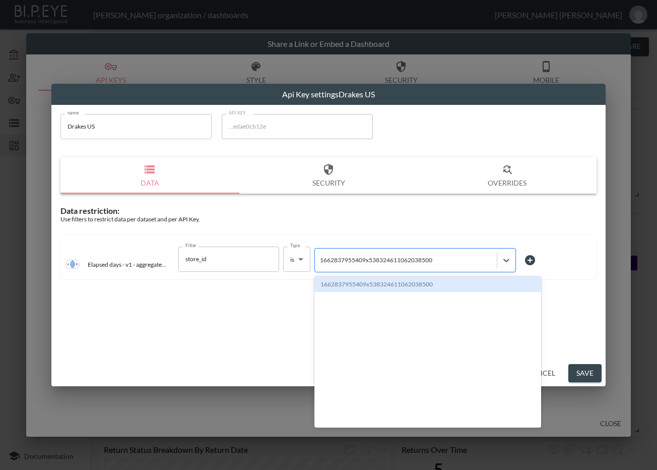
type input "1662837955409x538324611062038500"
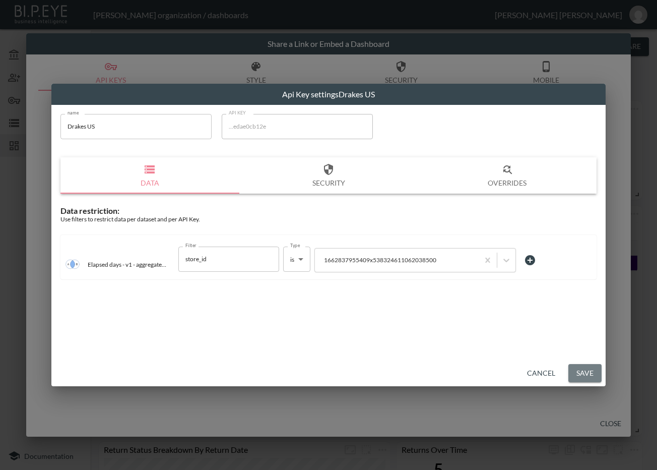
click at [584, 371] on button "Save" at bounding box center [584, 373] width 33 height 19
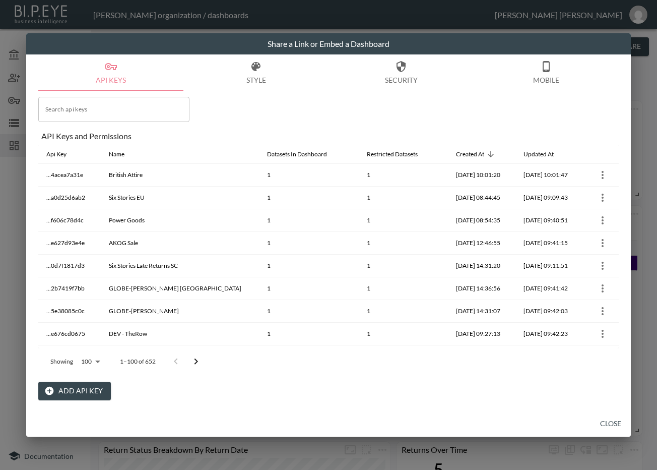
click at [196, 356] on icon "Go to next page" at bounding box center [196, 361] width 12 height 12
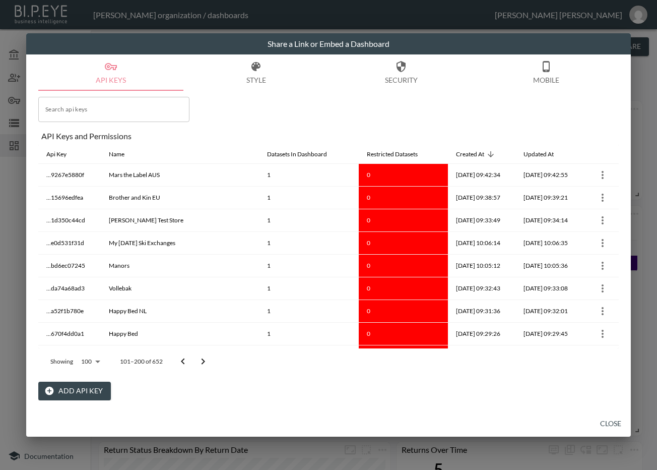
click at [196, 357] on button "Go to next page" at bounding box center [203, 361] width 20 height 20
click at [197, 357] on icon "Go to next page" at bounding box center [203, 361] width 12 height 12
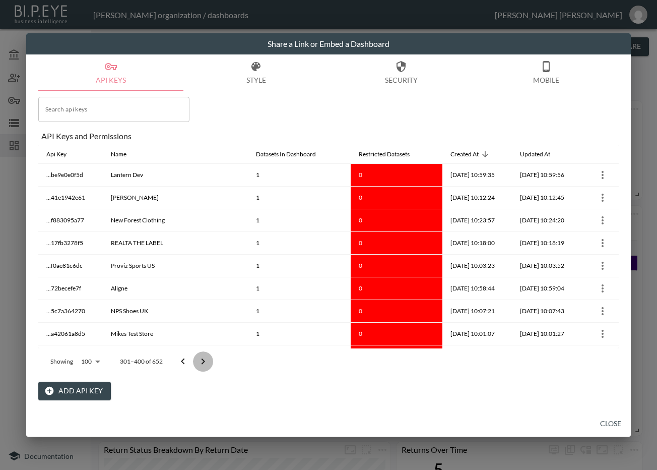
click at [198, 357] on icon "Go to next page" at bounding box center [203, 361] width 12 height 12
click at [198, 356] on icon "Go to next page" at bounding box center [203, 361] width 12 height 12
click at [198, 355] on icon "Go to next page" at bounding box center [203, 361] width 12 height 12
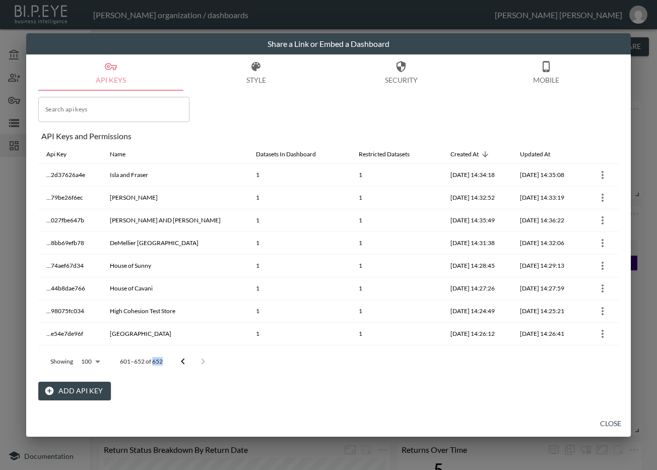
click at [199, 355] on div at bounding box center [193, 361] width 40 height 20
click at [200, 354] on div at bounding box center [193, 361] width 40 height 20
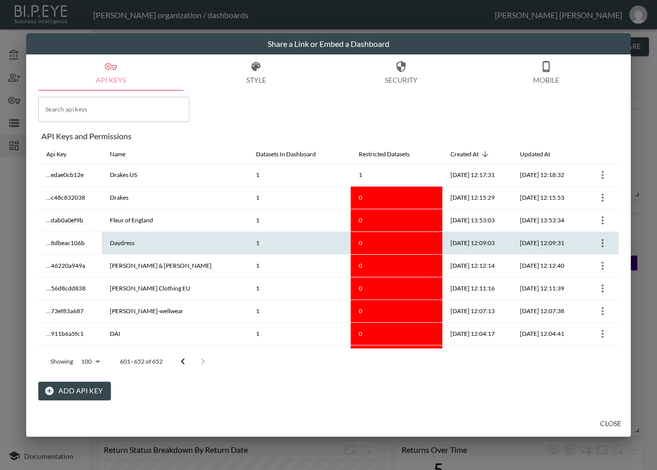
scroll to position [840, 0]
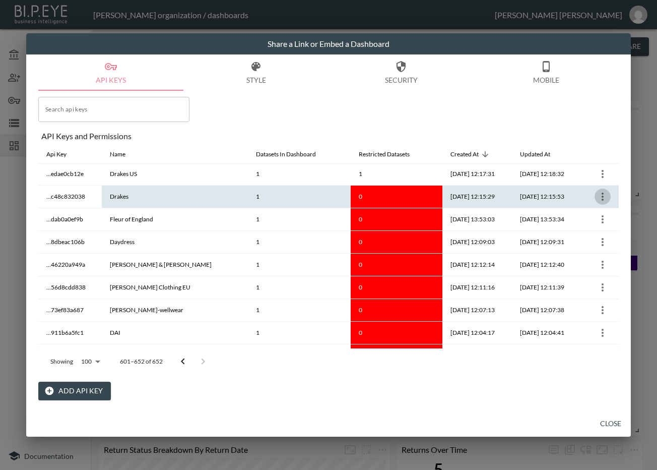
click at [602, 196] on icon "more" at bounding box center [603, 196] width 2 height 8
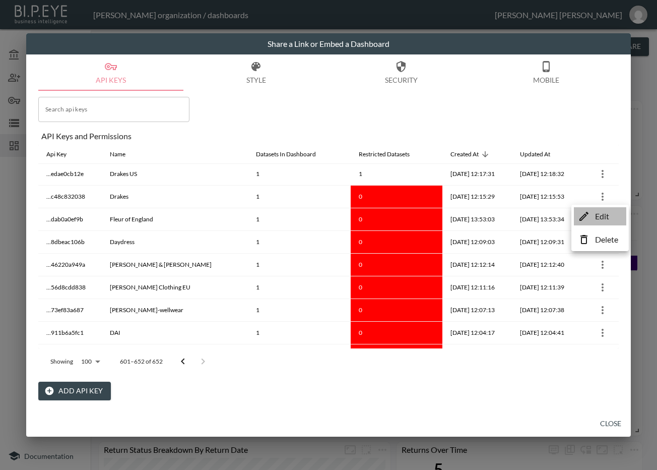
click at [593, 212] on li "Edit" at bounding box center [600, 216] width 52 height 18
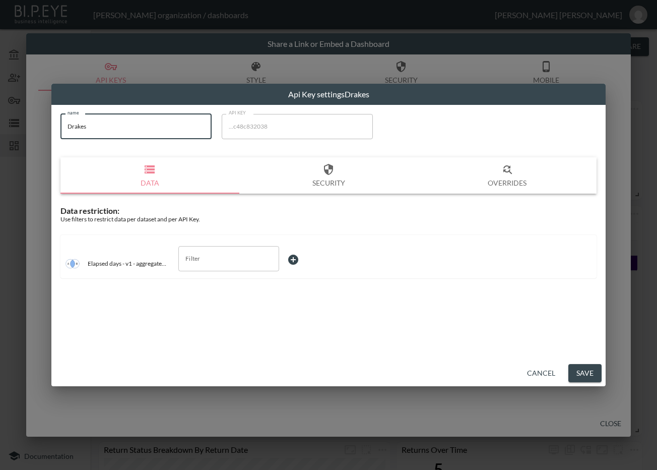
click at [131, 127] on input "Drakes" at bounding box center [135, 126] width 151 height 25
drag, startPoint x: 131, startPoint y: 127, endPoint x: 50, endPoint y: 136, distance: 81.1
click at [50, 136] on div "Api Key settings Drakes name Drakes name API KEY ...c48c832038 API KEY Data Sec…" at bounding box center [328, 235] width 657 height 470
click at [216, 255] on input "Filter" at bounding box center [221, 258] width 77 height 16
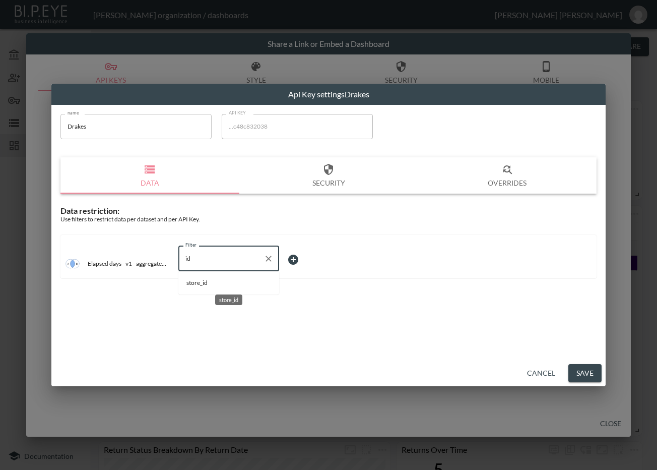
click at [216, 282] on span "store_id" at bounding box center [228, 282] width 85 height 9
type input "store_id"
click at [307, 258] on body "BI.P.EYE, Interactive Analytics Dashboards - app Zach Bailet organization / das…" at bounding box center [328, 235] width 657 height 470
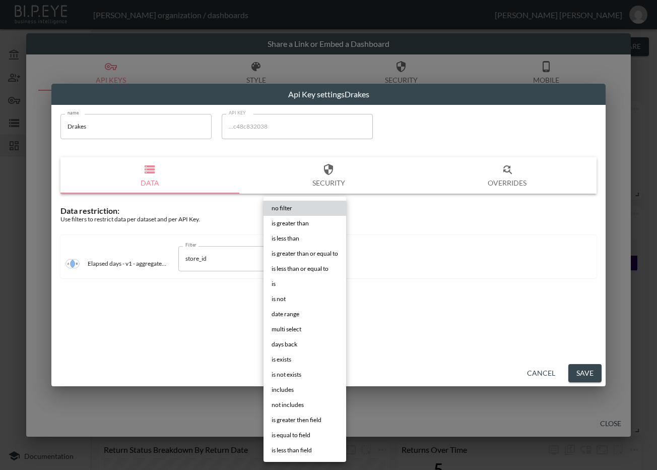
click at [293, 284] on li "is" at bounding box center [305, 283] width 83 height 15
type input "is"
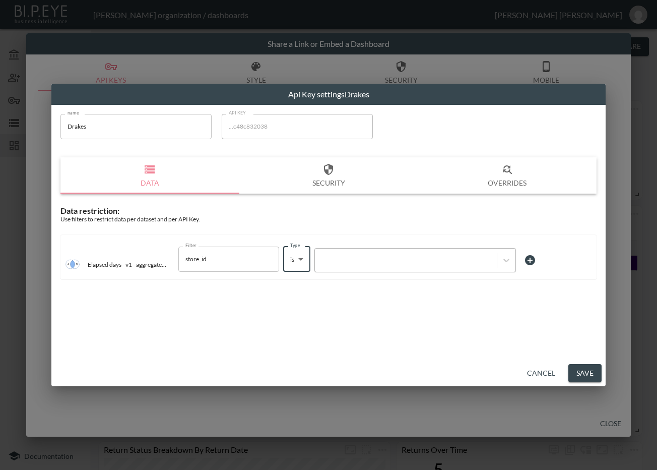
click at [344, 260] on div at bounding box center [406, 260] width 172 height 10
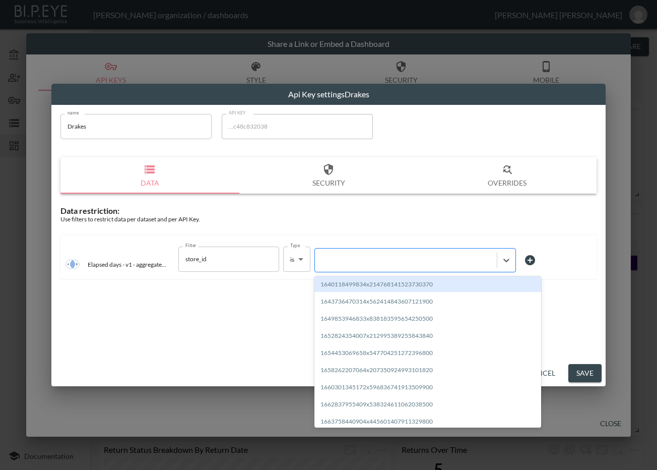
paste input "1662072284767x709062669048741900"
type input "1662072284767x709062669048741900"
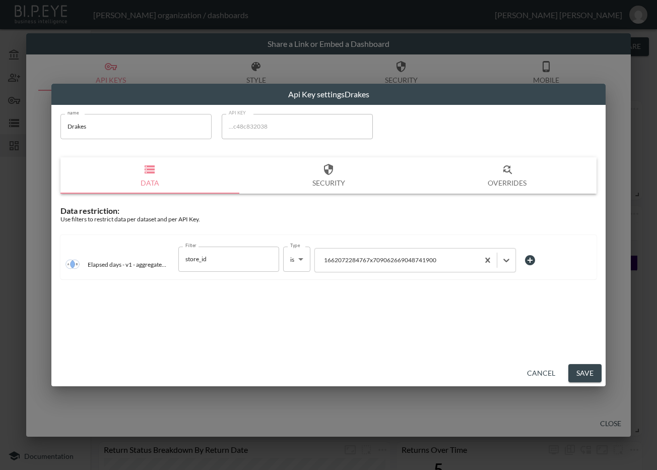
click at [580, 373] on button "Save" at bounding box center [584, 373] width 33 height 19
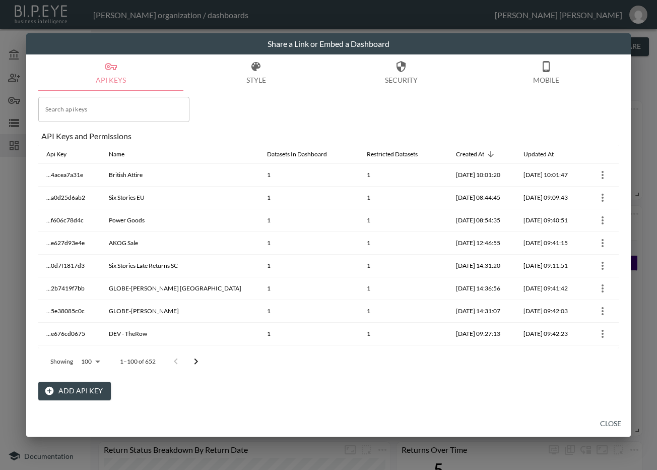
click at [197, 361] on icon "Go to next page" at bounding box center [197, 361] width 4 height 6
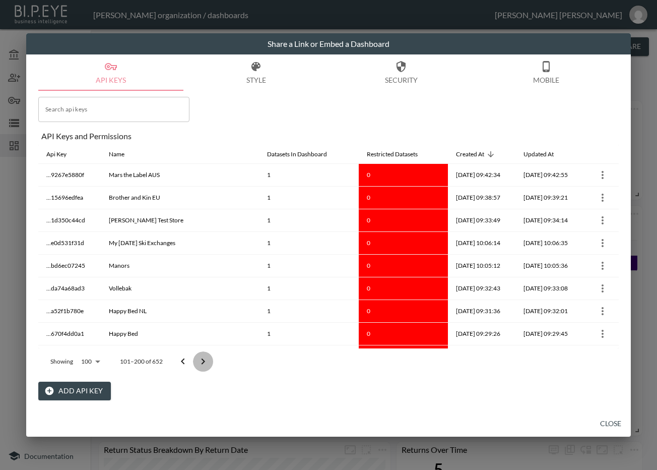
click at [197, 361] on icon "Go to next page" at bounding box center [203, 361] width 12 height 12
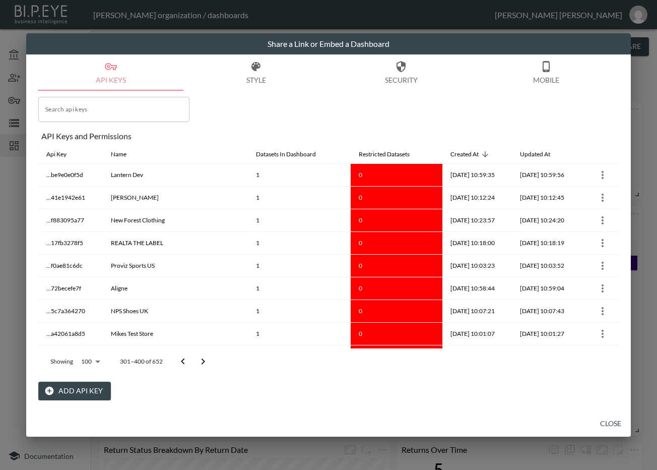
click at [376, 379] on div "Search api keys Search api keys API Keys and Permissions Api Key Name Datasets …" at bounding box center [328, 245] width 580 height 309
click at [206, 358] on icon "Go to next page" at bounding box center [203, 361] width 12 height 12
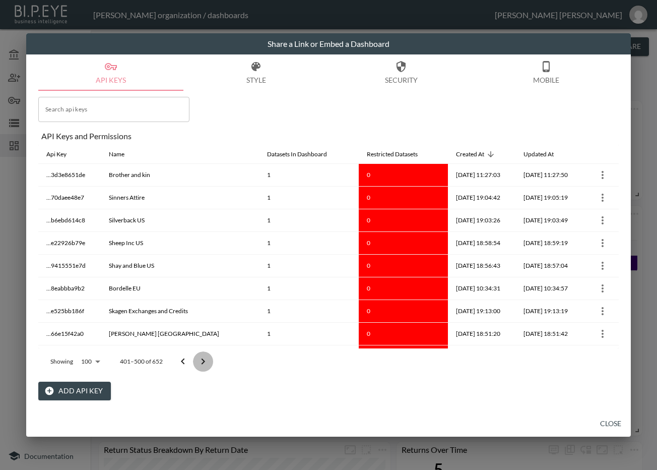
click at [206, 358] on icon "Go to next page" at bounding box center [203, 361] width 12 height 12
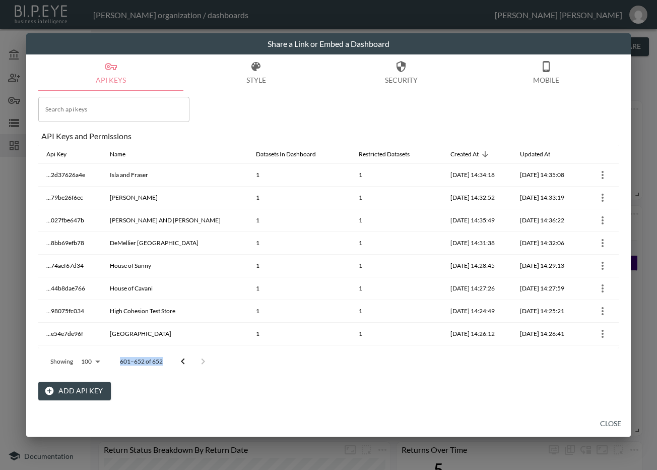
click at [206, 358] on div at bounding box center [193, 361] width 40 height 20
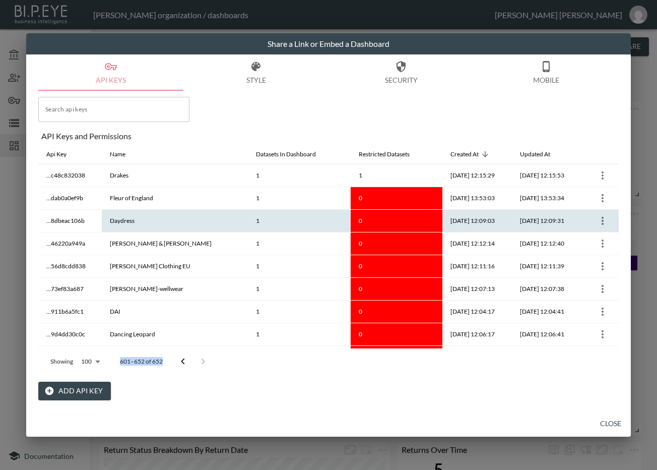
scroll to position [861, 0]
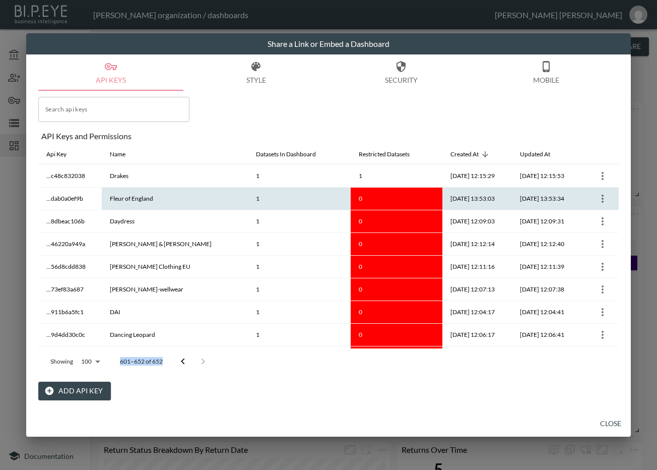
click at [602, 196] on icon "more" at bounding box center [603, 199] width 2 height 8
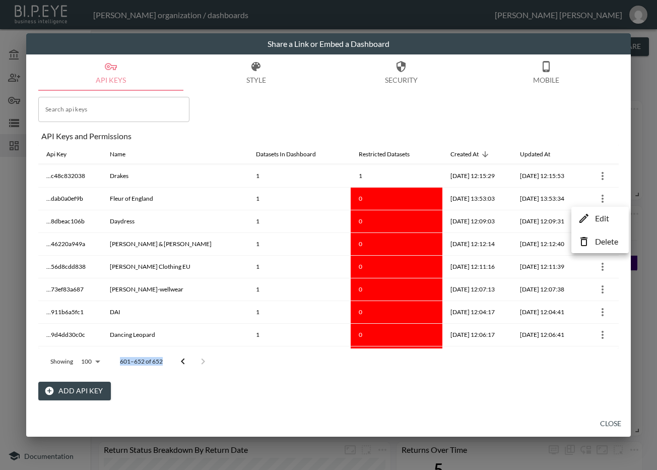
click at [603, 221] on p "Edit" at bounding box center [602, 218] width 14 height 12
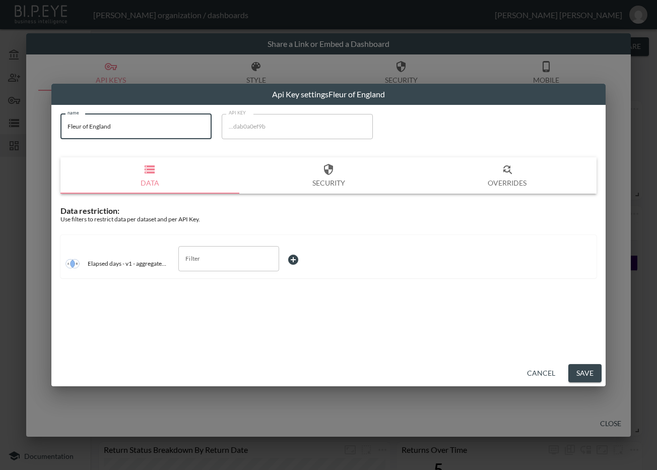
drag, startPoint x: 135, startPoint y: 117, endPoint x: 49, endPoint y: 124, distance: 85.9
click at [49, 124] on div "Api Key settings Fleur of England name Fleur of England name API KEY ...dab0a0e…" at bounding box center [328, 235] width 657 height 470
click at [234, 262] on input "Filter" at bounding box center [221, 258] width 77 height 16
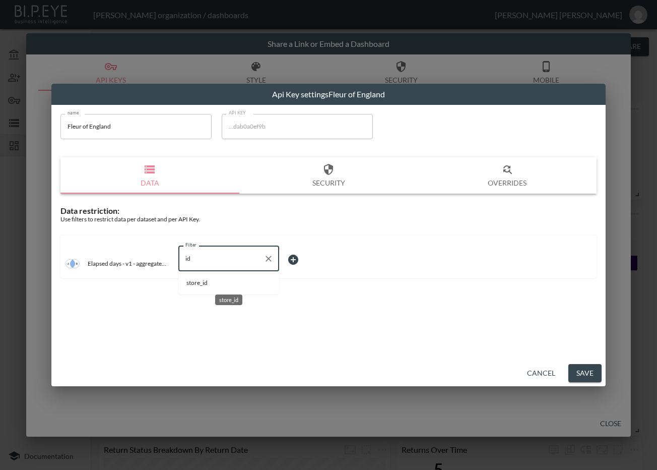
click at [233, 284] on span "store_id" at bounding box center [228, 282] width 85 height 9
type input "store_id"
click at [300, 257] on body "BI.P.EYE, Interactive Analytics Dashboards - app [PERSON_NAME] organization / d…" at bounding box center [328, 235] width 657 height 470
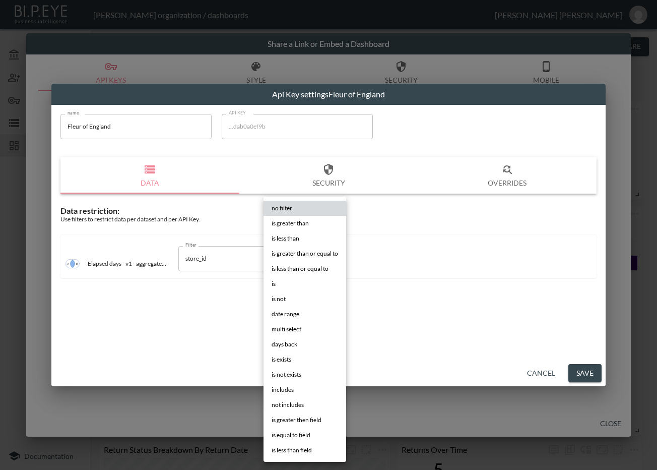
click at [304, 284] on li "is" at bounding box center [305, 283] width 83 height 15
type input "is"
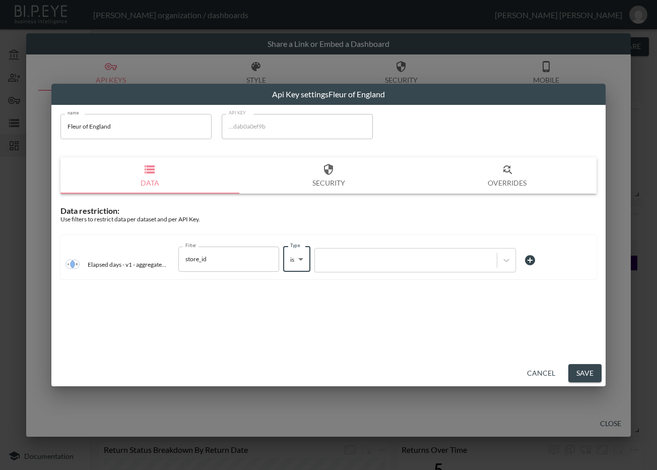
click at [365, 261] on div at bounding box center [406, 260] width 172 height 10
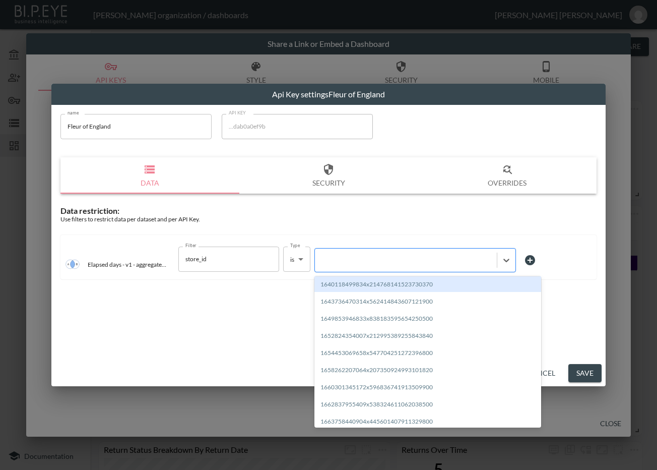
paste input "1712751709224x368269821347889150"
type input "1712751709224x368269821347889150"
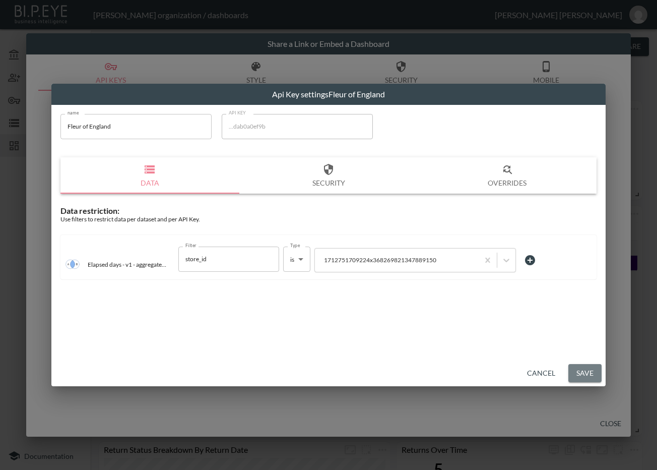
click at [583, 371] on button "Save" at bounding box center [584, 373] width 33 height 19
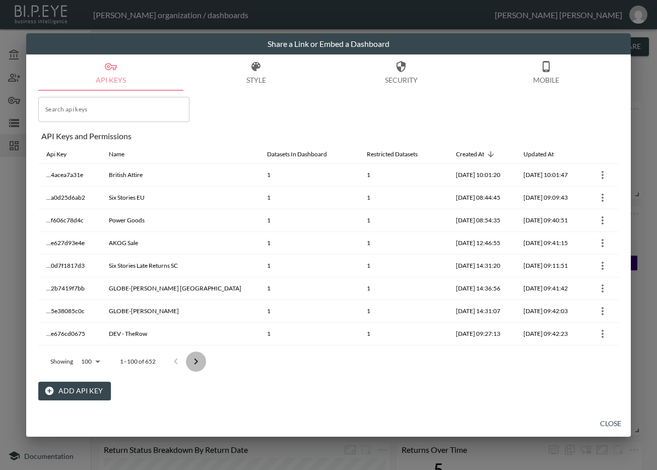
click at [195, 358] on icon "Go to next page" at bounding box center [196, 361] width 12 height 12
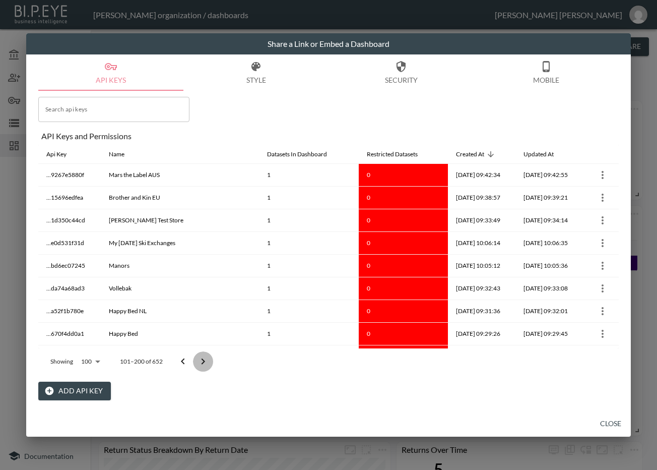
click at [200, 360] on icon "Go to next page" at bounding box center [203, 361] width 12 height 12
click at [201, 360] on icon "Go to next page" at bounding box center [203, 361] width 12 height 12
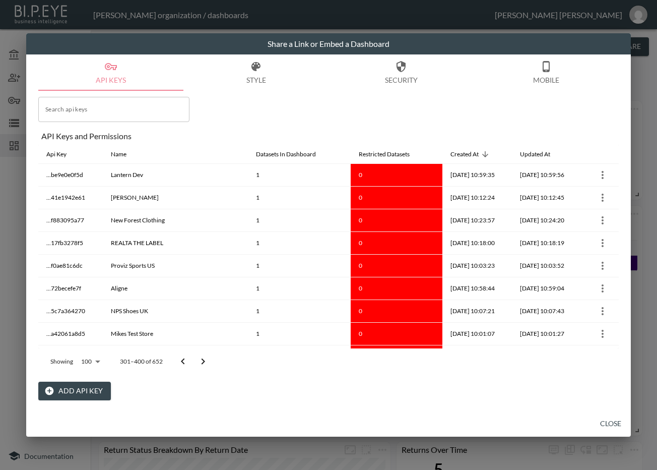
click at [201, 360] on icon "Go to next page" at bounding box center [203, 361] width 12 height 12
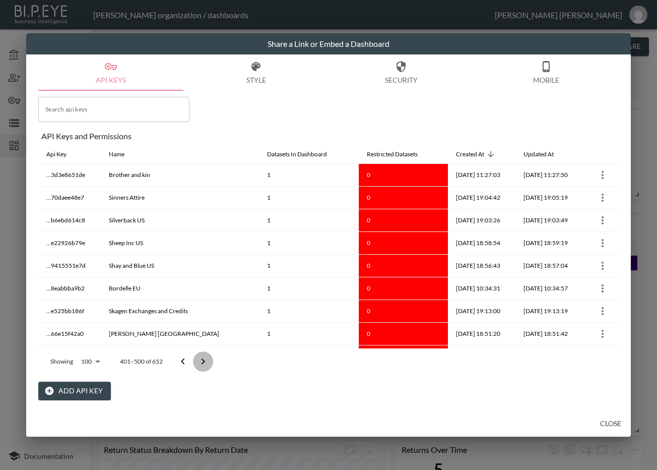
click at [201, 360] on icon "Go to next page" at bounding box center [203, 361] width 12 height 12
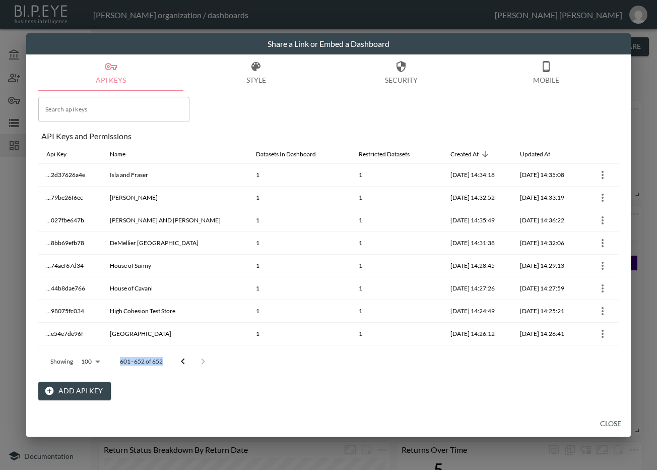
click at [201, 360] on div at bounding box center [193, 361] width 40 height 20
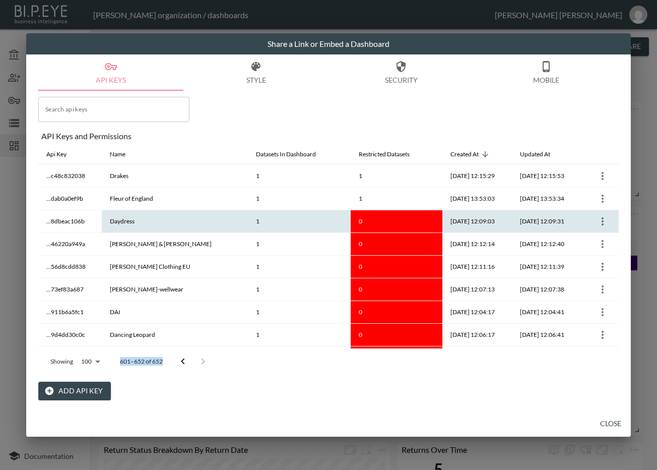
click at [598, 218] on icon "more" at bounding box center [603, 221] width 12 height 12
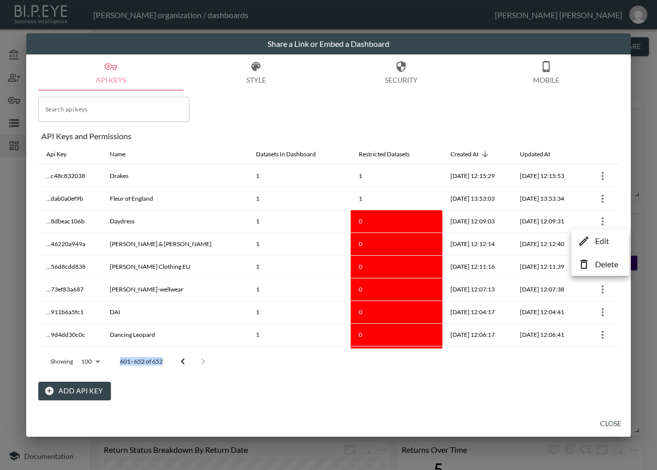
click at [599, 237] on p "Edit" at bounding box center [602, 241] width 14 height 12
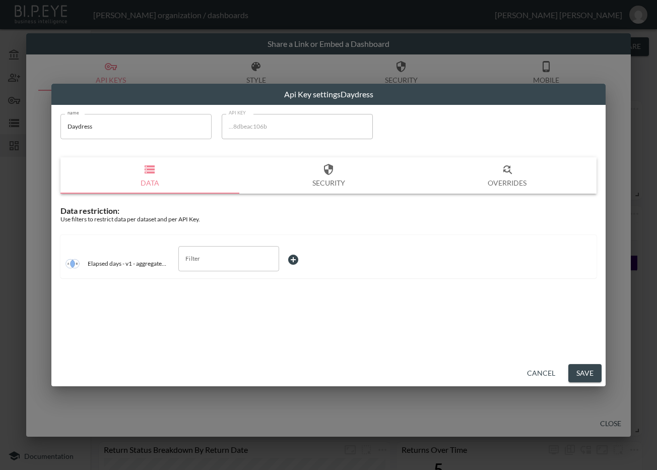
click at [133, 130] on input "Daydress" at bounding box center [135, 126] width 151 height 25
drag, startPoint x: 133, startPoint y: 130, endPoint x: 54, endPoint y: 131, distance: 78.1
click at [54, 131] on div "name Daydress name API KEY ...8dbeac106b API KEY Data Security Overrides Data r…" at bounding box center [328, 199] width 548 height 183
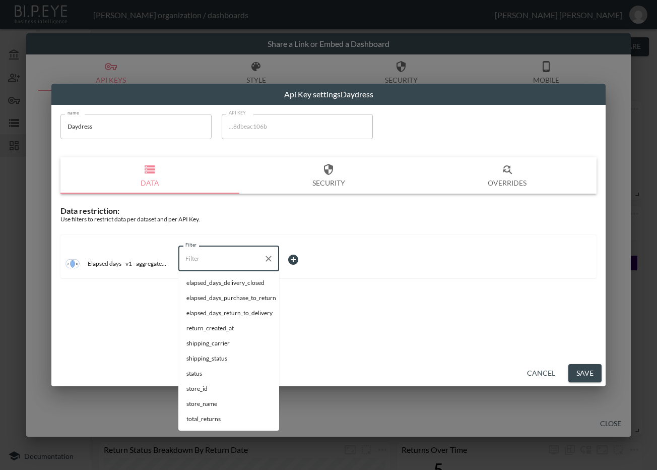
click at [218, 256] on input "Filter" at bounding box center [221, 258] width 77 height 16
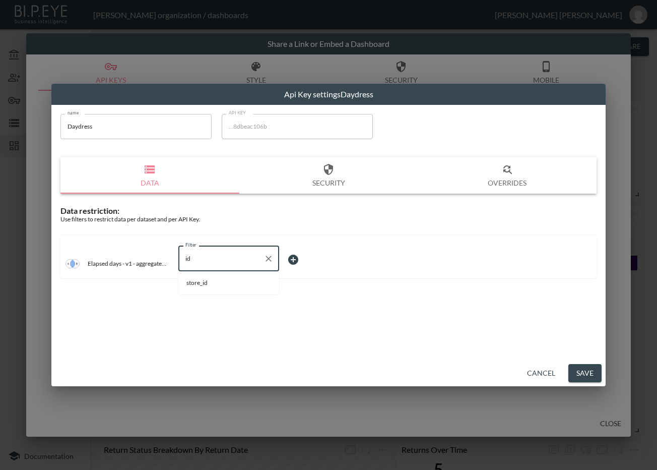
click at [226, 289] on li "store_id" at bounding box center [228, 282] width 101 height 15
type input "store_id"
click at [302, 261] on body "BI.P.EYE, Interactive Analytics Dashboards - app [PERSON_NAME] organization / d…" at bounding box center [328, 235] width 657 height 470
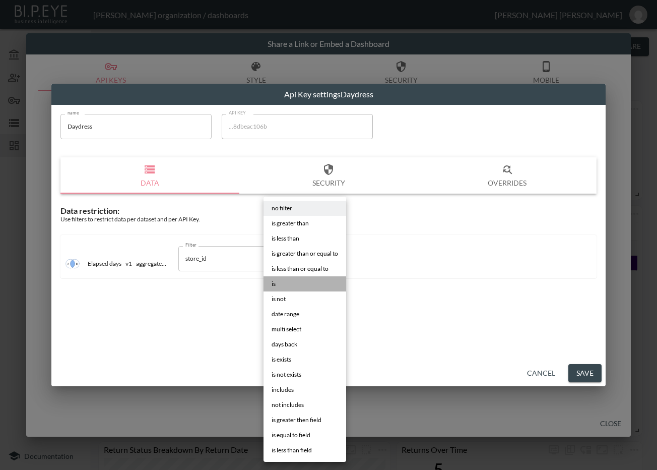
click at [296, 281] on li "is" at bounding box center [305, 283] width 83 height 15
type input "is"
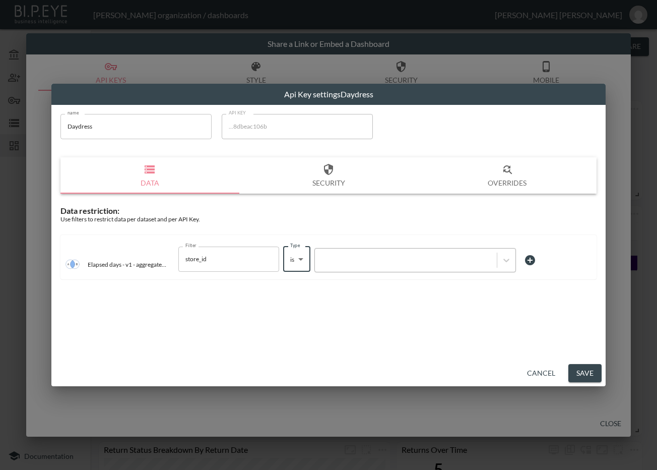
click at [437, 256] on div at bounding box center [406, 260] width 172 height 10
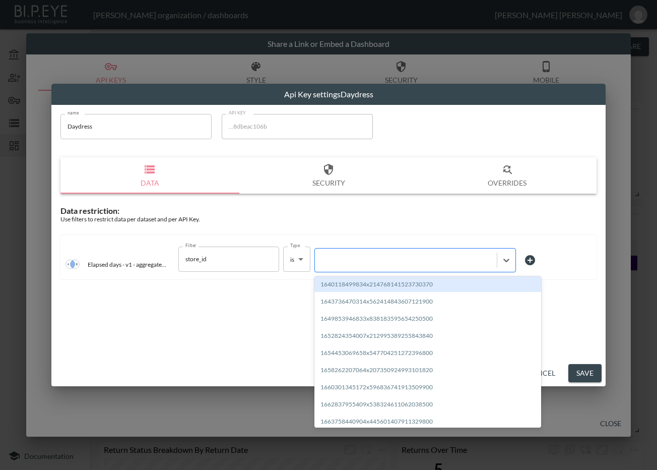
paste input "1679928906467x164188162286682100"
type input "1679928906467x164188162286682100"
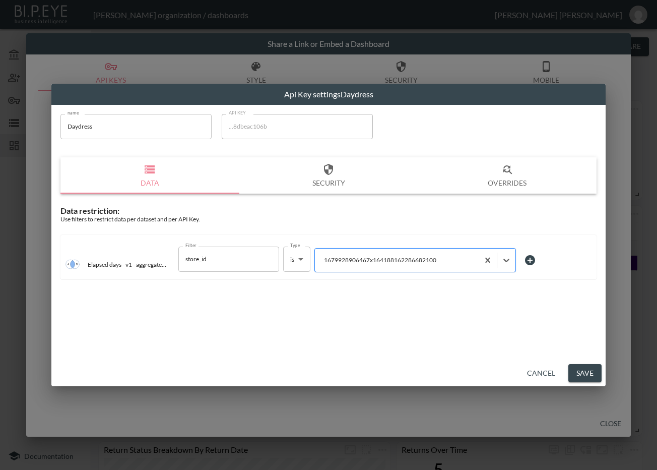
click at [456, 259] on div at bounding box center [397, 260] width 154 height 10
click at [588, 370] on button "Save" at bounding box center [584, 373] width 33 height 19
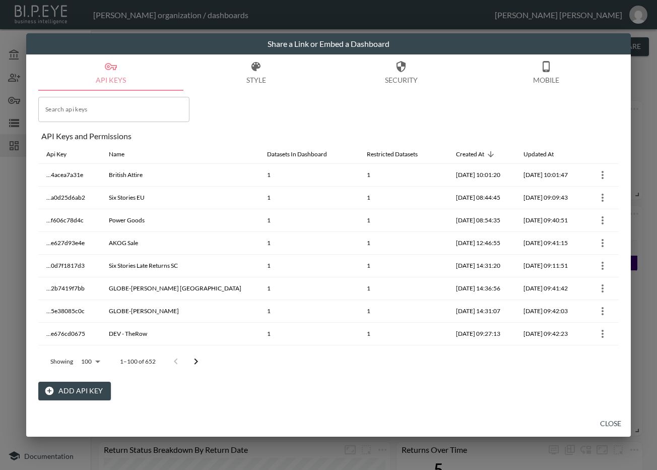
click at [195, 360] on icon "Go to next page" at bounding box center [196, 361] width 12 height 12
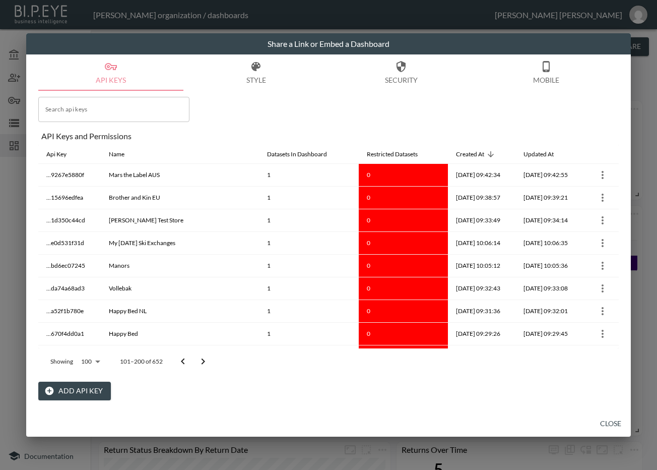
click at [195, 360] on button "Go to next page" at bounding box center [203, 361] width 20 height 20
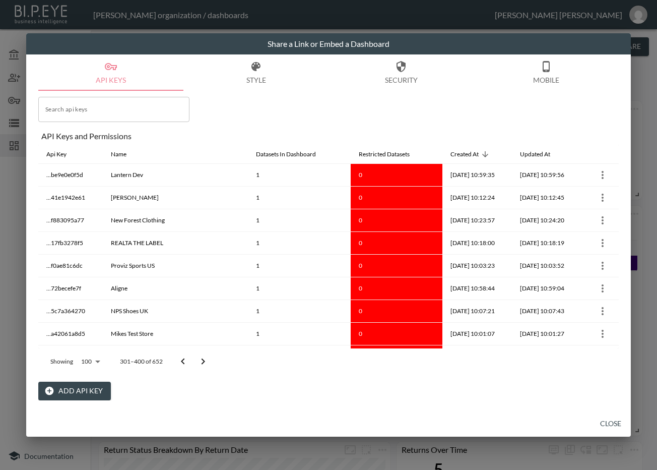
click at [207, 359] on icon "Go to next page" at bounding box center [203, 361] width 12 height 12
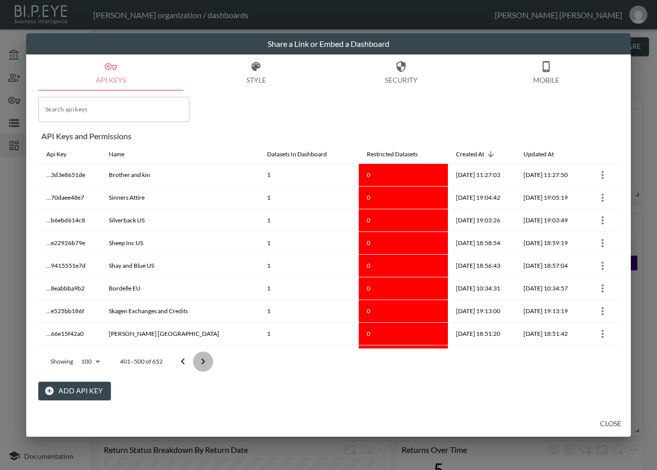
click at [207, 359] on icon "Go to next page" at bounding box center [203, 361] width 12 height 12
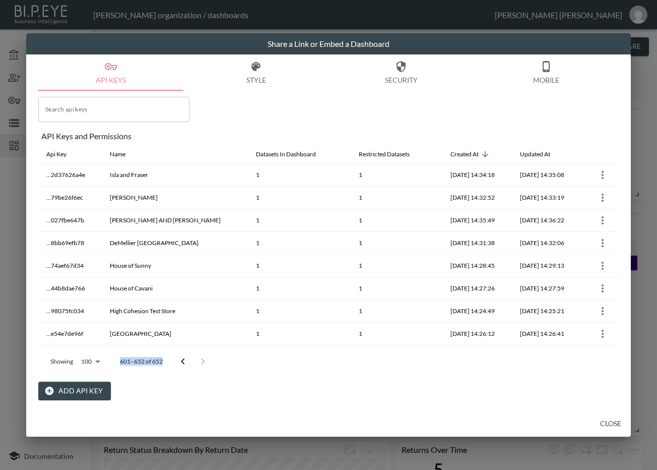
click at [207, 359] on div at bounding box center [193, 361] width 40 height 20
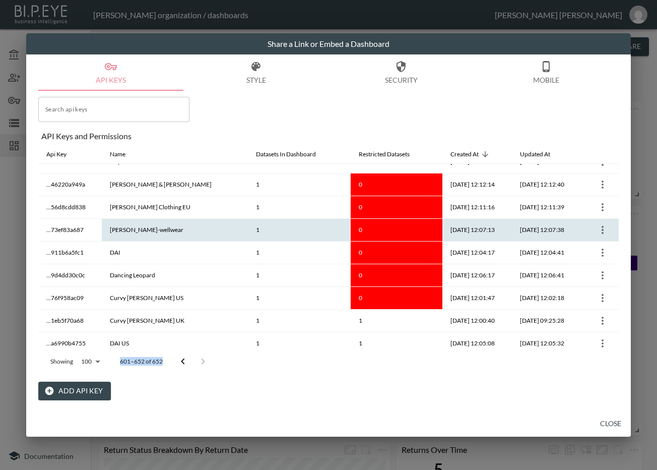
scroll to position [882, 0]
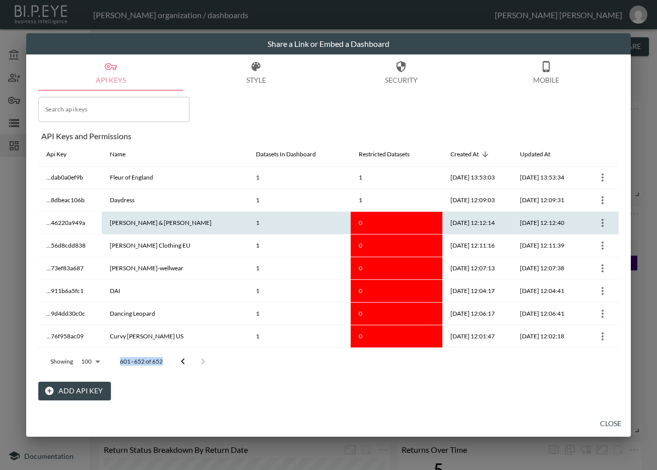
click at [597, 219] on icon "more" at bounding box center [603, 223] width 12 height 12
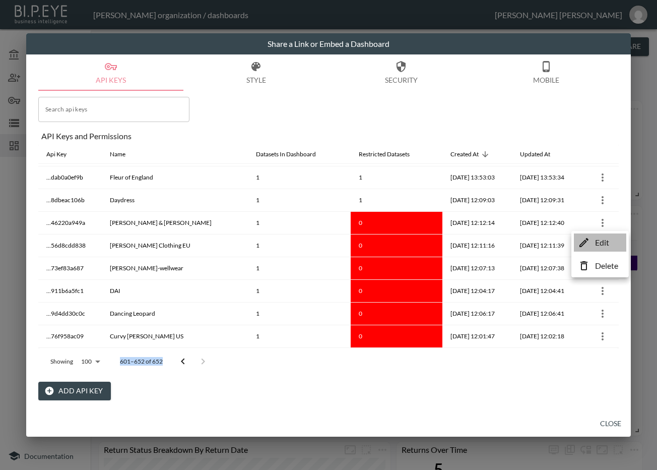
click at [590, 240] on li "Edit" at bounding box center [600, 242] width 52 height 18
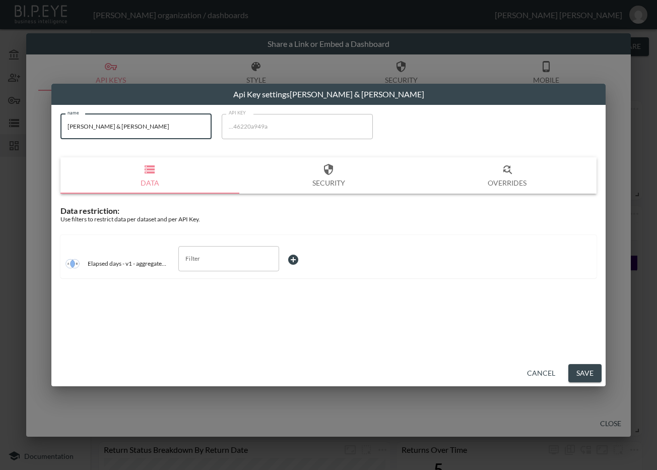
drag, startPoint x: 155, startPoint y: 124, endPoint x: 43, endPoint y: 130, distance: 112.5
click at [43, 130] on div "Api Key settings [PERSON_NAME] & [PERSON_NAME] name [PERSON_NAME] & [PERSON_NAM…" at bounding box center [328, 235] width 657 height 470
click at [198, 259] on input "Filter" at bounding box center [221, 258] width 77 height 16
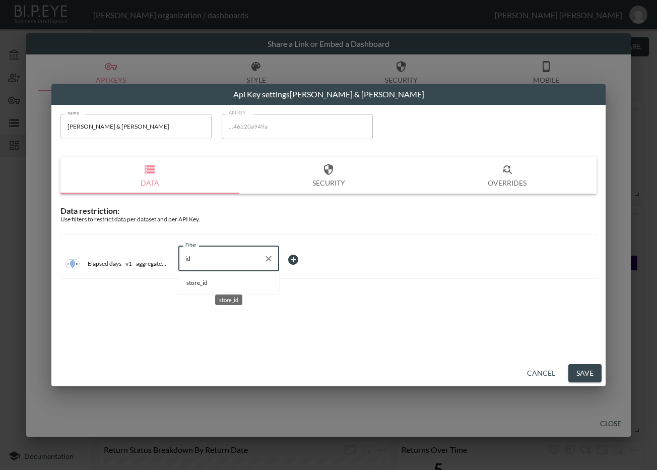
click at [212, 279] on span "store_id" at bounding box center [228, 282] width 85 height 9
type input "store_id"
click at [291, 256] on body "BI.P.EYE, Interactive Analytics Dashboards - app [PERSON_NAME] organization / d…" at bounding box center [328, 235] width 657 height 470
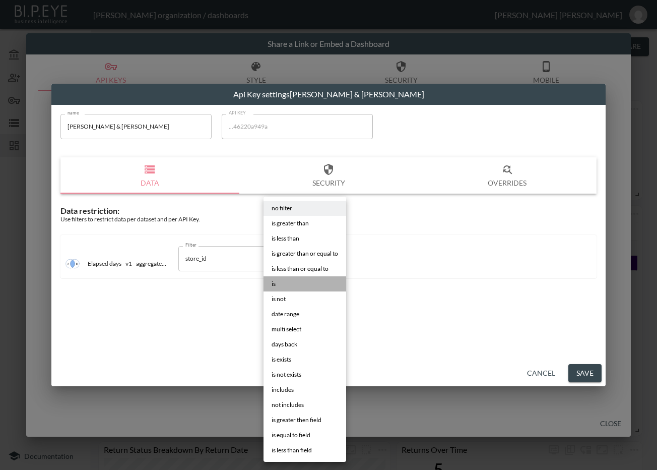
click at [309, 280] on li "is" at bounding box center [305, 283] width 83 height 15
type input "is"
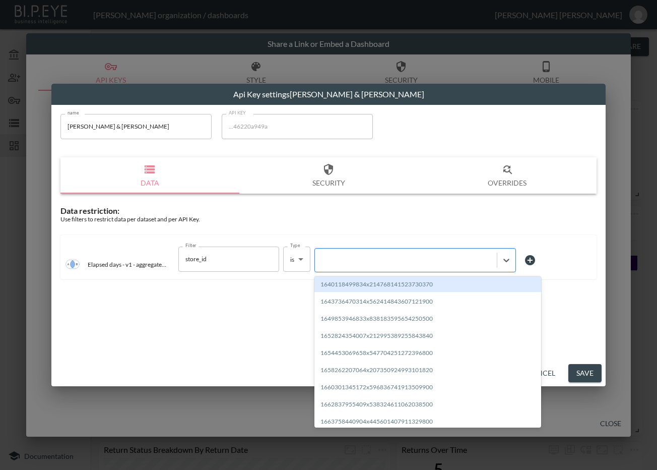
click at [363, 257] on div at bounding box center [406, 260] width 172 height 10
paste input "1660301345172x596836741913509900"
type input "1660301345172x596836741913509900"
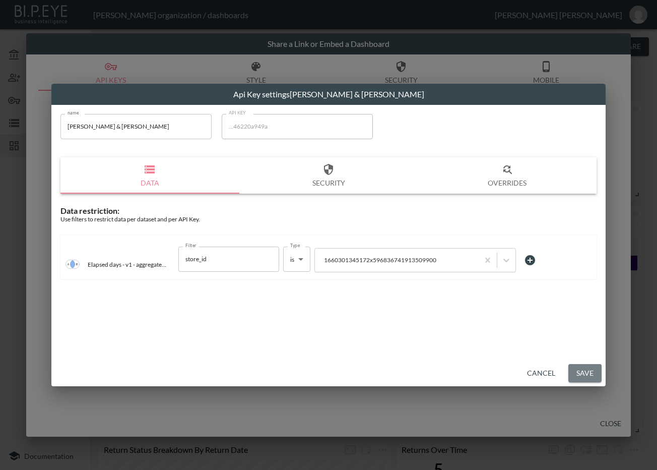
click at [585, 372] on button "Save" at bounding box center [584, 373] width 33 height 19
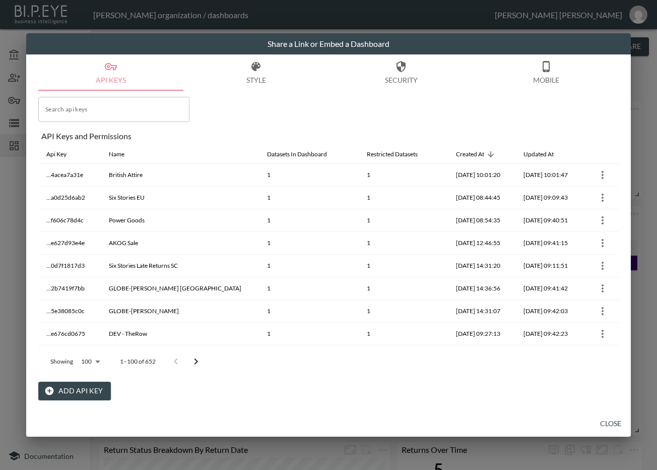
click at [200, 357] on icon "Go to next page" at bounding box center [196, 361] width 12 height 12
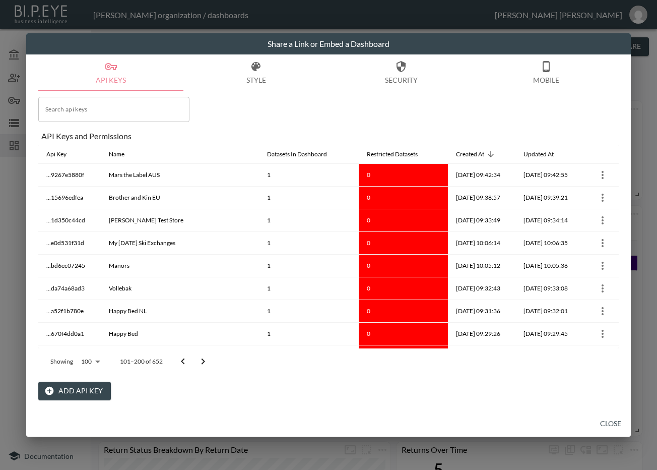
click at [200, 357] on icon "Go to next page" at bounding box center [203, 361] width 12 height 12
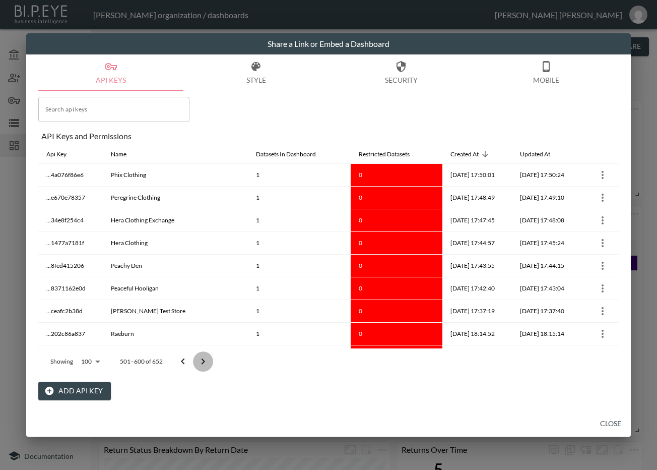
click at [200, 357] on icon "Go to next page" at bounding box center [203, 361] width 12 height 12
click at [200, 357] on div at bounding box center [193, 361] width 40 height 20
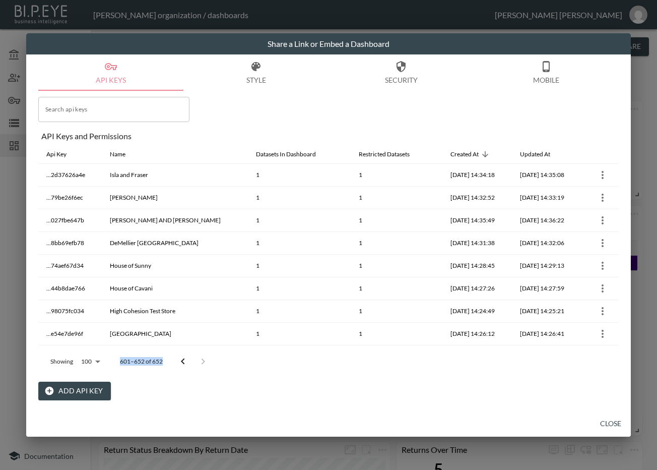
click at [200, 357] on div at bounding box center [193, 361] width 40 height 20
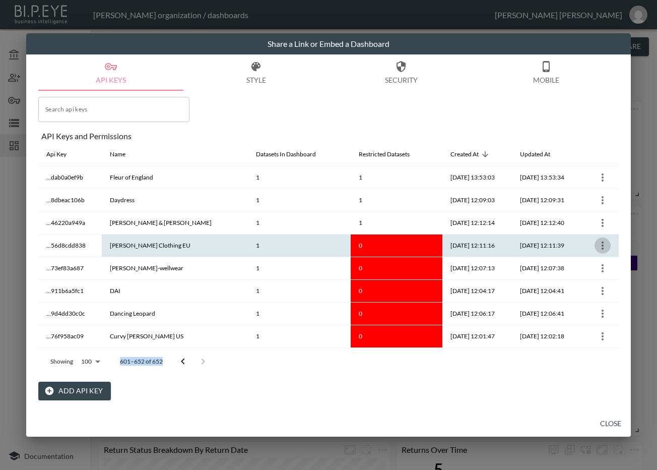
click at [602, 242] on icon "more" at bounding box center [603, 245] width 2 height 8
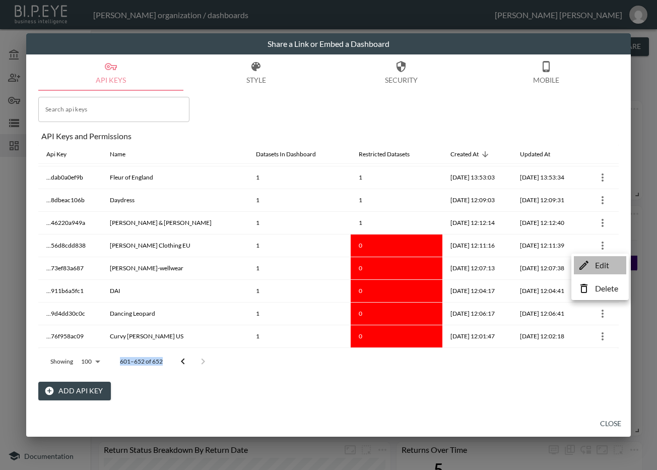
click at [605, 265] on p "Edit" at bounding box center [602, 265] width 14 height 12
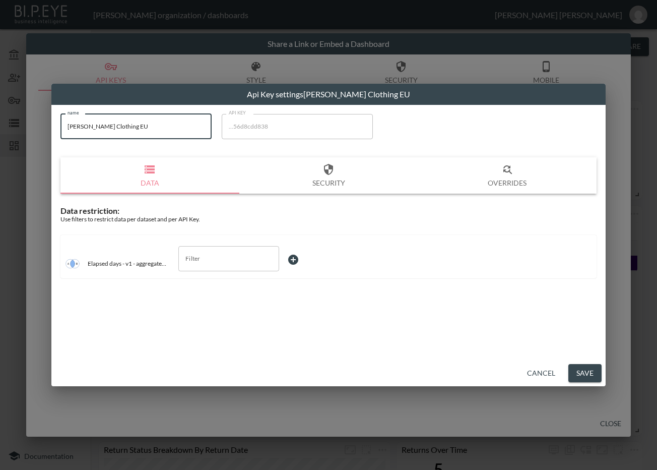
drag, startPoint x: 142, startPoint y: 131, endPoint x: 63, endPoint y: 126, distance: 78.7
click at [63, 126] on input "[PERSON_NAME] Clothing EU" at bounding box center [135, 126] width 151 height 25
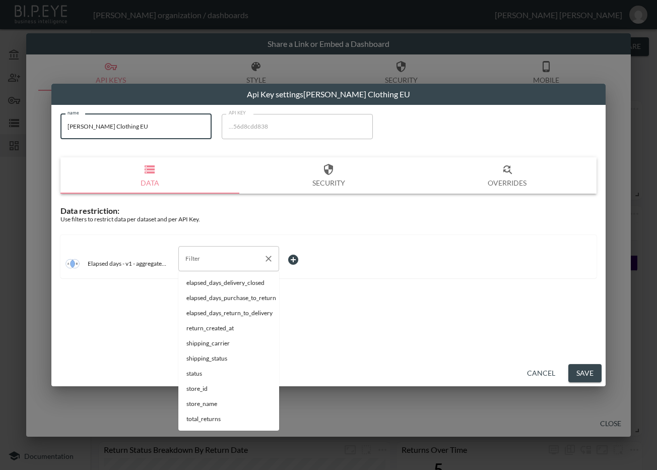
click at [261, 260] on div "Filter" at bounding box center [228, 258] width 101 height 25
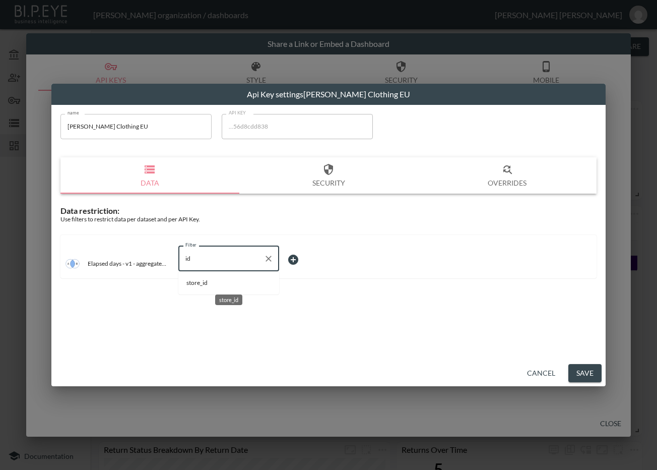
click at [246, 286] on span "store_id" at bounding box center [228, 282] width 85 height 9
type input "store_id"
click at [311, 255] on body "BI.P.EYE, Interactive Analytics Dashboards - app [PERSON_NAME] organization / d…" at bounding box center [328, 235] width 657 height 470
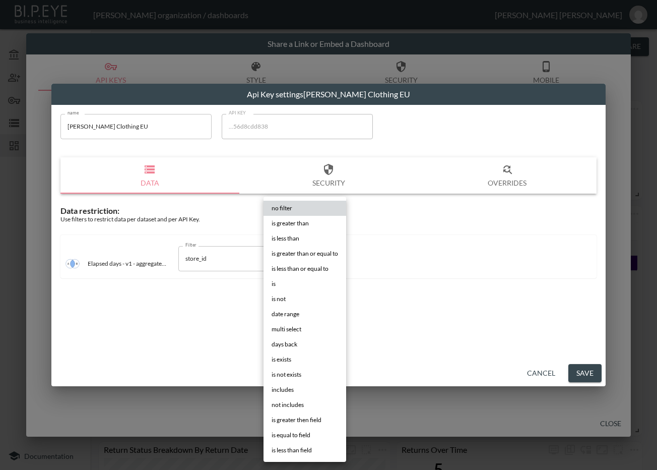
click at [289, 277] on li "is" at bounding box center [305, 283] width 83 height 15
type input "is"
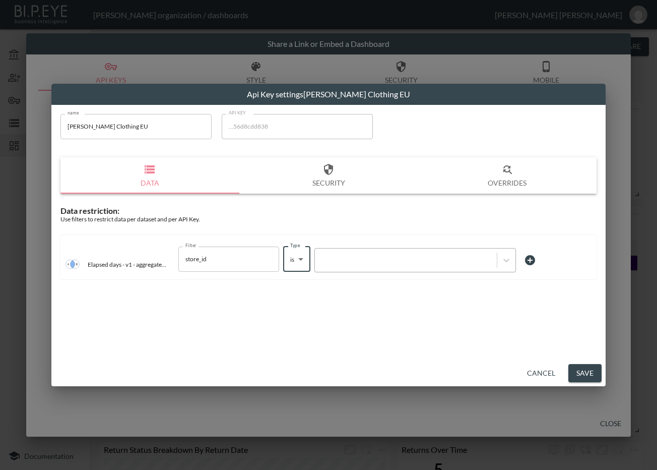
click at [374, 256] on div at bounding box center [406, 260] width 172 height 10
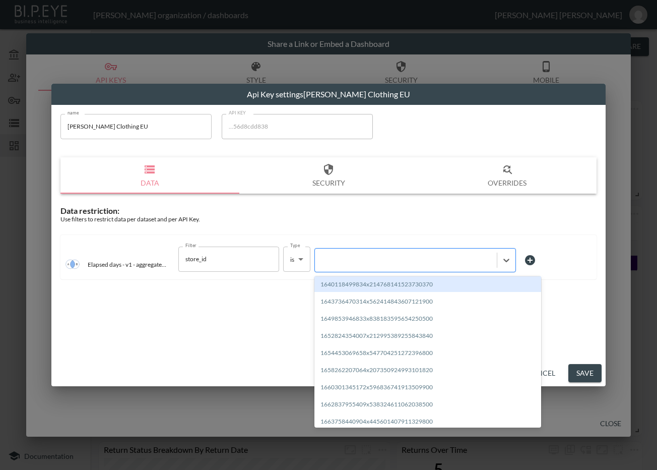
paste input "1727972858456x714507969222672400"
type input "1727972858456x714507969222672400"
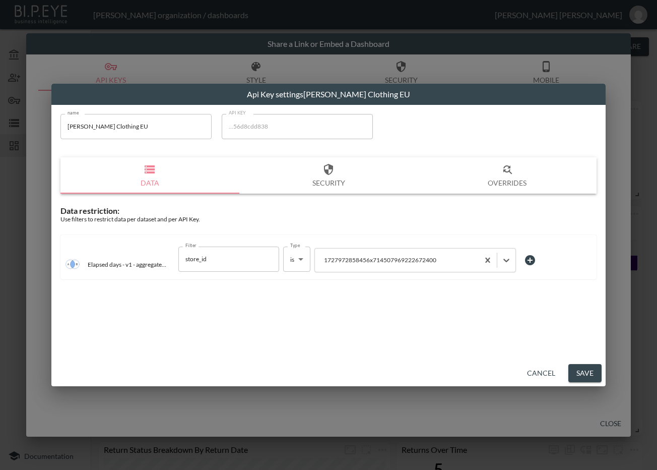
click at [588, 374] on button "Save" at bounding box center [584, 373] width 33 height 19
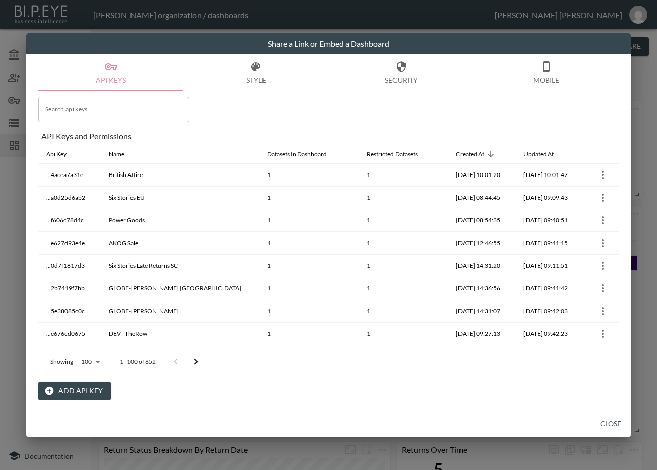
click at [197, 359] on icon "Go to next page" at bounding box center [196, 361] width 12 height 12
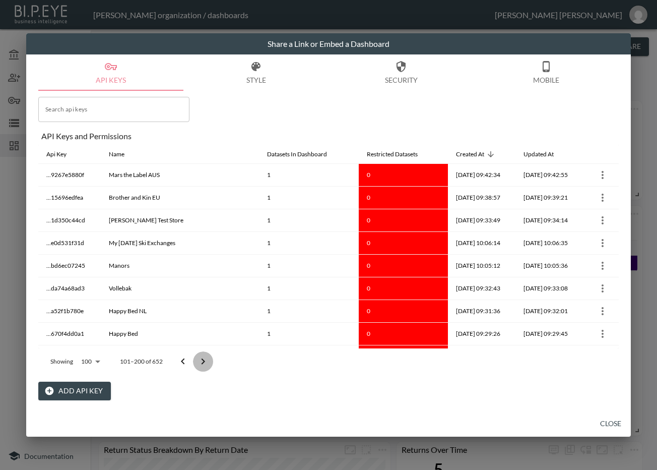
click at [197, 359] on icon "Go to next page" at bounding box center [203, 361] width 12 height 12
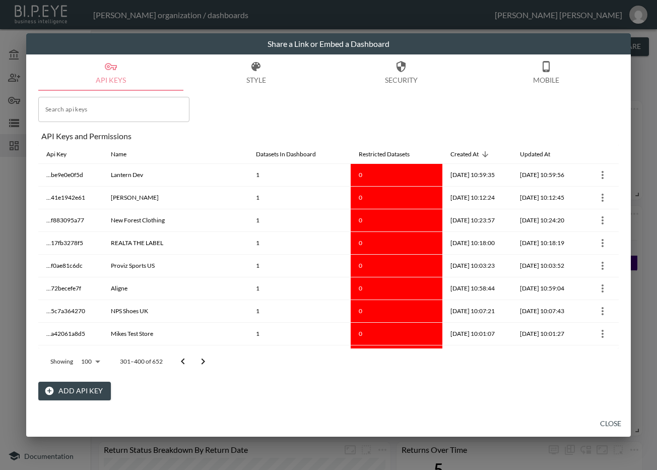
click at [197, 359] on icon "Go to next page" at bounding box center [203, 361] width 12 height 12
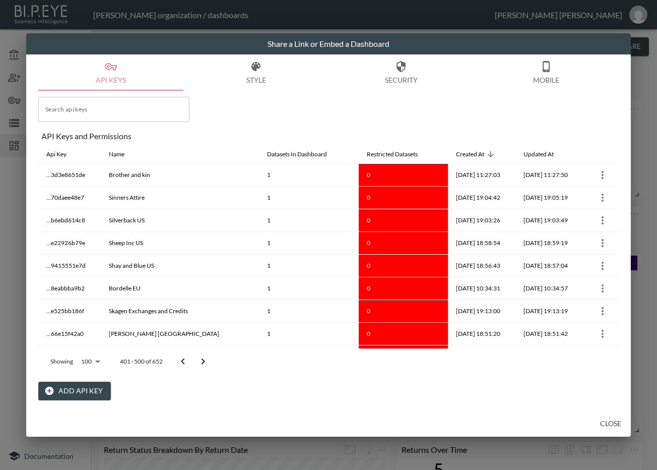
click at [197, 359] on icon "Go to next page" at bounding box center [203, 361] width 12 height 12
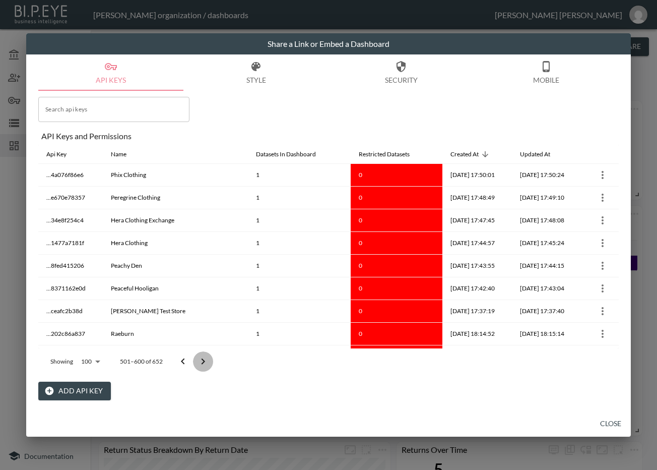
click at [199, 358] on icon "Go to next page" at bounding box center [203, 361] width 12 height 12
click at [200, 358] on div at bounding box center [193, 361] width 40 height 20
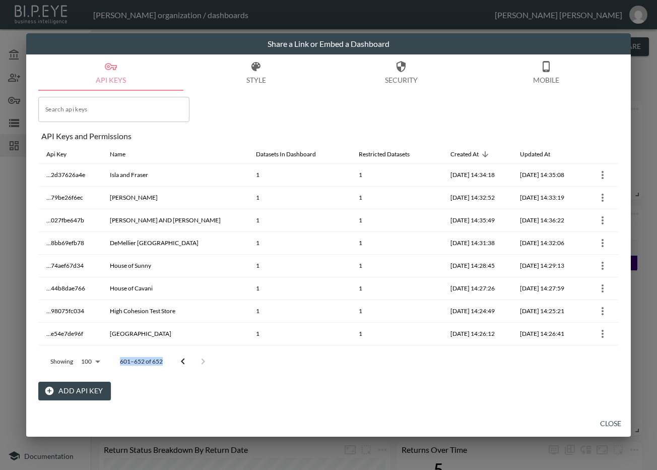
click at [200, 358] on div at bounding box center [193, 361] width 40 height 20
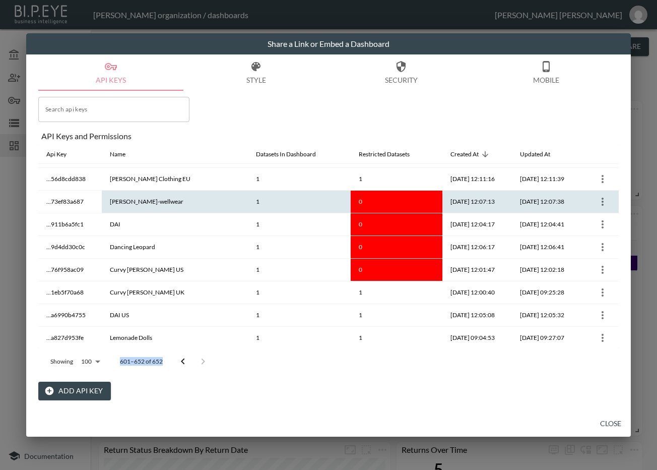
scroll to position [932, 0]
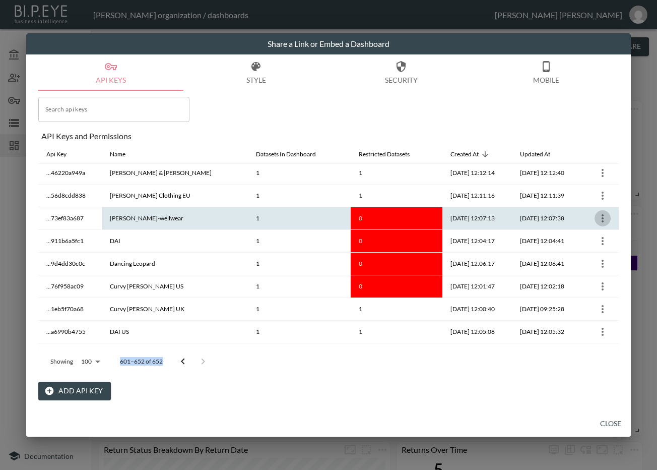
click at [605, 216] on icon "more" at bounding box center [603, 218] width 12 height 12
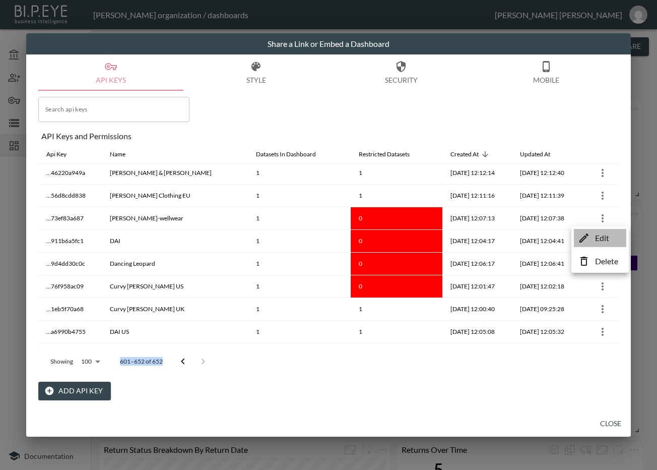
click at [593, 240] on li "Edit" at bounding box center [600, 238] width 52 height 18
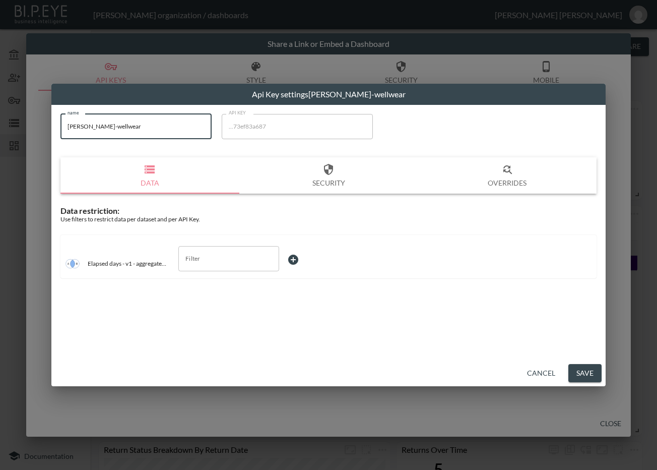
drag, startPoint x: 156, startPoint y: 127, endPoint x: 61, endPoint y: 130, distance: 94.8
click at [61, 130] on input "[PERSON_NAME]-wellwear" at bounding box center [135, 126] width 151 height 25
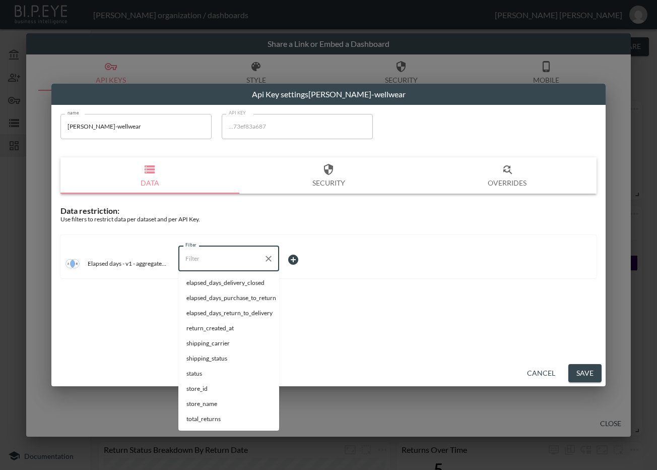
click at [224, 251] on input "Filter" at bounding box center [221, 258] width 77 height 16
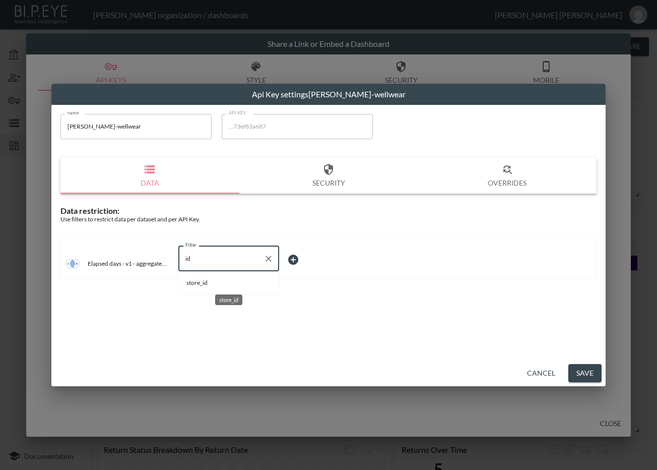
click at [228, 283] on span "store_id" at bounding box center [228, 282] width 85 height 9
type input "store_id"
click at [285, 261] on body "BI.P.EYE, Interactive Analytics Dashboards - app [PERSON_NAME] organization / d…" at bounding box center [328, 235] width 657 height 470
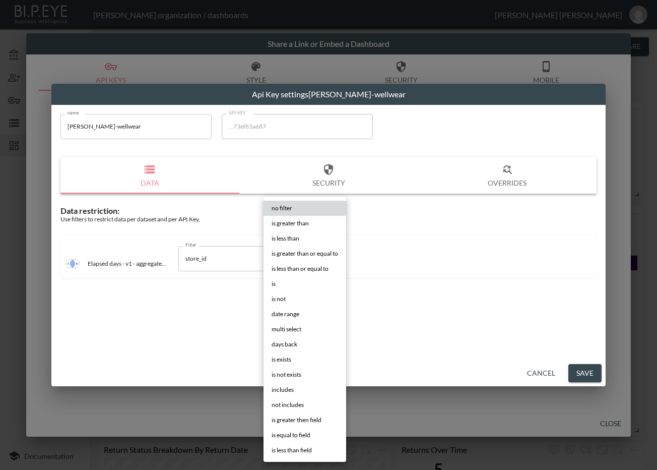
click at [288, 277] on li "is" at bounding box center [305, 283] width 83 height 15
type input "is"
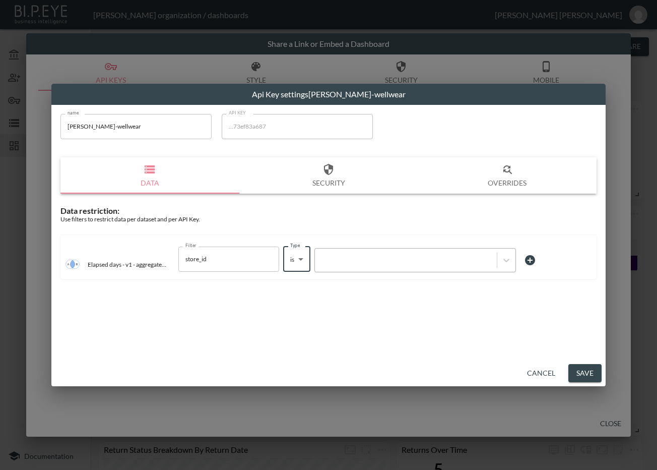
click at [343, 254] on div at bounding box center [406, 260] width 182 height 14
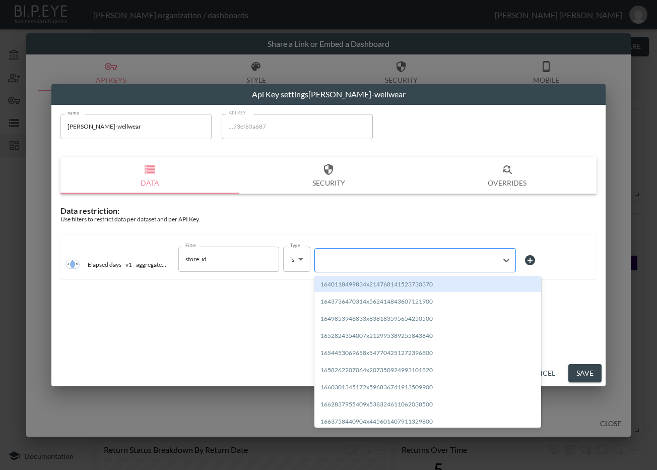
paste input "1694183826797x139226879064014850"
type input "1694183826797x139226879064014850"
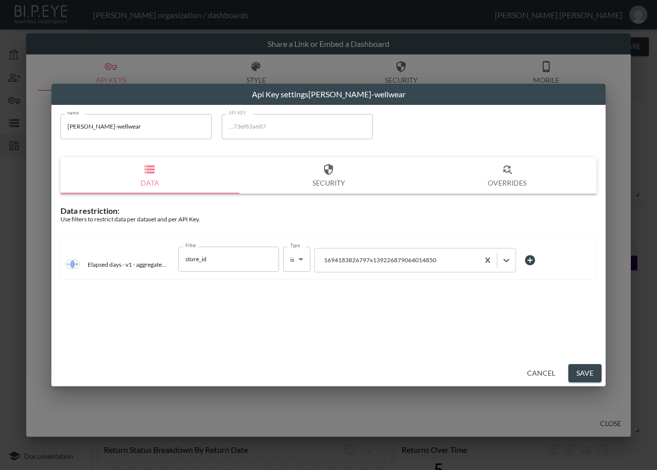
click at [577, 368] on button "Save" at bounding box center [584, 373] width 33 height 19
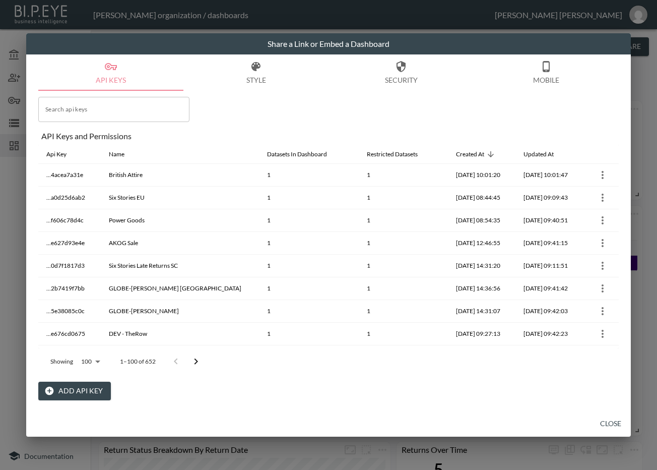
click at [199, 362] on icon "Go to next page" at bounding box center [196, 361] width 12 height 12
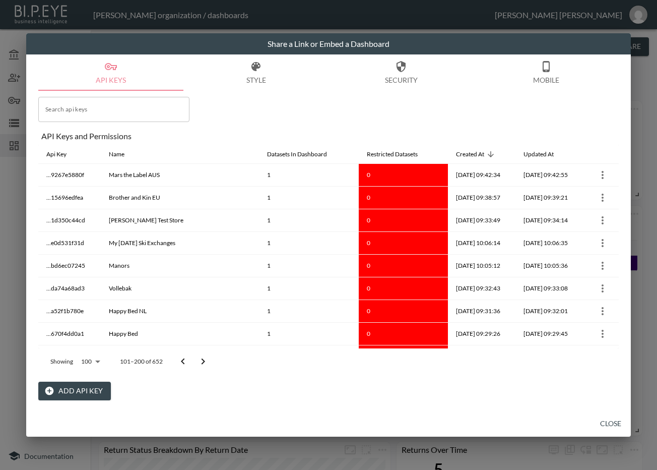
click at [199, 362] on icon "Go to next page" at bounding box center [203, 361] width 12 height 12
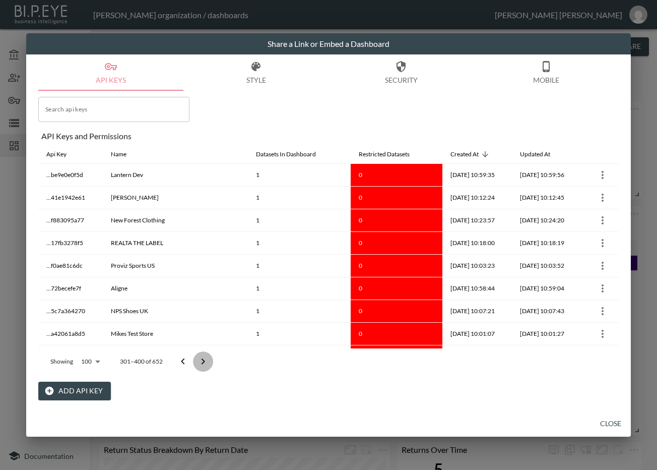
click at [199, 362] on icon "Go to next page" at bounding box center [203, 361] width 12 height 12
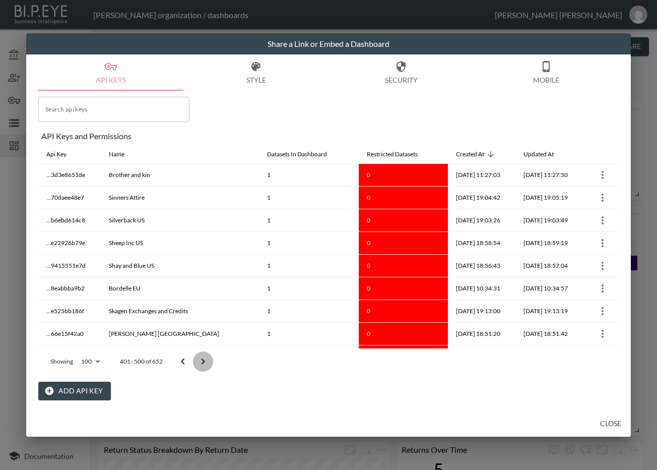
click at [199, 360] on icon "Go to next page" at bounding box center [203, 361] width 12 height 12
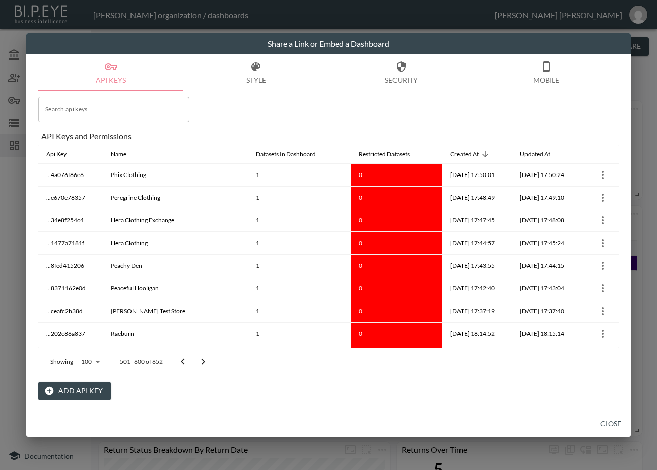
click at [199, 360] on icon "Go to next page" at bounding box center [203, 361] width 12 height 12
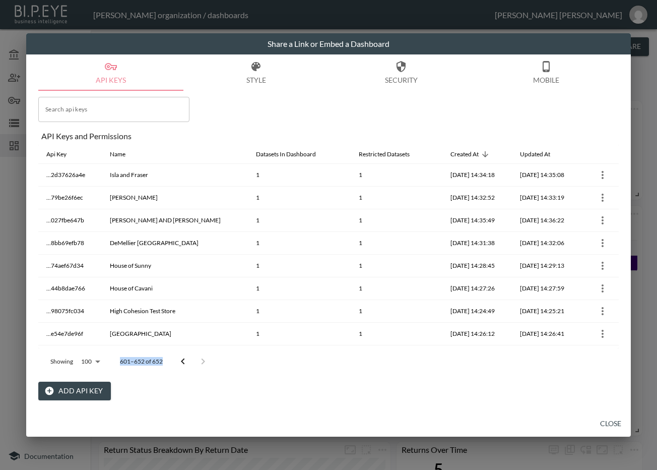
click at [199, 360] on div at bounding box center [193, 361] width 40 height 20
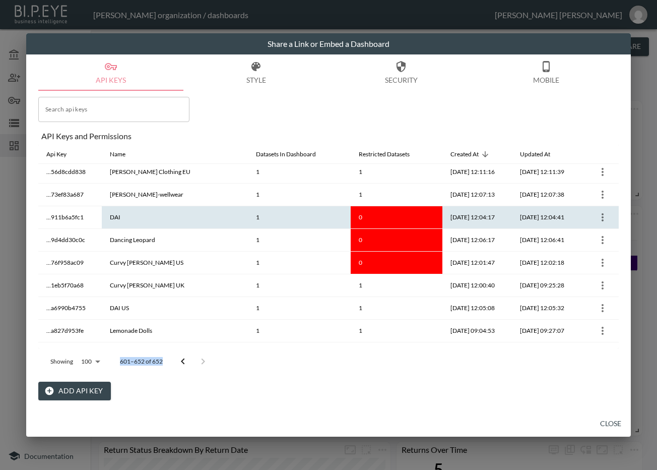
scroll to position [966, 0]
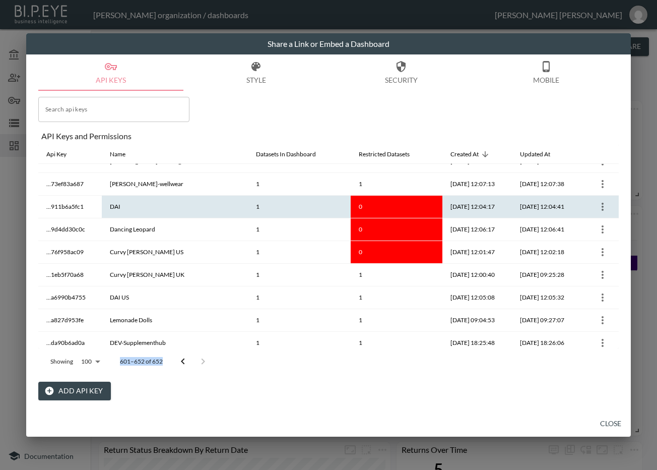
click at [600, 204] on icon "more" at bounding box center [603, 207] width 12 height 12
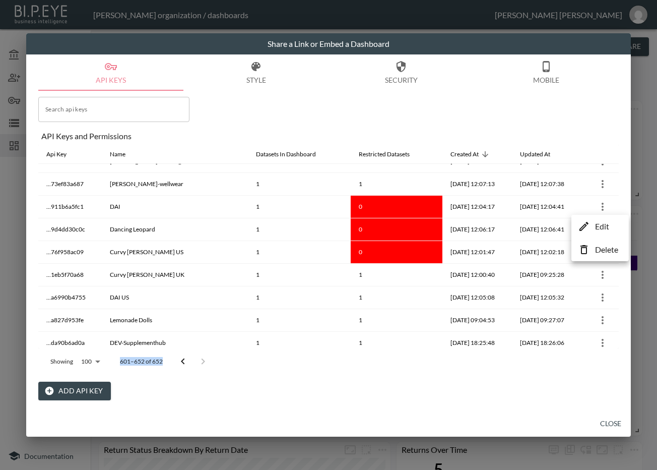
click at [603, 225] on p "Edit" at bounding box center [602, 226] width 14 height 12
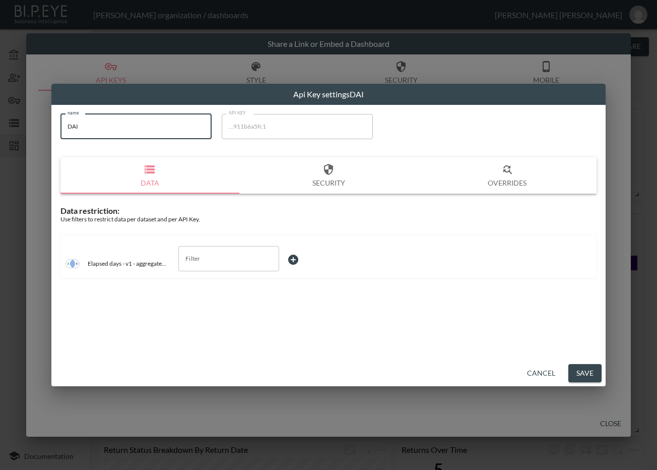
drag, startPoint x: 155, startPoint y: 127, endPoint x: 62, endPoint y: 123, distance: 92.3
click at [62, 123] on input "DAI" at bounding box center [135, 126] width 151 height 25
click at [207, 263] on input "Filter" at bounding box center [221, 258] width 77 height 16
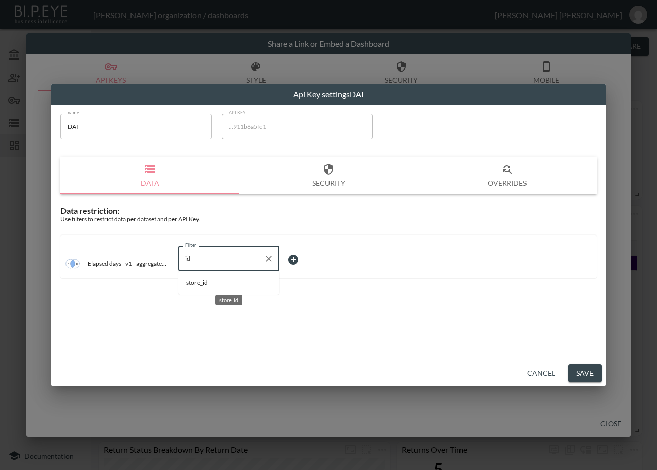
click at [211, 280] on span "store_id" at bounding box center [228, 282] width 85 height 9
type input "store_id"
click at [296, 263] on body "BI.P.EYE, Interactive Analytics Dashboards - app [PERSON_NAME] organization / d…" at bounding box center [328, 235] width 657 height 470
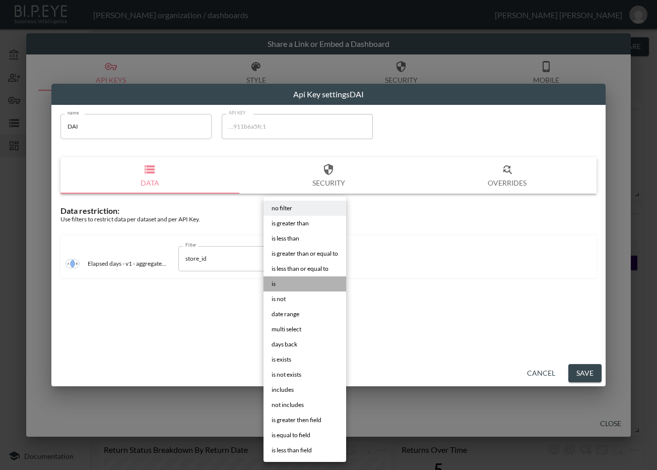
click at [287, 288] on li "is" at bounding box center [305, 283] width 83 height 15
type input "is"
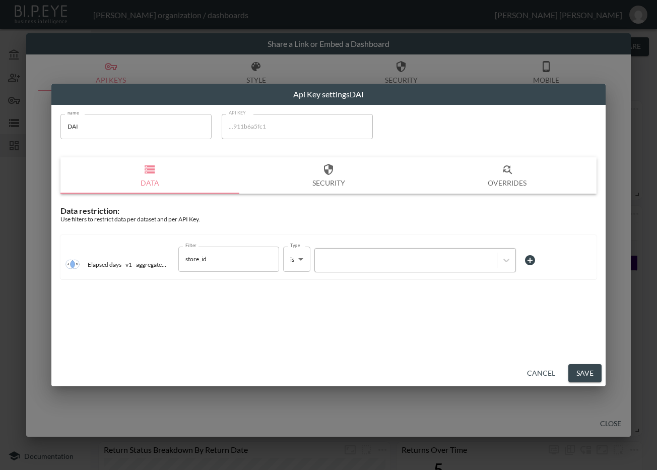
click at [366, 261] on div at bounding box center [406, 260] width 172 height 10
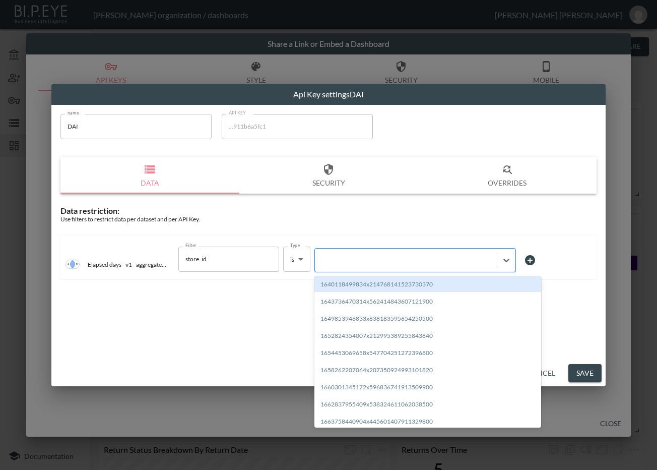
paste input "1665752056384x133256236137447420"
type input "1665752056384x133256236137447420"
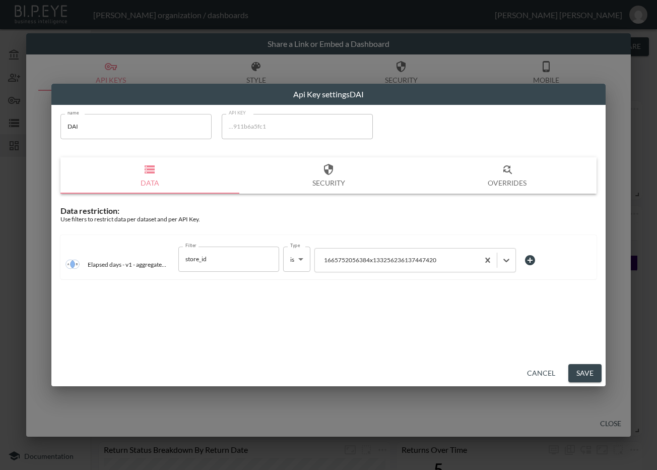
click at [578, 371] on button "Save" at bounding box center [584, 373] width 33 height 19
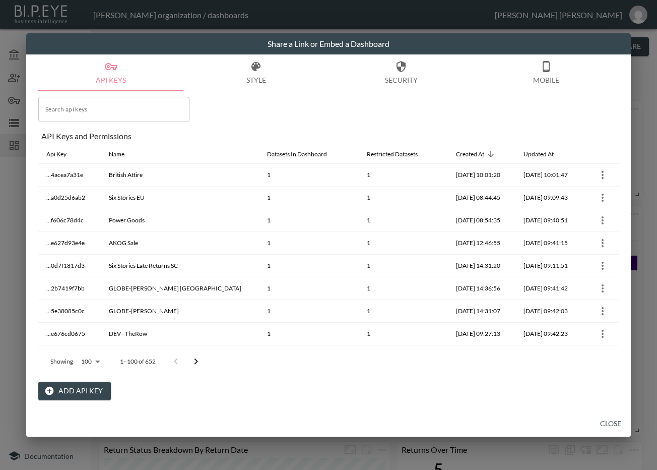
click at [197, 356] on icon "Go to next page" at bounding box center [196, 361] width 12 height 12
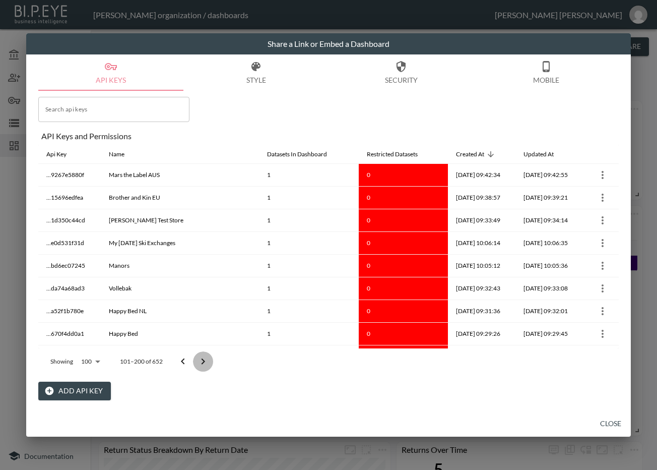
click at [197, 356] on icon "Go to next page" at bounding box center [203, 361] width 12 height 12
click at [198, 356] on icon "Go to next page" at bounding box center [203, 361] width 12 height 12
click at [198, 357] on icon "Go to next page" at bounding box center [203, 361] width 12 height 12
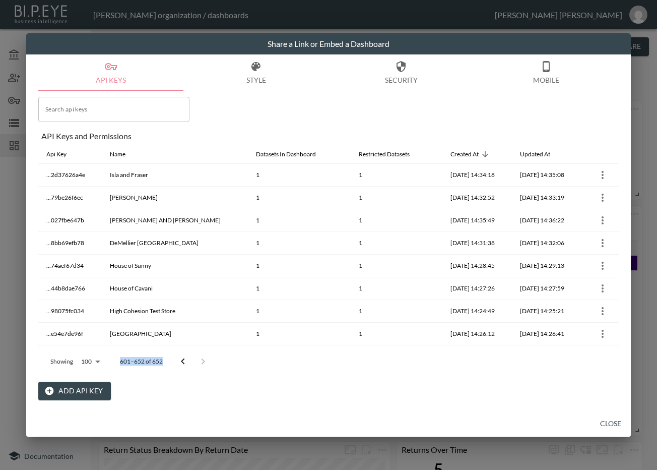
click at [198, 357] on div at bounding box center [193, 361] width 40 height 20
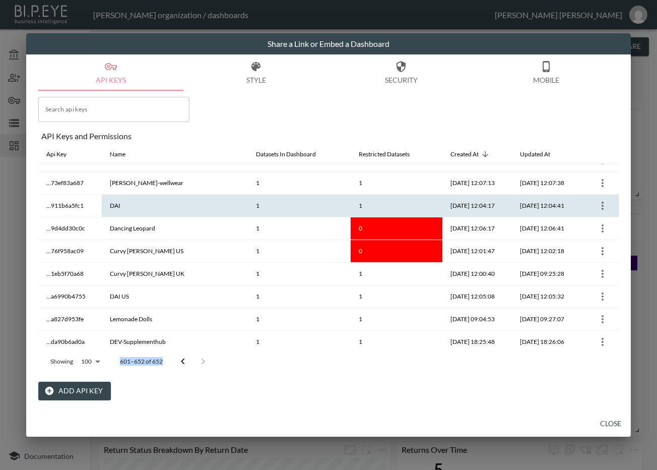
scroll to position [987, 0]
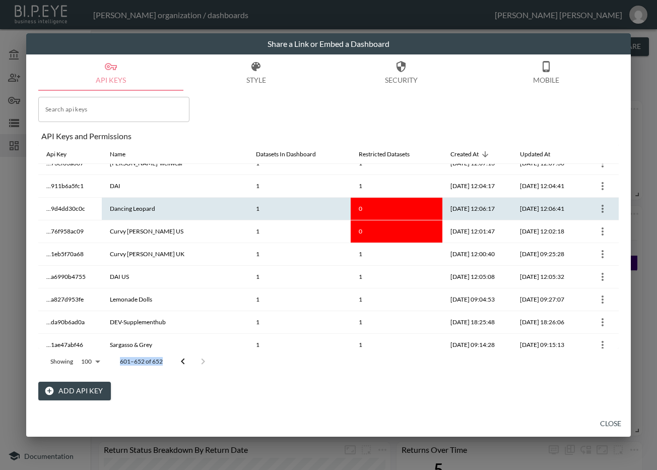
click at [601, 210] on icon "more" at bounding box center [603, 209] width 12 height 12
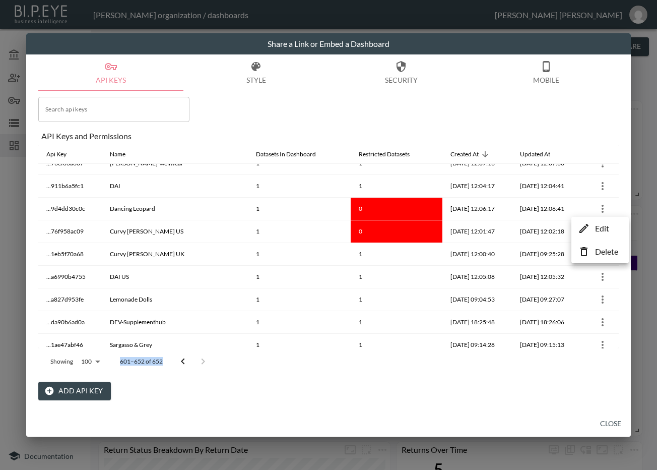
click at [599, 231] on p "Edit" at bounding box center [602, 228] width 14 height 12
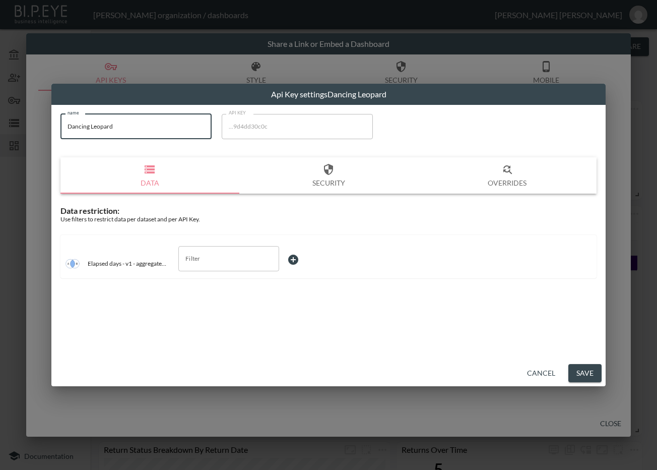
drag, startPoint x: 146, startPoint y: 132, endPoint x: 9, endPoint y: 137, distance: 137.1
click at [9, 137] on div "Api Key settings Dancing Leopard name Dancing Leopard name API KEY ...9d4dd30c0…" at bounding box center [328, 235] width 657 height 470
click at [236, 262] on input "Filter" at bounding box center [221, 258] width 77 height 16
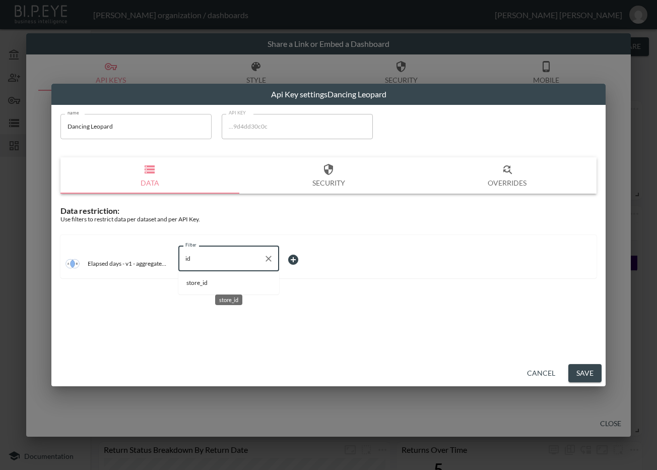
drag, startPoint x: 223, startPoint y: 283, endPoint x: 280, endPoint y: 273, distance: 57.2
click at [224, 284] on span "store_id" at bounding box center [228, 282] width 85 height 9
type input "store_id"
click at [311, 265] on body "BI.P.EYE, Interactive Analytics Dashboards - app [PERSON_NAME] organization / d…" at bounding box center [328, 235] width 657 height 470
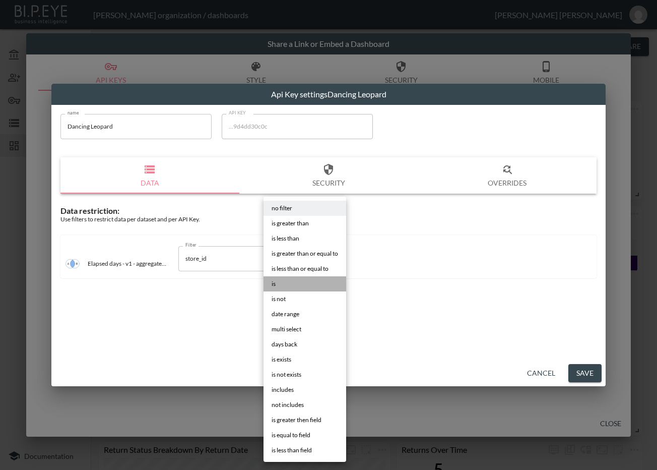
click at [301, 278] on li "is" at bounding box center [305, 283] width 83 height 15
type input "is"
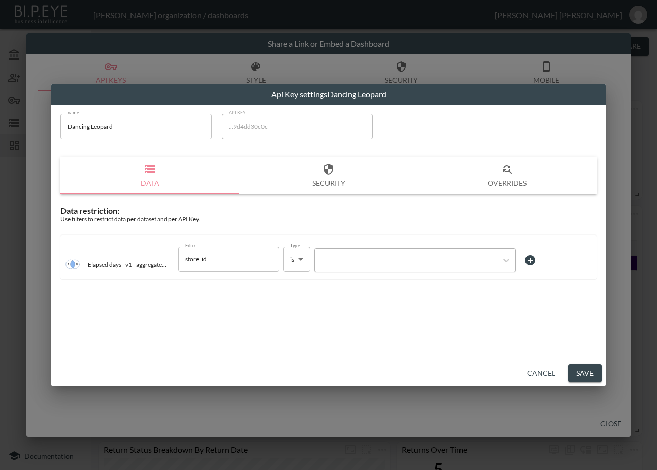
click at [379, 260] on div at bounding box center [406, 260] width 172 height 10
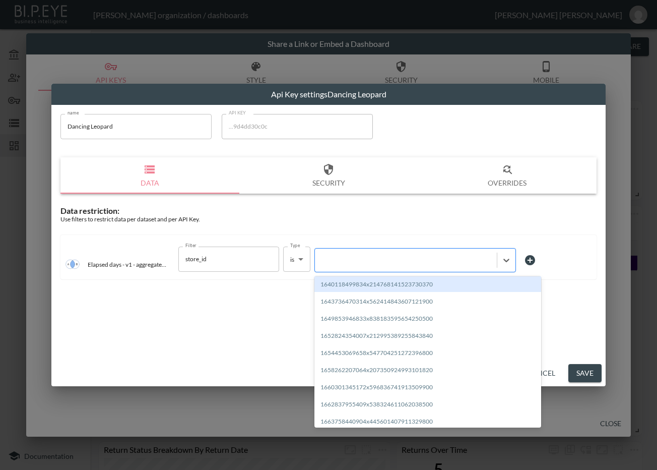
paste input "1708962454608x105938579475136510"
type input "1708962454608x105938579475136510"
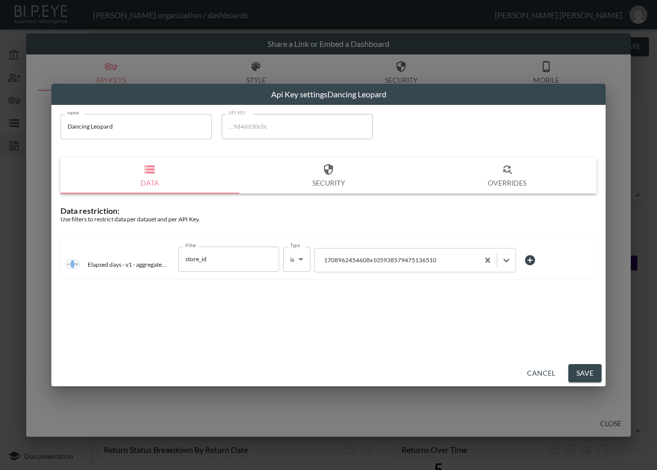
click at [586, 371] on button "Save" at bounding box center [584, 373] width 33 height 19
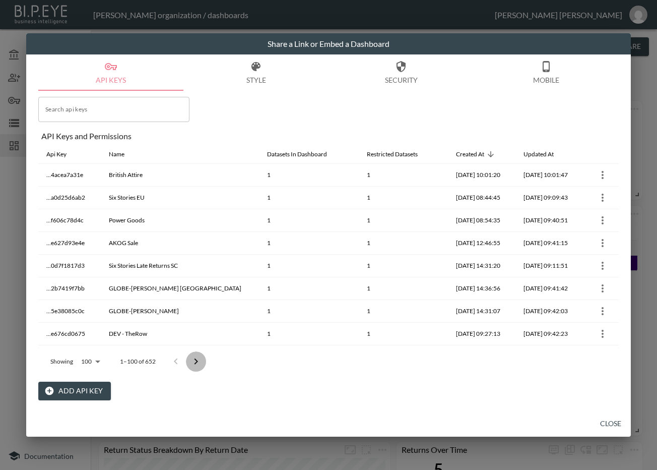
click at [193, 355] on icon "Go to next page" at bounding box center [196, 361] width 12 height 12
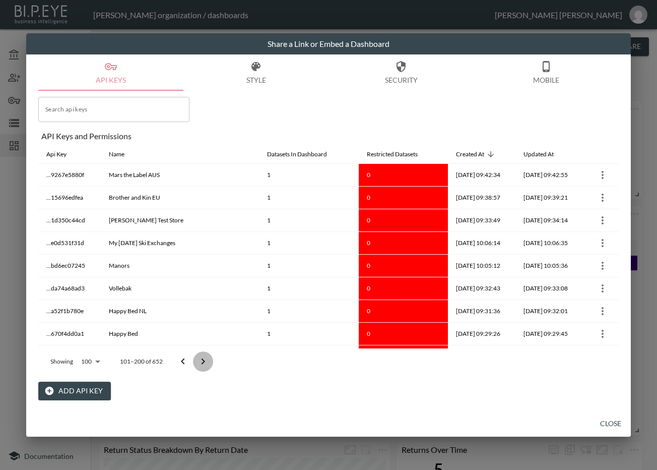
click at [204, 358] on icon "Go to next page" at bounding box center [203, 361] width 12 height 12
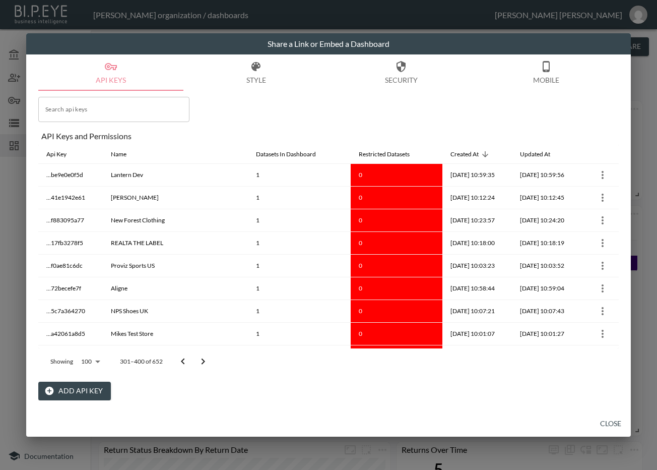
click at [204, 358] on icon "Go to next page" at bounding box center [203, 361] width 12 height 12
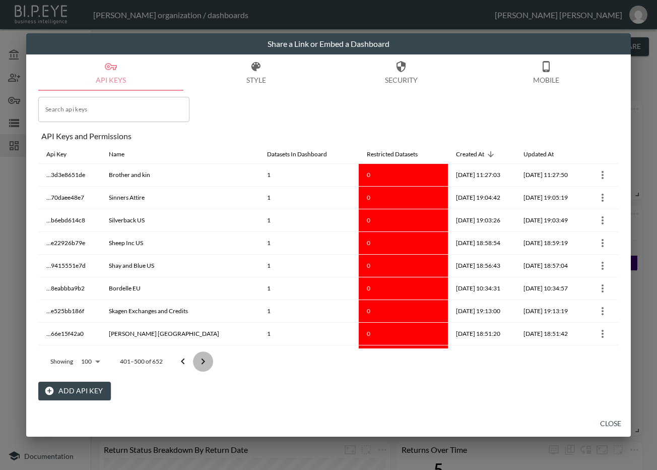
click at [204, 358] on icon "Go to next page" at bounding box center [203, 361] width 12 height 12
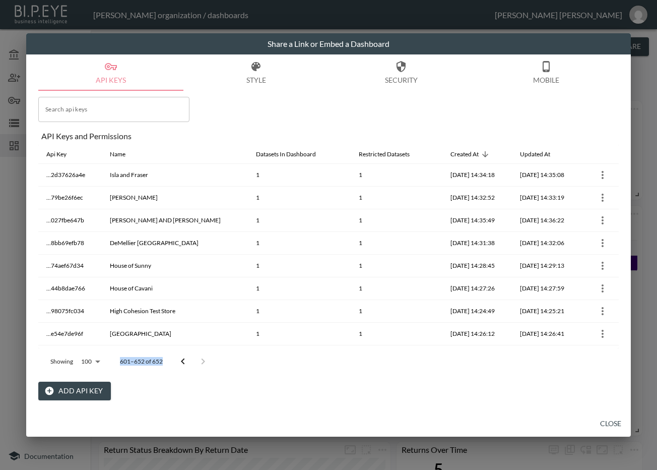
click at [204, 358] on div at bounding box center [193, 361] width 40 height 20
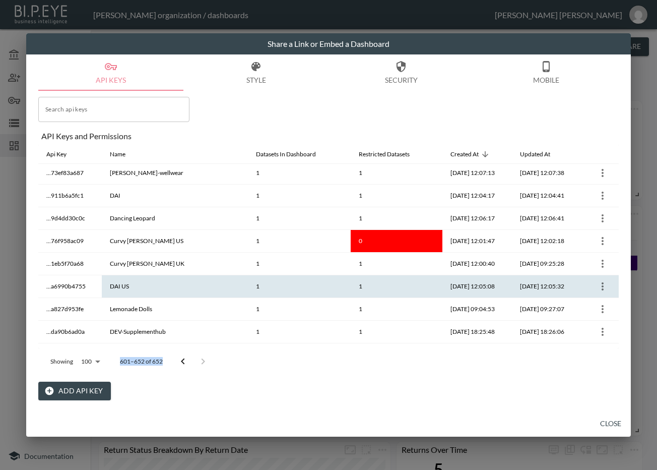
scroll to position [995, 0]
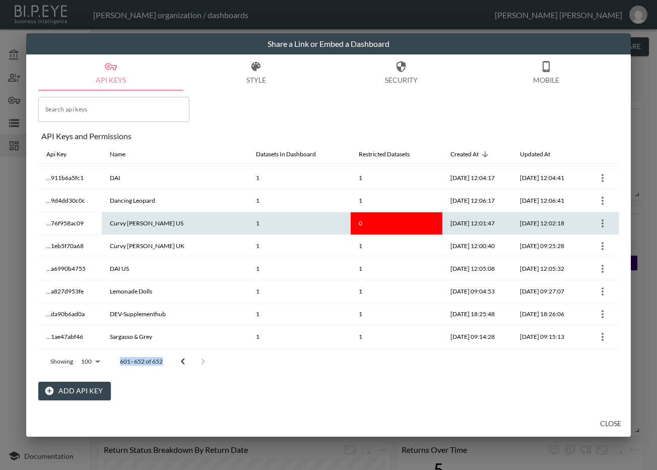
click at [597, 217] on icon "more" at bounding box center [603, 223] width 12 height 12
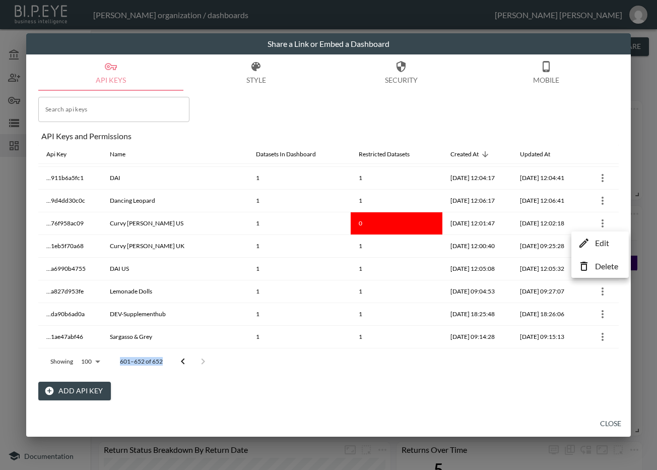
click at [598, 248] on p "Edit" at bounding box center [602, 243] width 14 height 12
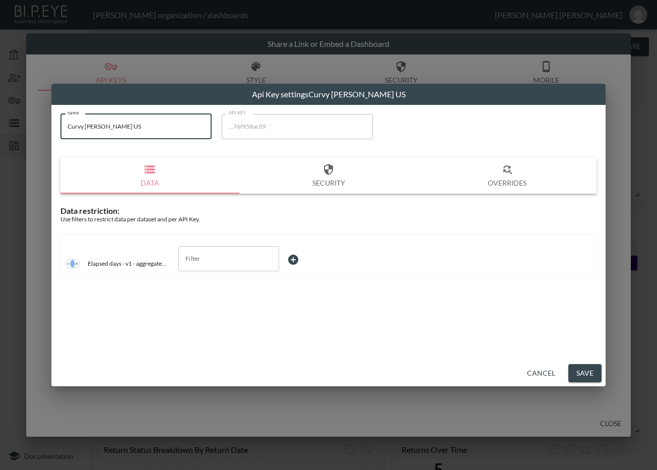
drag, startPoint x: 137, startPoint y: 123, endPoint x: 46, endPoint y: 123, distance: 90.7
click at [46, 123] on div "Api Key settings Curvy [PERSON_NAME] US name Curvy [PERSON_NAME] US name API KE…" at bounding box center [328, 235] width 657 height 470
click at [210, 266] on input "Filter" at bounding box center [221, 258] width 77 height 16
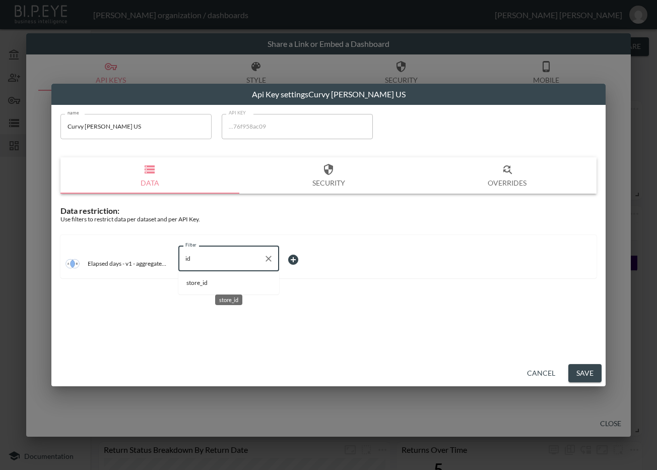
click at [218, 289] on div "store_id" at bounding box center [228, 296] width 29 height 19
type input "store_id"
click at [306, 262] on body "BI.P.EYE, Interactive Analytics Dashboards - app [PERSON_NAME] organization / d…" at bounding box center [328, 235] width 657 height 470
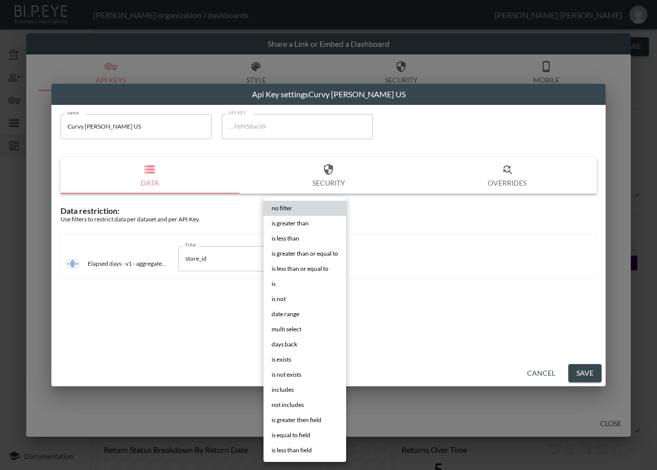
drag, startPoint x: 288, startPoint y: 278, endPoint x: 293, endPoint y: 277, distance: 5.1
click at [287, 278] on li "is" at bounding box center [305, 283] width 83 height 15
type input "is"
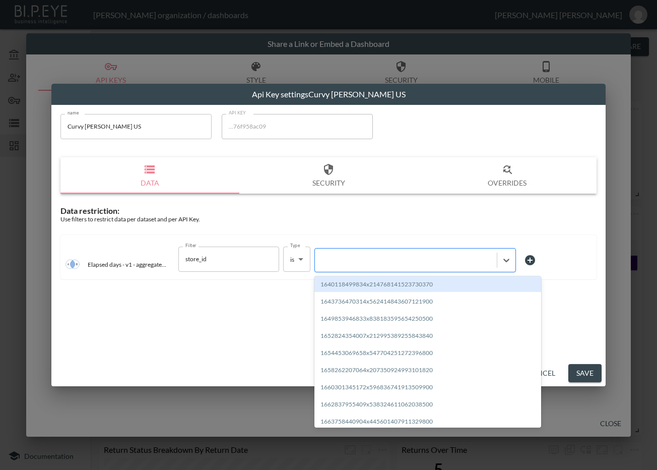
click at [357, 268] on div at bounding box center [415, 260] width 202 height 24
paste input "1689002766992x616385217455718400"
type input "1689002766992x616385217455718400"
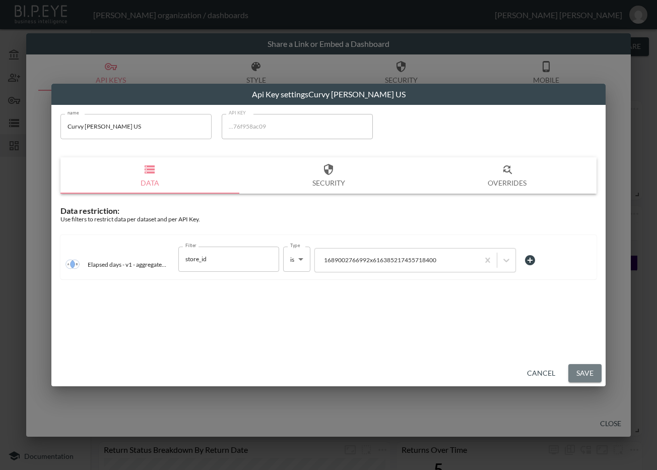
click at [583, 370] on button "Save" at bounding box center [584, 373] width 33 height 19
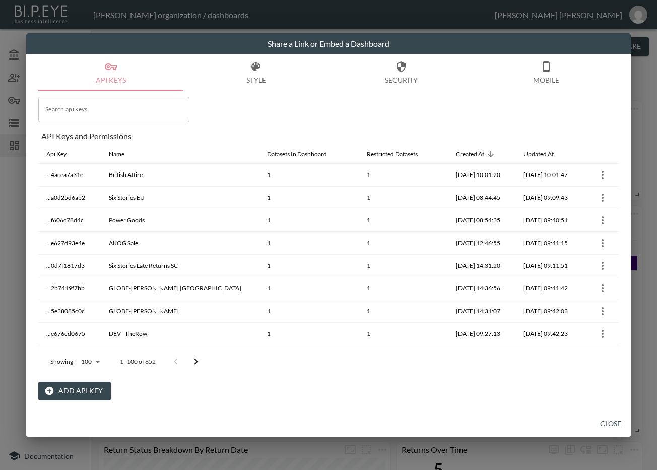
click at [197, 361] on icon "Go to next page" at bounding box center [197, 361] width 4 height 6
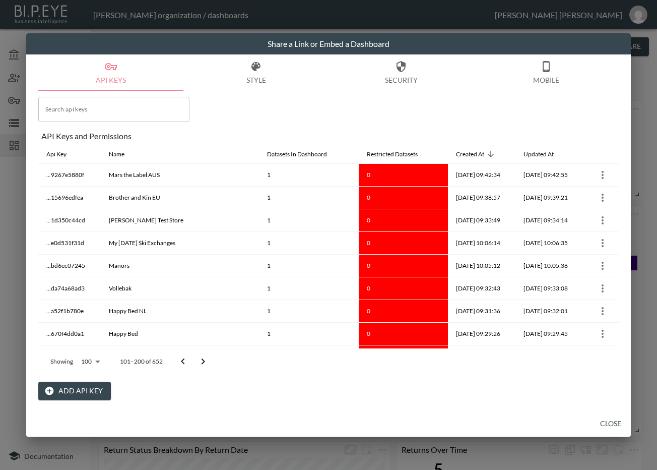
click at [197, 361] on icon "Go to next page" at bounding box center [203, 361] width 12 height 12
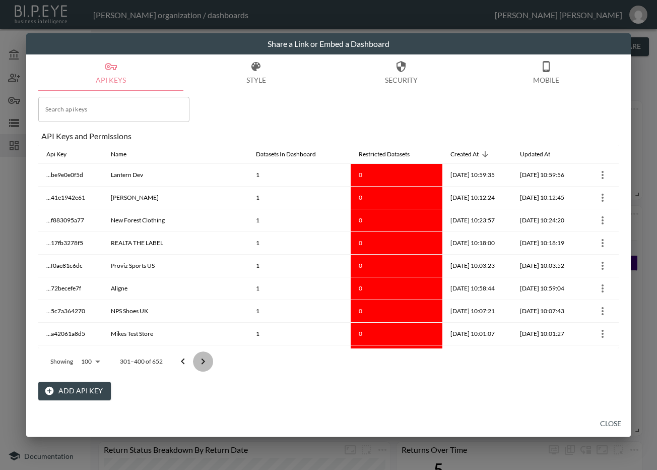
click at [198, 361] on icon "Go to next page" at bounding box center [203, 361] width 12 height 12
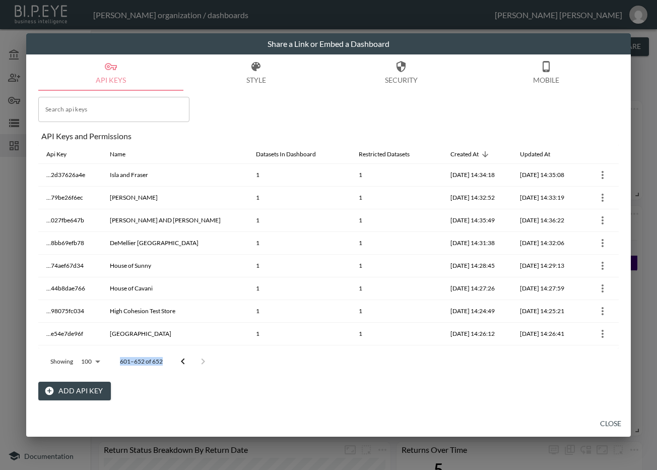
click at [198, 361] on div at bounding box center [193, 361] width 40 height 20
click at [180, 361] on icon "Go to previous page" at bounding box center [183, 361] width 12 height 12
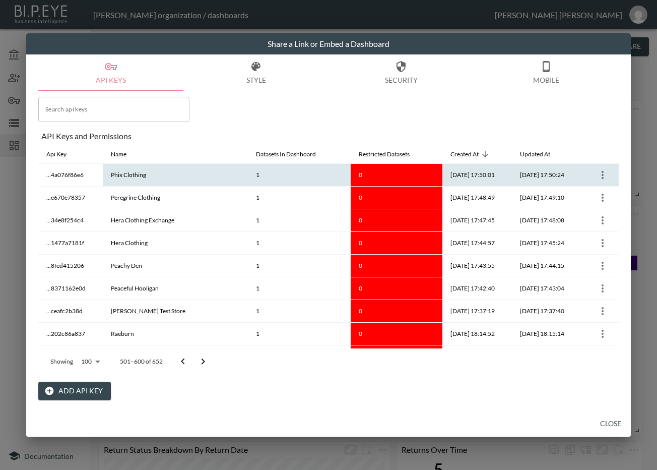
click at [597, 177] on icon "more" at bounding box center [603, 175] width 12 height 12
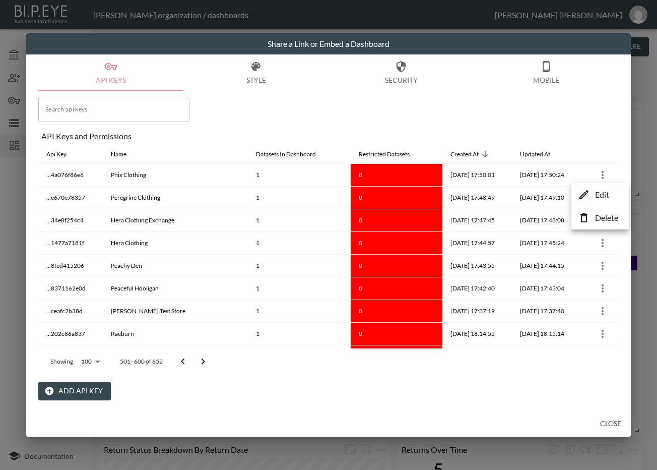
click at [601, 193] on p "Edit" at bounding box center [602, 194] width 14 height 12
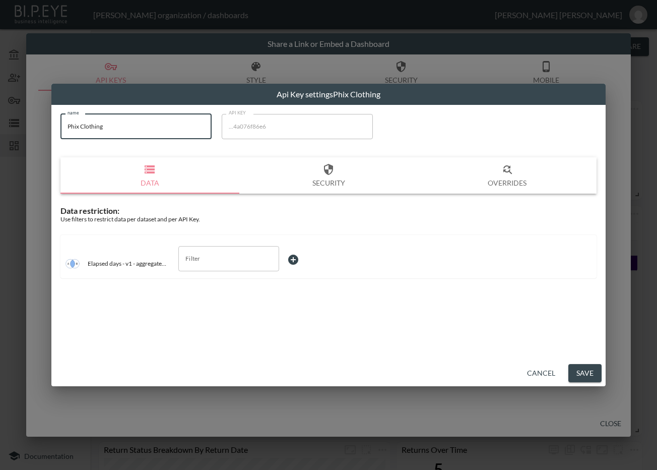
drag, startPoint x: 132, startPoint y: 125, endPoint x: 48, endPoint y: 128, distance: 83.7
click at [48, 128] on div "Api Key settings Phix Clothing name Phix Clothing name API KEY ...4a076f86e6 AP…" at bounding box center [328, 235] width 657 height 470
click at [240, 255] on input "Filter" at bounding box center [221, 258] width 77 height 16
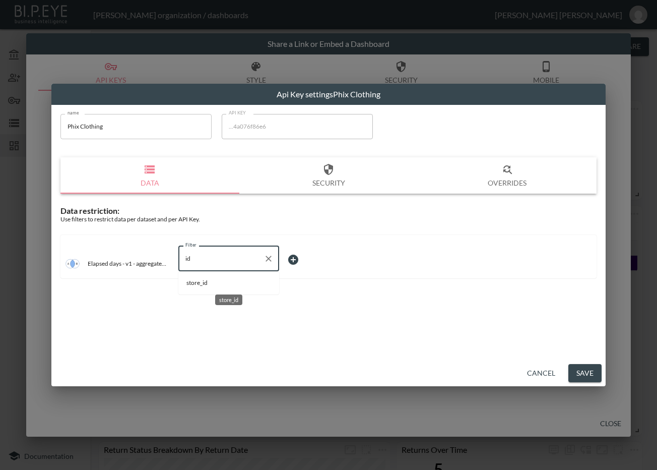
click at [232, 279] on span "store_id" at bounding box center [228, 282] width 85 height 9
type input "store_id"
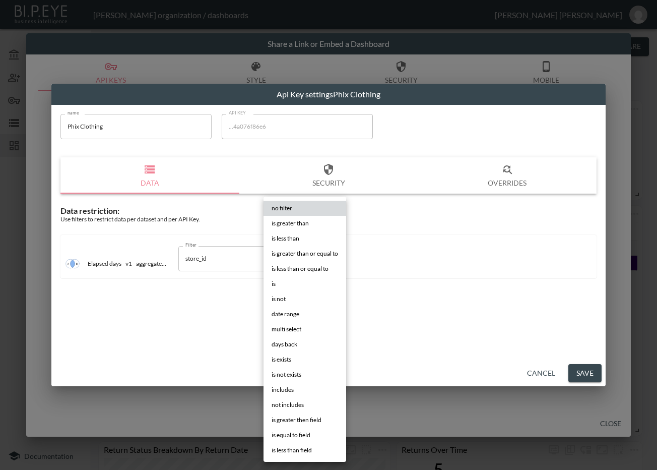
click at [312, 251] on body "BI.P.EYE, Interactive Analytics Dashboards - app [PERSON_NAME] organization / d…" at bounding box center [328, 235] width 657 height 470
click at [314, 279] on li "is" at bounding box center [305, 283] width 83 height 15
type input "is"
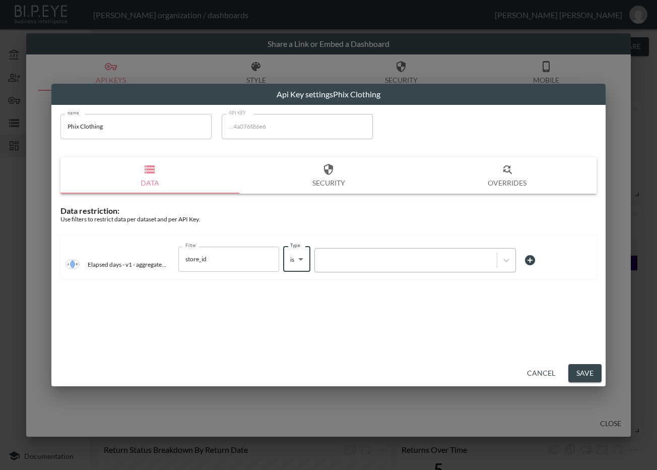
click at [349, 263] on div at bounding box center [406, 260] width 172 height 10
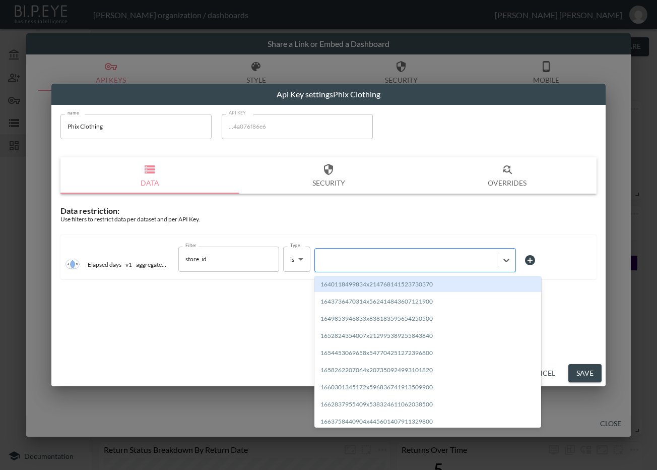
paste input "1687793124135x294668092993962000"
type input "1687793124135x294668092993962000"
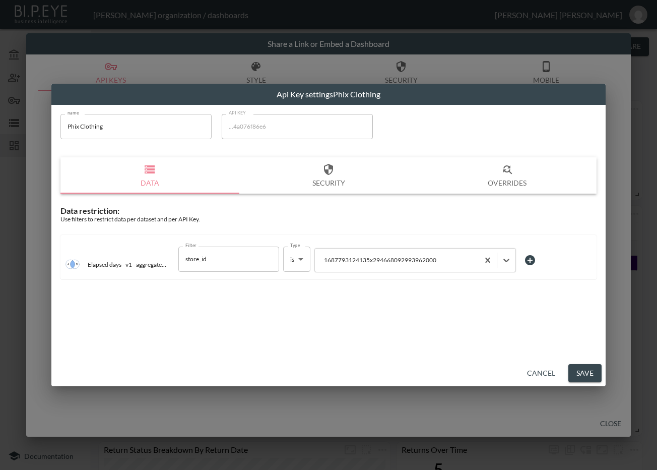
click at [590, 374] on button "Save" at bounding box center [584, 373] width 33 height 19
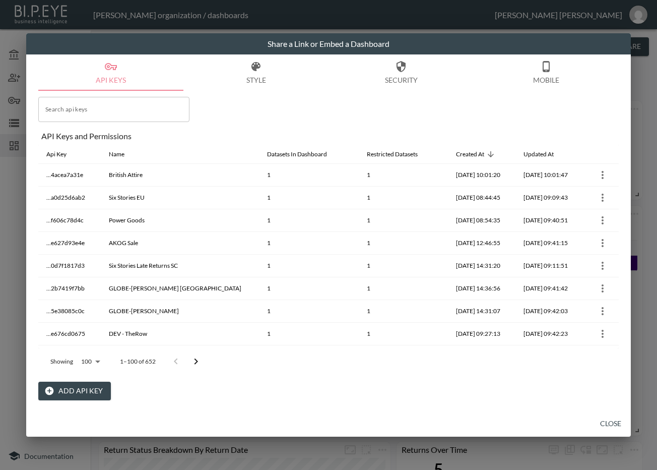
click at [197, 359] on icon "Go to next page" at bounding box center [196, 361] width 12 height 12
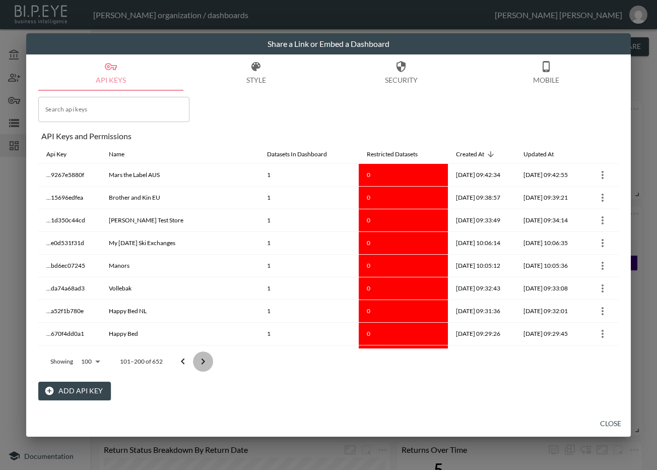
click at [200, 358] on icon "Go to next page" at bounding box center [203, 361] width 12 height 12
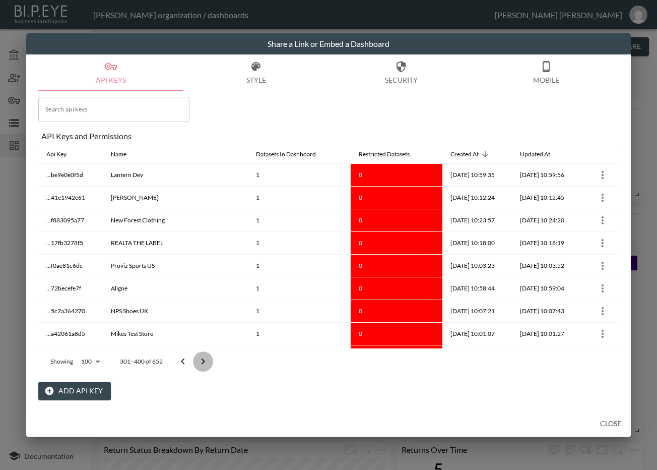
click at [201, 357] on icon "Go to next page" at bounding box center [203, 361] width 12 height 12
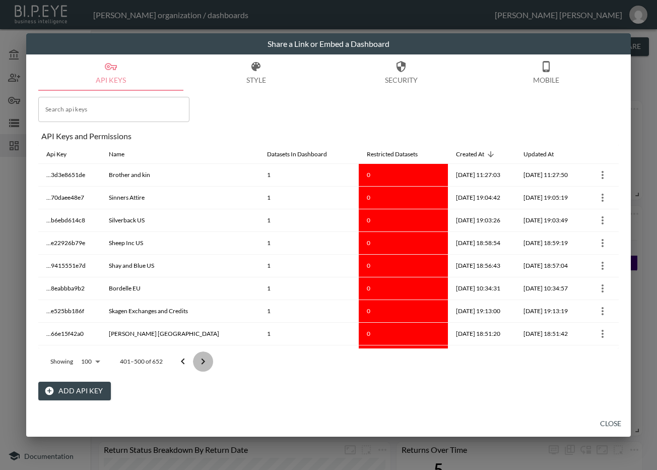
click at [201, 357] on icon "Go to next page" at bounding box center [203, 361] width 12 height 12
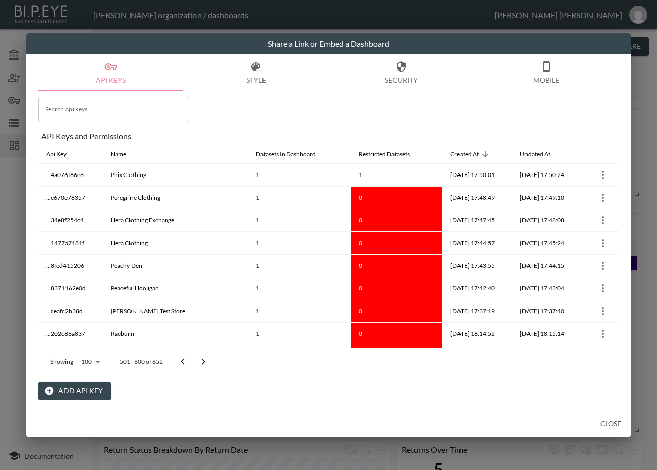
click at [201, 357] on icon "Go to next page" at bounding box center [203, 361] width 12 height 12
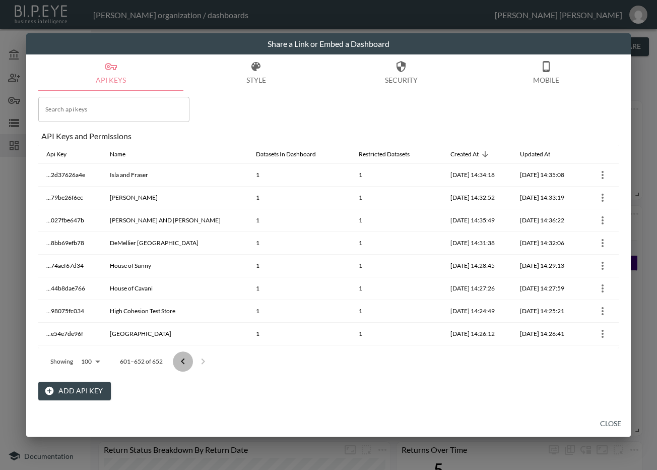
click at [185, 357] on icon "Go to previous page" at bounding box center [183, 361] width 12 height 12
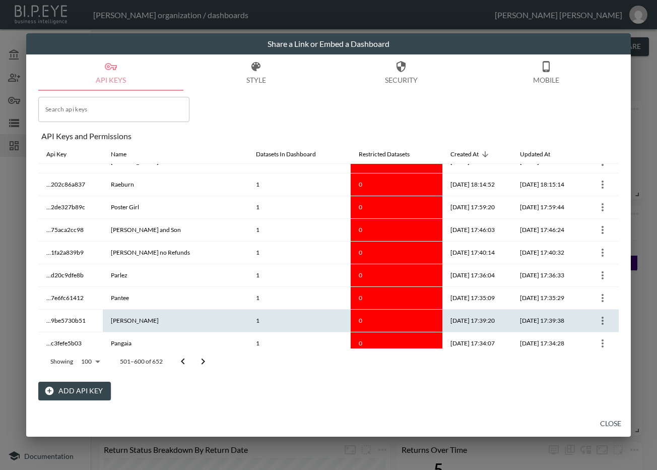
scroll to position [252, 0]
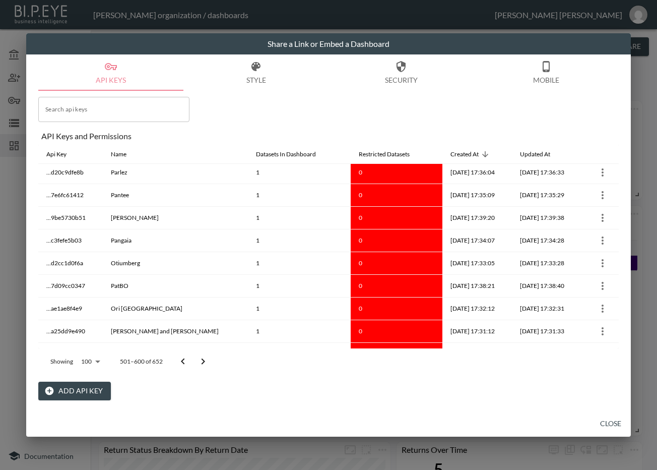
drag, startPoint x: 619, startPoint y: 172, endPoint x: 619, endPoint y: 197, distance: 24.2
click at [619, 197] on div "API Keys Style Security Mobile Search api keys Search api keys API Keys and Per…" at bounding box center [328, 232] width 605 height 356
drag, startPoint x: 619, startPoint y: 174, endPoint x: 617, endPoint y: 197, distance: 22.7
click at [617, 197] on div "API Keys Style Security Mobile Search api keys Search api keys API Keys and Per…" at bounding box center [328, 232] width 605 height 356
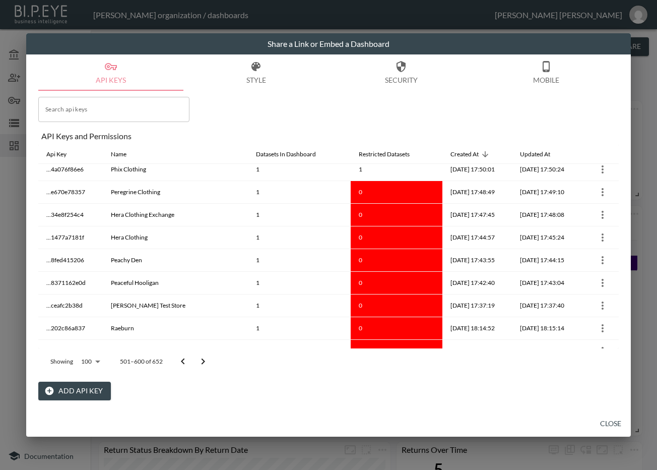
scroll to position [0, 0]
